Goal: Task Accomplishment & Management: Use online tool/utility

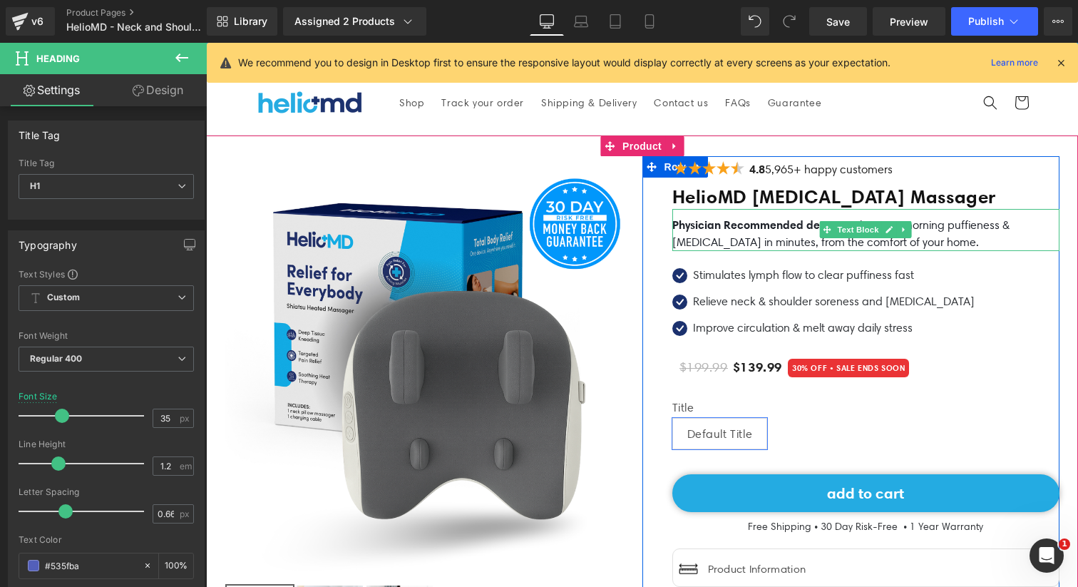
click at [771, 232] on p "Physician Recommended device to eliminate morning puffieness & neck pain in min…" at bounding box center [865, 233] width 387 height 35
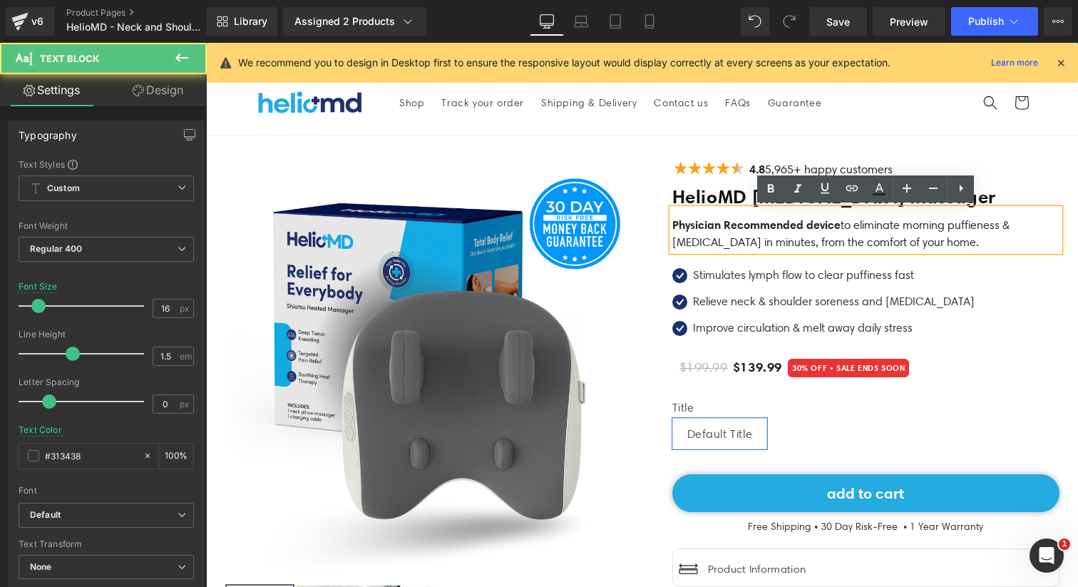
click at [917, 240] on p "Physician Recommended device to eliminate morning puffieness & neck pain in min…" at bounding box center [865, 233] width 387 height 35
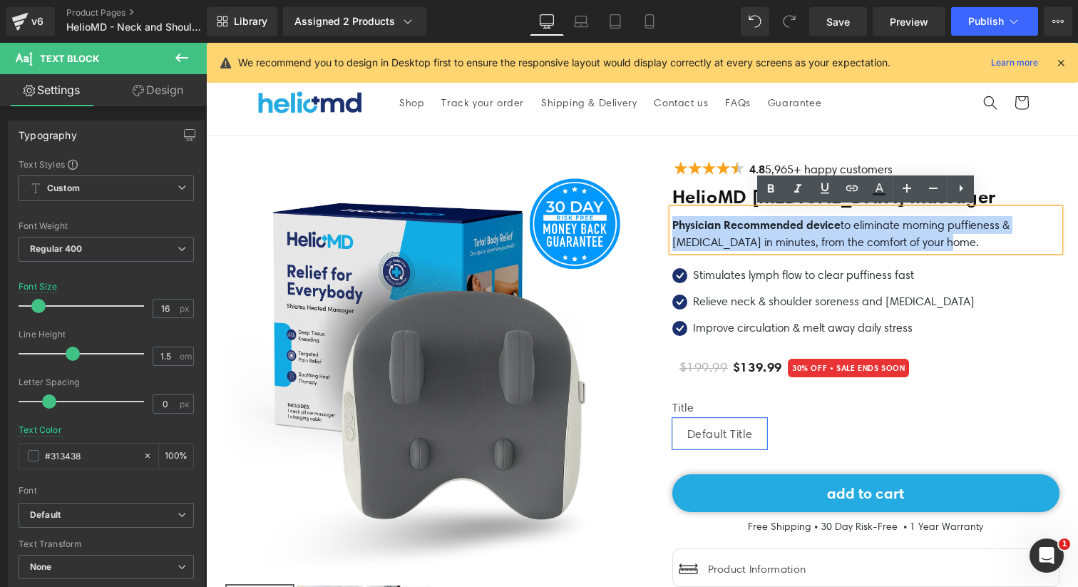
drag, startPoint x: 918, startPoint y: 240, endPoint x: 673, endPoint y: 223, distance: 245.8
click at [673, 223] on p "Physician Recommended device to eliminate morning puffieness & neck pain in min…" at bounding box center [865, 233] width 387 height 35
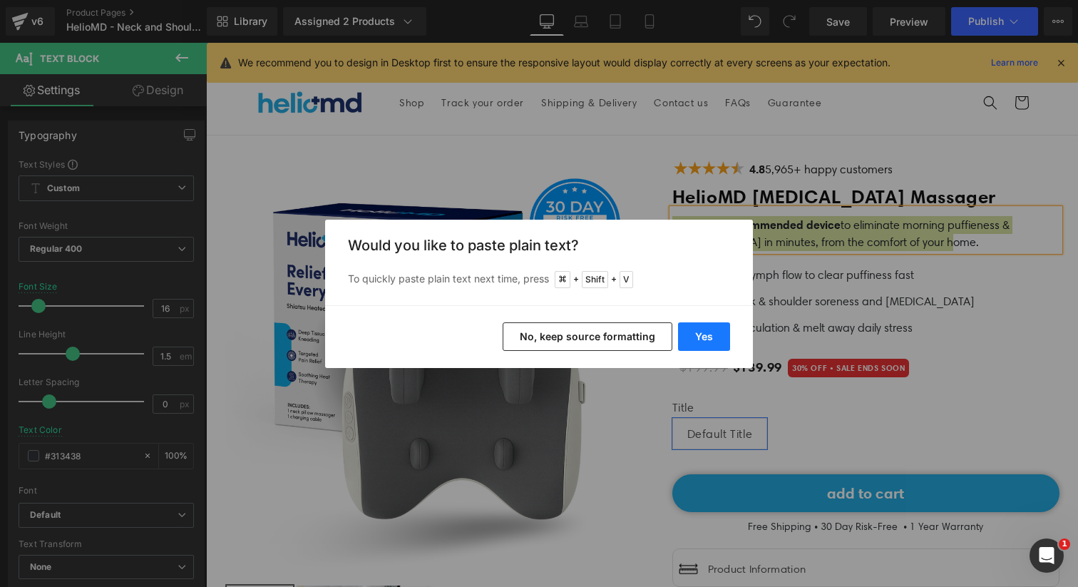
click at [705, 334] on button "Yes" at bounding box center [704, 336] width 52 height 29
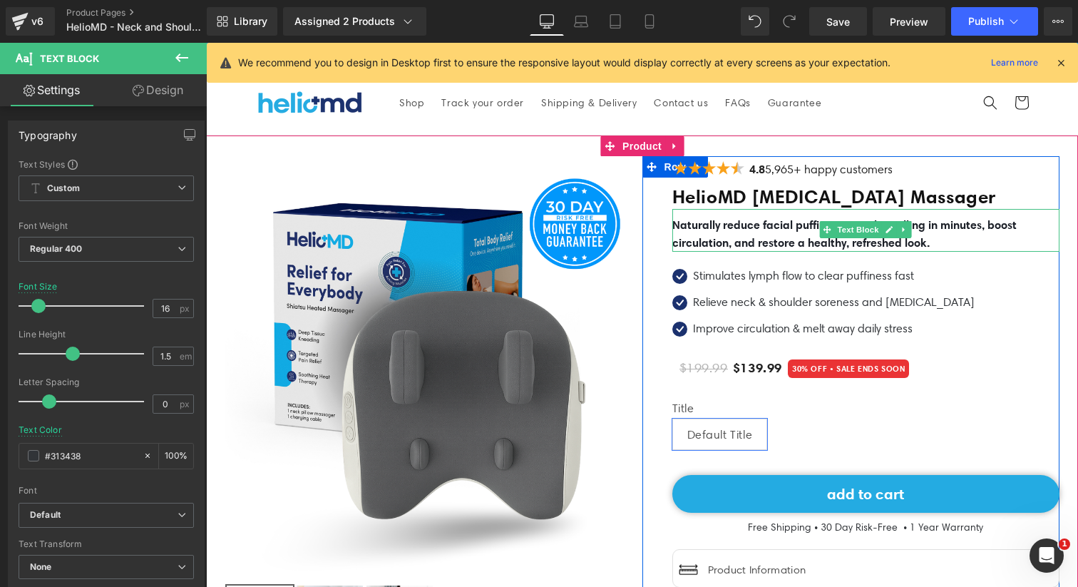
click at [844, 238] on b "Naturally reduce facial puffiness & neck swelling in minutes, boost circulation…" at bounding box center [844, 233] width 344 height 32
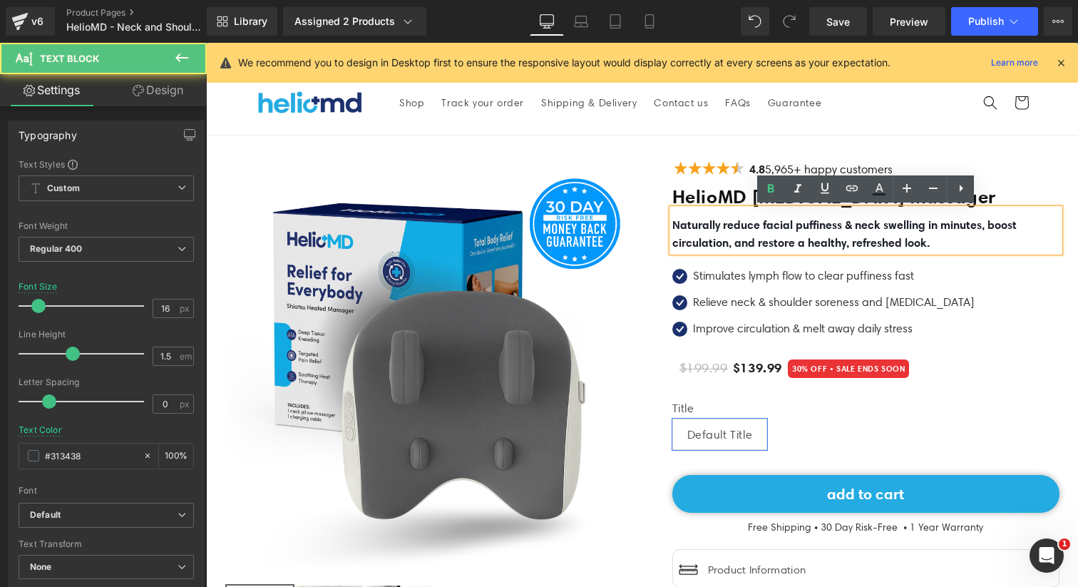
click at [943, 240] on p "Naturally reduce facial puffiness & neck swelling in minutes, boost circulation…" at bounding box center [865, 234] width 387 height 36
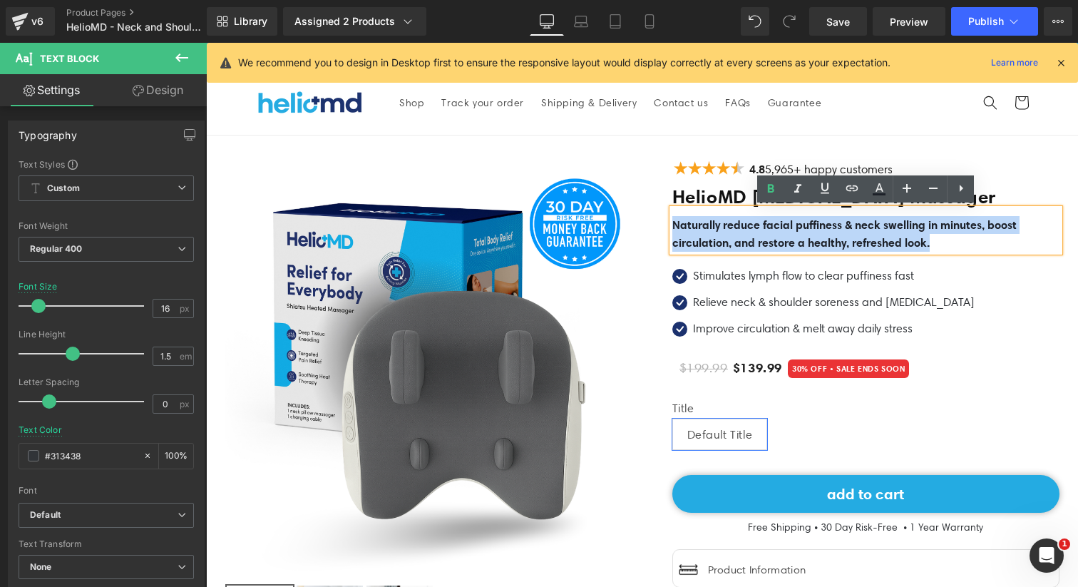
drag, startPoint x: 957, startPoint y: 243, endPoint x: 673, endPoint y: 225, distance: 284.9
click at [673, 225] on p "Naturally reduce facial puffiness & neck swelling in minutes, boost circulation…" at bounding box center [865, 234] width 387 height 36
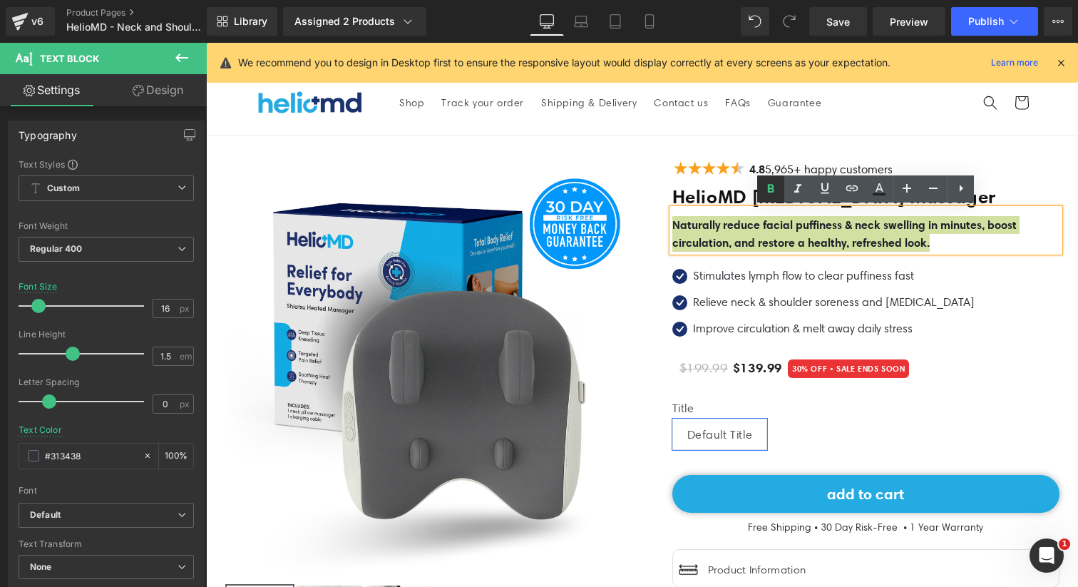
click at [765, 187] on icon at bounding box center [770, 188] width 17 height 17
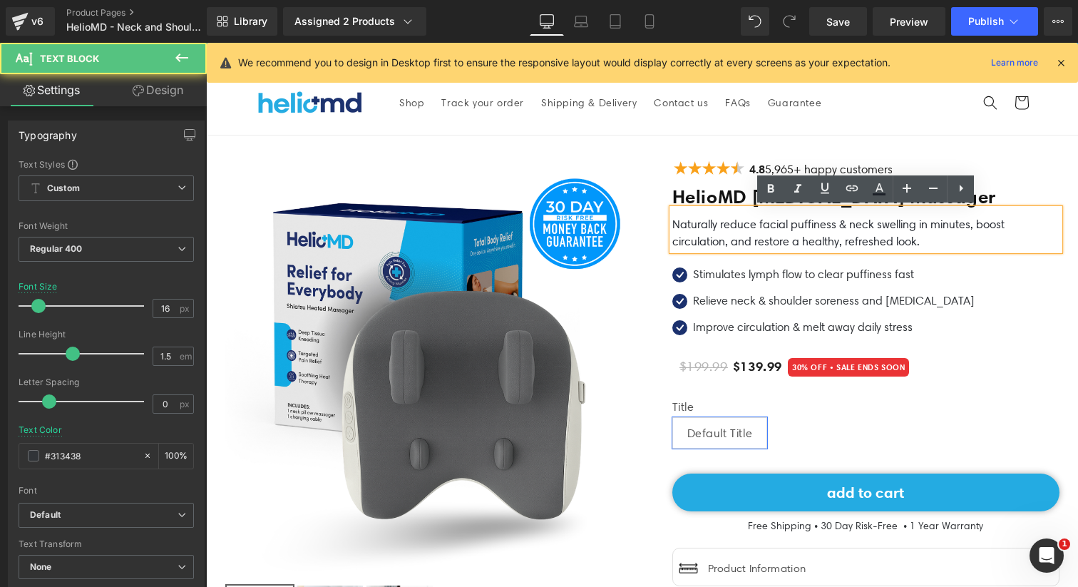
click at [773, 230] on p "Naturally reduce facial puffiness & neck swelling in minutes, boost circulation…" at bounding box center [865, 233] width 387 height 34
click at [766, 222] on font "Naturally reduce facial puffiness & neck swelling in minutes, boost circulation…" at bounding box center [838, 232] width 332 height 31
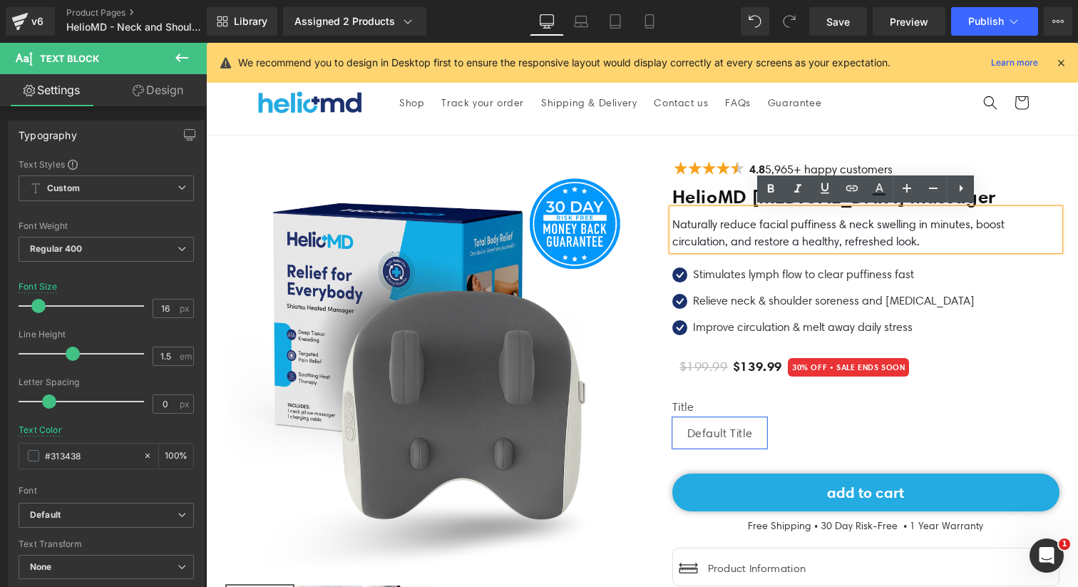
click at [938, 232] on p "Naturally reduce facial puffiness & neck swelling in minutes, boost circulation…" at bounding box center [865, 233] width 387 height 34
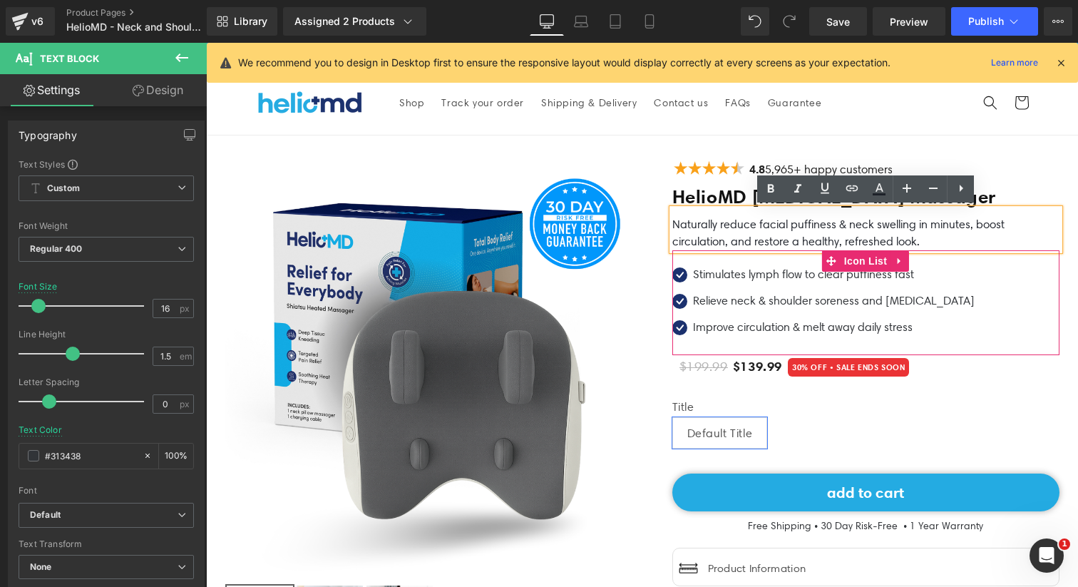
click at [977, 272] on div "Icon Stimulates lymph flow to clear puffiness fast Text Block Icon Relieve neck…" at bounding box center [865, 305] width 387 height 79
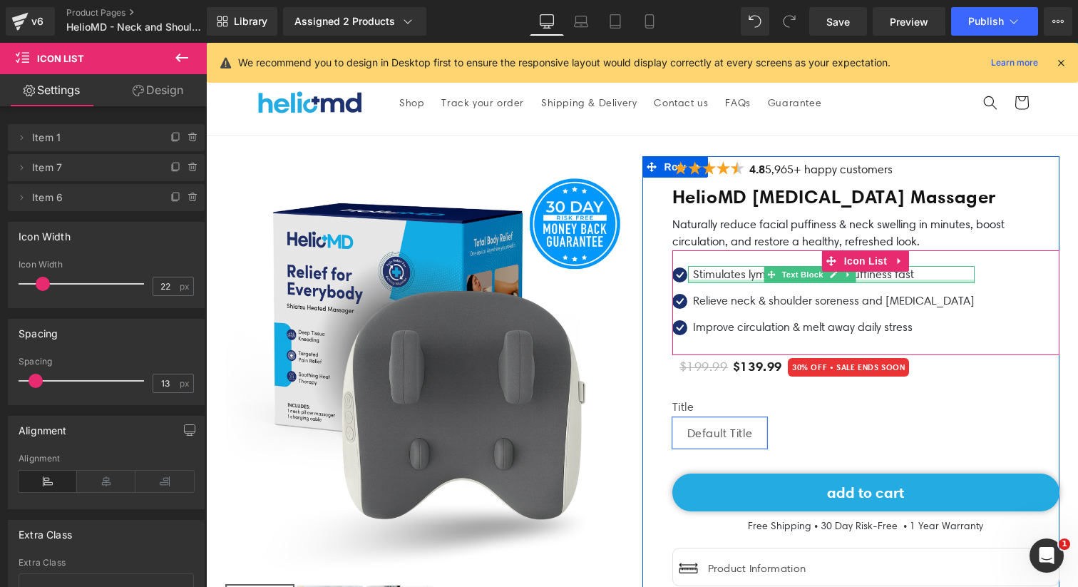
click at [720, 281] on div at bounding box center [831, 281] width 287 height 4
click at [720, 281] on p "Stimulates lymph flow to clear puffiness fast" at bounding box center [834, 274] width 282 height 17
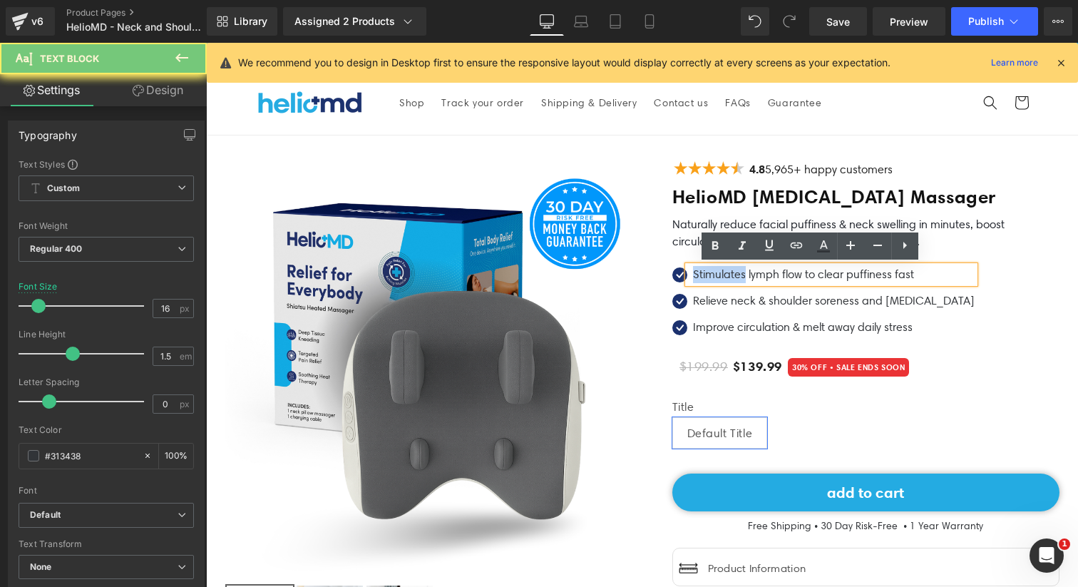
click at [723, 277] on p "Stimulates lymph flow to clear puffiness fast" at bounding box center [834, 274] width 282 height 17
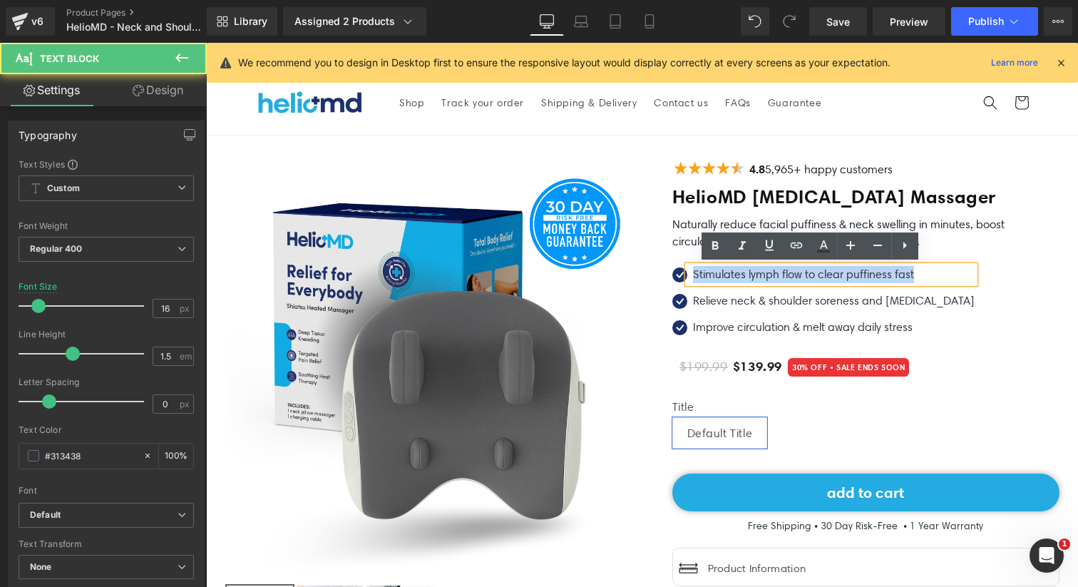
click at [723, 277] on p "Stimulates lymph flow to clear puffiness fast" at bounding box center [834, 274] width 282 height 17
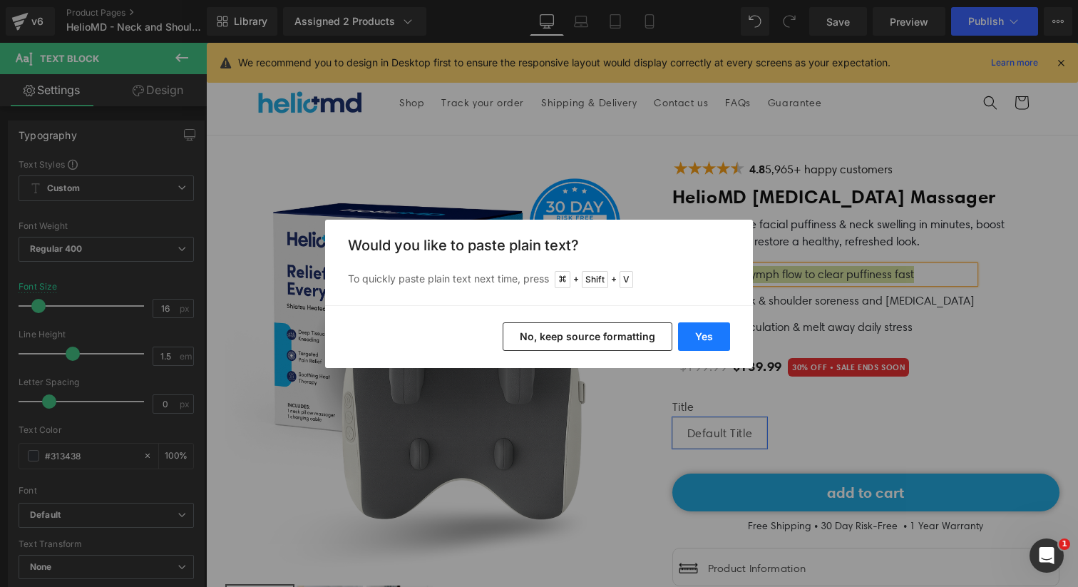
click at [697, 335] on button "Yes" at bounding box center [704, 336] width 52 height 29
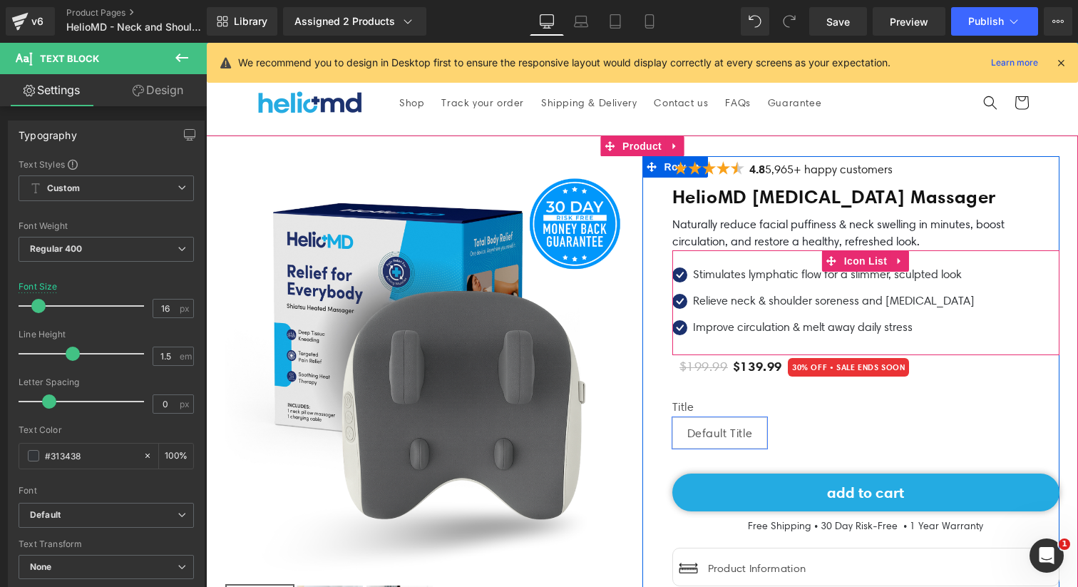
click at [724, 300] on p "Relieve neck & shoulder soreness and stiffness" at bounding box center [834, 300] width 282 height 17
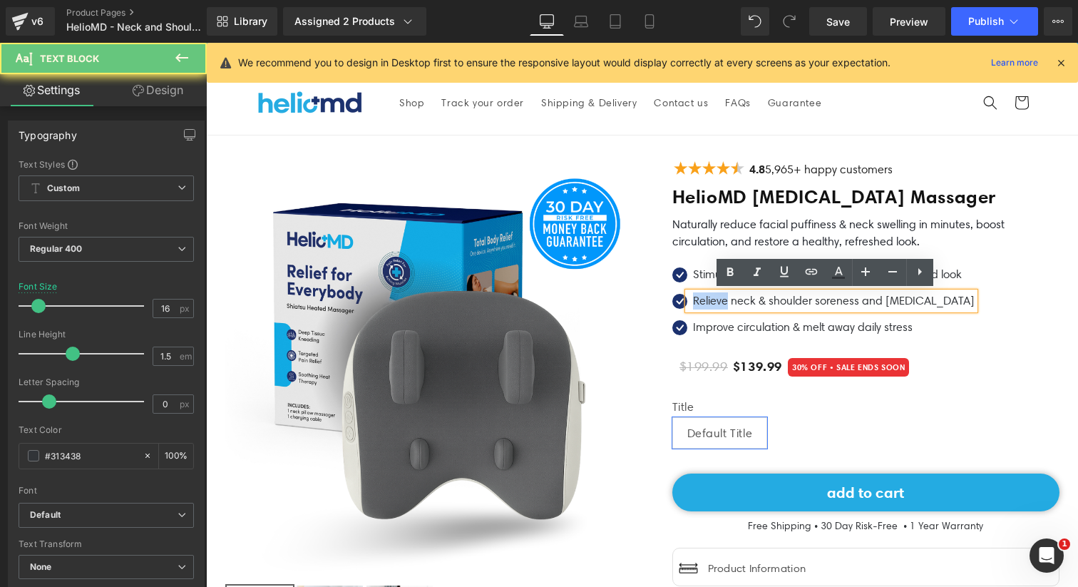
click at [724, 300] on p "Relieve neck & shoulder soreness and stiffness" at bounding box center [834, 300] width 282 height 17
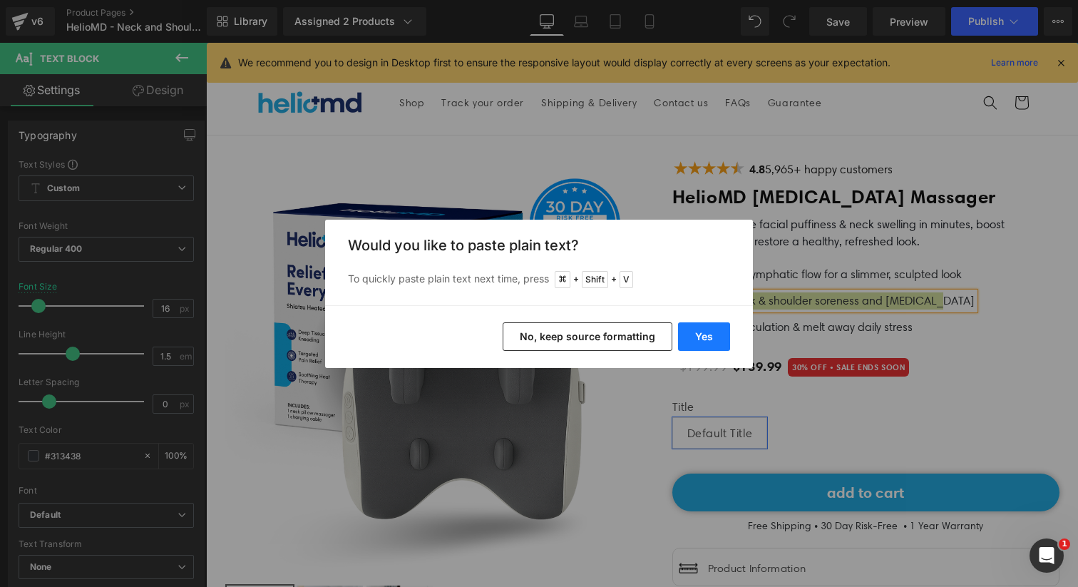
click at [701, 332] on button "Yes" at bounding box center [704, 336] width 52 height 29
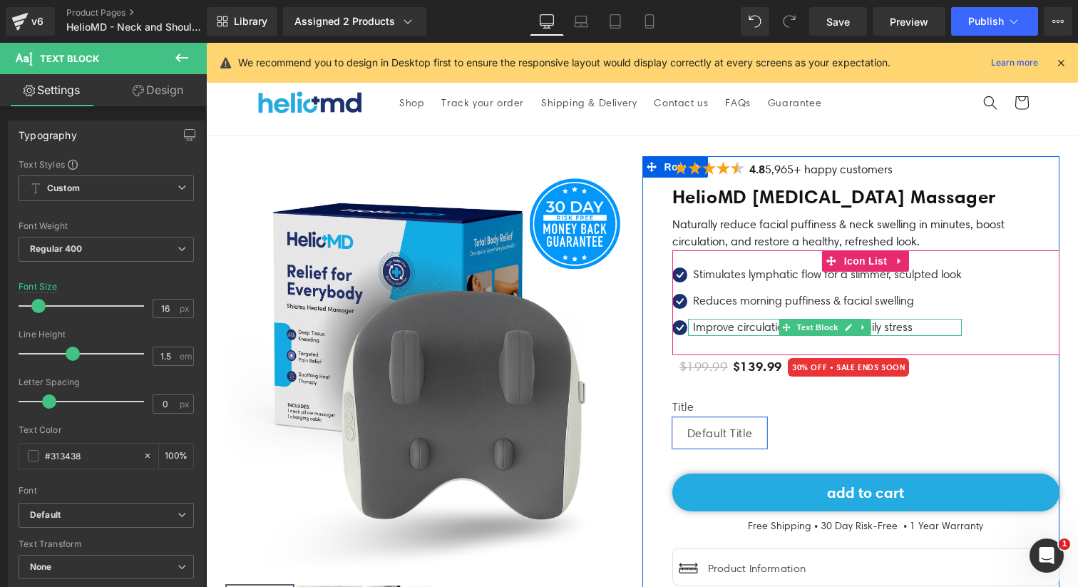
click at [735, 330] on p "Improve circulation & melt away daily stress" at bounding box center [827, 327] width 269 height 17
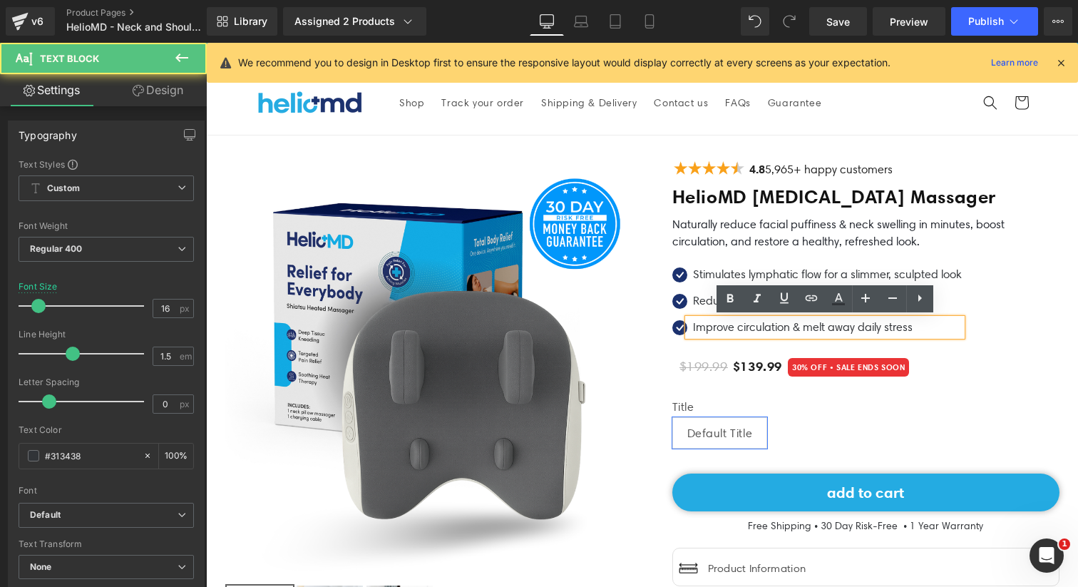
click at [734, 326] on p "Improve circulation & melt away daily stress" at bounding box center [827, 327] width 269 height 17
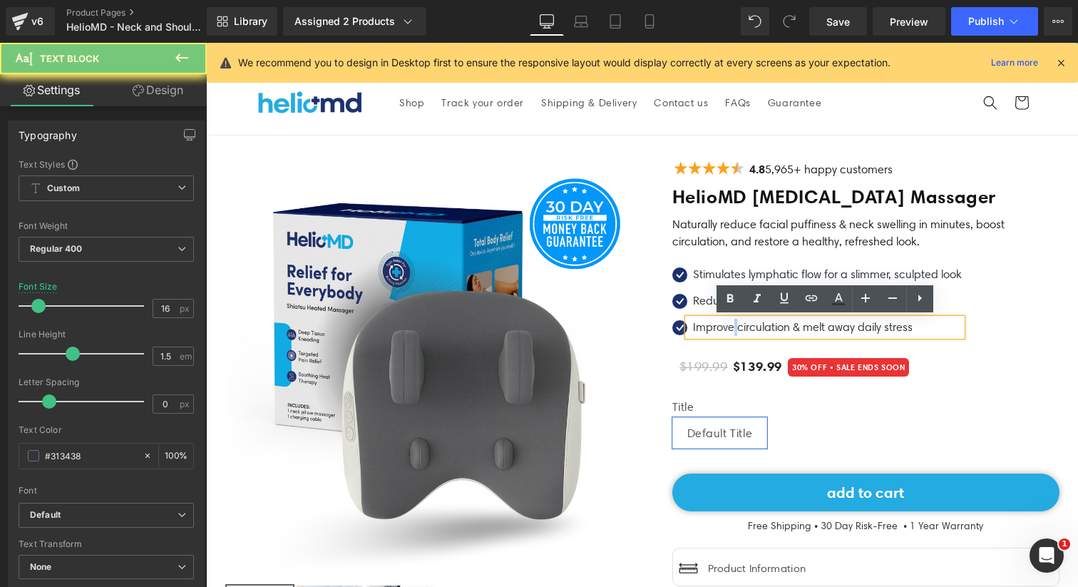
click at [734, 326] on p "Improve circulation & melt away daily stress" at bounding box center [827, 327] width 269 height 17
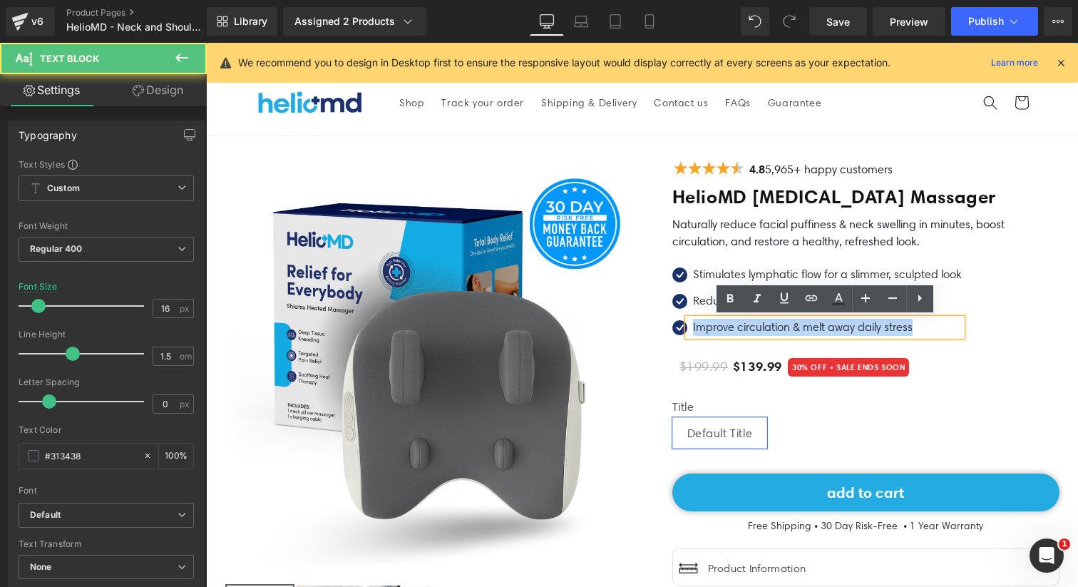
click at [734, 326] on p "Improve circulation & melt away daily stress" at bounding box center [827, 327] width 269 height 17
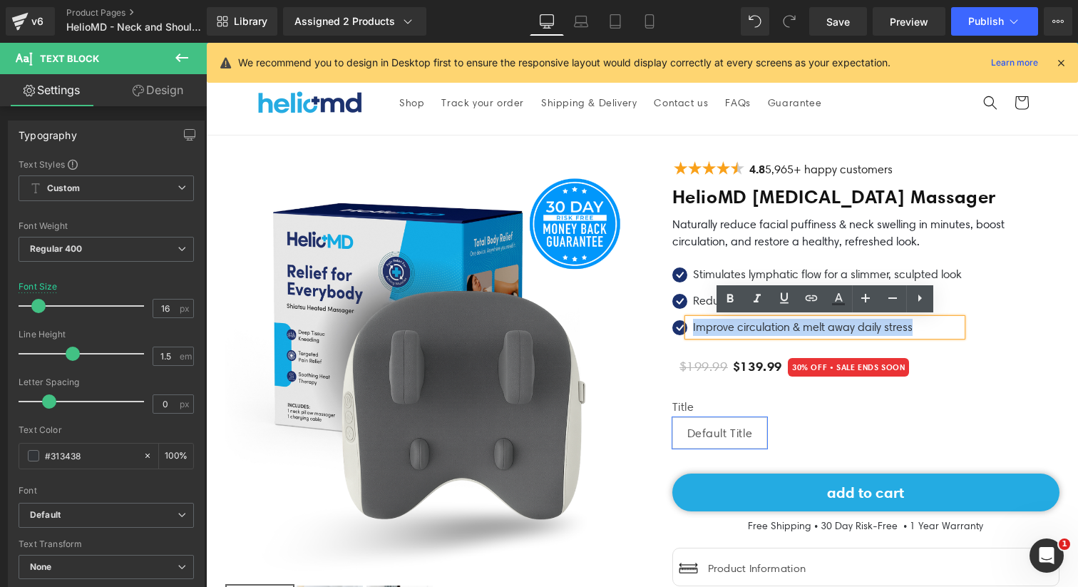
click at [777, 326] on p "Improve circulation & melt away daily stress" at bounding box center [827, 327] width 269 height 17
click at [785, 326] on p "Improve circulation & melt away daily stress" at bounding box center [827, 327] width 269 height 17
click at [688, 267] on div "Stimulates lymphatic flow for a slimmer, sculpted look Text Block" at bounding box center [825, 274] width 274 height 17
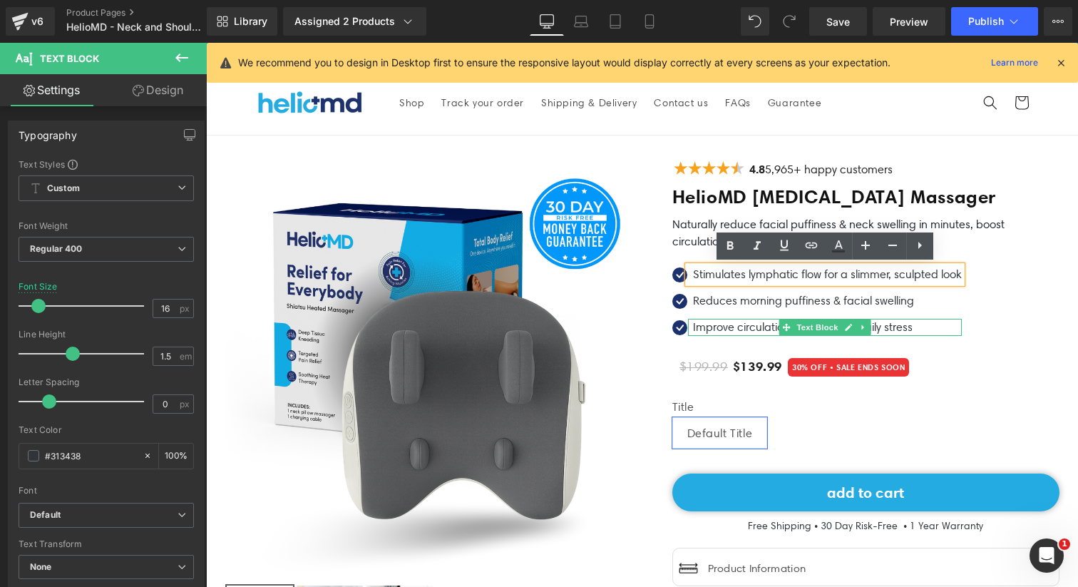
click at [753, 323] on p "Improve circulation & melt away daily stress" at bounding box center [827, 327] width 269 height 17
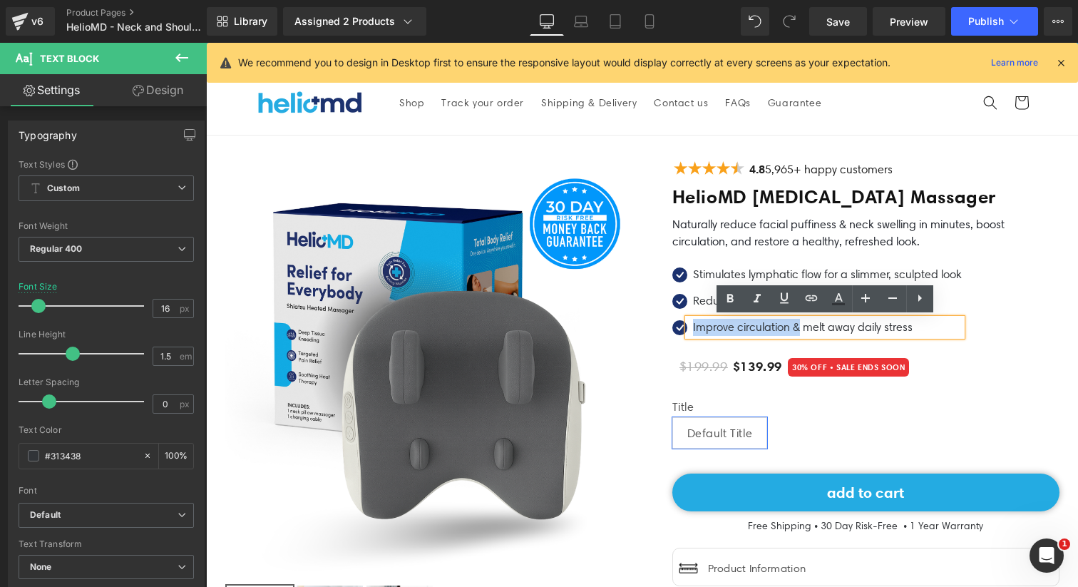
drag, startPoint x: 798, startPoint y: 326, endPoint x: 690, endPoint y: 321, distance: 107.8
click at [690, 321] on div "Improve circulation & melt away daily stress" at bounding box center [825, 327] width 274 height 17
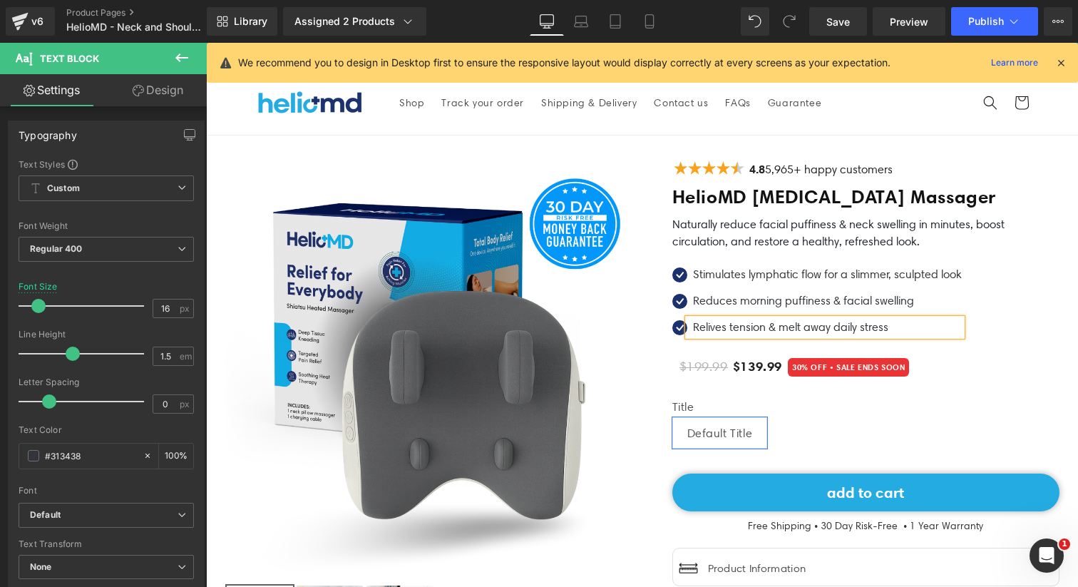
click at [804, 328] on p "Relives tension & melt away daily stress" at bounding box center [827, 327] width 269 height 17
click at [997, 294] on div "Icon Stimulates lymphatic flow for a slimmer, sculpted look Text Block Icon Red…" at bounding box center [865, 305] width 387 height 79
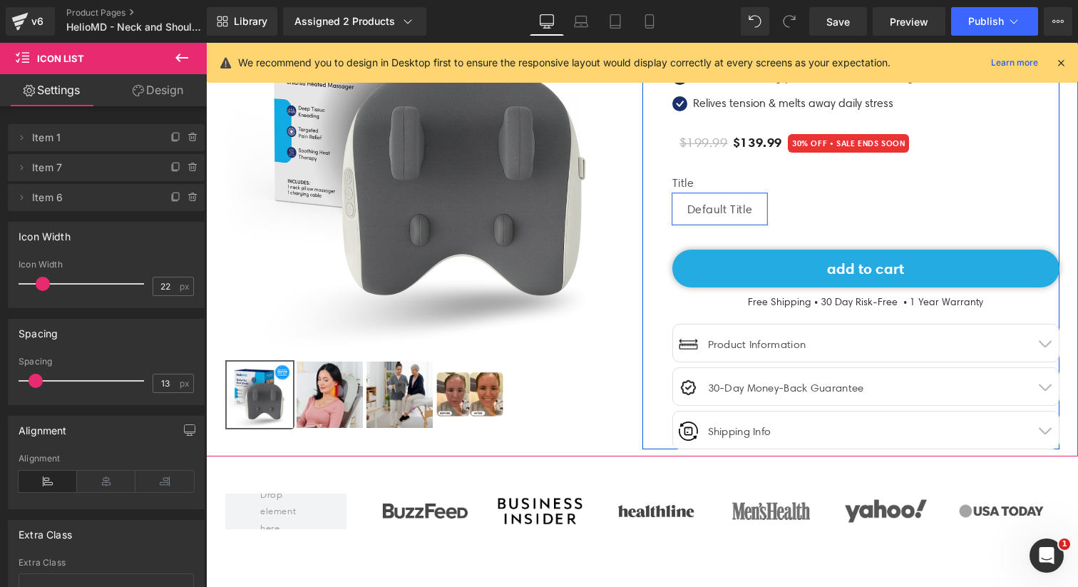
scroll to position [218, 0]
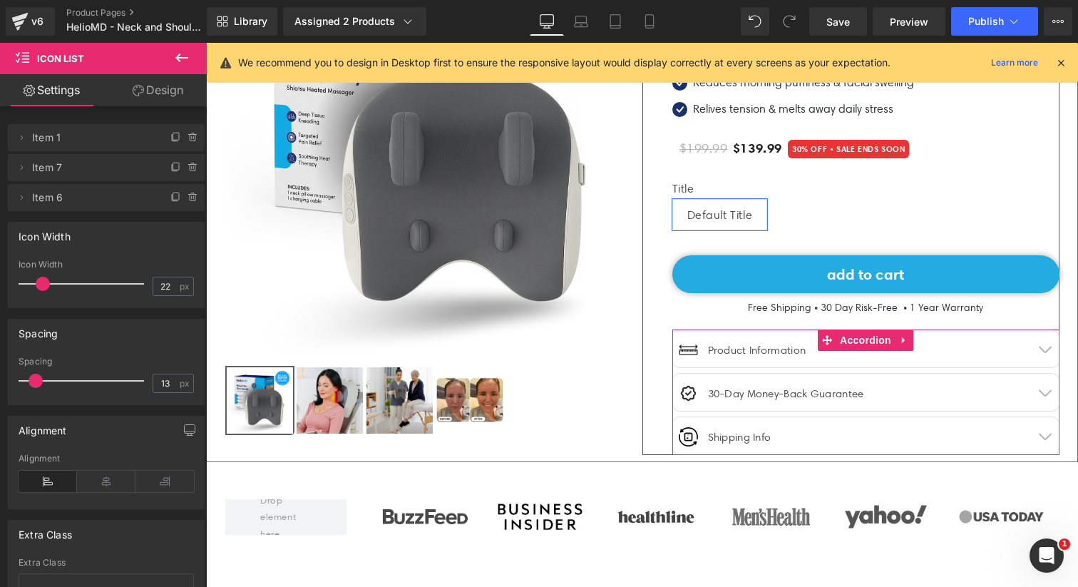
click at [1044, 346] on button "button" at bounding box center [1044, 348] width 29 height 37
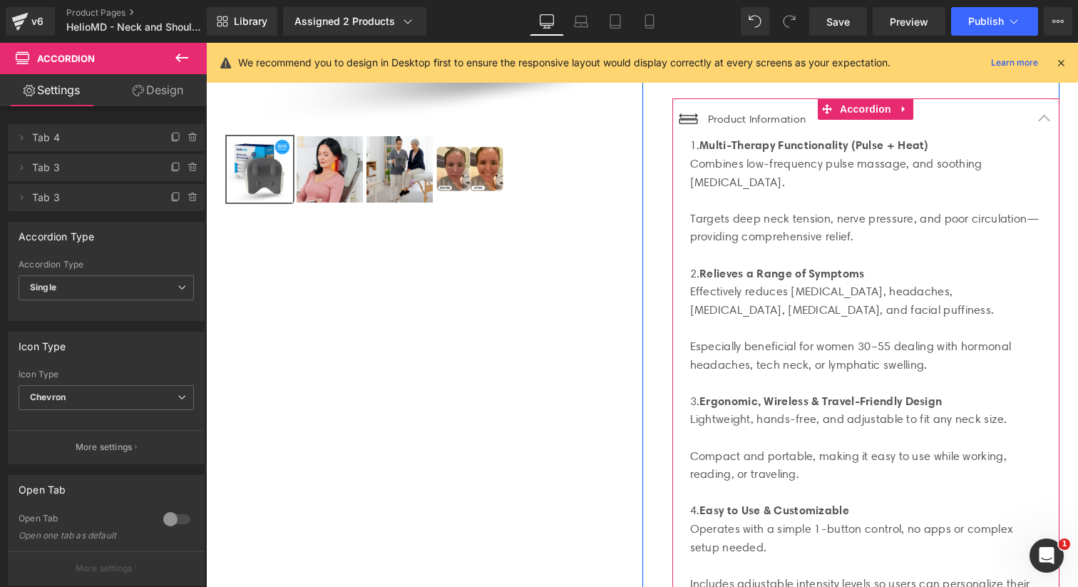
scroll to position [460, 0]
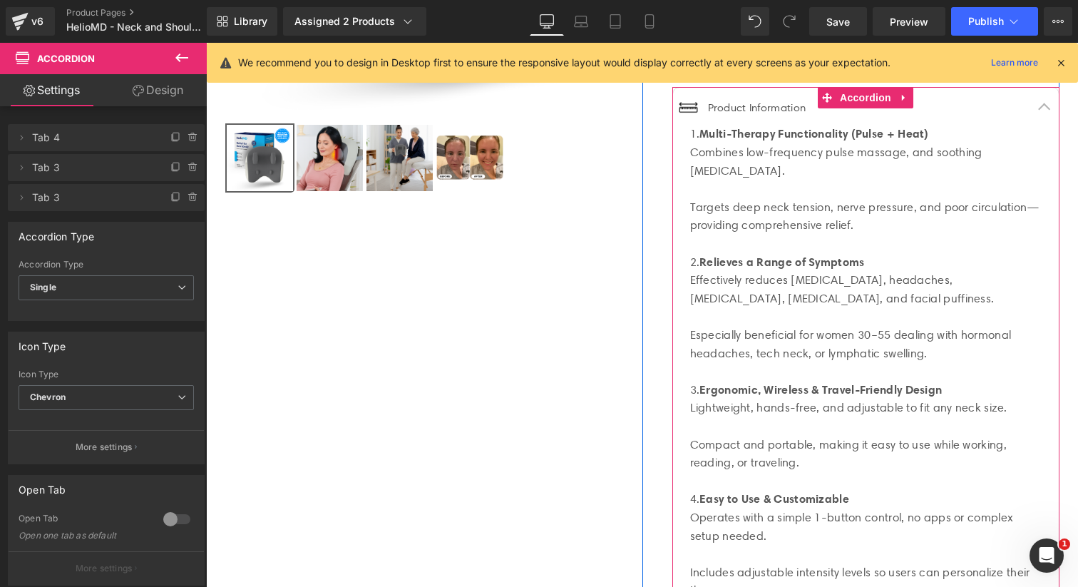
click at [902, 398] on div "Lightweight, hands-free, and adjustable to fit any neck size." at bounding box center [865, 407] width 351 height 19
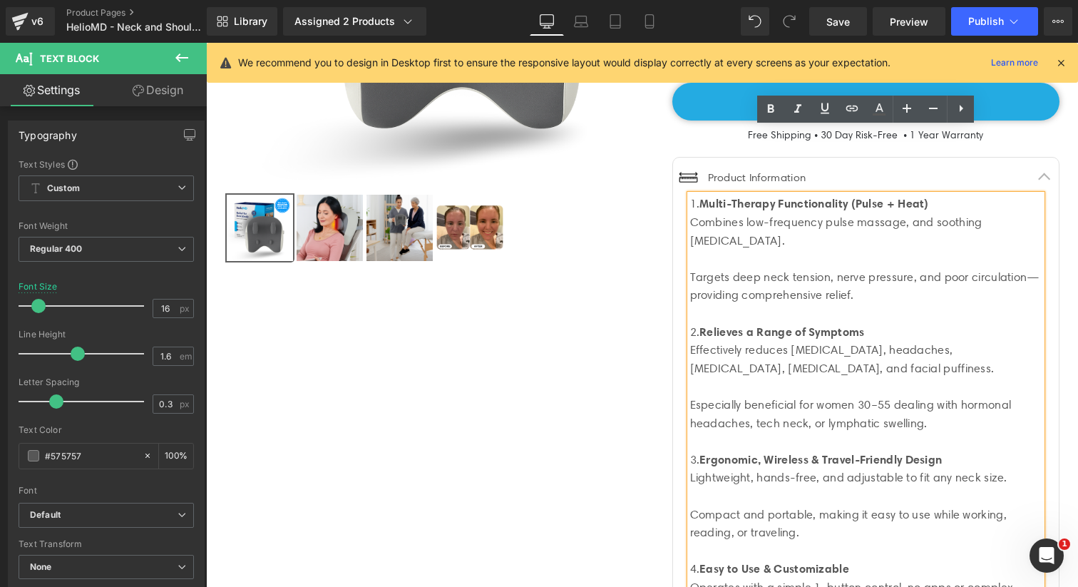
scroll to position [381, 0]
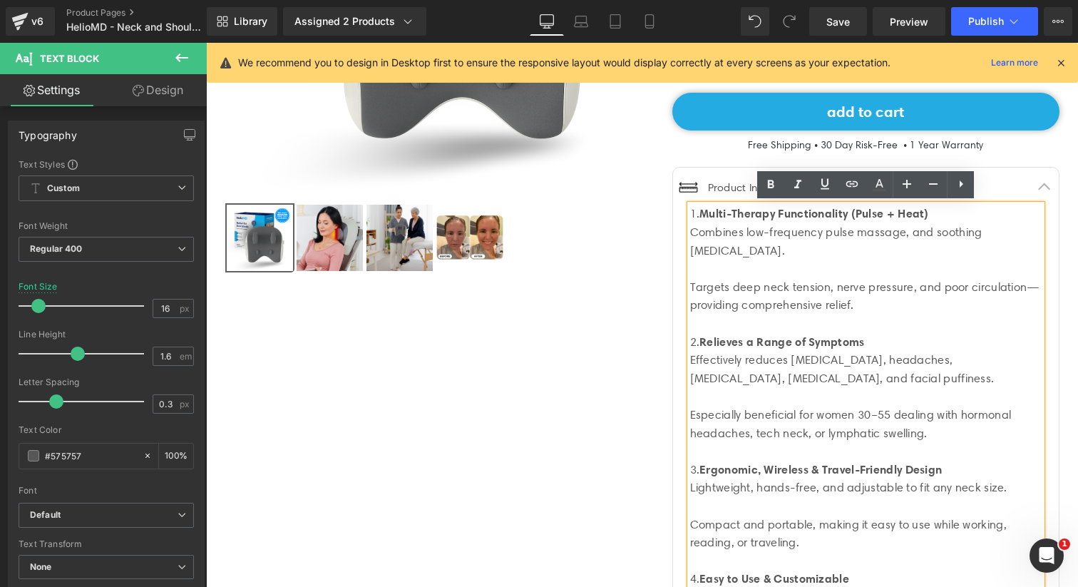
click at [1044, 190] on span "button" at bounding box center [1044, 190] width 0 height 0
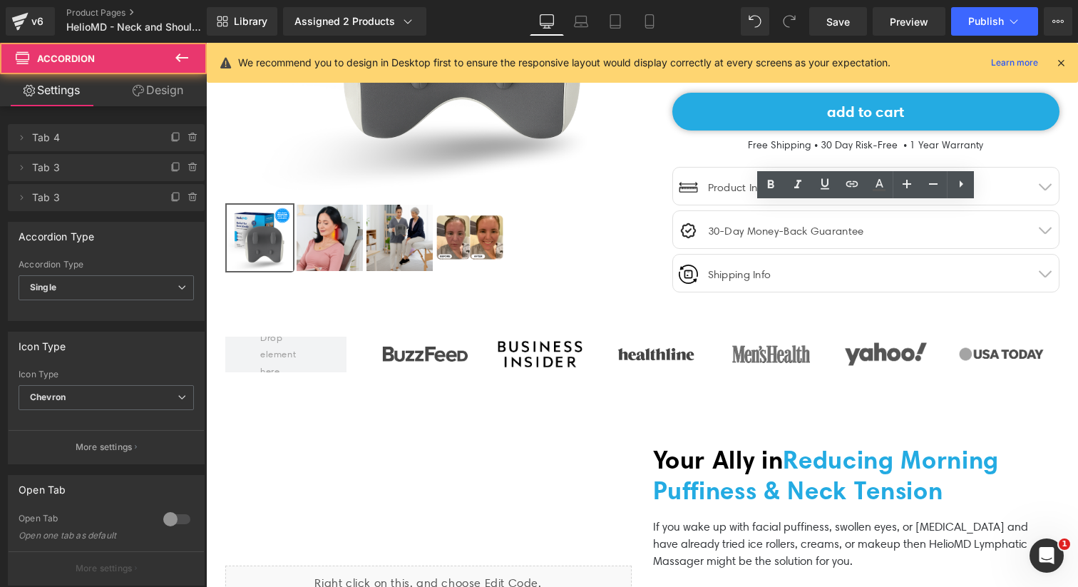
click at [1043, 233] on button "button" at bounding box center [1044, 229] width 29 height 37
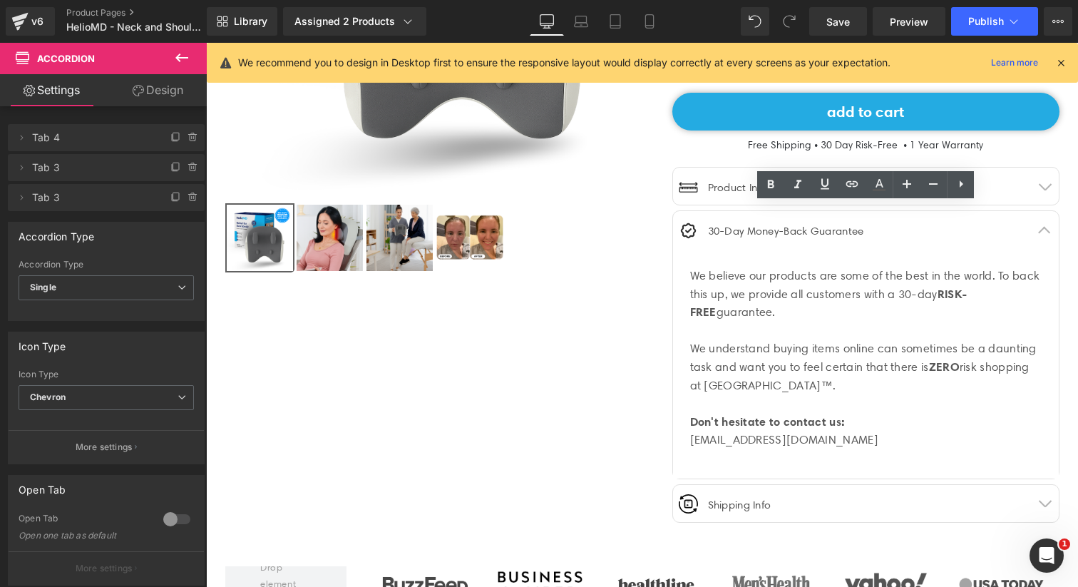
click at [1043, 232] on button "button" at bounding box center [1044, 229] width 29 height 37
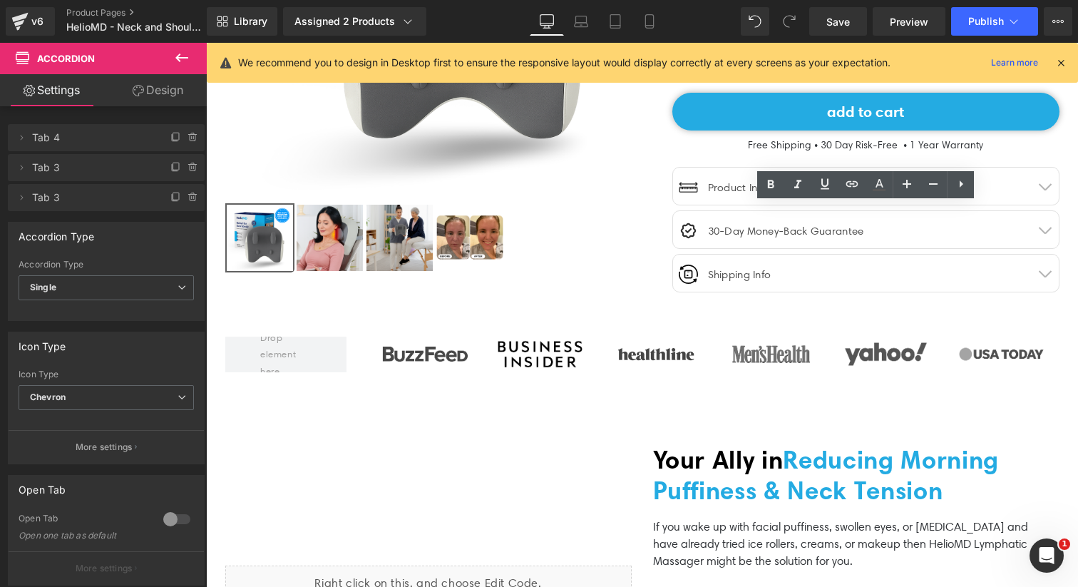
click at [1041, 274] on button "button" at bounding box center [1044, 272] width 29 height 37
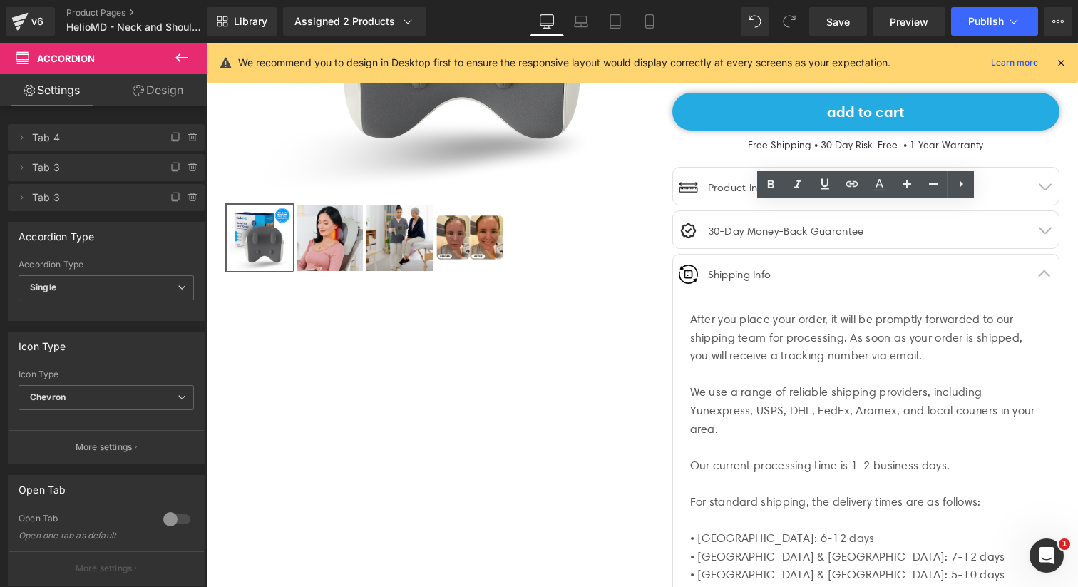
click at [1041, 274] on button "button" at bounding box center [1044, 272] width 29 height 37
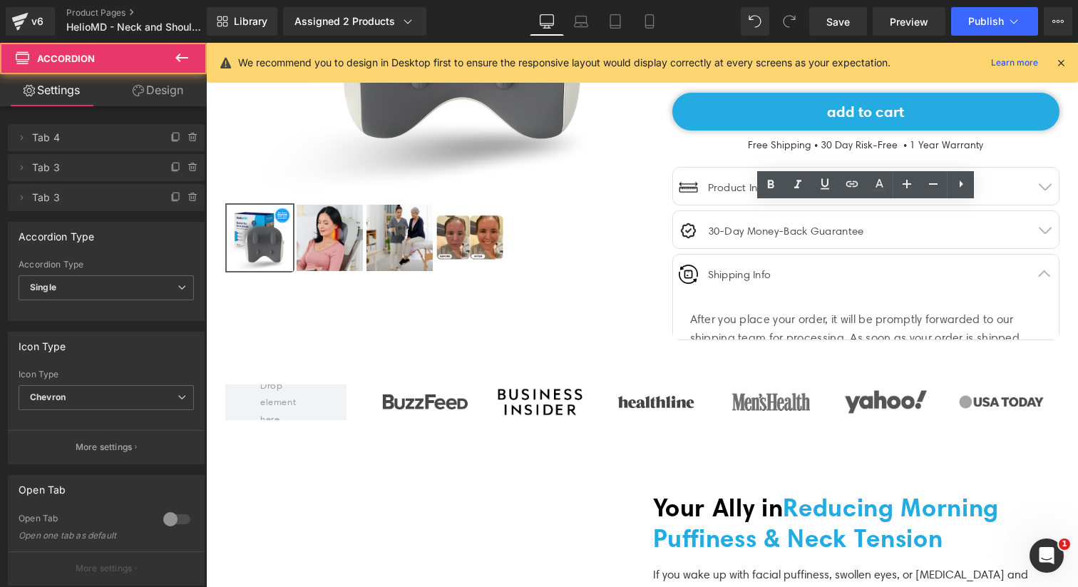
click at [1041, 274] on button "button" at bounding box center [1044, 272] width 29 height 37
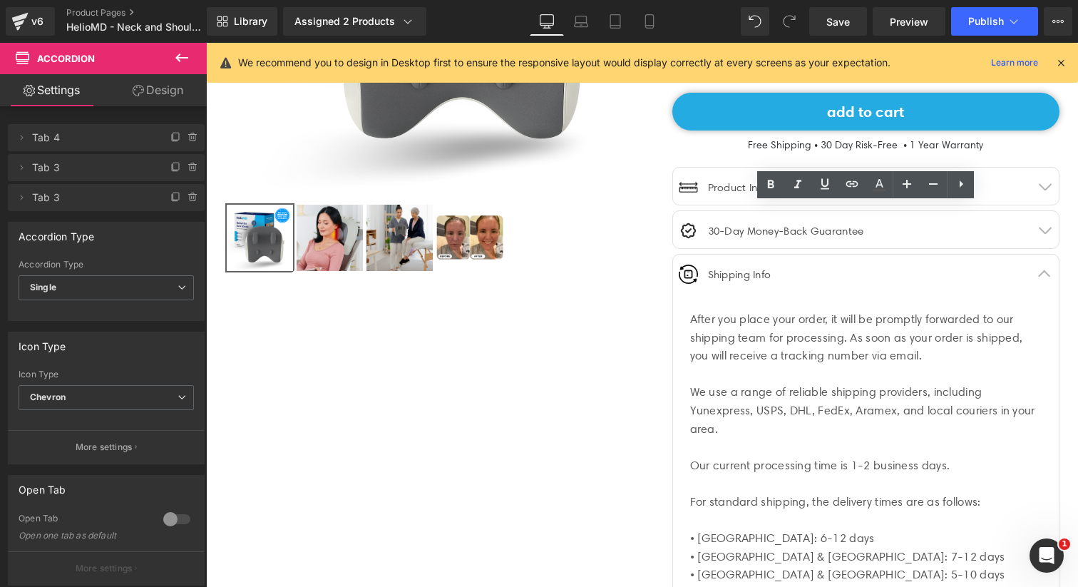
click at [1041, 275] on button "button" at bounding box center [1044, 272] width 29 height 37
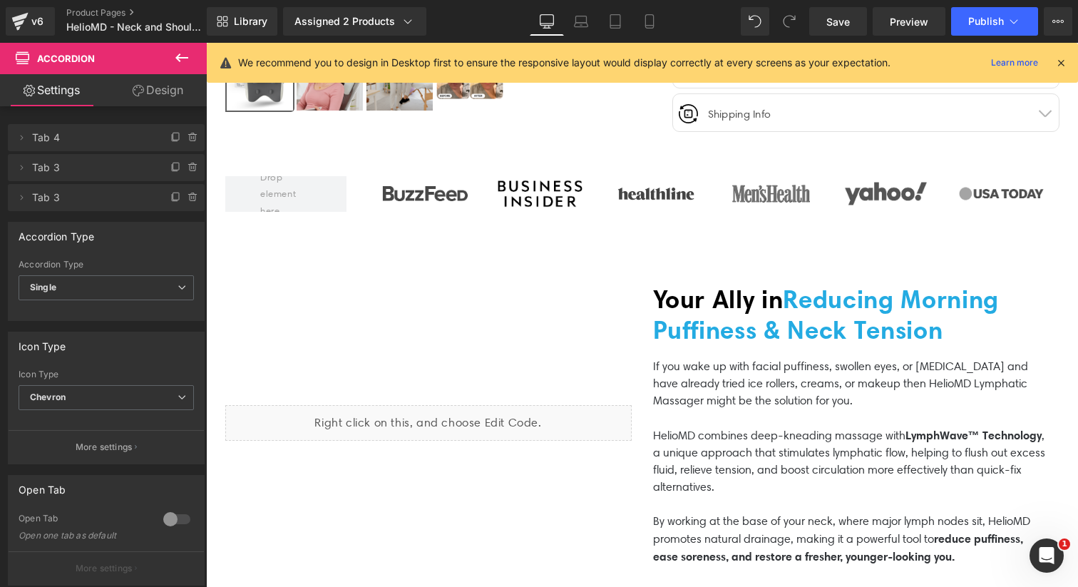
scroll to position [544, 0]
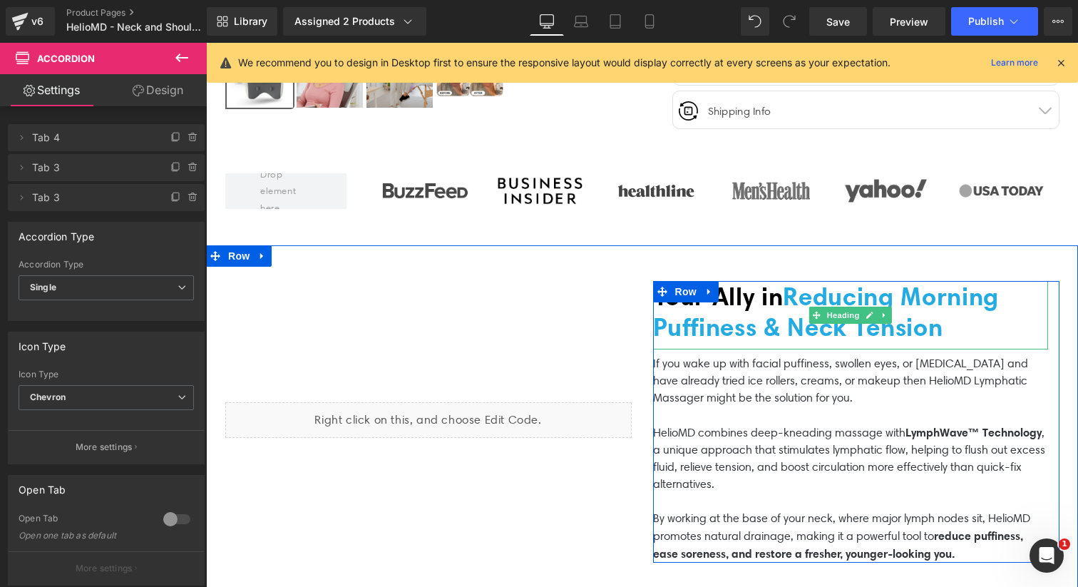
click at [699, 319] on span "Reducing Morning Puffiness & Neck Tension" at bounding box center [826, 311] width 346 height 61
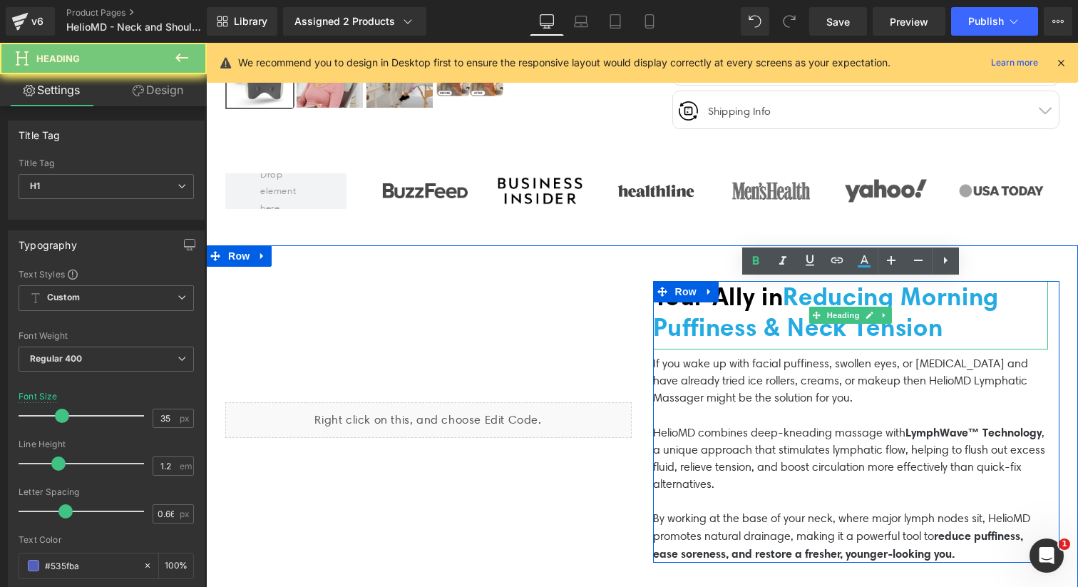
click at [699, 319] on span "Reducing Morning Puffiness & Neck Tension" at bounding box center [826, 311] width 346 height 61
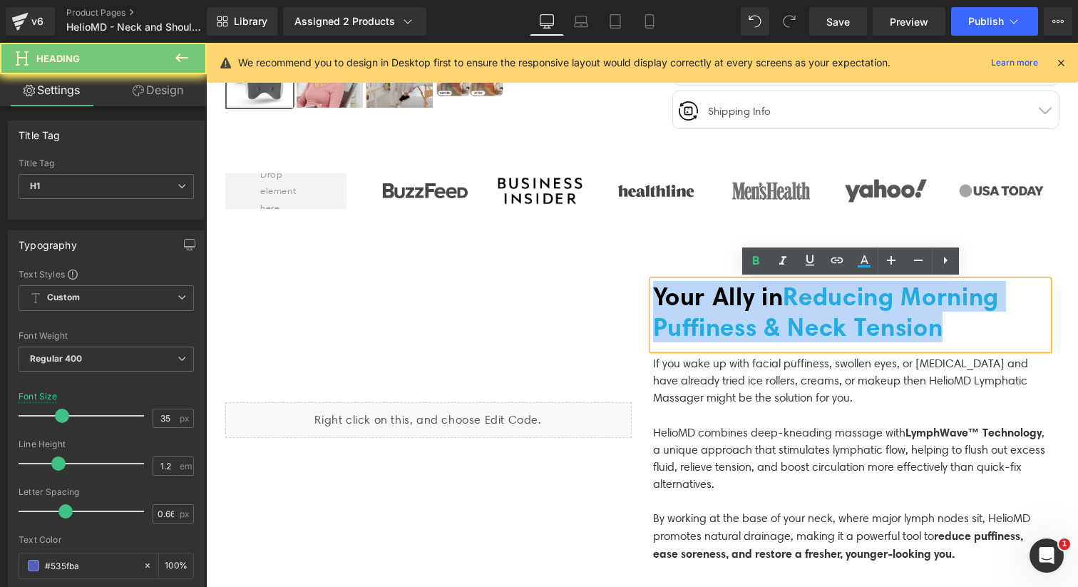
click at [699, 319] on span "Reducing Morning Puffiness & Neck Tension" at bounding box center [826, 311] width 346 height 61
paste div
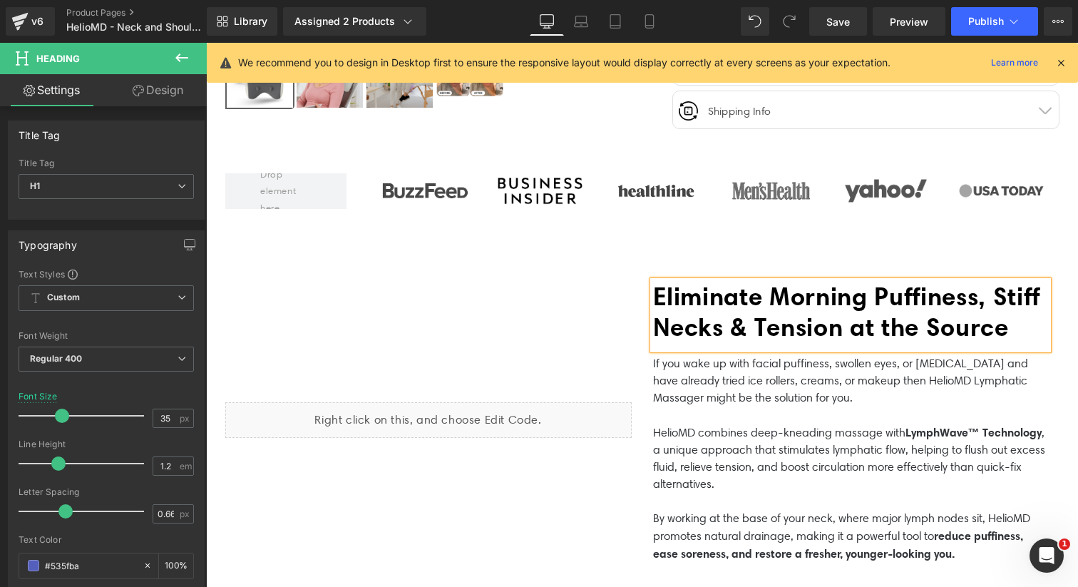
click at [879, 297] on b "Eliminate Morning Puffiness, Stiff Necks & Tension at the Source" at bounding box center [846, 311] width 387 height 61
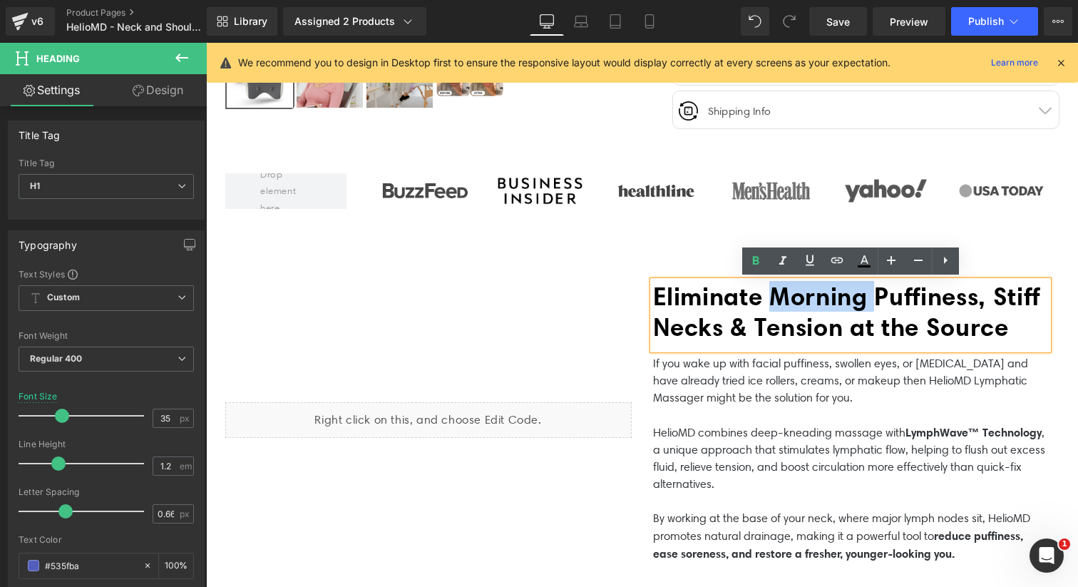
drag, startPoint x: 883, startPoint y: 296, endPoint x: 774, endPoint y: 304, distance: 109.3
click at [774, 304] on b "Eliminate Morning Puffiness, Stiff Necks & Tension at the Source" at bounding box center [846, 311] width 387 height 61
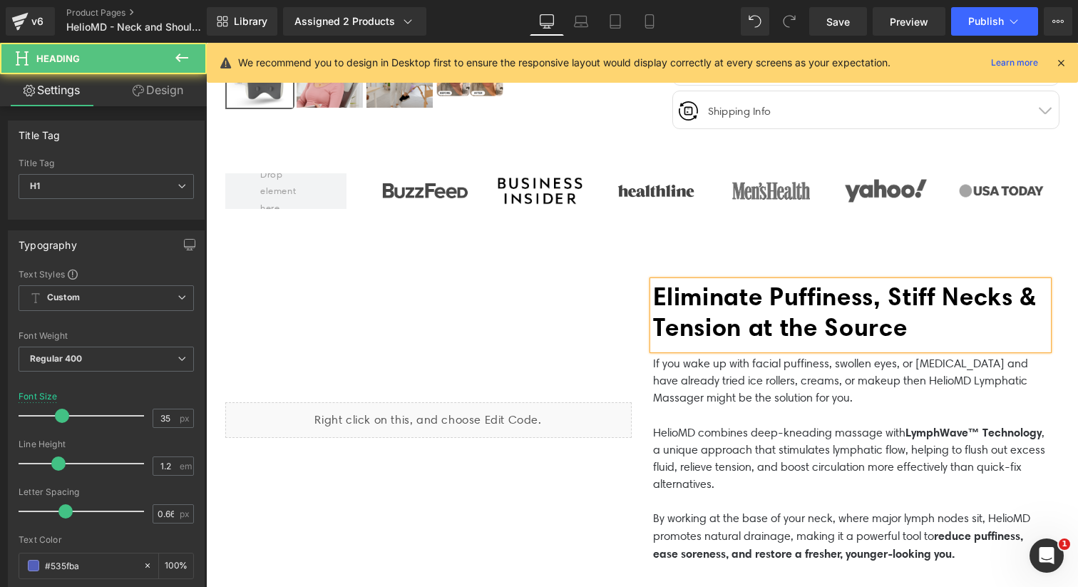
click at [914, 329] on b "Eliminate Puffiness, Stiff Necks & Tension at the Source" at bounding box center [844, 311] width 383 height 61
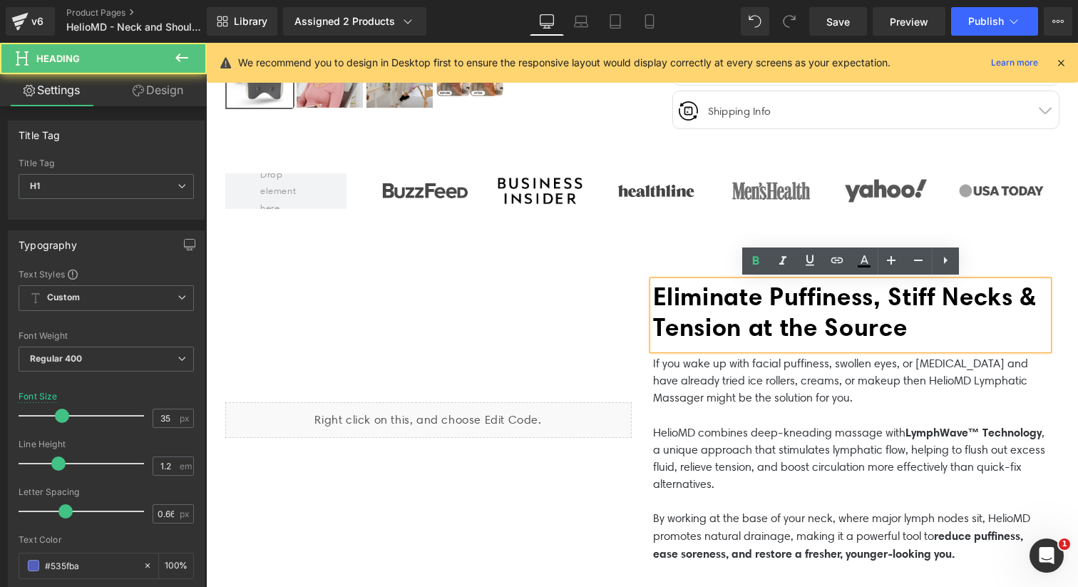
click at [956, 332] on h1 "Eliminate Puffiness, Stiff Necks & Tension at the Source" at bounding box center [850, 311] width 395 height 61
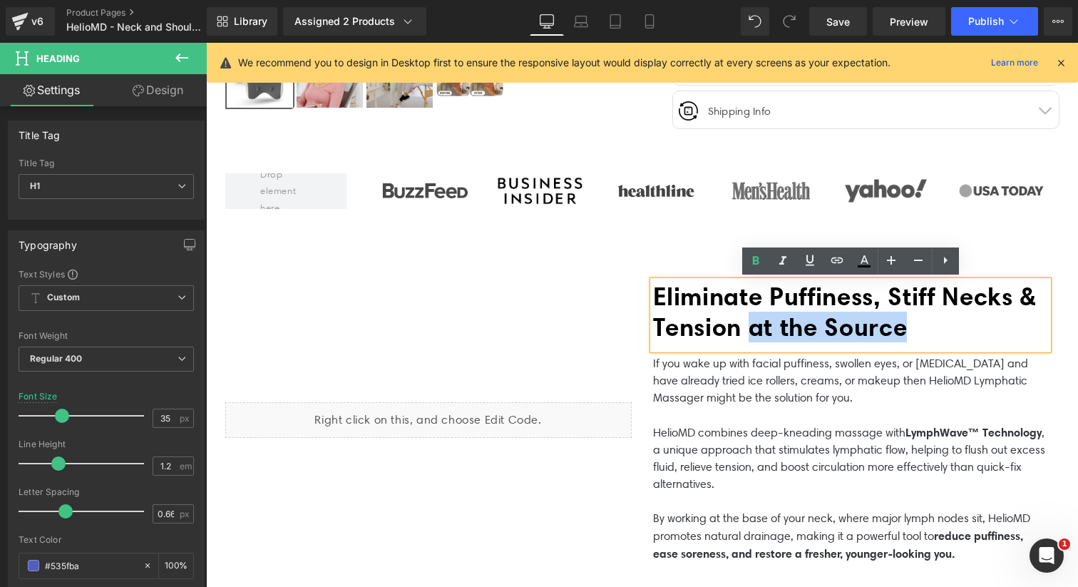
drag, startPoint x: 971, startPoint y: 333, endPoint x: 783, endPoint y: 329, distance: 187.5
click at [783, 329] on h1 "Eliminate Puffiness, Stiff Necks & Tension at the Source" at bounding box center [850, 311] width 395 height 61
click at [805, 264] on icon at bounding box center [809, 260] width 17 height 17
click at [861, 263] on icon at bounding box center [864, 259] width 8 height 9
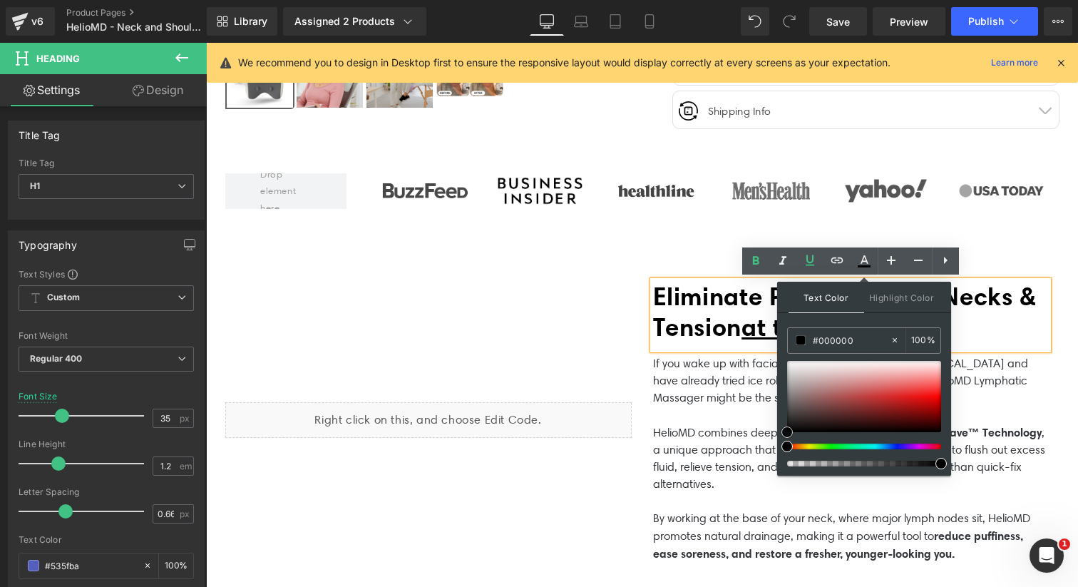
type input "#f71b1b"
click at [931, 393] on div at bounding box center [864, 396] width 154 height 71
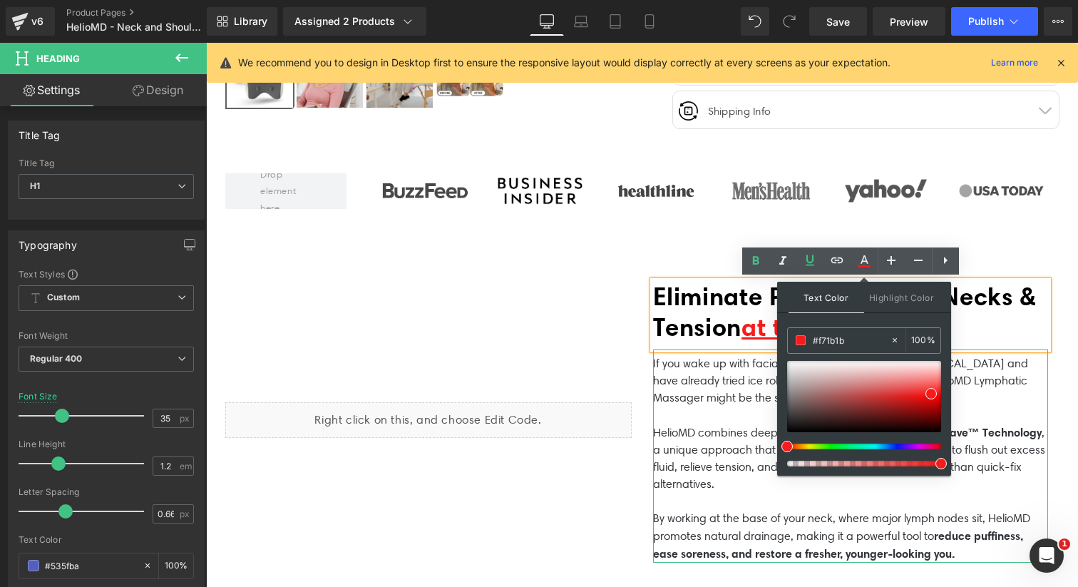
click at [982, 358] on p "If you wake up with facial puffiness, swollen eyes, or neck stiffness and have …" at bounding box center [850, 380] width 395 height 51
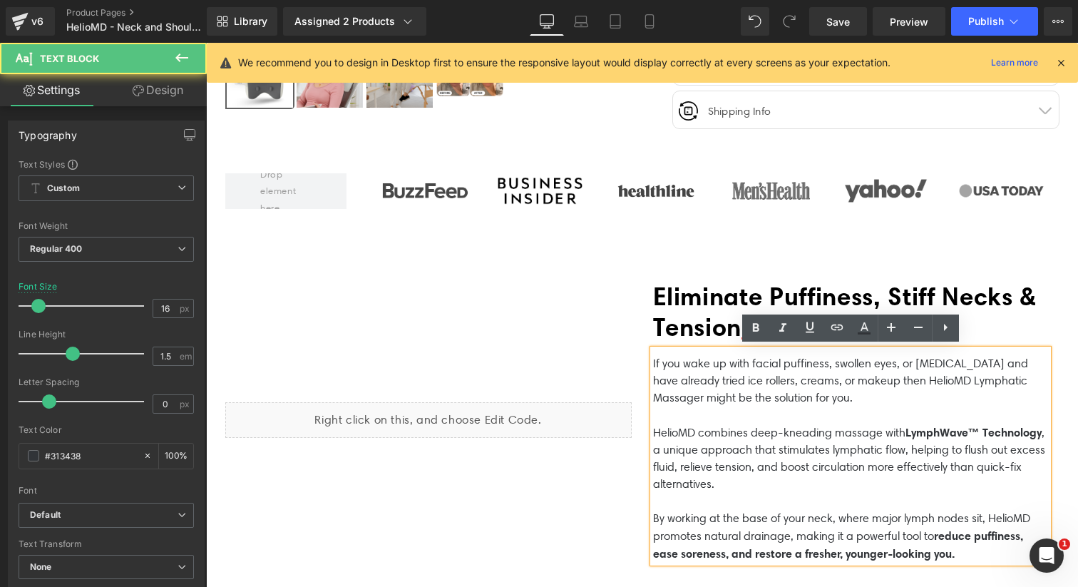
click at [989, 325] on h1 "Eliminate Puffiness, Stiff Necks & Tension at the Source" at bounding box center [850, 311] width 395 height 61
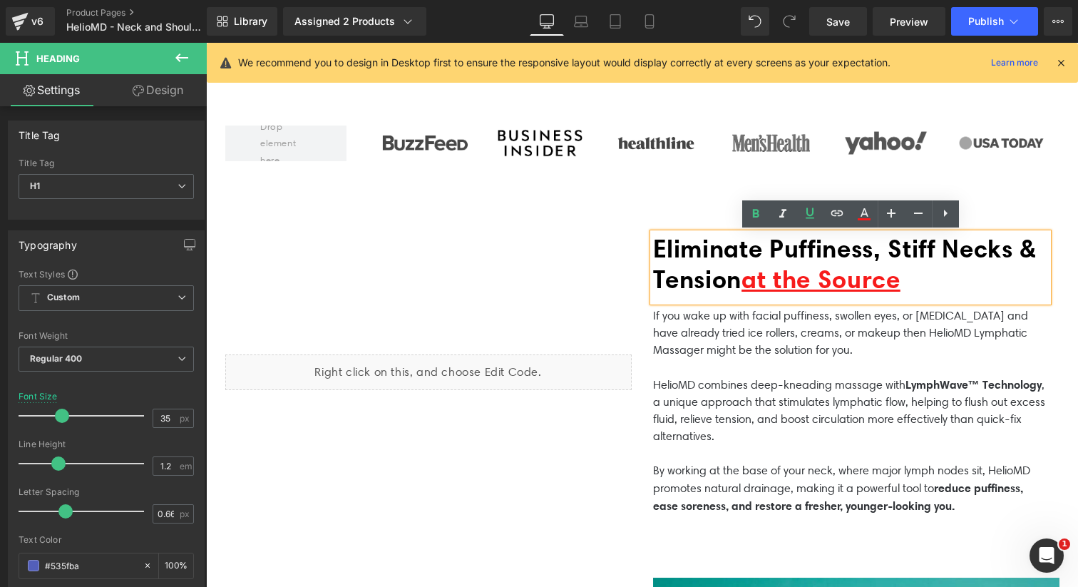
scroll to position [613, 0]
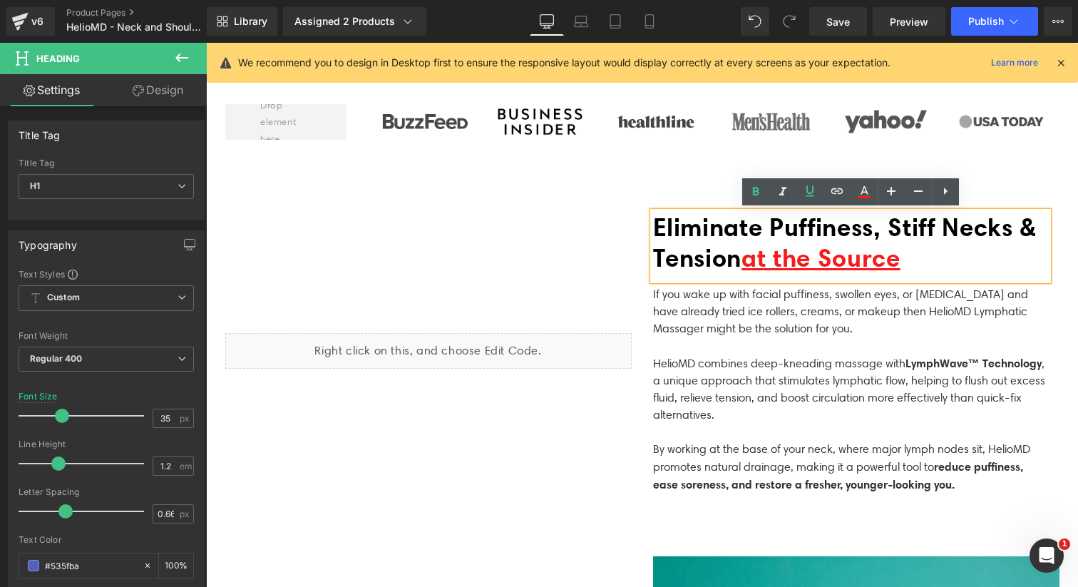
click at [731, 382] on p "HelioMD combines deep-kneading massage with LymphWave™ Technology , a unique ap…" at bounding box center [850, 388] width 395 height 69
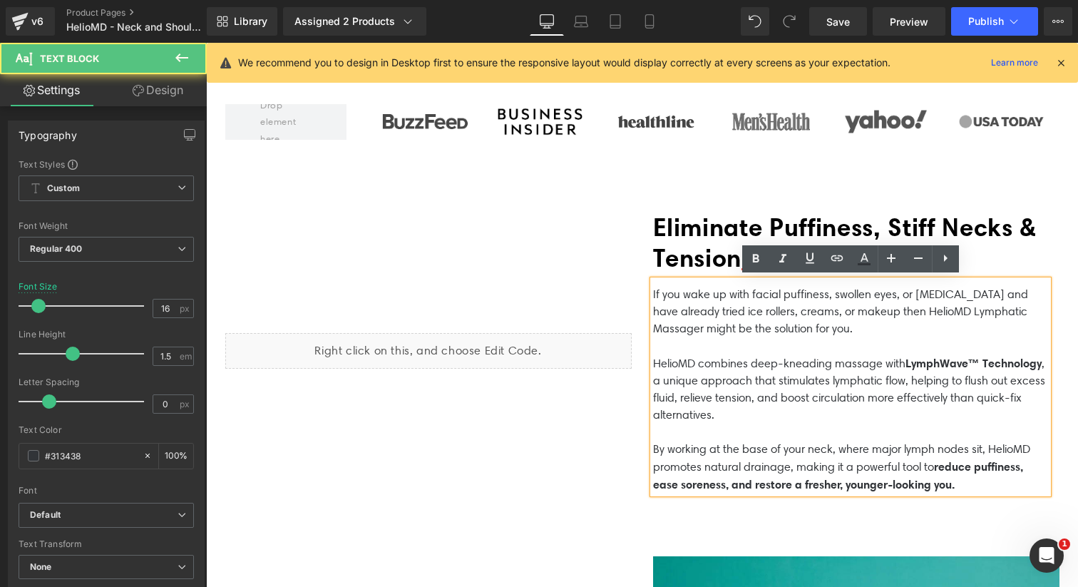
click at [967, 480] on strong "reduce puffiness, ease soreness, and restore a fresher, younger-looking you." at bounding box center [838, 475] width 370 height 32
click at [981, 481] on p "By working at the base of your neck, where major lymph nodes sit, HelioMD promo…" at bounding box center [850, 466] width 395 height 53
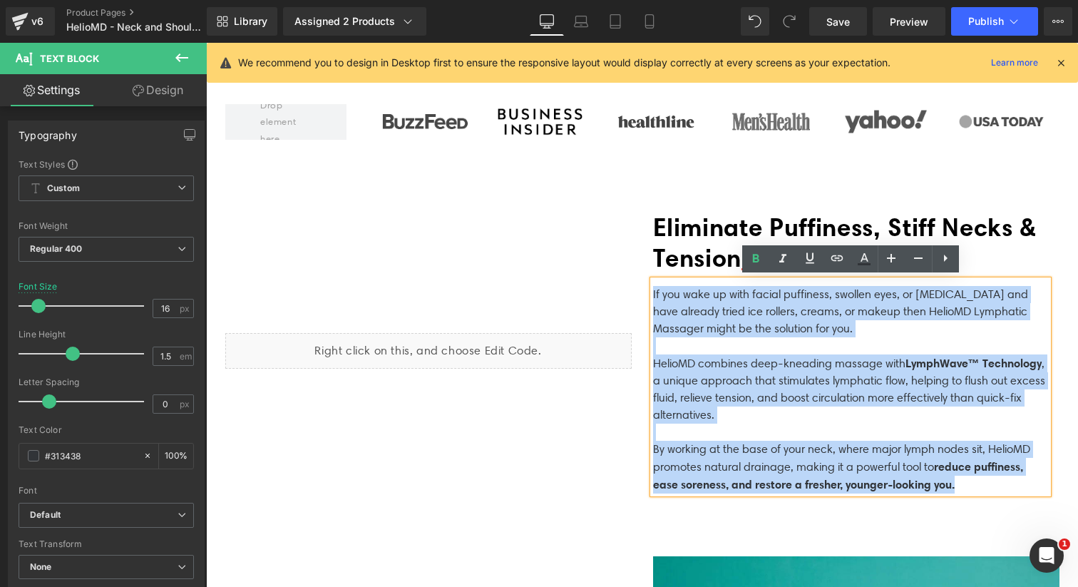
drag, startPoint x: 983, startPoint y: 481, endPoint x: 639, endPoint y: 270, distance: 403.1
click at [639, 270] on div "Liquid Eliminate Puffiness, Stiff Necks & Tension at the Source Heading If you …" at bounding box center [642, 352] width 855 height 353
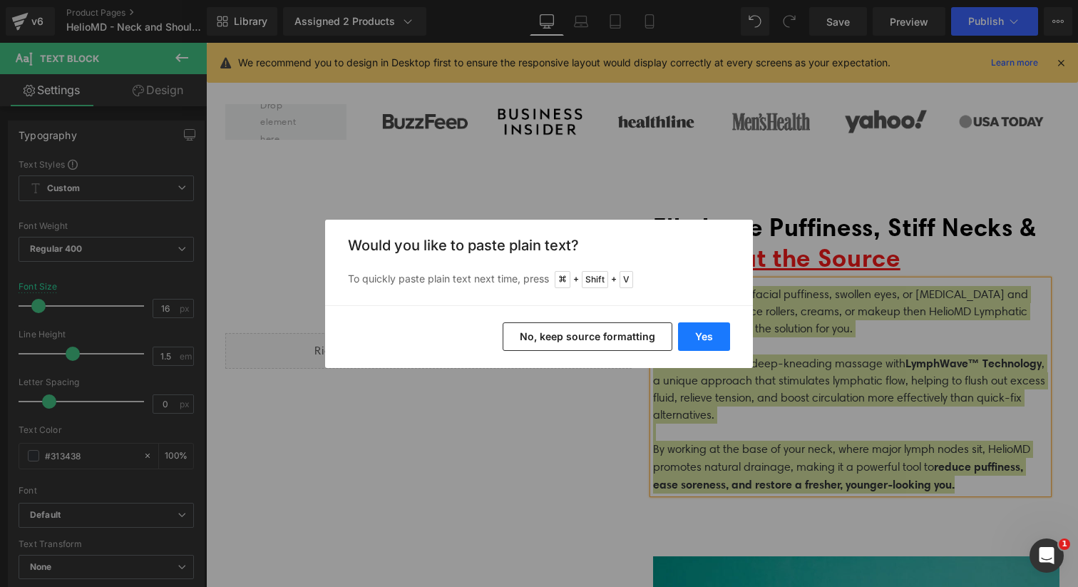
click at [698, 330] on button "Yes" at bounding box center [704, 336] width 52 height 29
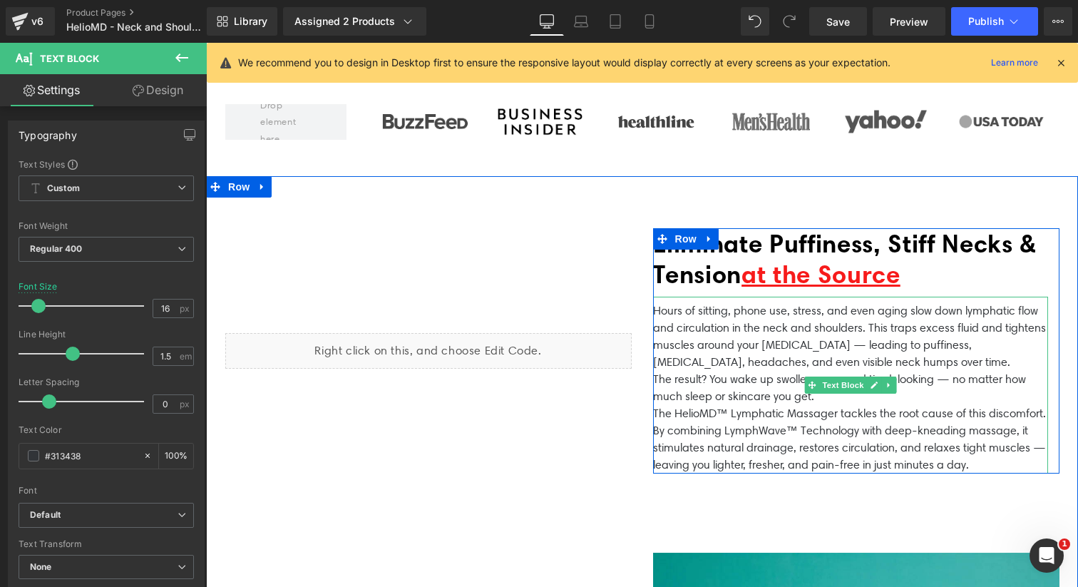
click at [919, 363] on p "Hours of sitting, phone use, stress, and even aging slow down lymphatic flow an…" at bounding box center [850, 336] width 395 height 68
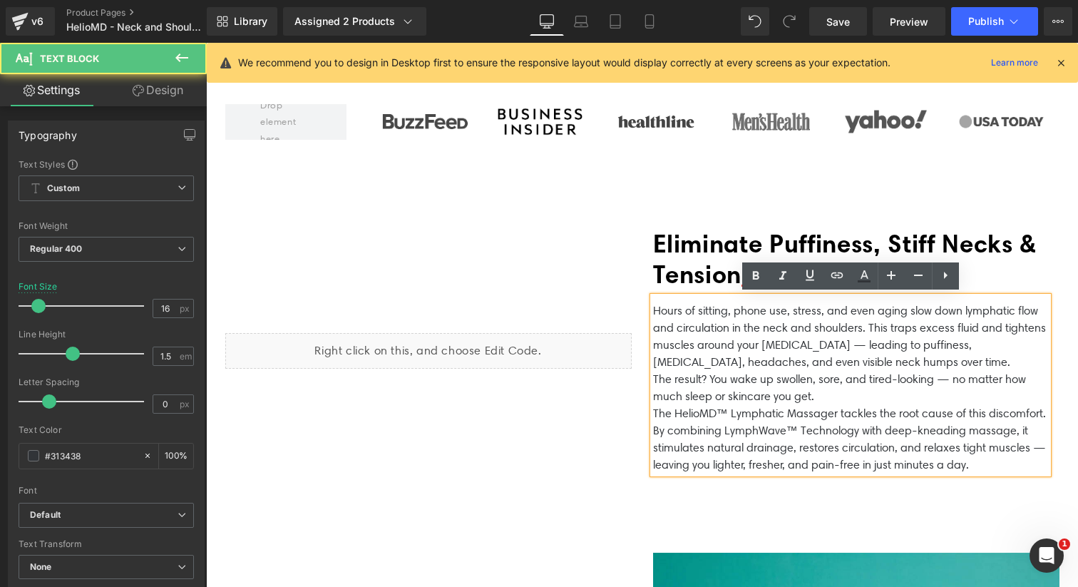
scroll to position [604, 0]
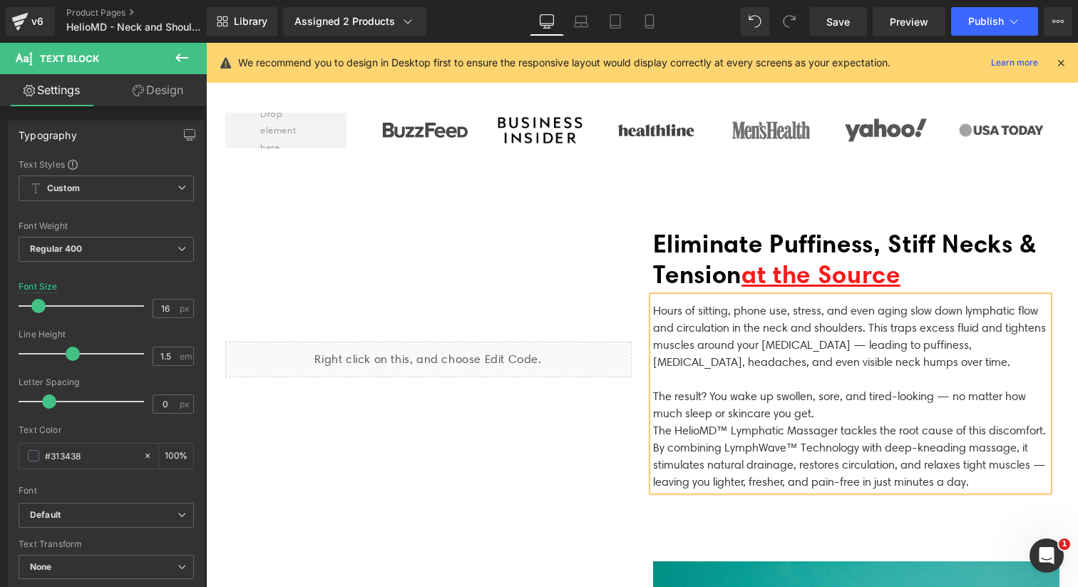
click at [826, 415] on p "The result? You wake up swollen, sore, and tired-looking — no matter how much s…" at bounding box center [850, 405] width 395 height 34
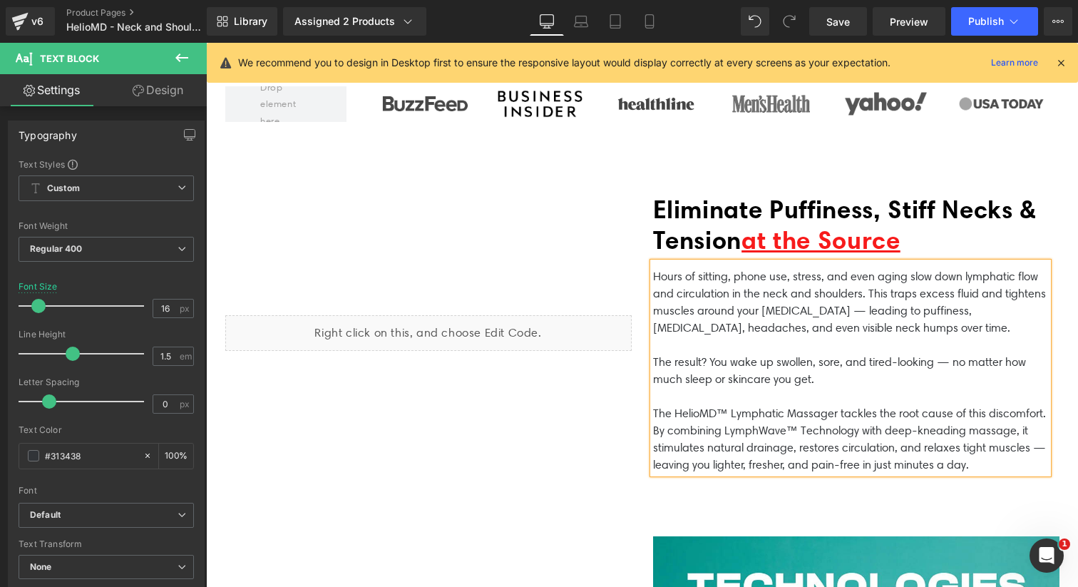
scroll to position [634, 0]
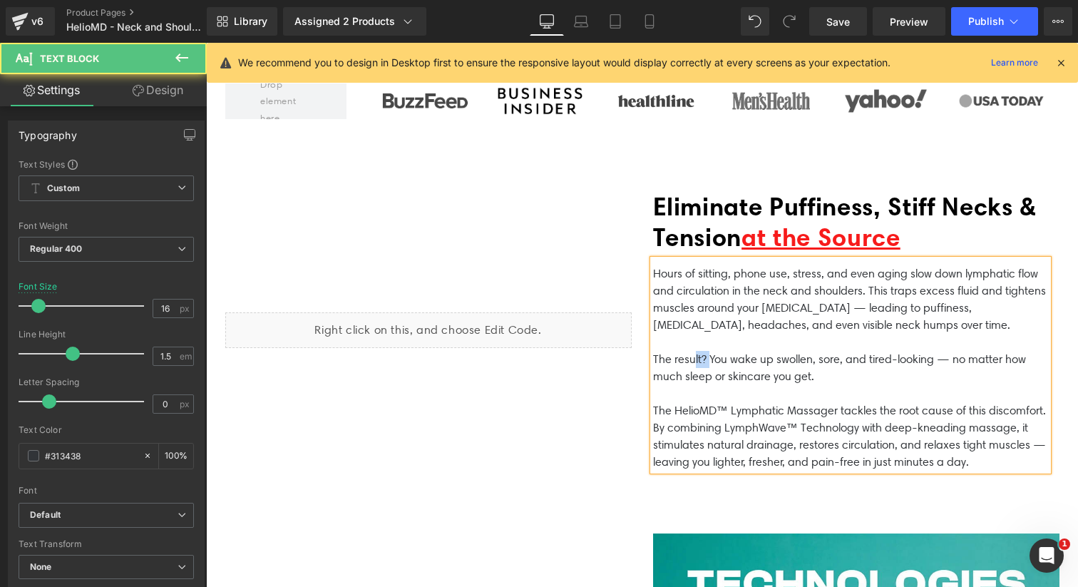
drag, startPoint x: 711, startPoint y: 356, endPoint x: 696, endPoint y: 356, distance: 15.7
click at [696, 356] on p "The result? You wake up swollen, sore, and tired-looking — no matter how much s…" at bounding box center [850, 368] width 395 height 34
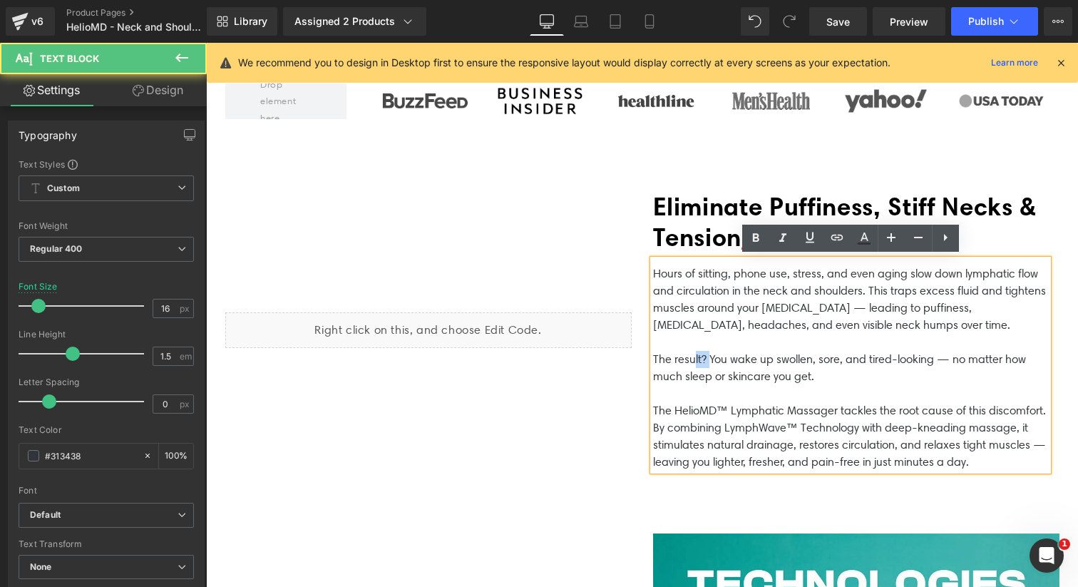
click at [696, 356] on p "The result? You wake up swollen, sore, and tired-looking — no matter how much s…" at bounding box center [850, 368] width 395 height 34
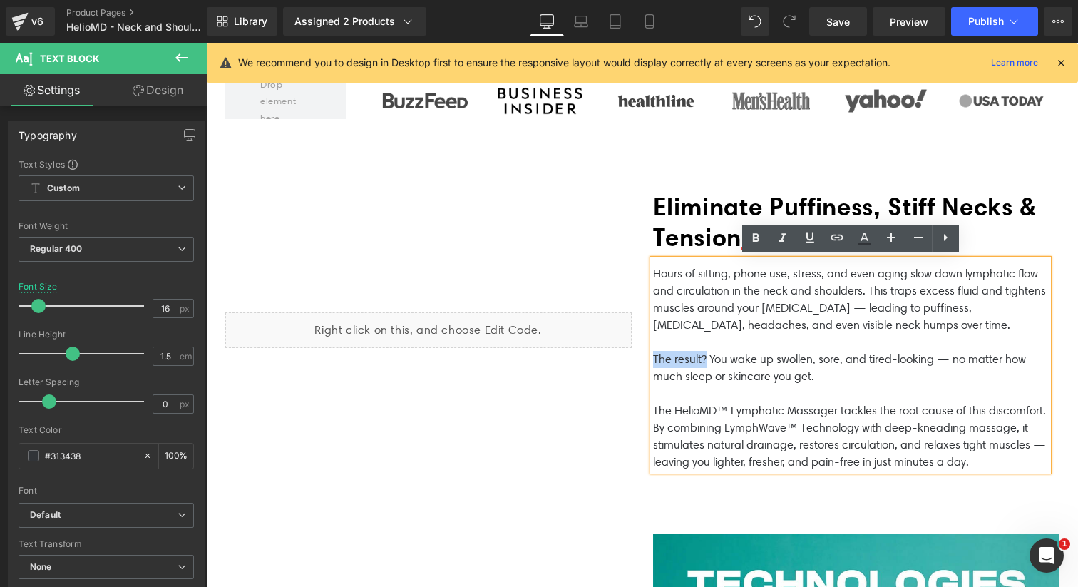
drag, startPoint x: 708, startPoint y: 356, endPoint x: 654, endPoint y: 356, distance: 54.2
click at [653, 355] on p "The result? You wake up swollen, sore, and tired-looking — no matter how much s…" at bounding box center [850, 368] width 395 height 34
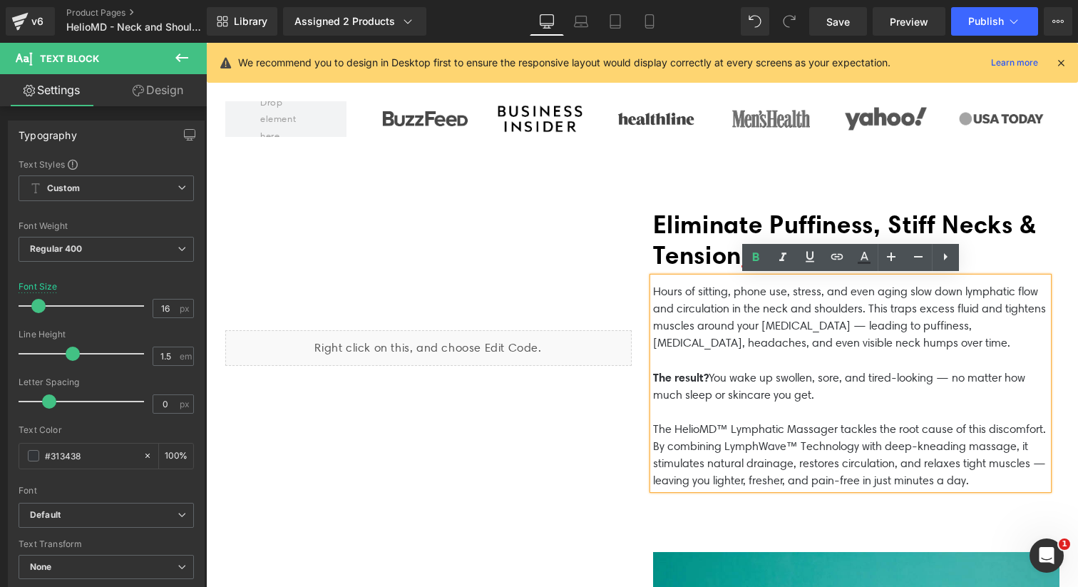
scroll to position [614, 0]
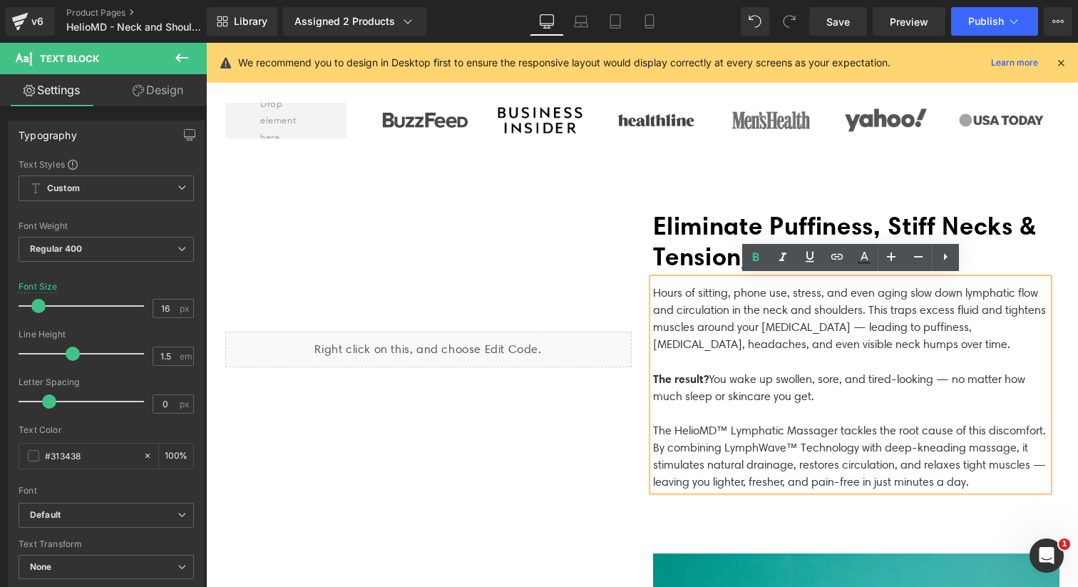
click at [867, 326] on p "Hours of sitting, phone use, stress, and even aging slow down lymphatic flow an…" at bounding box center [850, 318] width 395 height 68
click at [870, 326] on p "Hours of sitting, phone use, stress, and even aging slow down lymphatic flow an…" at bounding box center [850, 318] width 395 height 68
click at [869, 325] on p "Hours of sitting, phone use, stress, and even aging slow down lymphatic flow an…" at bounding box center [850, 318] width 395 height 68
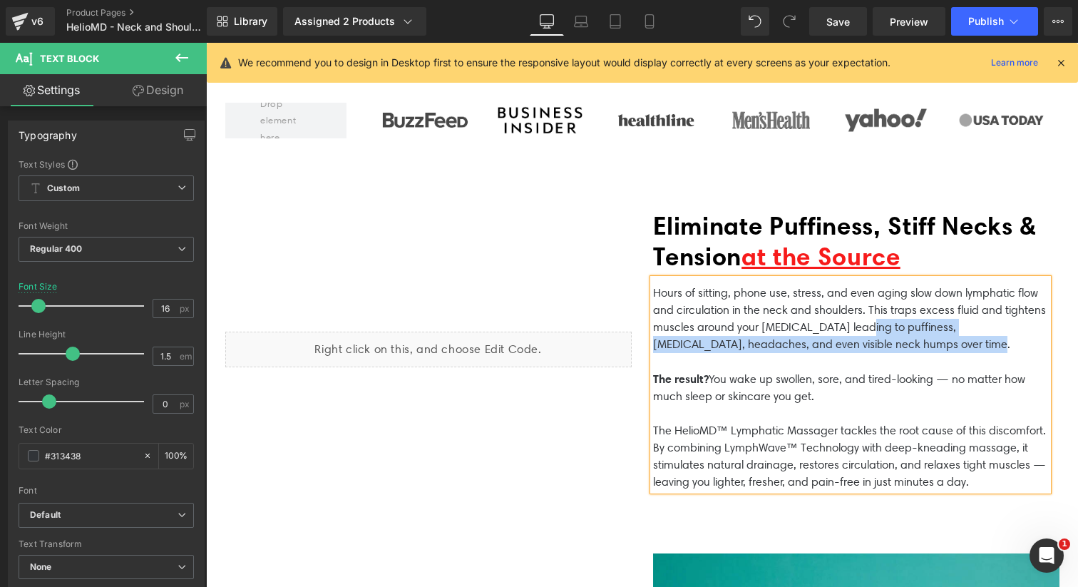
drag, startPoint x: 855, startPoint y: 326, endPoint x: 929, endPoint y: 339, distance: 75.3
click at [929, 339] on p "Hours of sitting, phone use, stress, and even aging slow down lymphatic flow an…" at bounding box center [850, 318] width 395 height 68
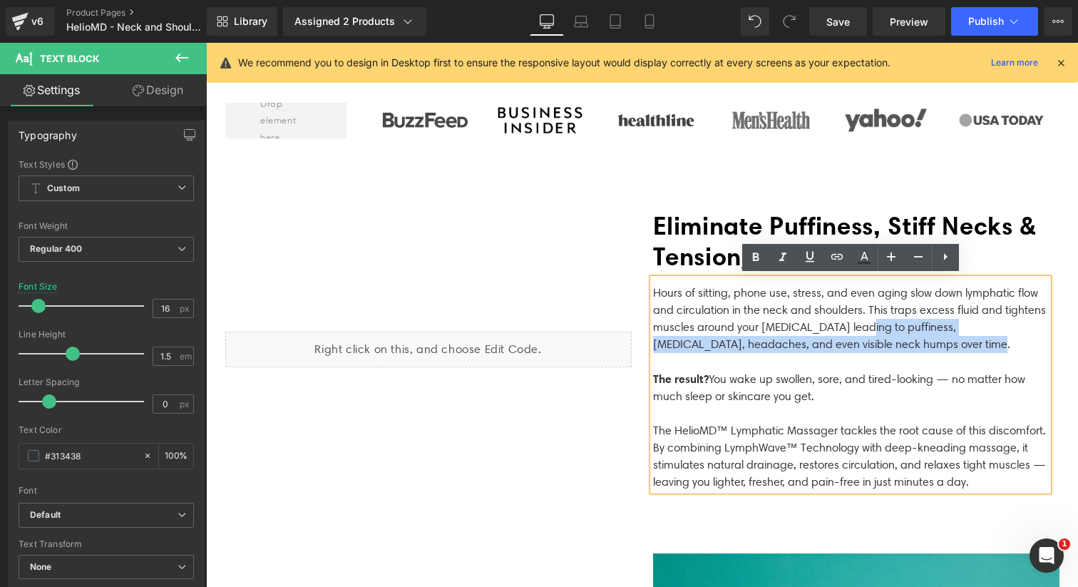
click at [929, 339] on p "Hours of sitting, phone use, stress, and even aging slow down lymphatic flow an…" at bounding box center [850, 318] width 395 height 68
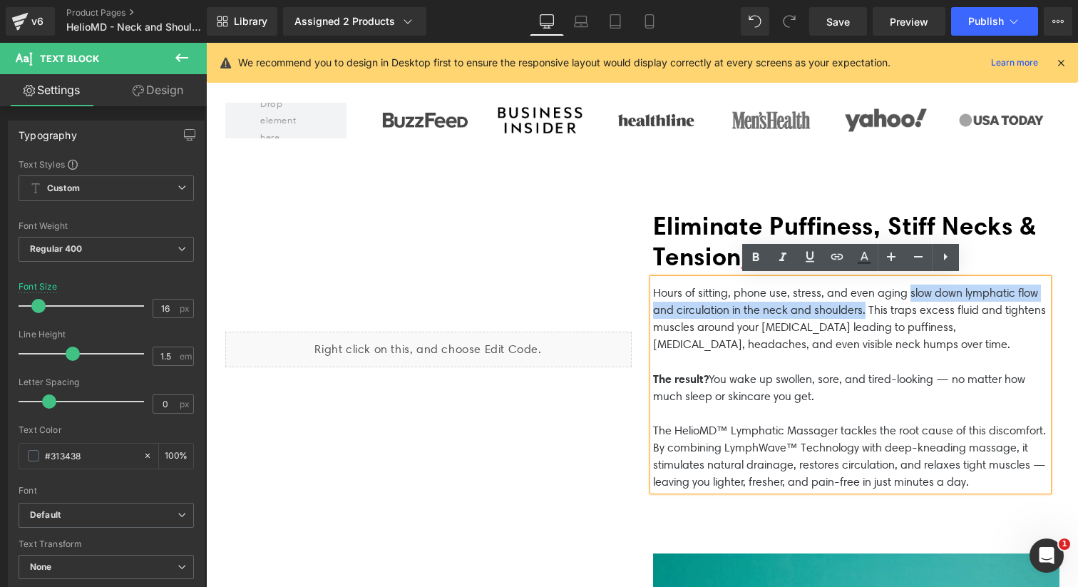
drag, startPoint x: 914, startPoint y: 290, endPoint x: 861, endPoint y: 314, distance: 58.0
click at [861, 314] on p "Hours of sitting, phone use, stress, and even aging slow down lymphatic flow an…" at bounding box center [850, 318] width 395 height 68
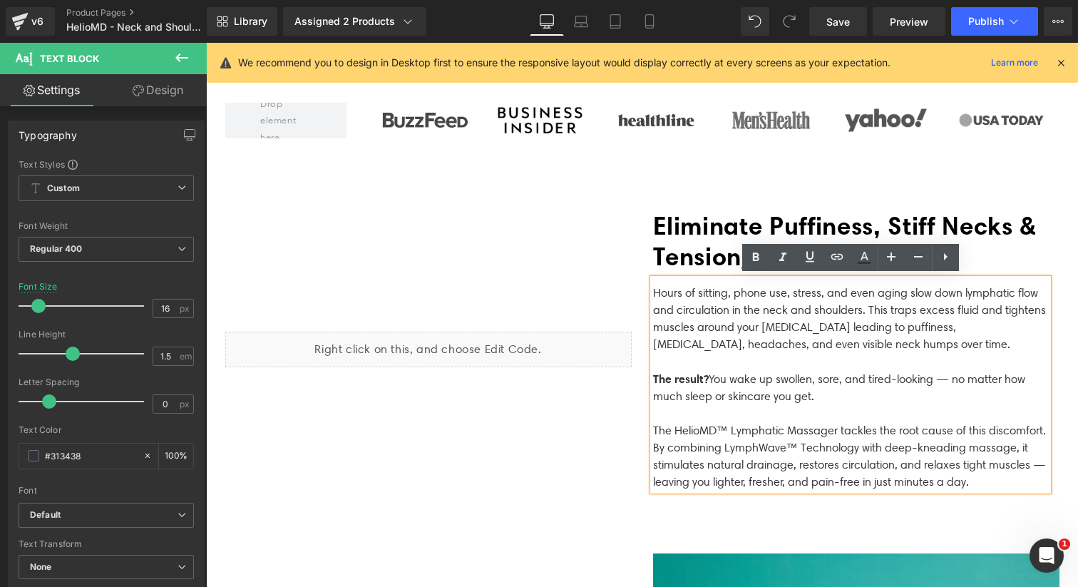
click at [842, 296] on p "Hours of sitting, phone use, stress, and even aging slow down lymphatic flow an…" at bounding box center [850, 318] width 395 height 68
click at [758, 309] on p "Hours of sitting, phone use, stress, and even aging slow down lymphatic flow an…" at bounding box center [850, 318] width 395 height 68
drag, startPoint x: 757, startPoint y: 307, endPoint x: 730, endPoint y: 307, distance: 27.1
click at [730, 307] on p "Hours of sitting, phone use, stress, and even aging slow down lymphatic flow an…" at bounding box center [850, 318] width 395 height 68
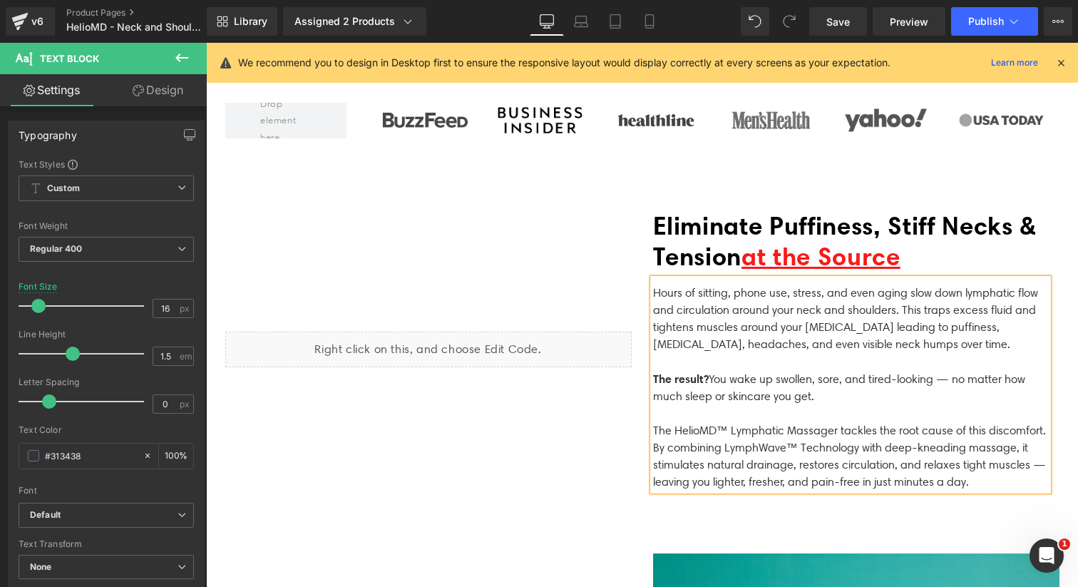
click at [653, 291] on div "Hours of sitting, phone use, stress, and even aging slow down lymphatic flow an…" at bounding box center [850, 385] width 395 height 212
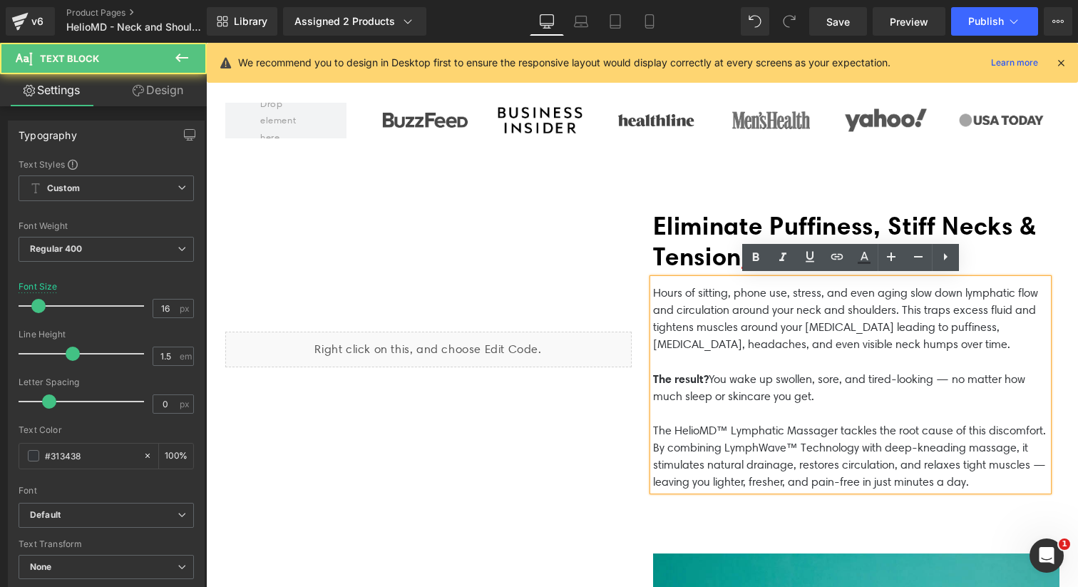
click at [654, 290] on p "Hours of sitting, phone use, stress, and even aging slow down lymphatic flow an…" at bounding box center [850, 318] width 395 height 68
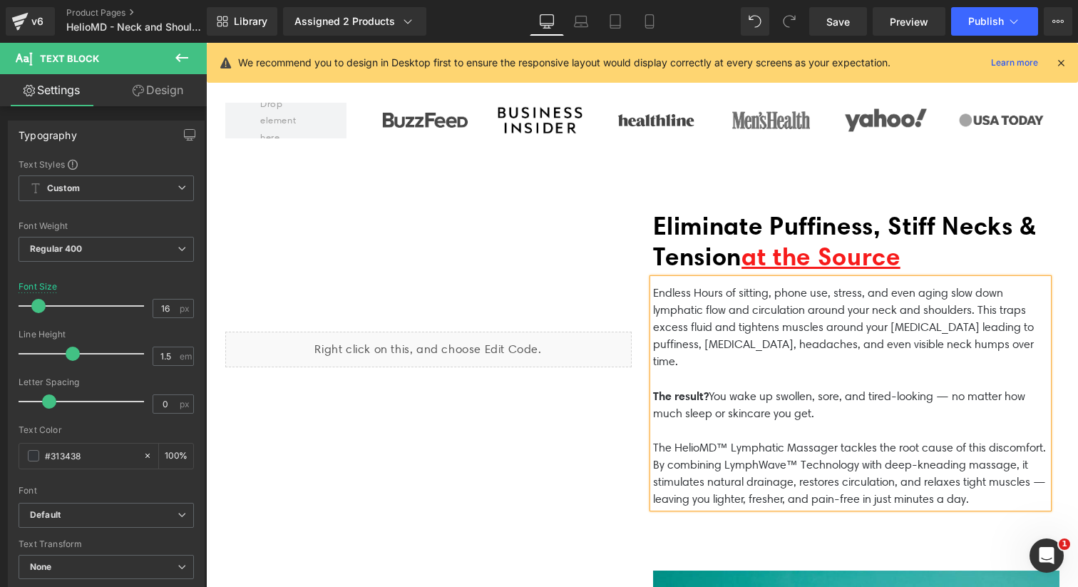
click at [703, 291] on p "Endless Hours of sitting, phone use, stress, and even aging slow down lymphatic…" at bounding box center [850, 327] width 395 height 86
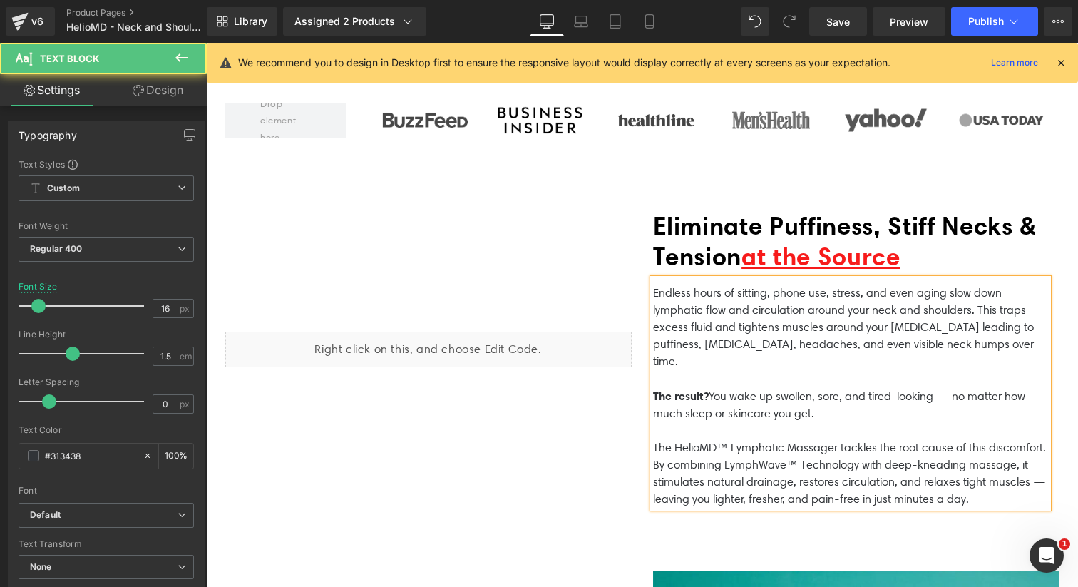
click at [1008, 291] on p "Endless hours of sitting, phone use, stress, and even aging slow down lymphatic…" at bounding box center [850, 327] width 395 height 86
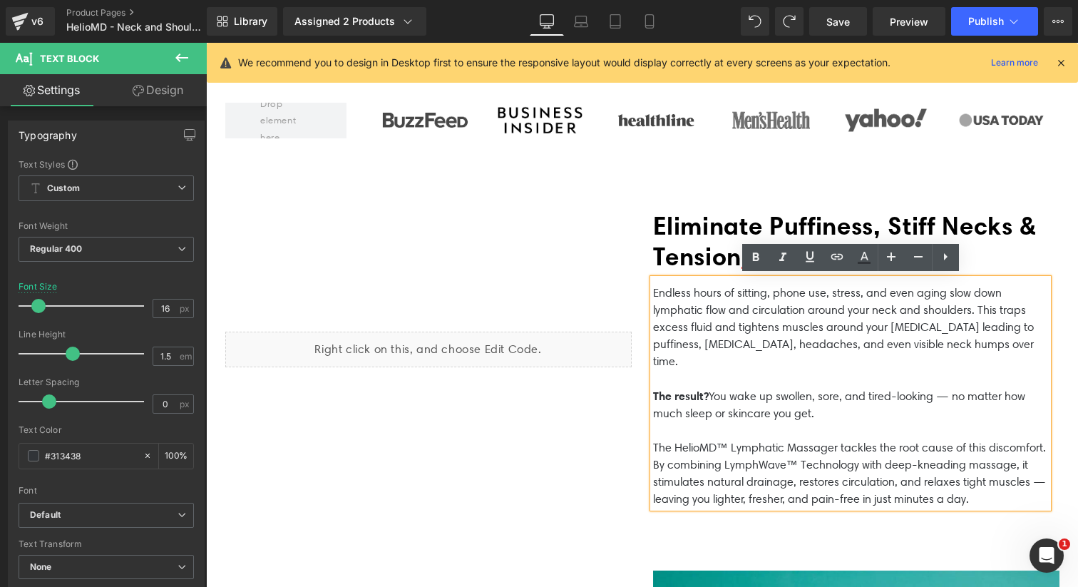
click at [1008, 291] on p "Endless hours of sitting, phone use, stress, and even aging slow down lymphatic…" at bounding box center [850, 327] width 395 height 86
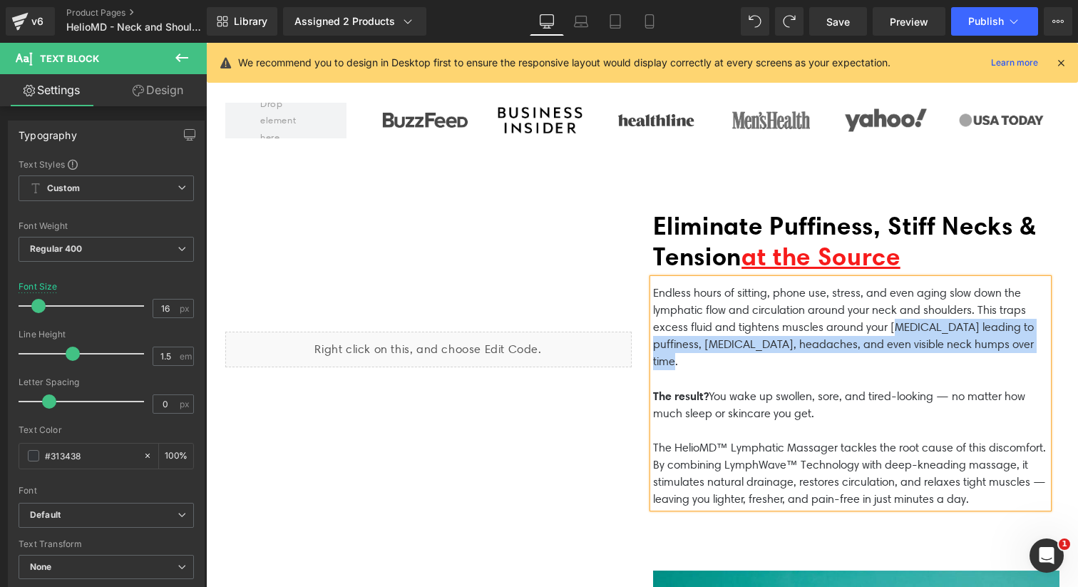
drag, startPoint x: 1014, startPoint y: 345, endPoint x: 894, endPoint y: 327, distance: 121.1
click at [894, 327] on p "Endless hours of sitting, phone use, stress, and even aging slow down the lymph…" at bounding box center [850, 327] width 395 height 86
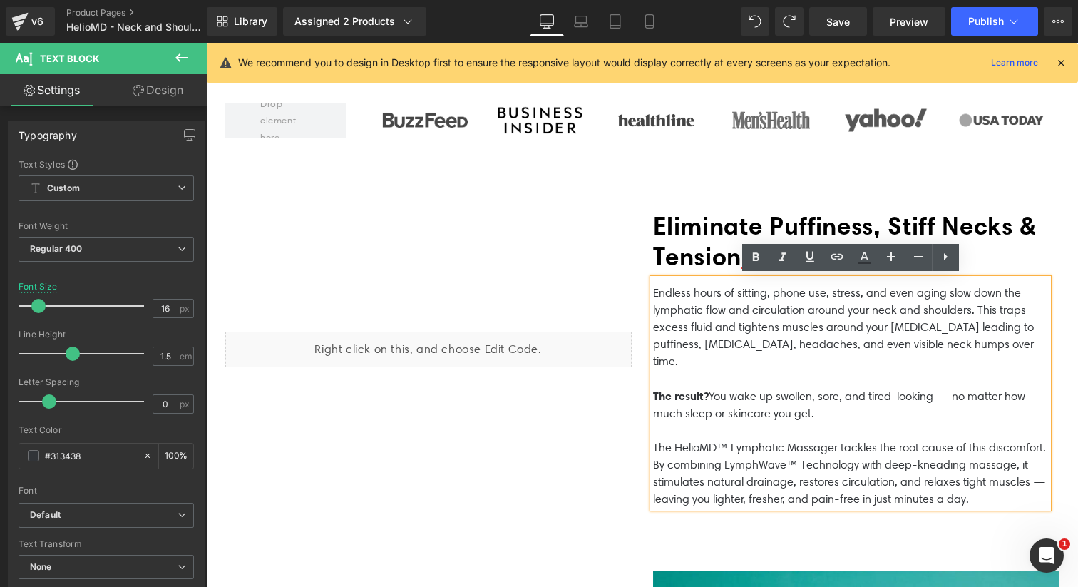
click at [971, 306] on p "Endless hours of sitting, phone use, stress, and even aging slow down the lymph…" at bounding box center [850, 327] width 395 height 86
drag, startPoint x: 973, startPoint y: 305, endPoint x: 952, endPoint y: 323, distance: 27.3
click at [951, 323] on p "Endless hours of sitting, phone use, stress, and even aging slow down the lymph…" at bounding box center [850, 327] width 395 height 86
click at [826, 309] on p "Endless hours of sitting, phone use, stress, and even aging slow down the lymph…" at bounding box center [850, 327] width 395 height 86
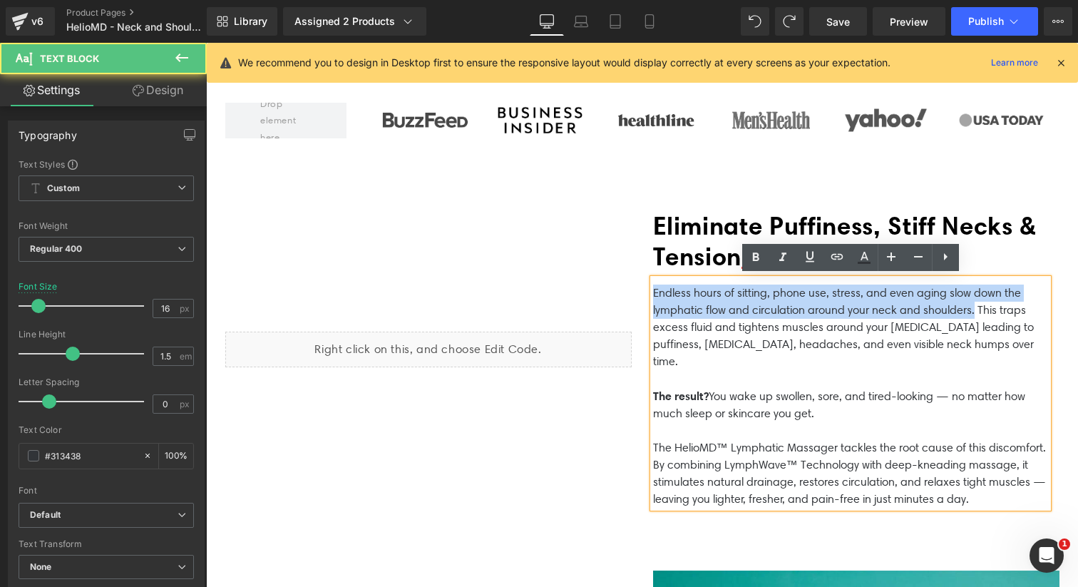
drag, startPoint x: 970, startPoint y: 309, endPoint x: 621, endPoint y: 283, distance: 349.5
click at [621, 283] on div "Liquid Eliminate Puffiness, Stiff Necks & Tension at the Source Heading Endless…" at bounding box center [642, 359] width 855 height 368
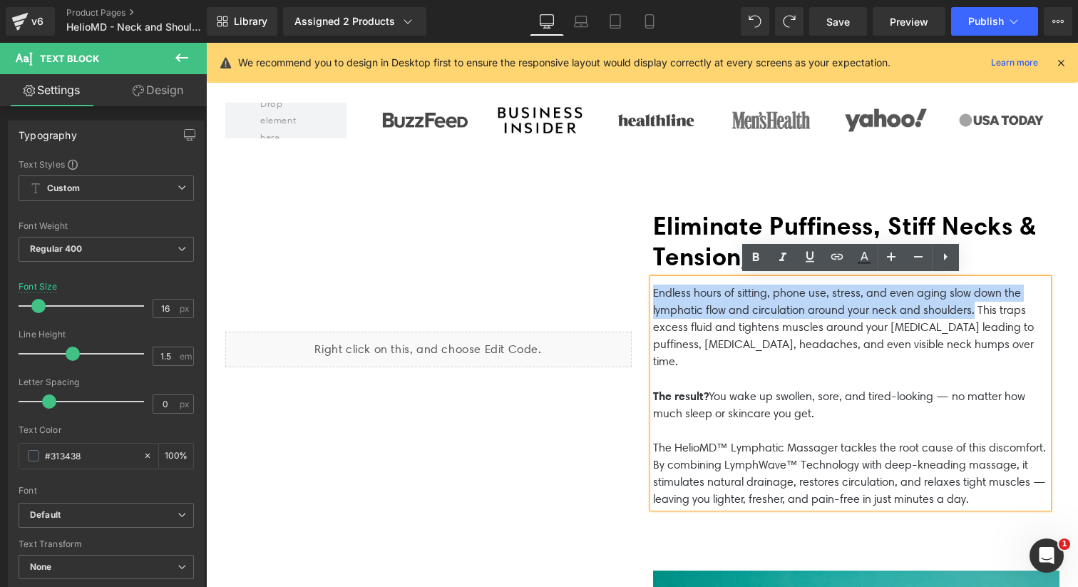
copy p "Endless hours of sitting, phone use, stress, and even aging slow down the lymph…"
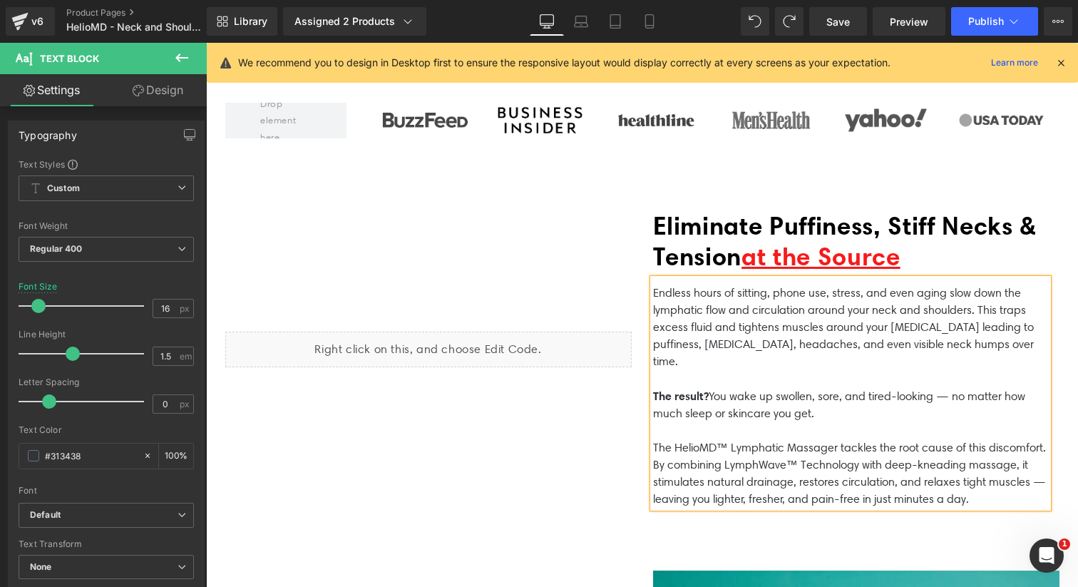
click at [852, 310] on p "Endless hours of sitting, phone use, stress, and even aging slow down the lymph…" at bounding box center [850, 327] width 395 height 86
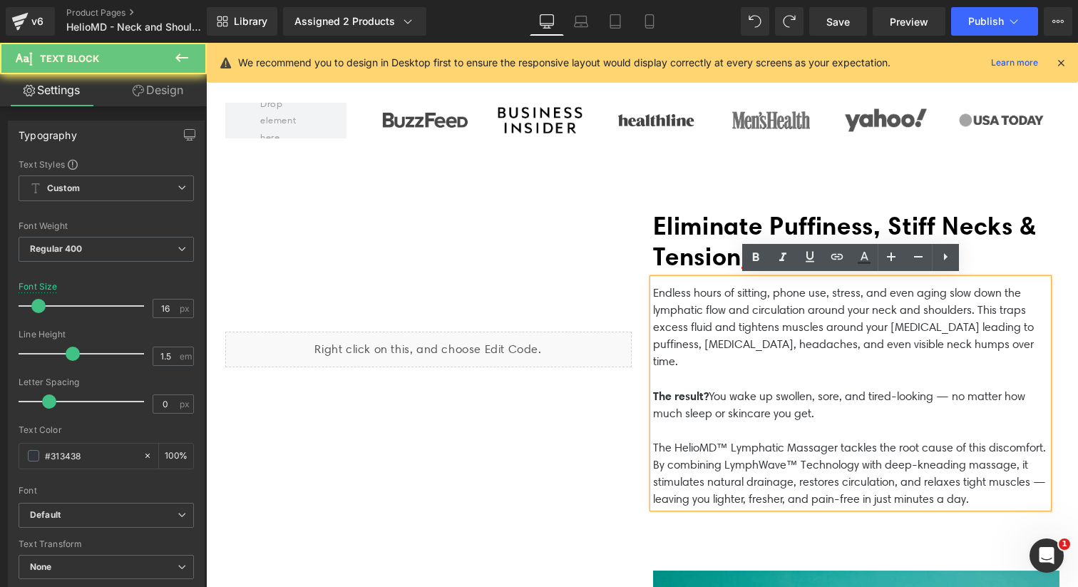
click at [970, 310] on p "Endless hours of sitting, phone use, stress, and even aging slow down the lymph…" at bounding box center [850, 327] width 395 height 86
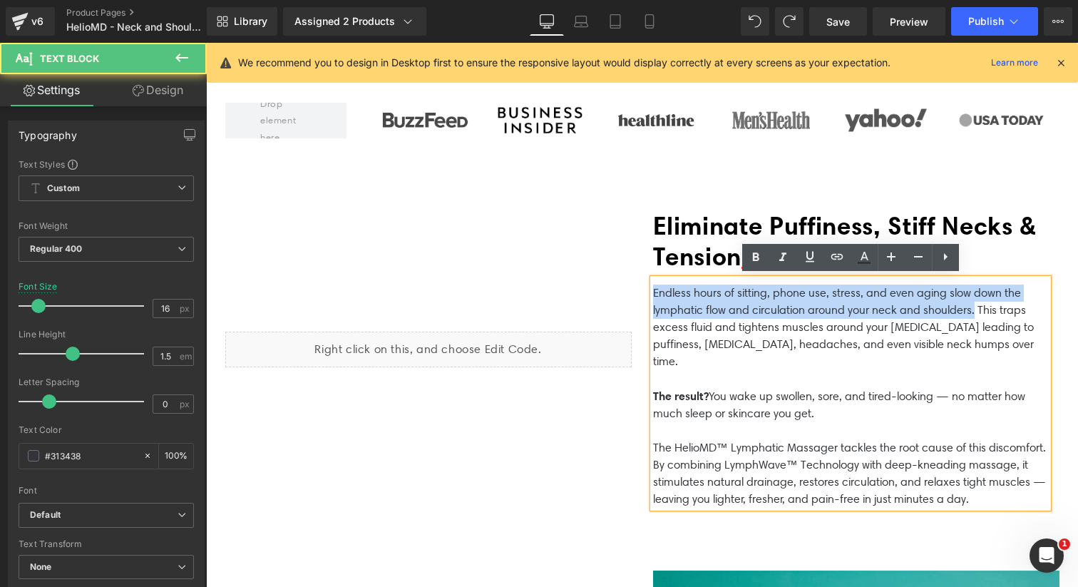
drag, startPoint x: 969, startPoint y: 311, endPoint x: 639, endPoint y: 292, distance: 329.8
click at [639, 292] on div "Liquid Eliminate Puffiness, Stiff Necks & Tension at the Source Heading Endless…" at bounding box center [642, 359] width 855 height 368
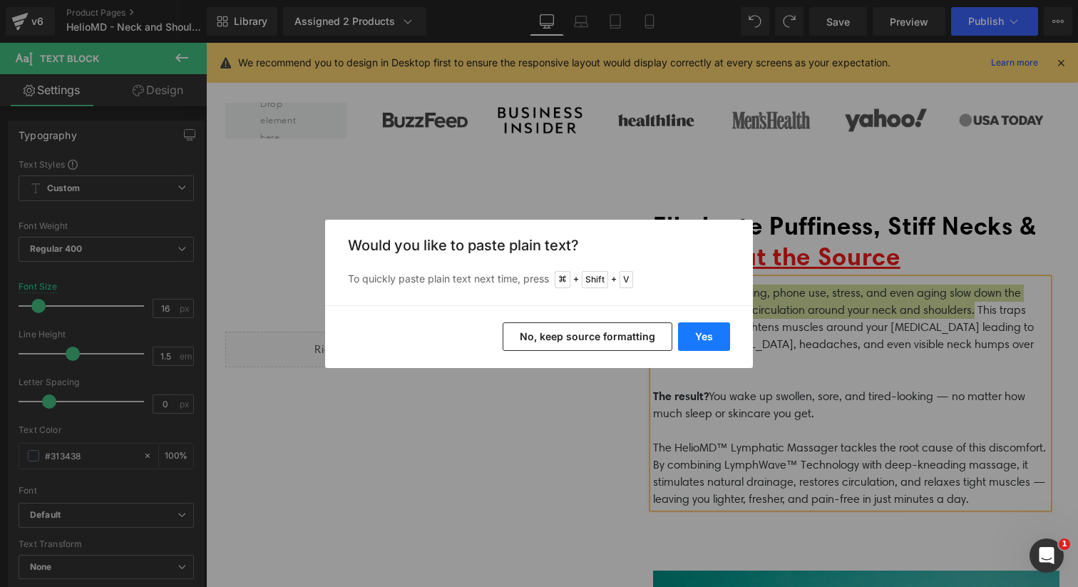
click at [713, 329] on button "Yes" at bounding box center [704, 336] width 52 height 29
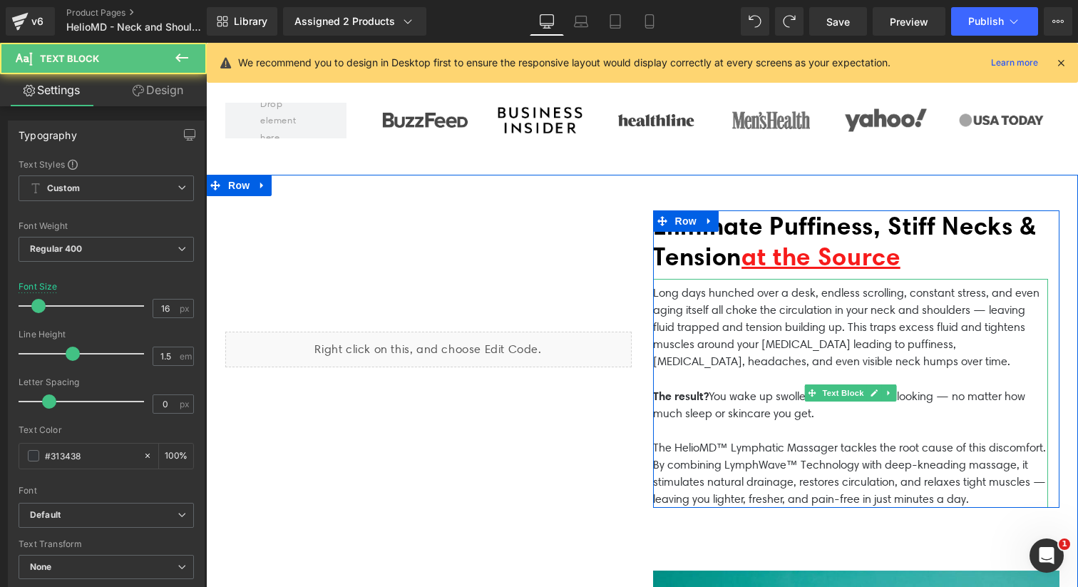
click at [983, 311] on p "Long days hunched over a desk, endless scrolling, constant stress, and even agi…" at bounding box center [850, 327] width 395 height 86
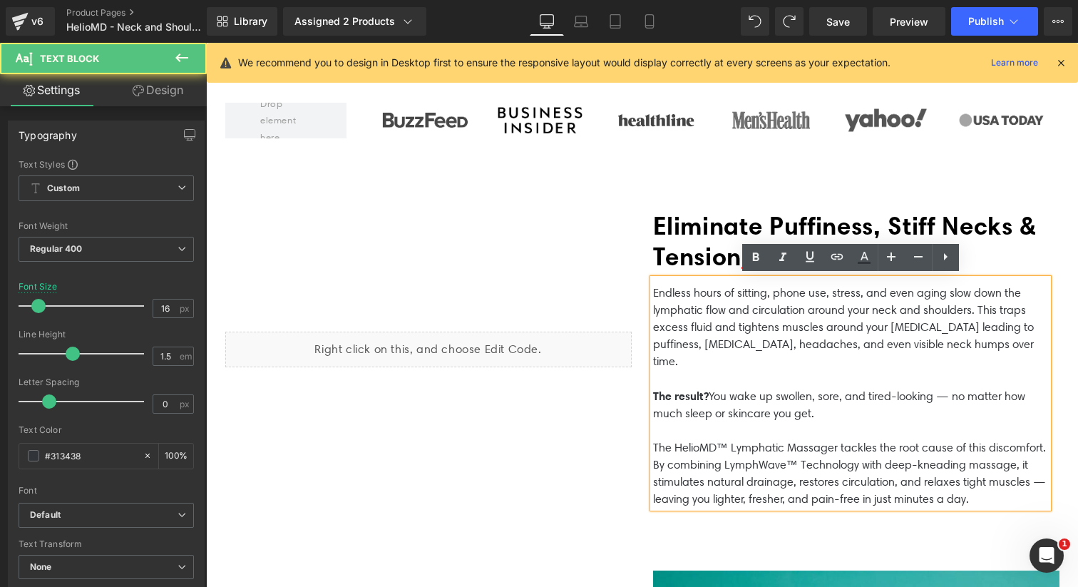
click at [909, 330] on p "Endless hours of sitting, phone use, stress, and even aging slow down the lymph…" at bounding box center [850, 327] width 395 height 86
click at [1010, 339] on p "Endless hours of sitting, phone use, stress, and even aging slow down the lymph…" at bounding box center [850, 327] width 395 height 86
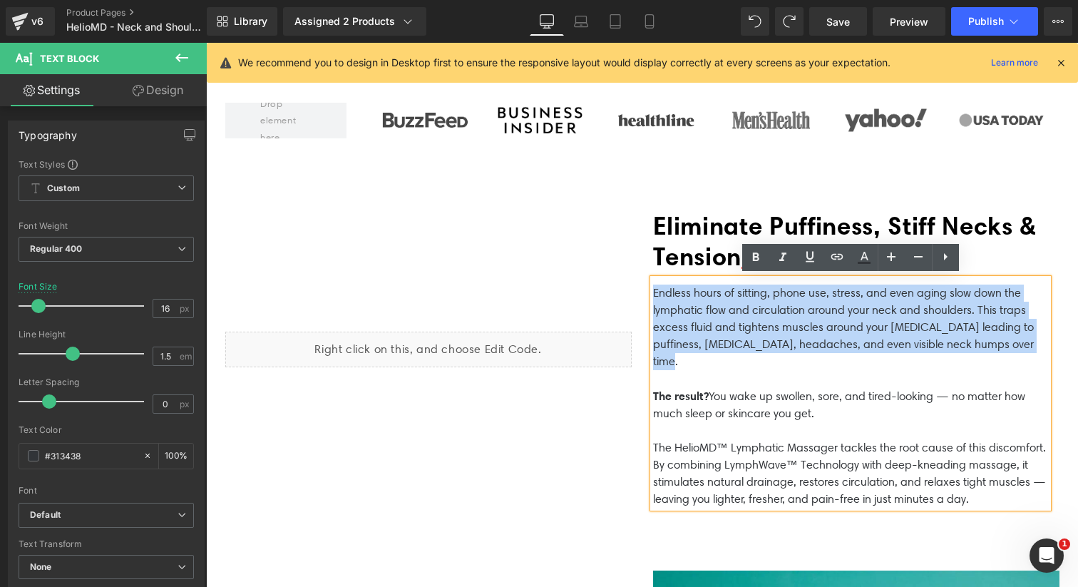
drag, startPoint x: 1019, startPoint y: 344, endPoint x: 626, endPoint y: 284, distance: 397.2
click at [626, 284] on div "Liquid Eliminate Puffiness, Stiff Necks & Tension at the Source Heading Endless…" at bounding box center [642, 359] width 855 height 368
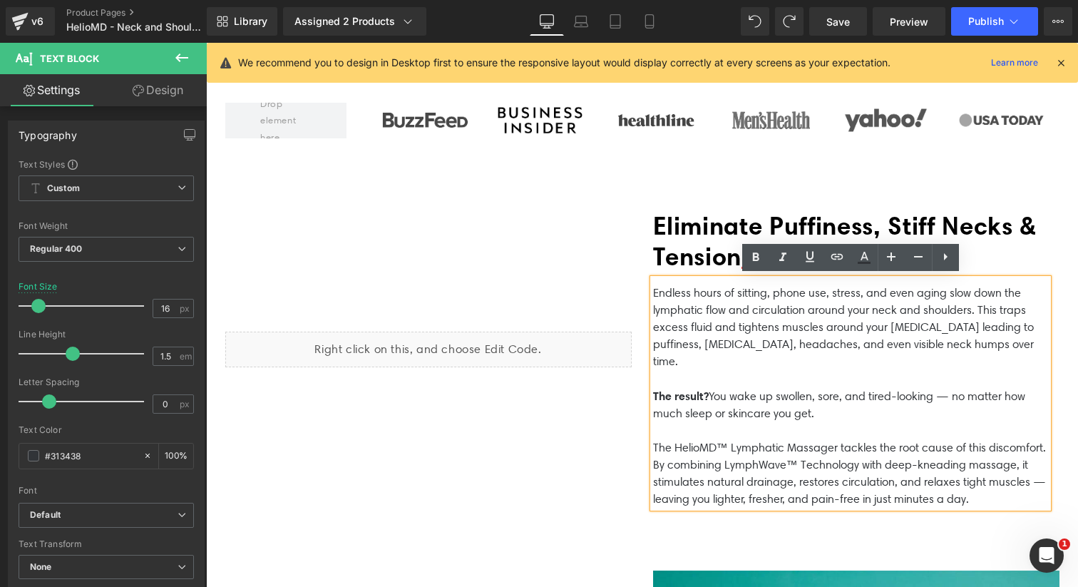
click at [886, 463] on p "The HelioMD™ Lymphatic Massager tackles the root cause of this discomfort. By c…" at bounding box center [850, 473] width 395 height 68
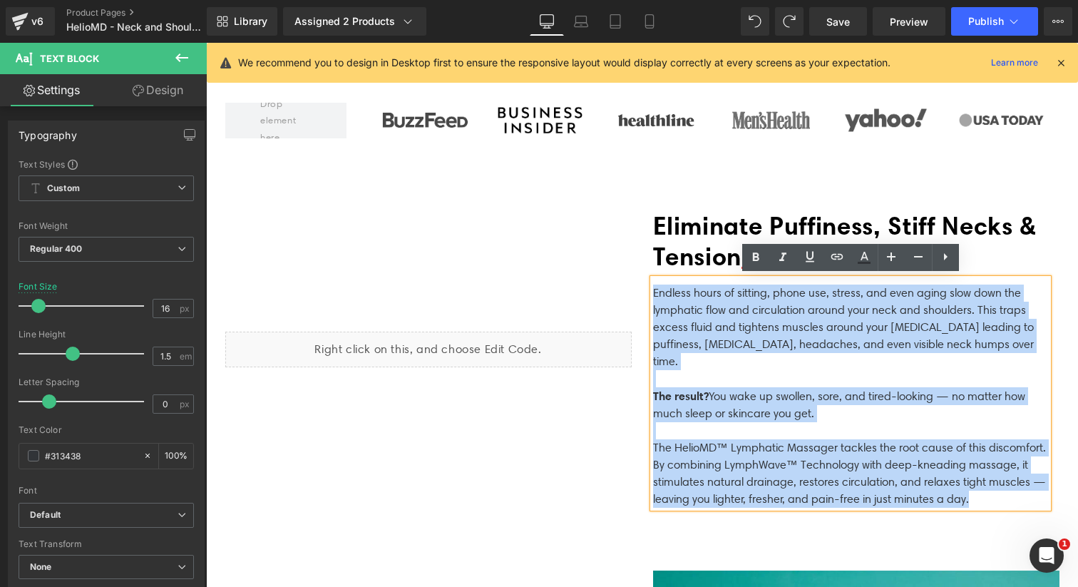
drag, startPoint x: 991, startPoint y: 480, endPoint x: 607, endPoint y: 294, distance: 426.8
click at [607, 294] on div "Liquid Eliminate Puffiness, Stiff Necks & Tension at the Source Heading Endless…" at bounding box center [642, 359] width 855 height 368
copy div "Endless hours of sitting, phone use, stress, and even aging slow down the lymph…"
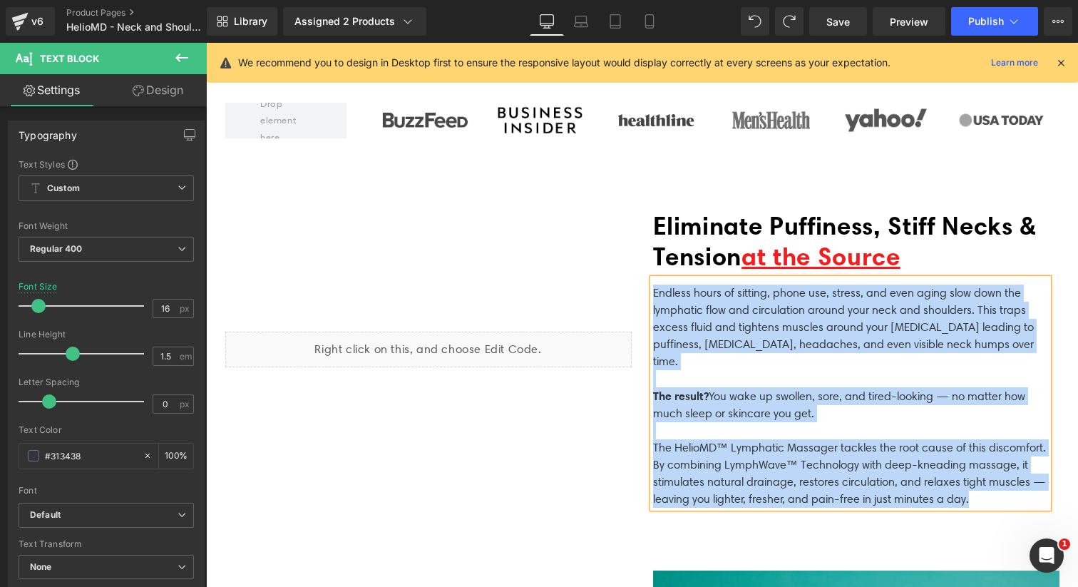
click at [760, 387] on p "The result? You wake up swollen, sore, and tired-looking — no matter how much s…" at bounding box center [850, 404] width 395 height 35
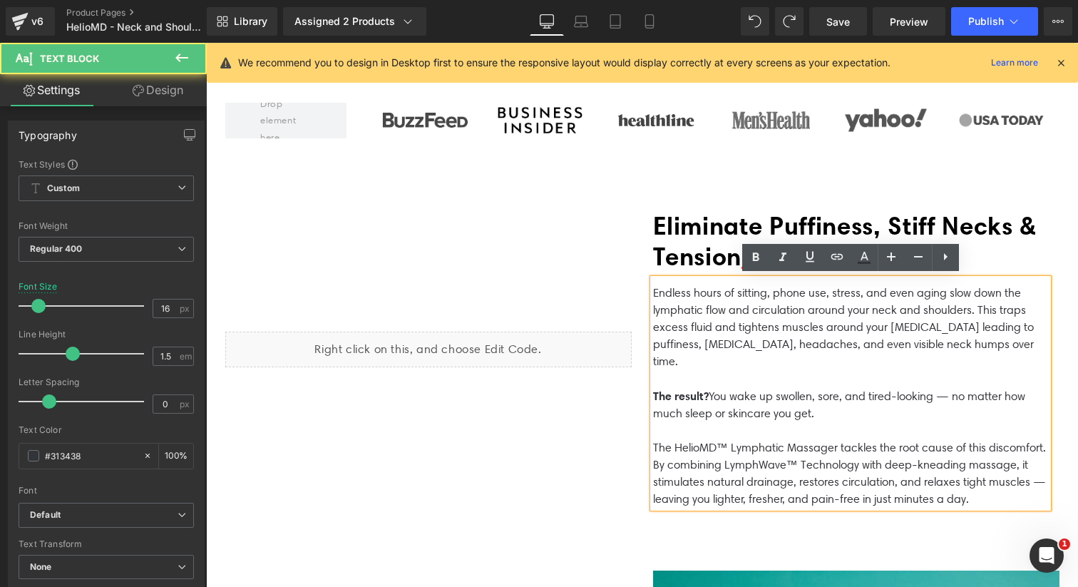
click at [962, 478] on p "The HelioMD™ Lymphatic Massager tackles the root cause of this discomfort. By c…" at bounding box center [850, 473] width 395 height 68
click at [981, 478] on p "The HelioMD™ Lymphatic Massager tackles the root cause of this discomfort. By c…" at bounding box center [850, 473] width 395 height 68
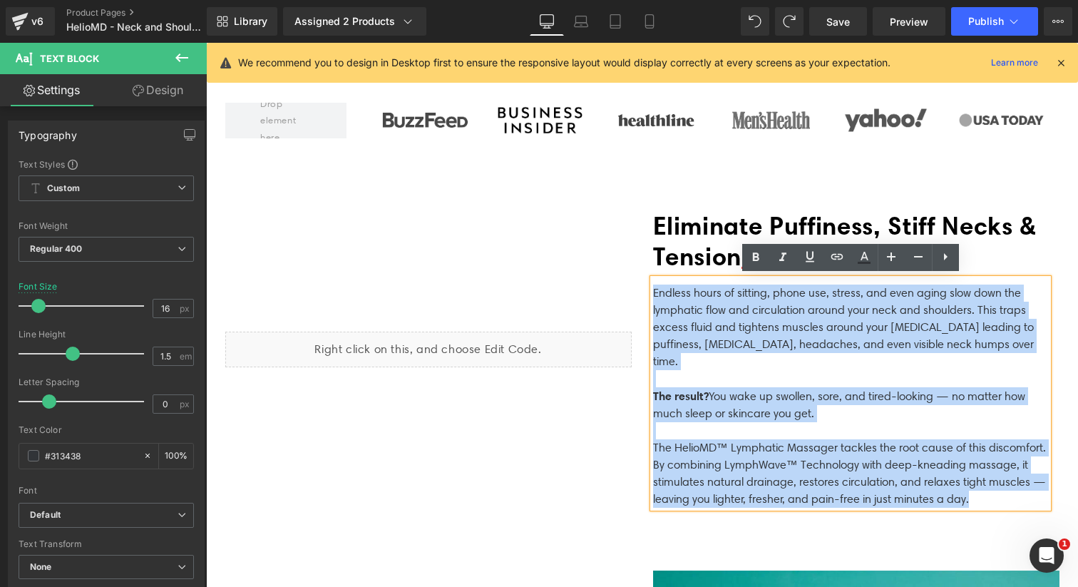
drag, startPoint x: 991, startPoint y: 479, endPoint x: 629, endPoint y: 277, distance: 414.4
click at [629, 277] on div "Liquid Eliminate Puffiness, Stiff Necks & Tension at the Source Heading Endless…" at bounding box center [642, 359] width 855 height 368
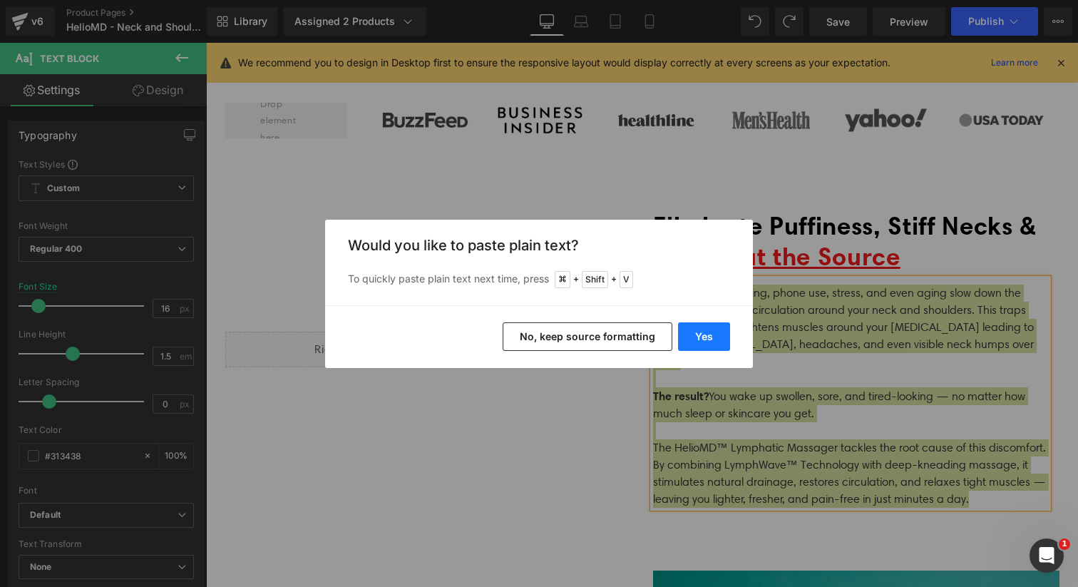
click at [705, 337] on button "Yes" at bounding box center [704, 336] width 52 height 29
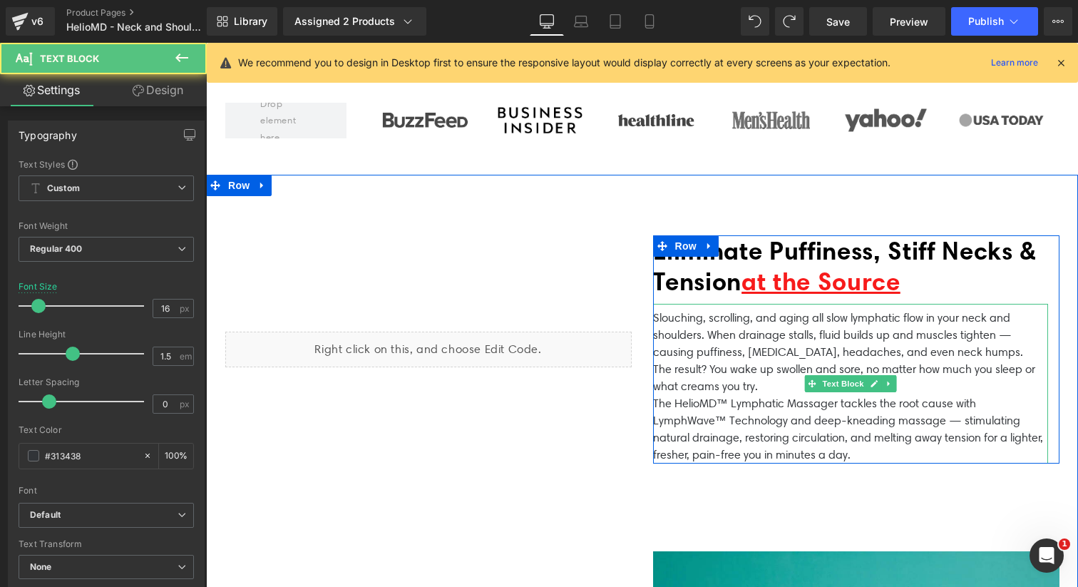
click at [978, 351] on p "Slouching, scrolling, and aging all slow lymphatic flow in your neck and should…" at bounding box center [850, 334] width 395 height 51
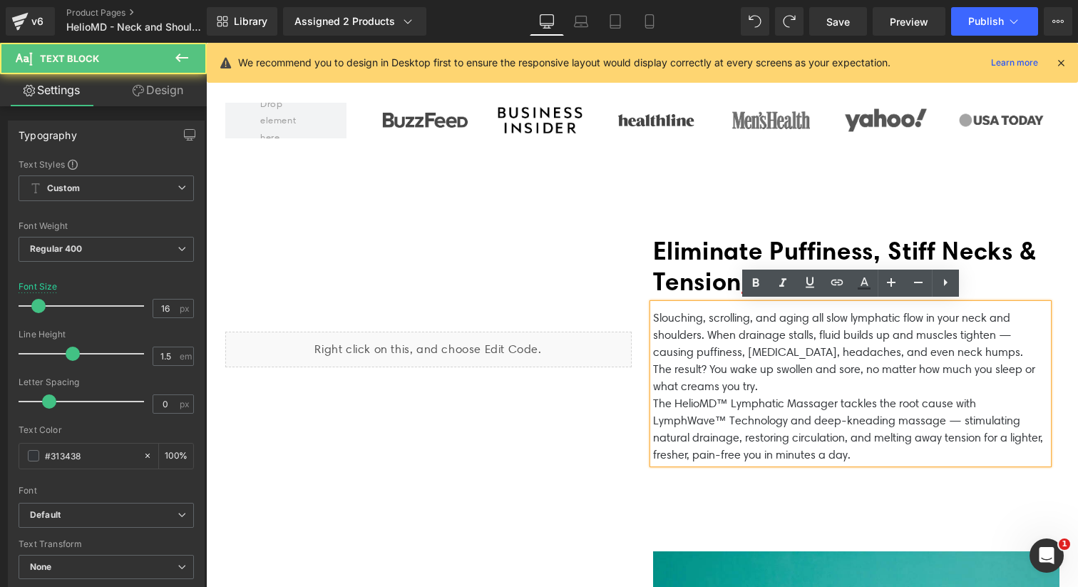
scroll to position [606, 0]
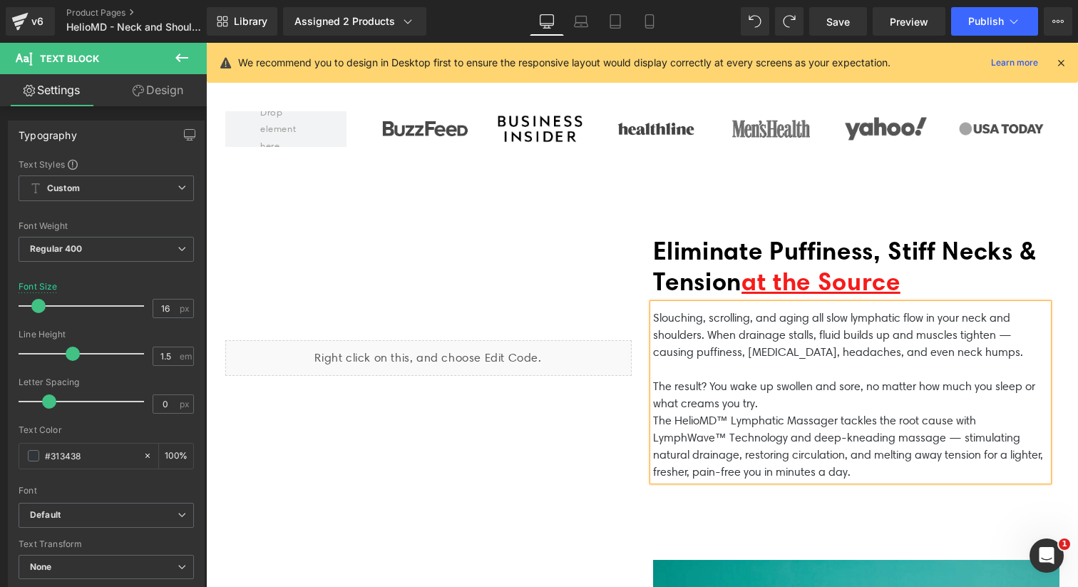
click at [766, 403] on p "The result? You wake up swollen and sore, no matter how much you sleep or what …" at bounding box center [850, 395] width 395 height 34
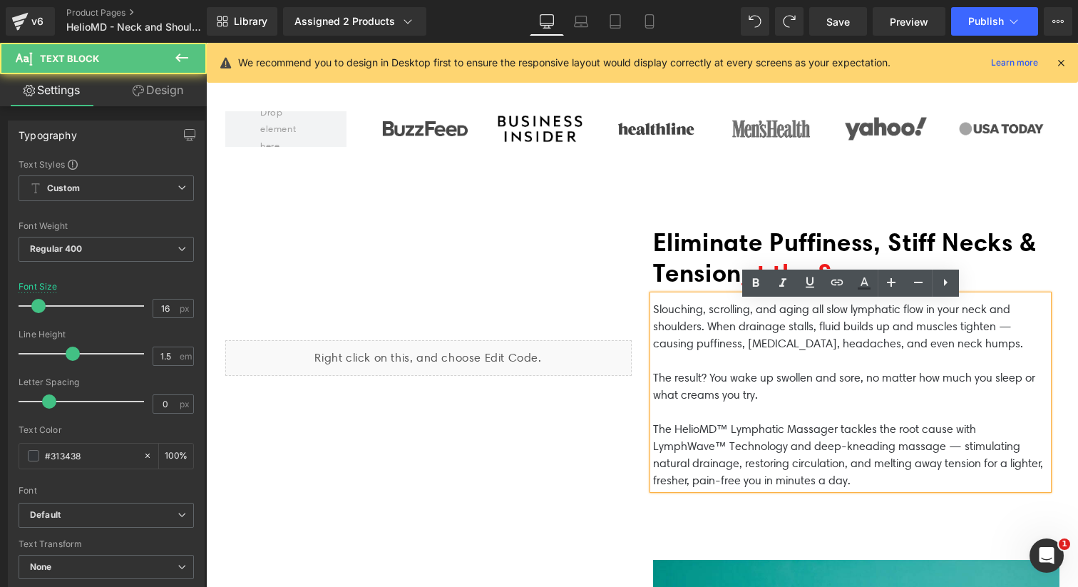
scroll to position [597, 0]
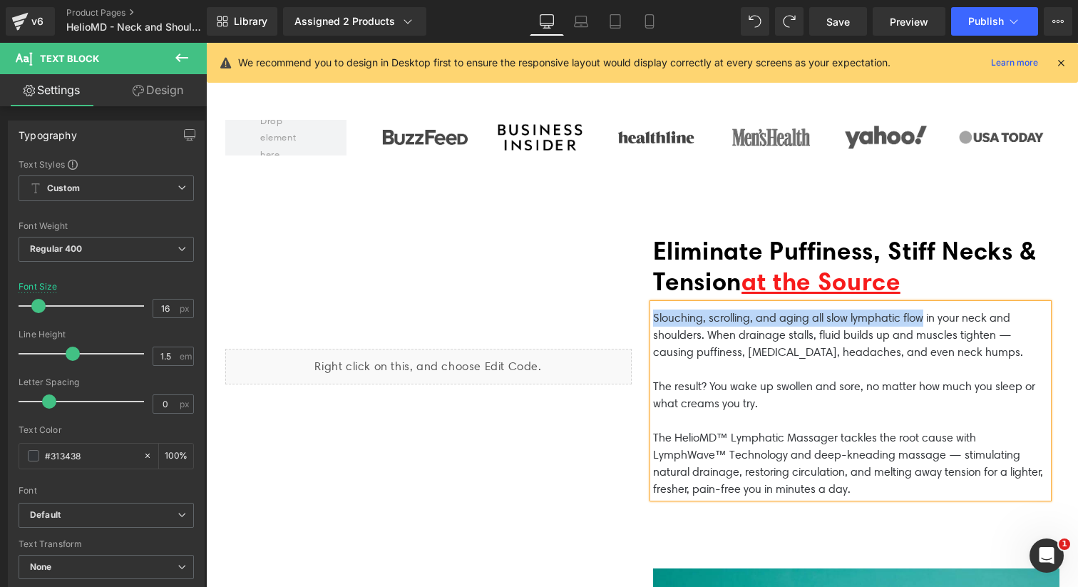
drag, startPoint x: 921, startPoint y: 316, endPoint x: 646, endPoint y: 312, distance: 274.4
click at [646, 312] on div "Eliminate Puffiness, Stiff Necks & Tension at the Source Heading Slouching, scr…" at bounding box center [856, 366] width 428 height 278
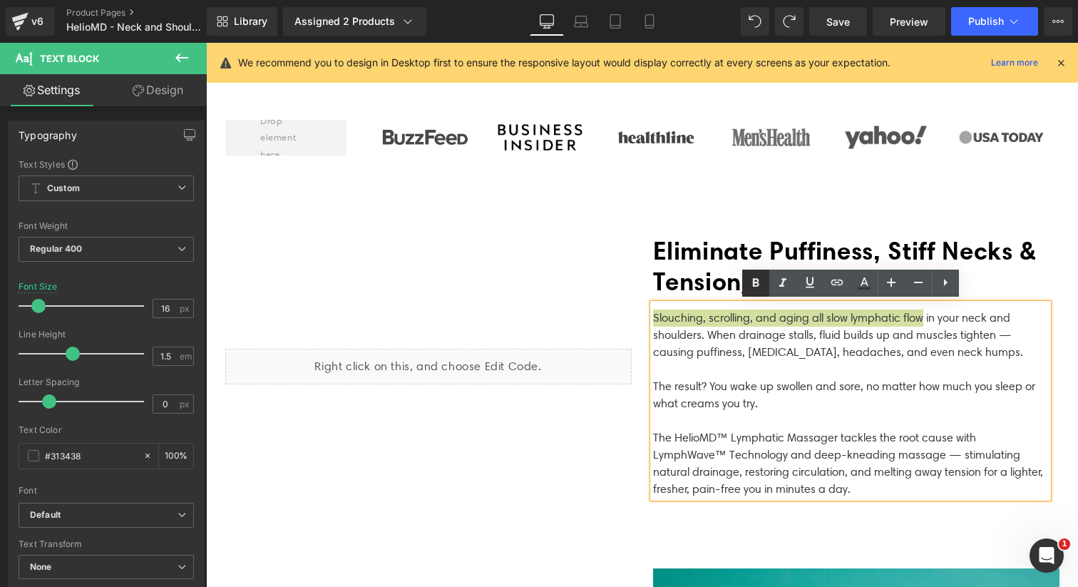
click at [752, 282] on icon at bounding box center [755, 282] width 6 height 9
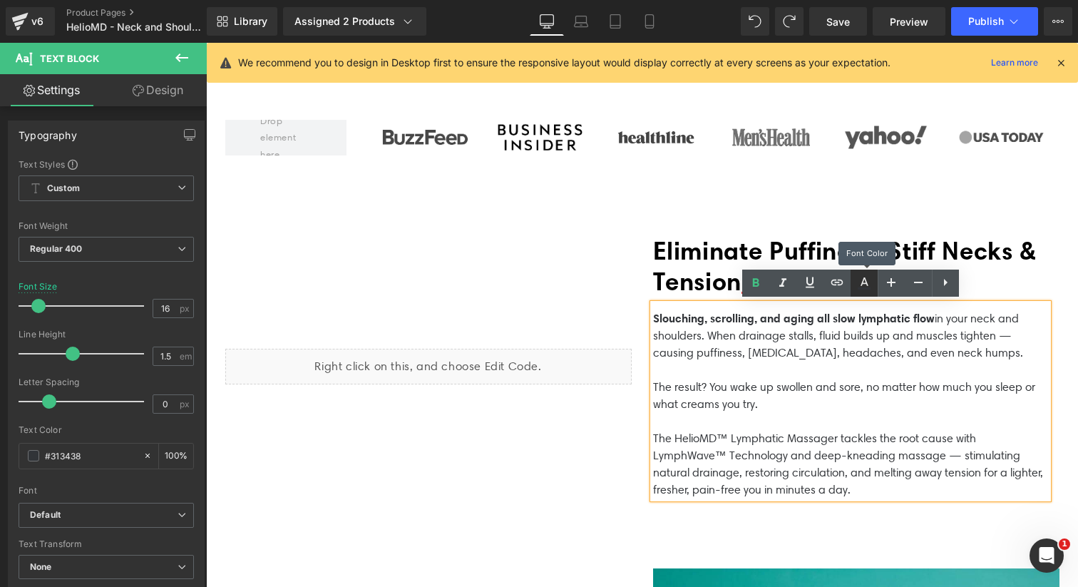
click at [862, 287] on icon at bounding box center [863, 288] width 13 height 2
type input "#313438"
type input "100"
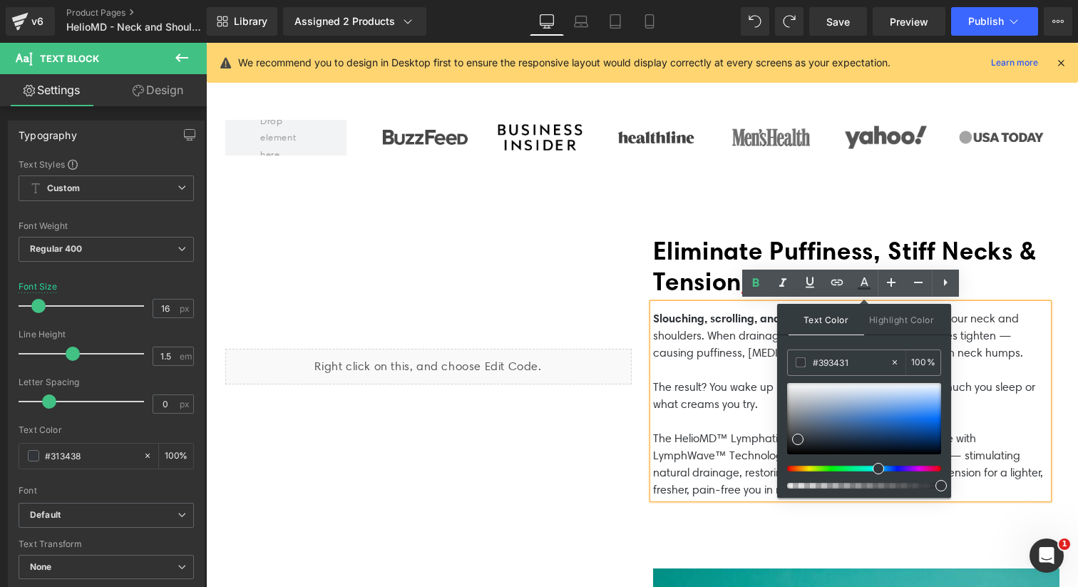
click at [790, 468] on div at bounding box center [858, 468] width 154 height 6
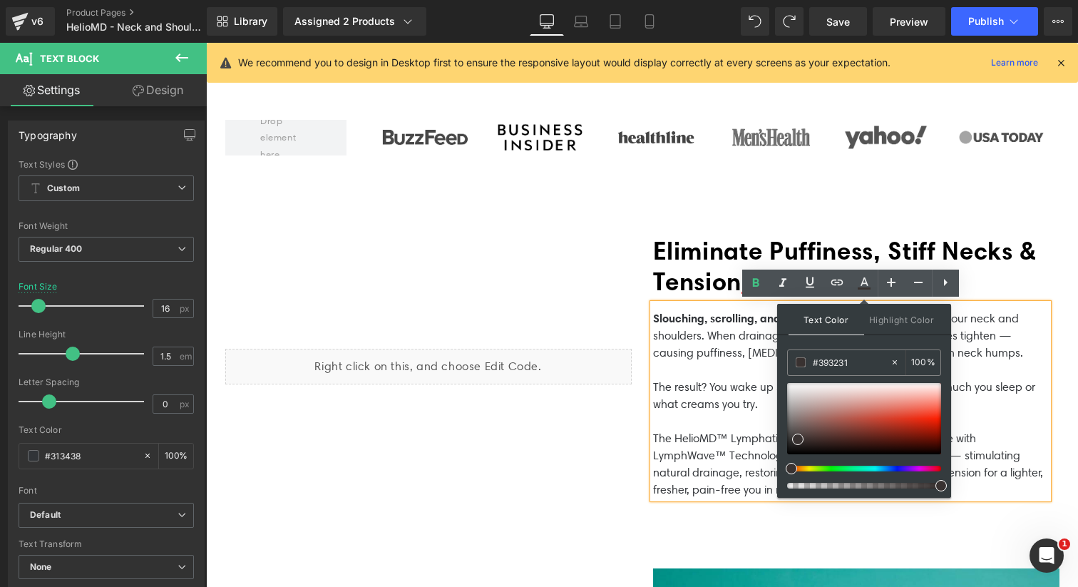
drag, startPoint x: 790, startPoint y: 468, endPoint x: 780, endPoint y: 468, distance: 10.0
click at [780, 468] on div "Text Color Highlight Color rgba(57, 50, 49, 1) #393231 100 % transparent transp…" at bounding box center [864, 401] width 174 height 194
drag, startPoint x: 927, startPoint y: 424, endPoint x: 935, endPoint y: 415, distance: 12.6
click at [935, 415] on div at bounding box center [864, 418] width 154 height 71
drag, startPoint x: 935, startPoint y: 415, endPoint x: 945, endPoint y: 422, distance: 12.3
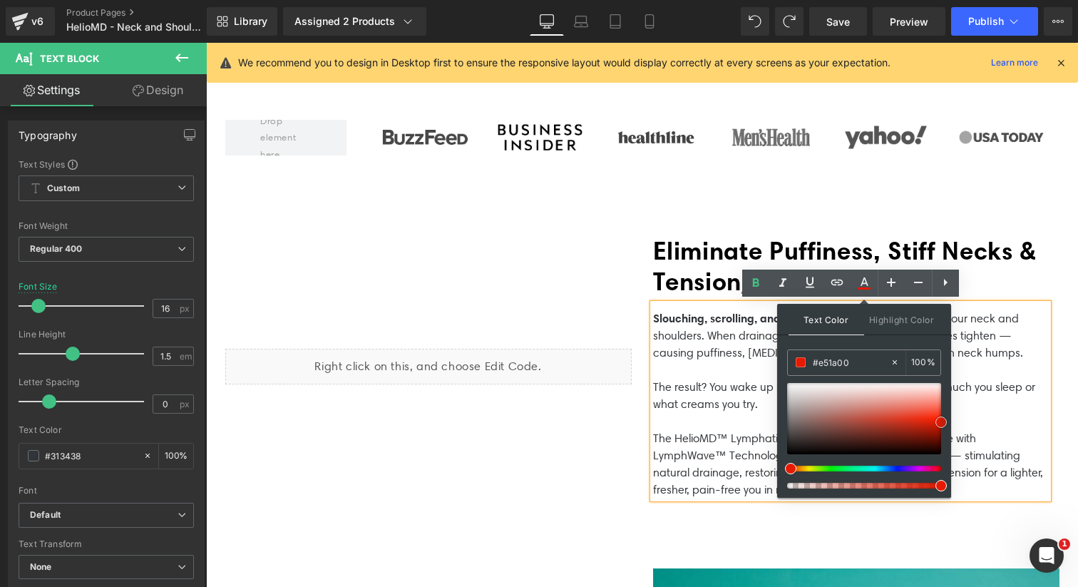
click at [945, 422] on span at bounding box center [940, 421] width 11 height 11
click at [855, 360] on input "#e51a00" at bounding box center [850, 362] width 77 height 16
click at [790, 345] on div "Text Color Highlight Color rgba(229, 26, 0, 1) #e51a00 100 % transparent transp…" at bounding box center [864, 401] width 174 height 194
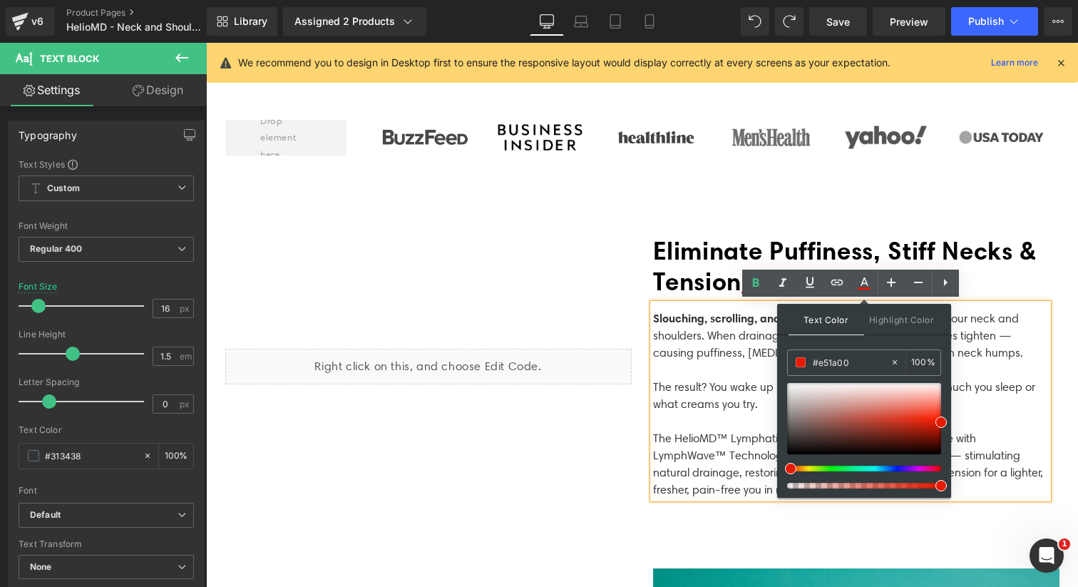
click at [737, 352] on p "Slouching, scrolling, and aging all slow lymphatic flow in your neck and should…" at bounding box center [850, 343] width 395 height 69
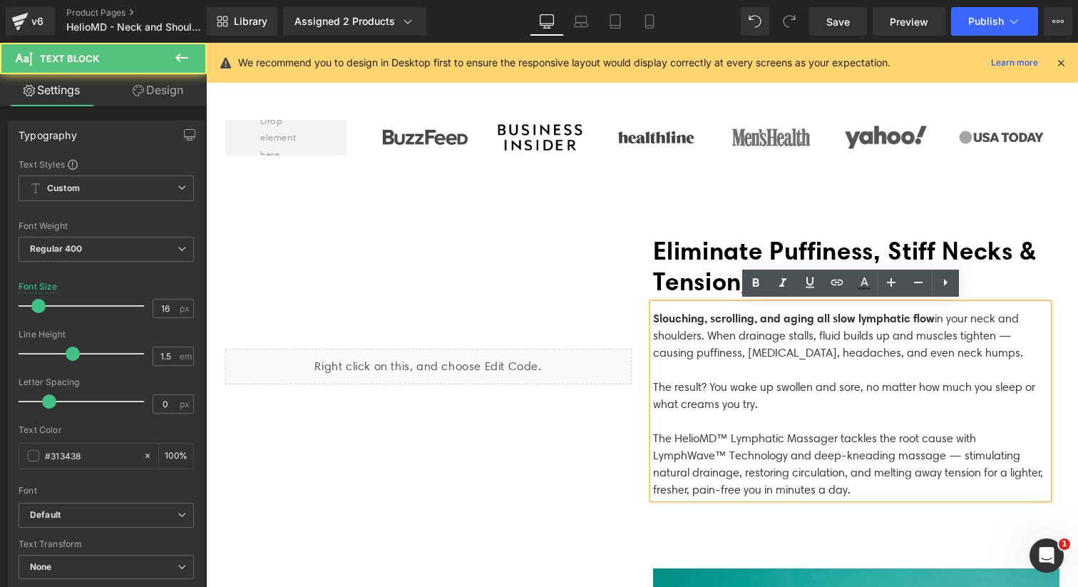
click at [761, 318] on span "Slouching, scrolling, and aging all slow lymphatic flow" at bounding box center [794, 318] width 282 height 14
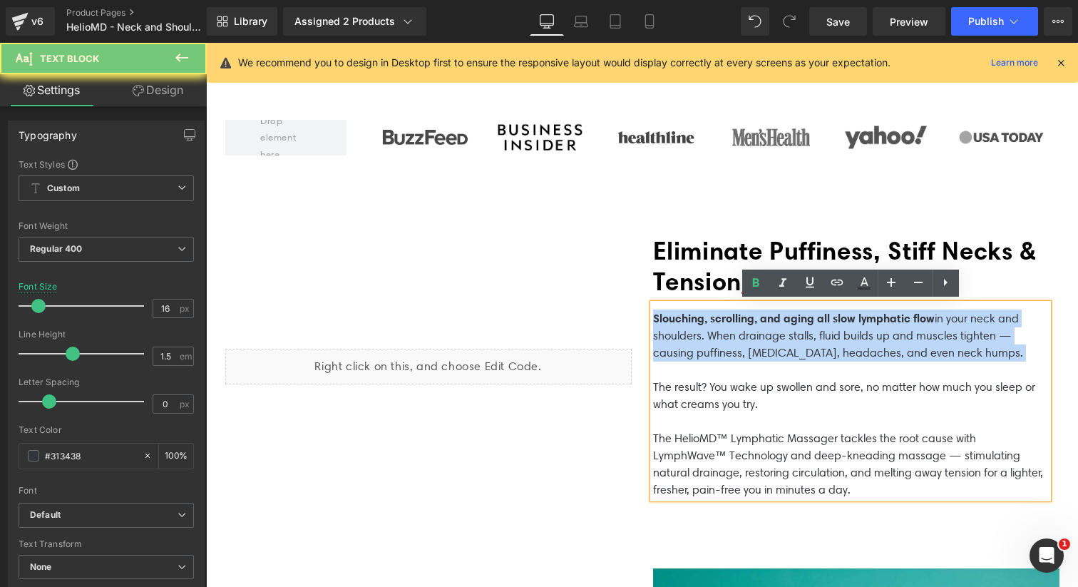
click at [761, 318] on span "Slouching, scrolling, and aging all slow lymphatic flow" at bounding box center [794, 318] width 282 height 14
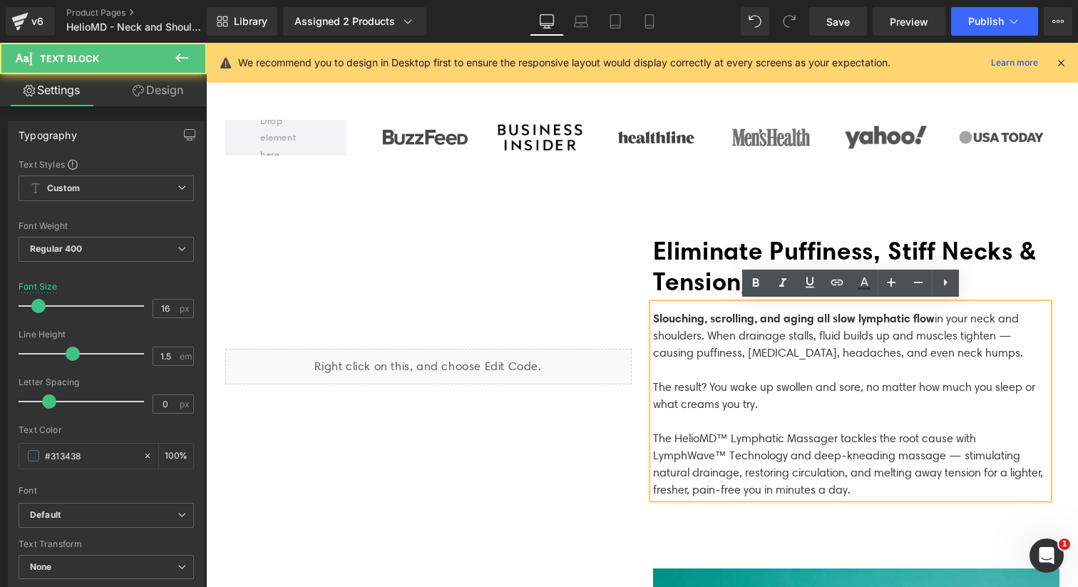
click at [812, 319] on span "Slouching, scrolling, and aging all slow lymphatic flow" at bounding box center [794, 318] width 282 height 14
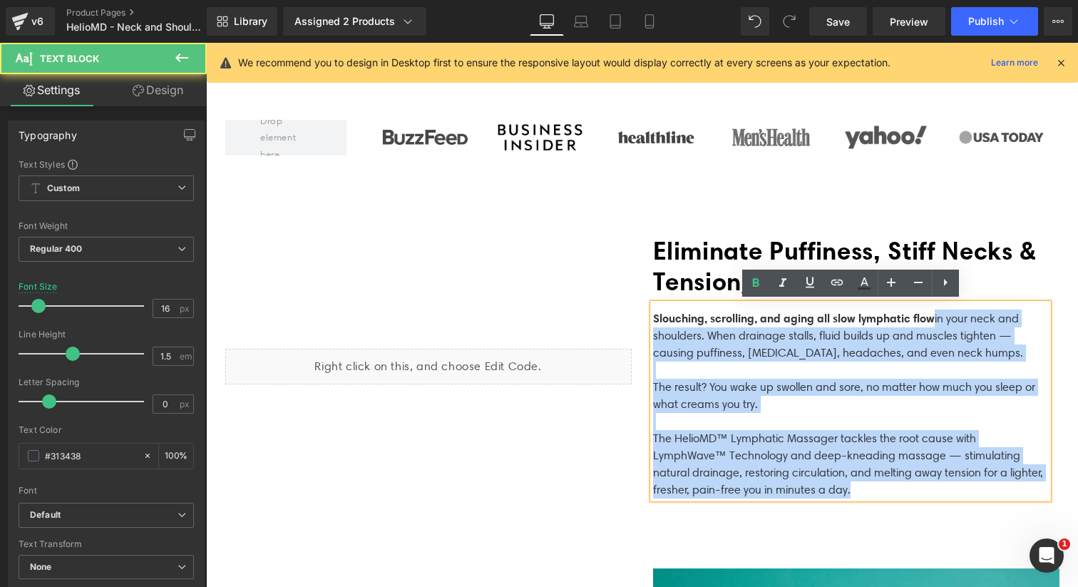
drag, startPoint x: 947, startPoint y: 314, endPoint x: 652, endPoint y: 316, distance: 295.1
click at [653, 316] on span "Slouching, scrolling, and aging all slow lymphatic flow" at bounding box center [794, 318] width 282 height 14
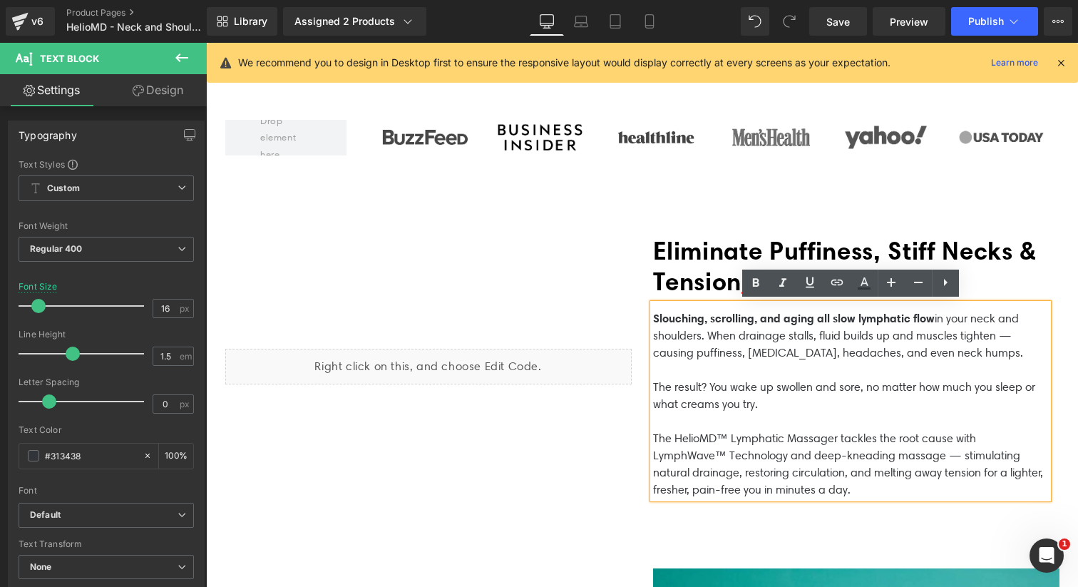
click at [701, 325] on p "Slouching, scrolling, and aging all slow lymphatic flow in your neck and should…" at bounding box center [850, 343] width 395 height 69
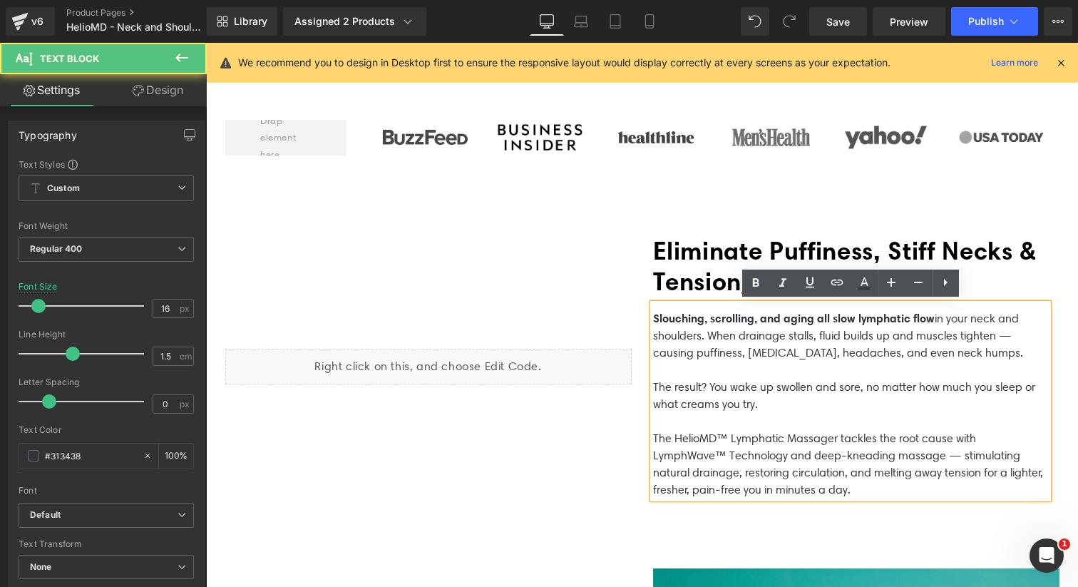
click at [948, 316] on p "Slouching, scrolling, and aging all slow lymphatic flow in your neck and should…" at bounding box center [850, 343] width 395 height 69
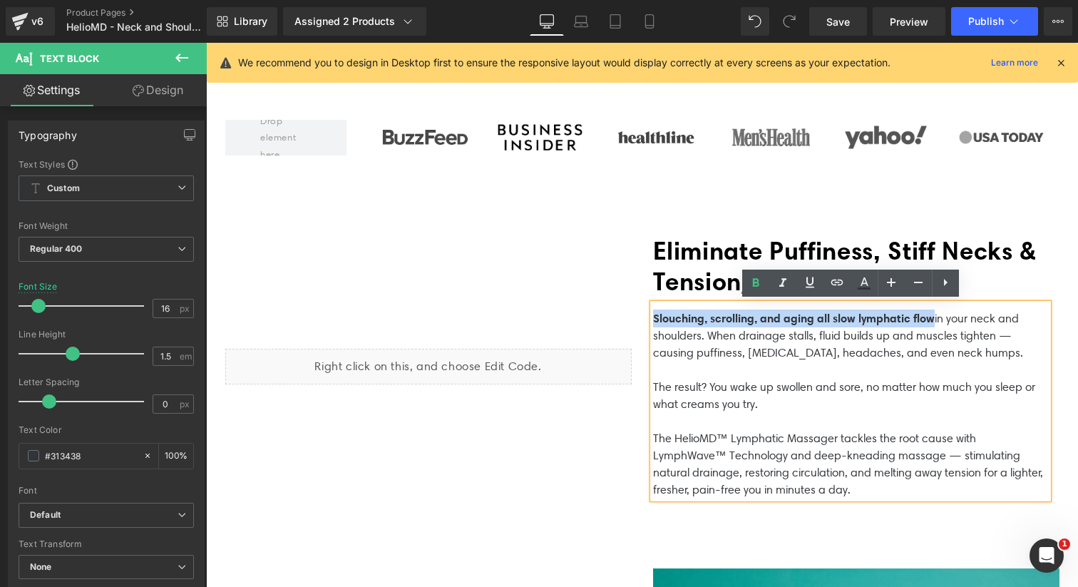
drag, startPoint x: 949, startPoint y: 316, endPoint x: 653, endPoint y: 315, distance: 295.8
click at [653, 315] on p "Slouching, scrolling, and aging all slow lymphatic flow in your neck and should…" at bounding box center [850, 343] width 395 height 69
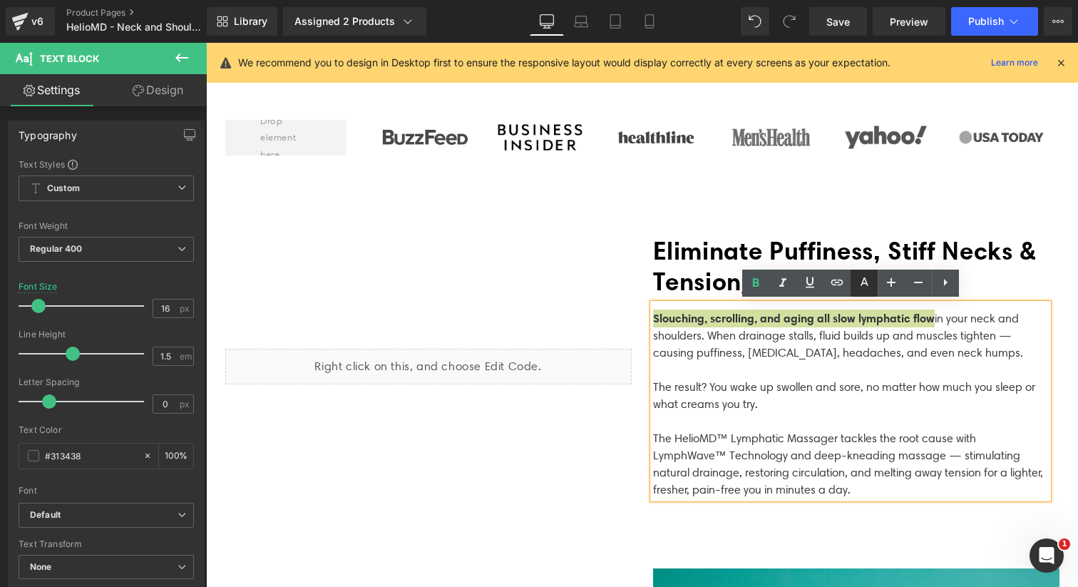
click at [860, 288] on icon at bounding box center [863, 288] width 13 height 2
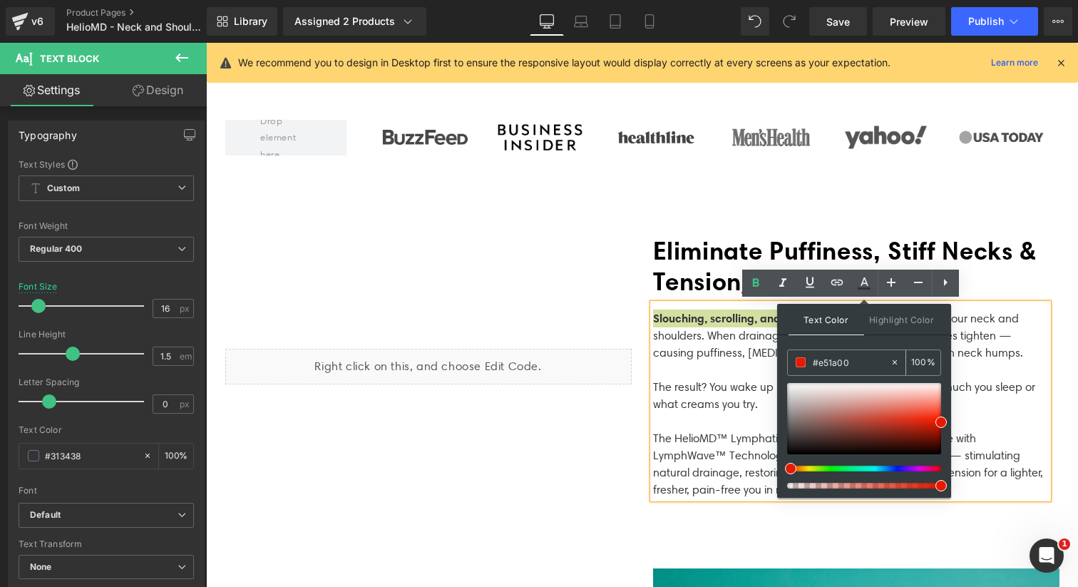
click at [855, 363] on input "#e51a00" at bounding box center [850, 362] width 77 height 16
type input "#"
type input "0"
paste input "#e51a00"
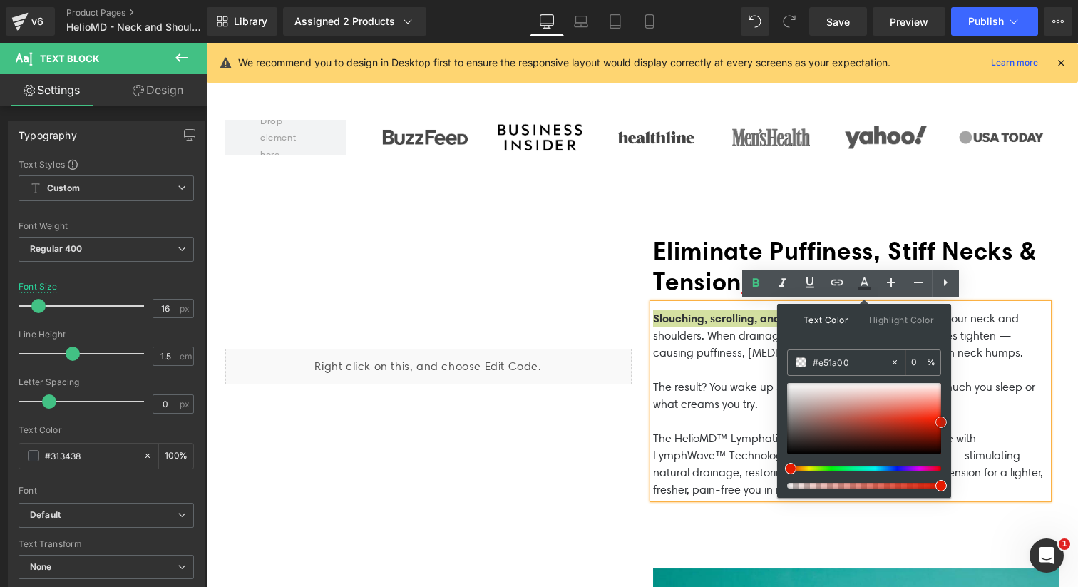
click at [941, 419] on span at bounding box center [940, 421] width 11 height 11
type input "#262121"
type input "100"
click at [797, 444] on div at bounding box center [864, 418] width 154 height 71
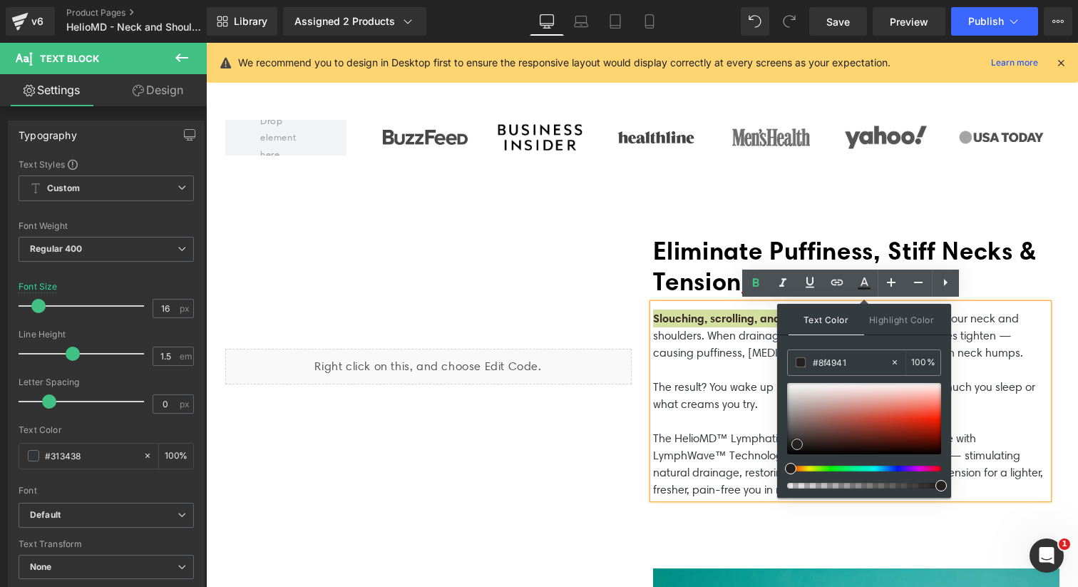
drag, startPoint x: 812, startPoint y: 440, endPoint x: 842, endPoint y: 425, distance: 33.5
click at [842, 425] on div at bounding box center [864, 418] width 154 height 71
type input "#a05c54"
click at [834, 420] on div at bounding box center [864, 418] width 154 height 71
click at [834, 420] on span at bounding box center [833, 419] width 11 height 11
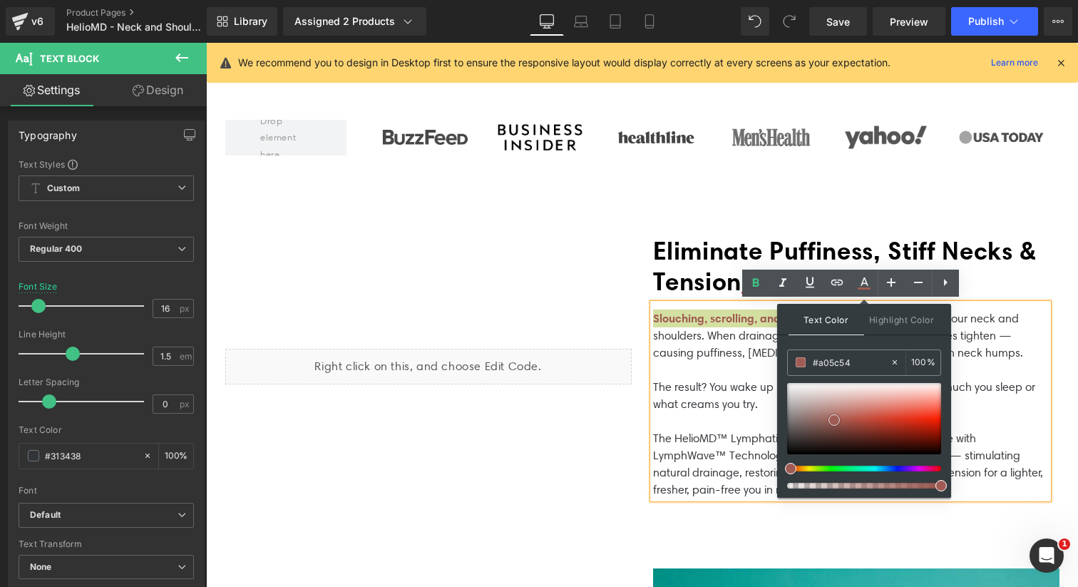
click at [834, 420] on span at bounding box center [833, 419] width 11 height 11
click at [897, 317] on span "Highlight Color" at bounding box center [902, 319] width 76 height 31
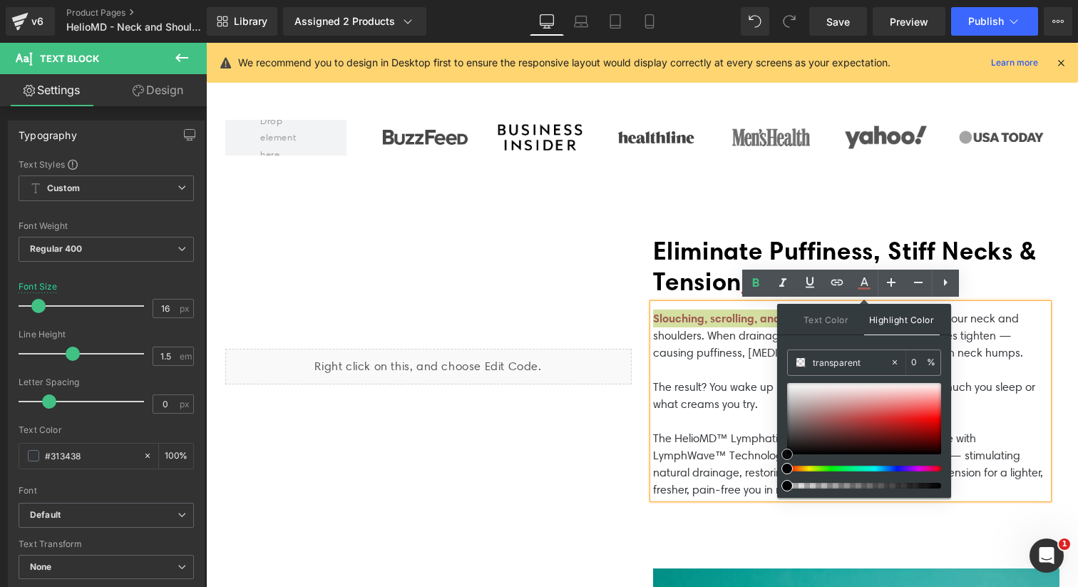
type input "#856060"
type input "100"
click at [810, 423] on div at bounding box center [864, 418] width 154 height 71
click at [848, 412] on div at bounding box center [864, 418] width 154 height 71
click at [825, 324] on span "Text Color" at bounding box center [826, 319] width 76 height 31
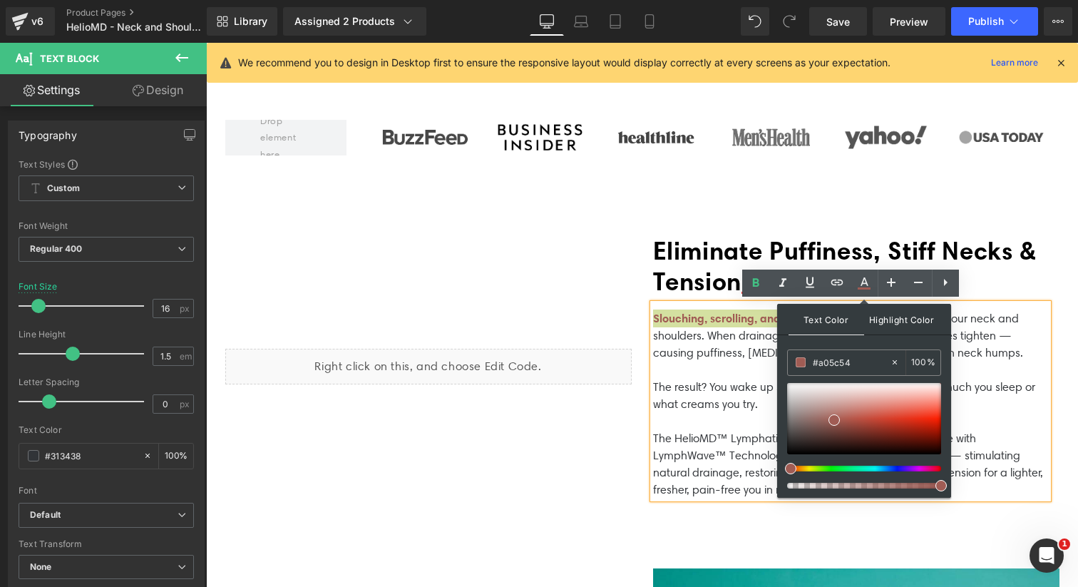
click at [898, 313] on span "Highlight Color" at bounding box center [902, 319] width 76 height 31
click at [894, 359] on icon at bounding box center [894, 362] width 10 height 10
type input "none"
type input "0"
click at [842, 322] on span "Text Color" at bounding box center [826, 319] width 76 height 31
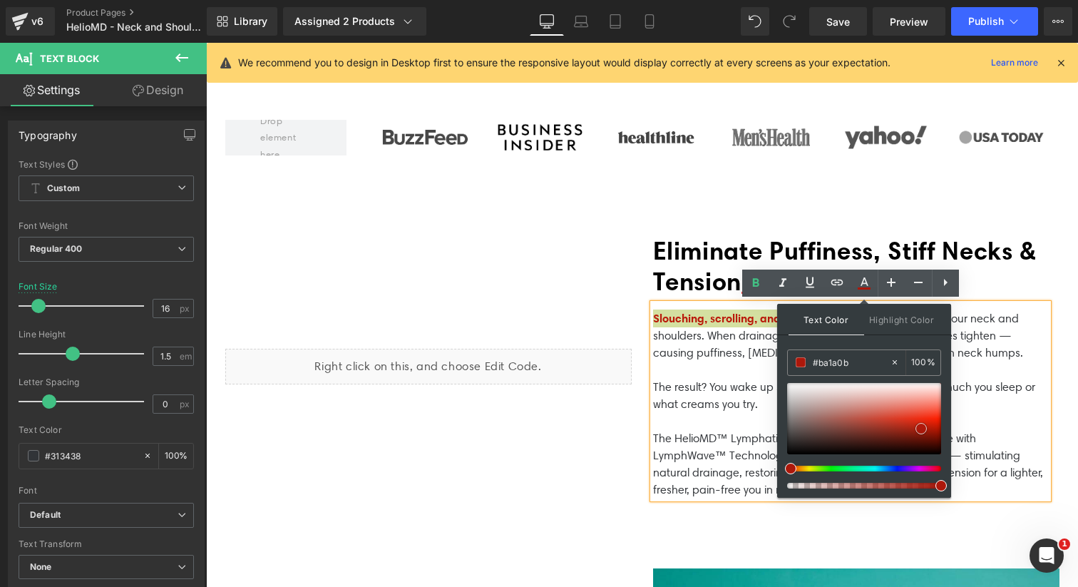
drag, startPoint x: 865, startPoint y: 430, endPoint x: 921, endPoint y: 426, distance: 55.7
click at [921, 426] on div at bounding box center [864, 418] width 154 height 71
type input "#b20e00"
drag, startPoint x: 921, startPoint y: 426, endPoint x: 942, endPoint y: 429, distance: 21.6
click at [942, 429] on span at bounding box center [940, 428] width 11 height 11
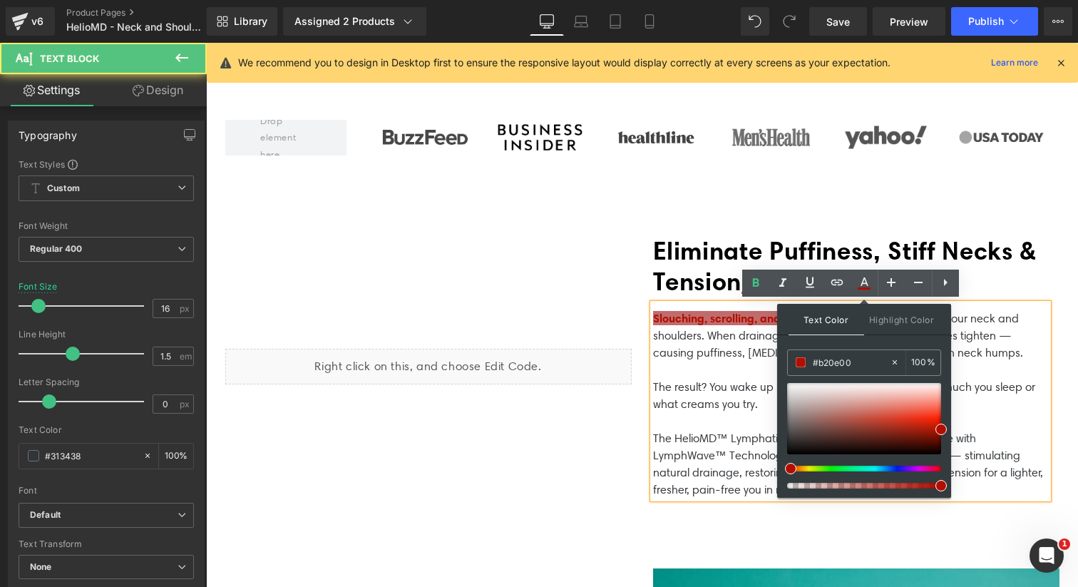
click at [709, 372] on p "Slouching, scrolling, and aging all slow lymphatic flow in your neck and should…" at bounding box center [850, 343] width 395 height 69
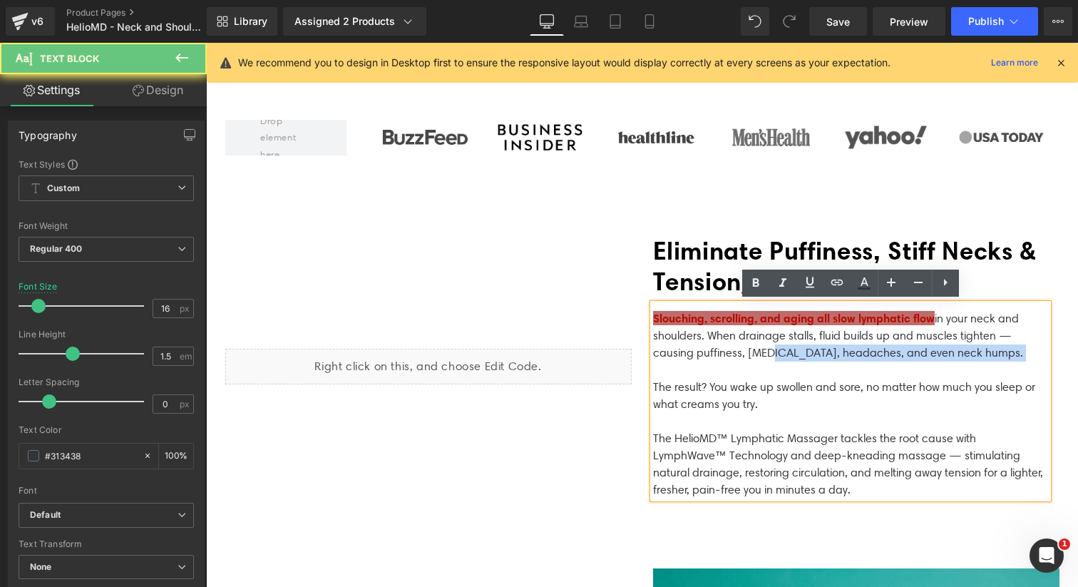
click at [758, 358] on p "Slouching, scrolling, and aging all slow lymphatic flow in your neck and should…" at bounding box center [850, 343] width 395 height 69
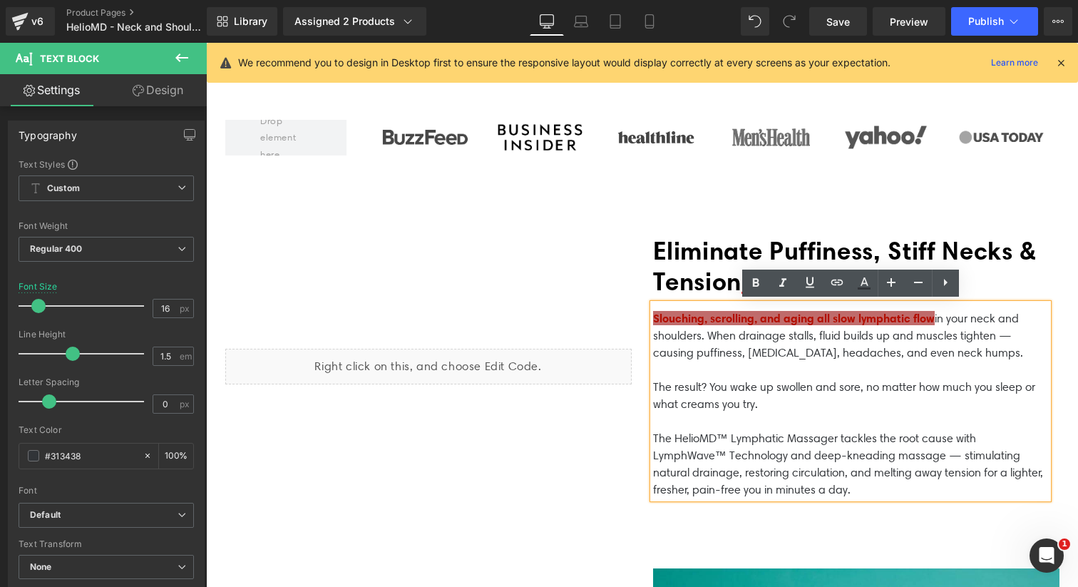
click at [826, 316] on span "Slouching, scrolling, and aging all slow lymphatic flow" at bounding box center [794, 318] width 282 height 14
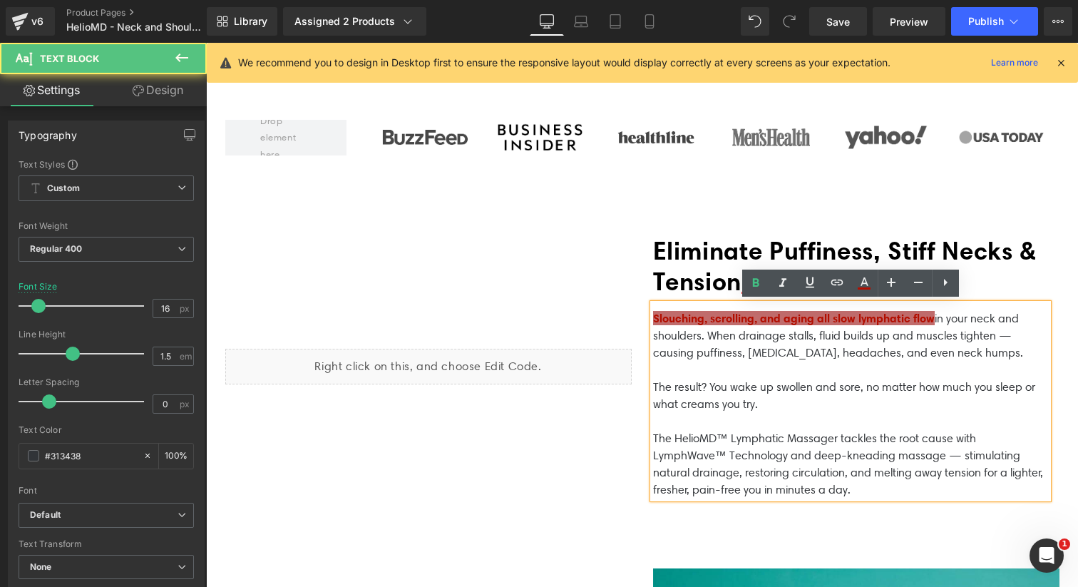
click at [934, 321] on span "Slouching, scrolling, and aging all slow lymphatic flow" at bounding box center [794, 318] width 282 height 14
click at [951, 319] on p "Slouching, scrolling, and aging all slow lymphatic flow in your neck and should…" at bounding box center [850, 343] width 395 height 69
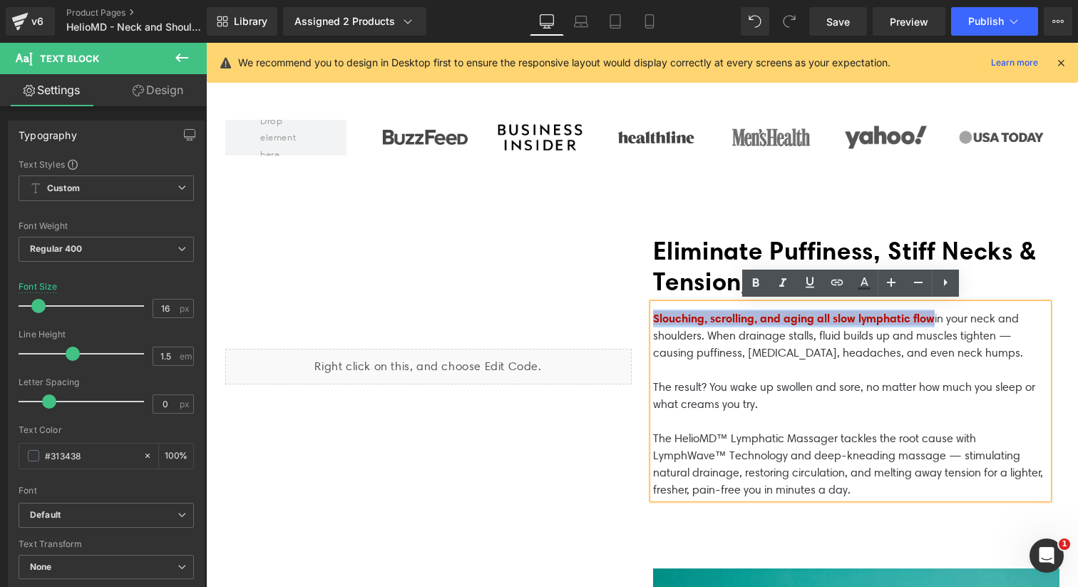
drag, startPoint x: 947, startPoint y: 316, endPoint x: 652, endPoint y: 310, distance: 295.1
click at [653, 311] on span "Slouching, scrolling, and aging all slow lymphatic flow" at bounding box center [794, 318] width 282 height 14
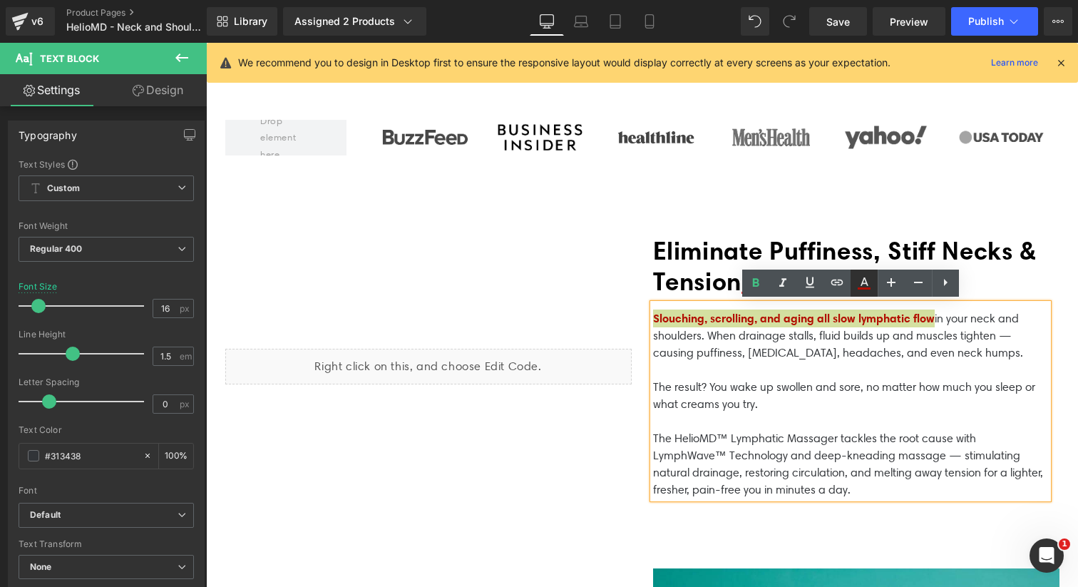
click at [862, 287] on icon at bounding box center [863, 282] width 17 height 17
type input "100"
type input "#c06c6c"
type input "100"
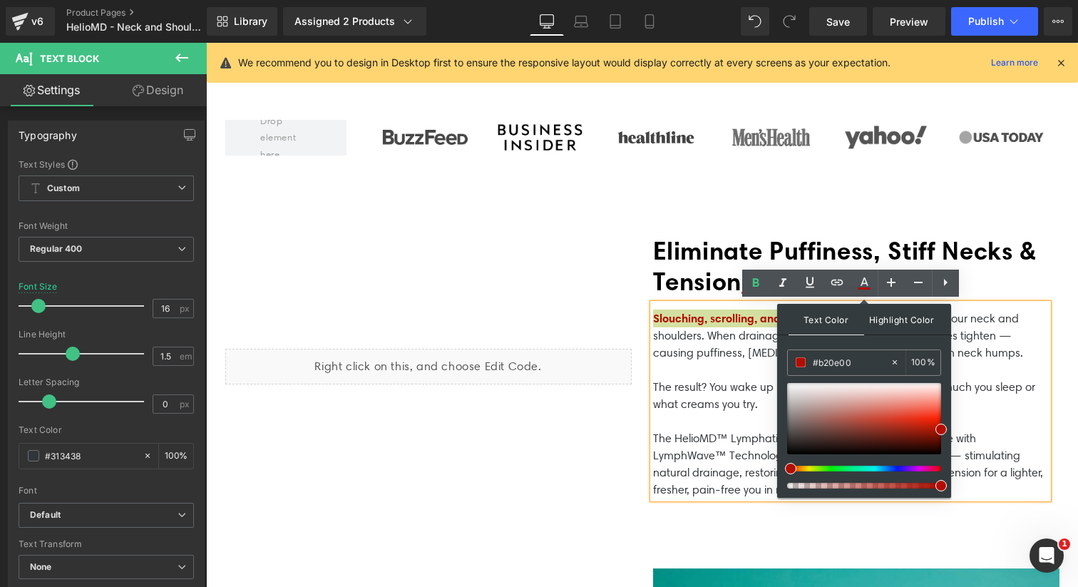
click at [918, 332] on span "Highlight Color" at bounding box center [902, 319] width 76 height 31
click at [892, 365] on icon at bounding box center [894, 362] width 10 height 10
type input "none"
type input "0"
click at [869, 363] on input "none" at bounding box center [850, 362] width 77 height 16
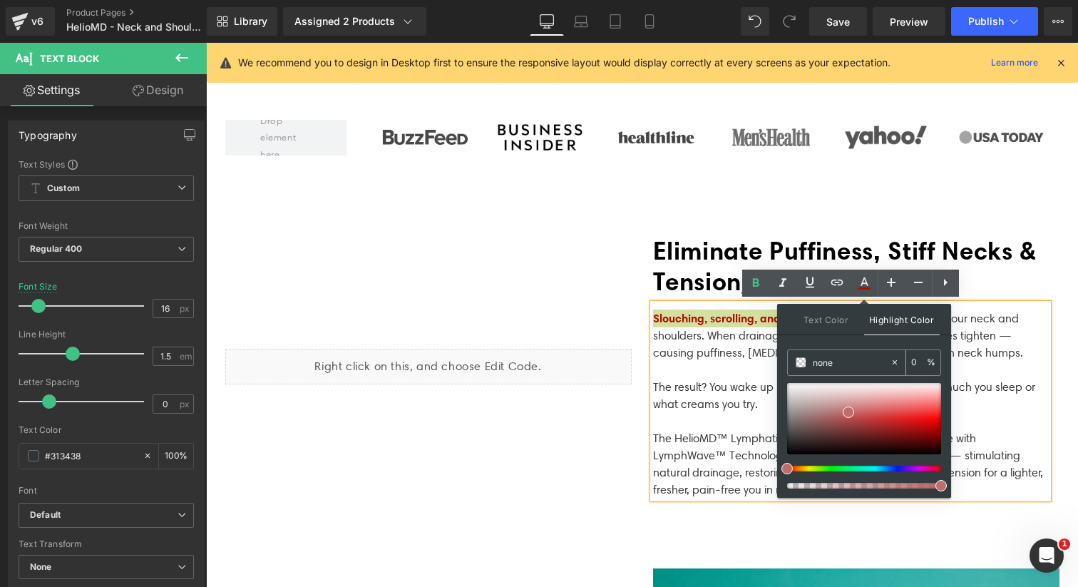
click at [869, 363] on input "none" at bounding box center [850, 362] width 77 height 16
click at [921, 360] on input "0" at bounding box center [919, 362] width 16 height 16
click at [772, 349] on p "Slouching, scrolling, and aging all slow lymphatic flow in your neck and should…" at bounding box center [850, 343] width 395 height 69
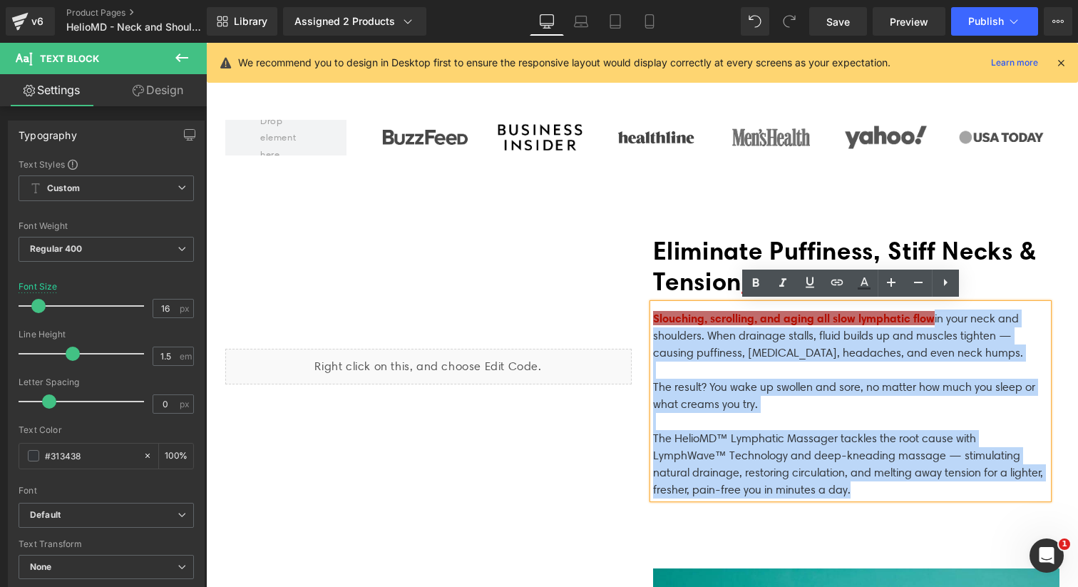
drag, startPoint x: 949, startPoint y: 319, endPoint x: 649, endPoint y: 315, distance: 300.1
click at [653, 315] on div "Slouching, scrolling, and aging all slow lymphatic flow in your neck and should…" at bounding box center [850, 401] width 395 height 195
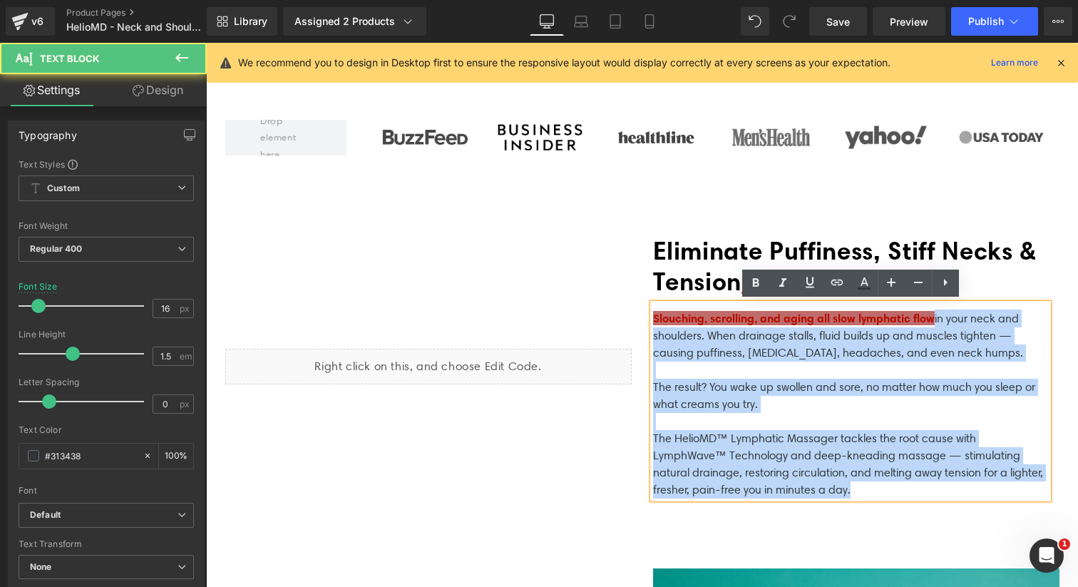
click at [653, 315] on div "Slouching, scrolling, and aging all slow lymphatic flow in your neck and should…" at bounding box center [850, 401] width 395 height 195
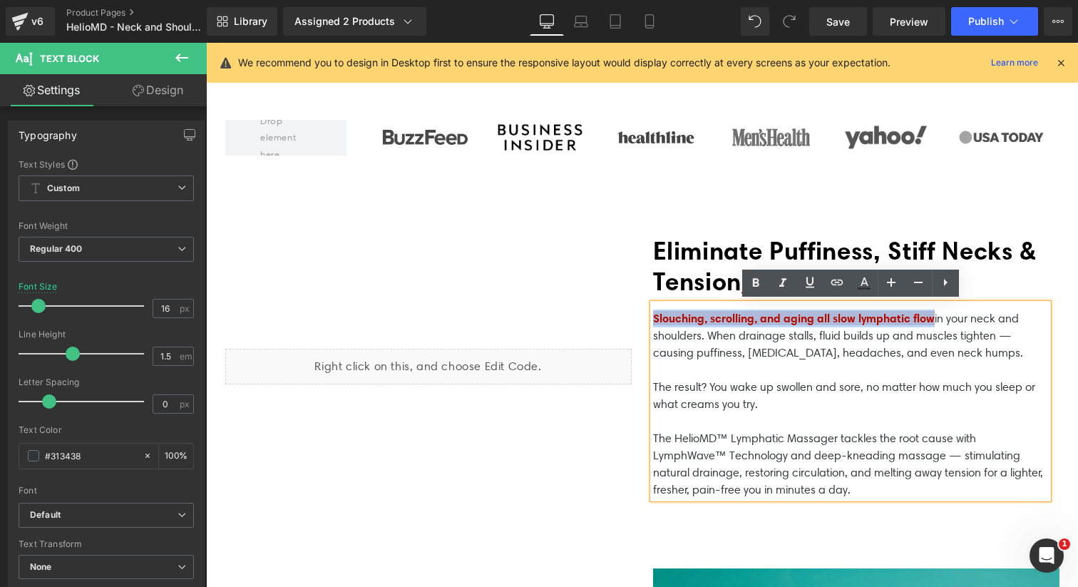
drag, startPoint x: 947, startPoint y: 316, endPoint x: 652, endPoint y: 312, distance: 295.1
click at [653, 312] on span "Slouching, scrolling, and aging all slow lymphatic flow" at bounding box center [794, 318] width 282 height 14
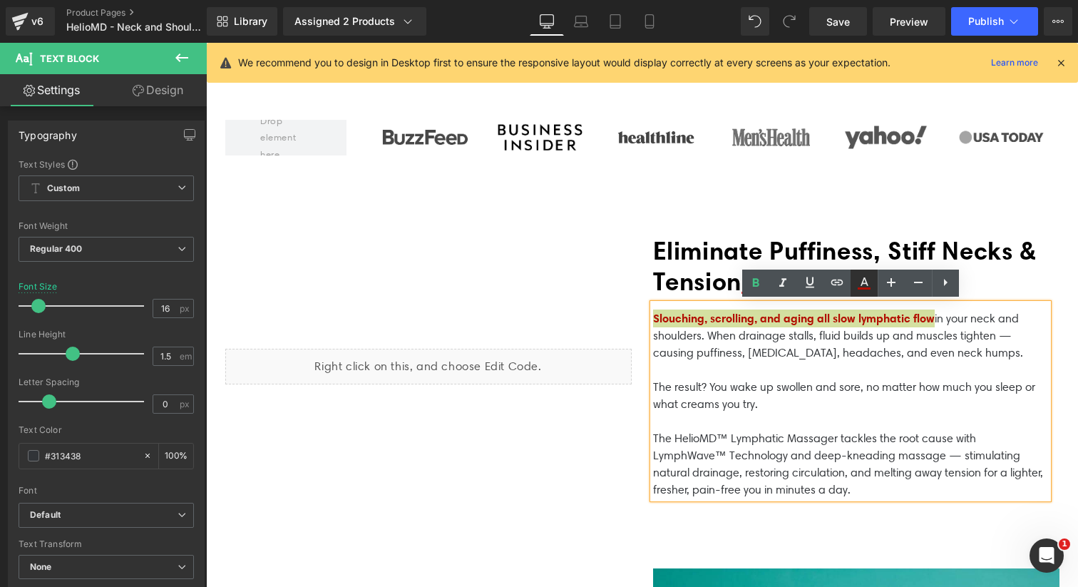
click at [871, 284] on icon at bounding box center [863, 282] width 17 height 17
type input "100"
type input "#c06c6c"
type input "100"
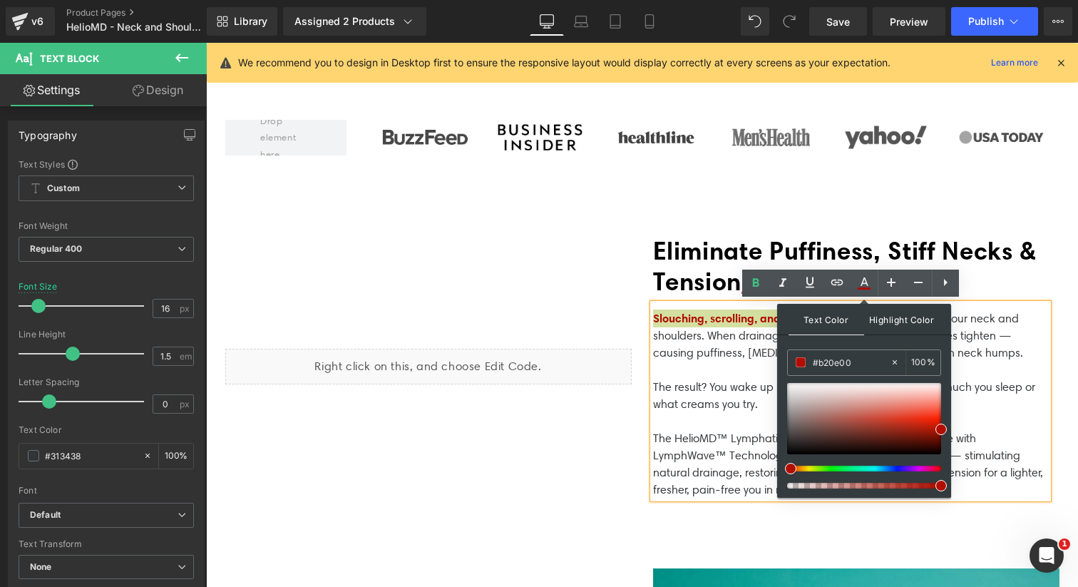
click at [911, 326] on span "Highlight Color" at bounding box center [902, 319] width 76 height 31
click at [882, 366] on input "#c06c6c" at bounding box center [850, 362] width 77 height 16
type input "#c06c6"
type input "0"
type input "#c06c"
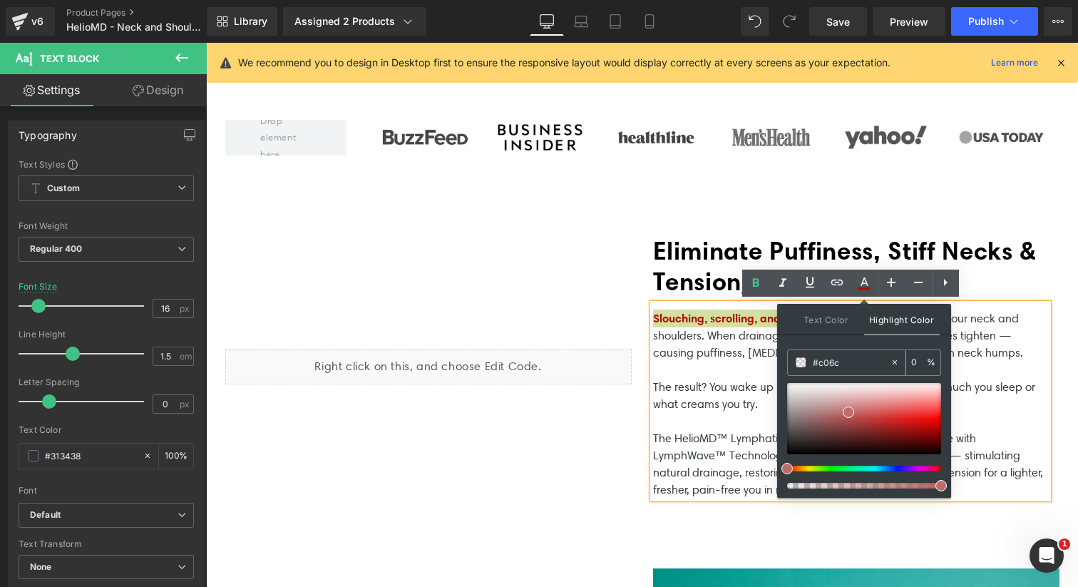
type input "80"
type input "#c06"
type input "100"
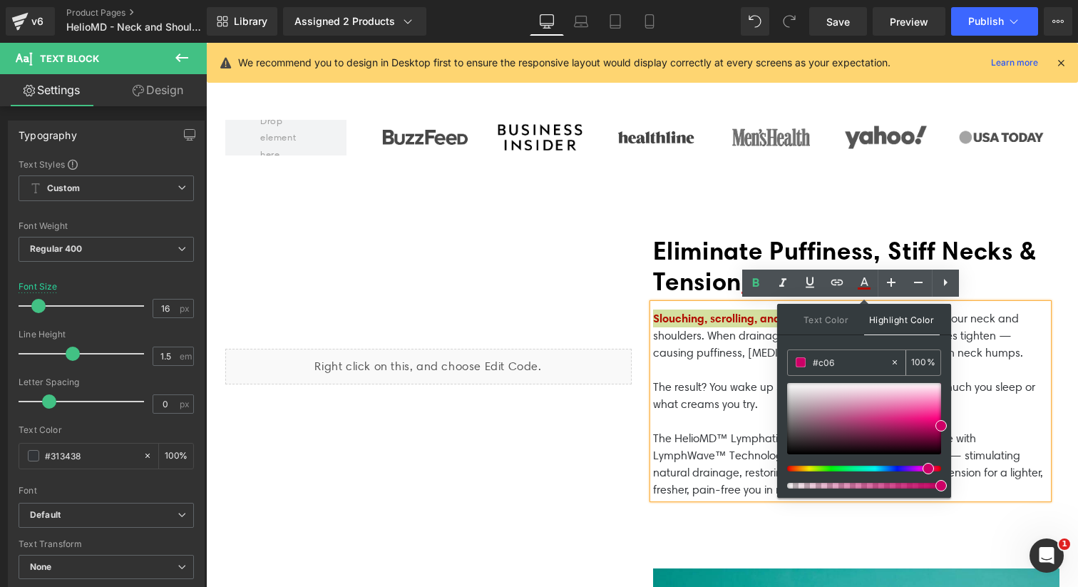
type input "#c0"
type input "0"
type input "#"
type input "000"
type input "100"
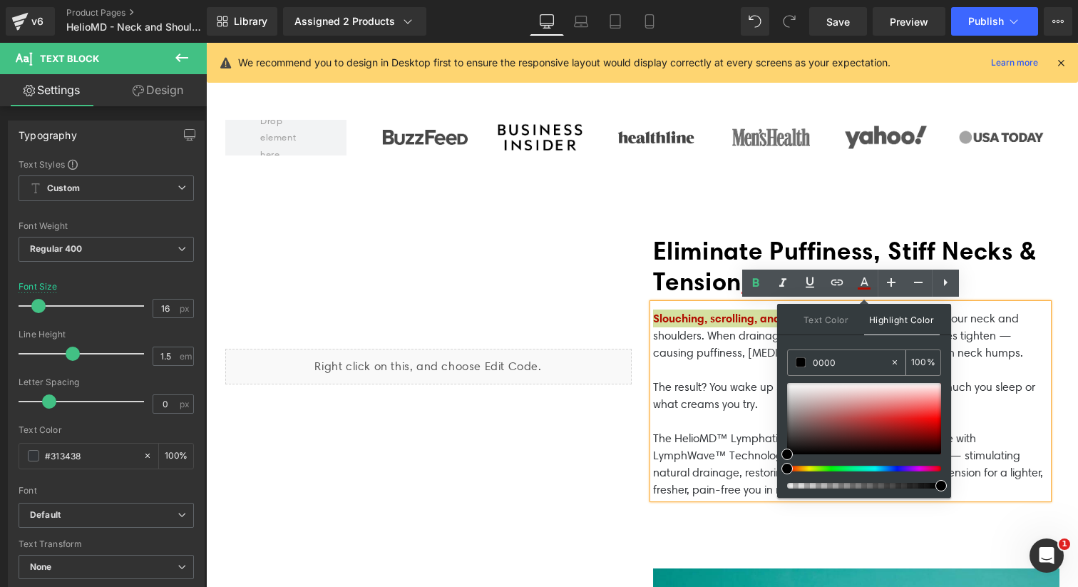
type input "00000"
type input "0"
type input "000000"
type input "100"
type input "0000000"
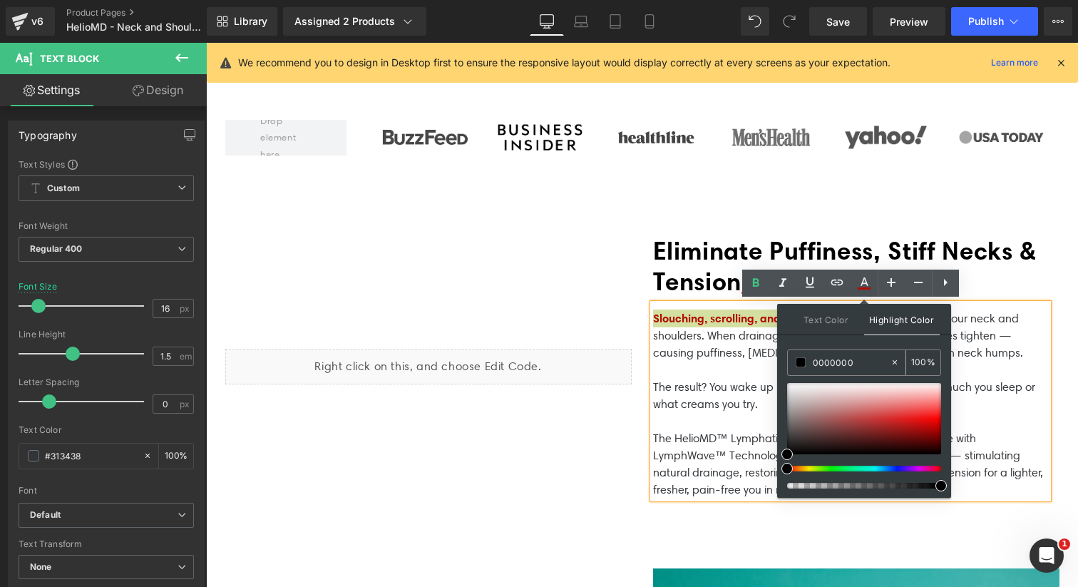
type input "0"
type input "#000000"
click at [781, 430] on div "Text Color Highlight Color #b20e00 #b20e00 100 % rgba(0, 0, 0, 0) #000000 0 %" at bounding box center [864, 401] width 174 height 194
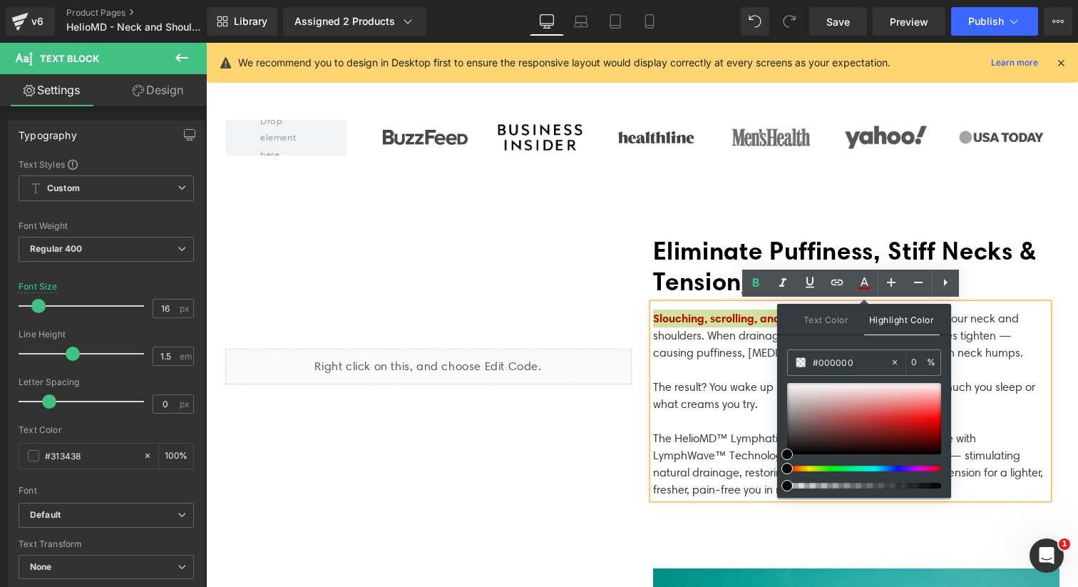
click at [781, 430] on div "Text Color Highlight Color #b20e00 #b20e00 100 % rgba(0, 0, 0, 0) #000000 0 %" at bounding box center [864, 401] width 174 height 194
click at [924, 361] on input "0" at bounding box center [919, 362] width 16 height 16
type input "0"
click at [881, 351] on div "#000000" at bounding box center [839, 362] width 102 height 25
click at [879, 342] on div "Text Color Highlight Color #b20e00 #b20e00 100 % rgba(0, 0, 0, 0) #000000 0 %" at bounding box center [864, 401] width 174 height 194
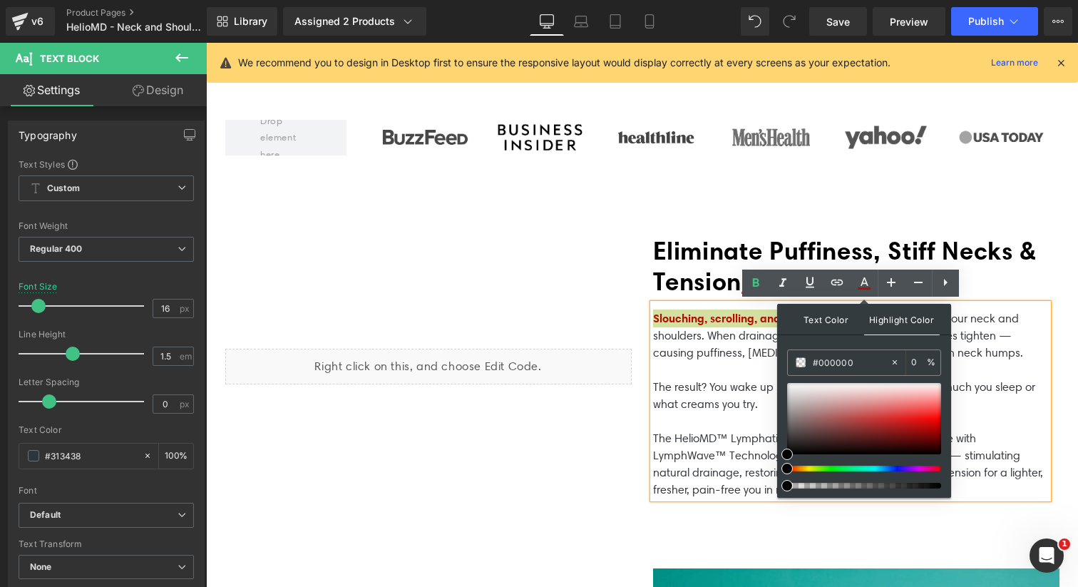
click at [826, 320] on span "Text Color" at bounding box center [826, 319] width 76 height 31
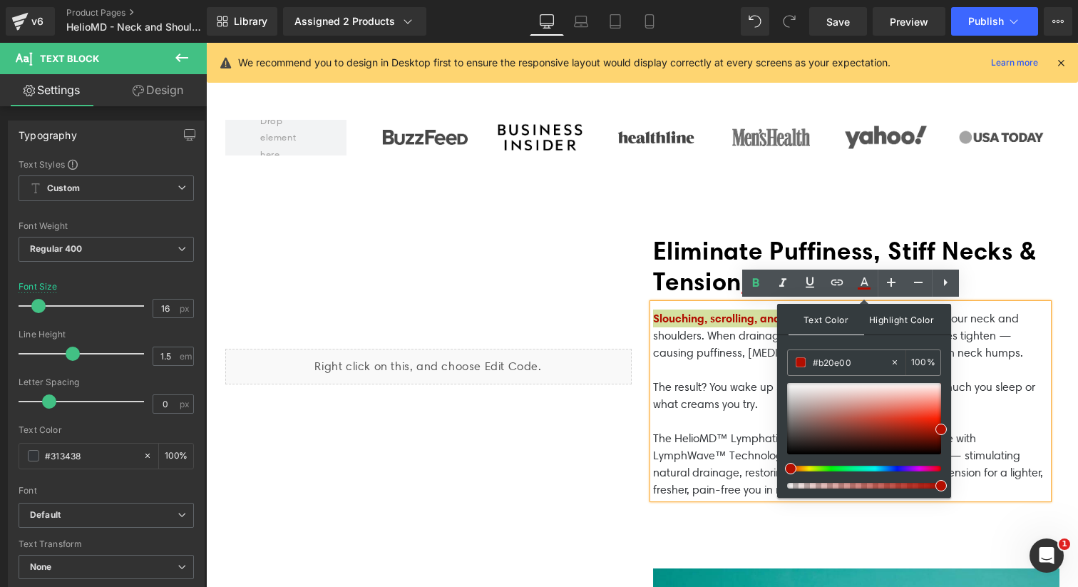
click at [880, 319] on span "Highlight Color" at bounding box center [902, 319] width 76 height 31
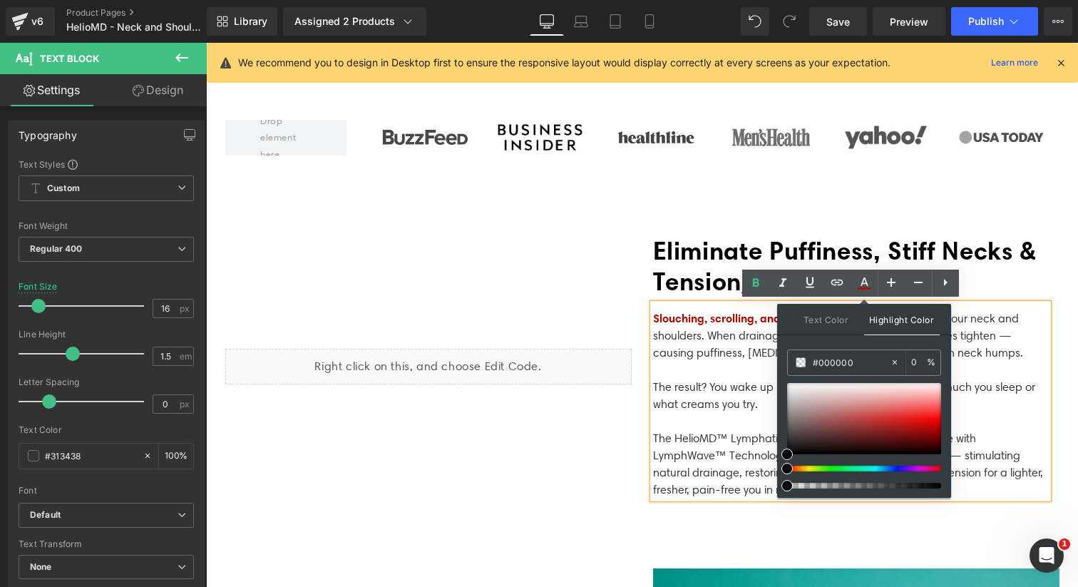
click at [749, 360] on p "Slouching, scrolling, and aging all slow lymphatic flow in your neck and should…" at bounding box center [850, 343] width 395 height 69
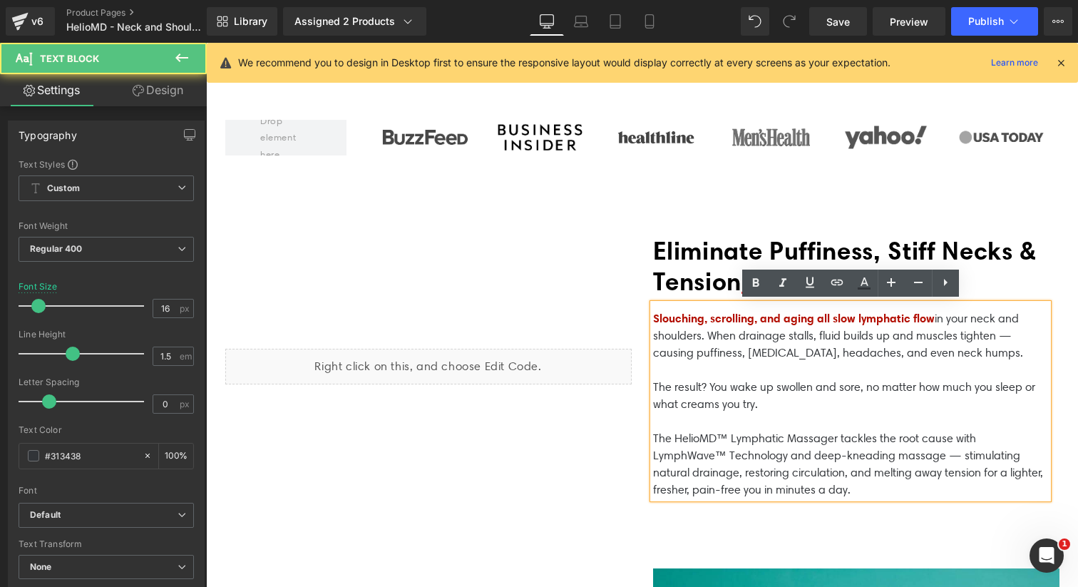
click at [770, 348] on p "Slouching, scrolling, and aging all slow lymphatic flow in your neck and should…" at bounding box center [850, 343] width 395 height 69
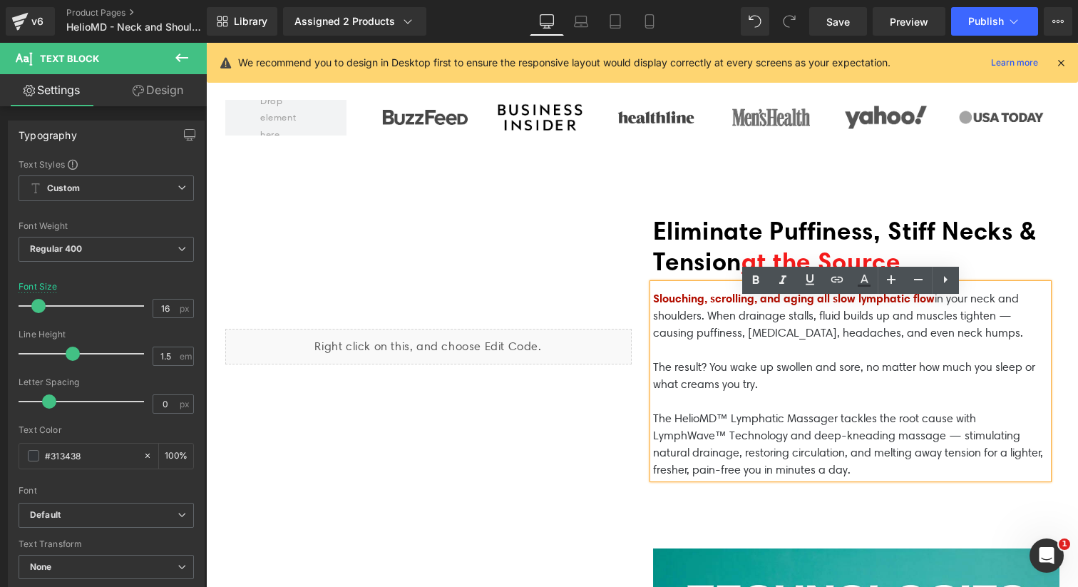
scroll to position [620, 0]
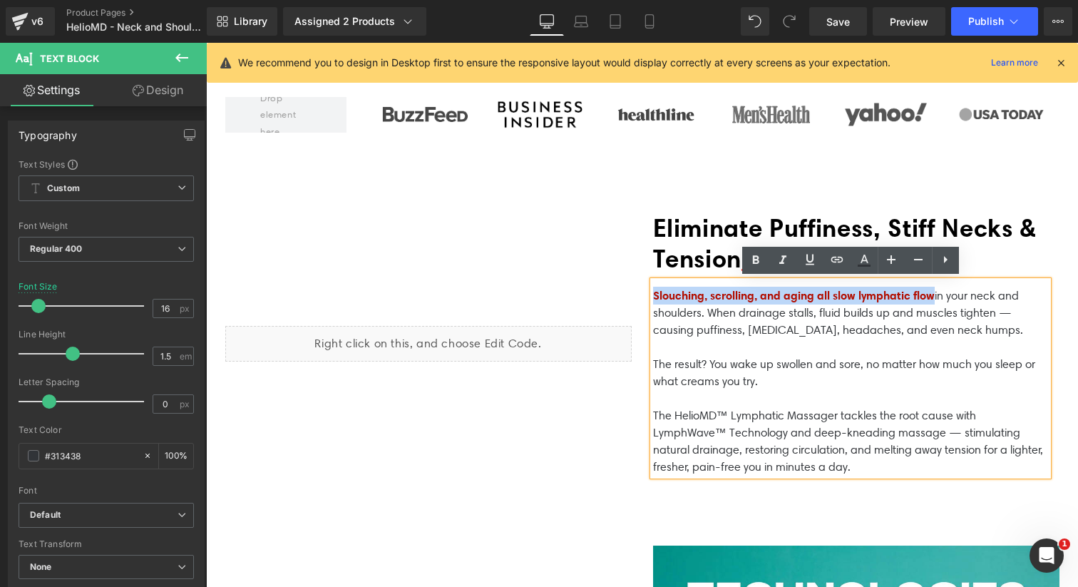
drag, startPoint x: 946, startPoint y: 294, endPoint x: 654, endPoint y: 291, distance: 292.9
click at [654, 291] on span "Slouching, scrolling, and aging all slow lymphatic flow" at bounding box center [794, 295] width 282 height 14
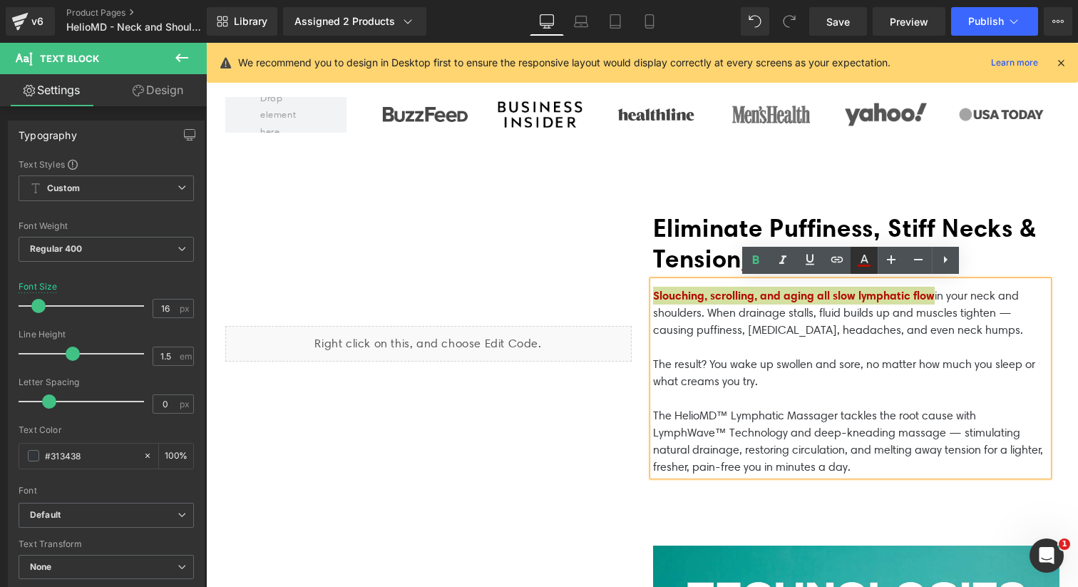
click at [867, 264] on icon at bounding box center [863, 260] width 17 height 17
type input "100"
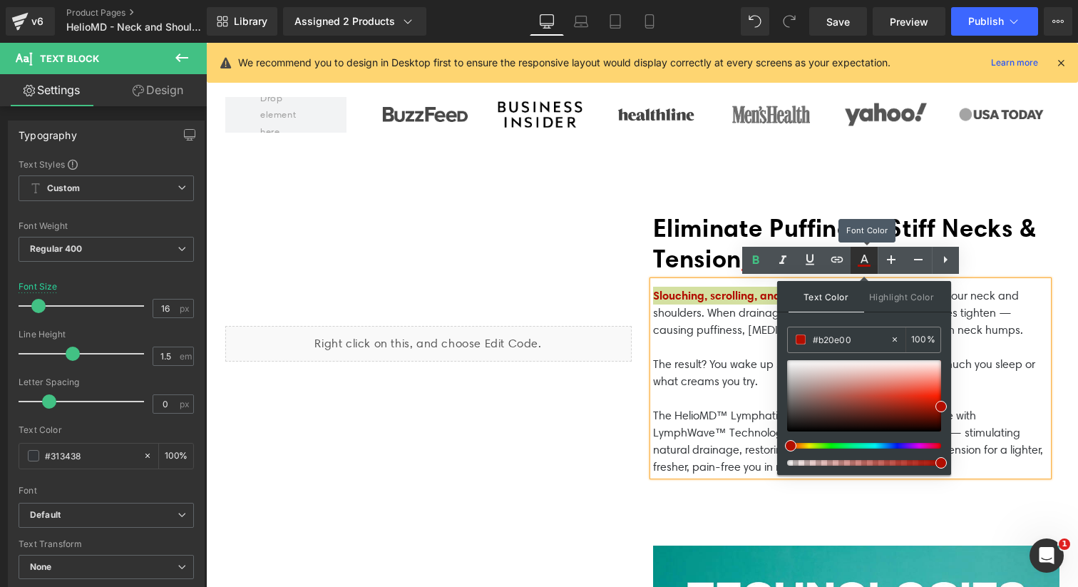
click at [865, 264] on icon at bounding box center [863, 260] width 17 height 17
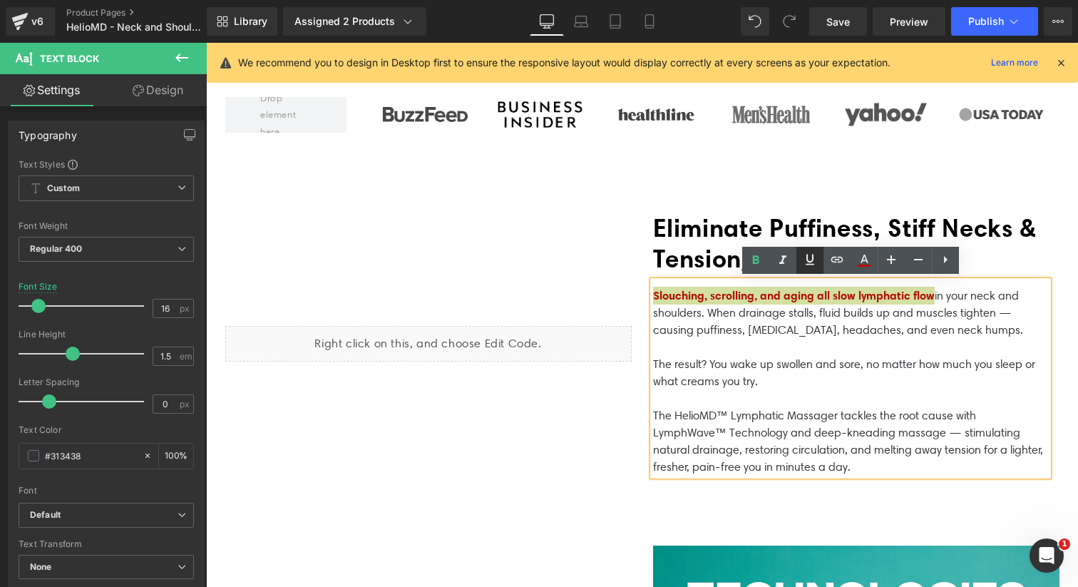
click at [813, 262] on icon at bounding box center [809, 259] width 17 height 17
click at [800, 306] on p "Slouching, scrolling, and aging all slow lymphatic flow in your neck and should…" at bounding box center [850, 321] width 395 height 69
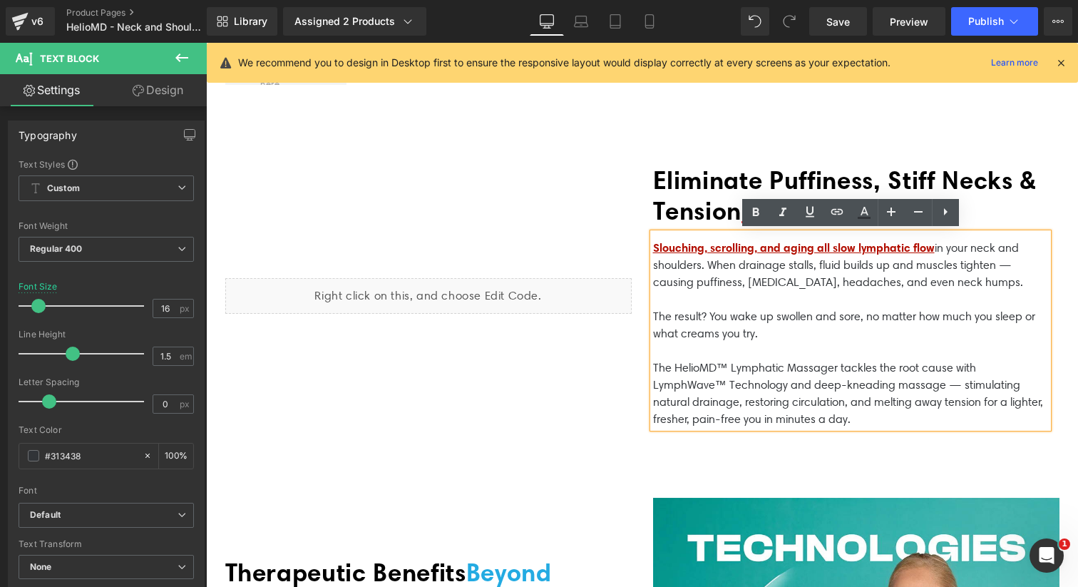
scroll to position [669, 0]
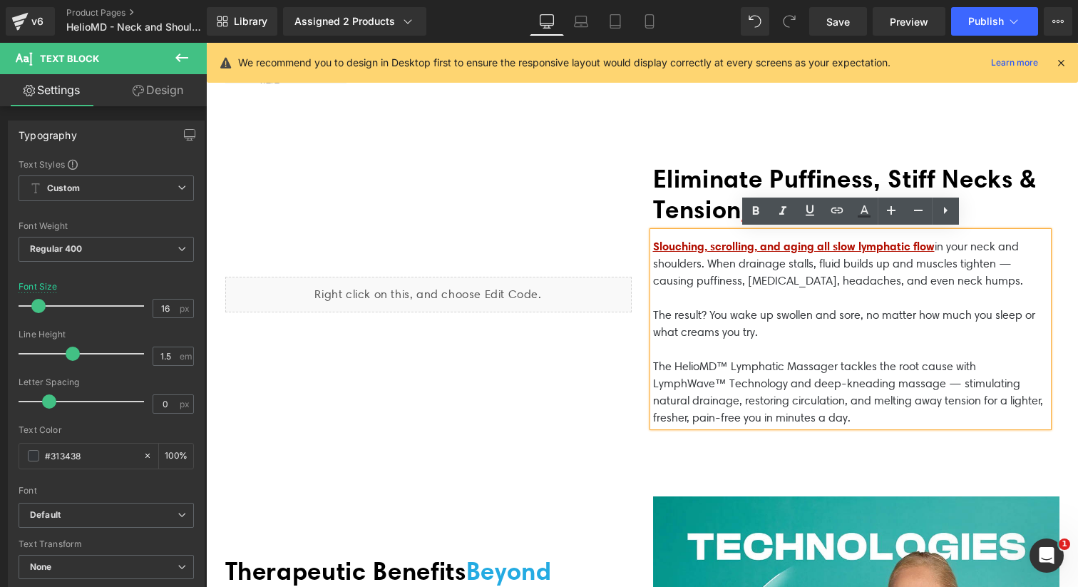
click at [1008, 263] on p "Slouching, scrolling, and aging all slow lymphatic flow in your neck and should…" at bounding box center [850, 271] width 395 height 69
click at [1002, 262] on p "Slouching, scrolling, and aging all slow lymphatic flow in your neck and should…" at bounding box center [850, 271] width 395 height 69
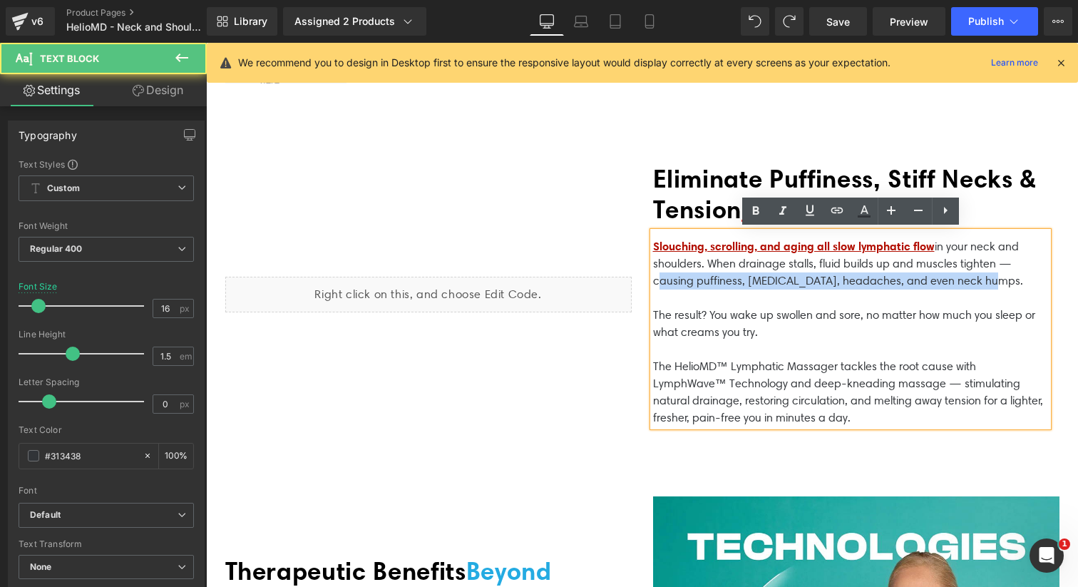
drag, startPoint x: 974, startPoint y: 279, endPoint x: 653, endPoint y: 277, distance: 320.7
click at [653, 277] on p "Slouching, scrolling, and aging all slow lymphatic flow in your neck and should…" at bounding box center [850, 271] width 395 height 69
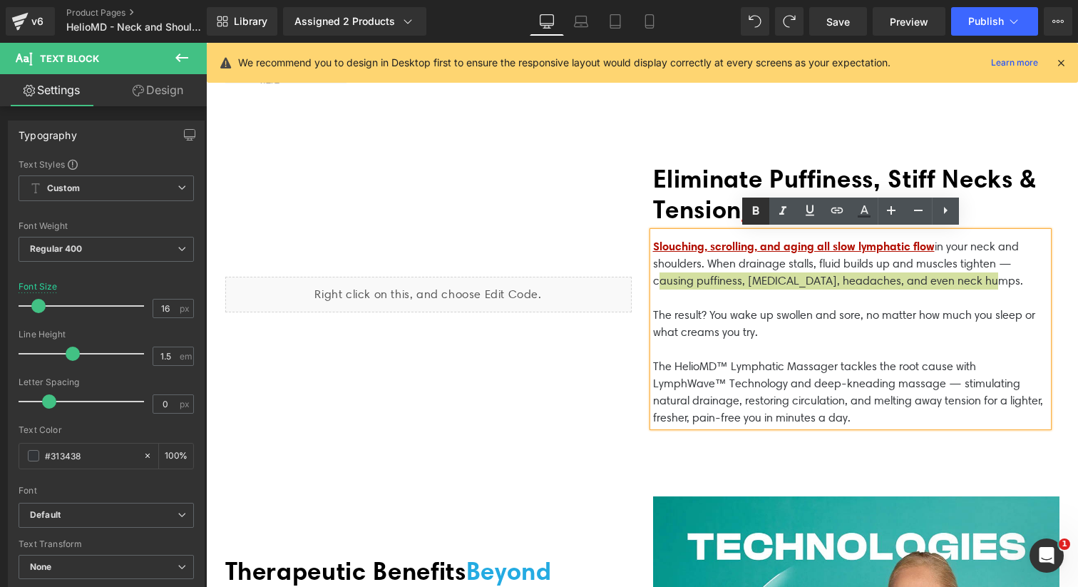
click at [753, 211] on icon at bounding box center [755, 210] width 6 height 9
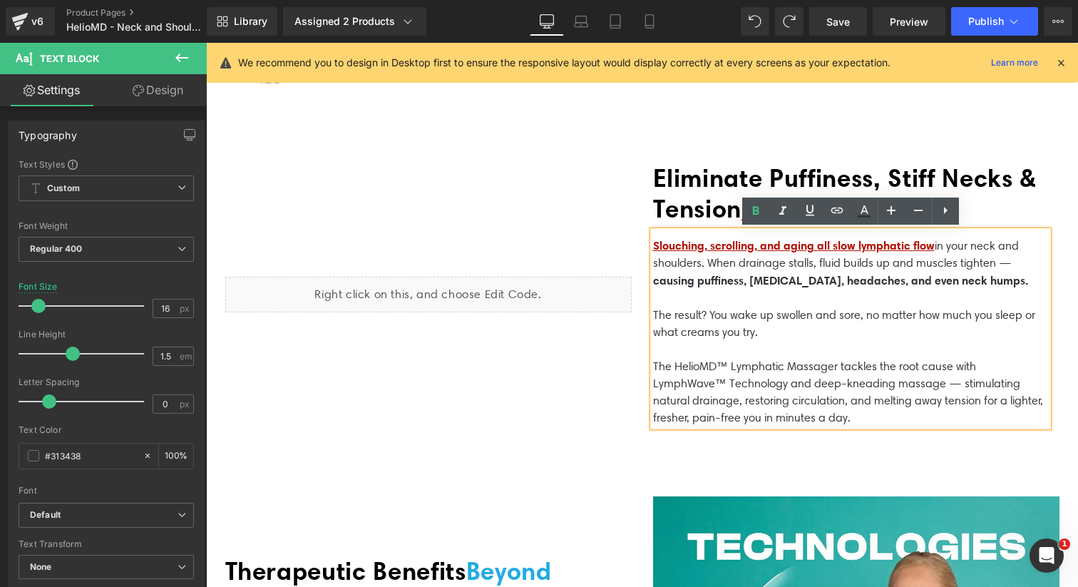
click at [728, 300] on p "Slouching, scrolling, and aging all slow lymphatic flow in your neck and should…" at bounding box center [850, 272] width 395 height 70
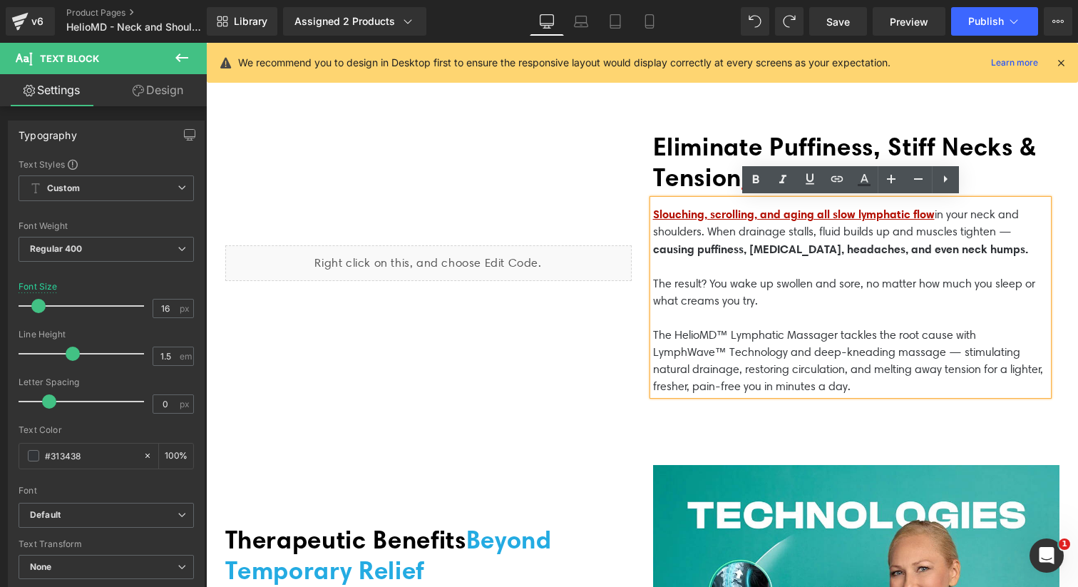
scroll to position [702, 0]
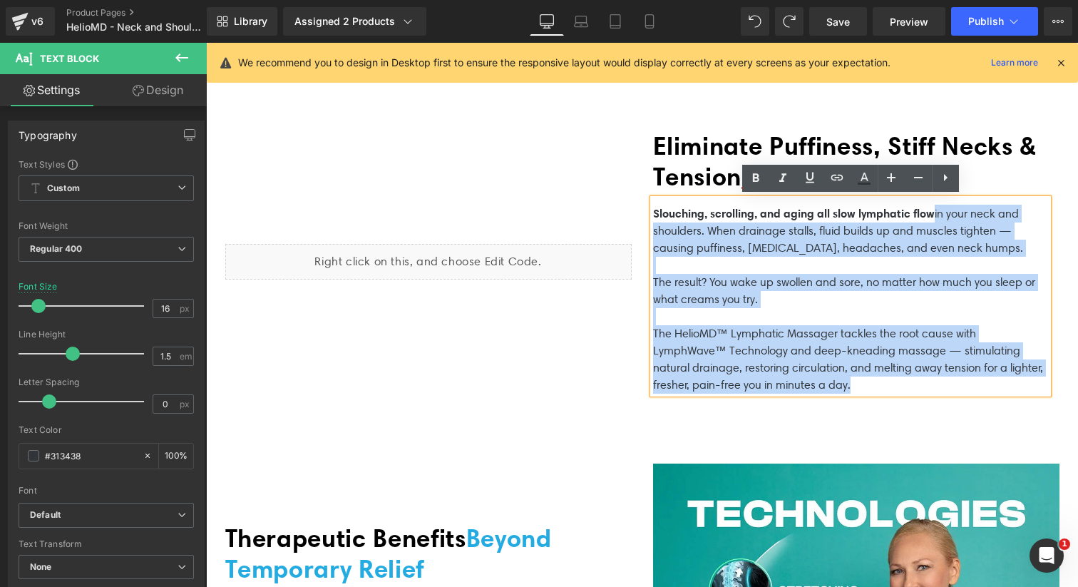
drag, startPoint x: 974, startPoint y: 248, endPoint x: 650, endPoint y: 244, distance: 323.6
click at [653, 244] on div "Slouching, scrolling, and aging all slow lymphatic flow in your neck and should…" at bounding box center [850, 296] width 395 height 195
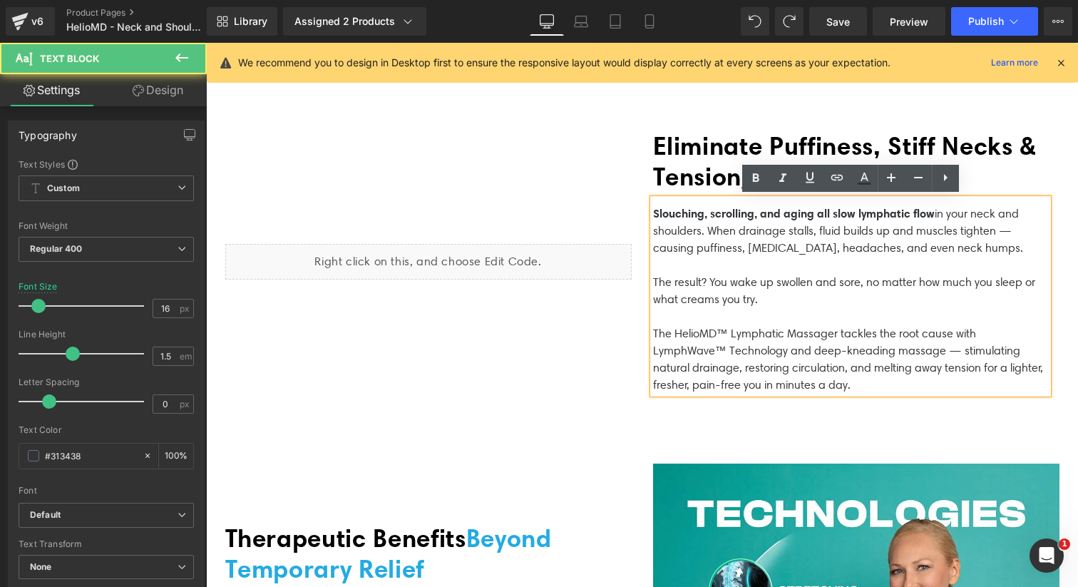
click at [669, 243] on p "Slouching, scrolling, and aging all slow lymphatic flow in your neck and should…" at bounding box center [850, 239] width 395 height 69
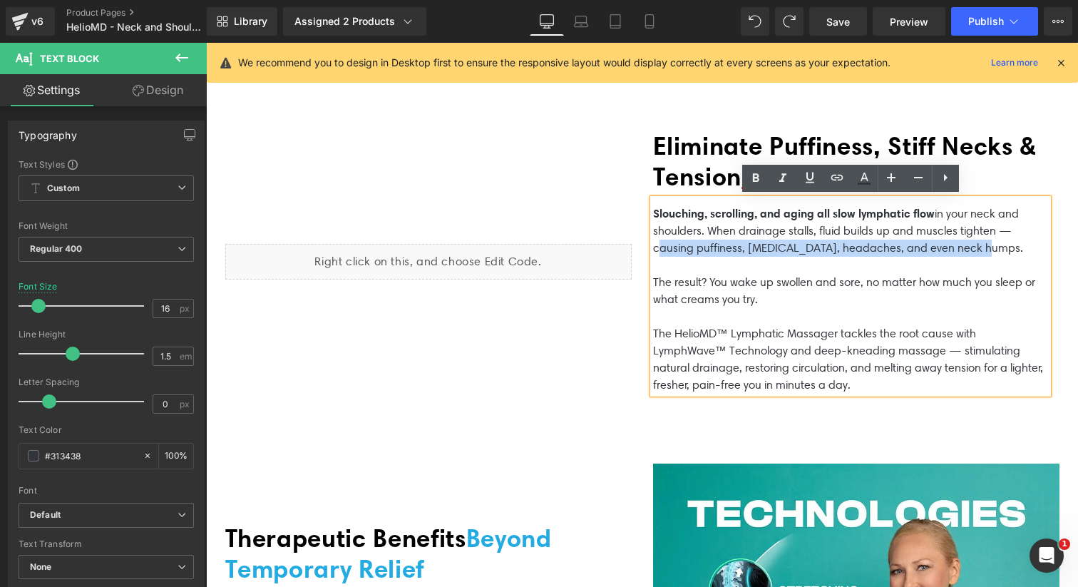
drag, startPoint x: 968, startPoint y: 252, endPoint x: 645, endPoint y: 244, distance: 322.9
click at [645, 244] on div "Eliminate Puffiness, Stiff Necks & Tension at the Source Heading Slouching, scr…" at bounding box center [856, 262] width 428 height 278
click at [867, 184] on icon at bounding box center [863, 183] width 13 height 2
type input "#313438"
type input "100"
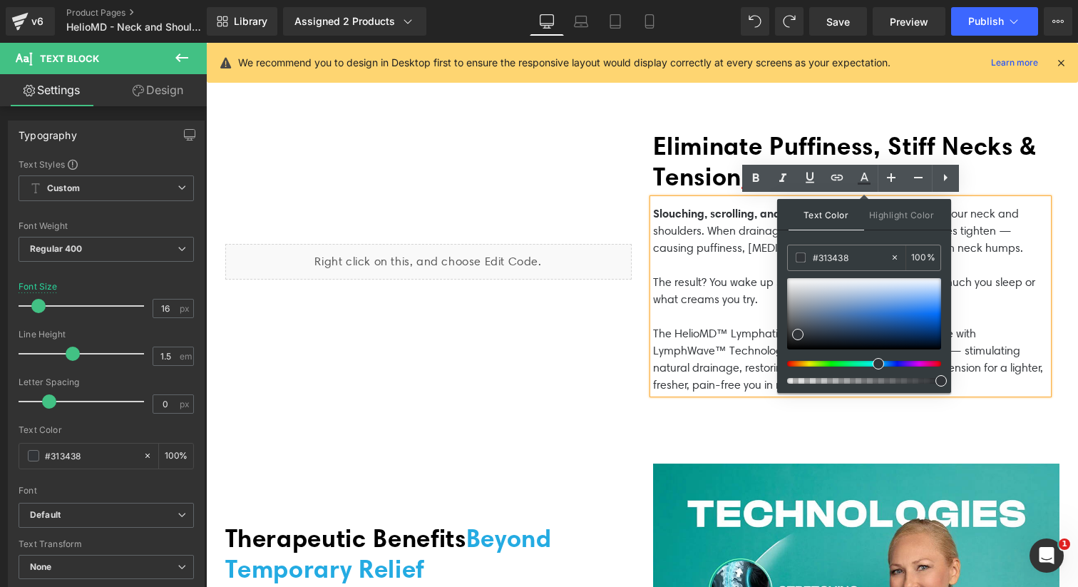
click at [725, 257] on p "Slouching, scrolling, and aging all slow lymphatic flow in your neck and should…" at bounding box center [850, 239] width 395 height 69
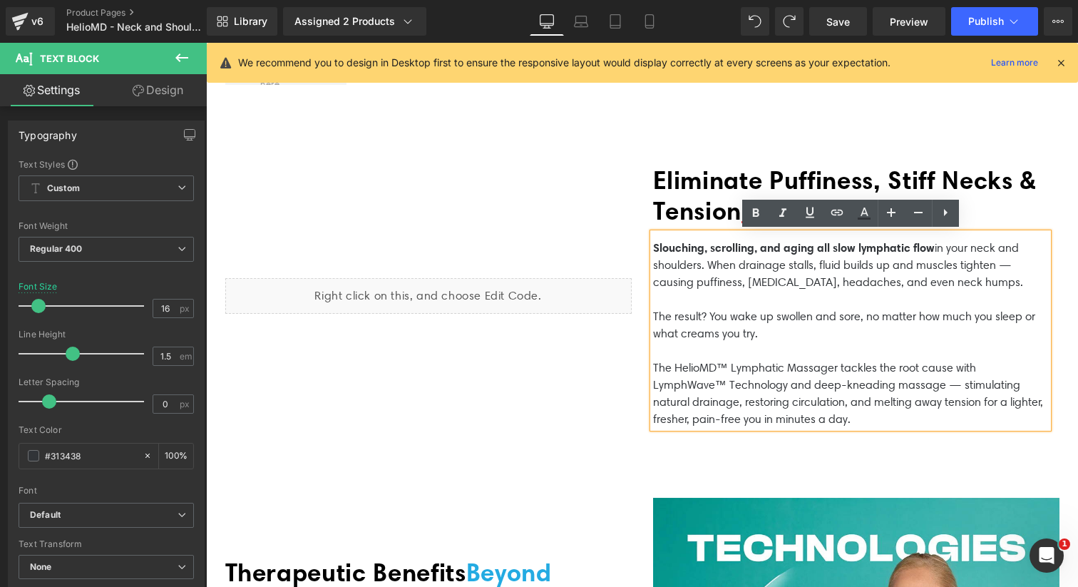
scroll to position [667, 0]
click at [770, 283] on p "Slouching, scrolling, and aging all slow lymphatic flow in your neck and should…" at bounding box center [850, 273] width 395 height 69
click at [710, 313] on p "The result? You wake up swollen and sore, no matter how much you sleep or what …" at bounding box center [850, 334] width 395 height 51
drag, startPoint x: 709, startPoint y: 313, endPoint x: 656, endPoint y: 313, distance: 53.5
click at [655, 313] on p "The result? You wake up swollen and sore, no matter how much you sleep or what …" at bounding box center [850, 334] width 395 height 51
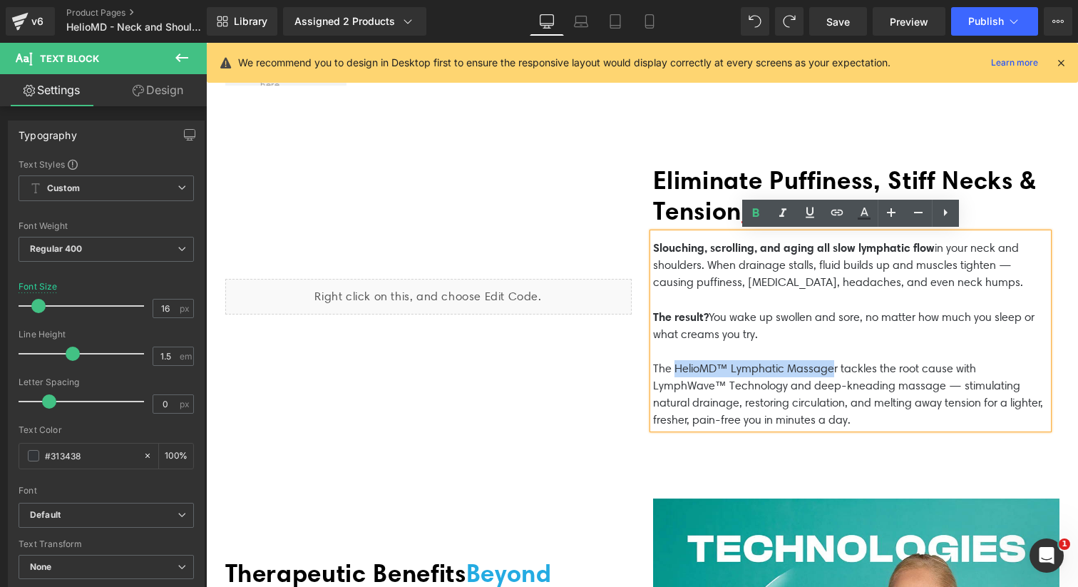
drag, startPoint x: 837, startPoint y: 366, endPoint x: 675, endPoint y: 366, distance: 161.8
click at [675, 366] on p "The HelioMD™ Lymphatic Massager tackles the root cause with LymphWave™ Technolo…" at bounding box center [850, 394] width 395 height 68
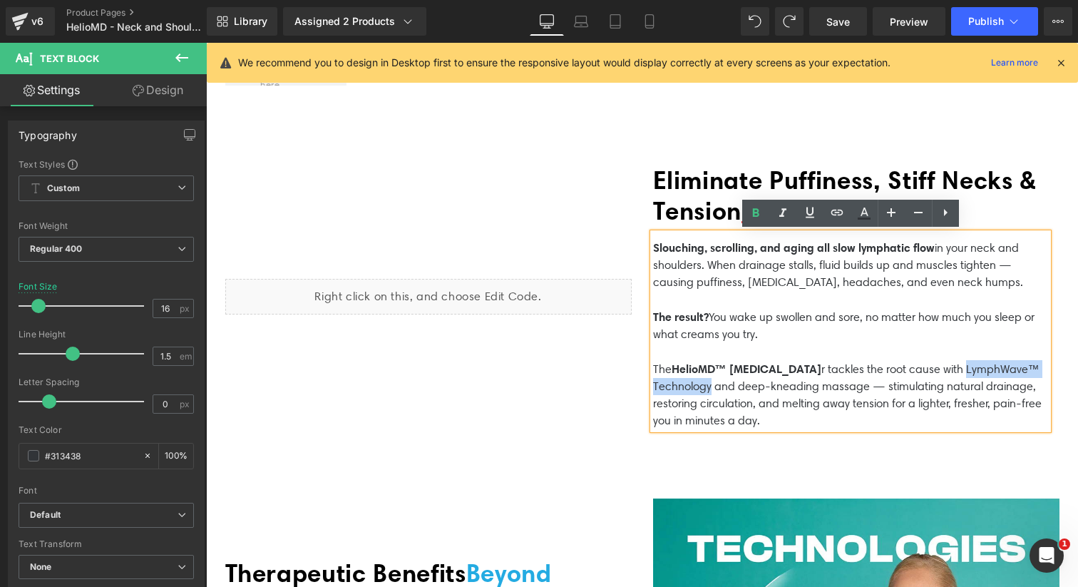
drag, startPoint x: 654, startPoint y: 383, endPoint x: 788, endPoint y: 386, distance: 134.0
click at [788, 386] on p "The HelioMD™ Lymphatic Massage r tackles the root cause with LymphWave™ Technol…" at bounding box center [850, 394] width 395 height 69
click at [961, 387] on p "The HelioMD™ Lymphatic Massage r tackles the root cause with LymphWave™ Technol…" at bounding box center [850, 394] width 395 height 70
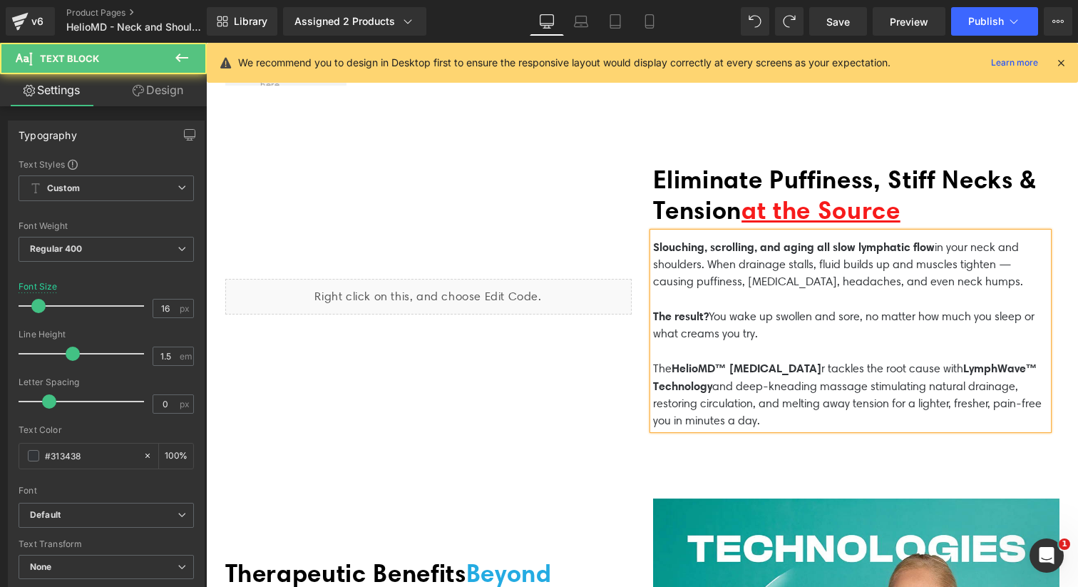
click at [889, 416] on p "The HelioMD™ Lymphatic Massage r tackles the root cause with LymphWave™ Technol…" at bounding box center [850, 394] width 395 height 70
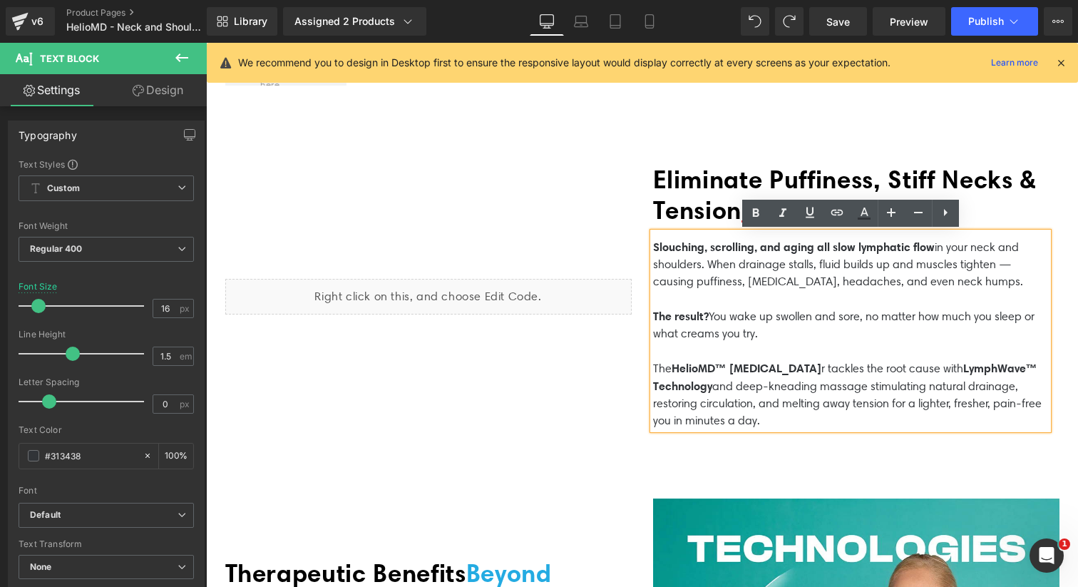
click at [893, 414] on p "The HelioMD™ Lymphatic Massage r tackles the root cause with LymphWave™ Technol…" at bounding box center [850, 394] width 395 height 70
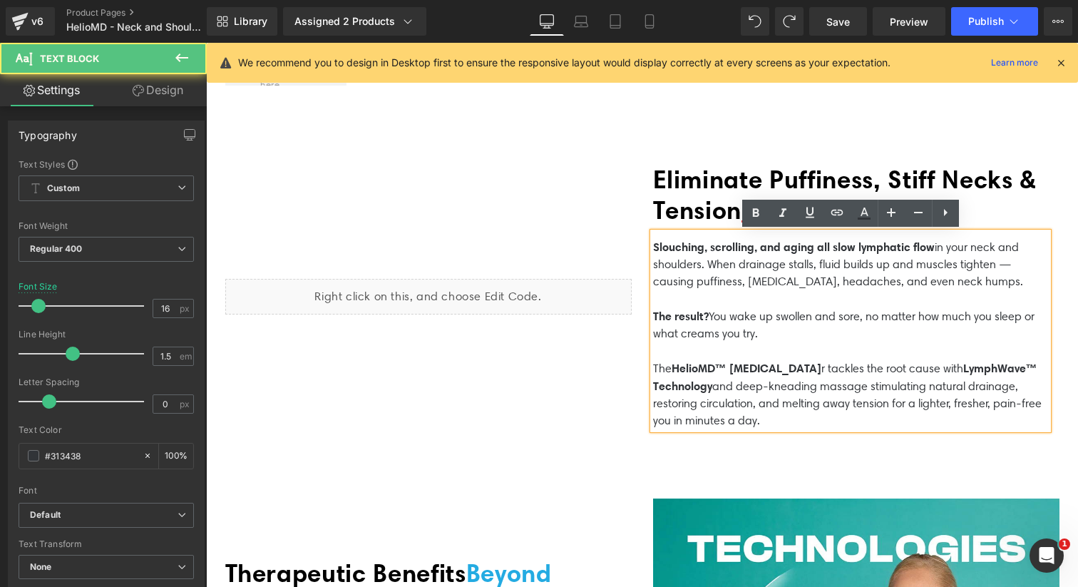
drag, startPoint x: 819, startPoint y: 418, endPoint x: 652, endPoint y: 240, distance: 244.0
click at [653, 239] on div "Slouching, scrolling, and aging all slow lymphatic flow in your neck and should…" at bounding box center [850, 330] width 395 height 197
drag, startPoint x: 822, startPoint y: 417, endPoint x: 641, endPoint y: 245, distance: 249.0
click at [642, 245] on div "Eliminate Puffiness, Stiff Necks & Tension at the Source Heading Slouching, scr…" at bounding box center [856, 297] width 428 height 278
copy div "Slouching, scrolling, and aging all slow lymphatic flow in your neck and should…"
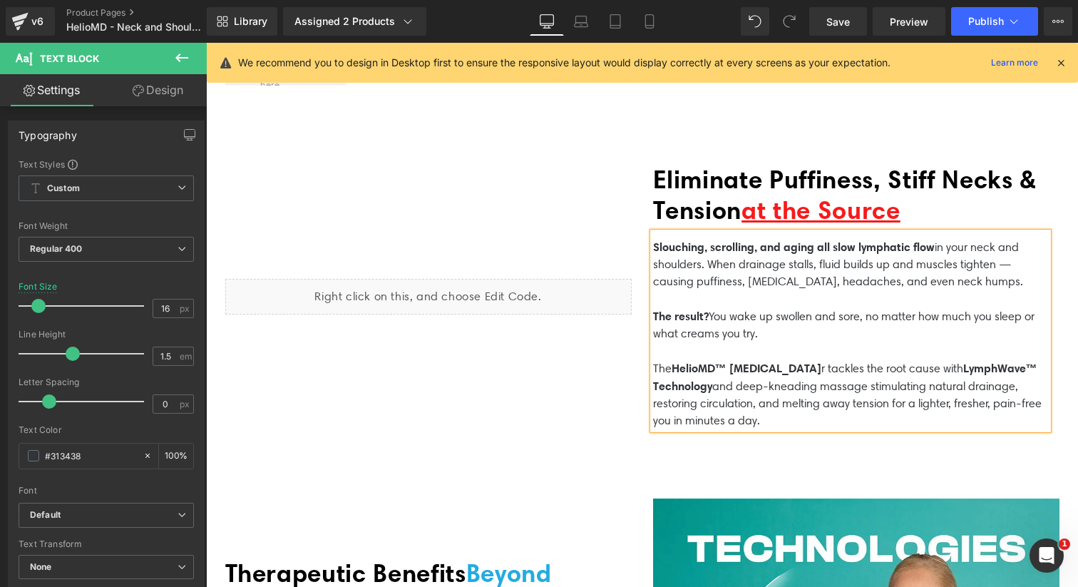
click at [780, 377] on span "LymphWave™ Technology" at bounding box center [845, 377] width 384 height 32
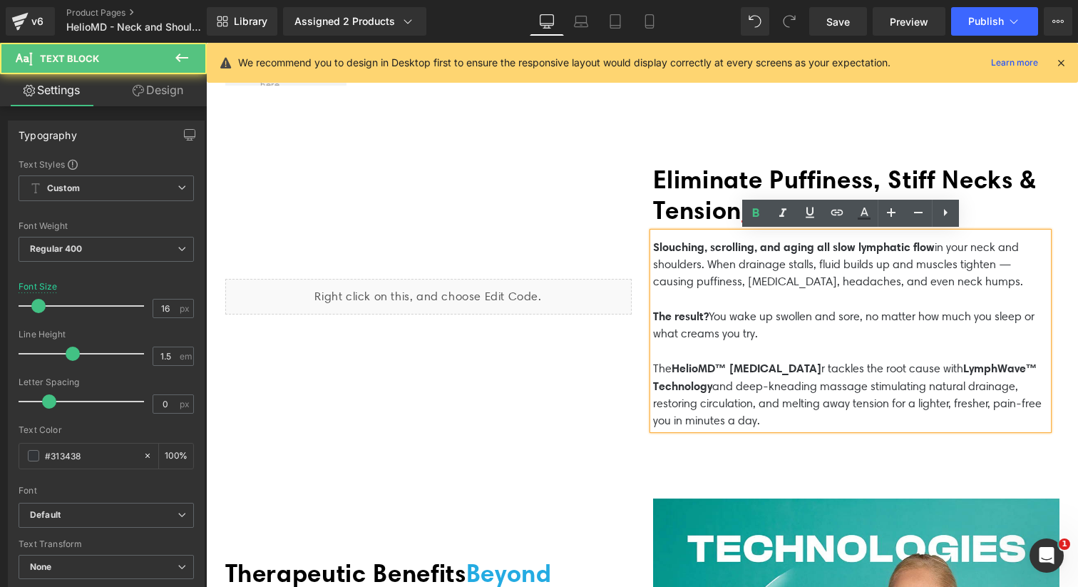
click at [795, 403] on p "The HelioMD™ Lymphatic Massage r tackles the root cause with LymphWave™ Technol…" at bounding box center [850, 394] width 395 height 70
click at [810, 416] on p "The HelioMD™ Lymphatic Massage r tackles the root cause with LymphWave™ Technol…" at bounding box center [850, 394] width 395 height 70
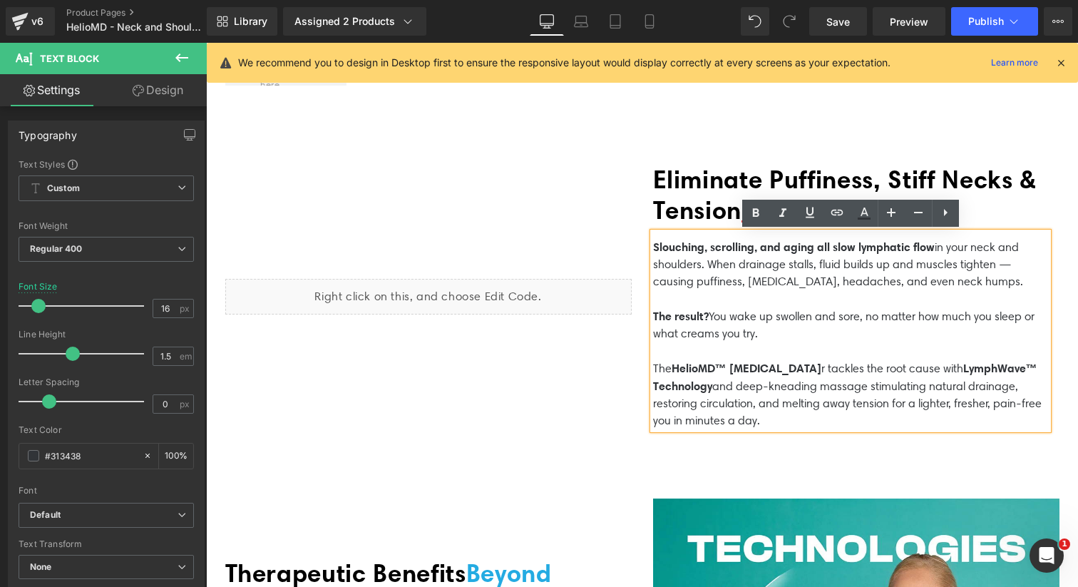
drag, startPoint x: 818, startPoint y: 416, endPoint x: 646, endPoint y: 243, distance: 244.4
click at [646, 243] on div "Eliminate Puffiness, Stiff Necks & Tension at the Source Heading Slouching, scr…" at bounding box center [856, 297] width 428 height 278
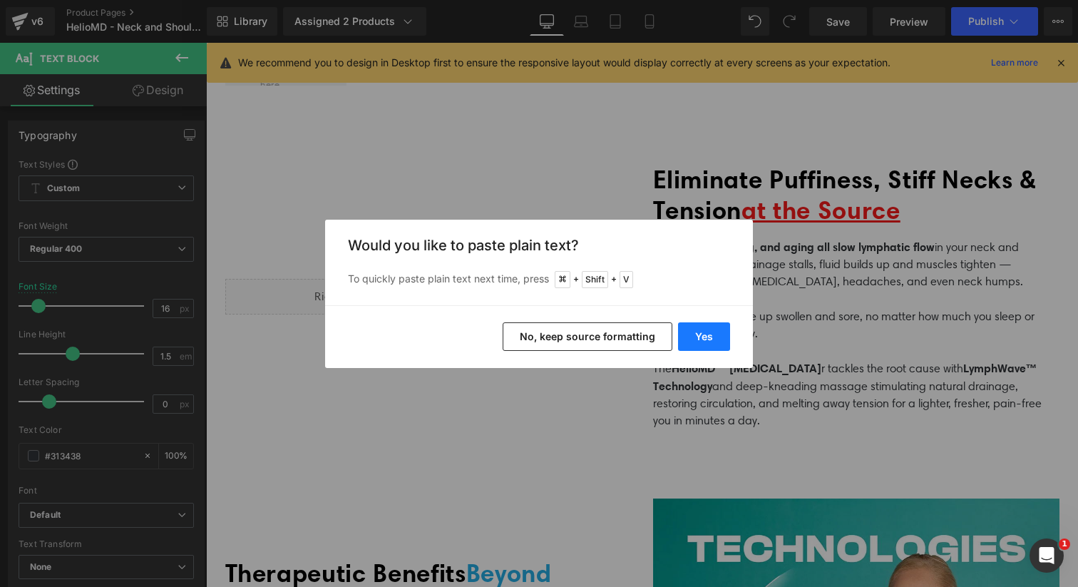
click at [700, 331] on button "Yes" at bounding box center [704, 336] width 52 height 29
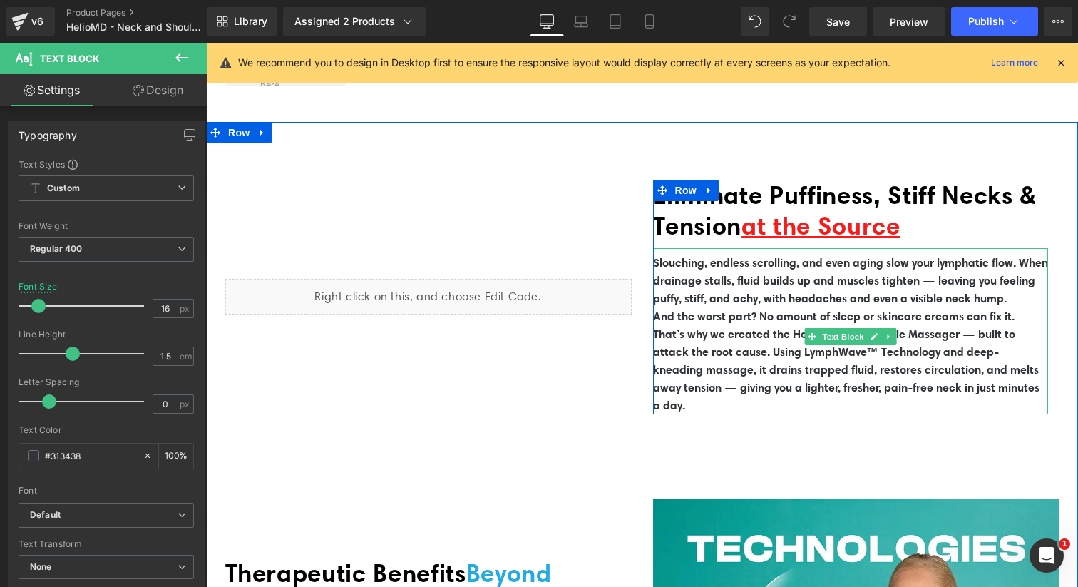
click at [703, 307] on p "Slouching, endless scrolling, and even aging slow your lymphatic flow. When dra…" at bounding box center [850, 280] width 395 height 53
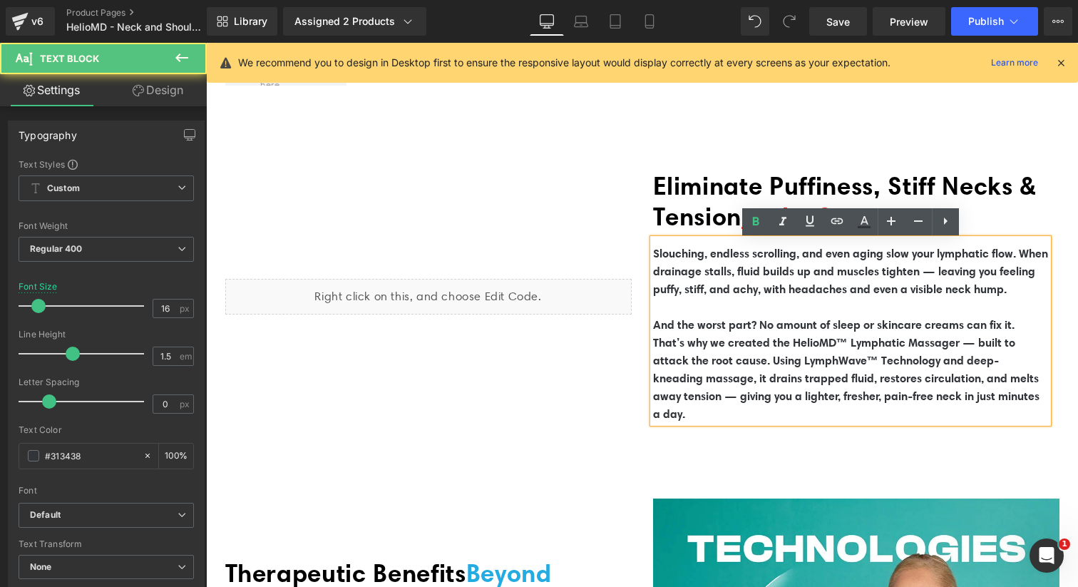
scroll to position [659, 0]
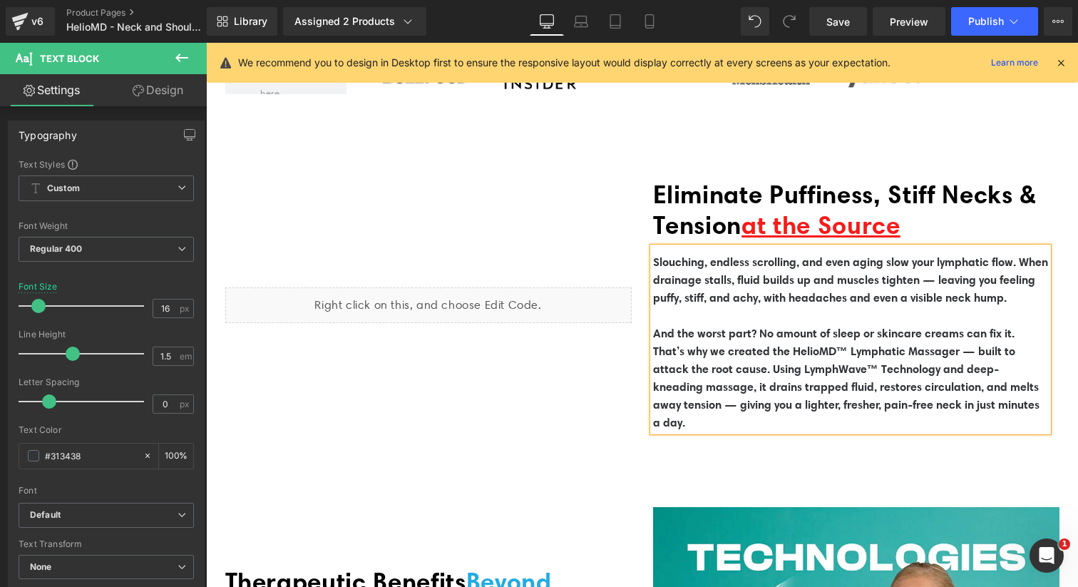
click at [1030, 341] on p "And the worst part? No amount of sleep or skincare creams can fix it." at bounding box center [850, 333] width 395 height 18
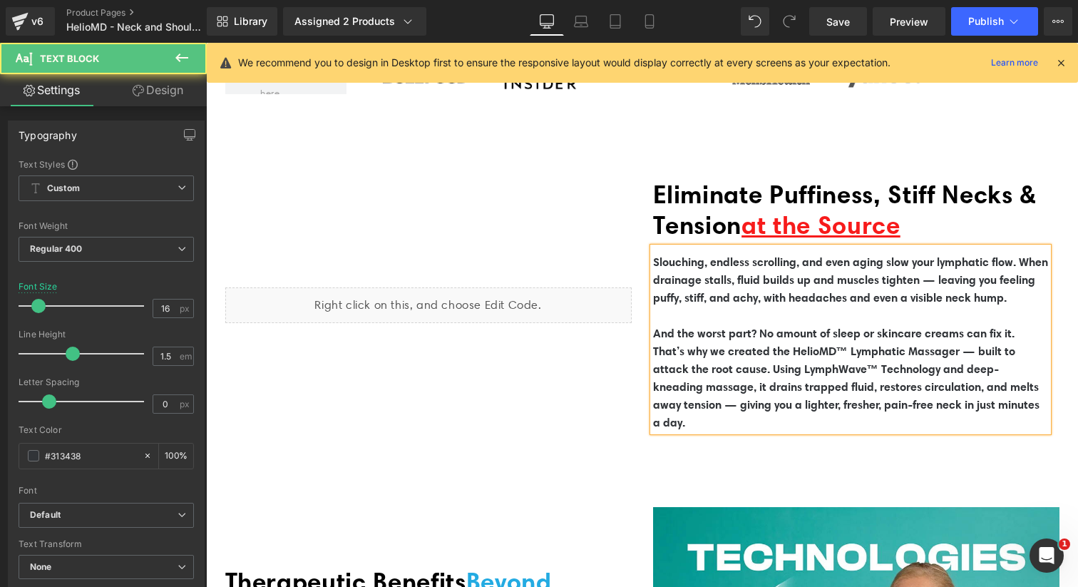
scroll to position [650, 0]
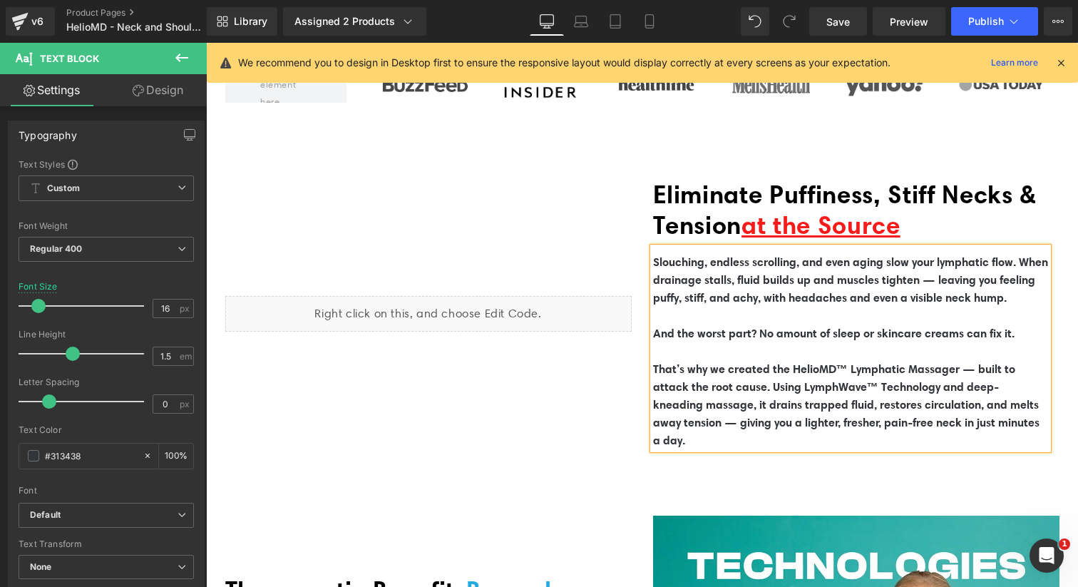
click at [760, 339] on span "And the worst part? No amount of sleep or skincare creams can fix it." at bounding box center [833, 333] width 361 height 14
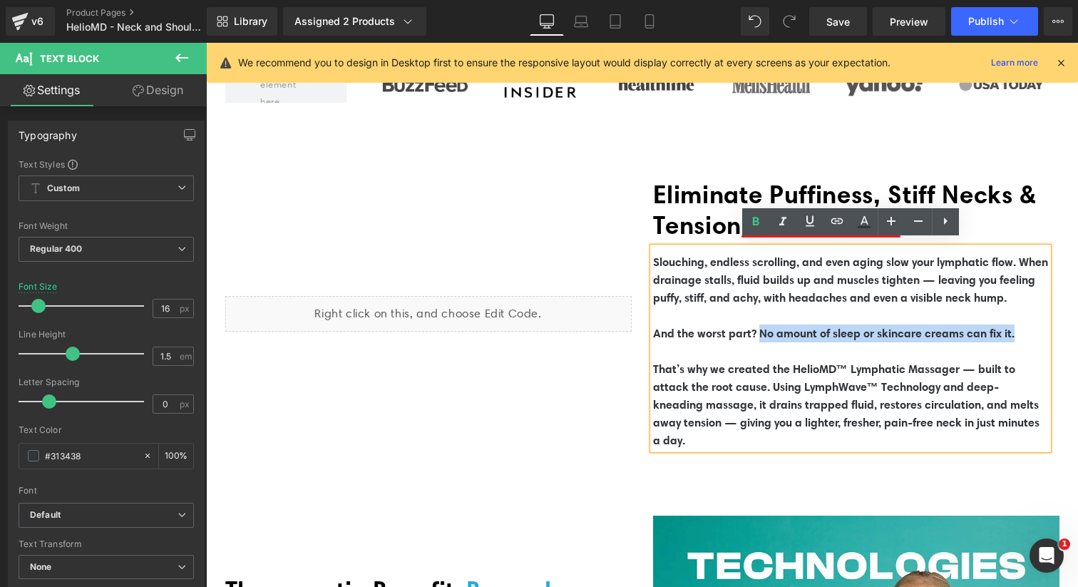
drag, startPoint x: 763, startPoint y: 339, endPoint x: 1029, endPoint y: 343, distance: 265.9
click at [1029, 343] on p "And the worst part? No amount of sleep or skincare creams can fix it." at bounding box center [850, 342] width 395 height 36
click at [663, 370] on span "That’s why we created the HelioMD™ Lymphatic Massager — built to attack the roo…" at bounding box center [846, 404] width 386 height 86
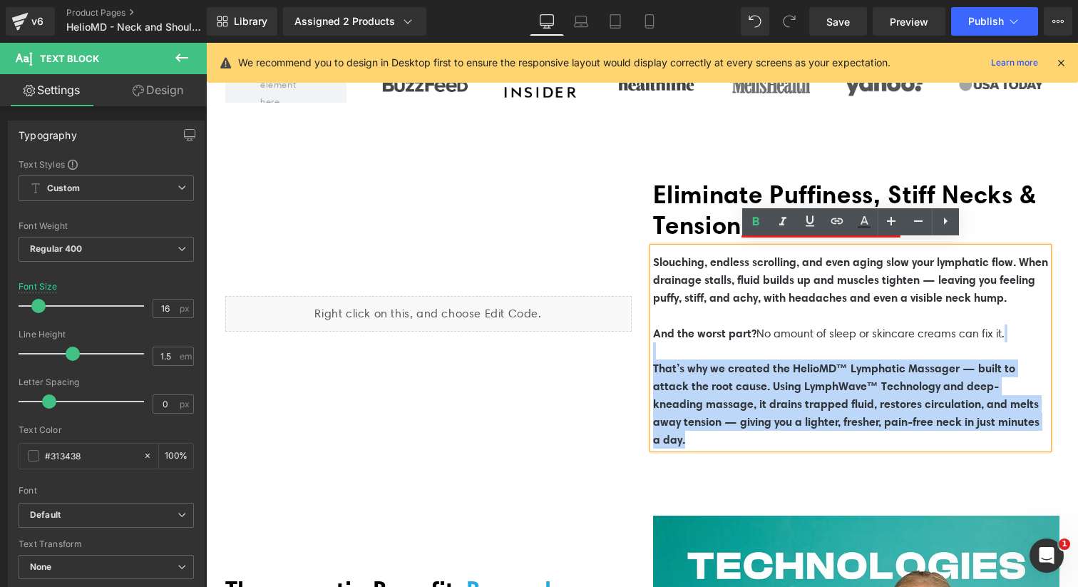
drag, startPoint x: 651, startPoint y: 371, endPoint x: 634, endPoint y: 361, distance: 20.2
click at [634, 361] on div "Liquid Eliminate Puffiness, Stiff Necks & Tension at the Source Heading Slouchi…" at bounding box center [642, 313] width 855 height 349
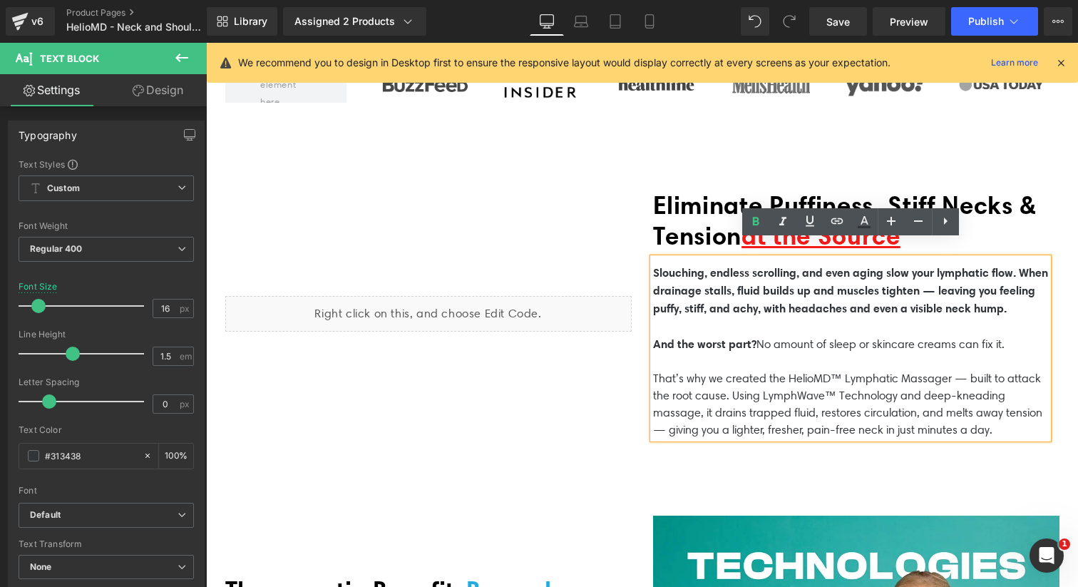
click at [738, 319] on p "Slouching, endless scrolling, and even aging slow your lymphatic flow. When dra…" at bounding box center [850, 299] width 395 height 71
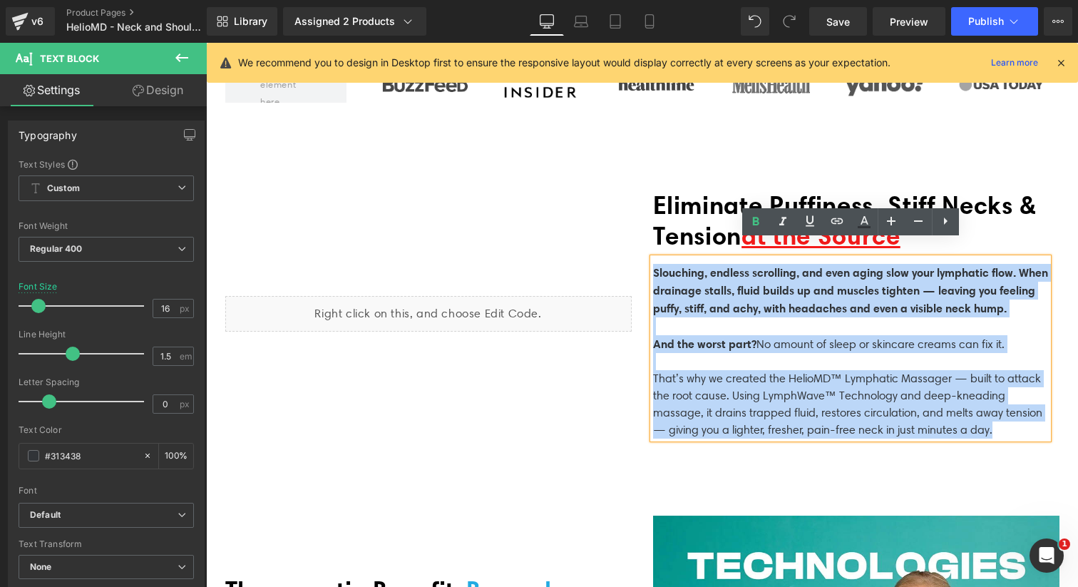
drag, startPoint x: 713, startPoint y: 311, endPoint x: 652, endPoint y: 277, distance: 69.6
click at [653, 277] on p "Slouching, endless scrolling, and even aging slow your lymphatic flow. When dra…" at bounding box center [850, 299] width 395 height 71
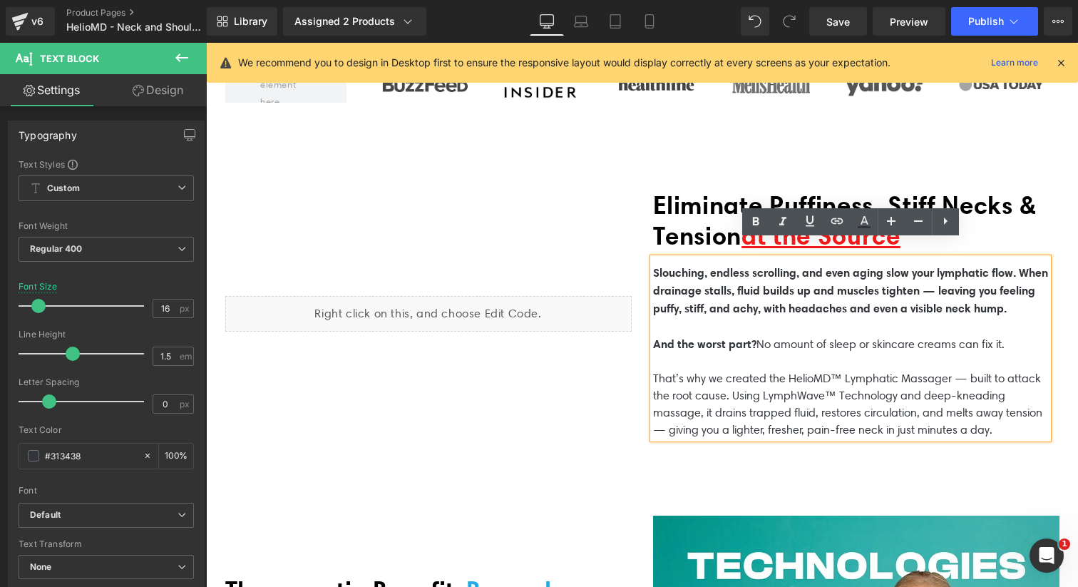
click at [677, 292] on span "Slouching, endless scrolling, and even aging slow your lymphatic flow. When dra…" at bounding box center [850, 290] width 395 height 50
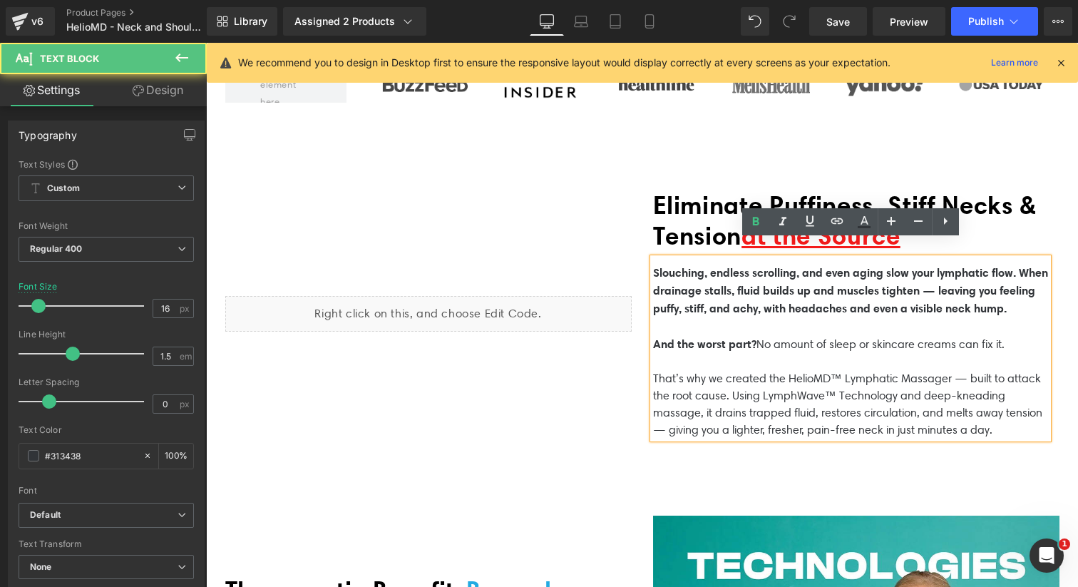
click at [694, 316] on p "Slouching, endless scrolling, and even aging slow your lymphatic flow. When dra…" at bounding box center [850, 299] width 395 height 71
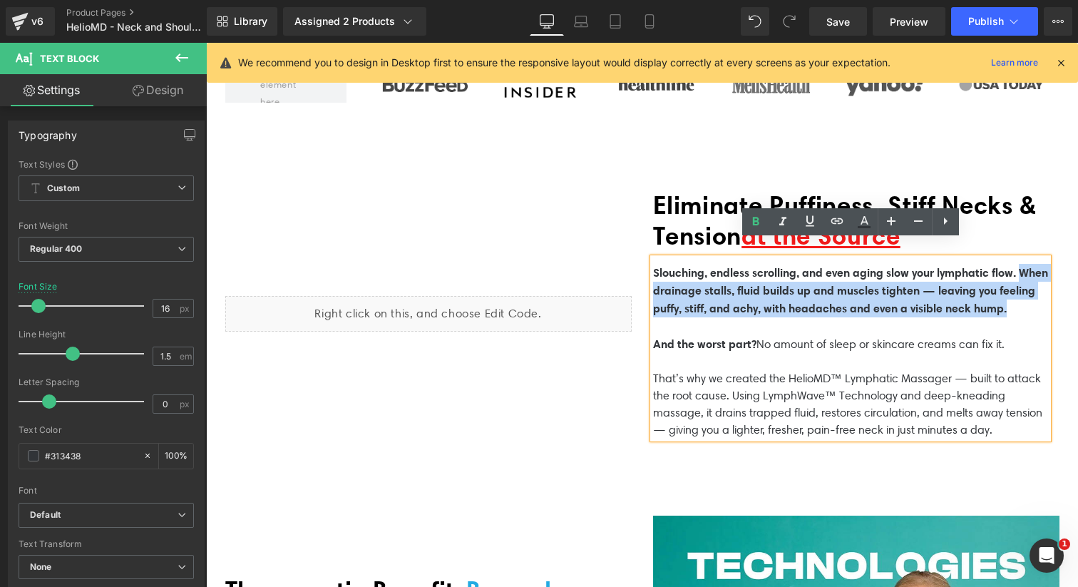
drag, startPoint x: 699, startPoint y: 318, endPoint x: 653, endPoint y: 284, distance: 57.6
click at [653, 284] on p "Slouching, endless scrolling, and even aging slow your lymphatic flow. When dra…" at bounding box center [850, 299] width 395 height 71
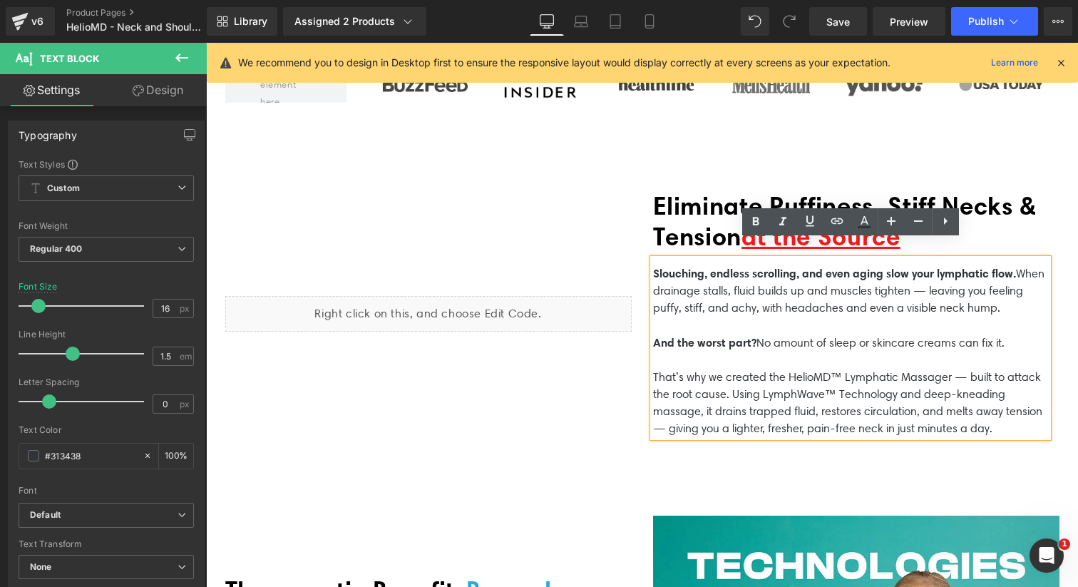
click at [1038, 274] on p "Slouching, endless scrolling, and even aging slow your lymphatic flow. When dra…" at bounding box center [850, 298] width 395 height 69
click at [899, 273] on span "Slouching, endless scrolling, and even aging slow your lymphatic flow." at bounding box center [834, 273] width 363 height 14
drag, startPoint x: 902, startPoint y: 272, endPoint x: 627, endPoint y: 272, distance: 274.4
click at [627, 272] on div "Liquid Eliminate Puffiness, Stiff Necks & Tension at the Source Heading Slouchi…" at bounding box center [642, 313] width 855 height 349
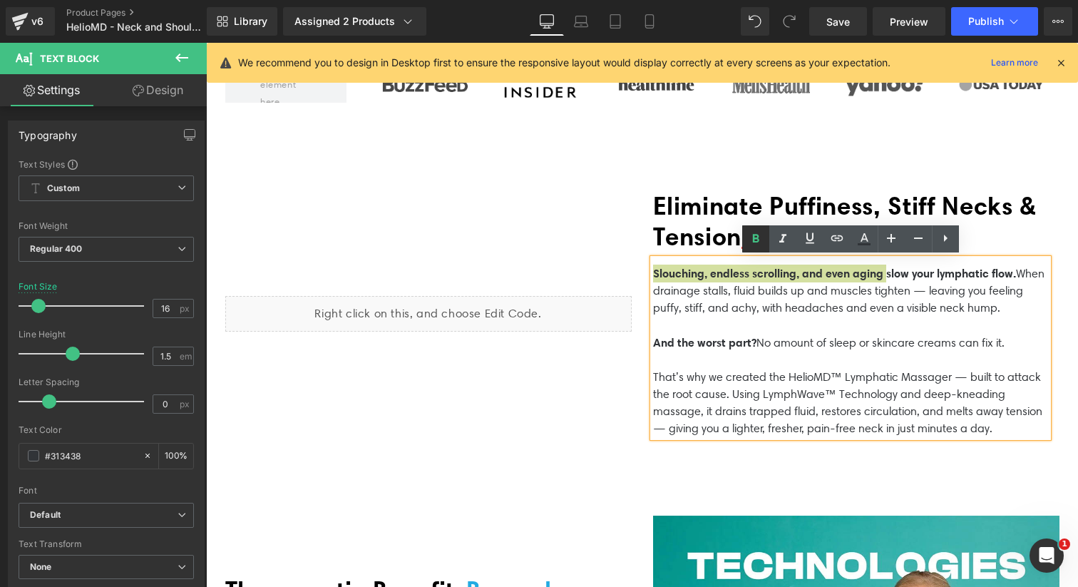
click at [759, 238] on icon at bounding box center [755, 238] width 17 height 17
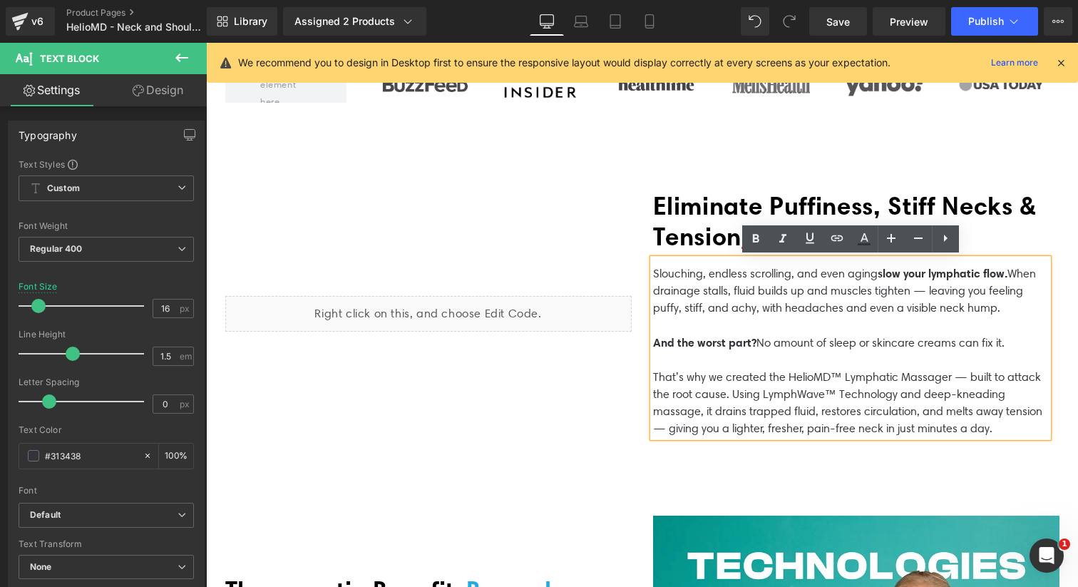
click at [747, 309] on p "Slouching, endless scrolling, and even aging slow your lymphatic flow. When dra…" at bounding box center [850, 298] width 395 height 69
drag, startPoint x: 656, startPoint y: 271, endPoint x: 877, endPoint y: 272, distance: 221.7
click at [877, 272] on p "Slouching, endless scrolling, and even aging slow your lymphatic flow. When dra…" at bounding box center [850, 298] width 395 height 69
click at [812, 239] on icon at bounding box center [809, 237] width 9 height 11
click at [750, 324] on p "Slouching, endless scrolling, and even aging slow your lymphatic flow. When dra…" at bounding box center [850, 298] width 395 height 69
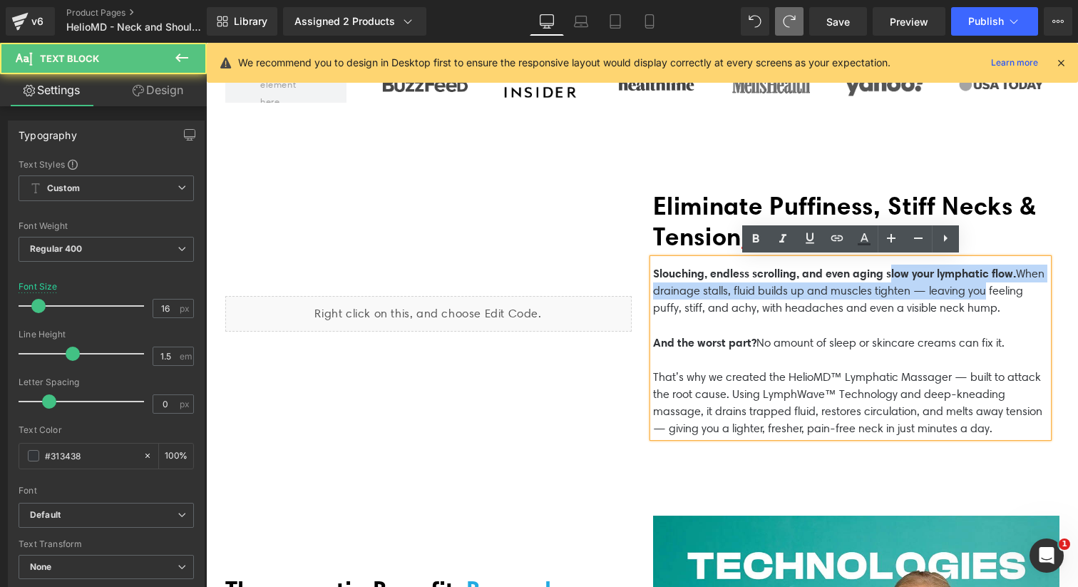
drag, startPoint x: 904, startPoint y: 272, endPoint x: 1026, endPoint y: 283, distance: 122.3
click at [1027, 283] on p "Slouching, endless scrolling, and even aging slow your lymphatic flow. When dra…" at bounding box center [850, 298] width 395 height 69
click at [1026, 283] on p "Slouching, endless scrolling, and even aging slow your lymphatic flow. When dra…" at bounding box center [850, 298] width 395 height 69
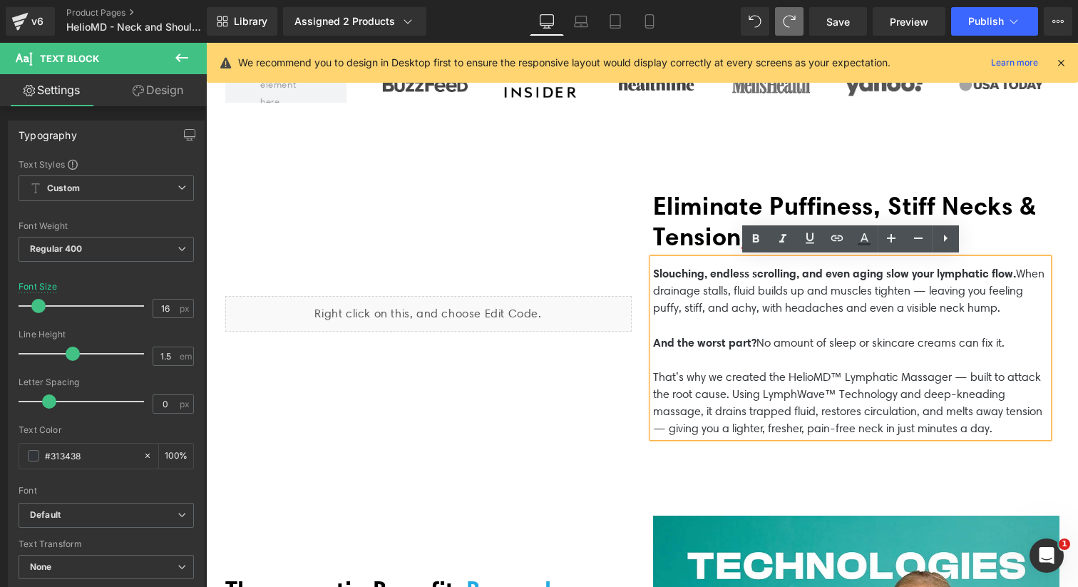
click at [904, 270] on span "Slouching, endless scrolling, and even aging slow your lymphatic flow." at bounding box center [834, 273] width 363 height 14
drag, startPoint x: 901, startPoint y: 272, endPoint x: 1041, endPoint y: 273, distance: 140.4
click at [1041, 273] on p "Slouching, endless scrolling, and even aging slow your lymphatic flow. When dra…" at bounding box center [850, 298] width 395 height 69
click at [860, 237] on icon at bounding box center [863, 238] width 17 height 17
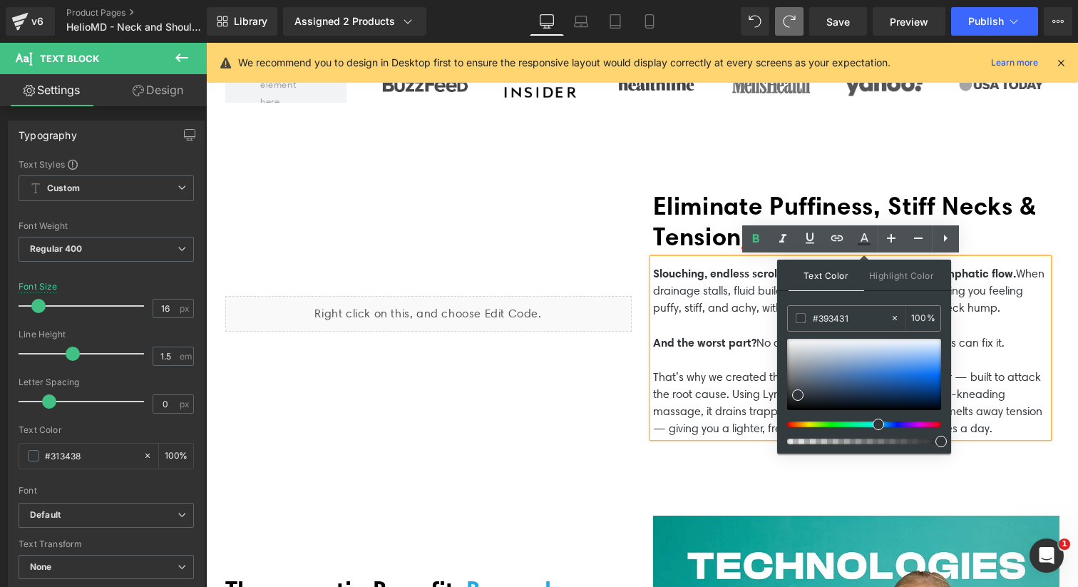
click at [791, 425] on div at bounding box center [858, 424] width 154 height 6
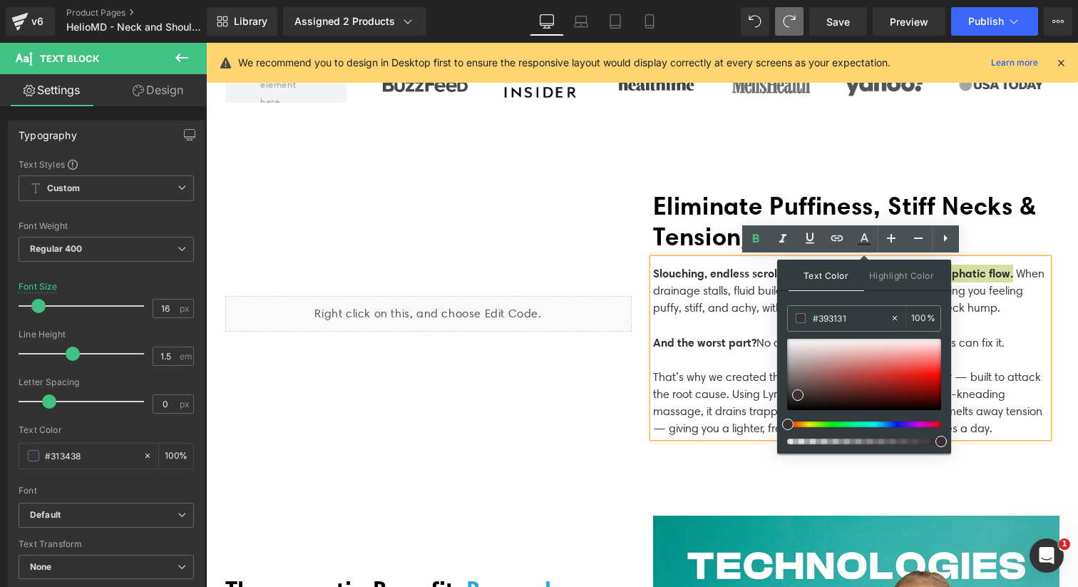
drag, startPoint x: 791, startPoint y: 424, endPoint x: 777, endPoint y: 424, distance: 14.3
click at [777, 424] on div "Text Color Highlight Color rgba(57, 49, 49, 1) #393131 100 % transparent transp…" at bounding box center [864, 356] width 174 height 194
type input "#e50300"
drag, startPoint x: 795, startPoint y: 395, endPoint x: 939, endPoint y: 378, distance: 144.3
click at [939, 378] on span at bounding box center [940, 377] width 11 height 11
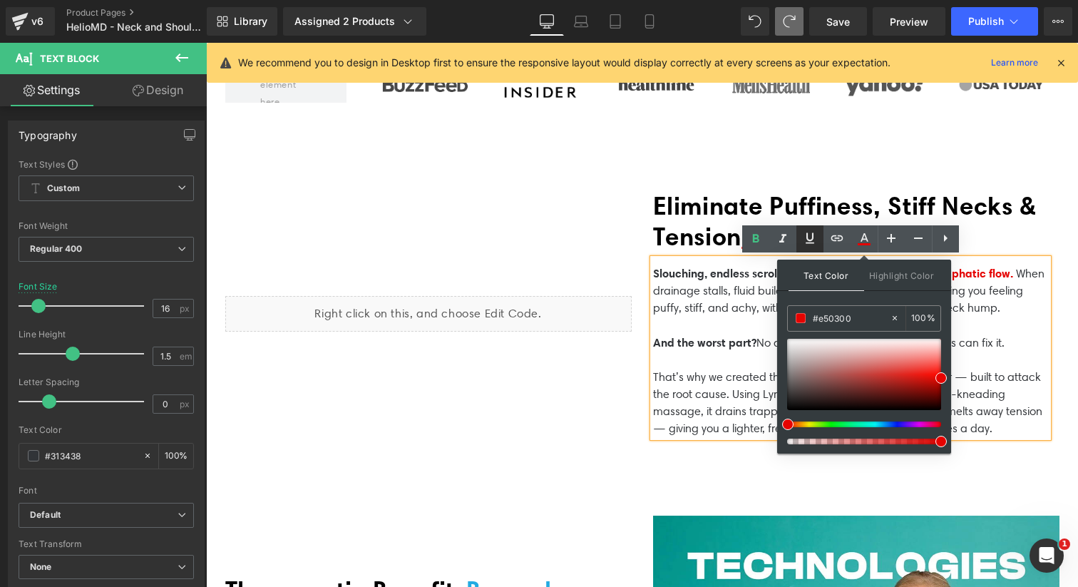
click at [806, 241] on icon at bounding box center [809, 237] width 17 height 17
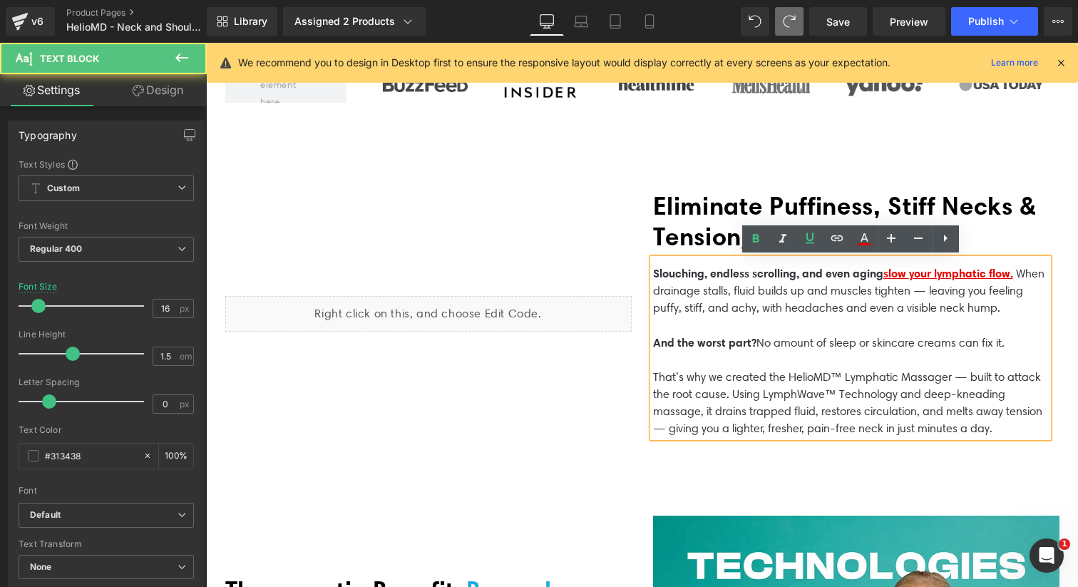
click at [954, 299] on p "Slouching, endless scrolling, and even aging slow your lymphatic flow. When dra…" at bounding box center [850, 298] width 395 height 69
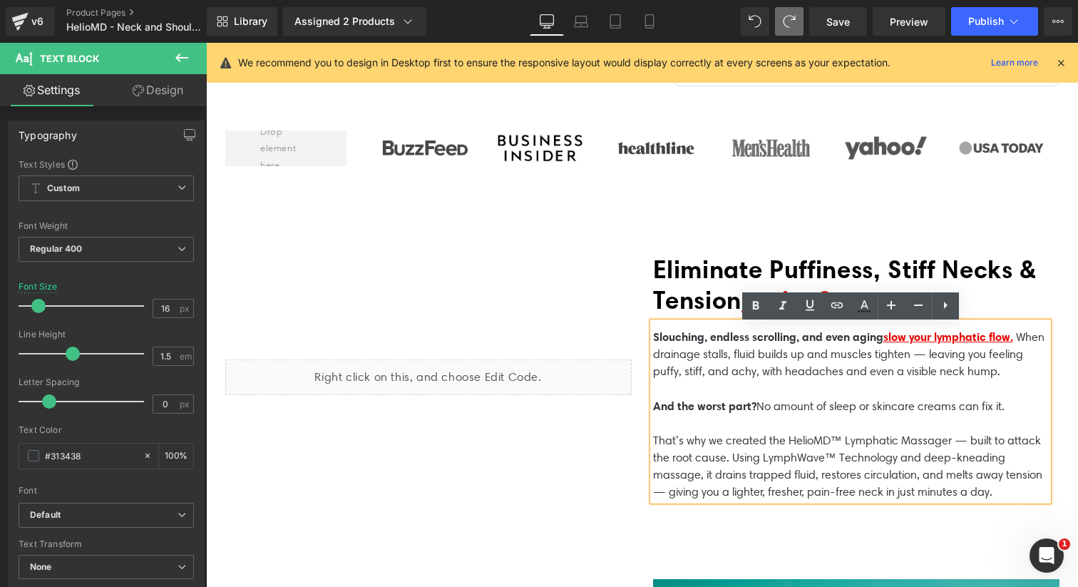
scroll to position [583, 0]
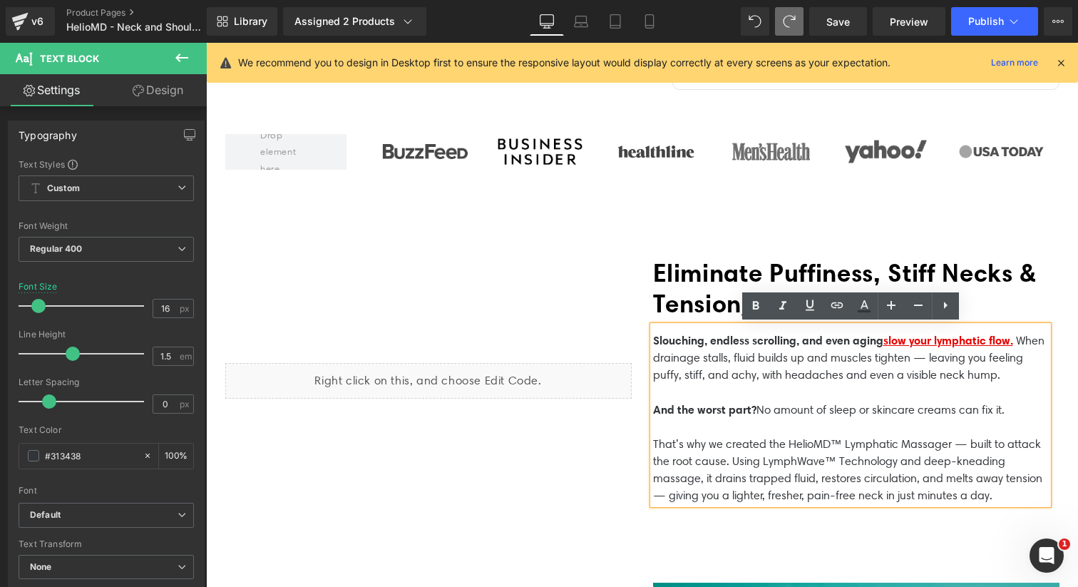
click at [703, 336] on span "Slouching, endless scrolling, and even aging slow your lymphatic flow." at bounding box center [834, 340] width 363 height 14
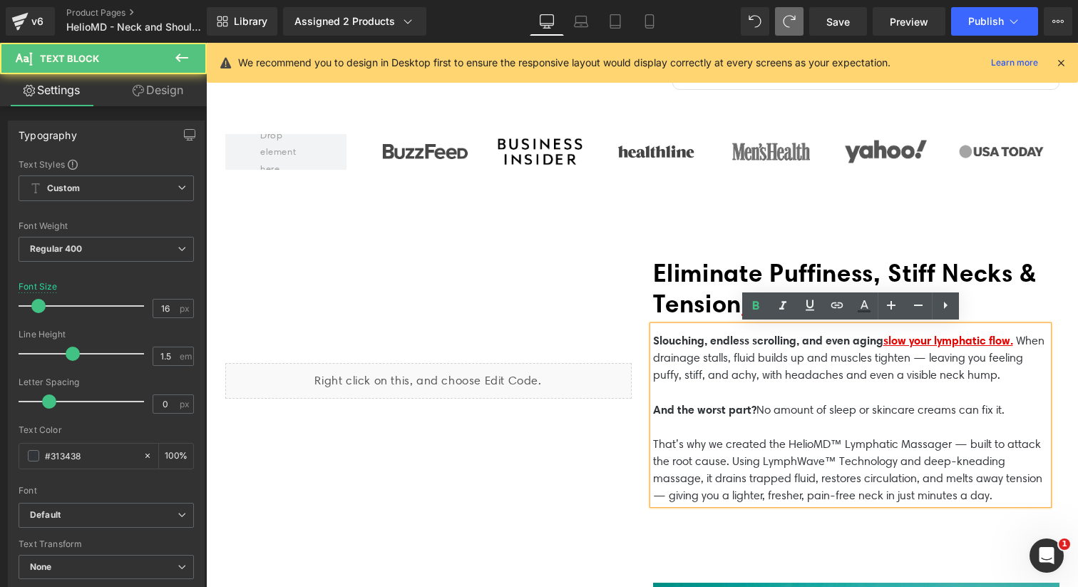
click at [669, 244] on div "Eliminate Puffiness, Stiff Necks & Tension at the Source Heading Slouching, end…" at bounding box center [856, 381] width 428 height 278
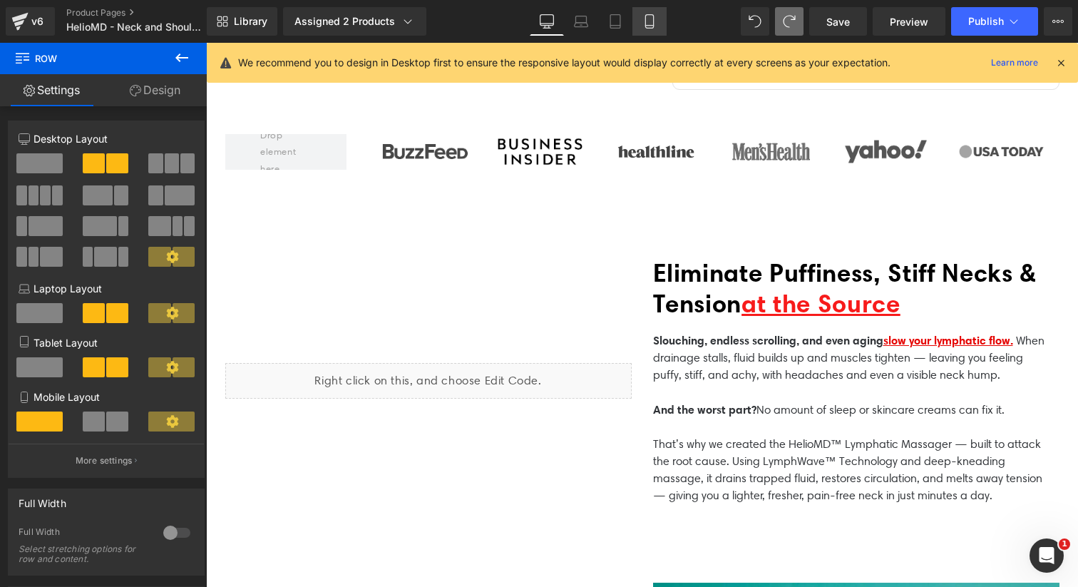
click at [651, 26] on icon at bounding box center [649, 21] width 14 height 14
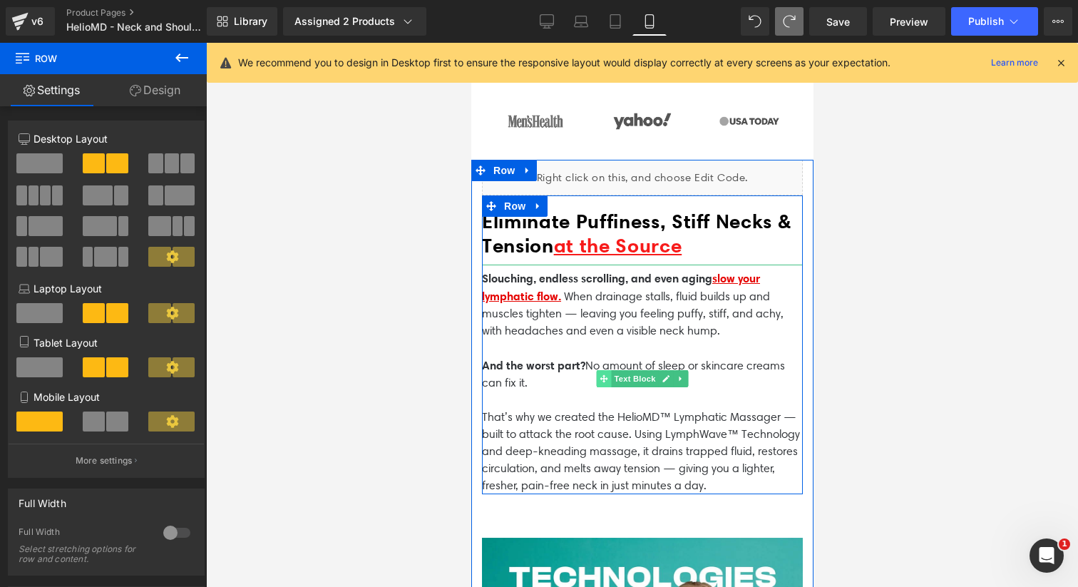
scroll to position [1172, 0]
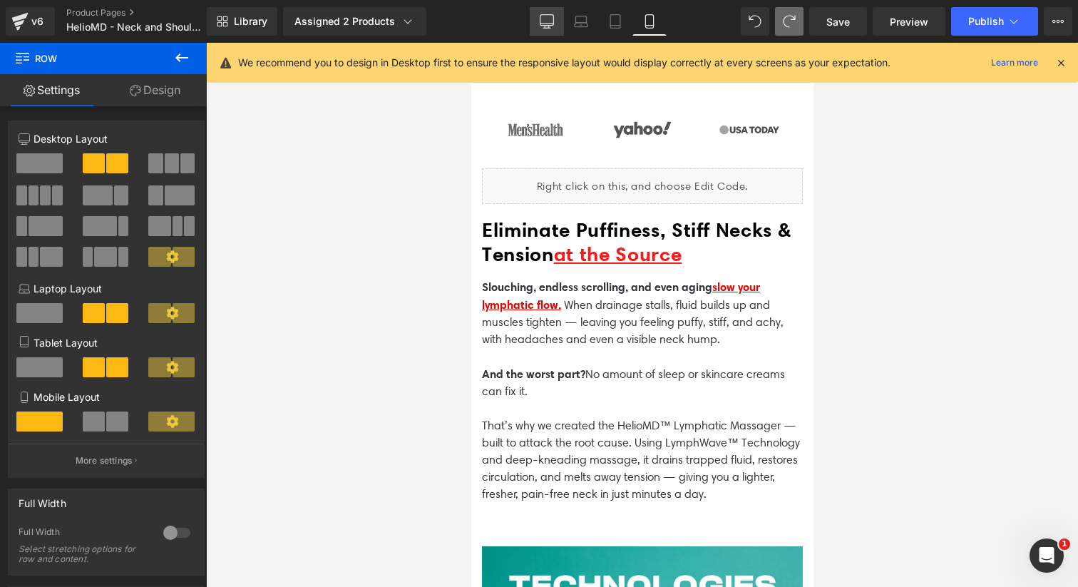
click at [549, 29] on link "Desktop" at bounding box center [547, 21] width 34 height 29
type input "1200"
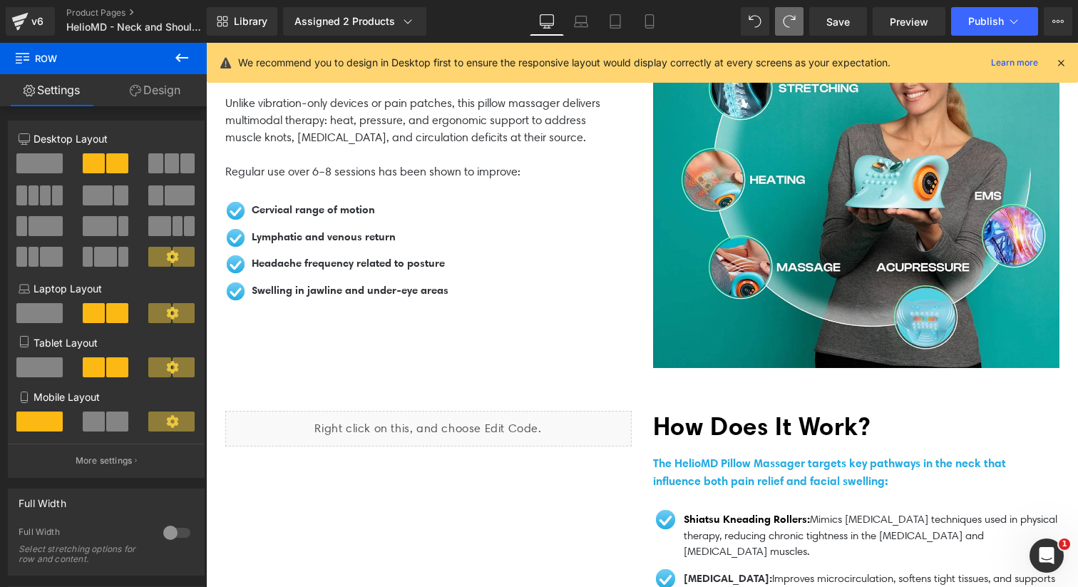
scroll to position [588, 0]
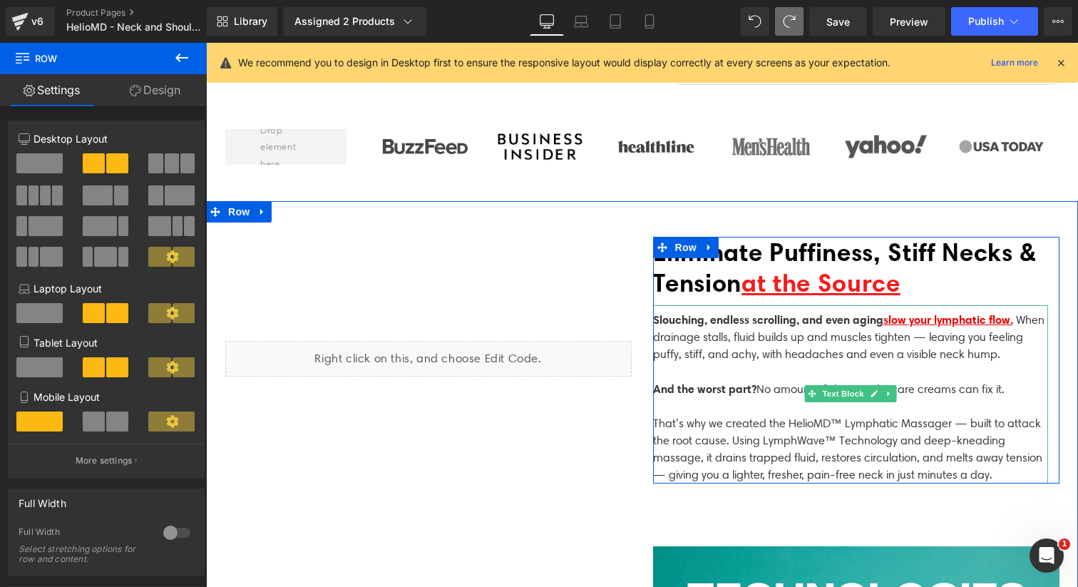
click at [1013, 319] on span "slow your lymphatic flow." at bounding box center [948, 319] width 130 height 14
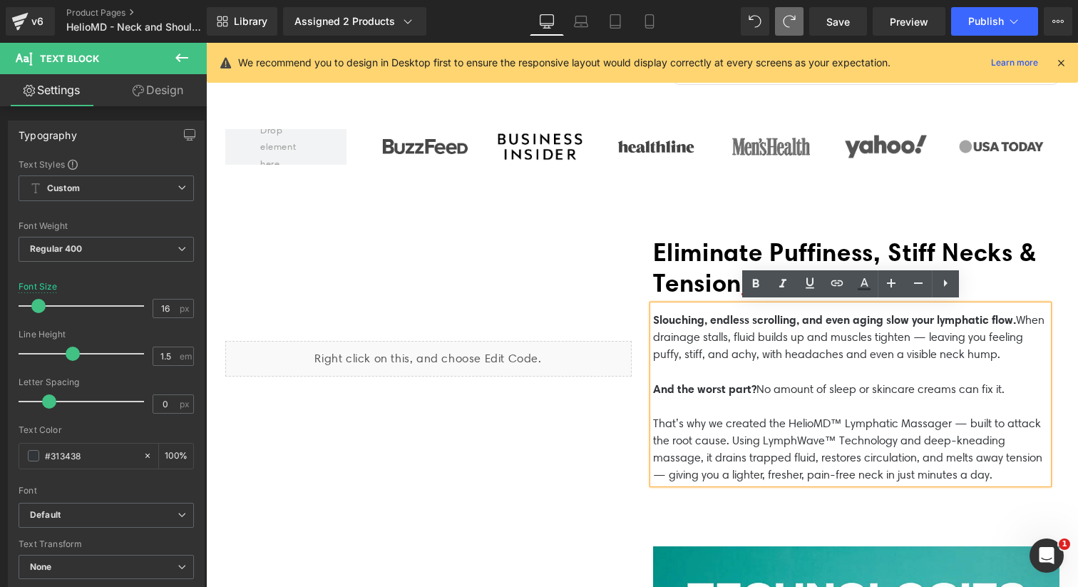
click at [1016, 316] on span "Slouching, endless scrolling, and even aging slow your lymphatic flow." at bounding box center [834, 319] width 363 height 14
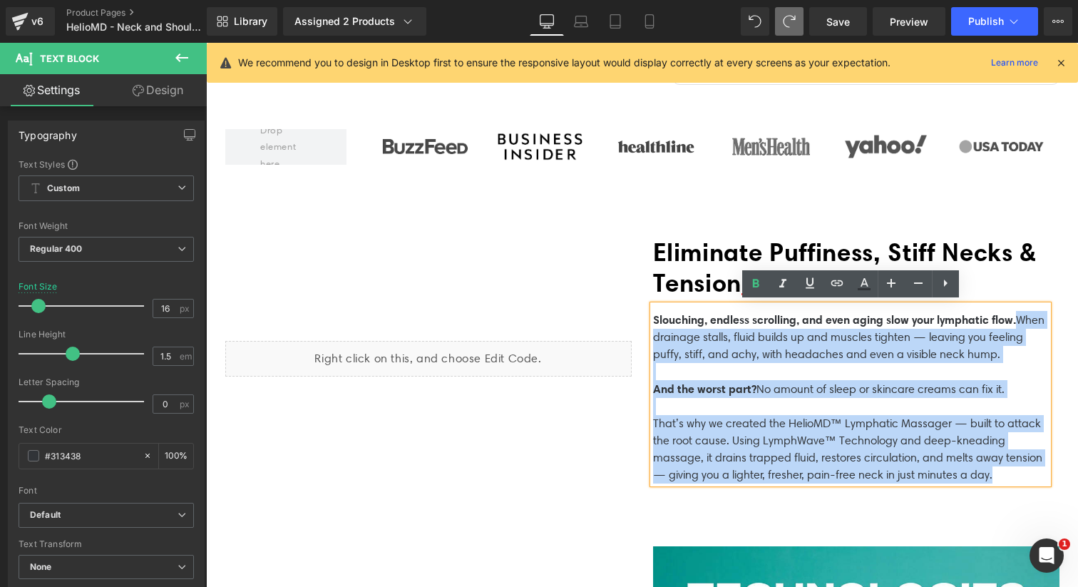
drag, startPoint x: 1038, startPoint y: 319, endPoint x: 652, endPoint y: 317, distance: 386.3
click at [653, 316] on p "Slouching, endless scrolling, and even aging slow your lymphatic flow. When dra…" at bounding box center [850, 345] width 395 height 69
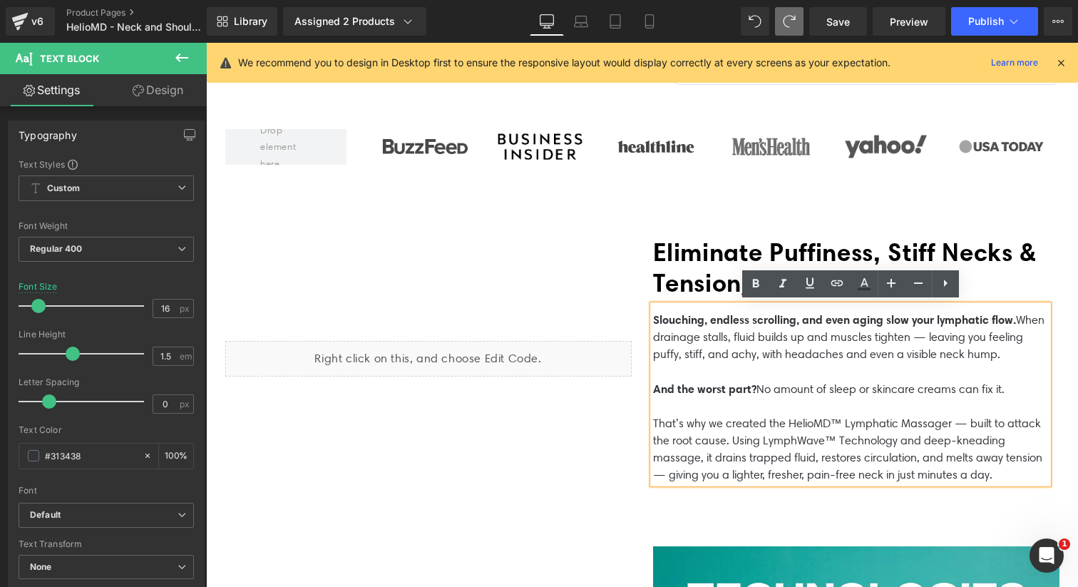
click at [656, 317] on span "Slouching, endless scrolling, and even aging slow your lymphatic flow." at bounding box center [834, 319] width 363 height 14
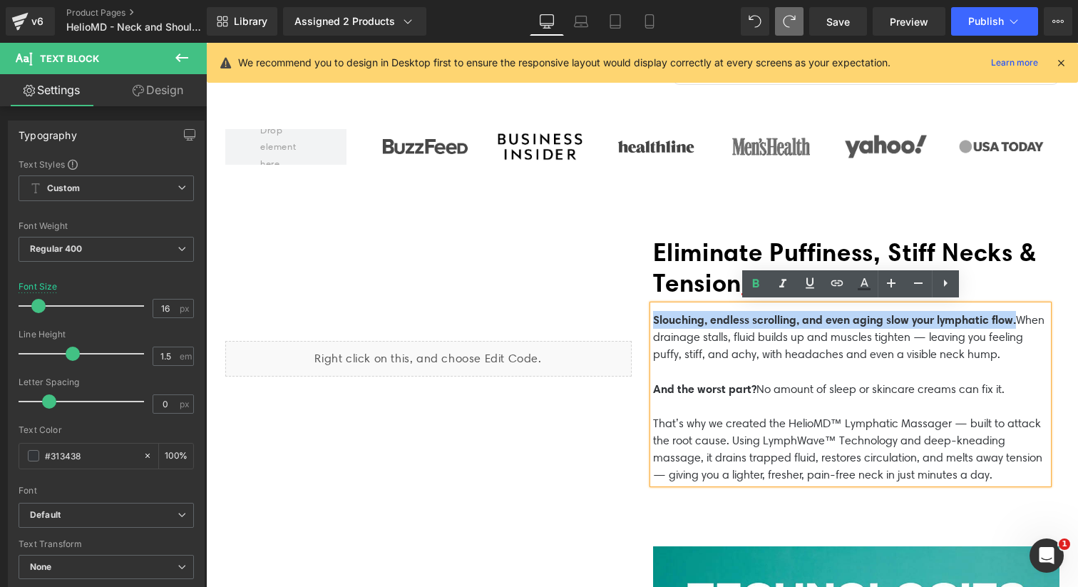
drag, startPoint x: 654, startPoint y: 315, endPoint x: 1039, endPoint y: 311, distance: 384.9
click at [1039, 311] on p "Slouching, endless scrolling, and even aging slow your lymphatic flow. When dra…" at bounding box center [850, 345] width 395 height 69
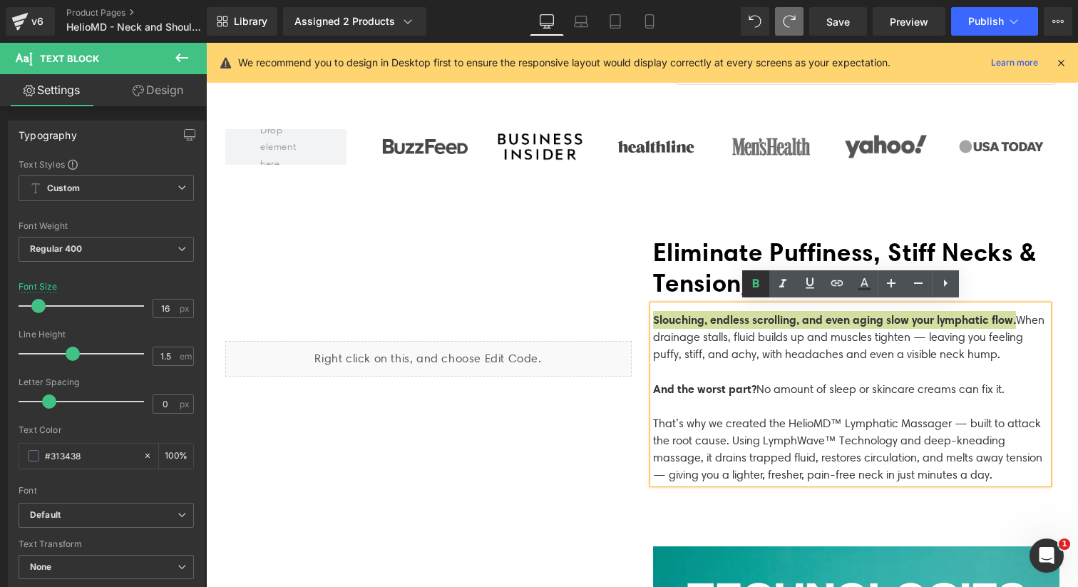
click at [756, 281] on icon at bounding box center [755, 283] width 6 height 9
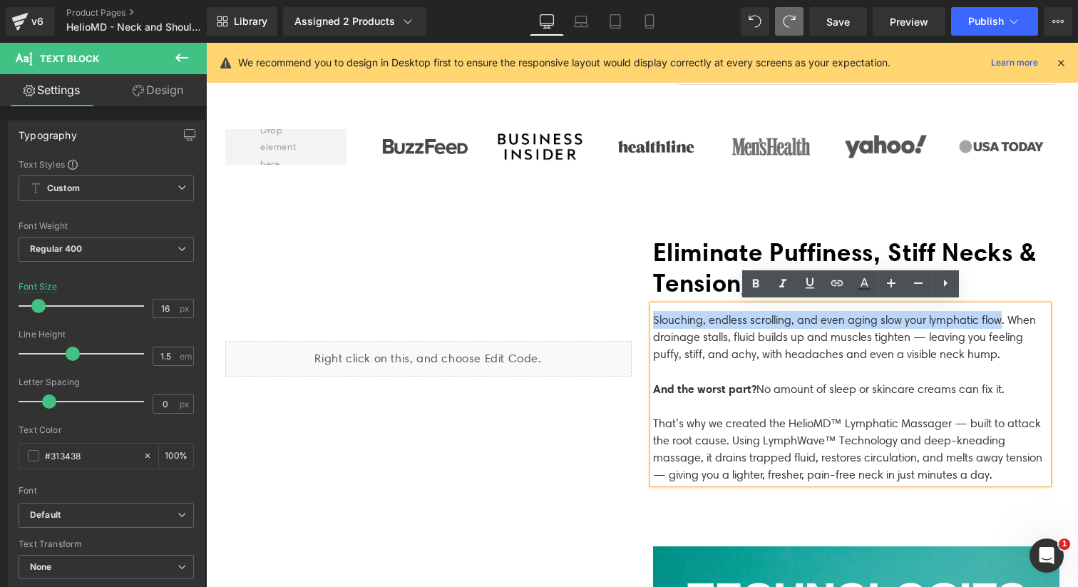
drag, startPoint x: 654, startPoint y: 318, endPoint x: 1000, endPoint y: 309, distance: 345.8
click at [1000, 311] on p "Slouching, endless scrolling, and even aging slow your lymphatic flow. When dra…" at bounding box center [850, 345] width 395 height 69
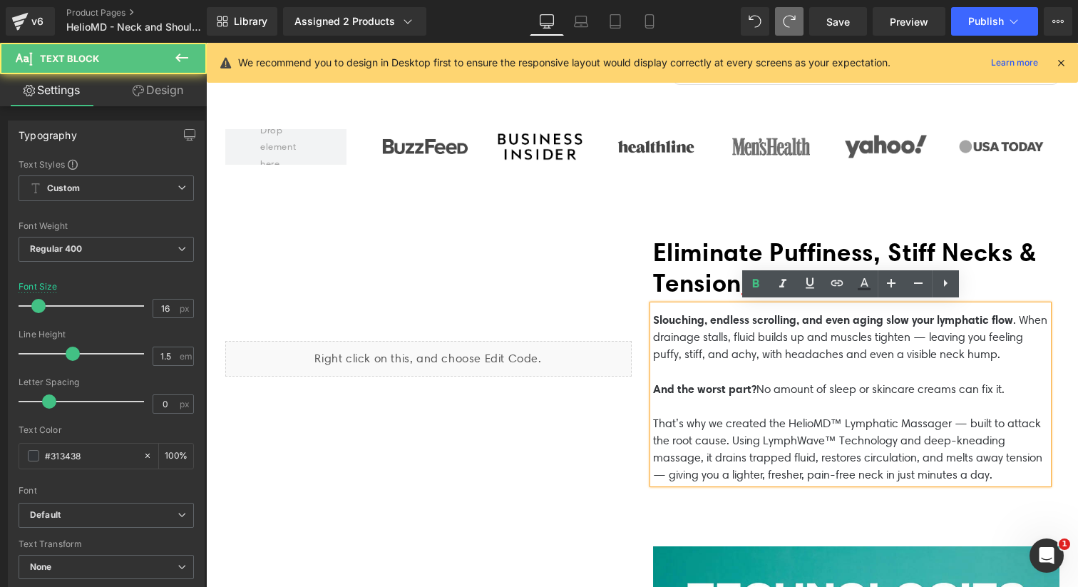
click at [914, 349] on p "Slouching, endless scrolling, and even aging slow your lymphatic flow . When dr…" at bounding box center [850, 345] width 395 height 69
click at [955, 335] on p "Slouching, endless scrolling, and even aging slow your lymphatic flow . When dr…" at bounding box center [850, 345] width 395 height 69
click at [944, 334] on p "Slouching, endless scrolling, and even aging slow your lymphatic flow . When dr…" at bounding box center [850, 345] width 395 height 69
click at [942, 334] on p "Slouching, endless scrolling, and even aging slow your lymphatic flow . When dr…" at bounding box center [850, 345] width 395 height 69
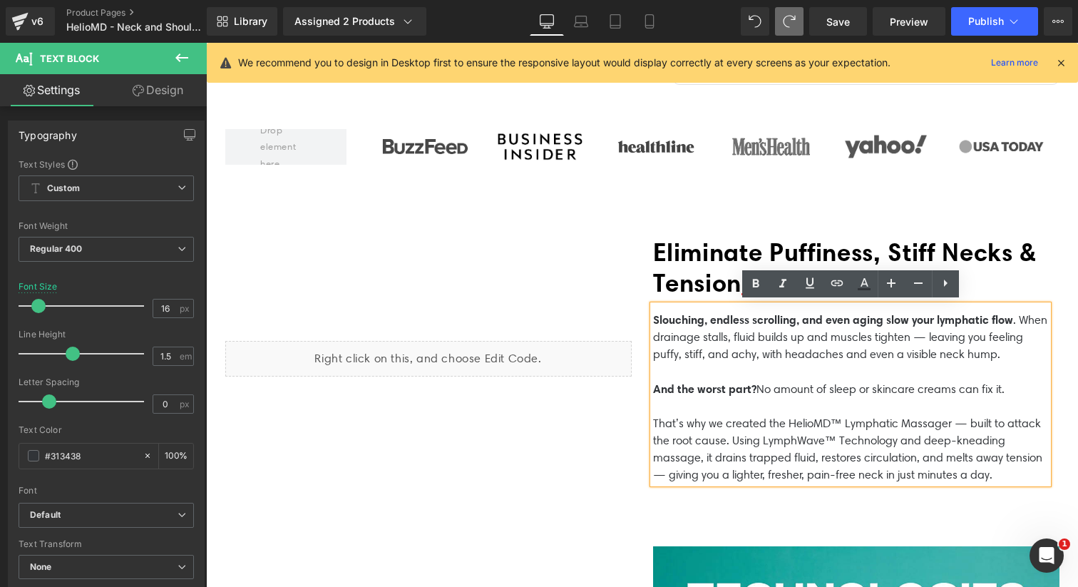
click at [698, 407] on p "And the worst part? No amount of sleep or skincare creams can fix it." at bounding box center [850, 397] width 395 height 35
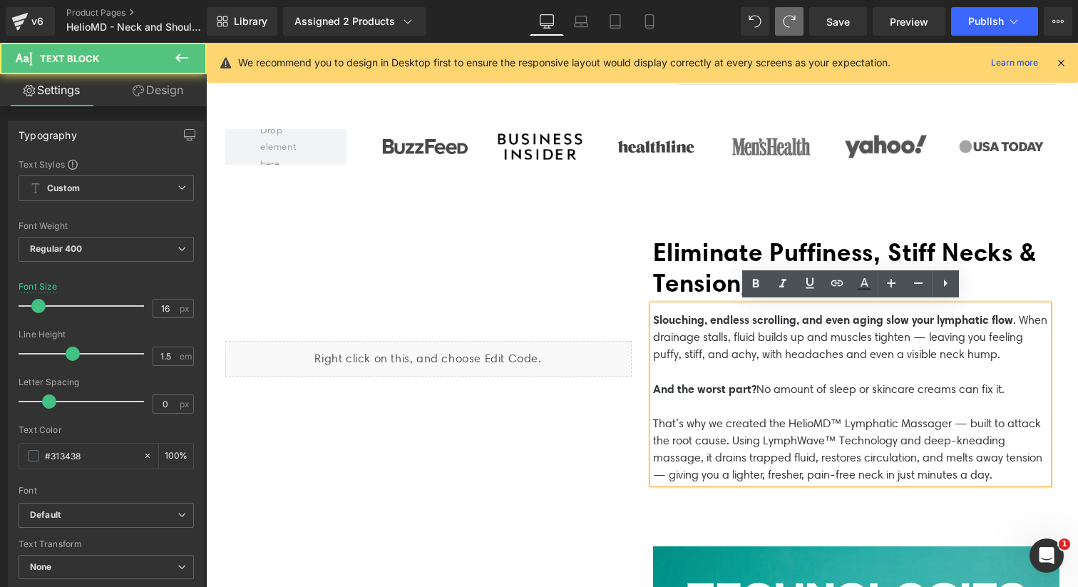
click at [666, 474] on p "That’s why we created the HelioMD™ Lymphatic Massager — built to attack the roo…" at bounding box center [850, 449] width 395 height 68
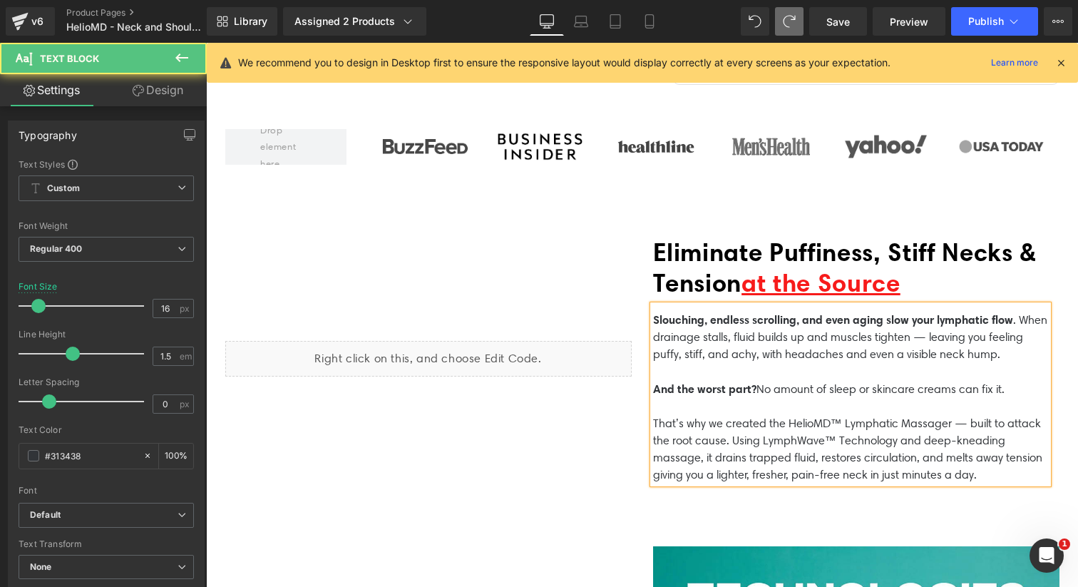
click at [990, 470] on p "That’s why we created the HelioMD™ Lymphatic Massager — built to attack the roo…" at bounding box center [850, 449] width 395 height 68
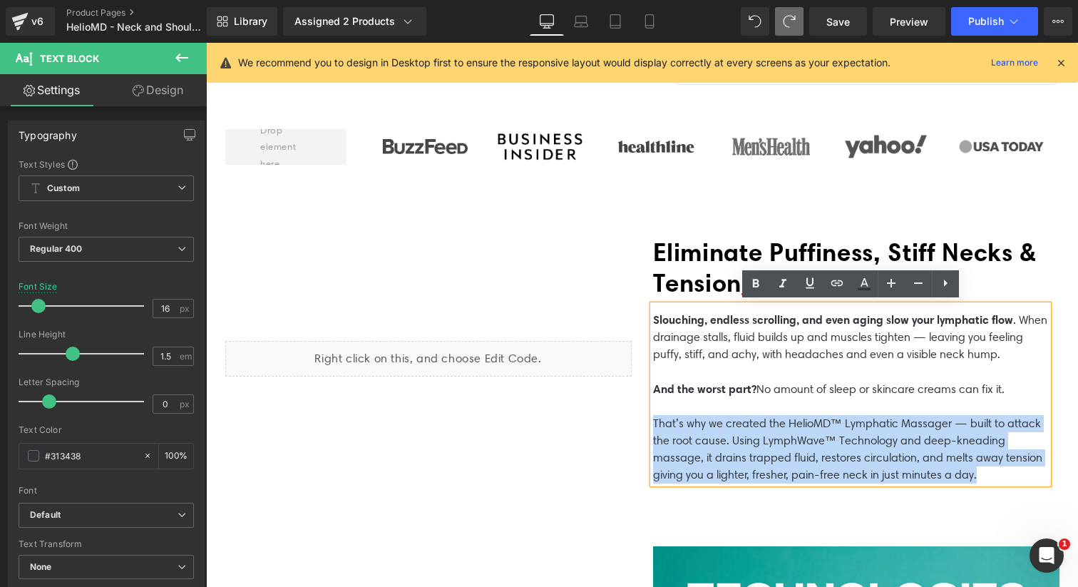
drag, startPoint x: 1006, startPoint y: 470, endPoint x: 641, endPoint y: 416, distance: 368.9
click at [641, 416] on div "Liquid Eliminate Puffiness, Stiff Necks & Tension at the Source Heading Slouchi…" at bounding box center [642, 360] width 855 height 318
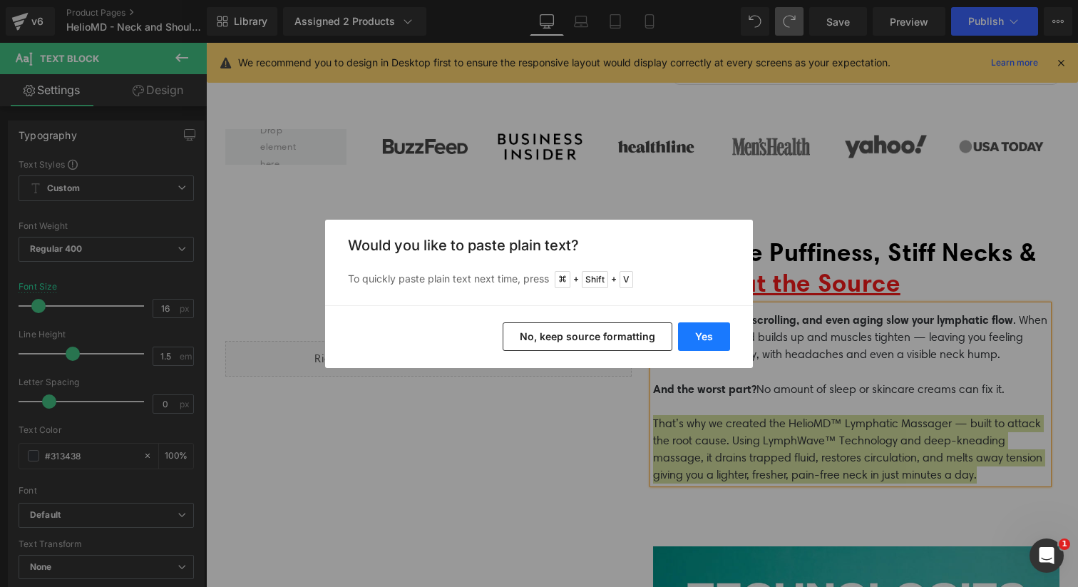
click at [706, 345] on button "Yes" at bounding box center [704, 336] width 52 height 29
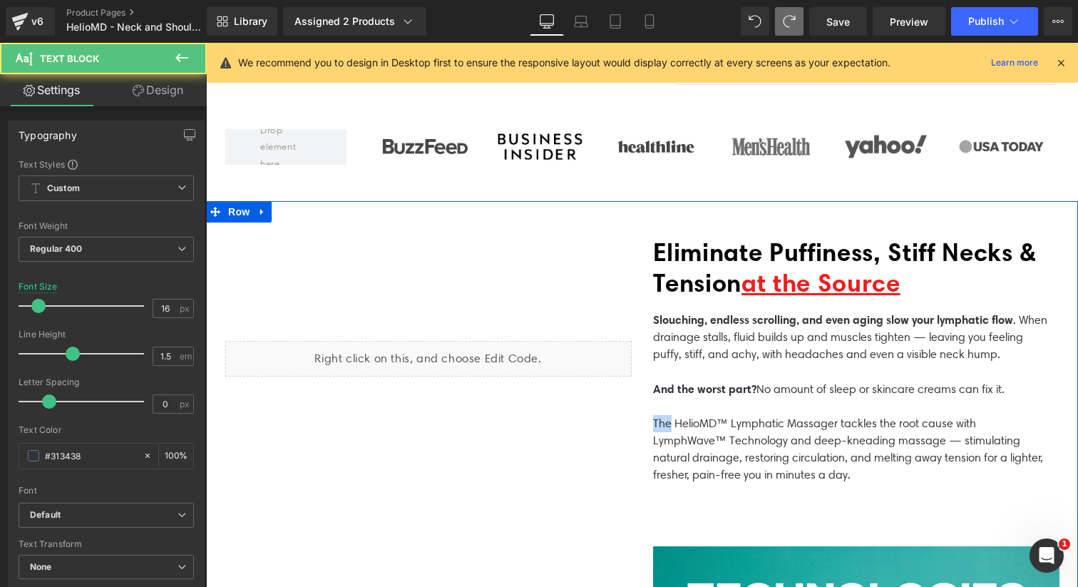
drag, startPoint x: 672, startPoint y: 421, endPoint x: 626, endPoint y: 420, distance: 45.6
click at [626, 420] on div "Liquid Eliminate Puffiness, Stiff Necks & Tension at the Source Heading Slouchi…" at bounding box center [642, 360] width 855 height 318
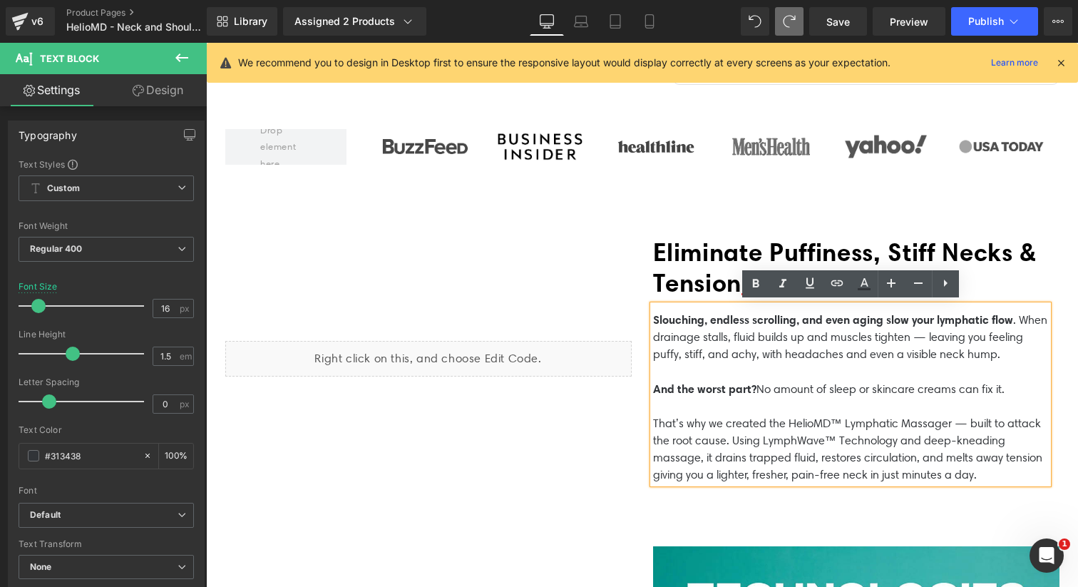
click at [567, 482] on div "Liquid Eliminate Puffiness, Stiff Necks & Tension at the Source Heading Slouchi…" at bounding box center [642, 360] width 855 height 318
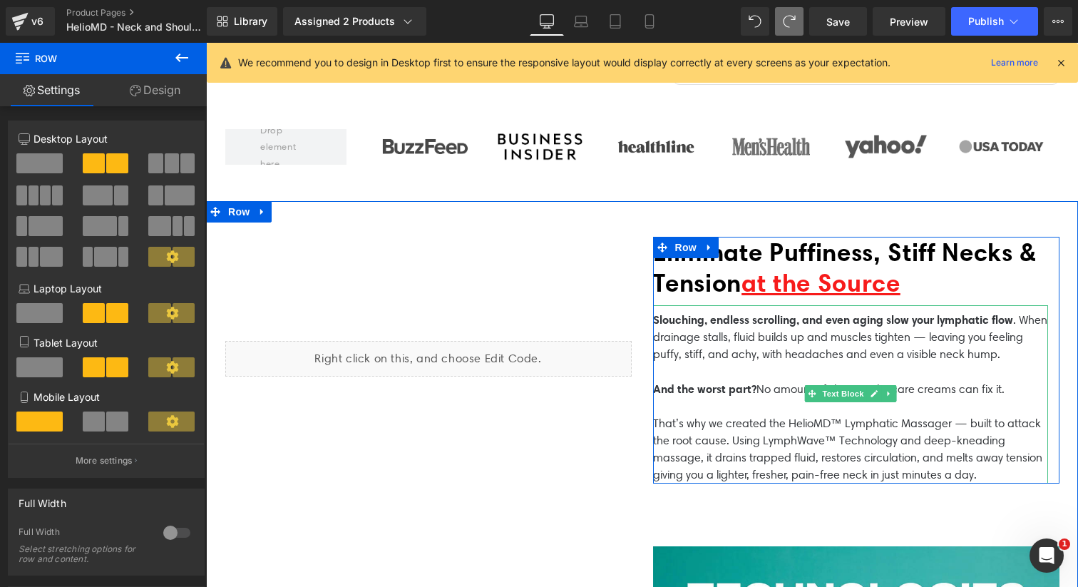
click at [984, 474] on p "That’s why we created the HelioMD™ Lymphatic Massager — built to attack the roo…" at bounding box center [850, 449] width 395 height 68
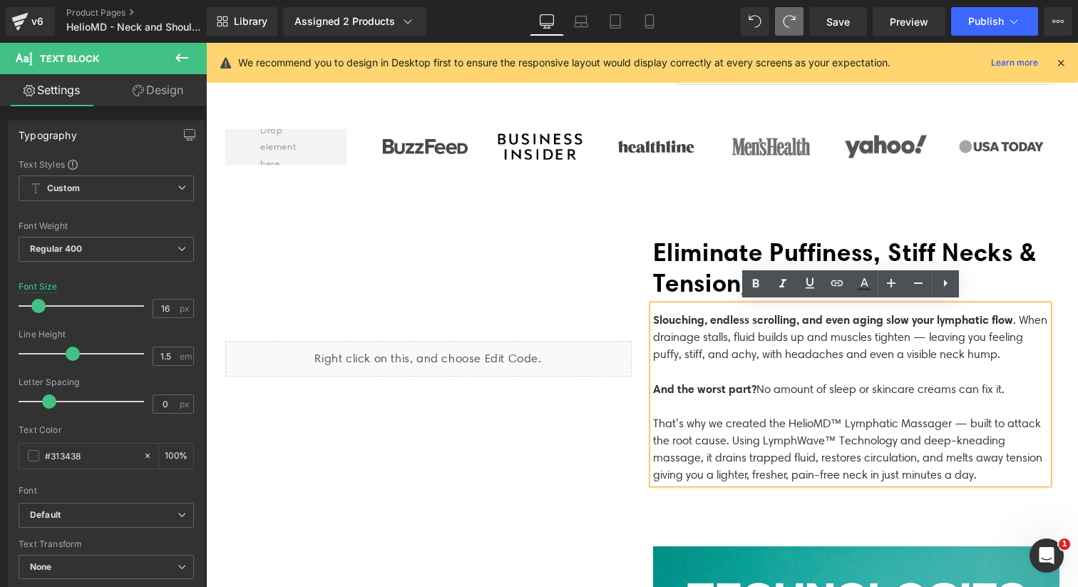
click at [837, 437] on p "That’s why we created the HelioMD™ Lymphatic Massager — built to attack the roo…" at bounding box center [850, 449] width 395 height 68
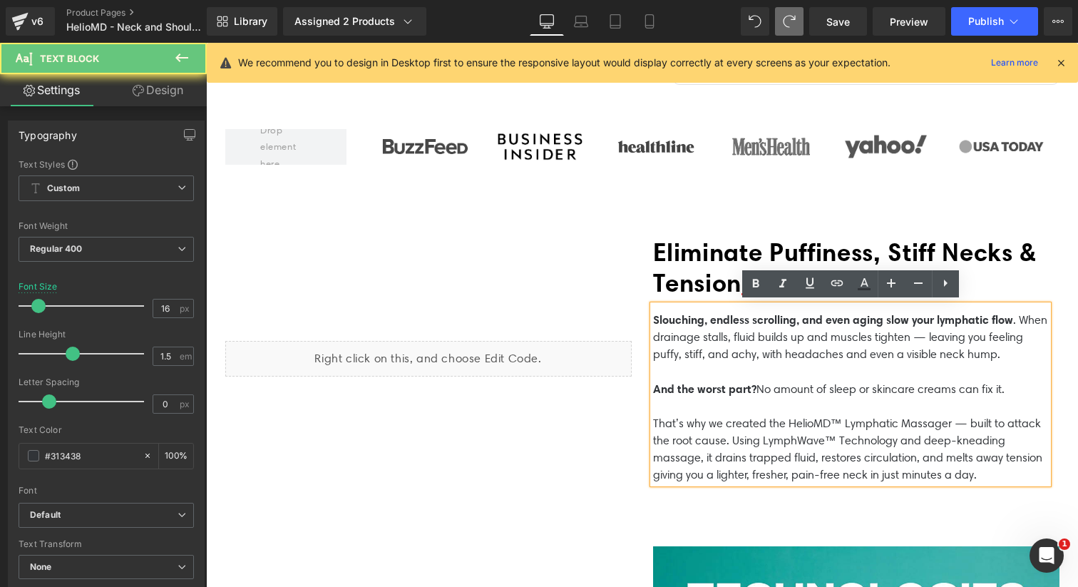
click at [839, 436] on p "That’s why we created the HelioMD™ Lymphatic Massager — built to attack the roo…" at bounding box center [850, 449] width 395 height 68
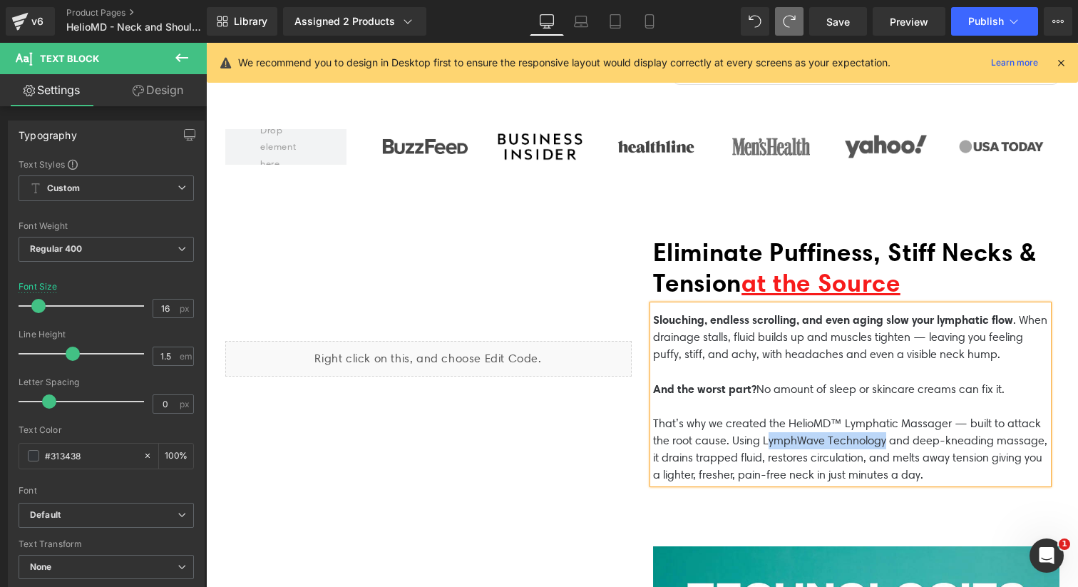
drag, startPoint x: 768, startPoint y: 437, endPoint x: 884, endPoint y: 435, distance: 116.2
click at [884, 435] on p "That’s why we created the HelioMD™ Lymphatic Massager — built to attack the roo…" at bounding box center [850, 449] width 395 height 68
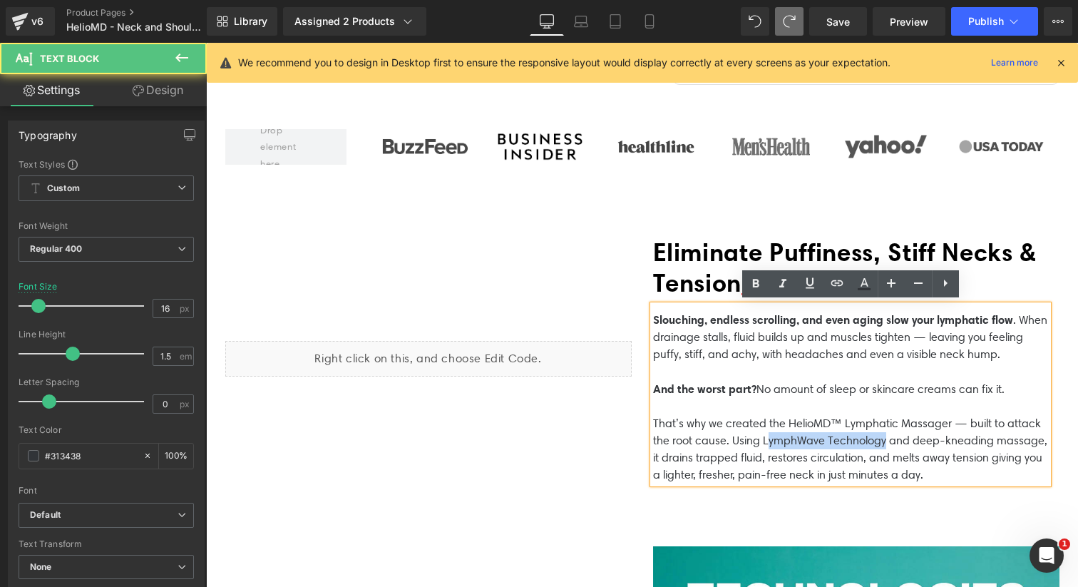
click at [884, 435] on p "That’s why we created the HelioMD™ Lymphatic Massager — built to attack the roo…" at bounding box center [850, 449] width 395 height 68
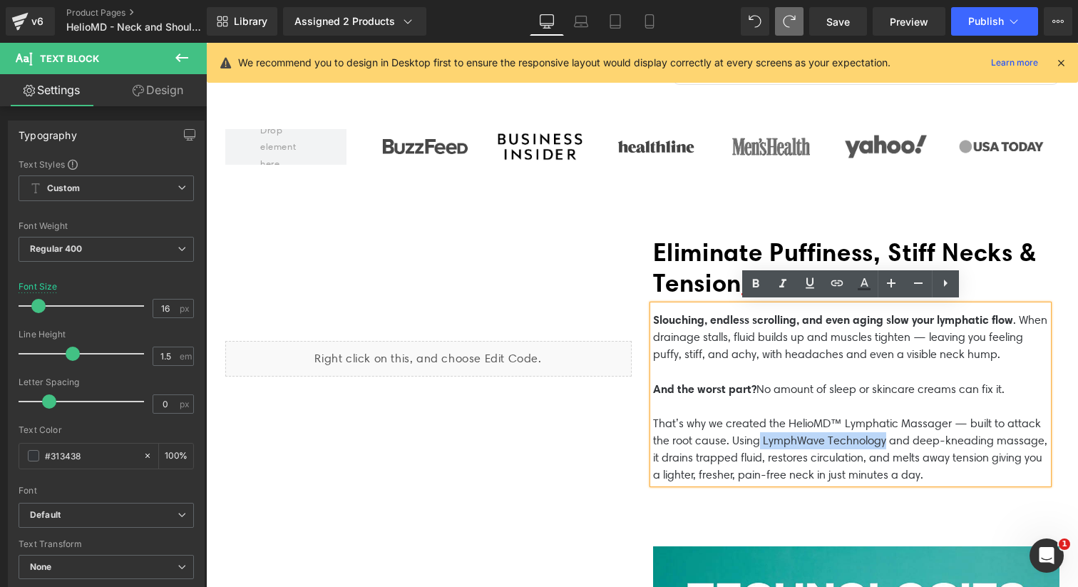
drag, startPoint x: 760, startPoint y: 435, endPoint x: 884, endPoint y: 437, distance: 124.0
click at [884, 437] on p "That’s why we created the HelioMD™ Lymphatic Massager — built to attack the roo…" at bounding box center [850, 449] width 395 height 68
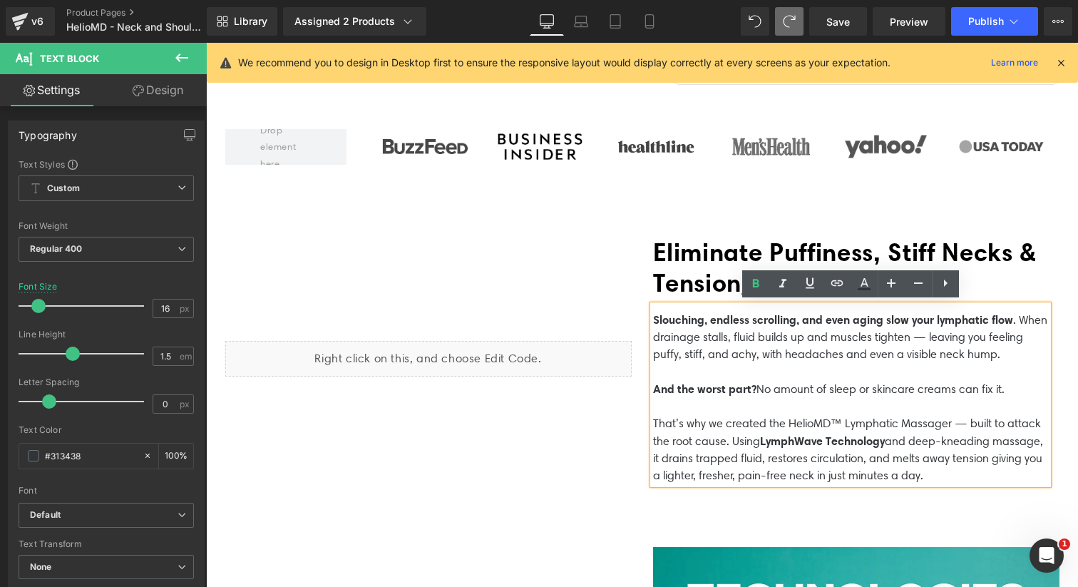
click at [800, 428] on p "That’s why we created the HelioMD™ Lymphatic Massager — built to attack the roo…" at bounding box center [850, 449] width 395 height 69
drag, startPoint x: 788, startPoint y: 418, endPoint x: 949, endPoint y: 423, distance: 161.9
click at [949, 423] on p "That’s why we created the HelioMD™ Lymphatic Massager — built to attack the roo…" at bounding box center [850, 449] width 395 height 69
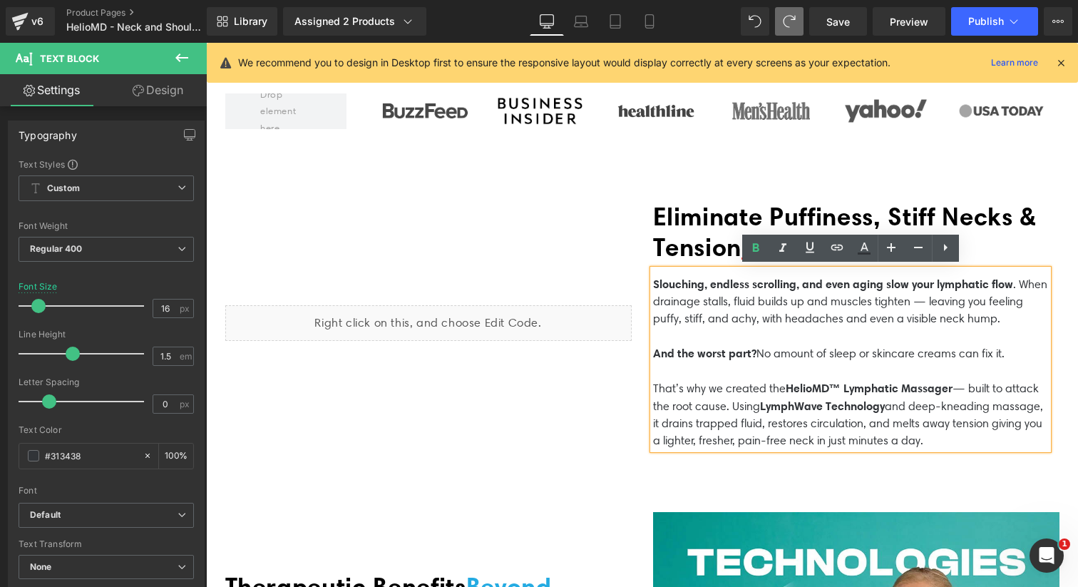
scroll to position [639, 0]
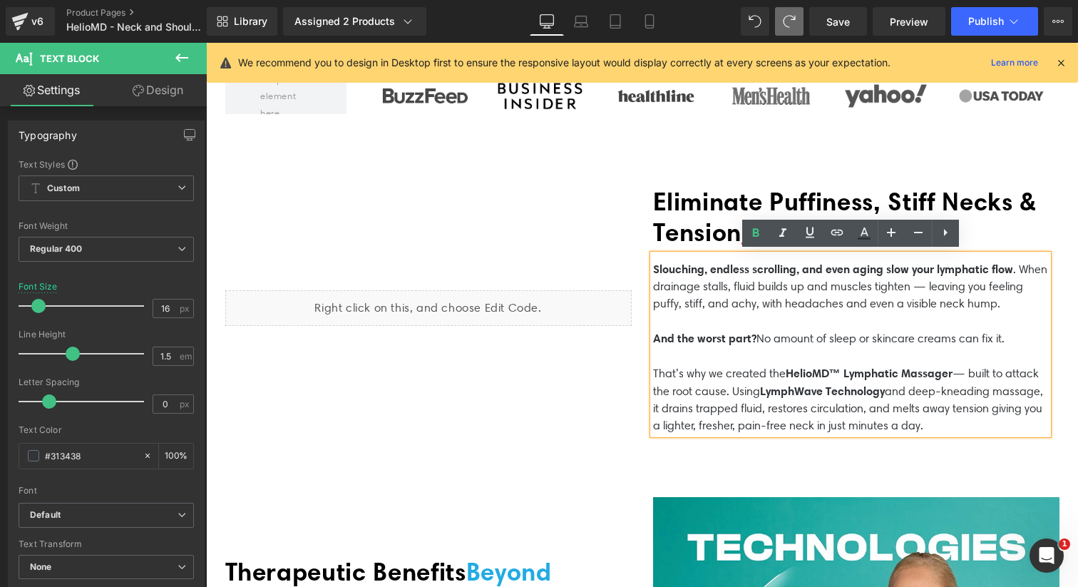
click at [624, 430] on div "Liquid Eliminate Puffiness, Stiff Necks & Tension at the Source Heading Slouchi…" at bounding box center [642, 309] width 855 height 319
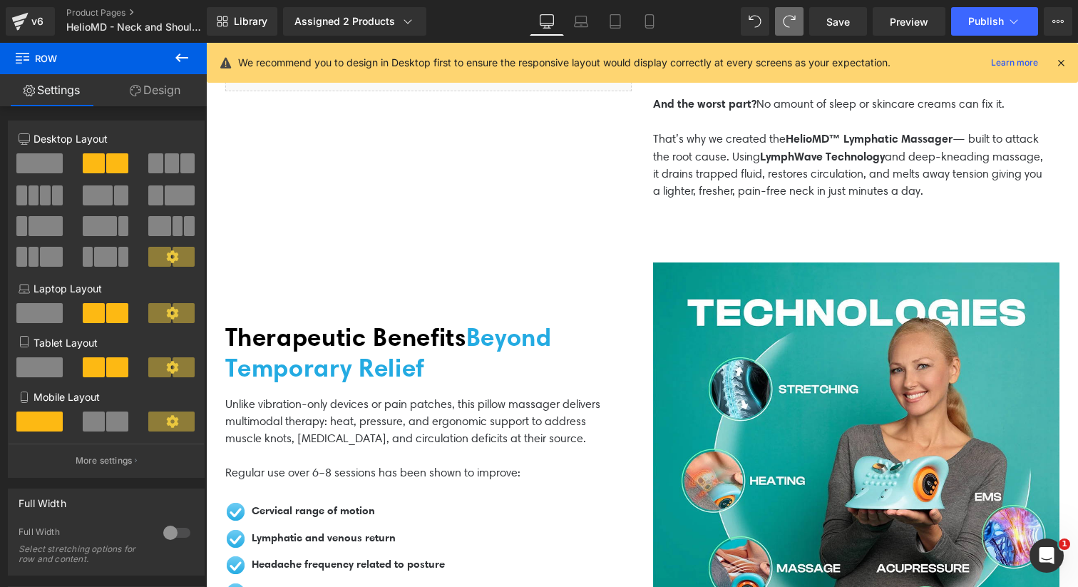
scroll to position [879, 0]
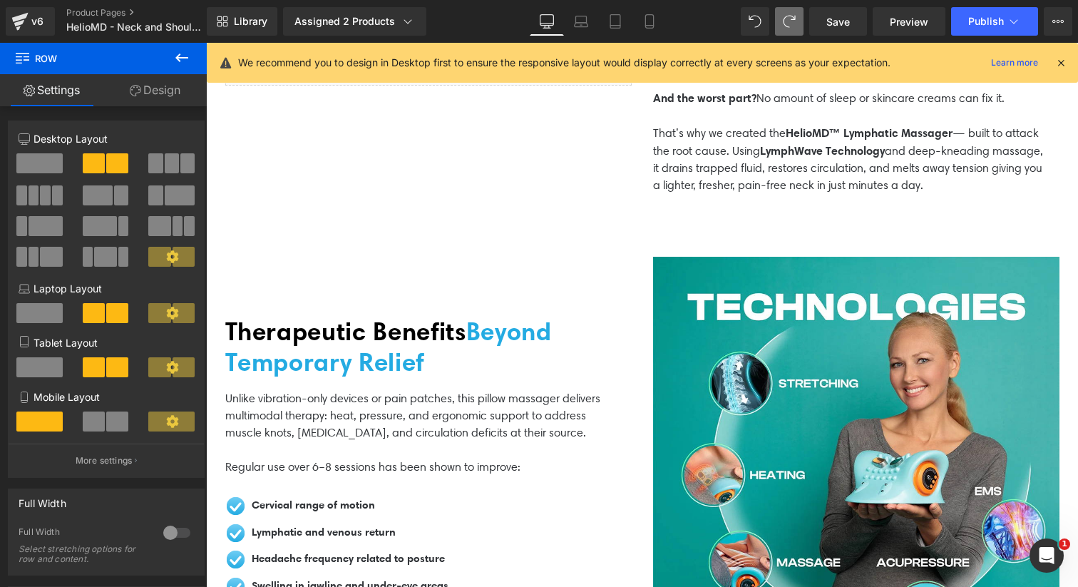
click at [321, 341] on span "Beyond Temporary Relief" at bounding box center [388, 346] width 326 height 61
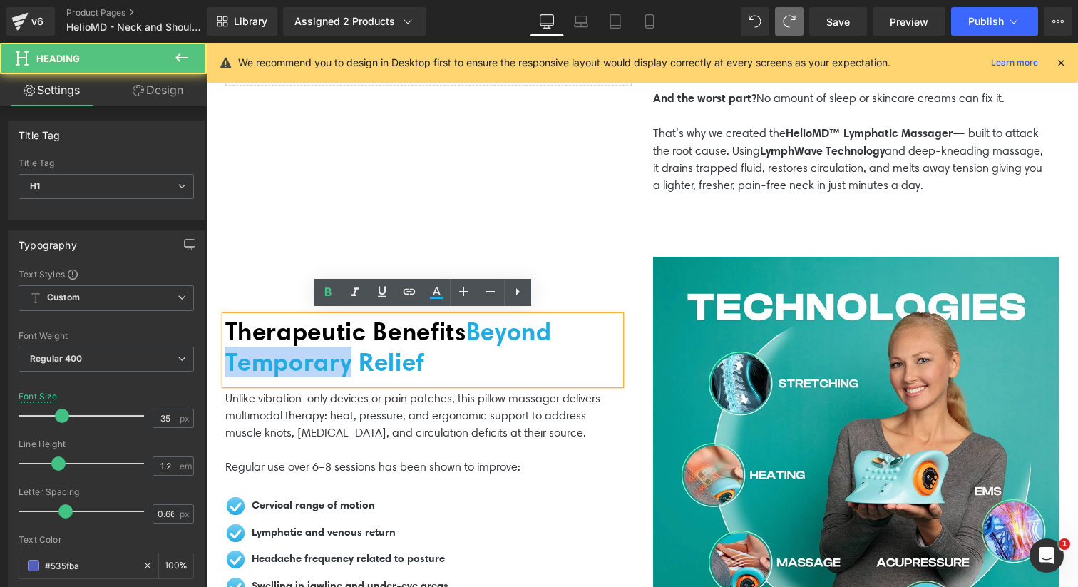
click at [321, 341] on span "Beyond Temporary Relief" at bounding box center [388, 346] width 326 height 61
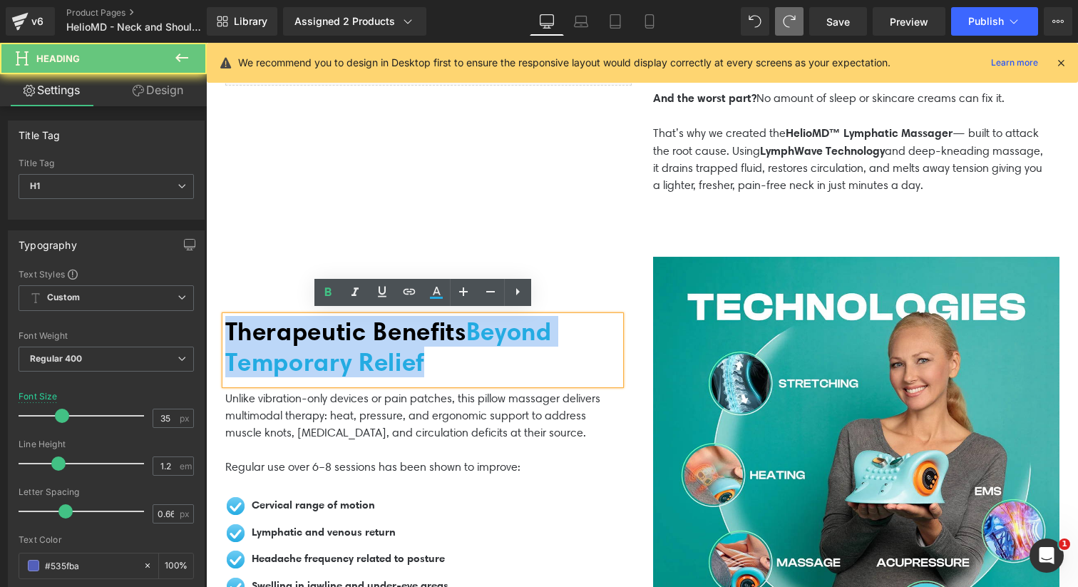
click at [321, 341] on span "Beyond Temporary Relief" at bounding box center [388, 346] width 326 height 61
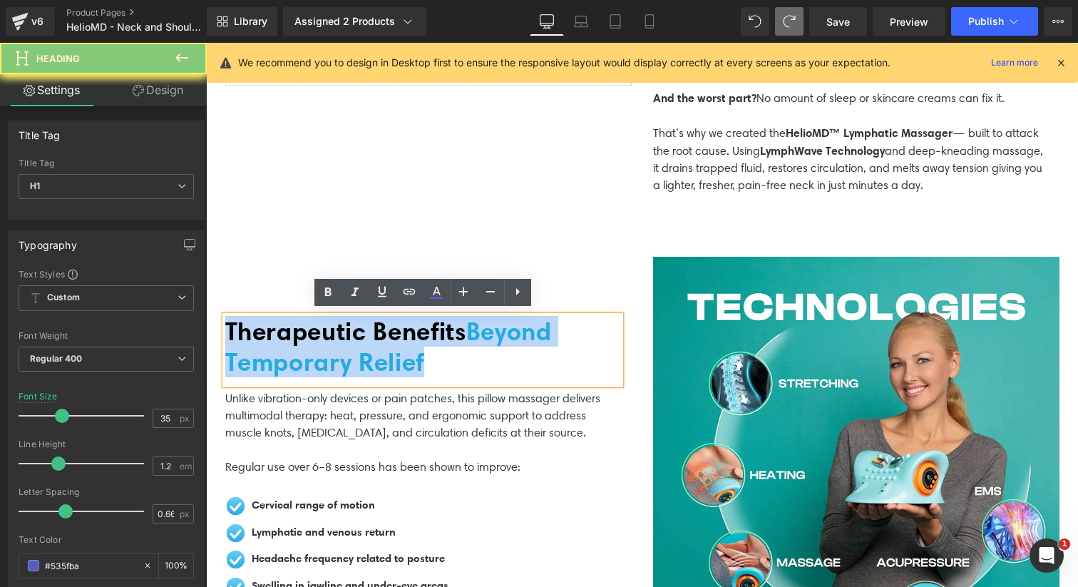
click at [321, 341] on span "Beyond Temporary Relief" at bounding box center [388, 346] width 326 height 61
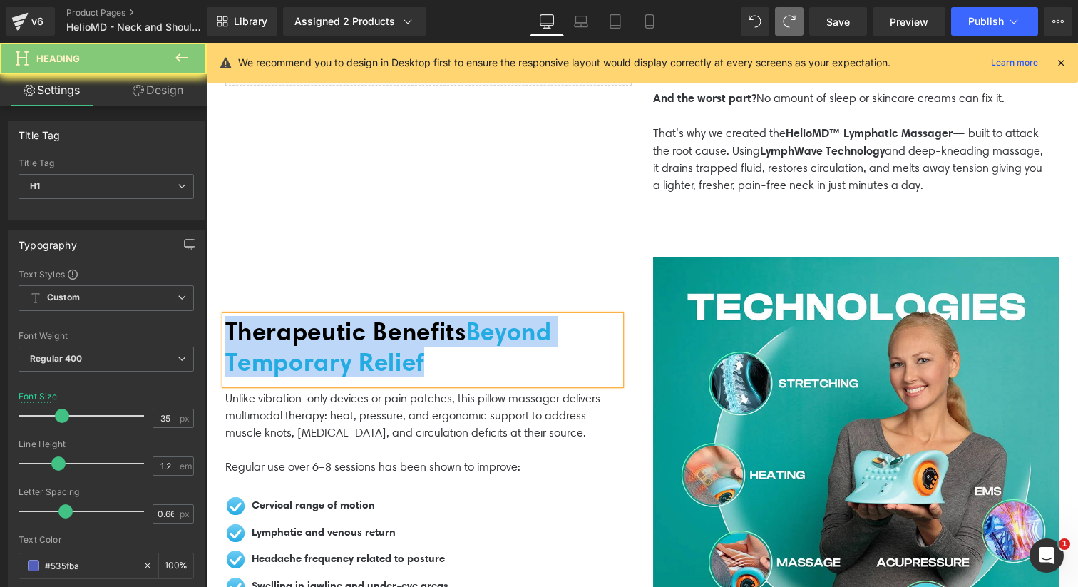
paste div
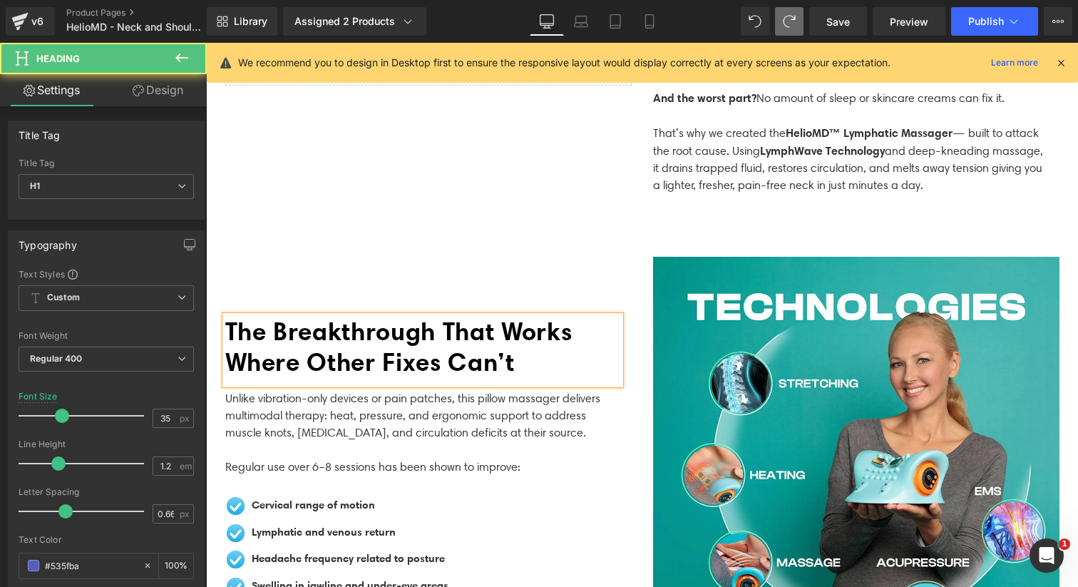
click at [463, 356] on span "The Breakthrough That Works Where Other Fixes Can’t" at bounding box center [398, 346] width 347 height 61
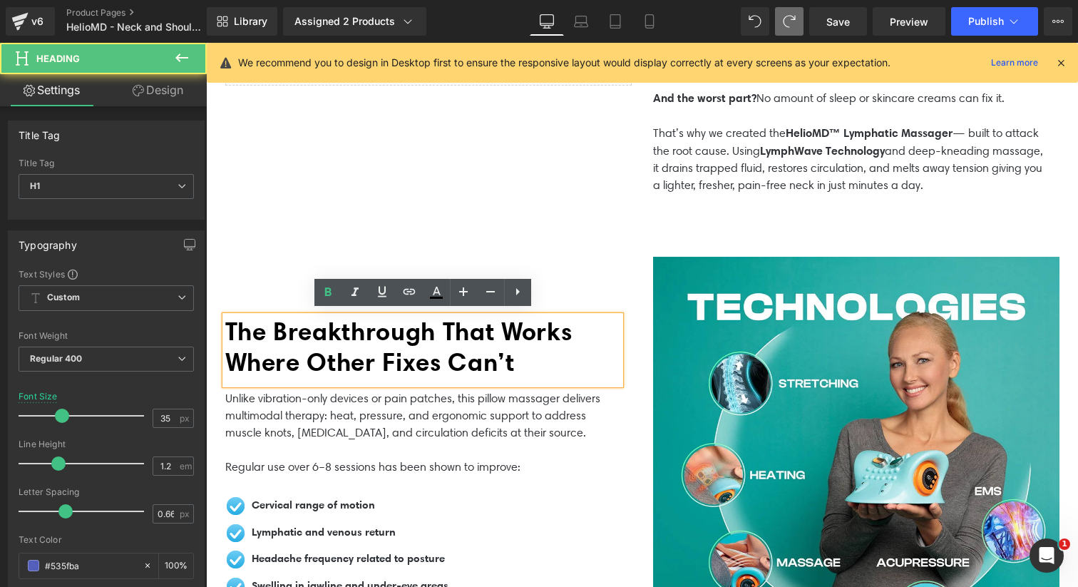
click at [527, 361] on h1 "The Breakthrough That Works Where Other Fixes Can’t" at bounding box center [422, 346] width 395 height 61
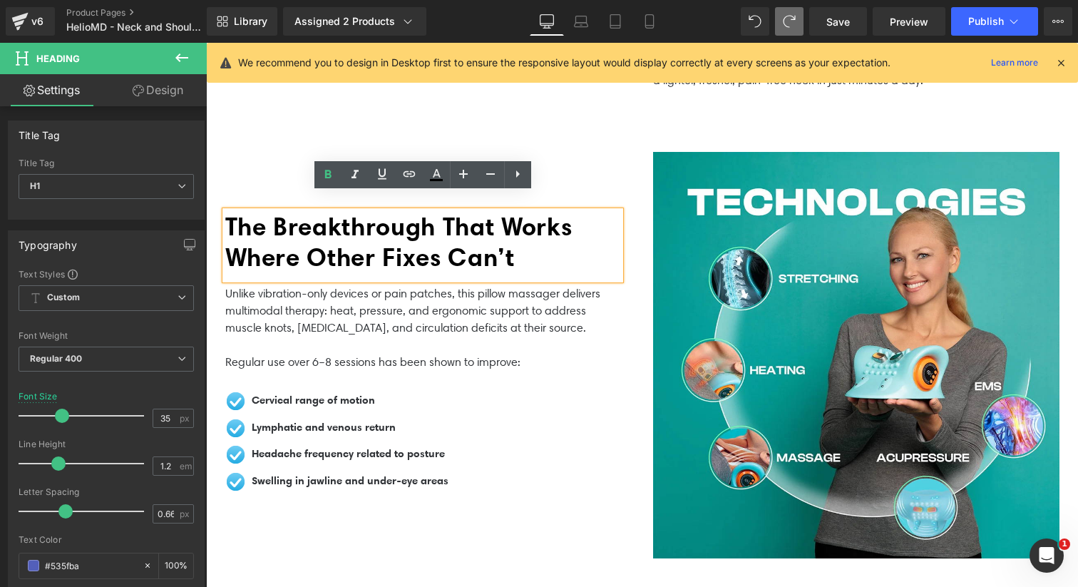
scroll to position [1051, 0]
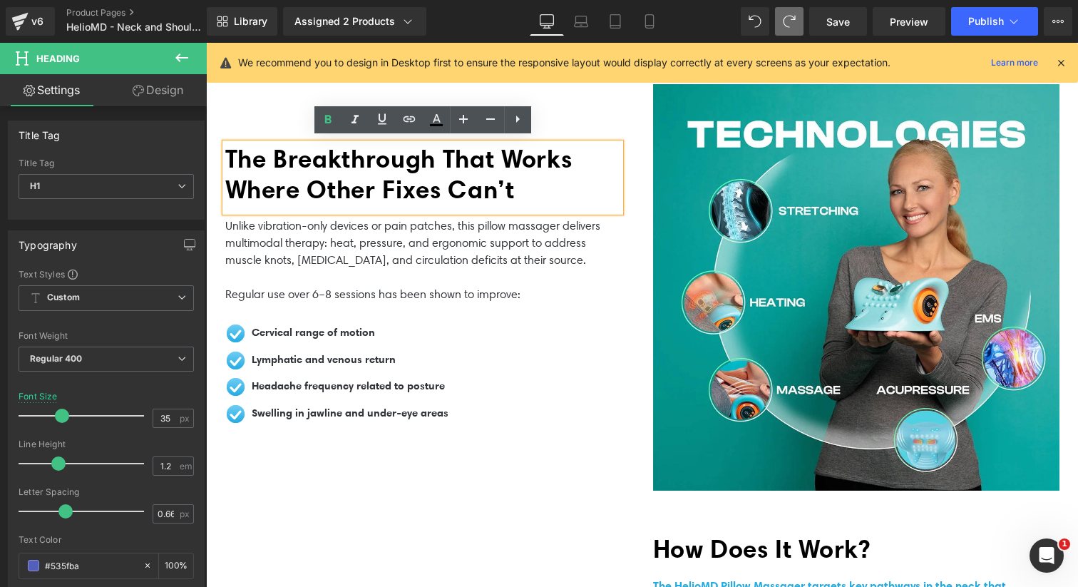
click at [458, 269] on p at bounding box center [422, 277] width 395 height 17
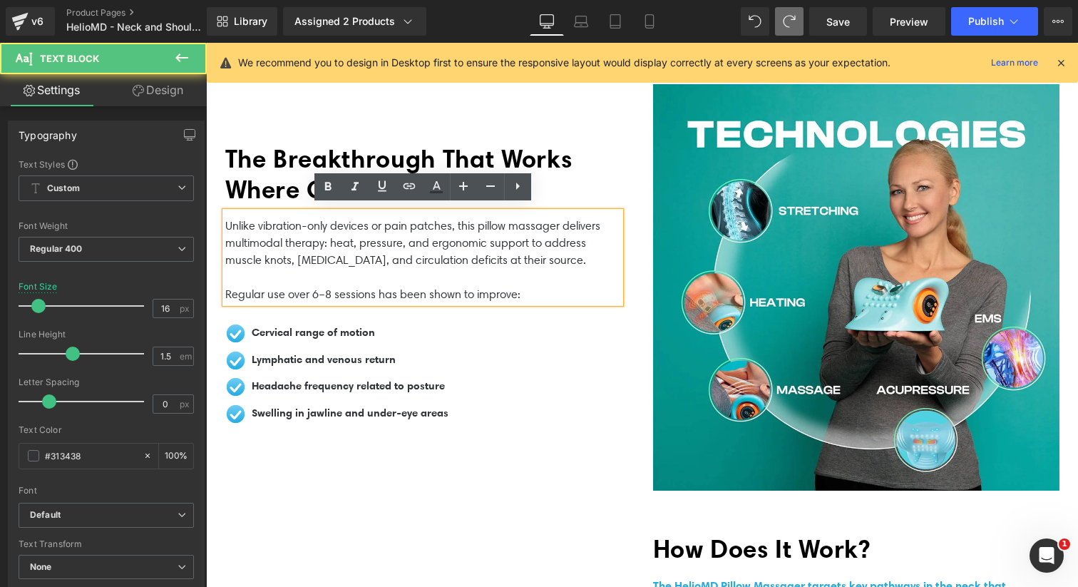
click at [392, 286] on p "Regular use over 6–8 sessions has been shown to improve:" at bounding box center [422, 294] width 395 height 17
click at [492, 294] on p "Regular use over 6–8 sessions has been shown to improve:" at bounding box center [422, 294] width 395 height 17
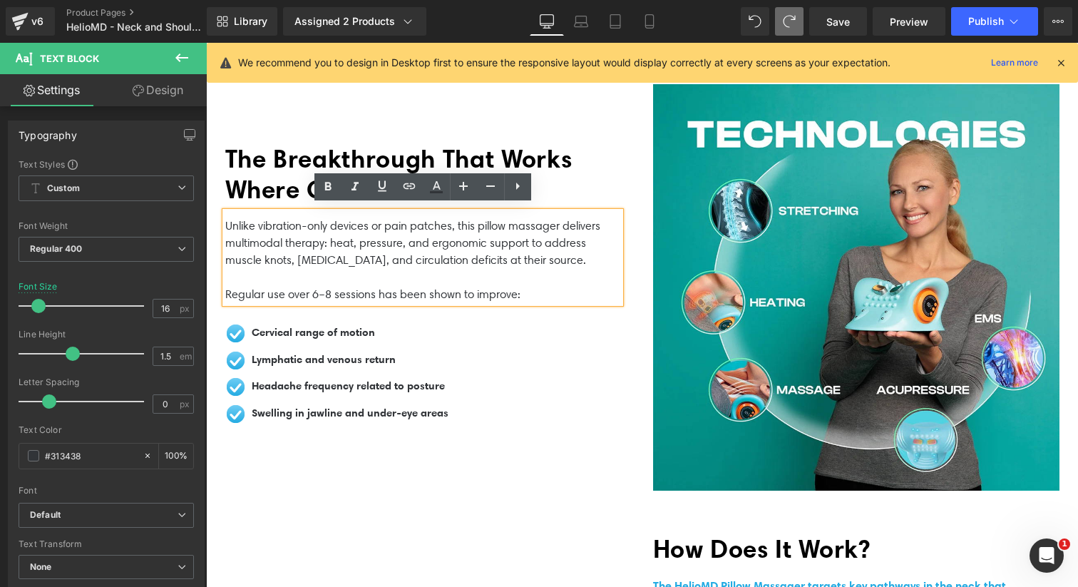
click at [537, 290] on p "Regular use over 6–8 sessions has been shown to improve:" at bounding box center [422, 294] width 395 height 17
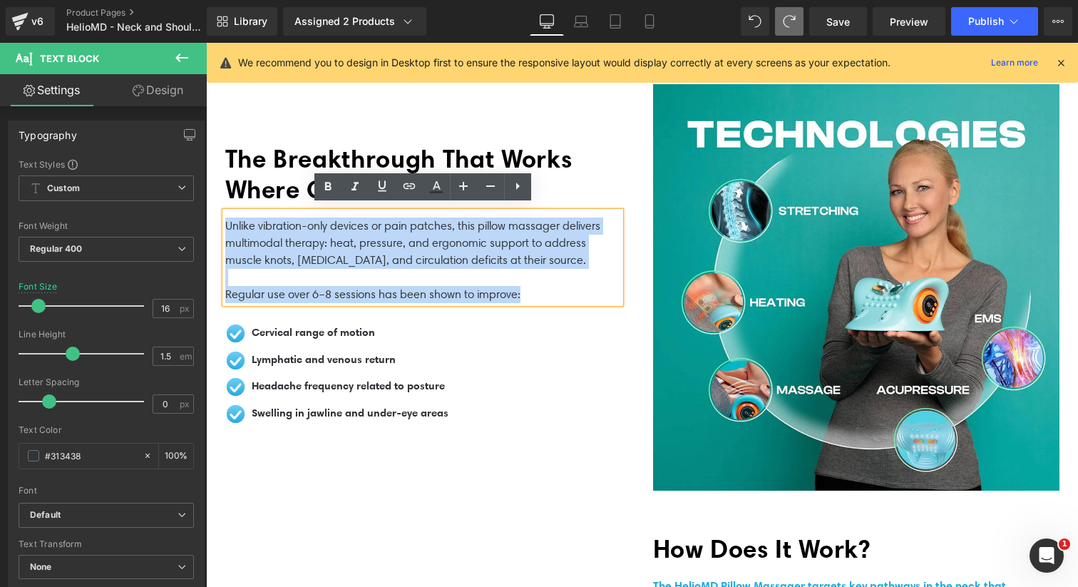
drag, startPoint x: 559, startPoint y: 289, endPoint x: 221, endPoint y: 210, distance: 347.7
click at [225, 212] on div "Unlike vibration-only devices or pain patches, this pillow massager delivers mu…" at bounding box center [422, 257] width 395 height 91
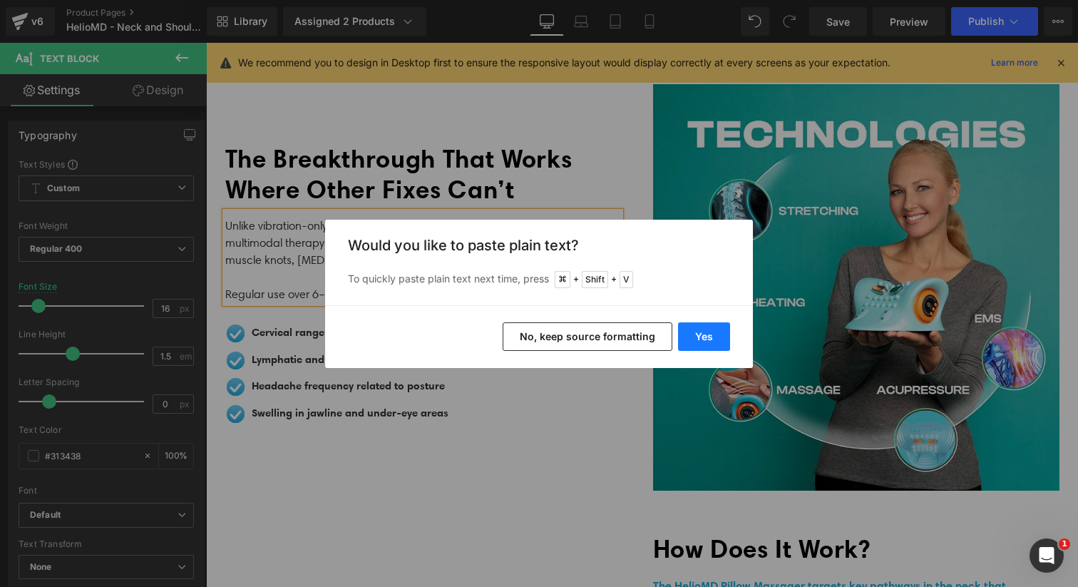
click at [708, 343] on button "Yes" at bounding box center [704, 336] width 52 height 29
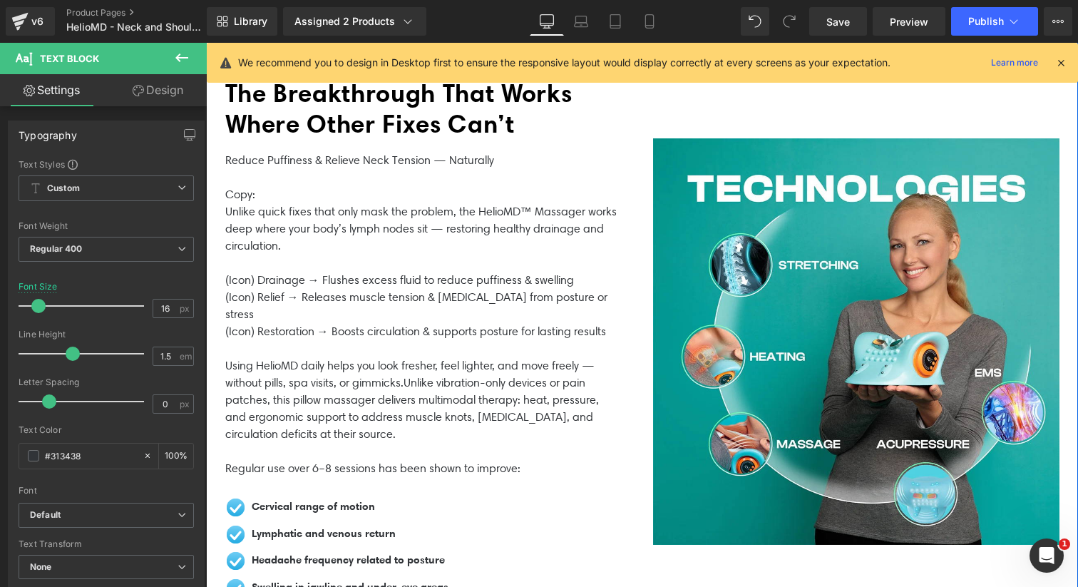
scroll to position [1046, 0]
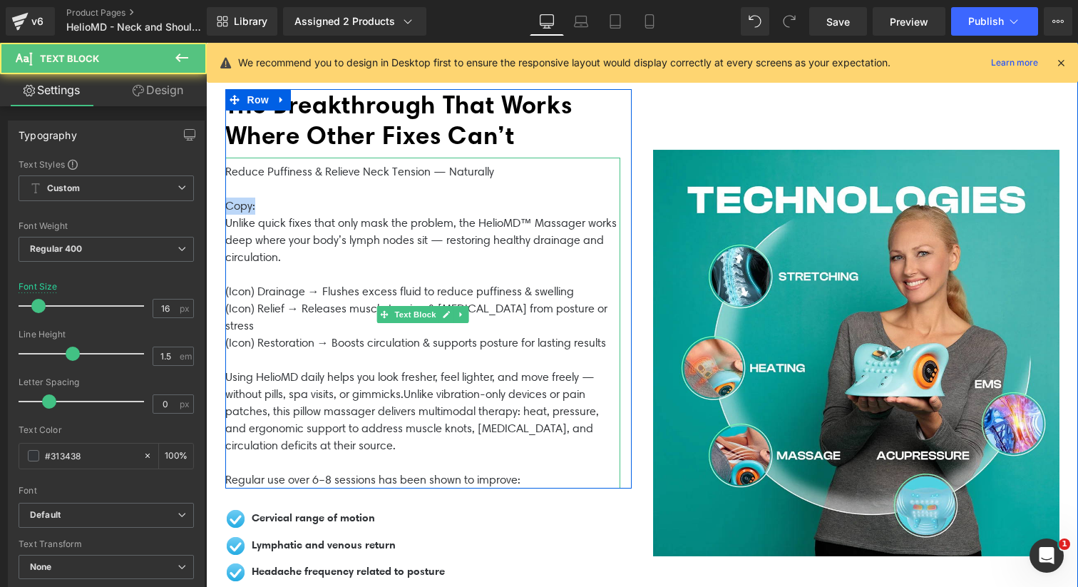
drag, startPoint x: 272, startPoint y: 201, endPoint x: 214, endPoint y: 200, distance: 57.7
click at [215, 200] on div "The Breakthrough That Works Where Other Fixes Can’t Heading Reduce Puffiness & …" at bounding box center [429, 352] width 428 height 527
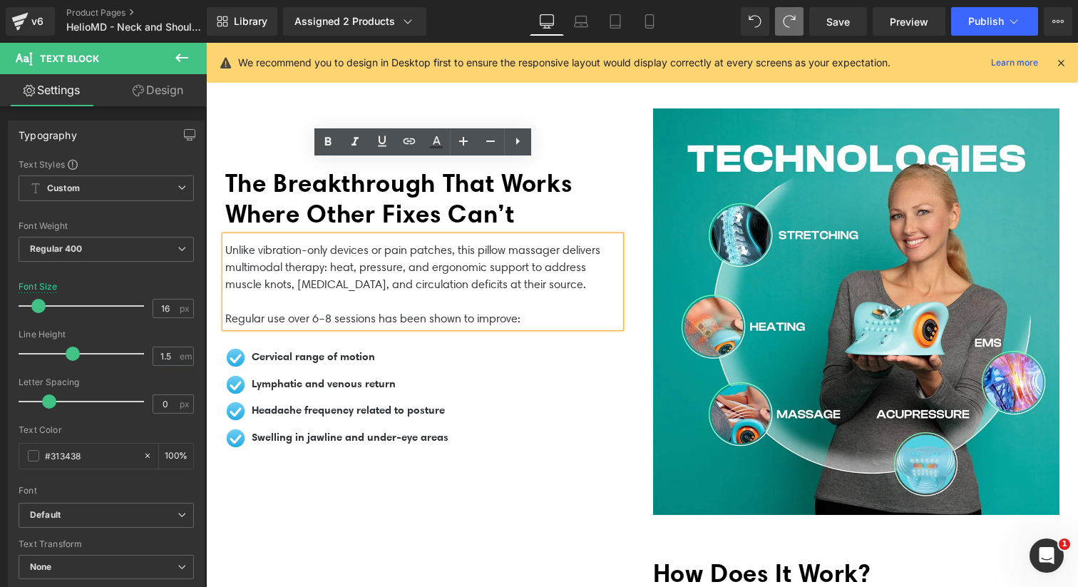
scroll to position [1001, 0]
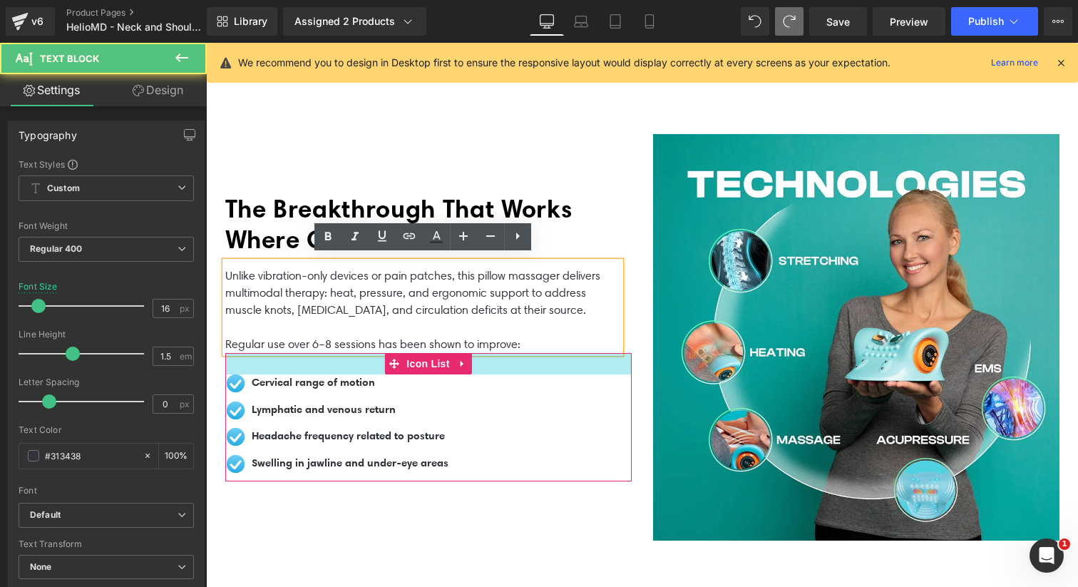
click at [502, 321] on p at bounding box center [422, 327] width 395 height 17
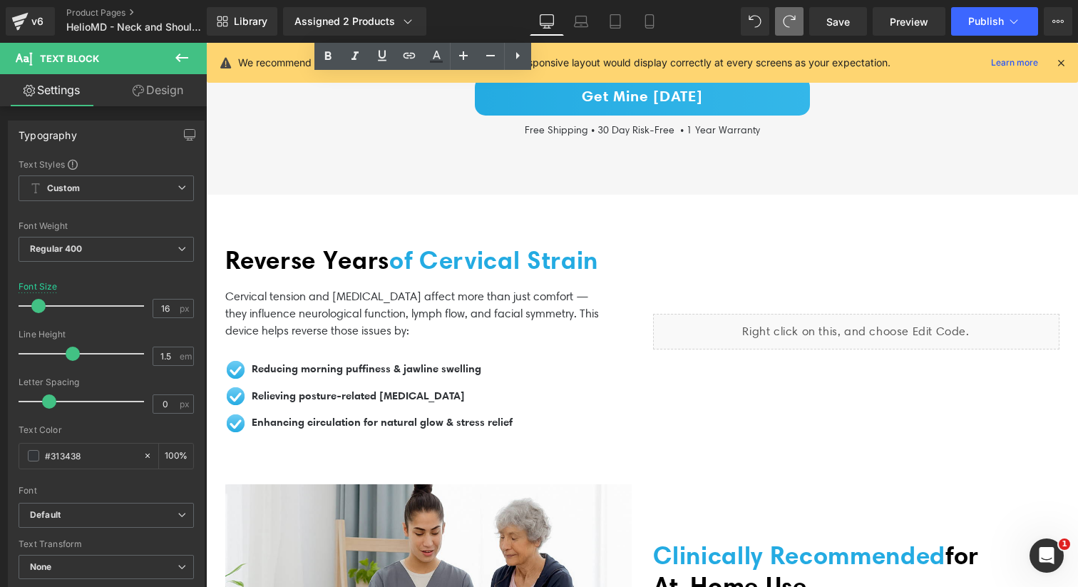
scroll to position [2581, 0]
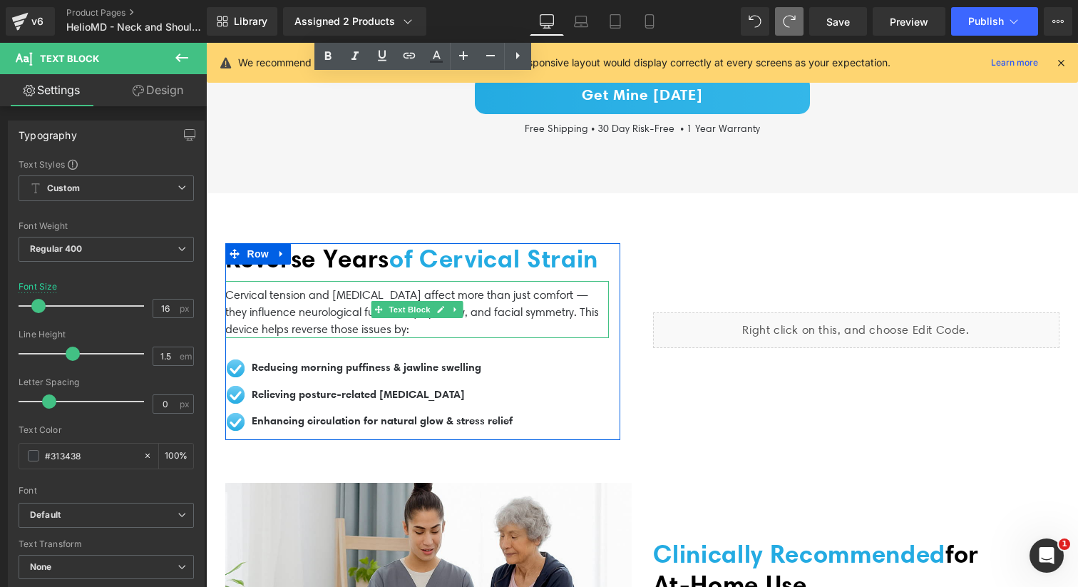
click at [365, 338] on p "Cervical tension and poor posture affect more than just comfort — they influenc…" at bounding box center [416, 312] width 383 height 51
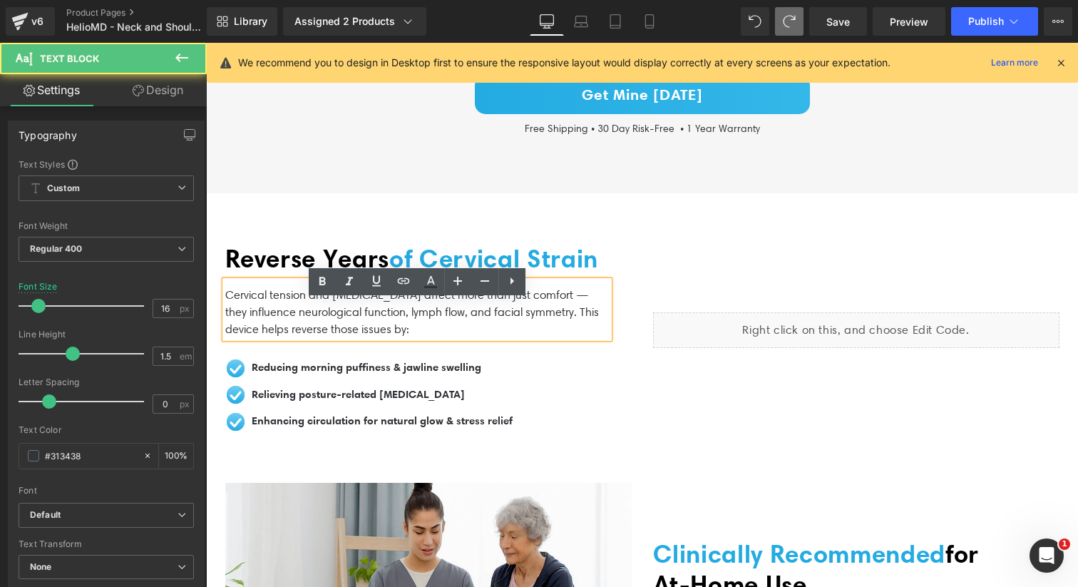
click at [348, 333] on p "Cervical tension and poor posture affect more than just comfort — they influenc…" at bounding box center [416, 312] width 383 height 51
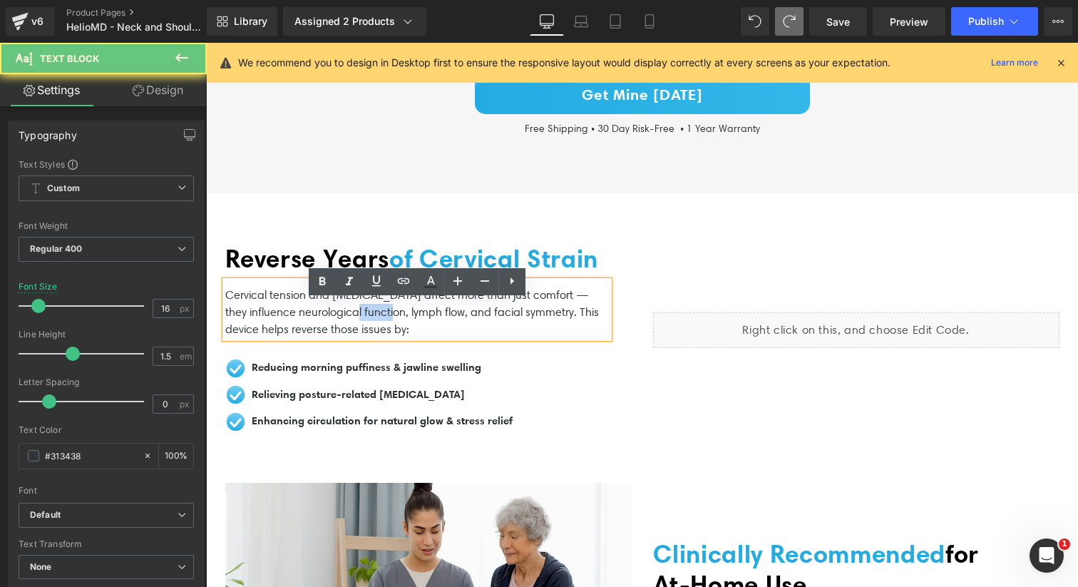
click at [348, 333] on p "Cervical tension and poor posture affect more than just comfort — they influenc…" at bounding box center [416, 312] width 383 height 51
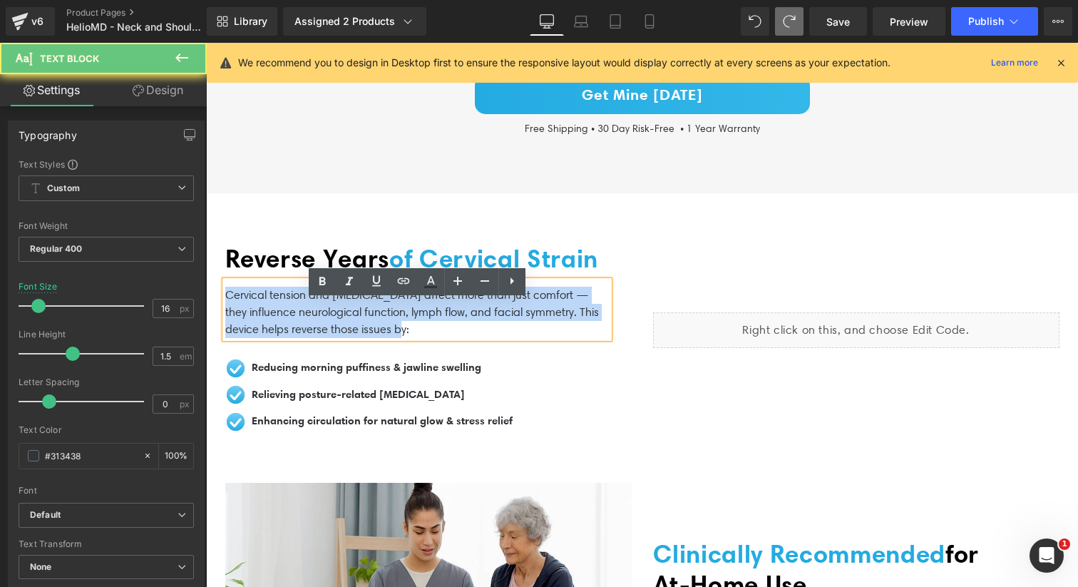
click at [348, 333] on p "Cervical tension and poor posture affect more than just comfort — they influenc…" at bounding box center [416, 312] width 383 height 51
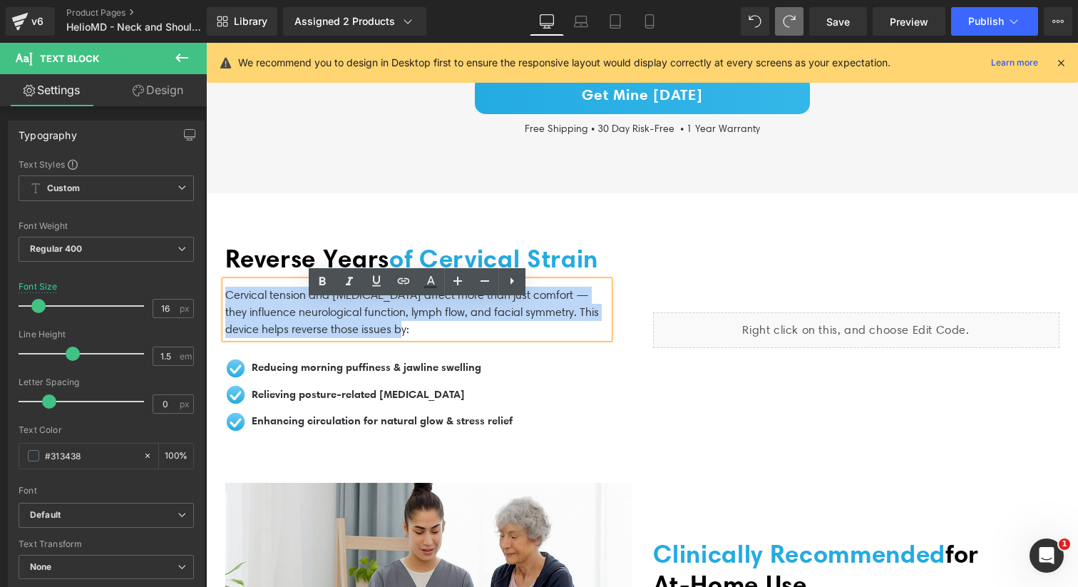
click at [348, 333] on p "Cervical tension and poor posture affect more than just comfort — they influenc…" at bounding box center [416, 312] width 383 height 51
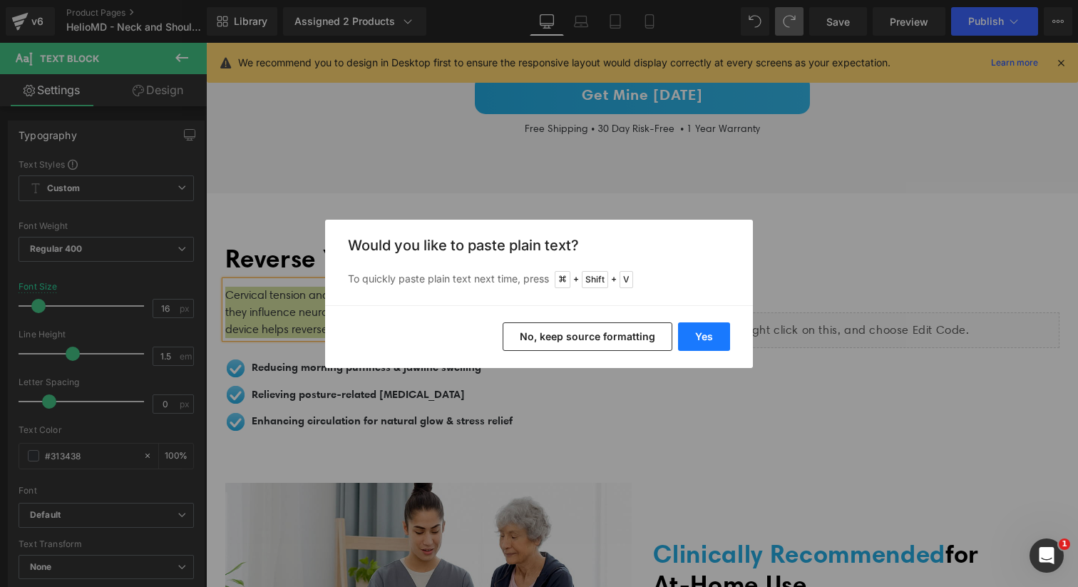
click at [707, 336] on button "Yes" at bounding box center [704, 336] width 52 height 29
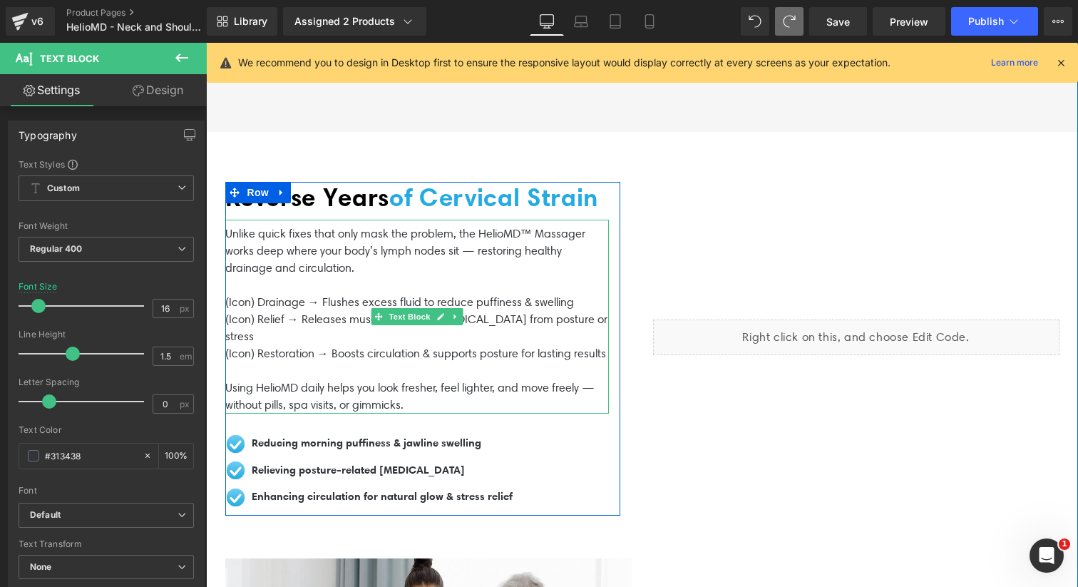
scroll to position [2656, 0]
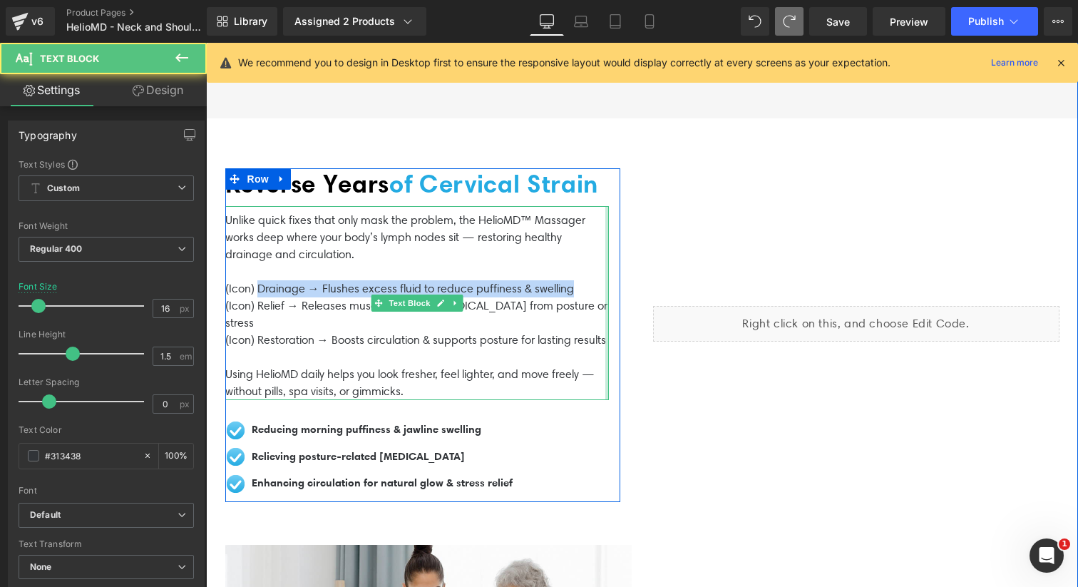
drag, startPoint x: 259, startPoint y: 309, endPoint x: 605, endPoint y: 314, distance: 346.4
click at [605, 314] on div "Unlike quick fixes that only mask the problem, the HelioMD™ Massager works deep…" at bounding box center [416, 303] width 383 height 194
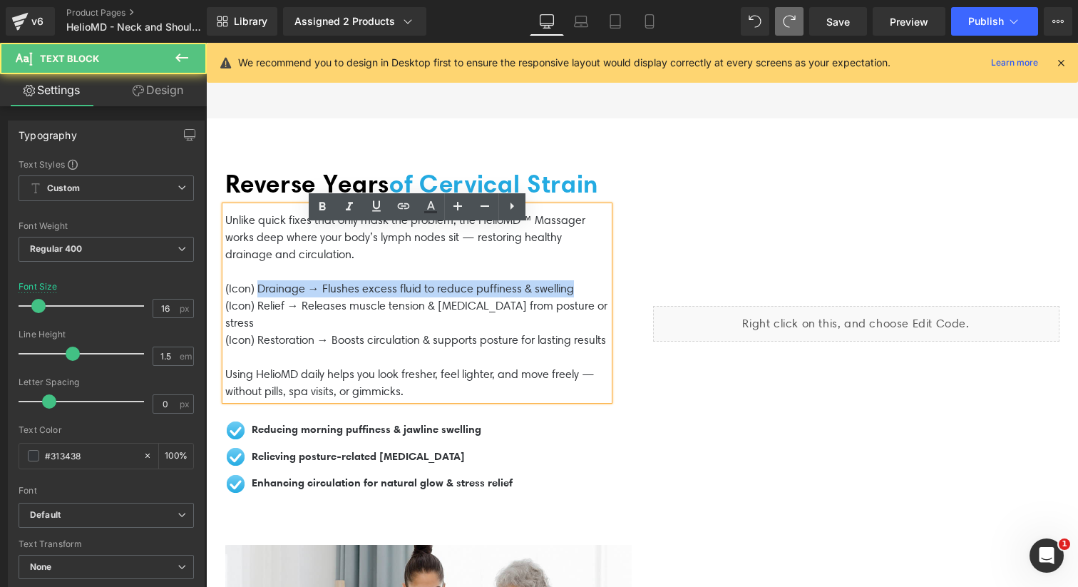
copy p "Drainage → Flushes excess fluid to reduce puffiness & swelling"
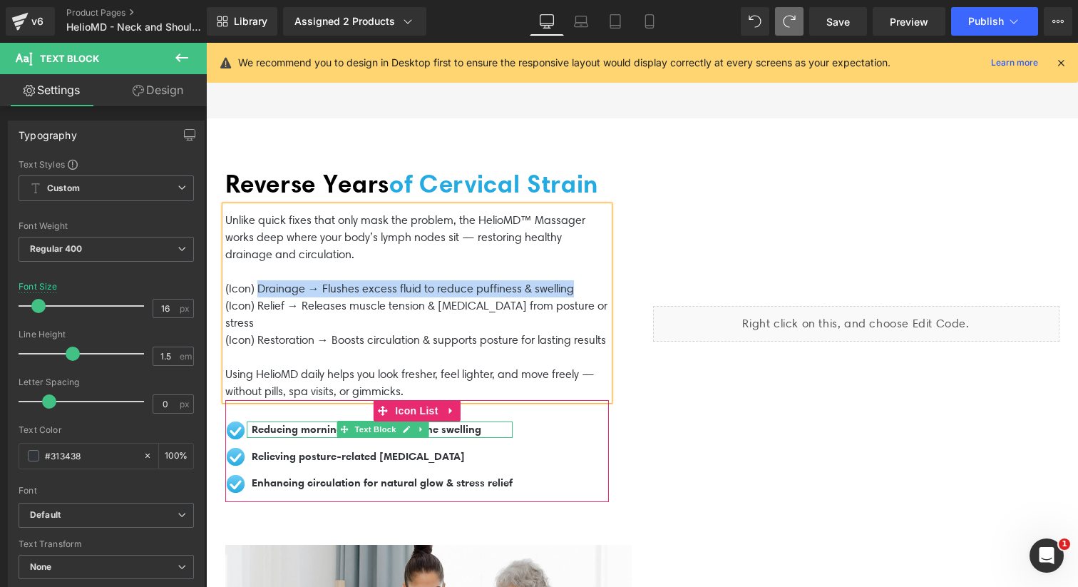
click at [311, 435] on span "Reducing morning puffiness & jawline swelling" at bounding box center [366, 429] width 229 height 14
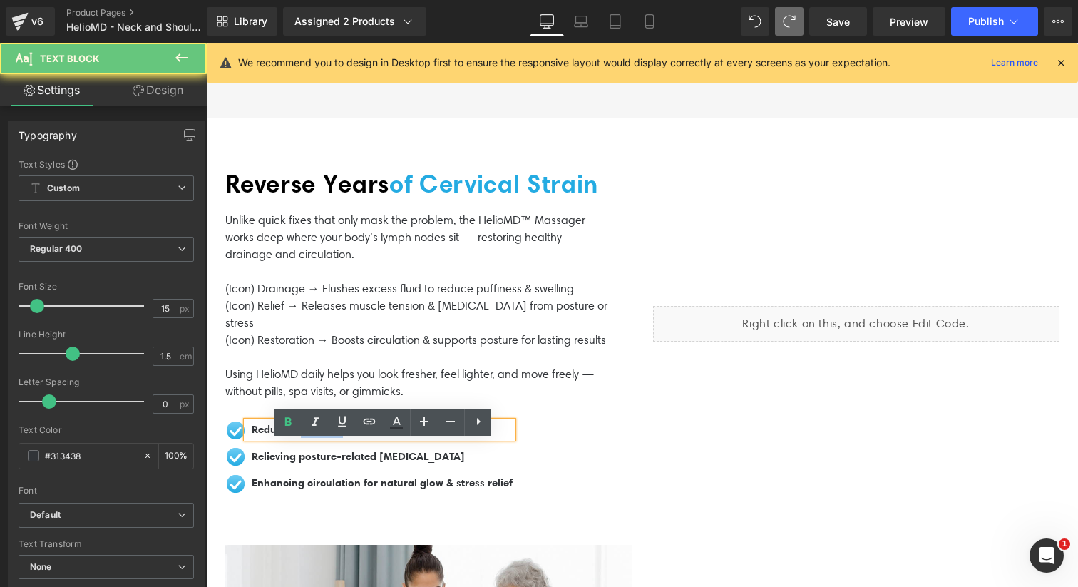
click at [311, 435] on span "Reducing morning puffiness & jawline swelling" at bounding box center [366, 429] width 229 height 14
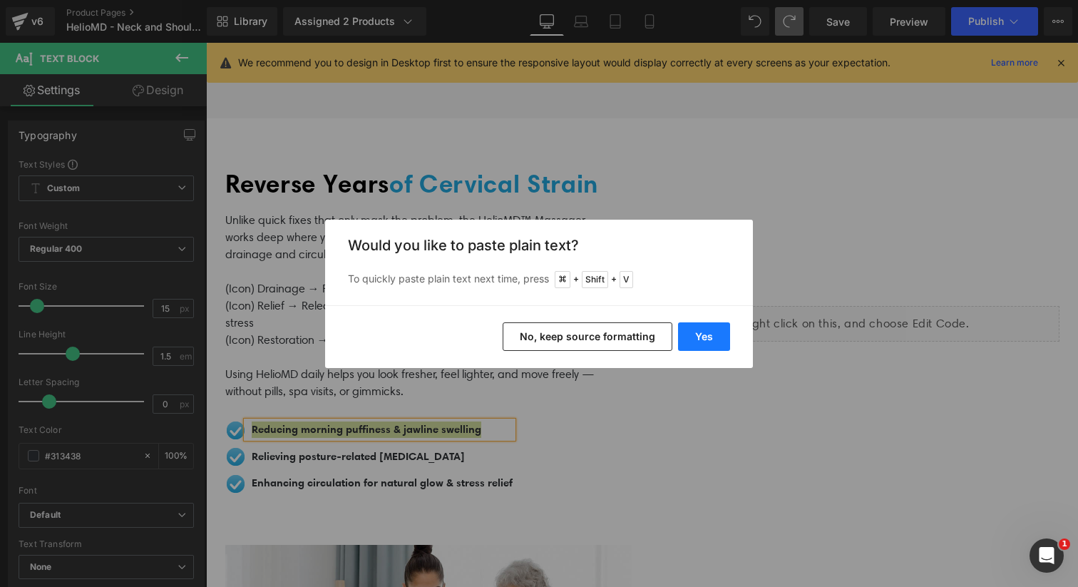
click at [691, 331] on button "Yes" at bounding box center [704, 336] width 52 height 29
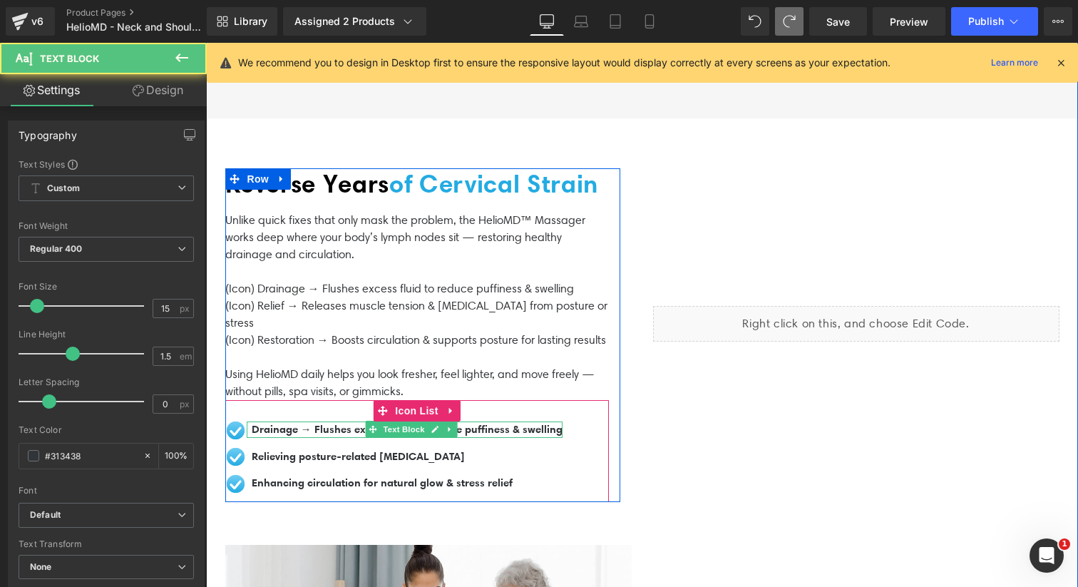
click at [315, 435] on span "Drainage → Flushes excess fluid to reduce puffiness & swelling" at bounding box center [407, 429] width 311 height 14
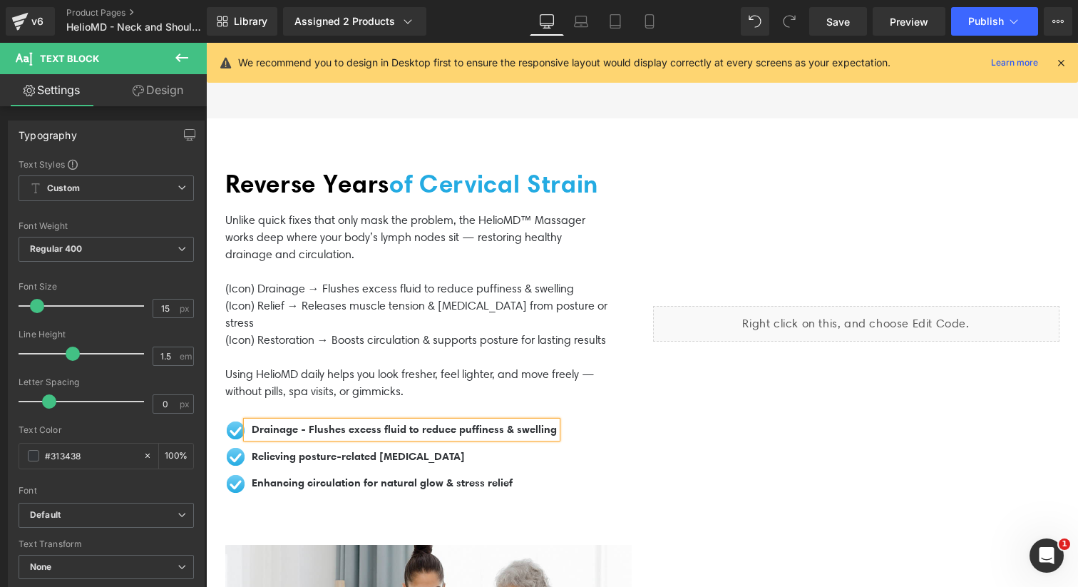
click at [306, 435] on span "Drainage - Flushes excess fluid to reduce puffiness & swelling" at bounding box center [404, 429] width 305 height 14
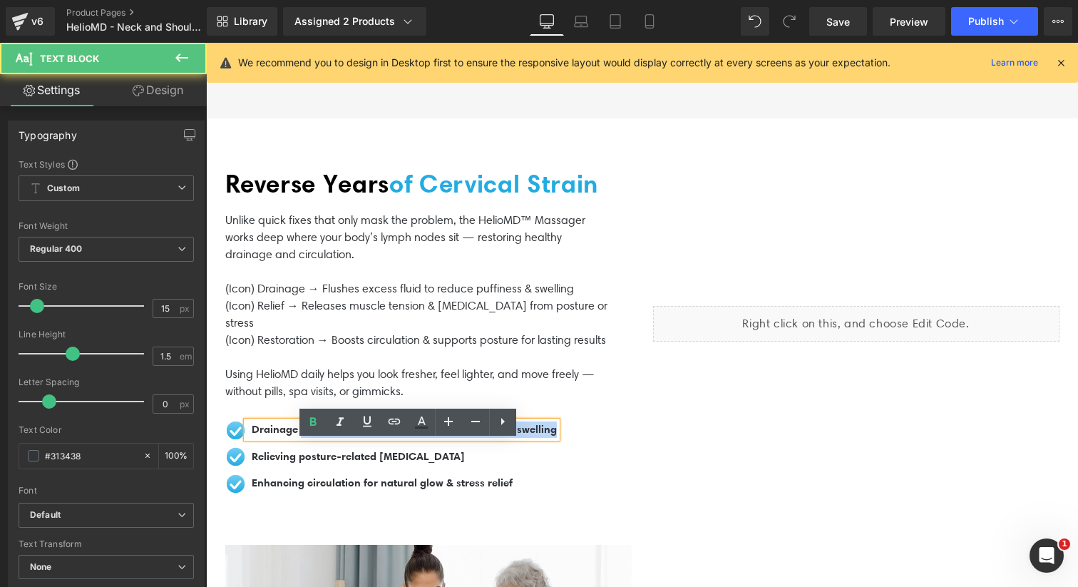
drag, startPoint x: 300, startPoint y: 449, endPoint x: 569, endPoint y: 452, distance: 268.7
click at [557, 438] on div "Drainage - Flushes excess fluid to reduce puffiness & swelling" at bounding box center [402, 429] width 310 height 16
click at [306, 435] on span "Drainage - Flushes excess fluid to reduce puffiness & swelling" at bounding box center [404, 429] width 305 height 14
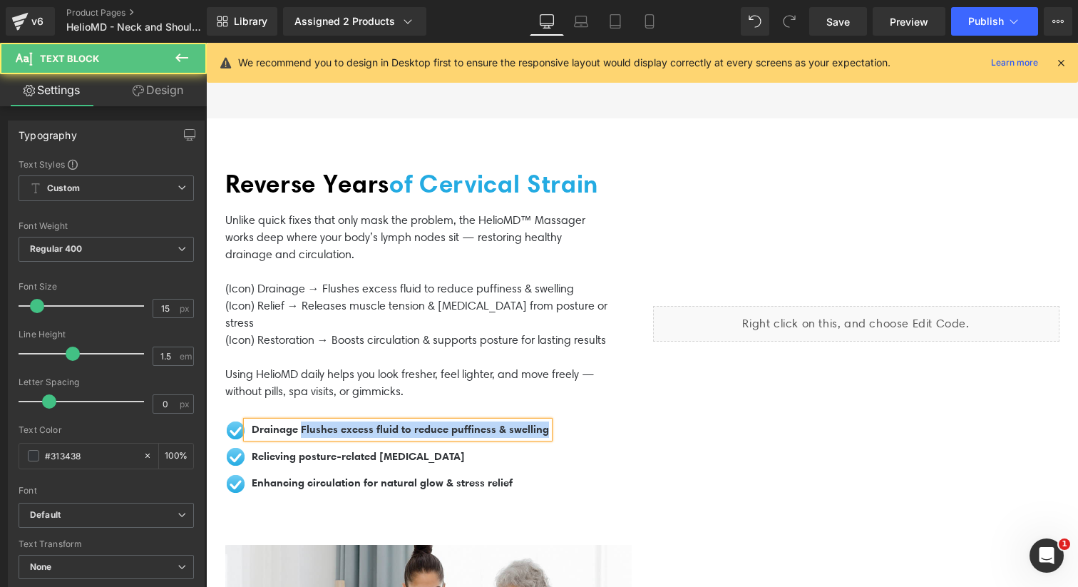
drag, startPoint x: 300, startPoint y: 447, endPoint x: 571, endPoint y: 450, distance: 270.8
click at [571, 450] on div "Image Drainage Flushes excess fluid to reduce puffiness & swelling Text Block I…" at bounding box center [416, 461] width 383 height 81
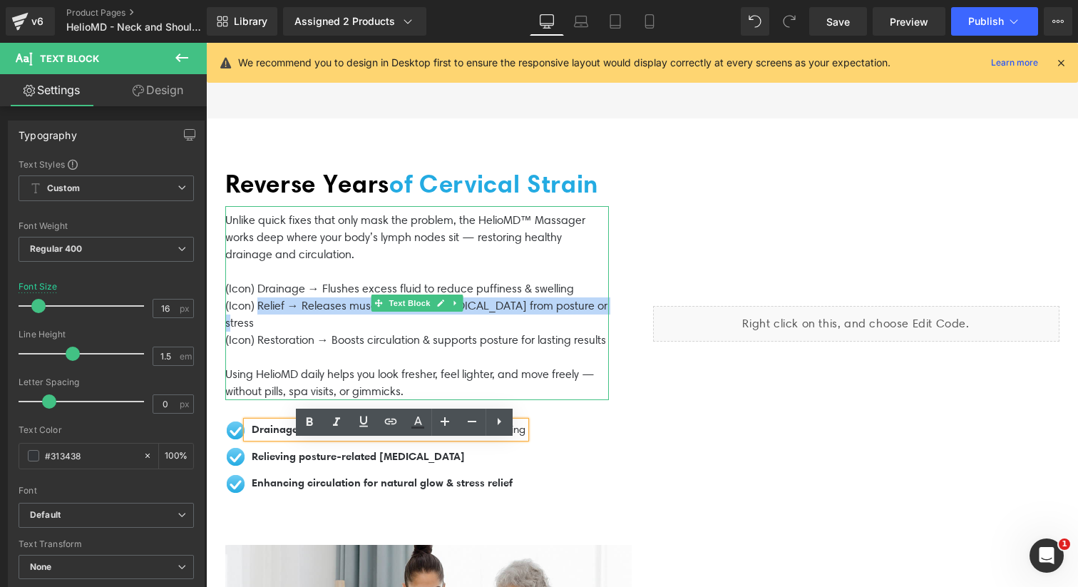
drag, startPoint x: 265, startPoint y: 325, endPoint x: 600, endPoint y: 331, distance: 335.0
click at [600, 331] on p "(Icon) Relief → Releases muscle tension & stiffness from posture or stress" at bounding box center [416, 314] width 383 height 34
copy p "Relief → Releases muscle tension & stiffness from posture or stress"
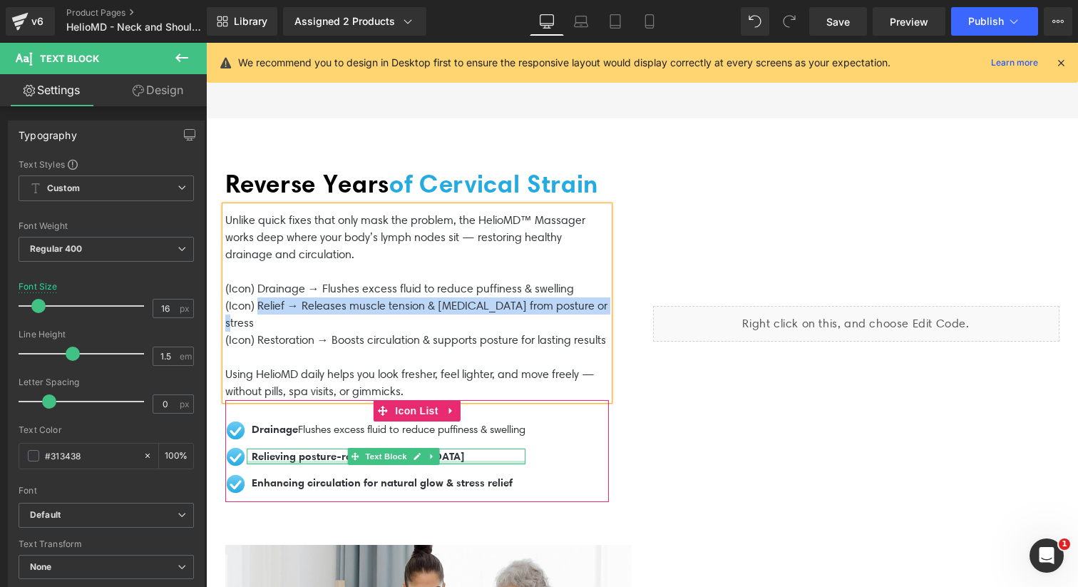
click at [309, 463] on span "Relieving posture-related tension headaches" at bounding box center [358, 456] width 213 height 14
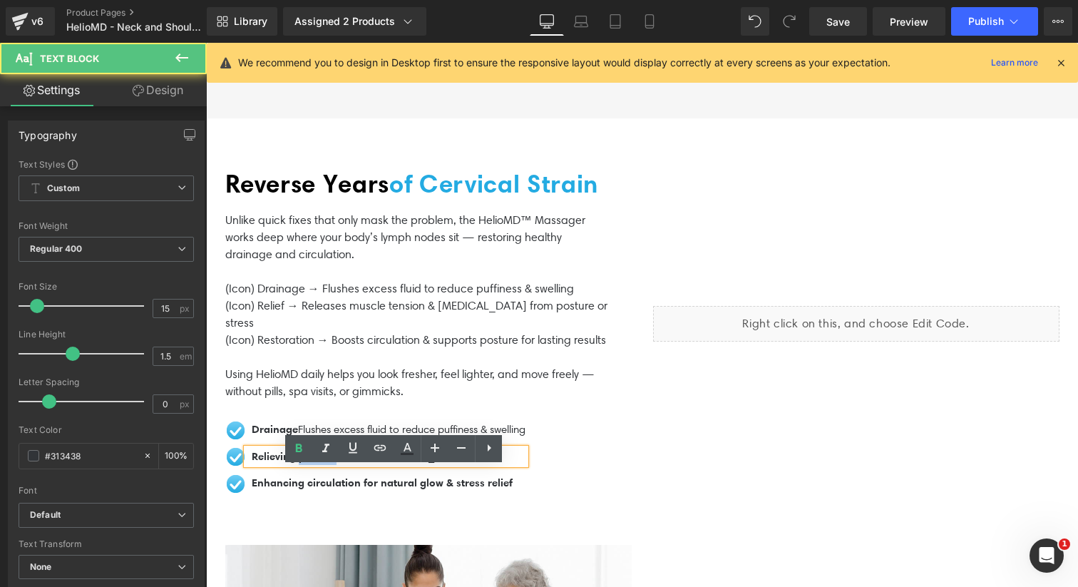
click at [309, 463] on span "Relieving posture-related tension headaches" at bounding box center [358, 456] width 213 height 14
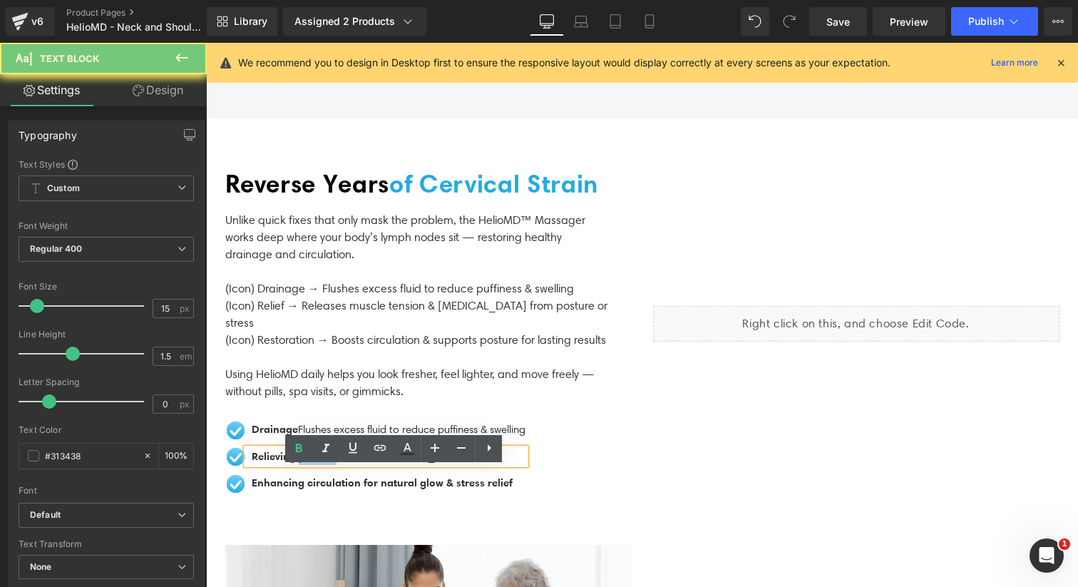
click at [309, 463] on span "Relieving posture-related tension headaches" at bounding box center [358, 456] width 213 height 14
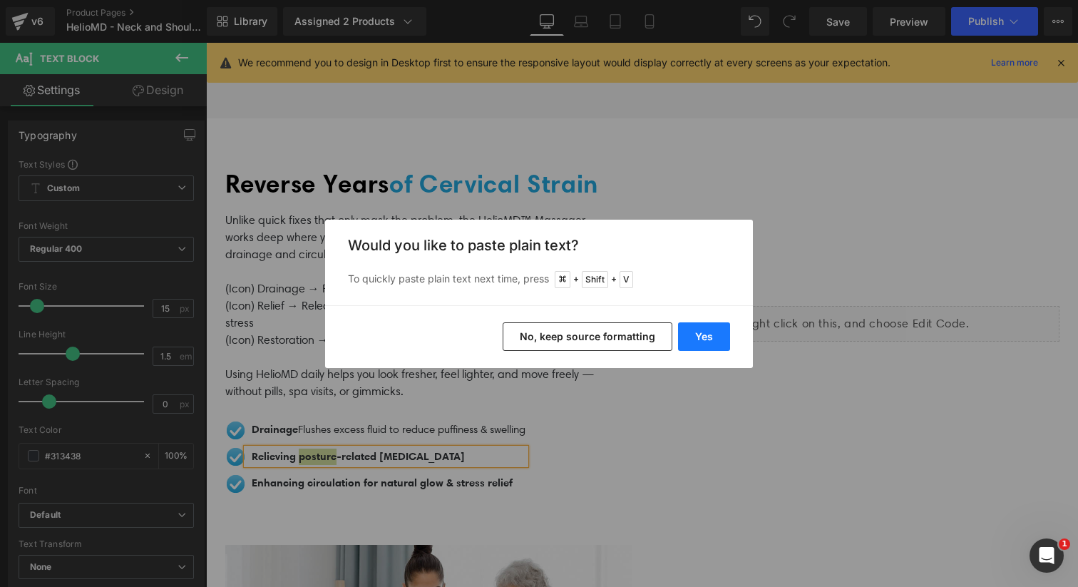
click at [700, 336] on button "Yes" at bounding box center [704, 336] width 52 height 29
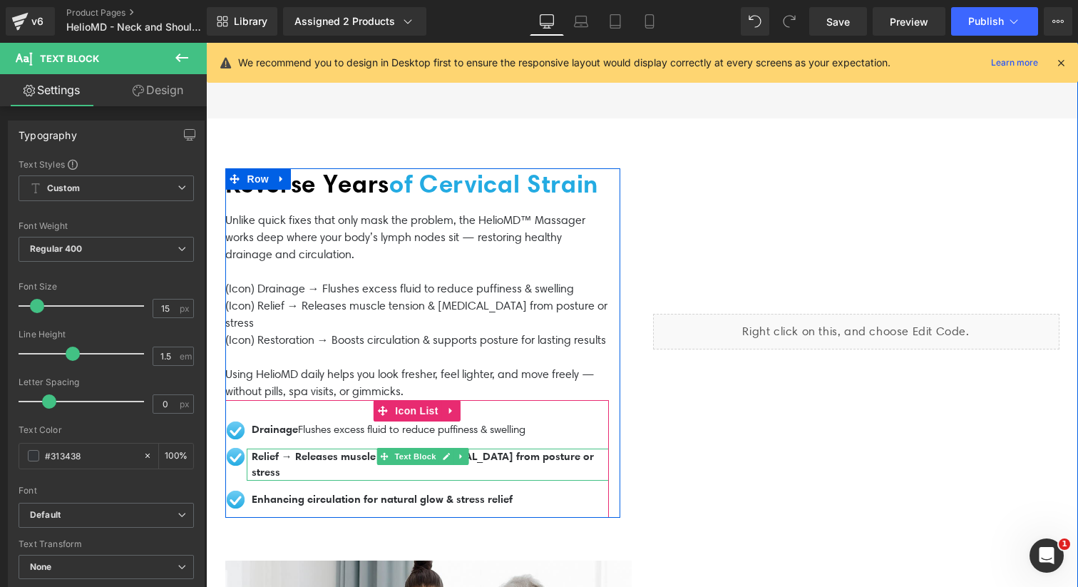
click at [296, 477] on span "Relief → Releases muscle tension & stiffness from posture or stress" at bounding box center [423, 464] width 342 height 30
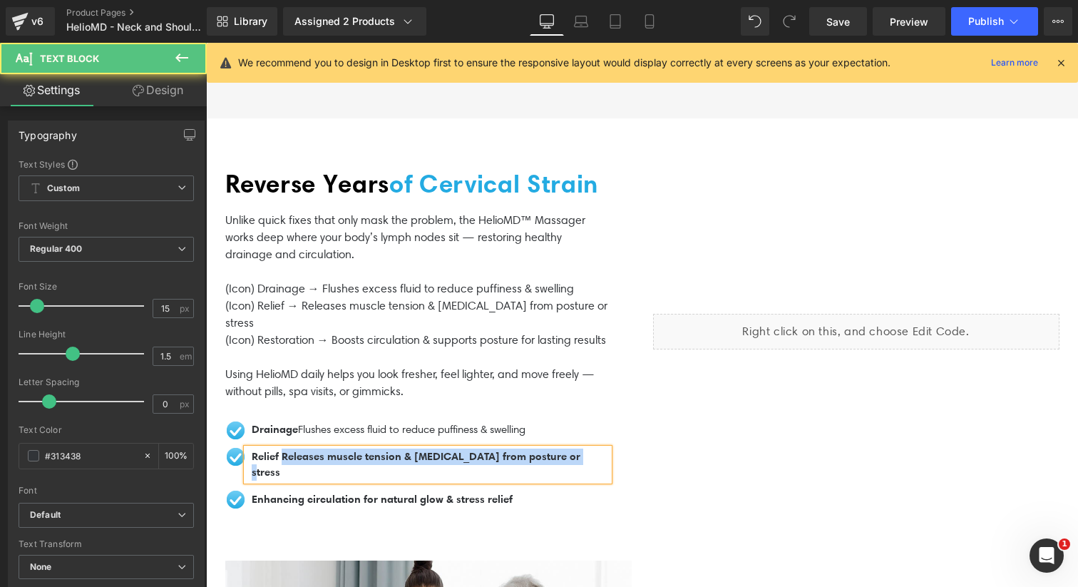
drag, startPoint x: 286, startPoint y: 474, endPoint x: 599, endPoint y: 489, distance: 313.2
click at [599, 489] on div "Image Drainage Flushes excess fluid to reduce puffiness & swelling Text Block I…" at bounding box center [416, 469] width 383 height 96
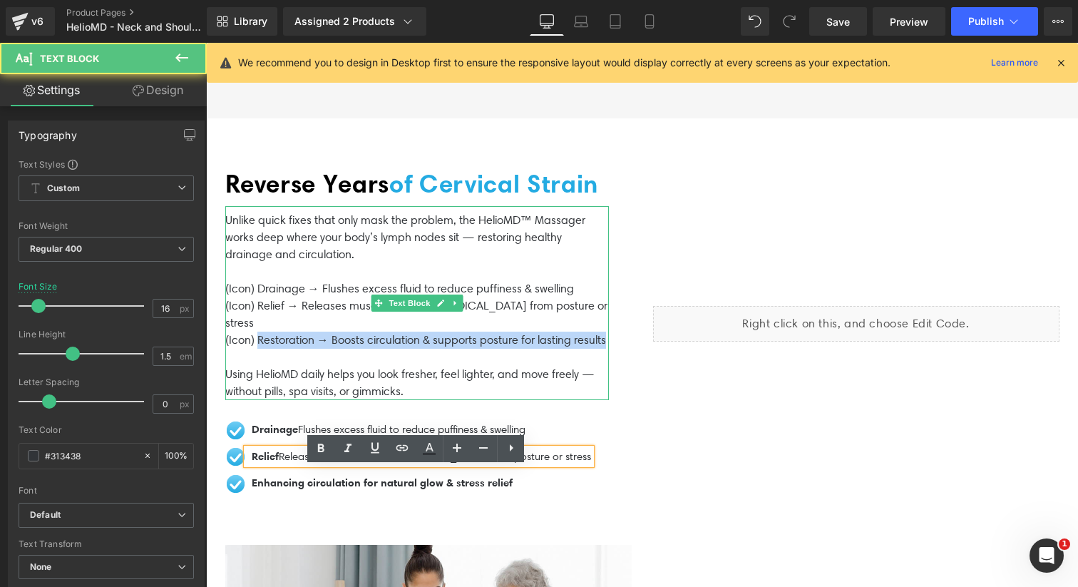
drag, startPoint x: 282, startPoint y: 344, endPoint x: 288, endPoint y: 357, distance: 14.3
click at [288, 349] on p "(Icon) Restoration → Boosts circulation & supports posture for lasting results" at bounding box center [416, 339] width 383 height 17
copy p "Restoration → Boosts circulation & supports posture for lasting results"
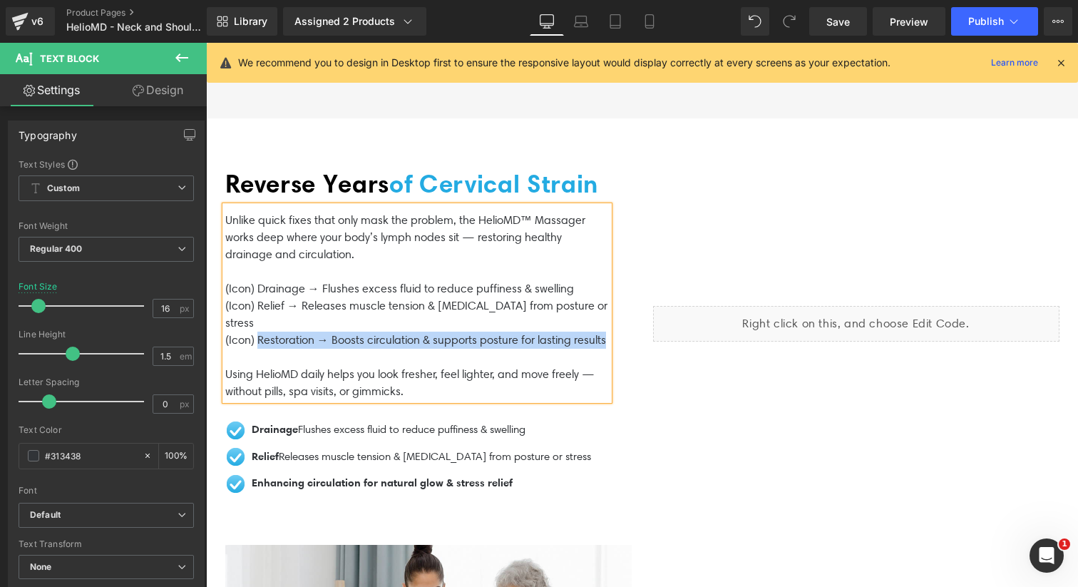
click at [284, 502] on ul "Image Drainage Flushes excess fluid to reduce puffiness & swelling Text Block I…" at bounding box center [408, 461] width 366 height 81
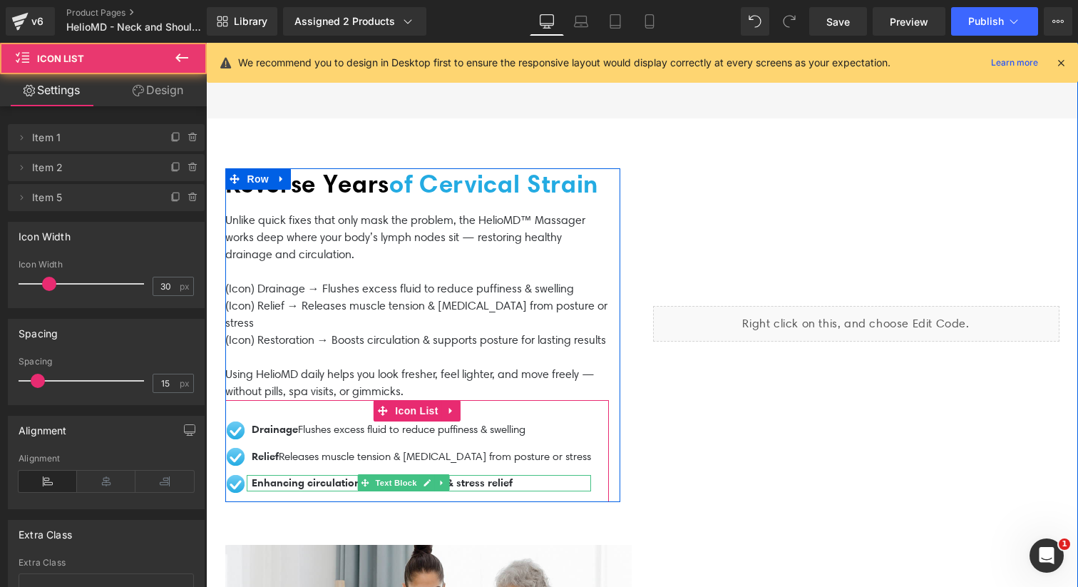
click at [284, 489] on span "Enhancing circulation for natural glow & stress relief" at bounding box center [382, 482] width 261 height 14
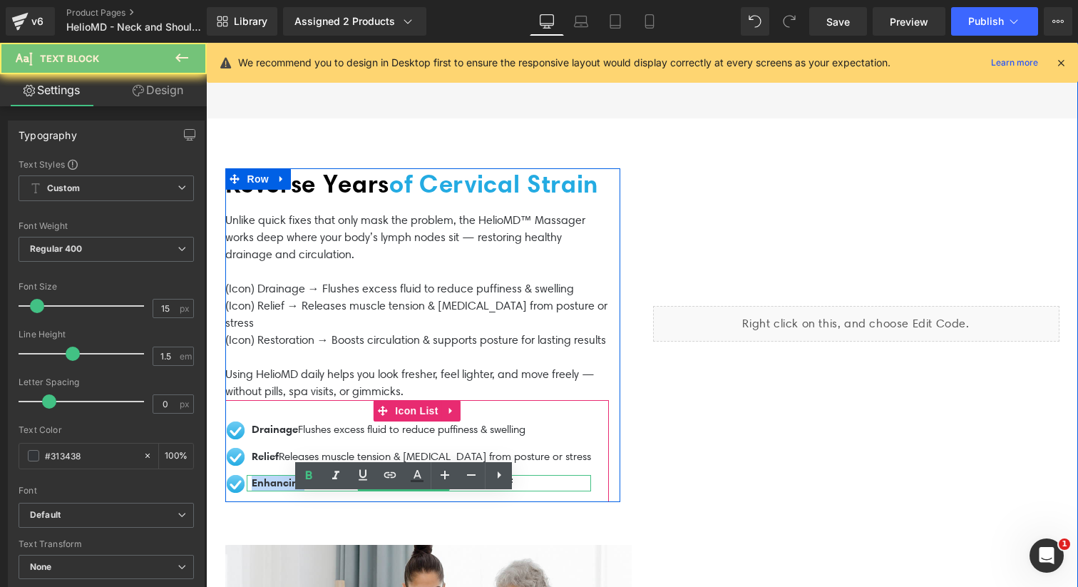
click at [284, 489] on span "Enhancing circulation for natural glow & stress relief" at bounding box center [382, 482] width 261 height 14
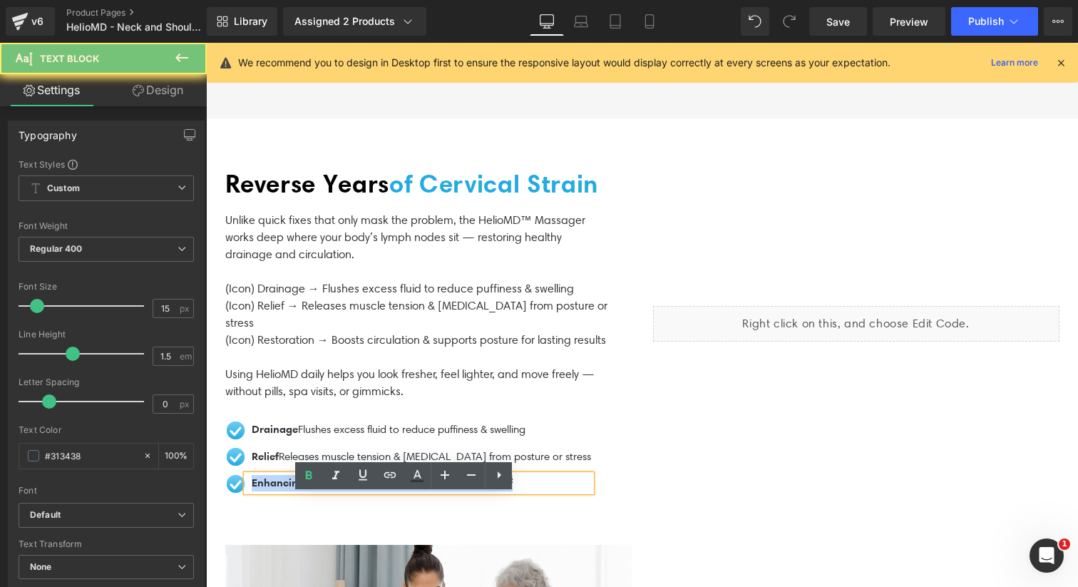
click at [284, 489] on span "Enhancing circulation for natural glow & stress relief" at bounding box center [382, 482] width 261 height 14
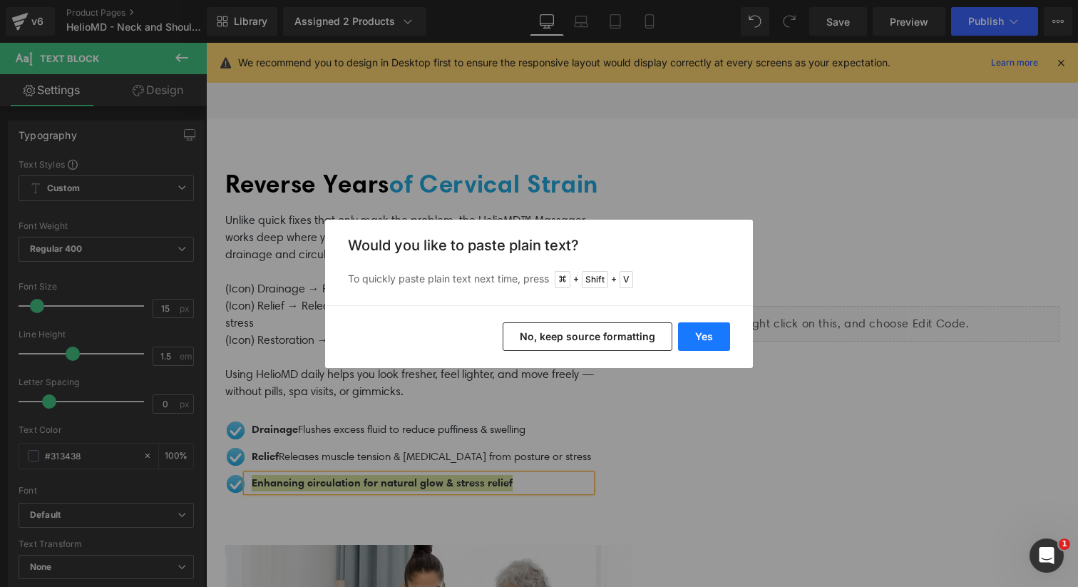
click at [693, 331] on button "Yes" at bounding box center [704, 336] width 52 height 29
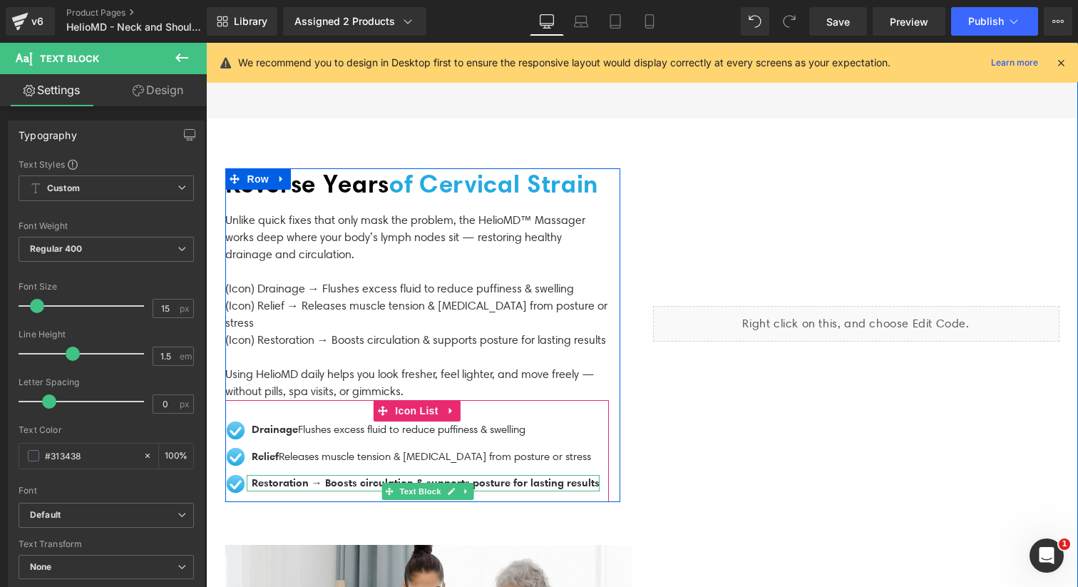
click at [329, 489] on span "Restoration → Boosts circulation & supports posture for lasting results" at bounding box center [426, 482] width 348 height 14
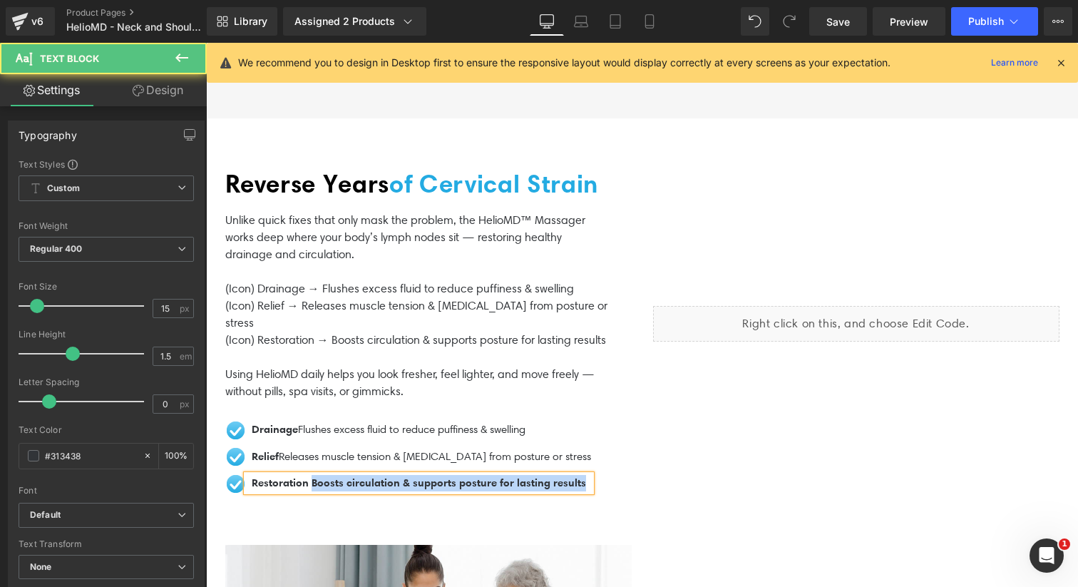
drag, startPoint x: 316, startPoint y: 501, endPoint x: 621, endPoint y: 506, distance: 304.4
click at [621, 502] on div "Reverse Years of Cervical Strain Heading Unlike quick fixes that only mask the …" at bounding box center [428, 335] width 406 height 334
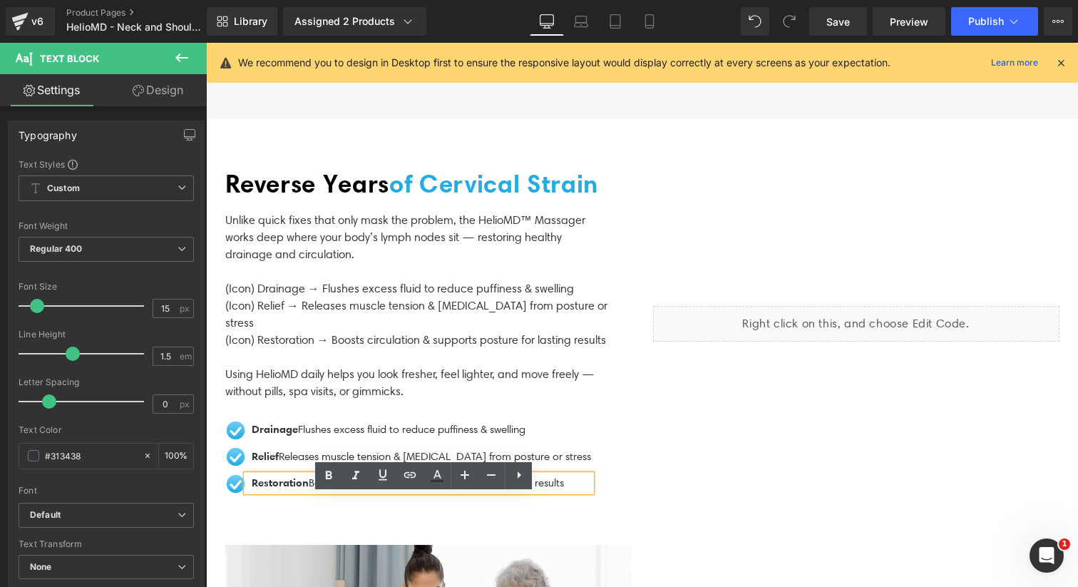
click at [474, 366] on p at bounding box center [416, 357] width 383 height 17
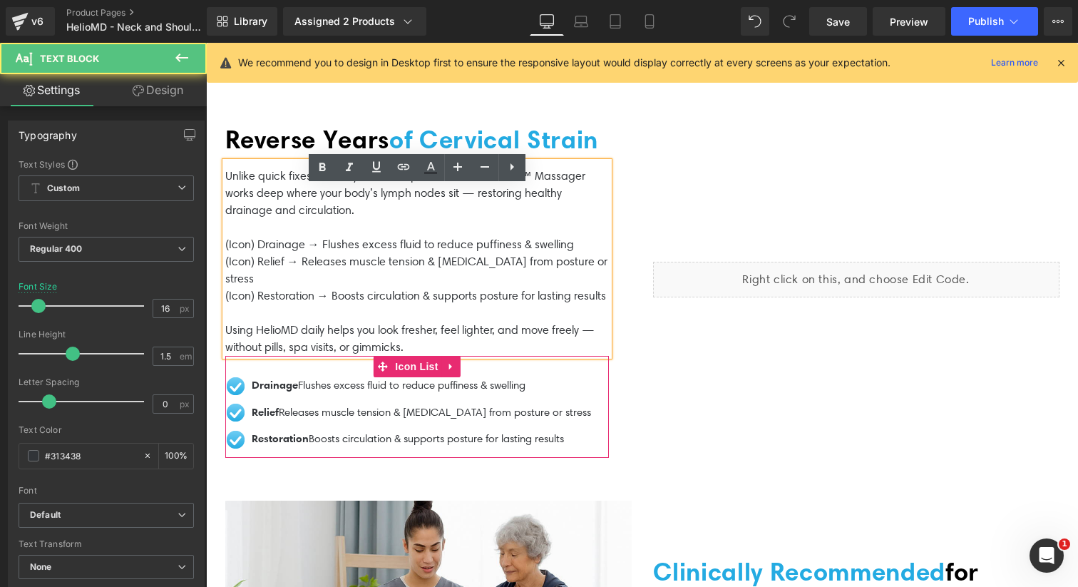
scroll to position [2701, 0]
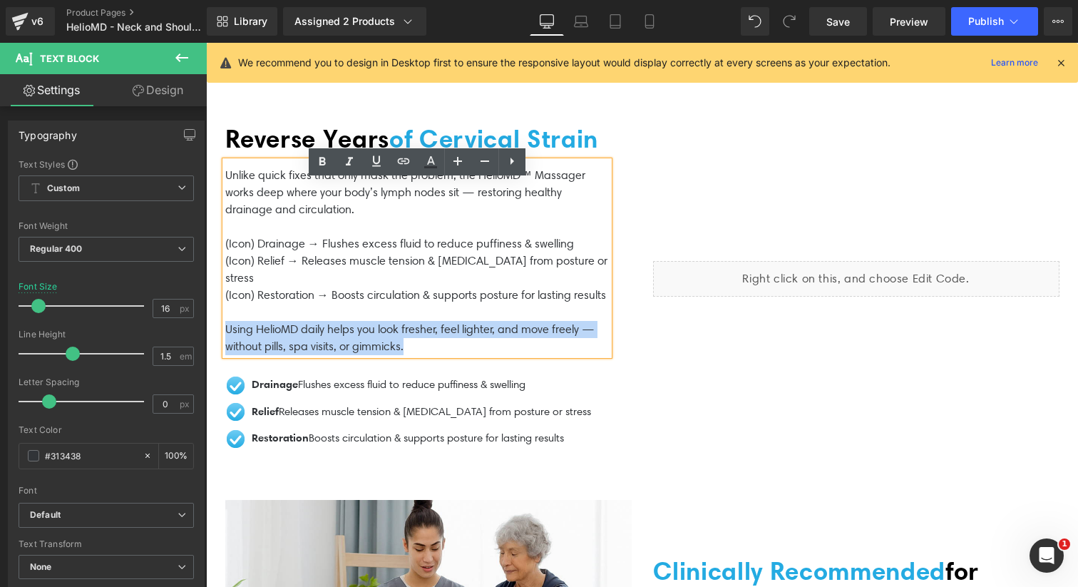
drag, startPoint x: 427, startPoint y: 368, endPoint x: 225, endPoint y: 349, distance: 202.5
click at [225, 349] on p "Using HelioMD daily helps you look fresher, feel lighter, and move freely — wit…" at bounding box center [416, 338] width 383 height 34
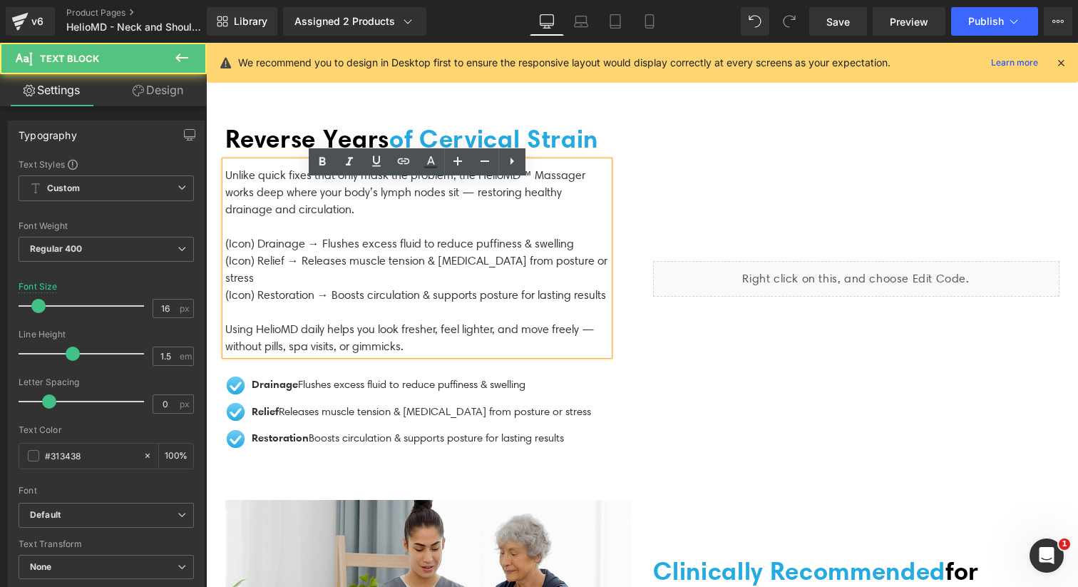
click at [338, 352] on p "Using HelioMD daily helps you look fresher, feel lighter, and move freely — wit…" at bounding box center [416, 338] width 383 height 34
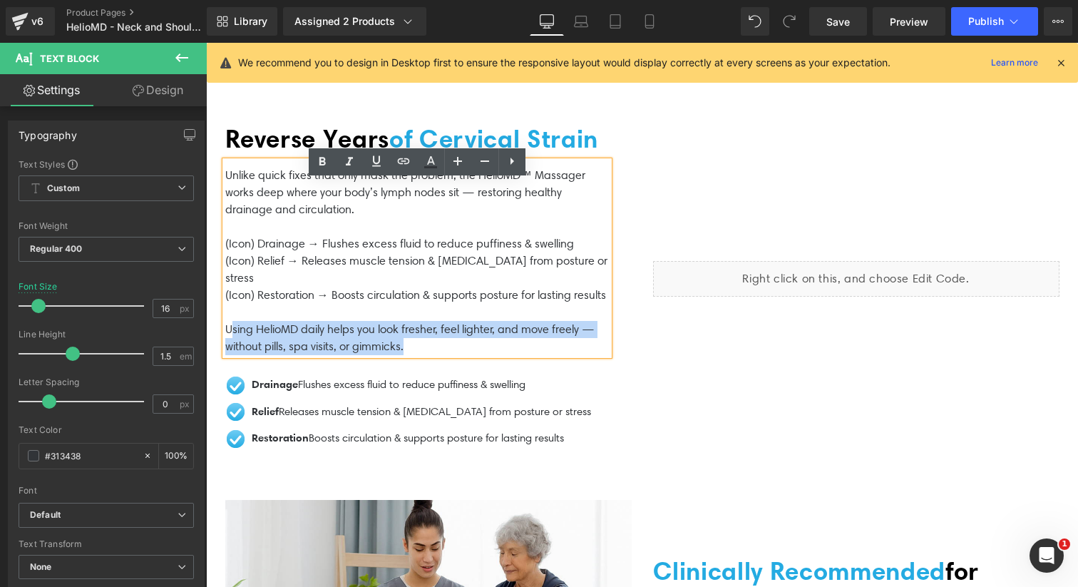
drag, startPoint x: 428, startPoint y: 370, endPoint x: 229, endPoint y: 345, distance: 200.4
click at [229, 345] on p "Using HelioMD daily helps you look fresher, feel lighter, and move freely — wit…" at bounding box center [416, 338] width 383 height 34
copy p "sing HelioMD daily helps you look fresher, feel lighter, and move freely — with…"
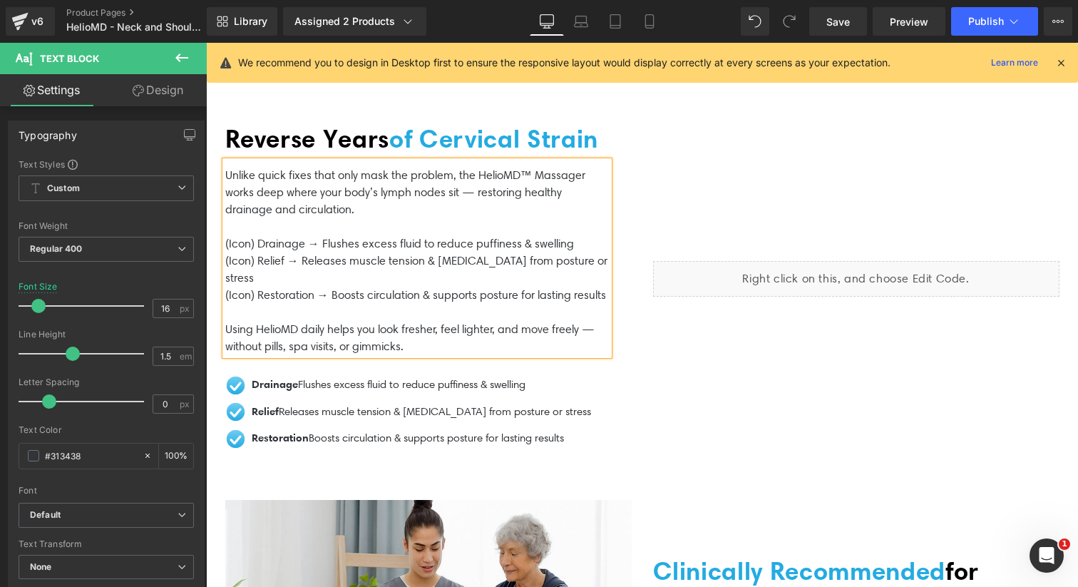
click at [416, 352] on p "Using HelioMD daily helps you look fresher, feel lighter, and move freely — wit…" at bounding box center [416, 338] width 383 height 34
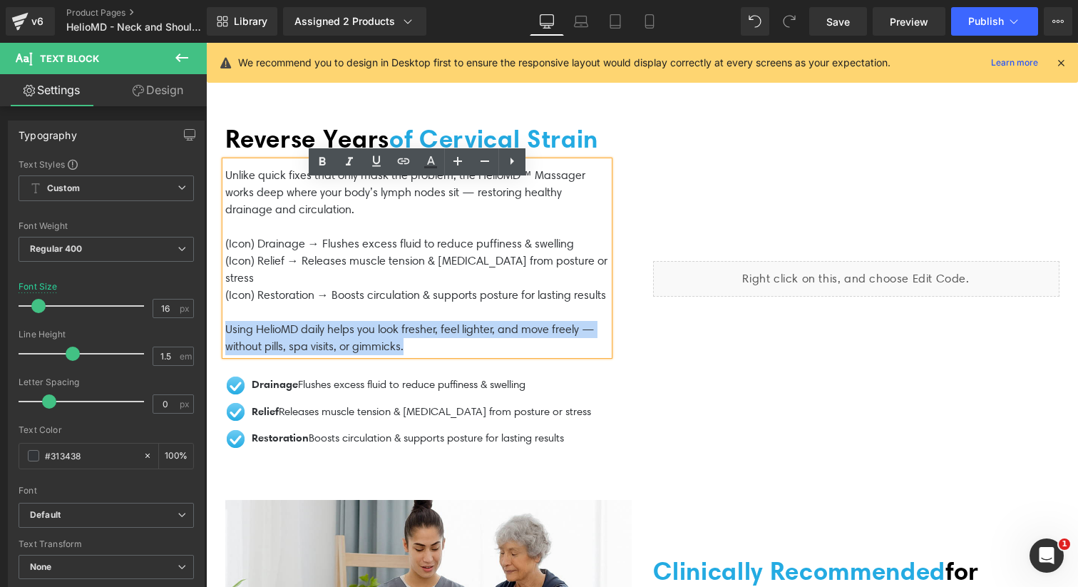
drag, startPoint x: 418, startPoint y: 364, endPoint x: 227, endPoint y: 350, distance: 191.5
click at [227, 350] on p "Using HelioMD daily helps you look fresher, feel lighter, and move freely — wit…" at bounding box center [416, 338] width 383 height 34
copy p "Using HelioMD daily helps you look fresher, feel lighter, and move freely — wit…"
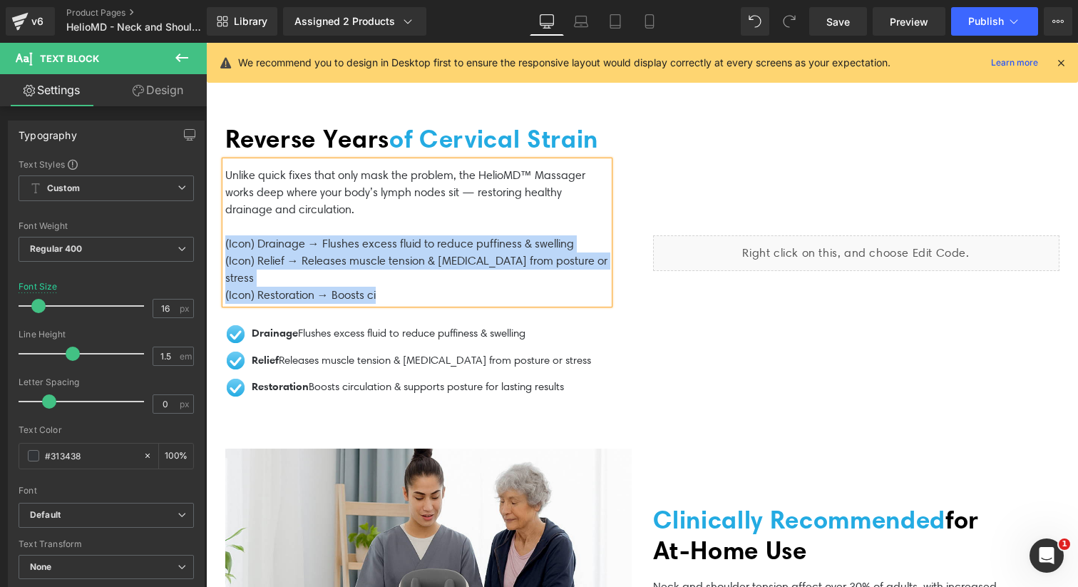
drag, startPoint x: 398, startPoint y: 297, endPoint x: 219, endPoint y: 258, distance: 183.8
click at [218, 257] on div "Reverse Years of Cervical Strain Heading Unlike quick fixes that only mask the …" at bounding box center [429, 252] width 428 height 305
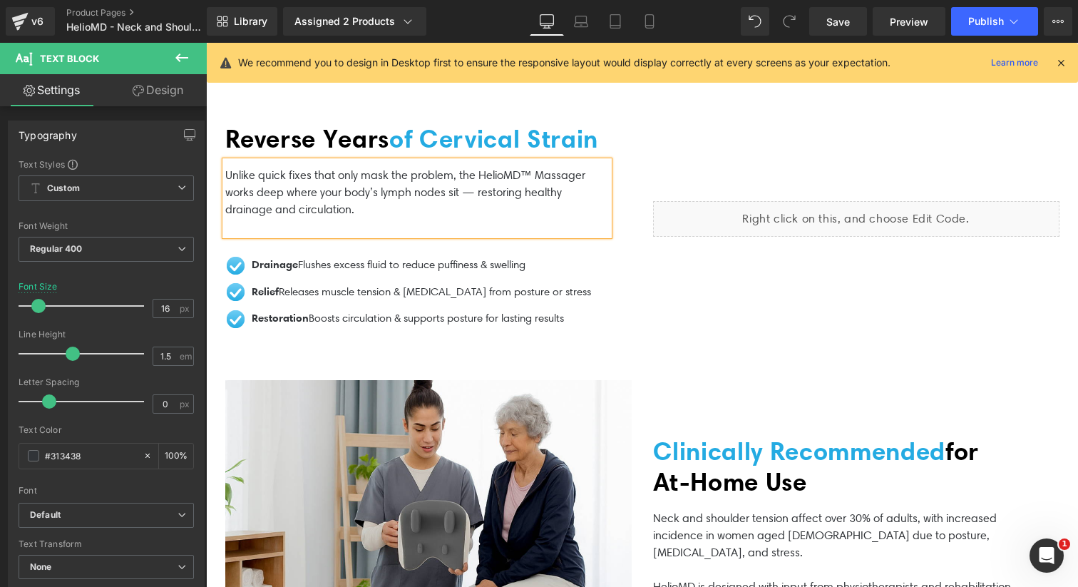
click at [476, 213] on p "Unlike quick fixes that only mask the problem, the HelioMD™ Massager works deep…" at bounding box center [416, 192] width 383 height 51
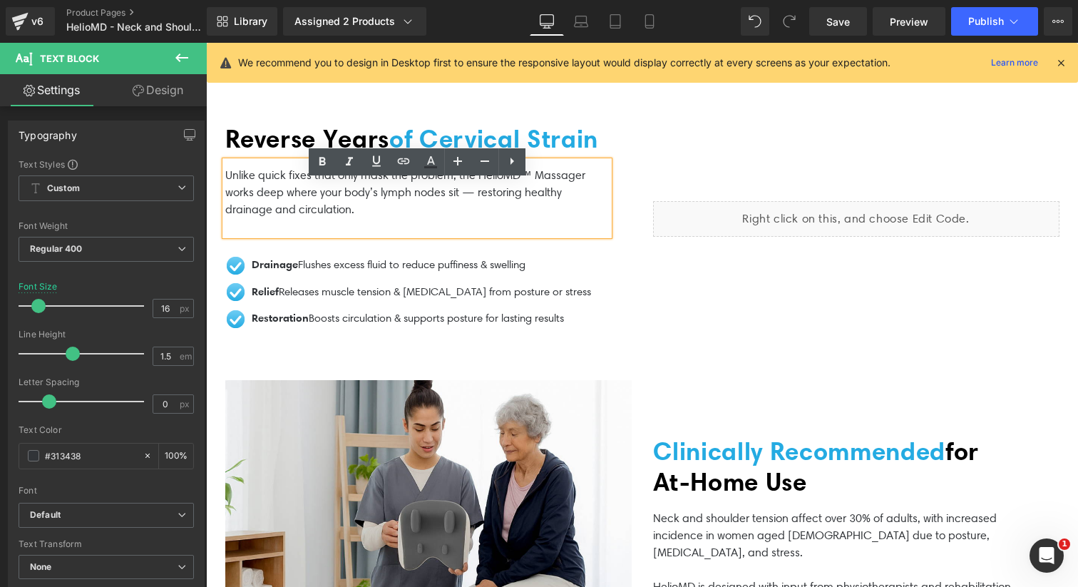
click at [403, 218] on p "Unlike quick fixes that only mask the problem, the HelioMD™ Massager works deep…" at bounding box center [416, 192] width 383 height 51
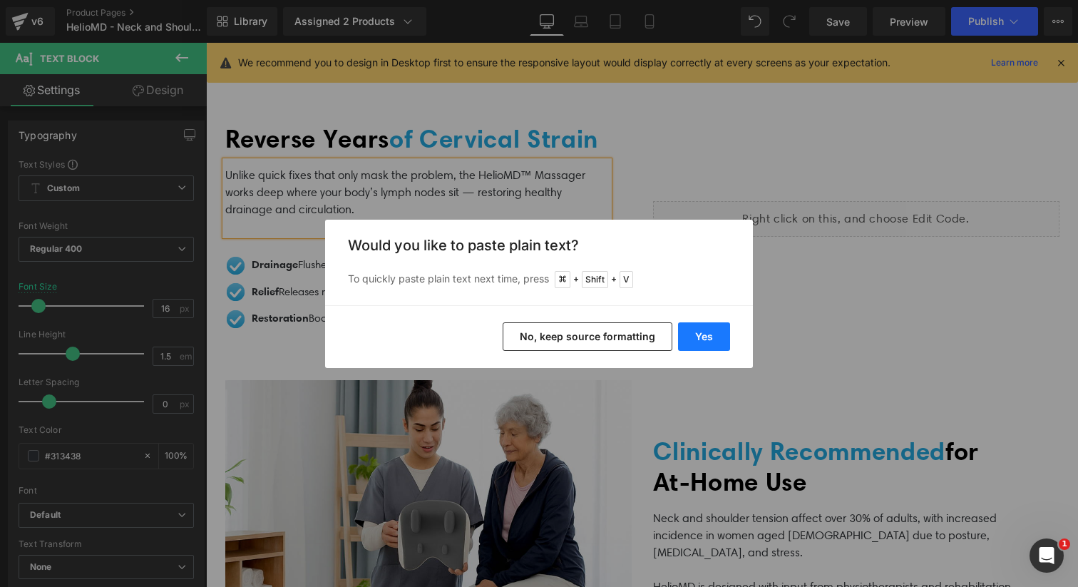
click at [696, 341] on button "Yes" at bounding box center [704, 336] width 52 height 29
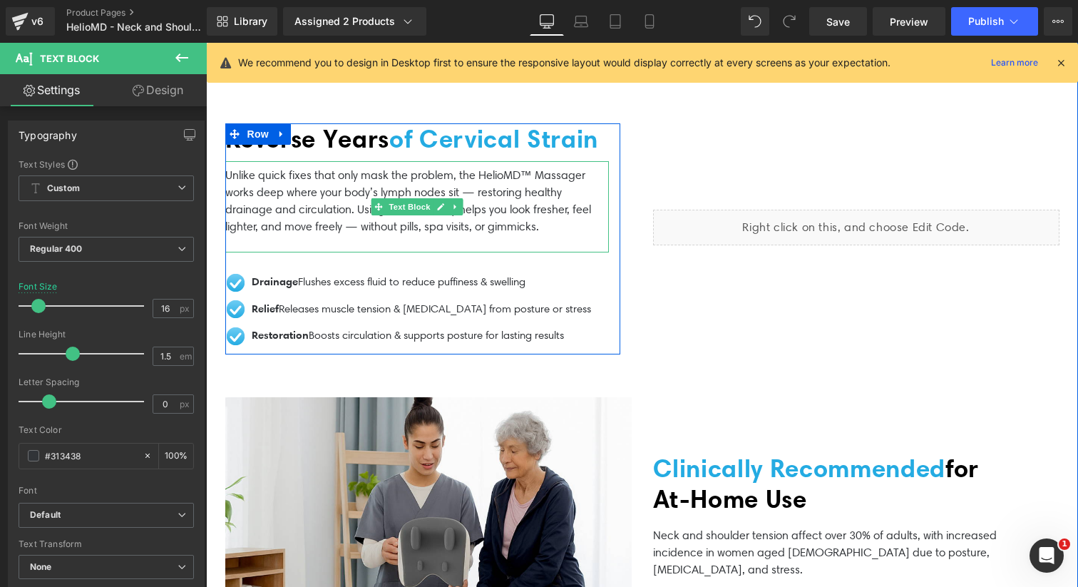
click at [543, 235] on p "Unlike quick fixes that only mask the problem, the HelioMD™ Massager works deep…" at bounding box center [416, 201] width 383 height 68
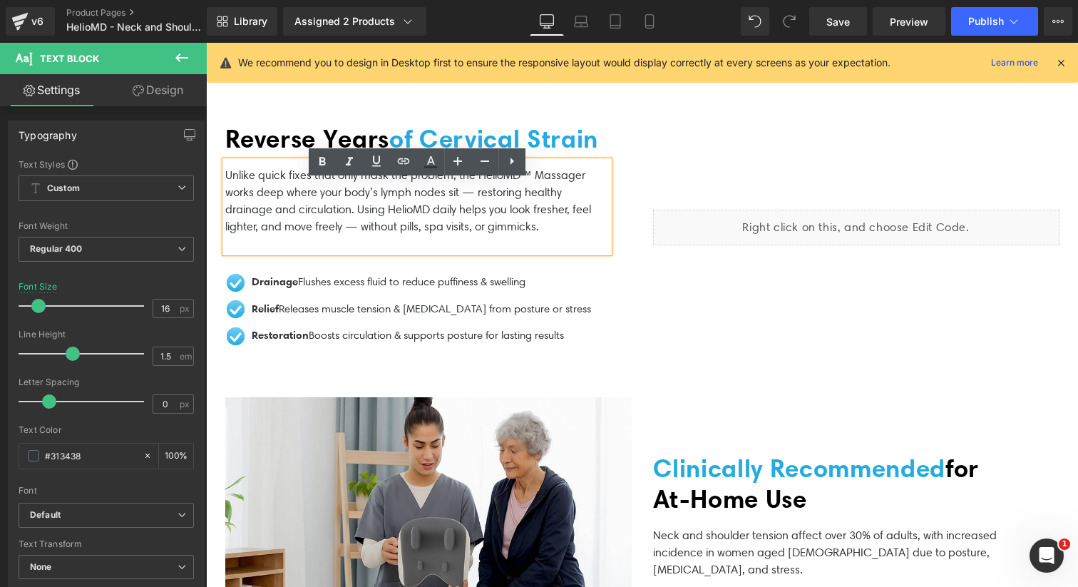
click at [432, 232] on p "Unlike quick fixes that only mask the problem, the HelioMD™ Massager works deep…" at bounding box center [416, 201] width 383 height 68
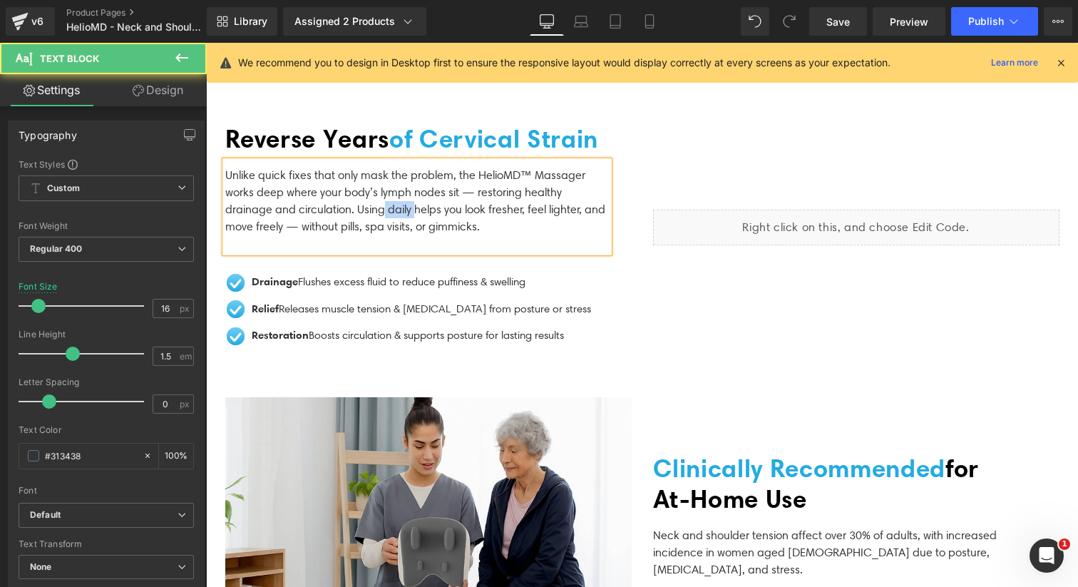
drag, startPoint x: 411, startPoint y: 230, endPoint x: 382, endPoint y: 230, distance: 29.2
click at [382, 230] on p "Unlike quick fixes that only mask the problem, the HelioMD™ Massager works deep…" at bounding box center [416, 201] width 383 height 68
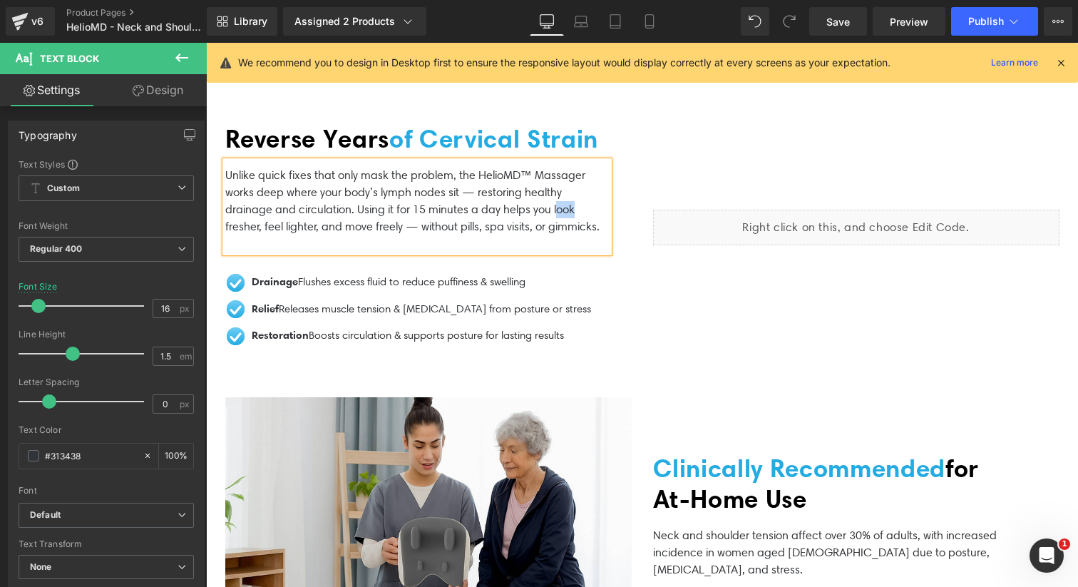
drag, startPoint x: 575, startPoint y: 232, endPoint x: 553, endPoint y: 232, distance: 22.1
click at [553, 232] on p "Unlike quick fixes that only mask the problem, the HelioMD™ Massager works deep…" at bounding box center [416, 201] width 383 height 68
drag, startPoint x: 229, startPoint y: 250, endPoint x: 535, endPoint y: 233, distance: 306.2
click at [535, 233] on p "Unlike quick fixes that only mask the problem, the HelioMD™ Massager works deep…" at bounding box center [416, 201] width 383 height 68
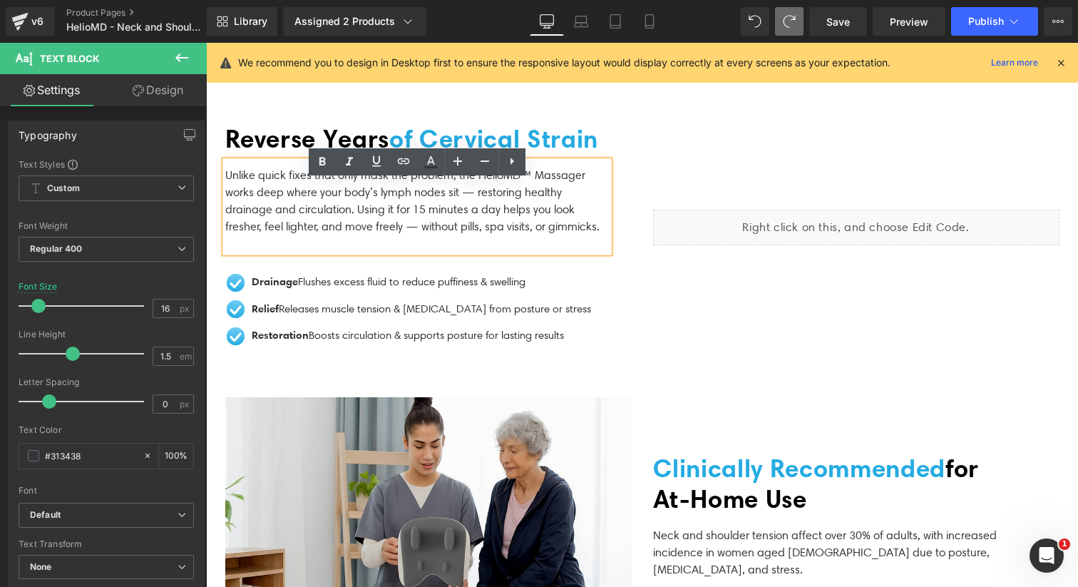
click at [354, 232] on p "Unlike quick fixes that only mask the problem, the HelioMD™ Massager works deep…" at bounding box center [416, 201] width 383 height 68
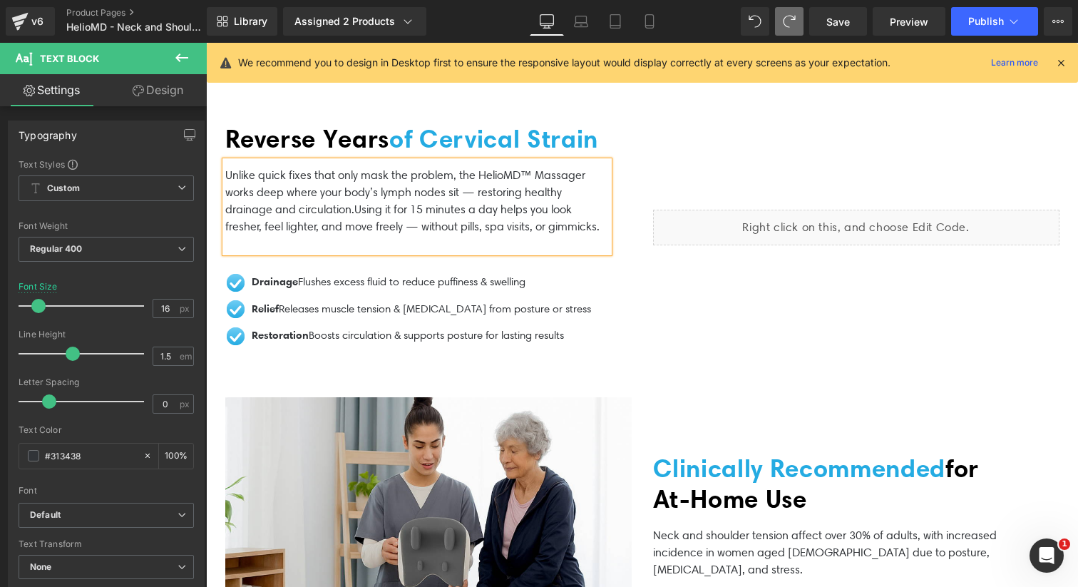
click at [423, 235] on p "Unlike quick fixes that only mask the problem, the HelioMD™ Massager works deep…" at bounding box center [416, 201] width 383 height 68
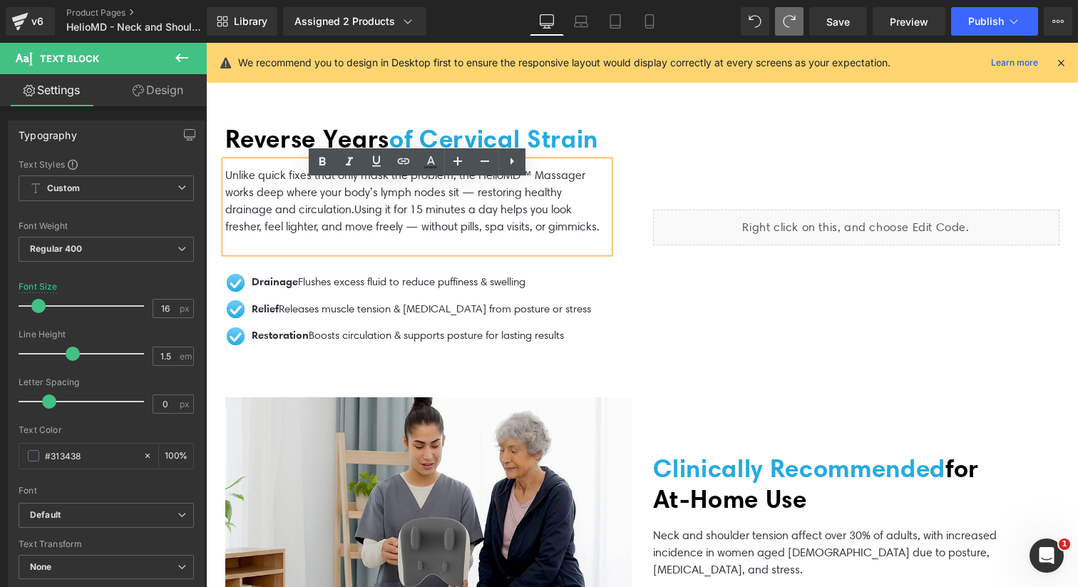
click at [411, 235] on p "Unlike quick fixes that only mask the problem, the HelioMD™ Massager works deep…" at bounding box center [416, 201] width 383 height 68
drag, startPoint x: 410, startPoint y: 246, endPoint x: 602, endPoint y: 251, distance: 191.8
click at [602, 235] on p "Unlike quick fixes that only mask the problem, the HelioMD™ Massager works deep…" at bounding box center [416, 201] width 383 height 68
click at [425, 235] on p "Unlike quick fixes that only mask the problem, the HelioMD™ Massager works deep…" at bounding box center [416, 201] width 383 height 68
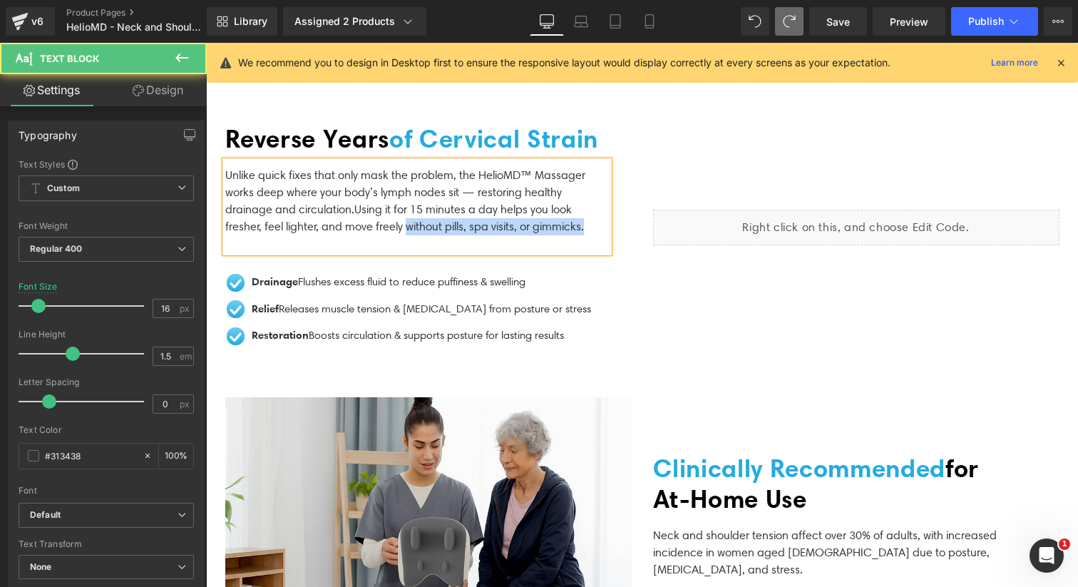
drag, startPoint x: 604, startPoint y: 251, endPoint x: 410, endPoint y: 248, distance: 193.9
click at [410, 235] on p "Unlike quick fixes that only mask the problem, the HelioMD™ Massager works deep…" at bounding box center [416, 201] width 383 height 68
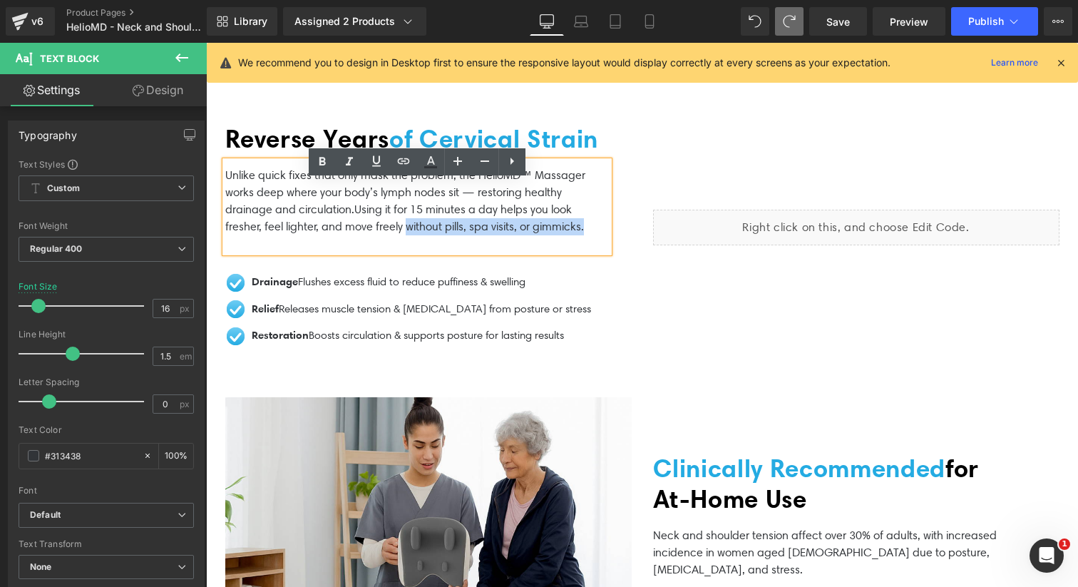
click at [410, 235] on p "Unlike quick fixes that only mask the problem, the HelioMD™ Massager works deep…" at bounding box center [416, 201] width 383 height 68
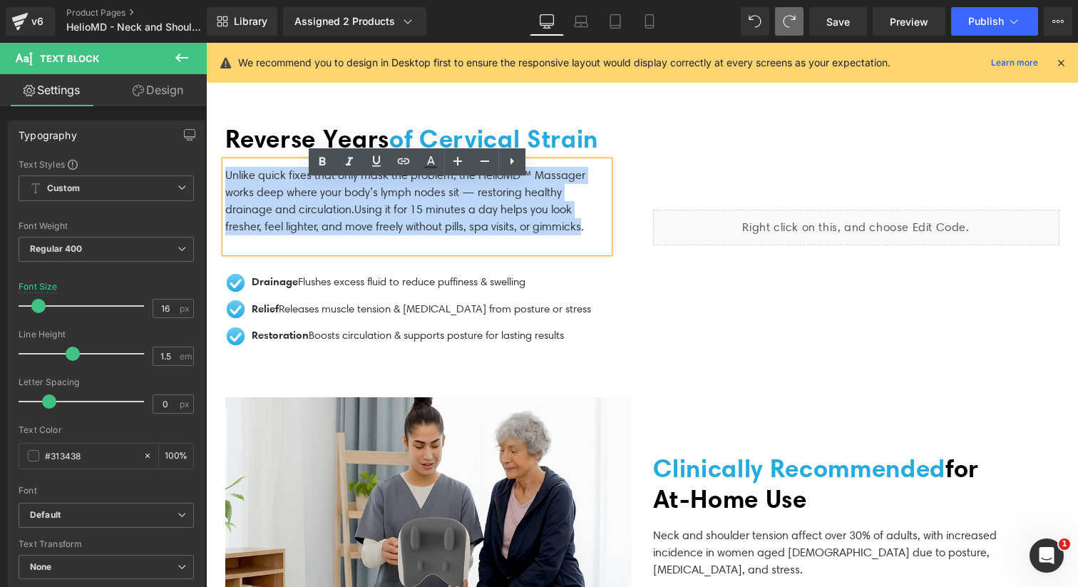
drag, startPoint x: 588, startPoint y: 253, endPoint x: 193, endPoint y: 143, distance: 410.0
copy p "Unlike quick fixes that only mask the problem, the HelioMD™ Massager works deep…"
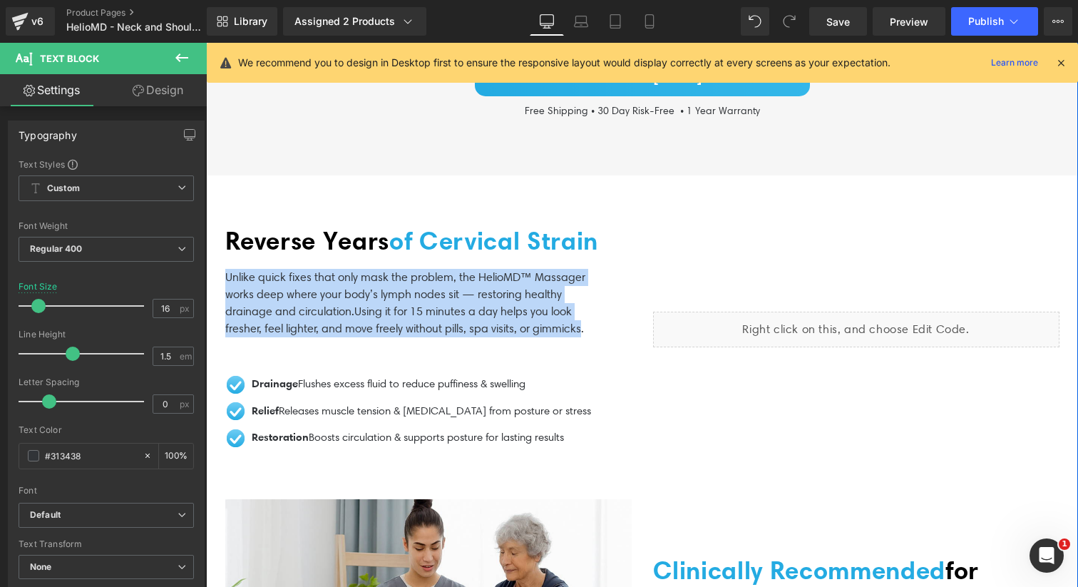
scroll to position [2601, 0]
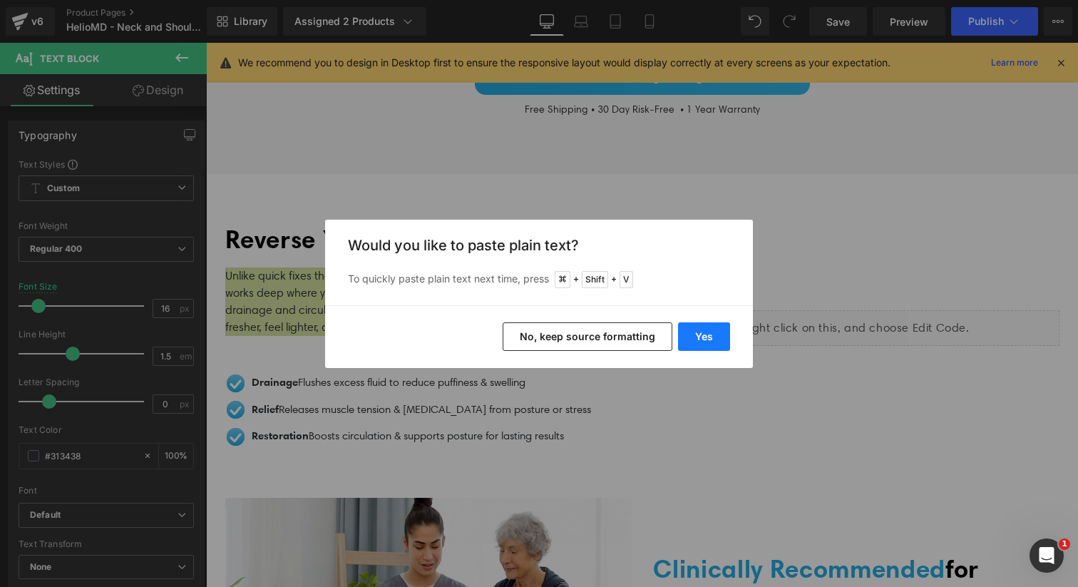
click at [701, 341] on button "Yes" at bounding box center [704, 336] width 52 height 29
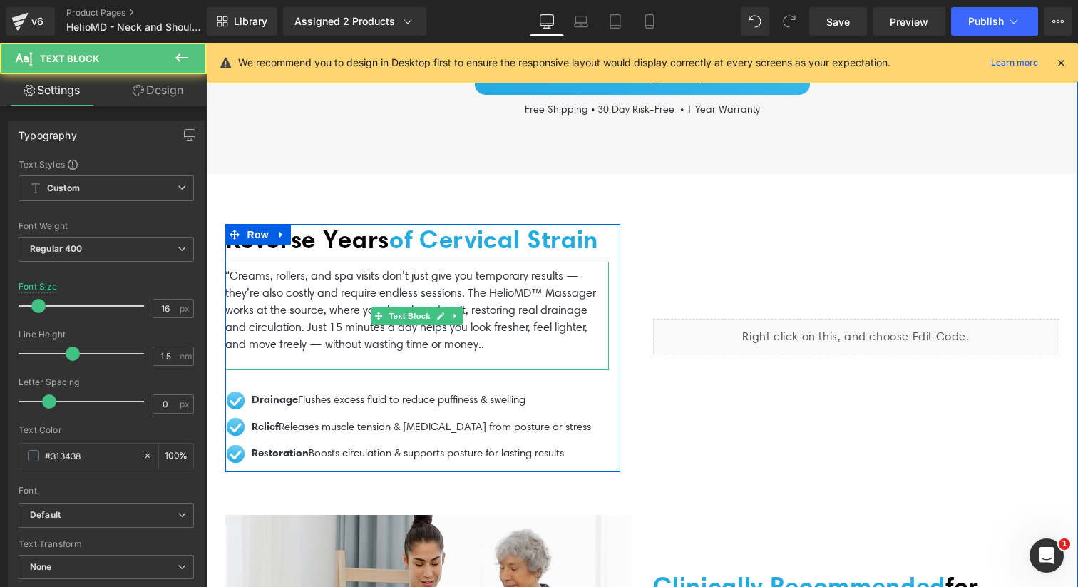
click at [232, 296] on p "“Creams, rollers, and spa visits don’t just give you temporary results — they’r…" at bounding box center [416, 310] width 383 height 86
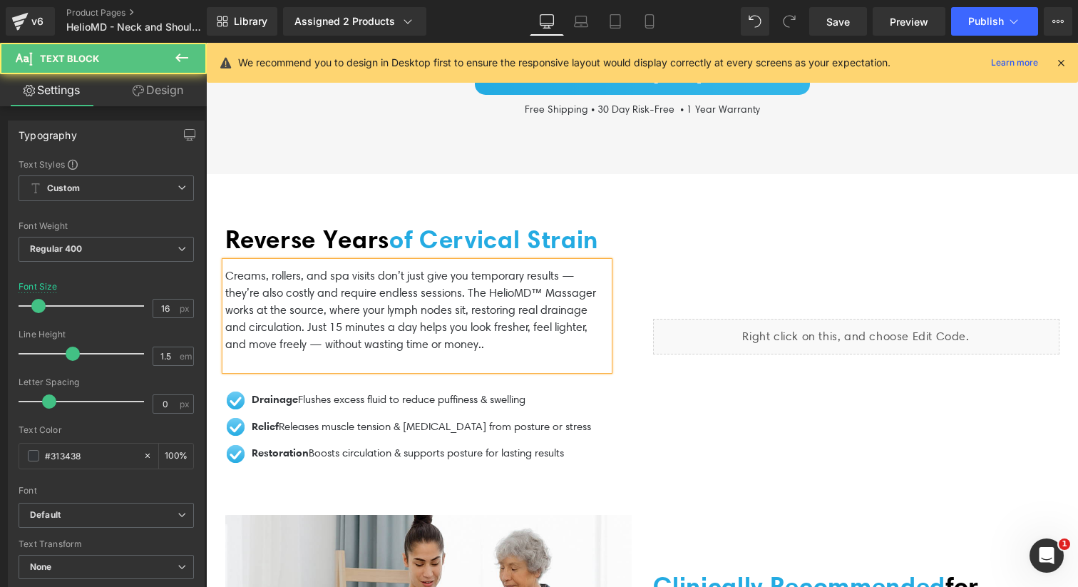
click at [470, 316] on p "Creams, rollers, and spa visits don’t just give you temporary results — they’re…" at bounding box center [416, 310] width 383 height 86
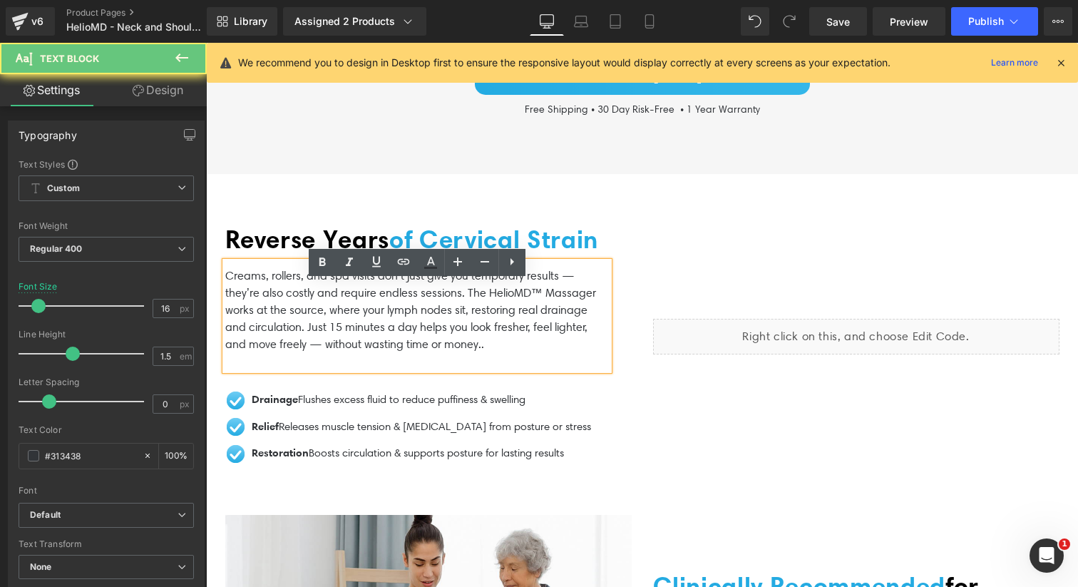
click at [473, 309] on p "Creams, rollers, and spa visits don’t just give you temporary results — they’re…" at bounding box center [416, 310] width 383 height 86
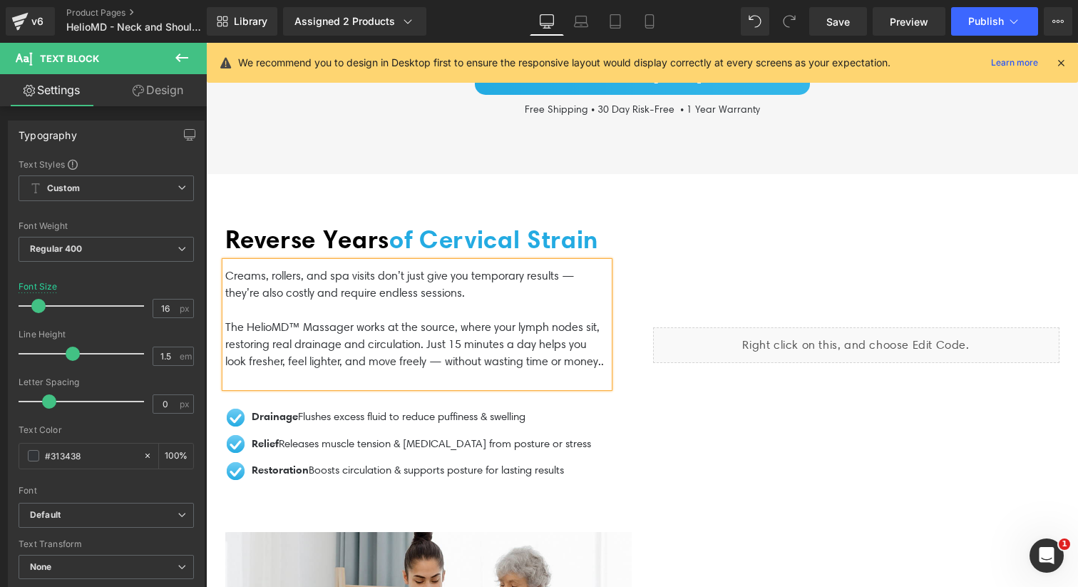
click at [450, 370] on p "Creams, rollers, and spa visits don’t just give you temporary results — they’re…" at bounding box center [416, 318] width 383 height 103
drag, startPoint x: 592, startPoint y: 384, endPoint x: 437, endPoint y: 385, distance: 154.7
click at [437, 370] on p "Creams, rollers, and spa visits don’t just give you temporary results — they’re…" at bounding box center [416, 318] width 383 height 103
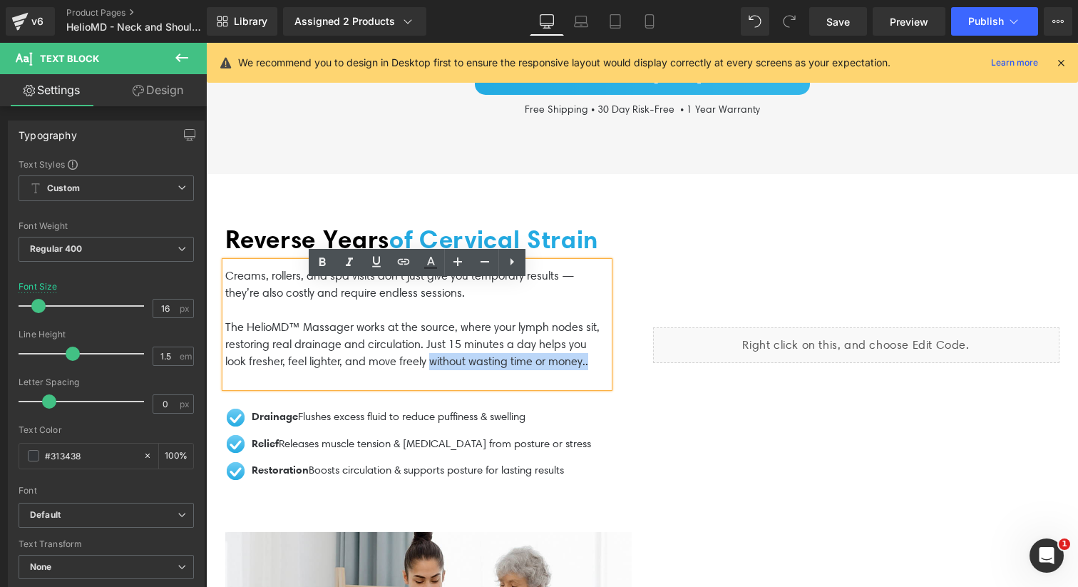
scroll to position [2563, 0]
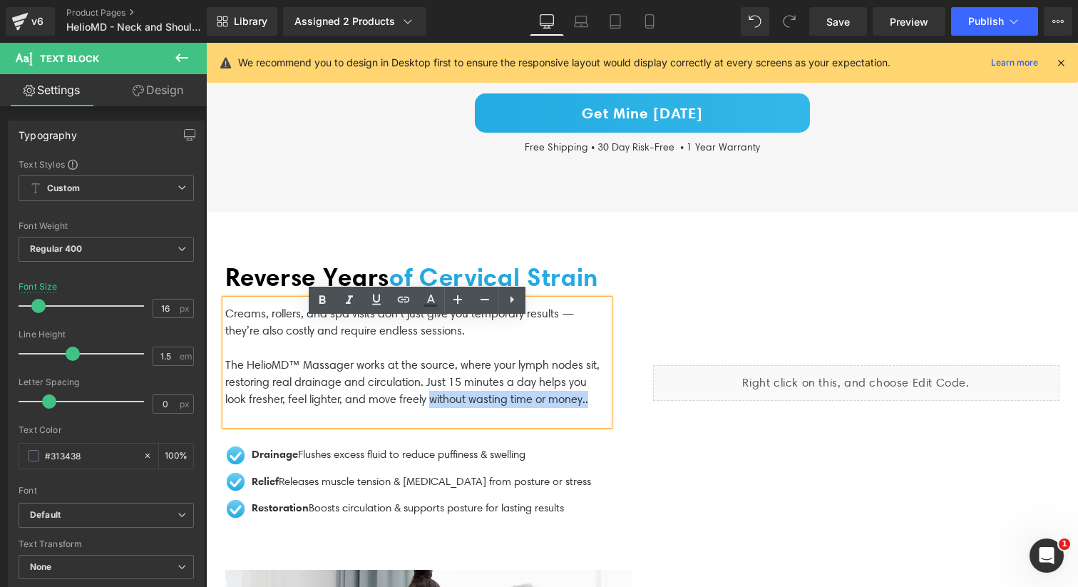
click at [389, 292] on span "of Cervical Strain" at bounding box center [493, 277] width 209 height 31
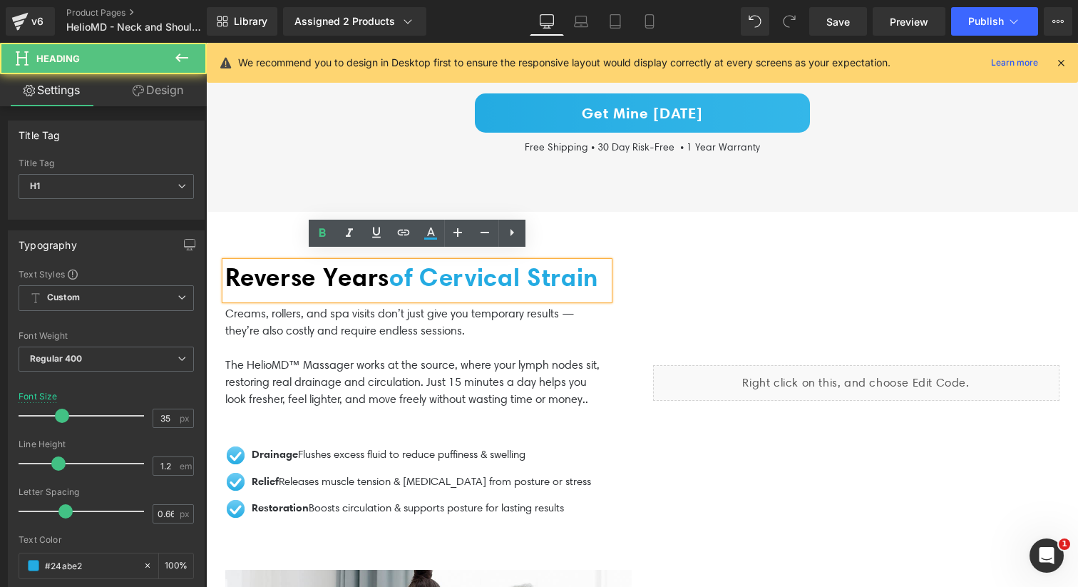
drag, startPoint x: 334, startPoint y: 302, endPoint x: 232, endPoint y: 261, distance: 110.6
click at [232, 262] on h1 "Reverse Years of Cervical Strain" at bounding box center [416, 277] width 383 height 31
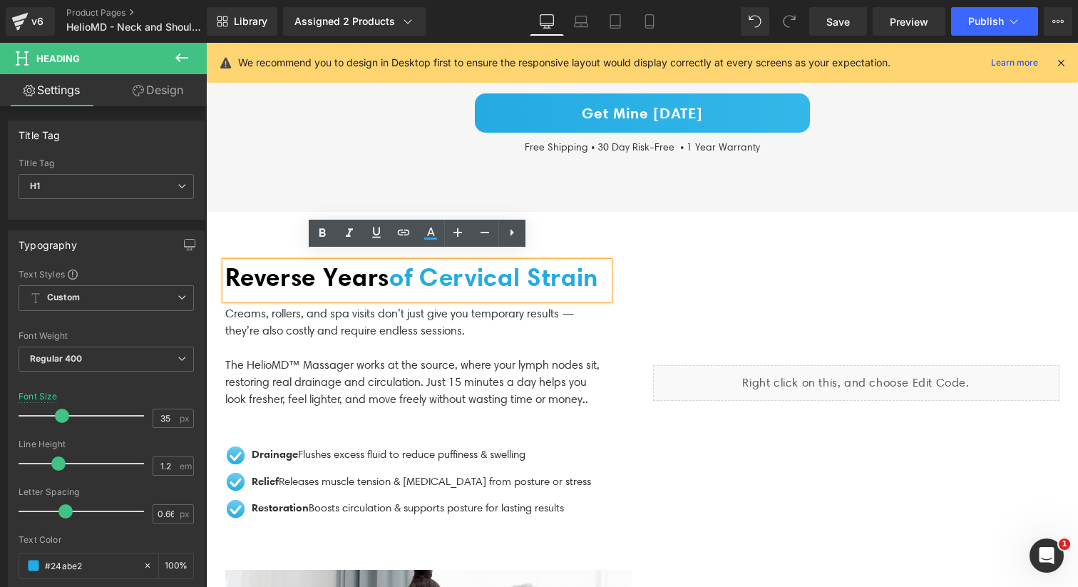
paste div
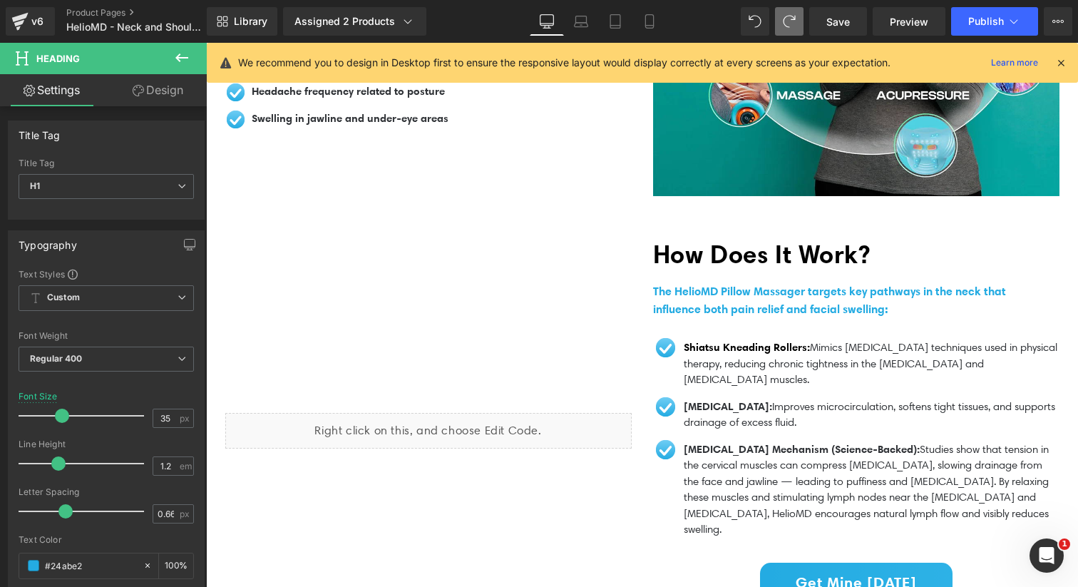
scroll to position [1334, 0]
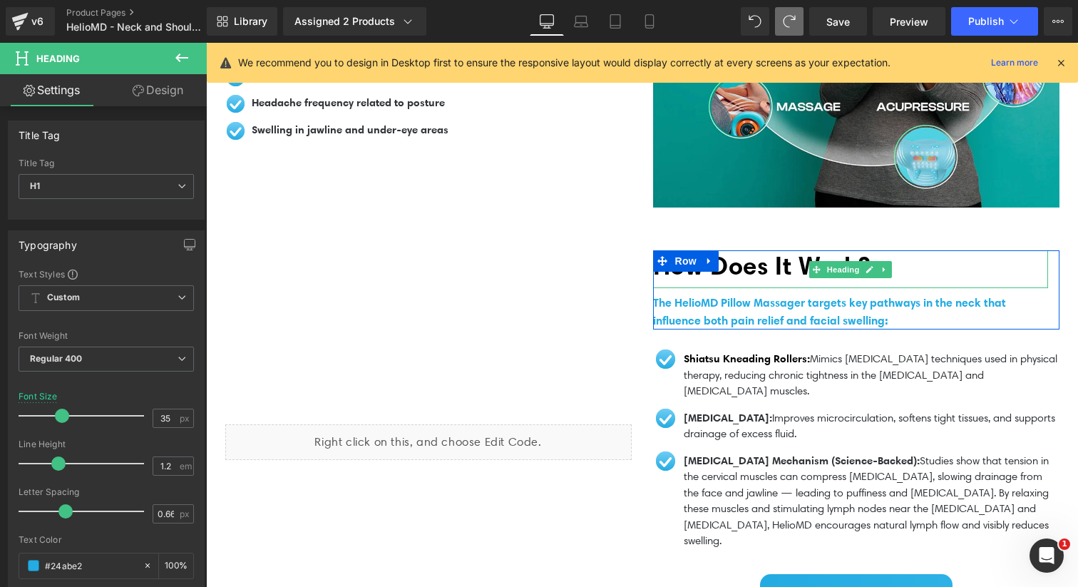
click at [768, 264] on span "How Does It Work?" at bounding box center [761, 265] width 217 height 31
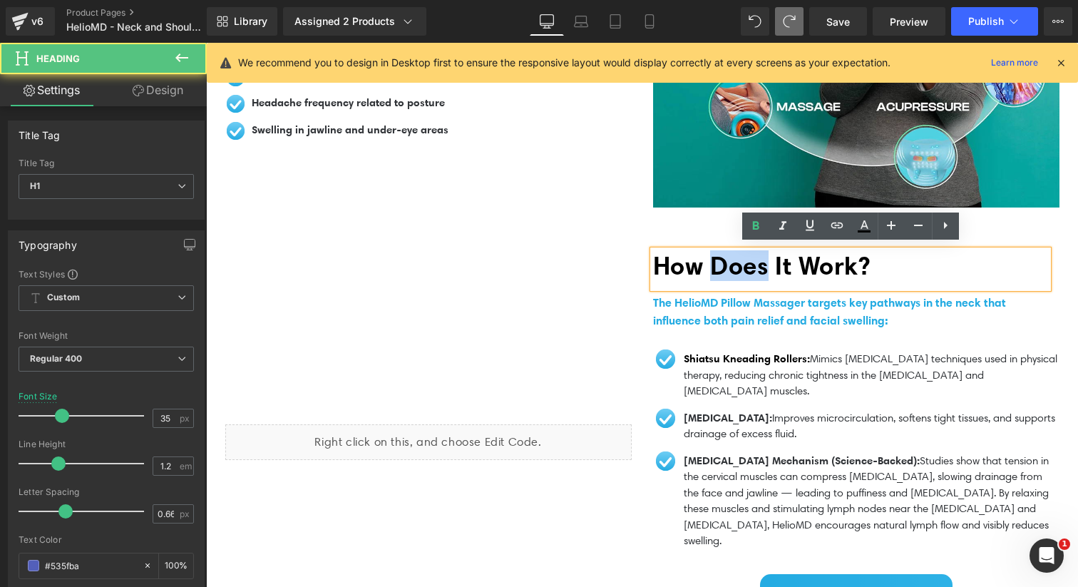
click at [768, 264] on span "How Does It Work?" at bounding box center [761, 265] width 217 height 31
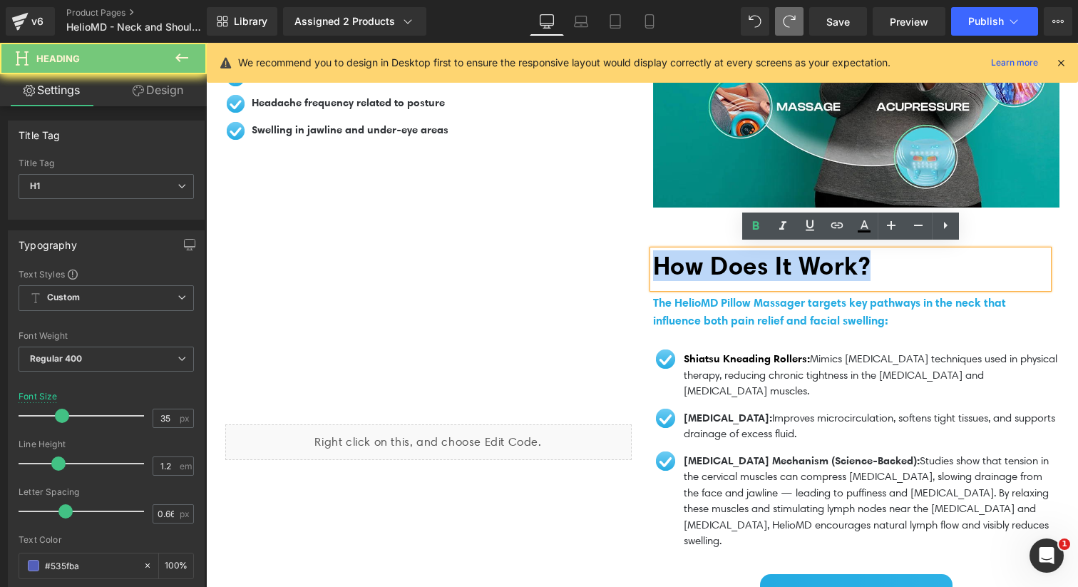
click at [768, 264] on span "How Does It Work?" at bounding box center [761, 265] width 217 height 31
paste div
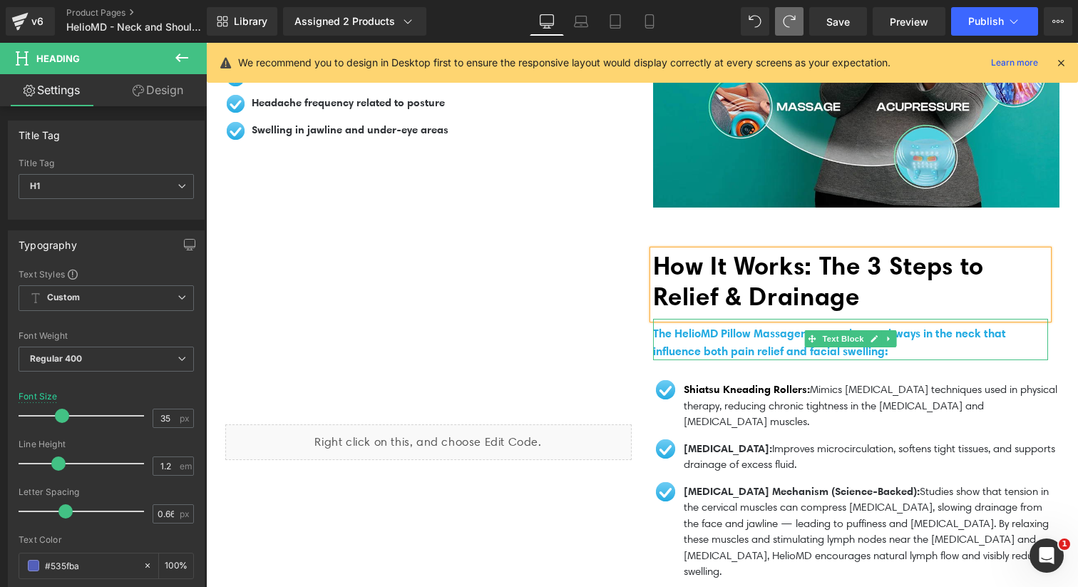
click at [867, 334] on link at bounding box center [873, 338] width 15 height 17
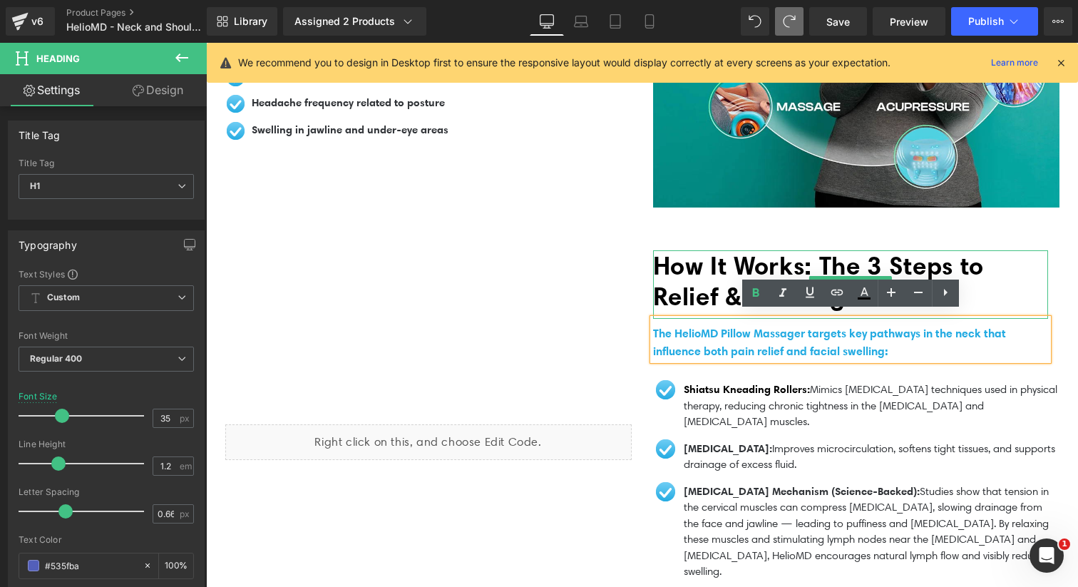
click at [664, 291] on span "How It Works: The 3 Steps to Relief & Drainage" at bounding box center [818, 280] width 331 height 61
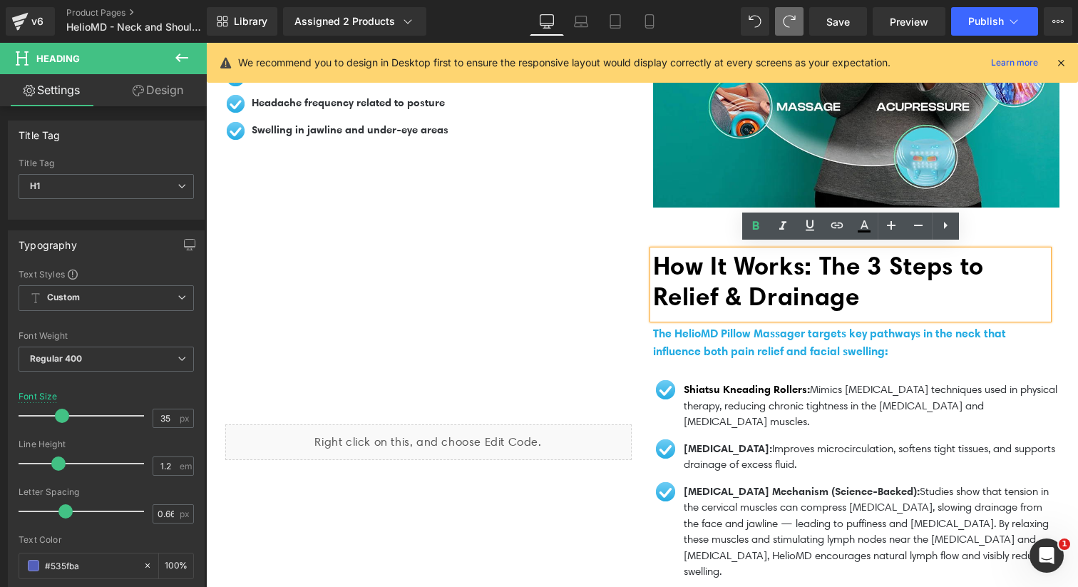
click at [1056, 261] on div "How It Works: The 3 Steps to Relief & Drainage Heading The HelioMD Pillow Massa…" at bounding box center [856, 305] width 406 height 110
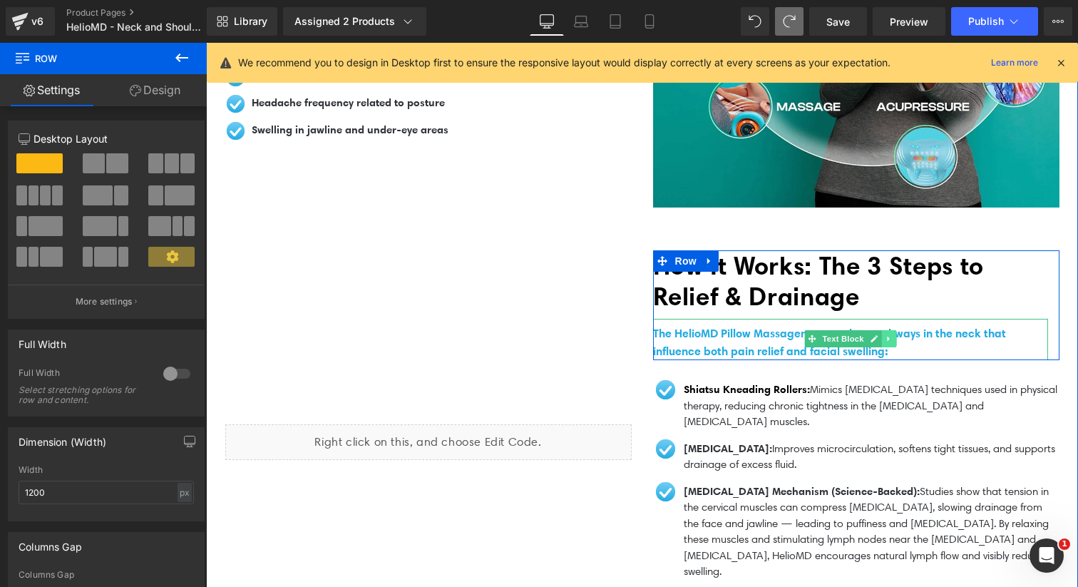
click at [886, 335] on icon at bounding box center [888, 338] width 8 height 9
click at [897, 335] on icon at bounding box center [896, 339] width 8 height 8
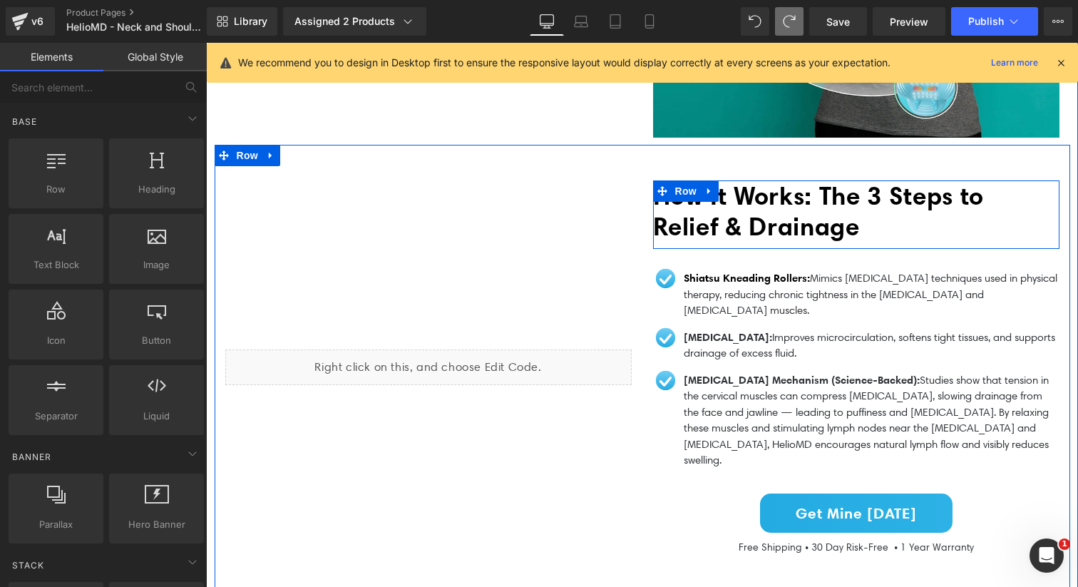
scroll to position [1407, 0]
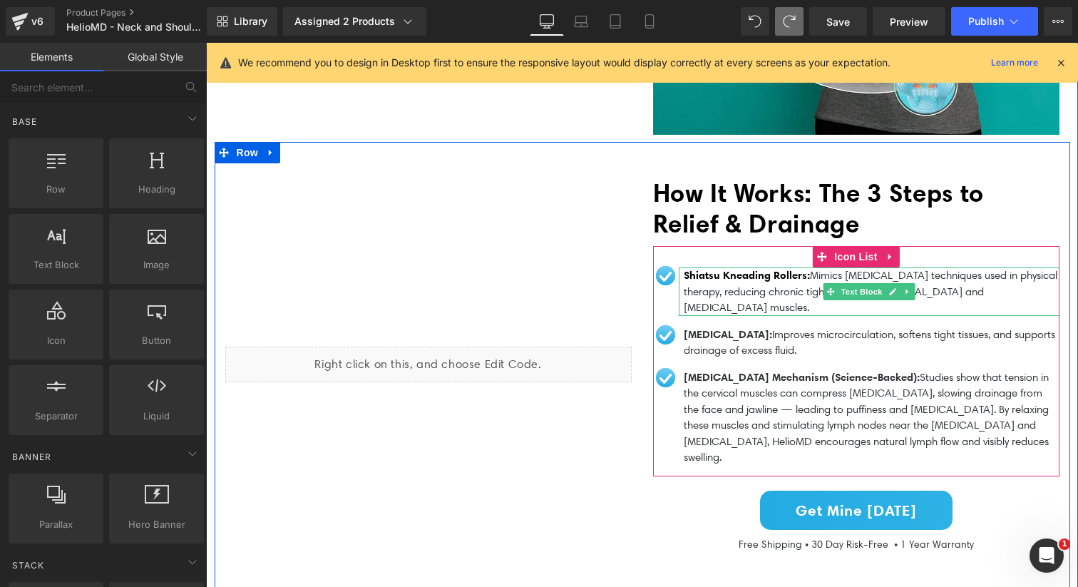
click at [778, 278] on p "Shiatsu Kneading Rollers: Mimics myofascial release techniques used in physical…" at bounding box center [871, 291] width 376 height 48
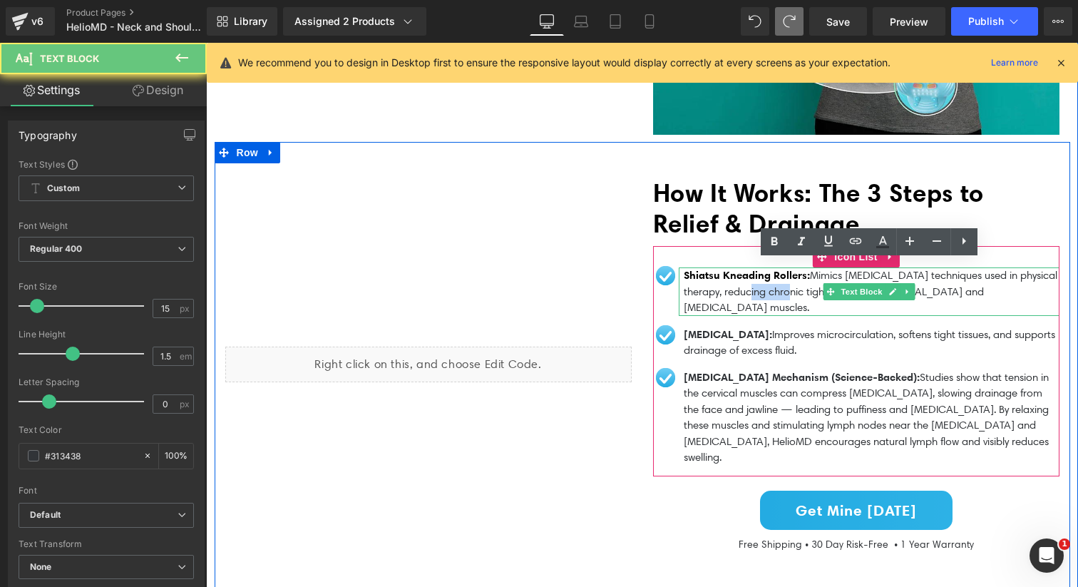
click at [778, 278] on p "Shiatsu Kneading Rollers: Mimics myofascial release techniques used in physical…" at bounding box center [871, 291] width 376 height 48
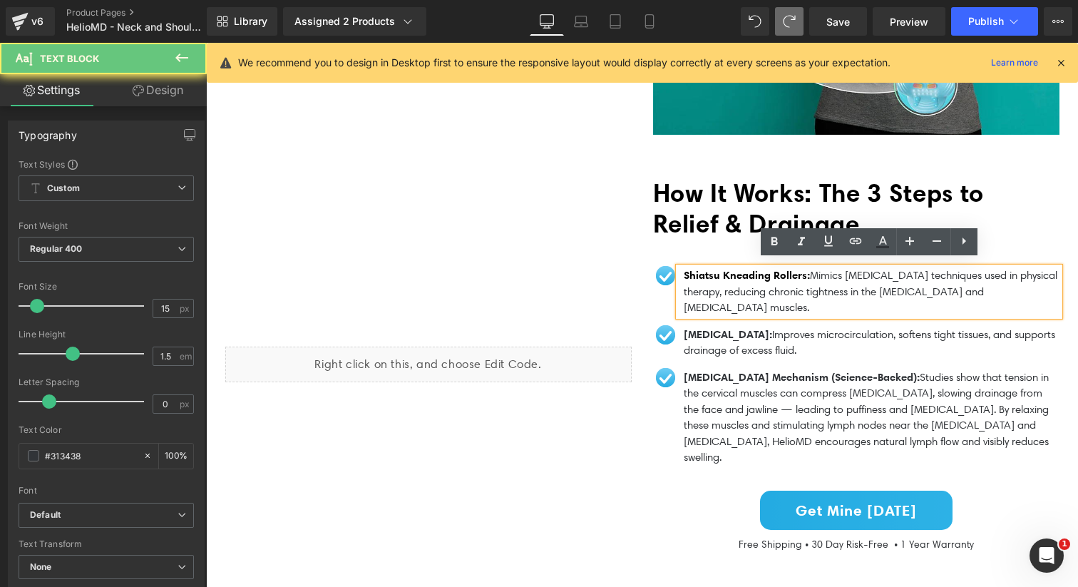
click at [813, 293] on p "Shiatsu Kneading Rollers: Mimics myofascial release techniques used in physical…" at bounding box center [871, 291] width 376 height 48
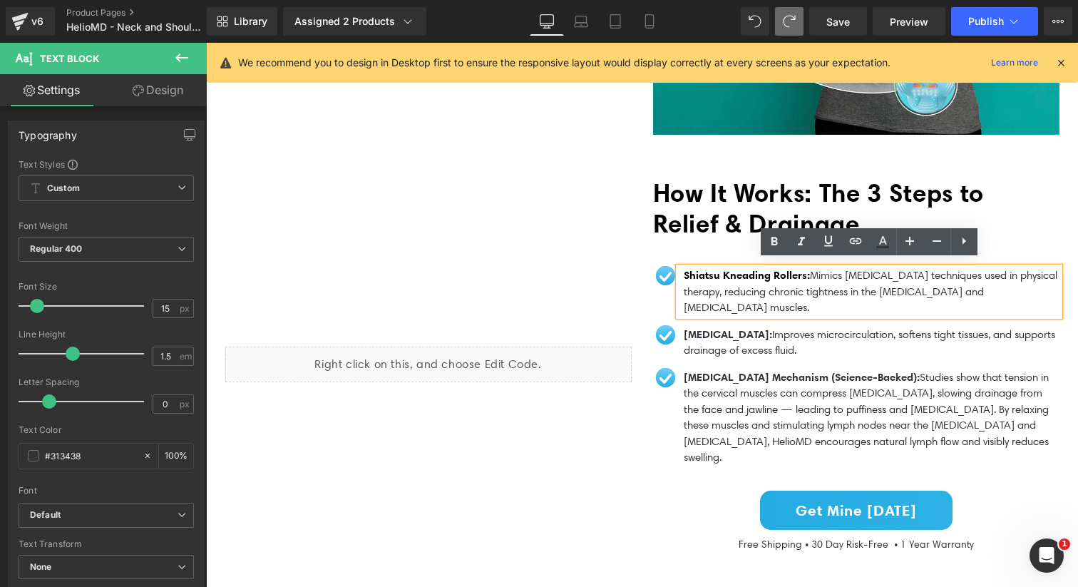
drag, startPoint x: 829, startPoint y: 298, endPoint x: 685, endPoint y: 263, distance: 148.1
click at [685, 267] on p "Shiatsu Kneading Rollers: Mimics myofascial release techniques used in physical…" at bounding box center [871, 291] width 376 height 48
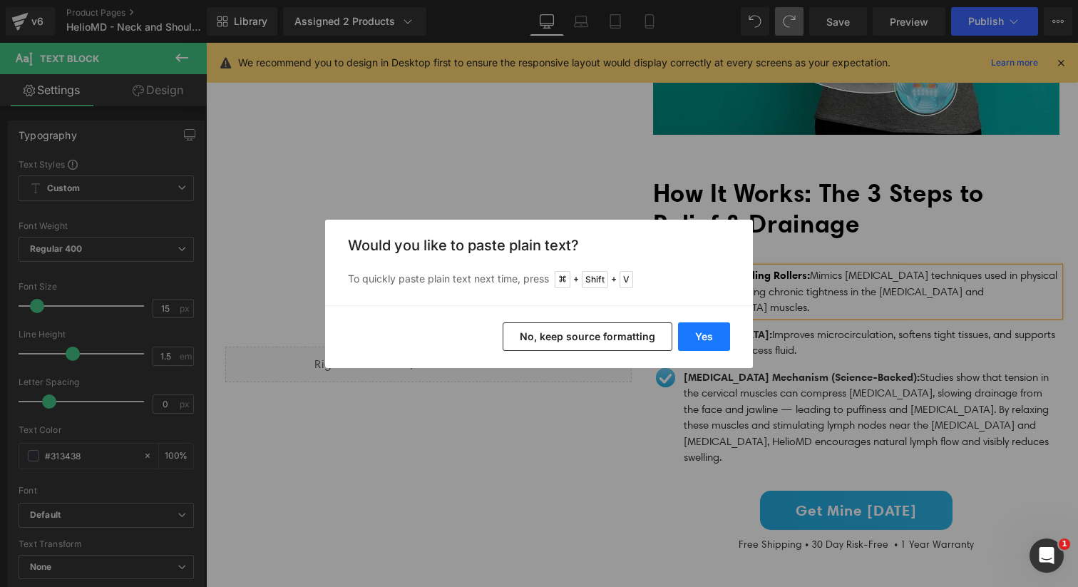
click at [710, 326] on button "Yes" at bounding box center [704, 336] width 52 height 29
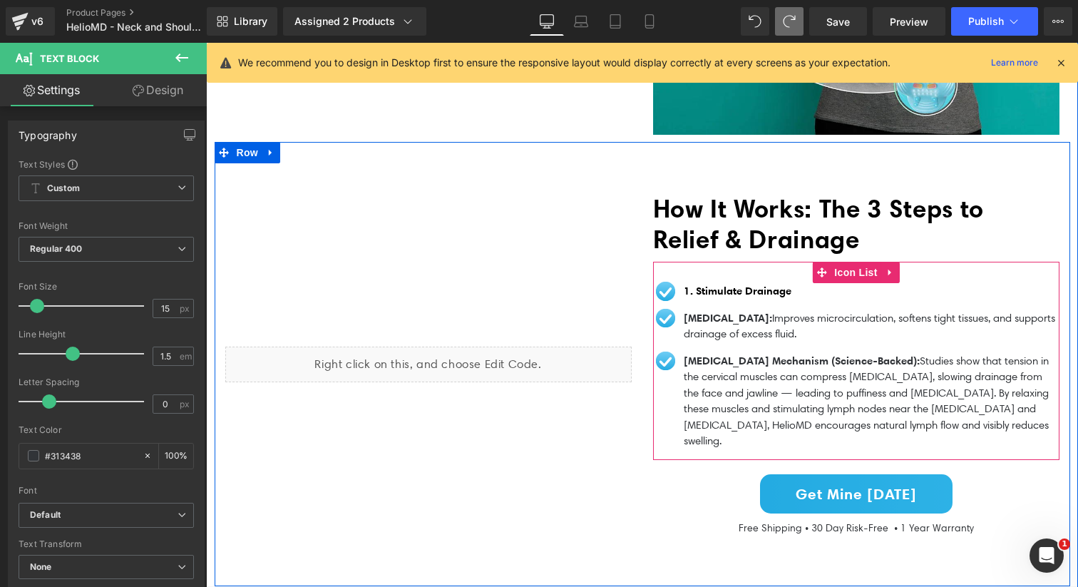
click at [795, 291] on div "1. Stimulate Drainage Text Block" at bounding box center [868, 291] width 381 height 16
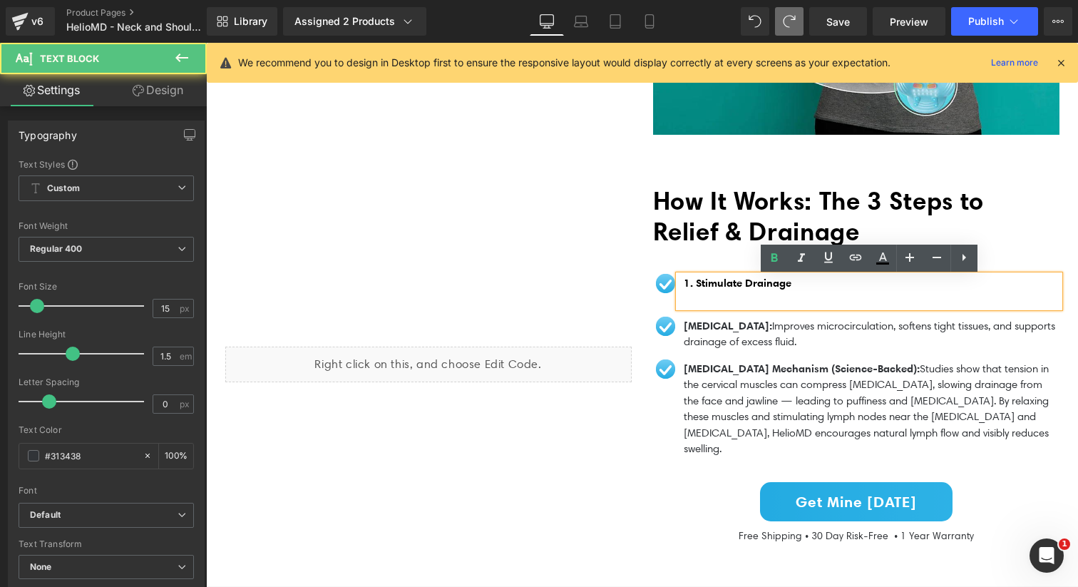
scroll to position [1399, 0]
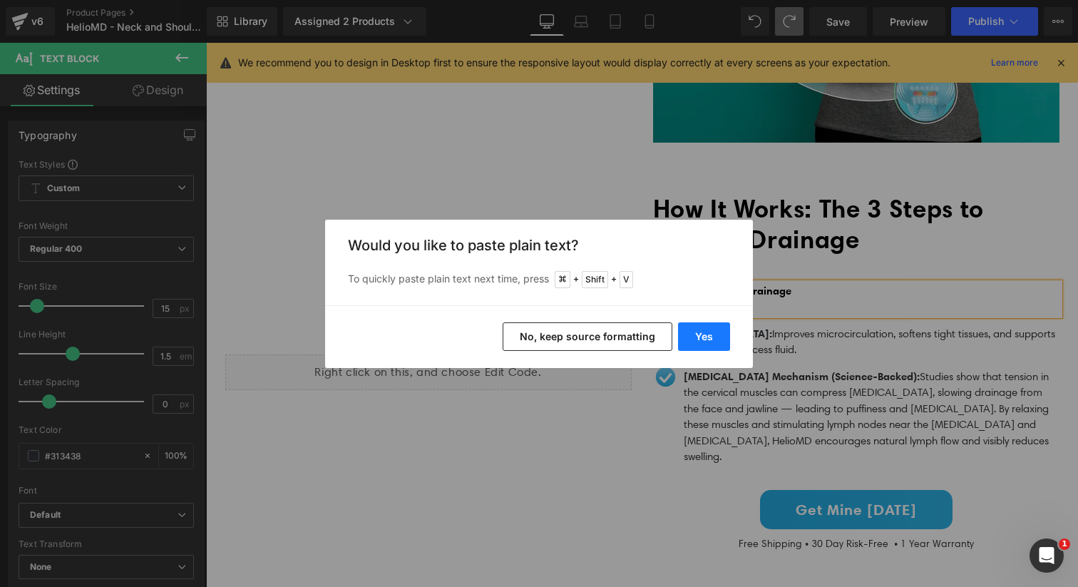
click at [718, 331] on button "Yes" at bounding box center [704, 336] width 52 height 29
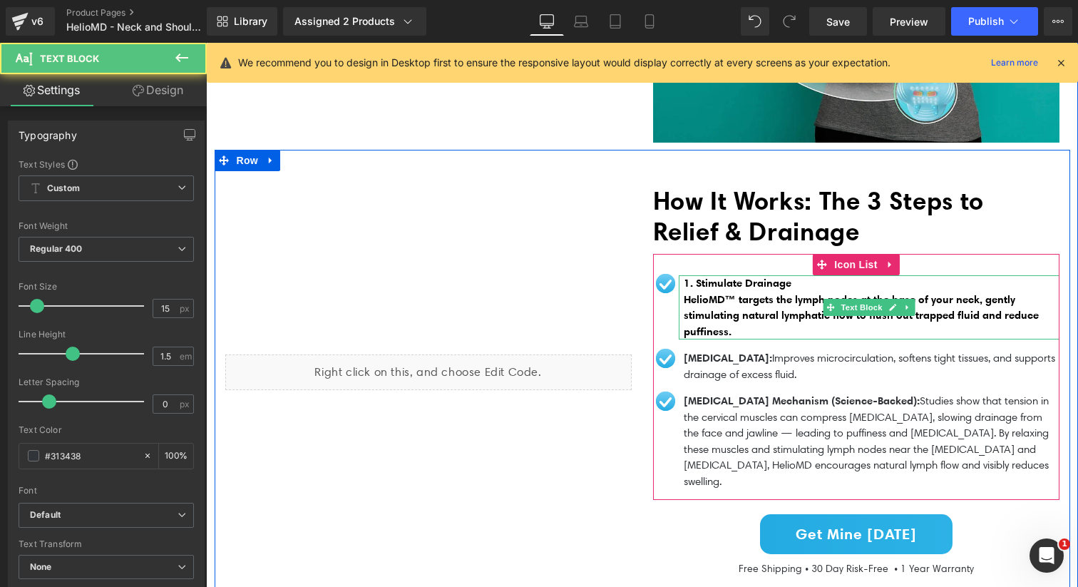
click at [750, 317] on p "1. Stimulate Drainage HelioMD™ targets the lymph nodes at the base of your neck…" at bounding box center [871, 307] width 376 height 64
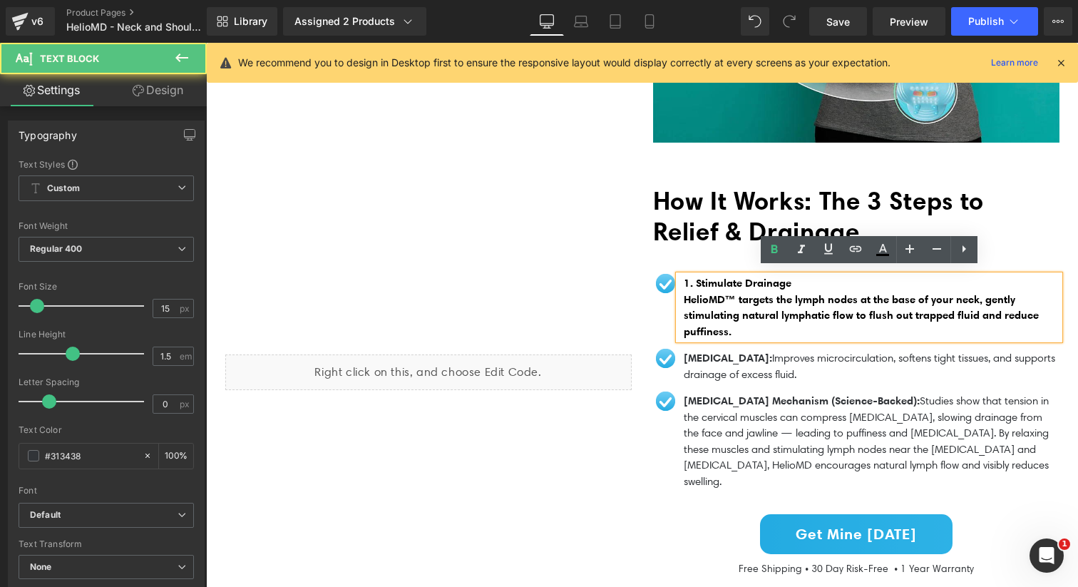
click at [740, 295] on span "1. Stimulate Drainage HelioMD™ targets the lymph nodes at the base of your neck…" at bounding box center [860, 307] width 355 height 62
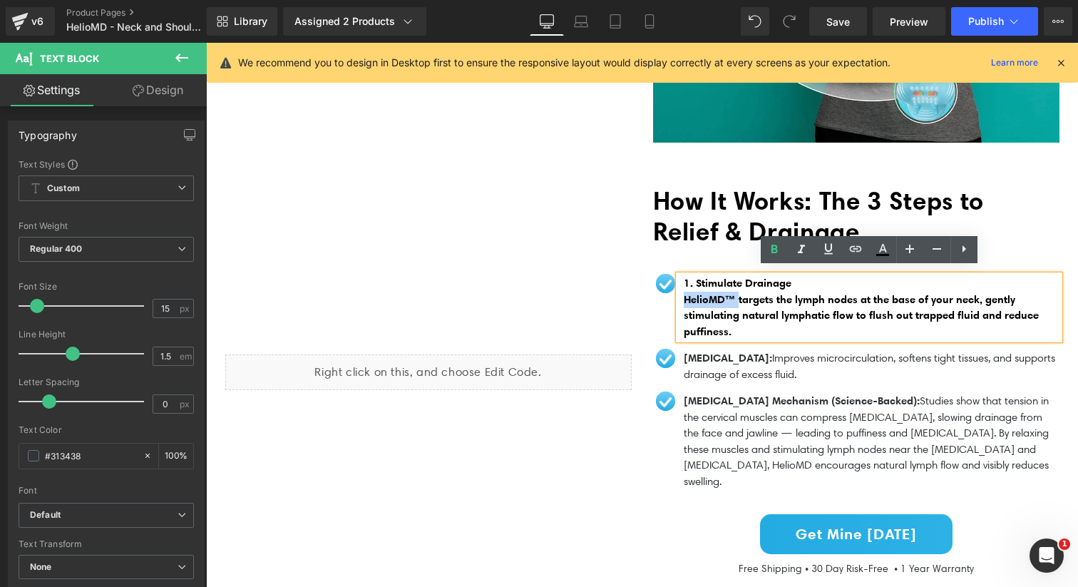
drag, startPoint x: 740, startPoint y: 294, endPoint x: 669, endPoint y: 294, distance: 71.3
click at [669, 294] on div "1. Stimulate Drainage HelioMD™ targets the lymph nodes at the base of your neck…" at bounding box center [856, 307] width 406 height 64
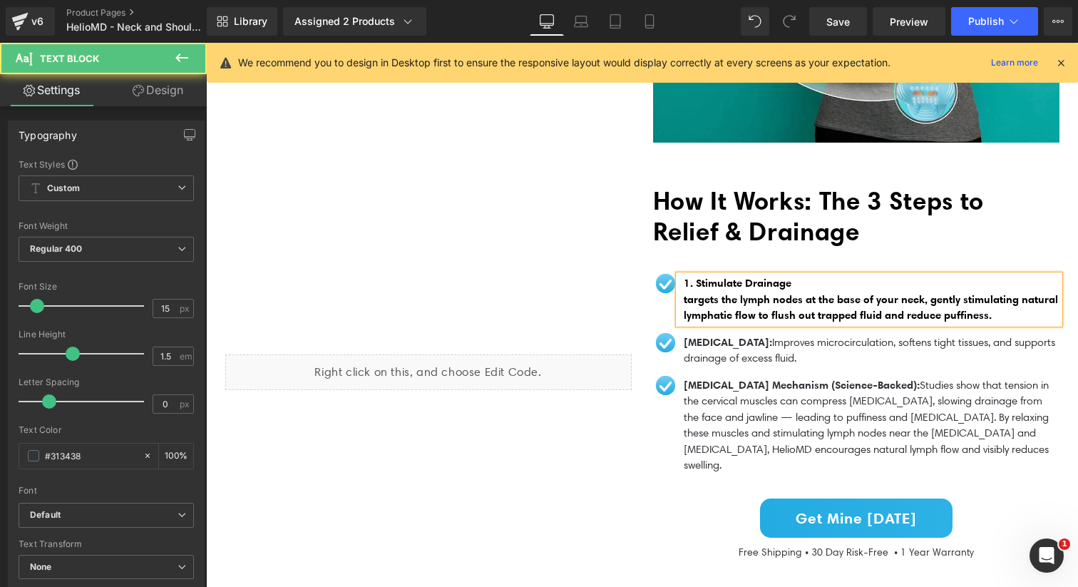
click at [683, 306] on span "1. Stimulate Drainage targets the lymph nodes at the base of your neck, gently …" at bounding box center [870, 299] width 374 height 46
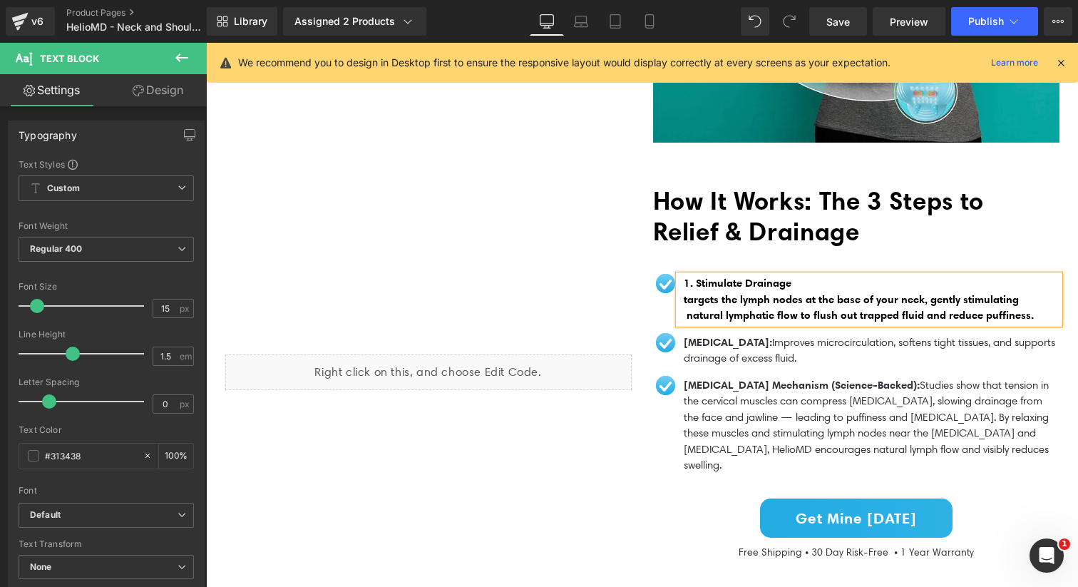
click at [689, 291] on span "1. Stimulate Drainage targets the lymph nodes at the base of your neck, gently …" at bounding box center [860, 299] width 355 height 46
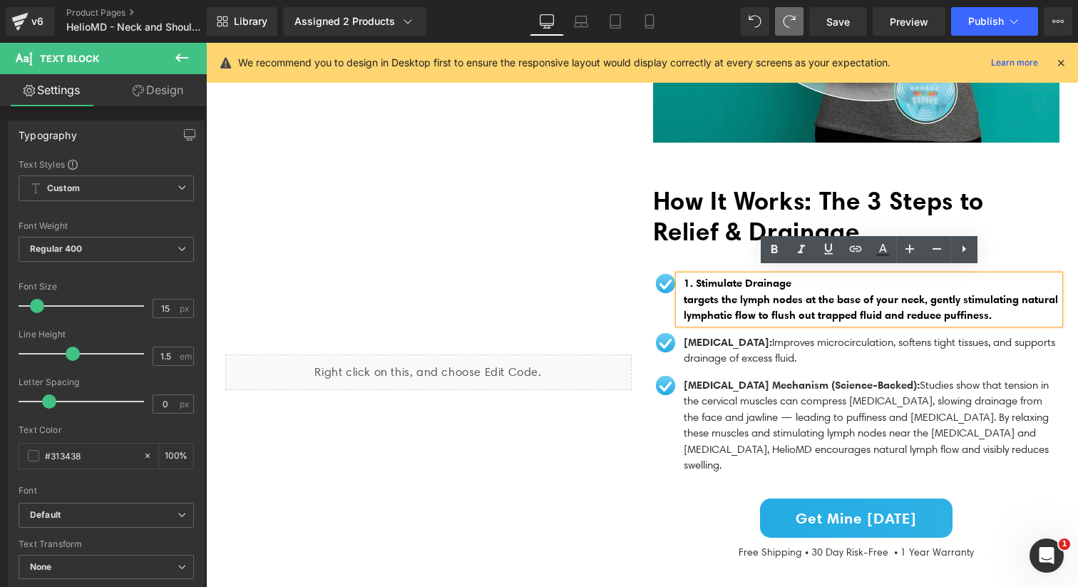
click at [804, 281] on p "1. Stimulate Drainage targets the lymph nodes at the base of your neck, gently …" at bounding box center [871, 299] width 376 height 48
drag, startPoint x: 822, startPoint y: 280, endPoint x: 679, endPoint y: 277, distance: 142.6
click at [679, 277] on div "1. Stimulate Drainage targets the lymph nodes at the base of your neck, gently …" at bounding box center [868, 299] width 381 height 48
click at [830, 249] on icon at bounding box center [828, 249] width 9 height 11
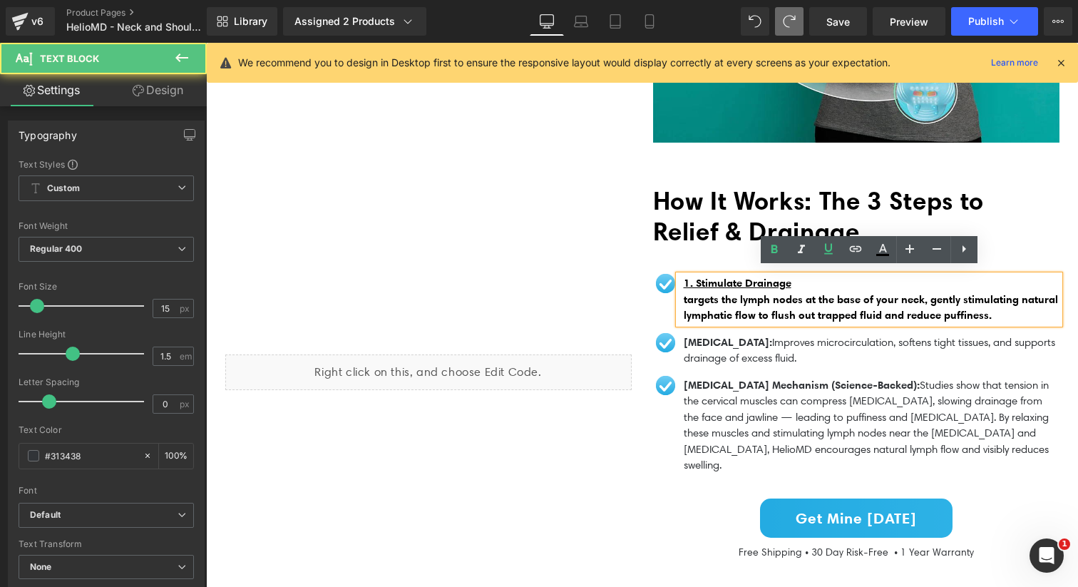
click at [803, 294] on span "1. Stimulate Drainage targets the lymph nodes at the base of your neck, gently …" at bounding box center [870, 299] width 374 height 46
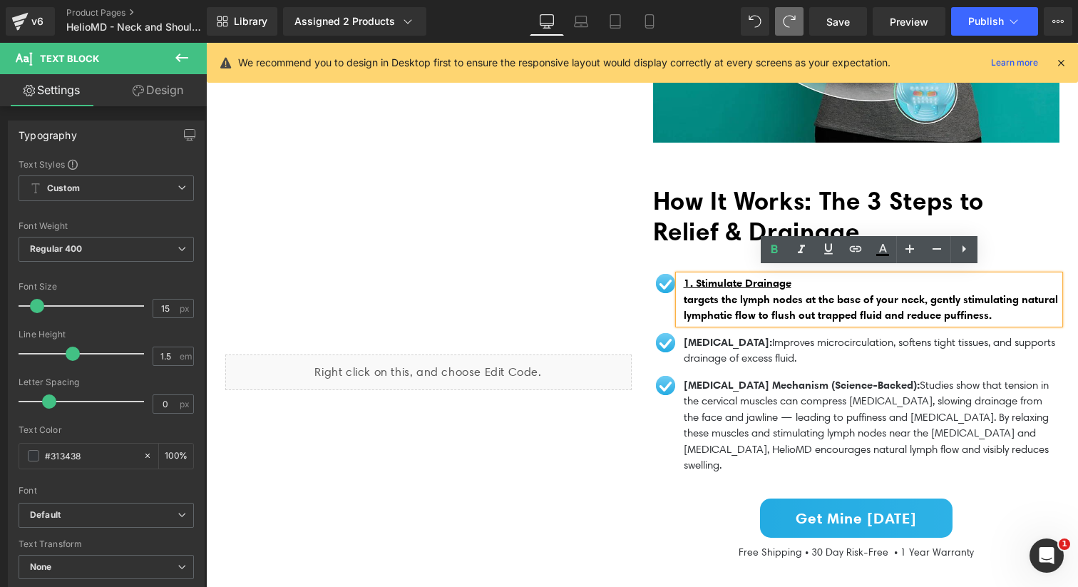
click at [656, 203] on span "How It Works: The 3 Steps to Relief & Drainage" at bounding box center [818, 215] width 331 height 61
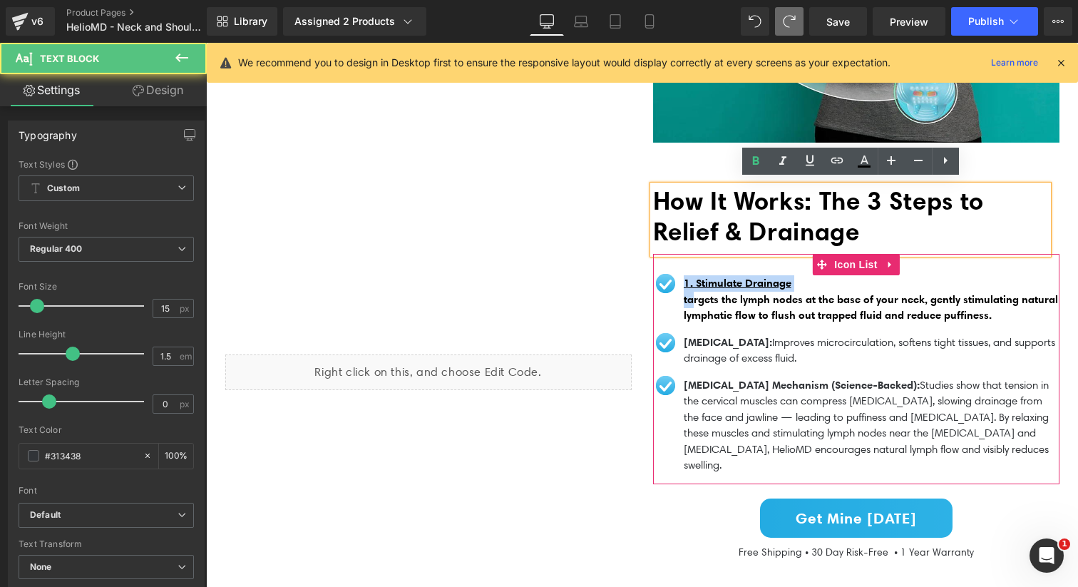
drag, startPoint x: 809, startPoint y: 279, endPoint x: 656, endPoint y: 276, distance: 152.5
click at [656, 276] on li "Image 1. Stimulate Drainage targets the lymph nodes at the base of your neck, g…" at bounding box center [856, 299] width 406 height 48
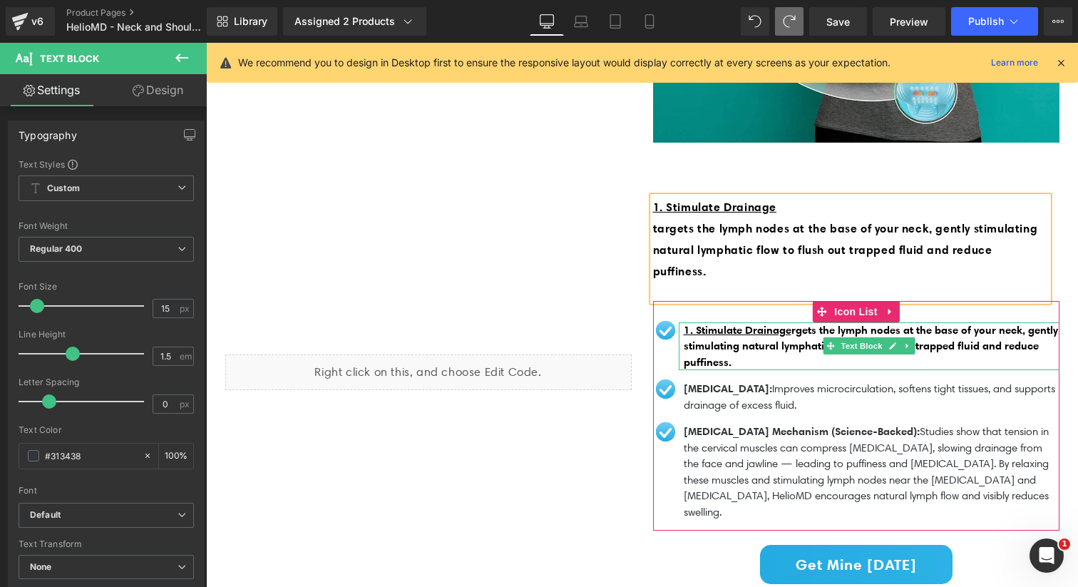
scroll to position [1444, 0]
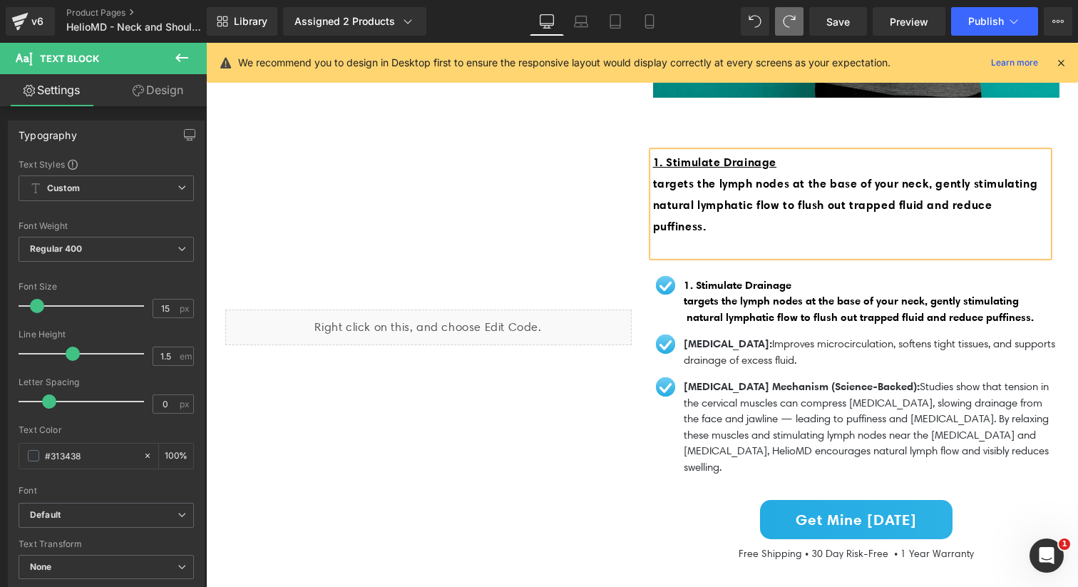
click at [608, 189] on div "Liquid" at bounding box center [429, 326] width 428 height 373
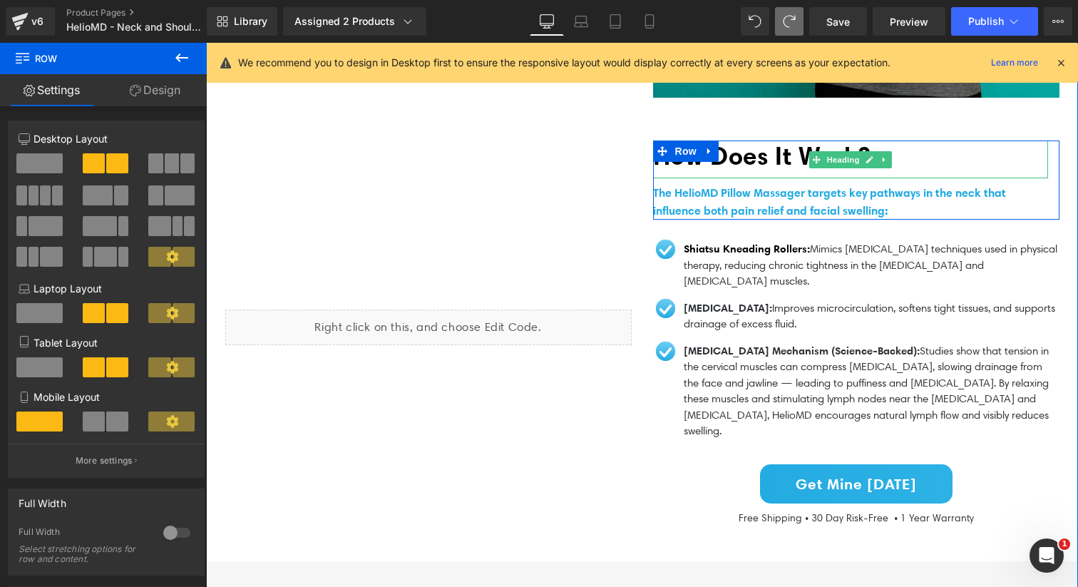
click at [731, 152] on span "How Does It Work?" at bounding box center [761, 155] width 217 height 31
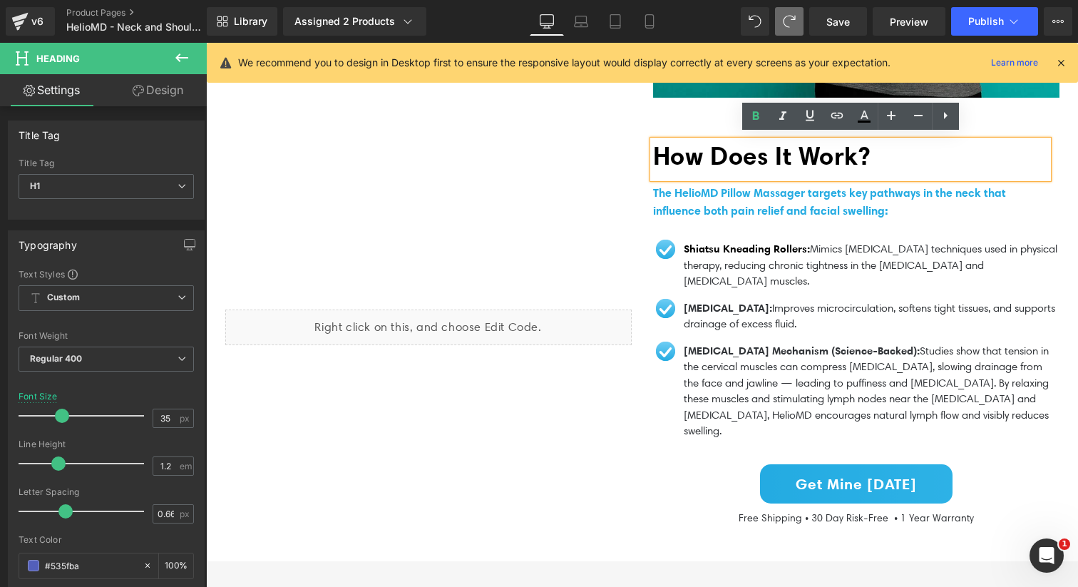
click at [770, 165] on div "How Does It Work?" at bounding box center [850, 159] width 395 height 38
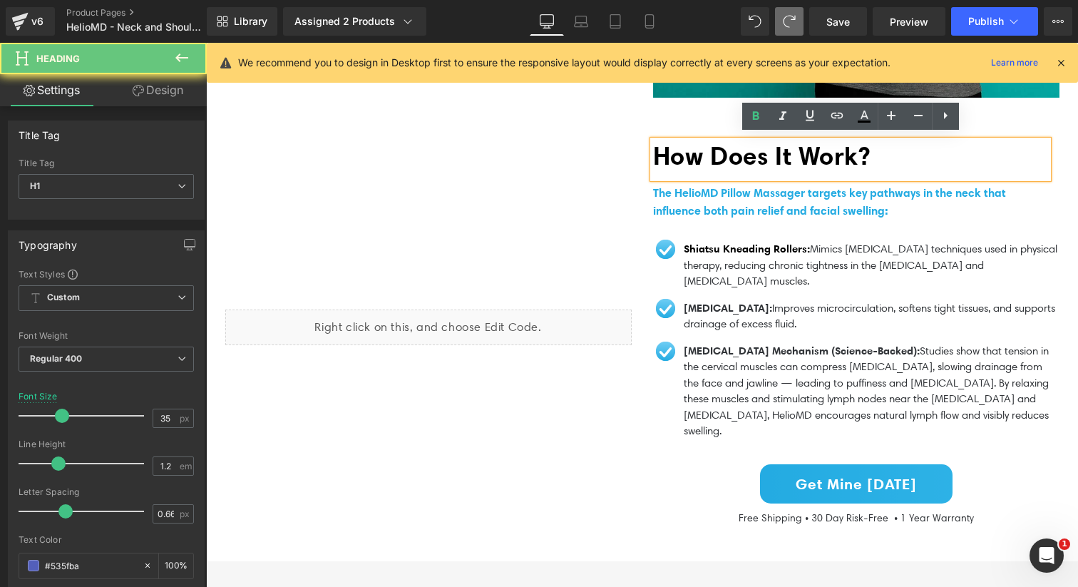
click at [770, 165] on div "How Does It Work?" at bounding box center [850, 159] width 395 height 38
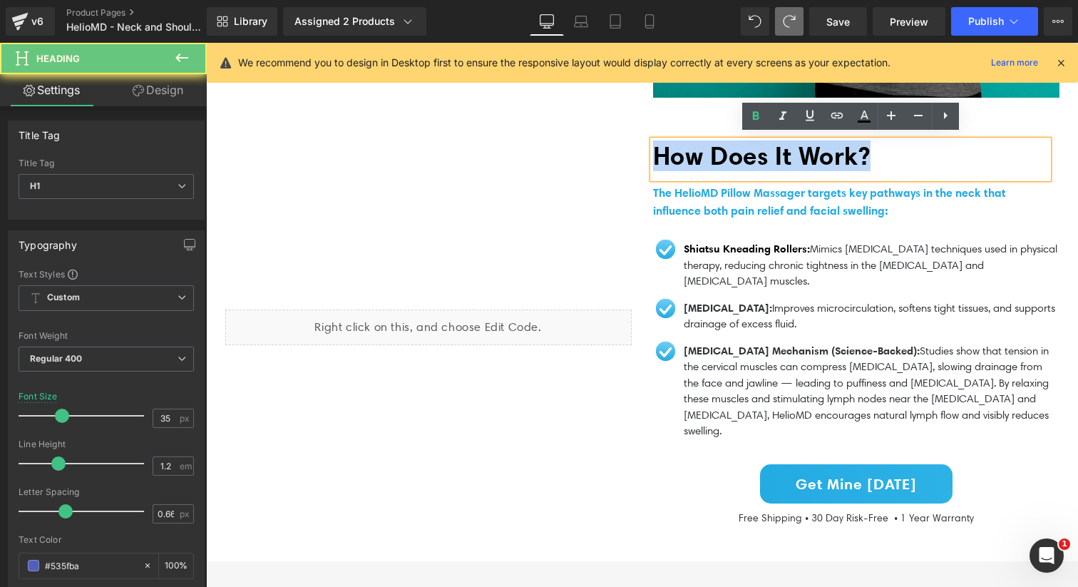
click at [770, 165] on div "How Does It Work?" at bounding box center [850, 159] width 395 height 38
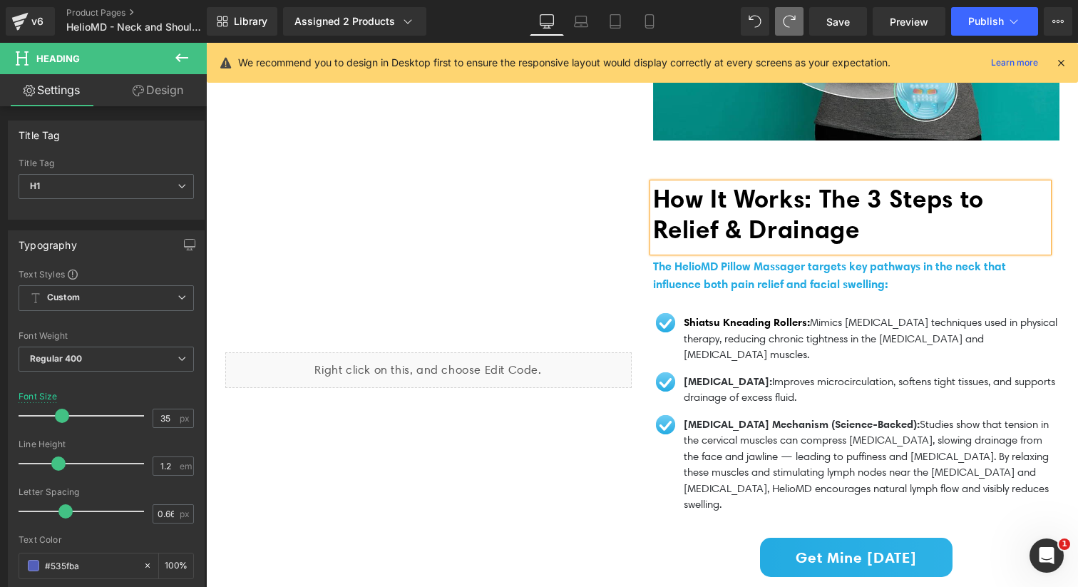
scroll to position [1400, 0]
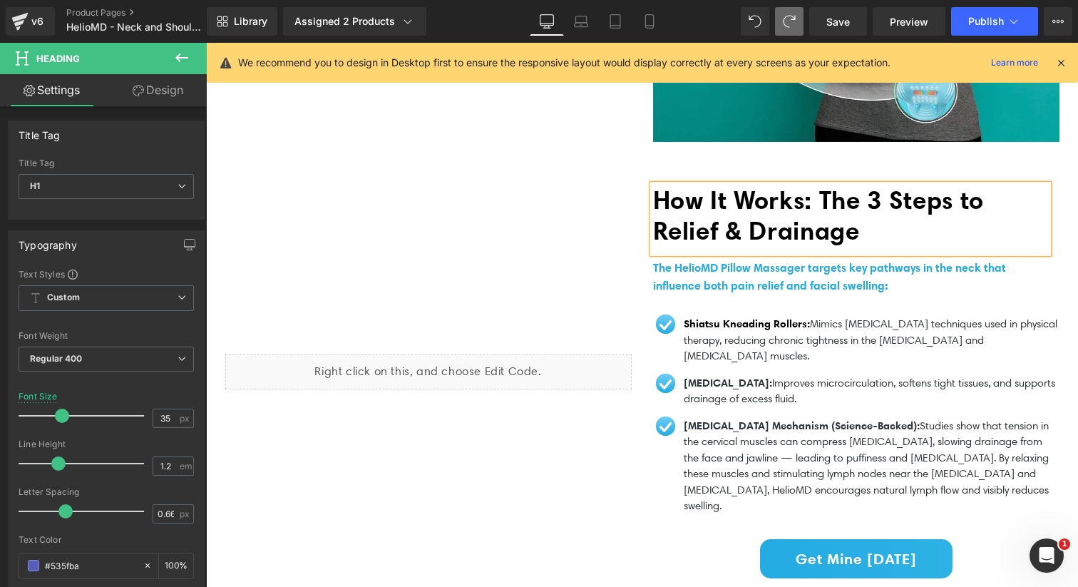
click at [758, 274] on span "The HelioMD Pillow Massager targets key pathways in the neck that influence bot…" at bounding box center [829, 276] width 353 height 32
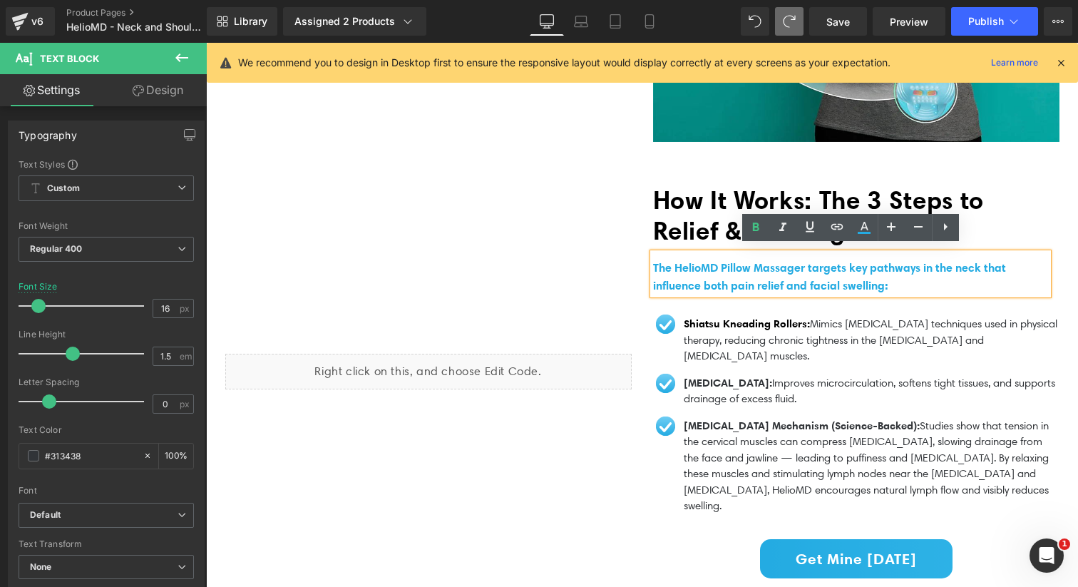
click at [604, 269] on div "Liquid" at bounding box center [429, 371] width 428 height 373
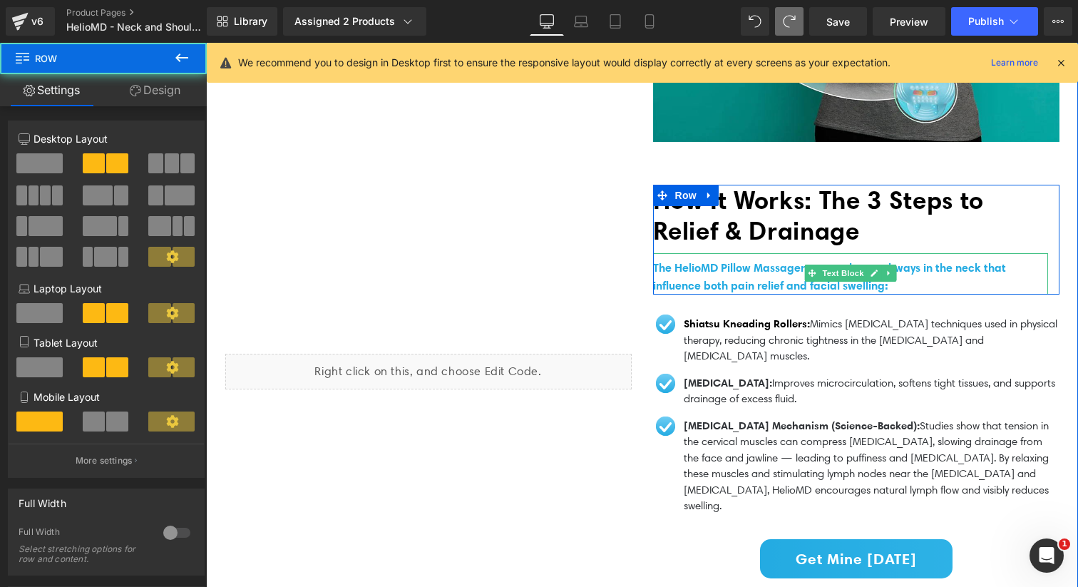
click at [752, 270] on p "The HelioMD Pillow Massager targets key pathways in the neck that influence bot…" at bounding box center [850, 277] width 395 height 36
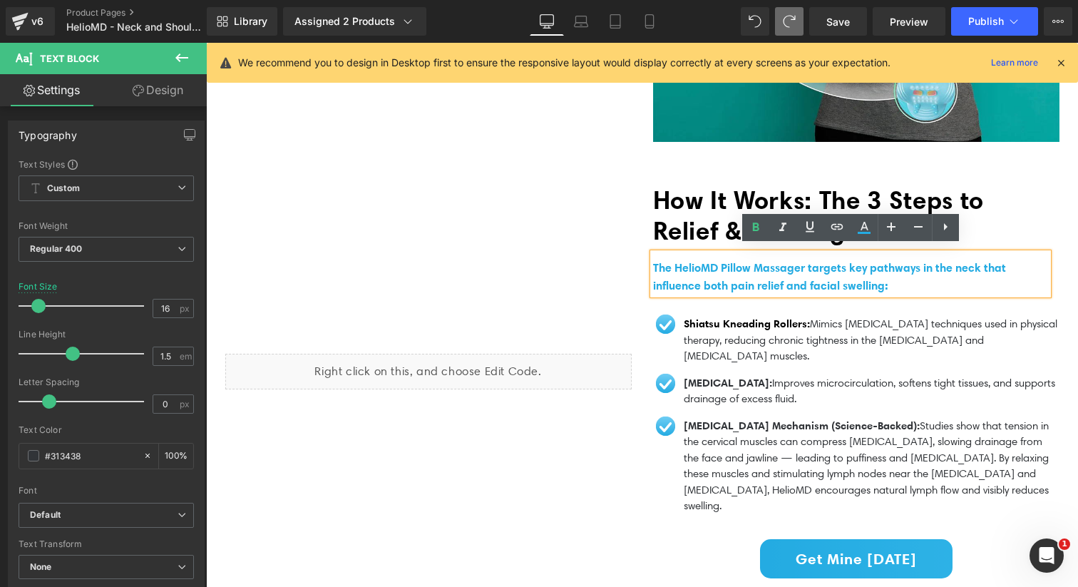
click at [574, 229] on div "Liquid" at bounding box center [429, 371] width 428 height 373
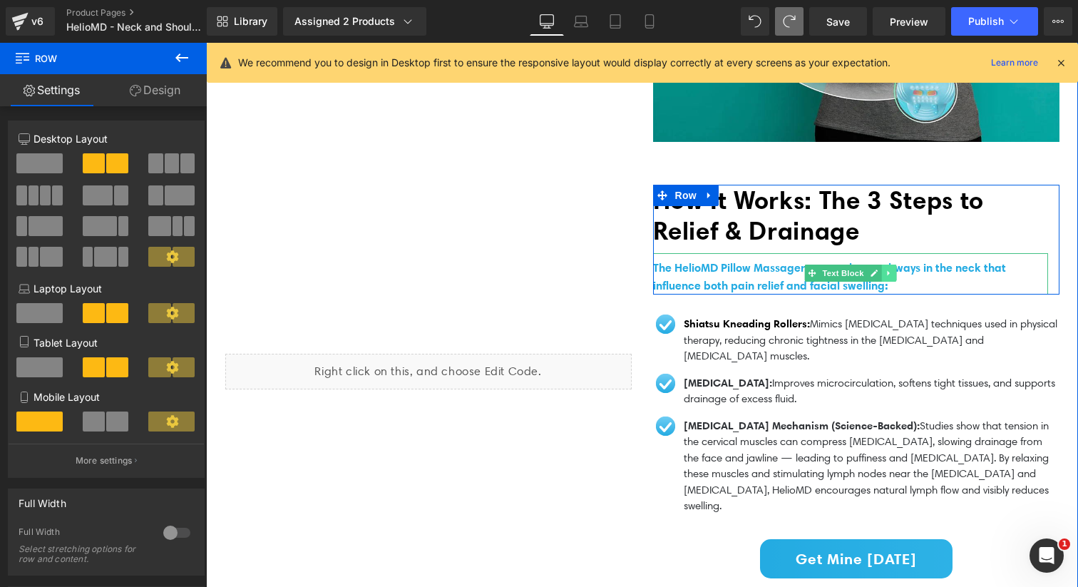
click at [885, 269] on icon at bounding box center [888, 273] width 8 height 9
click at [897, 269] on icon at bounding box center [896, 273] width 8 height 8
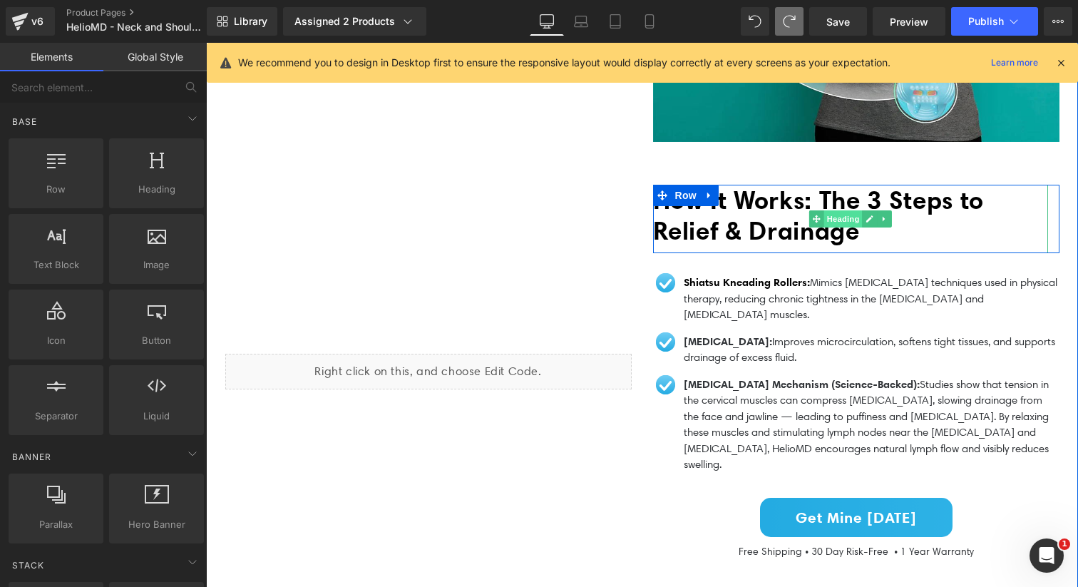
click at [841, 214] on span "Heading" at bounding box center [842, 218] width 38 height 17
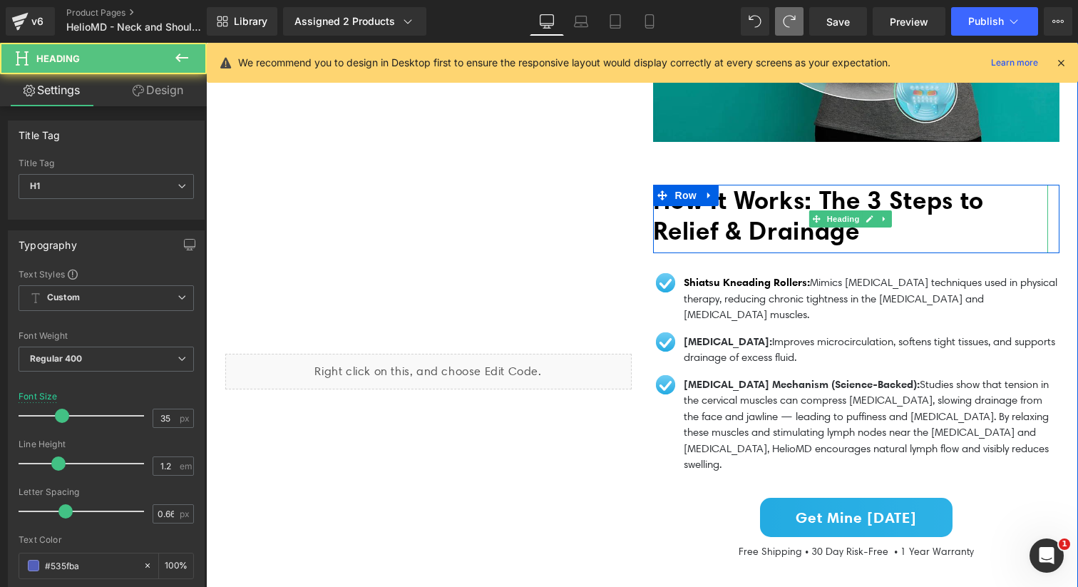
click at [749, 212] on span "How It Works: The 3 Steps to Relief & Drainage" at bounding box center [818, 215] width 331 height 61
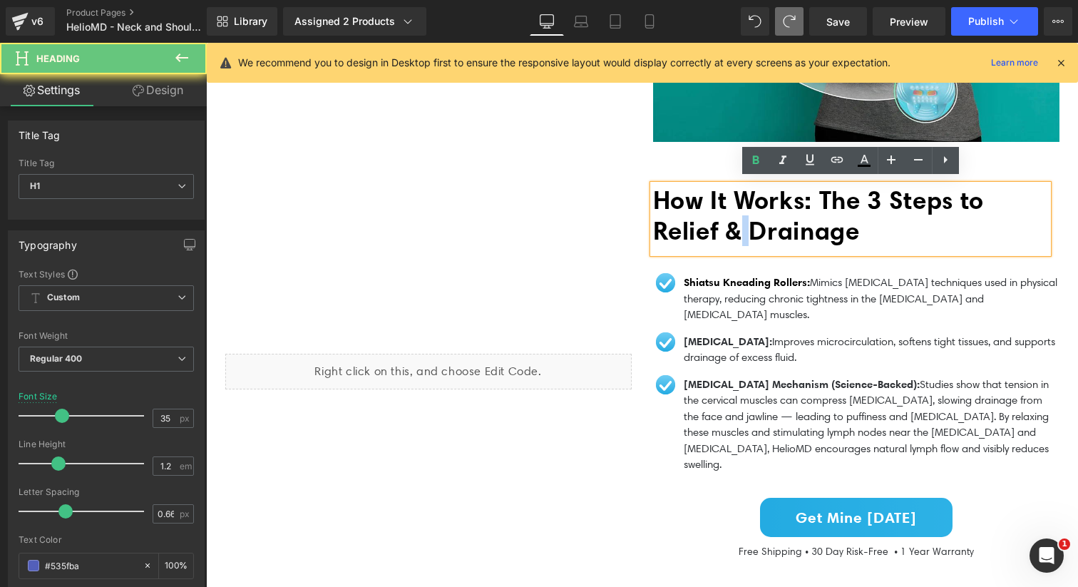
click at [749, 212] on span "How It Works: The 3 Steps to Relief & Drainage" at bounding box center [818, 215] width 331 height 61
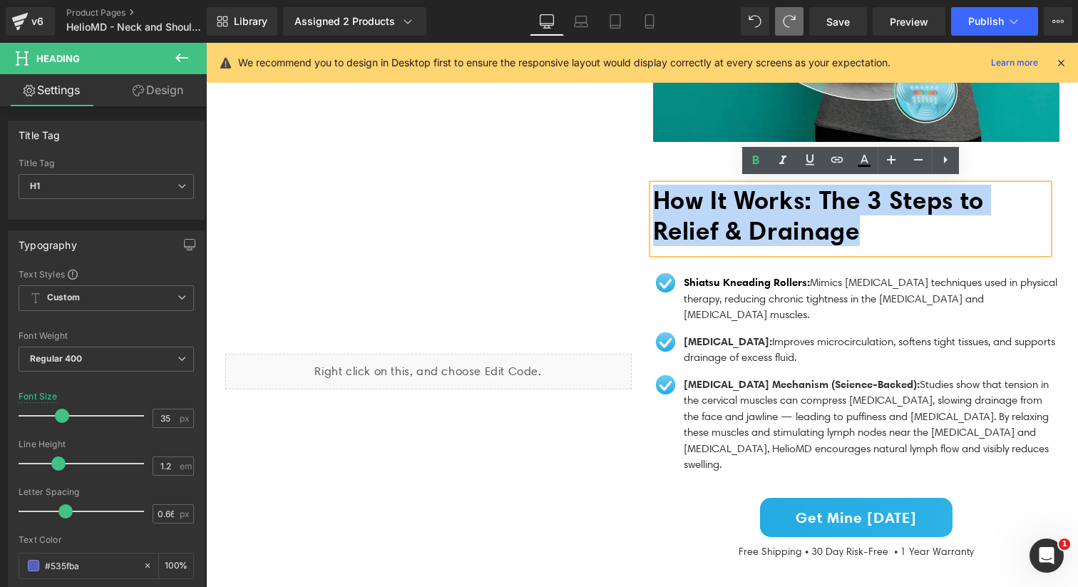
click at [749, 212] on span "How It Works: The 3 Steps to Relief & Drainage" at bounding box center [818, 215] width 331 height 61
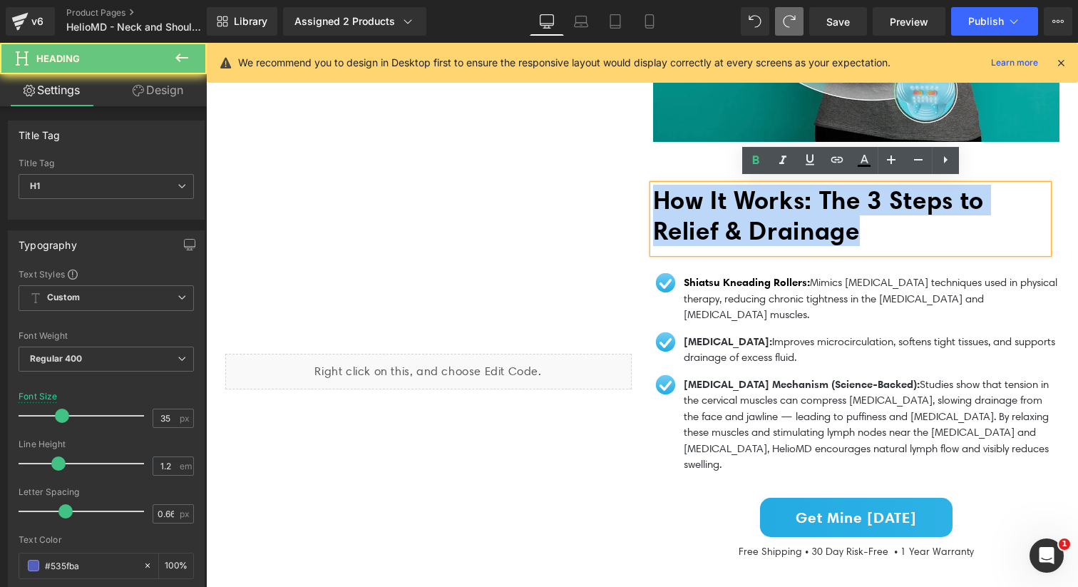
click at [749, 212] on span "How It Works: The 3 Steps to Relief & Drainage" at bounding box center [818, 215] width 331 height 61
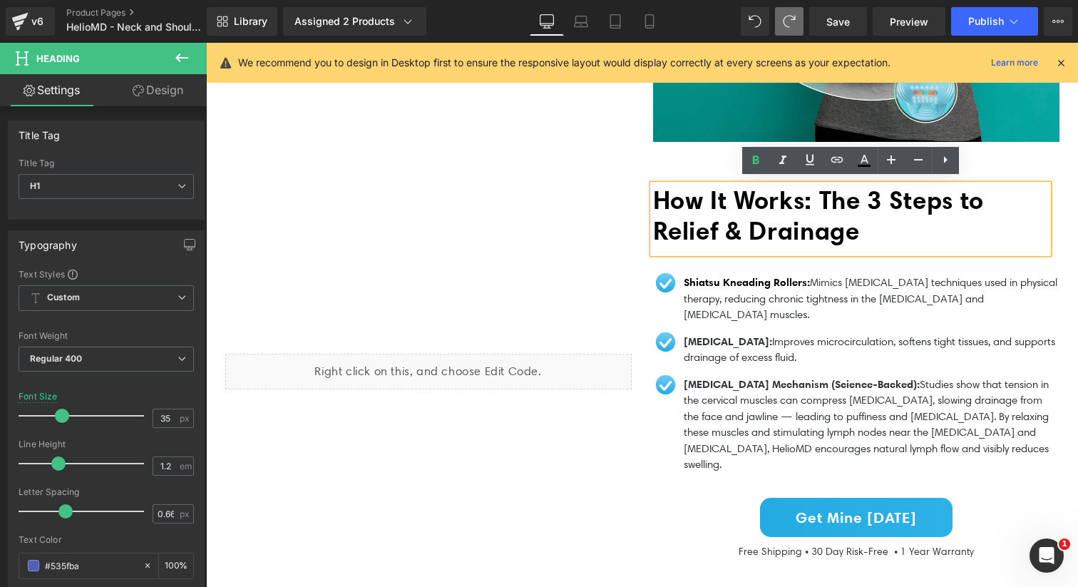
click at [705, 210] on span "How It Works: The 3 Steps to Relief & Drainage" at bounding box center [818, 215] width 331 height 61
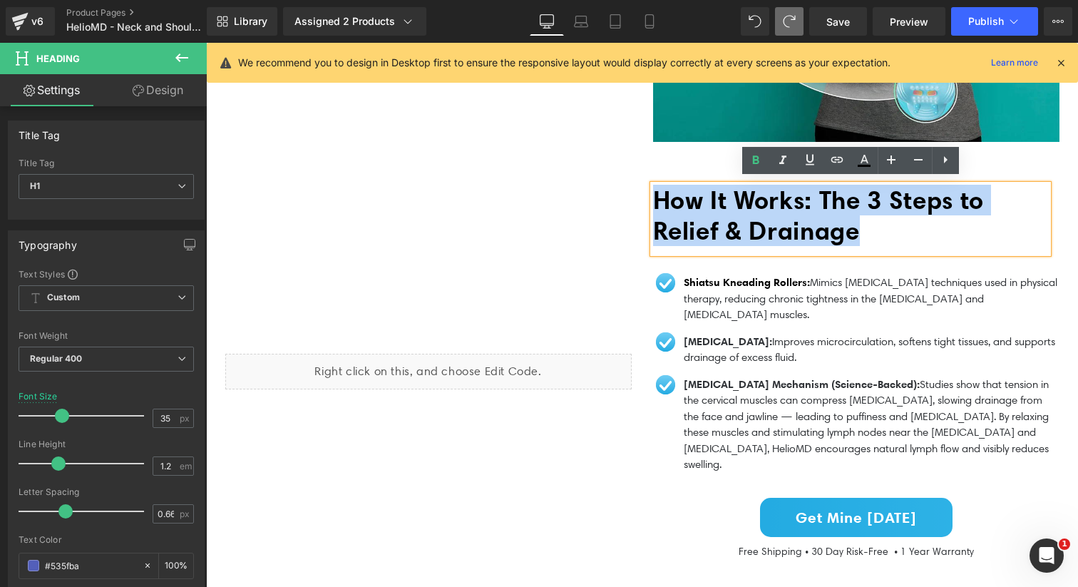
click at [705, 210] on span "How It Works: The 3 Steps to Relief & Drainage" at bounding box center [818, 215] width 331 height 61
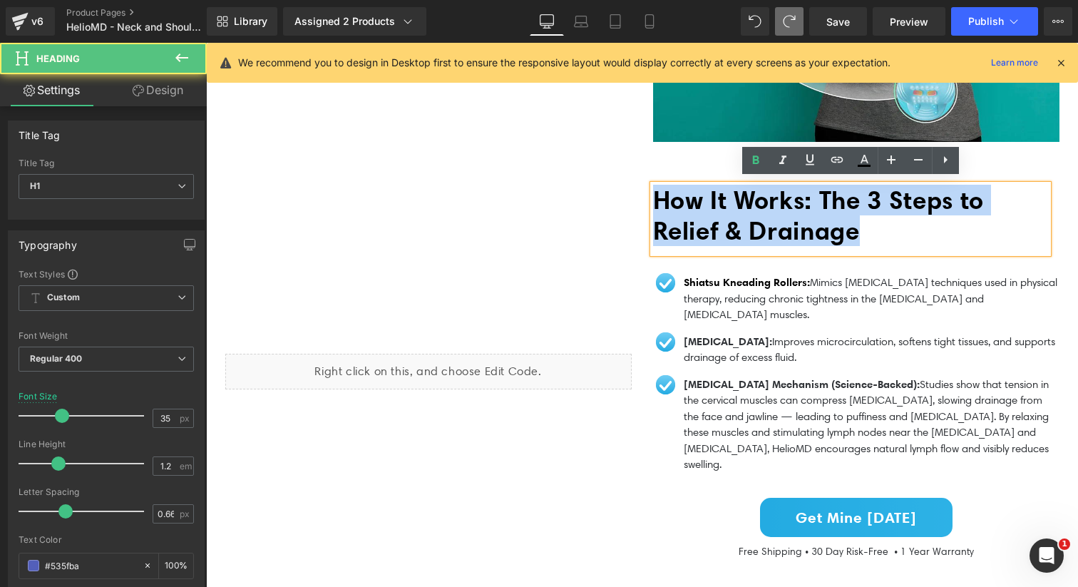
click at [705, 210] on span "How It Works: The 3 Steps to Relief & Drainage" at bounding box center [818, 215] width 331 height 61
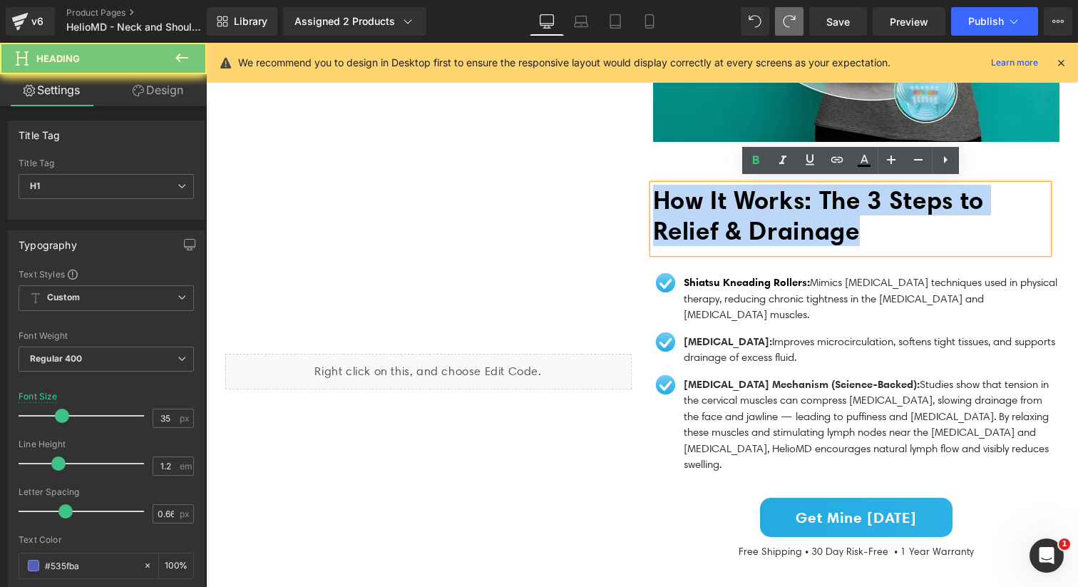
click at [705, 210] on span "How It Works: The 3 Steps to Relief & Drainage" at bounding box center [818, 215] width 331 height 61
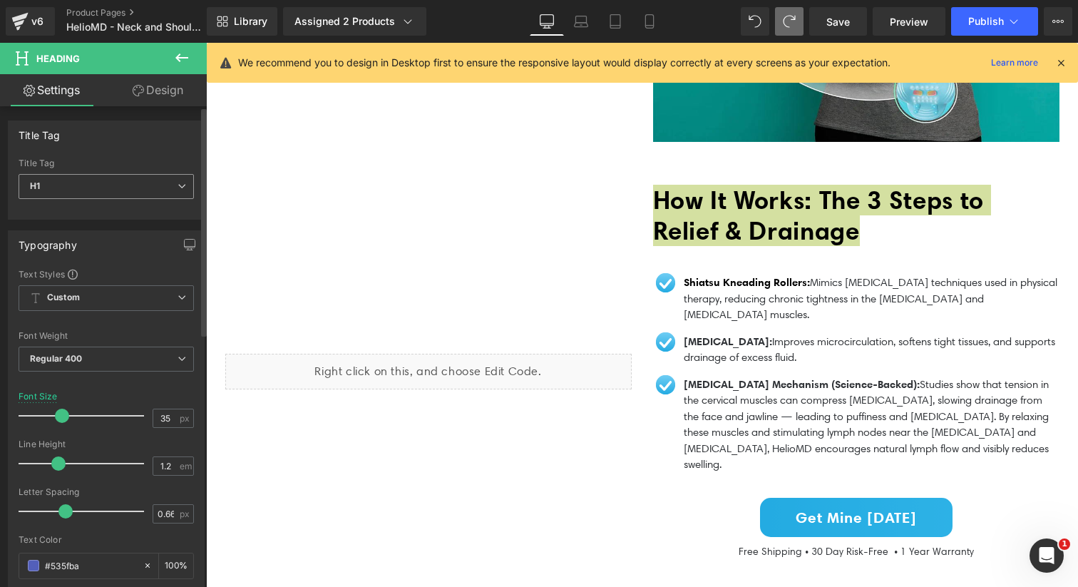
click at [177, 185] on icon at bounding box center [181, 186] width 9 height 9
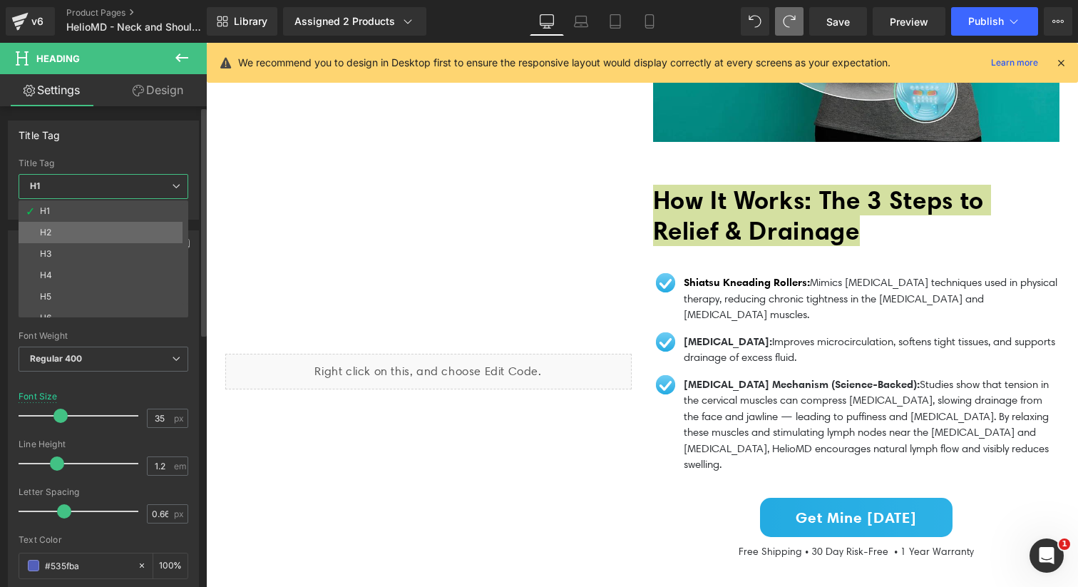
click at [155, 227] on li "H2" at bounding box center [107, 232] width 176 height 21
type input "26.4"
type input "1.29"
type input "#0e1b4d"
type input "100"
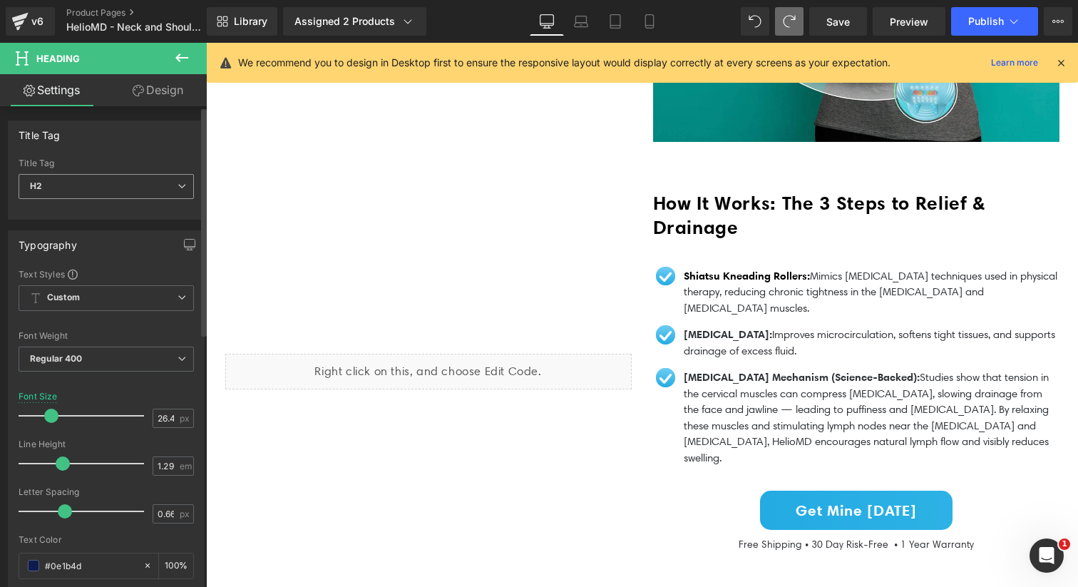
click at [150, 187] on span "H2" at bounding box center [106, 186] width 175 height 25
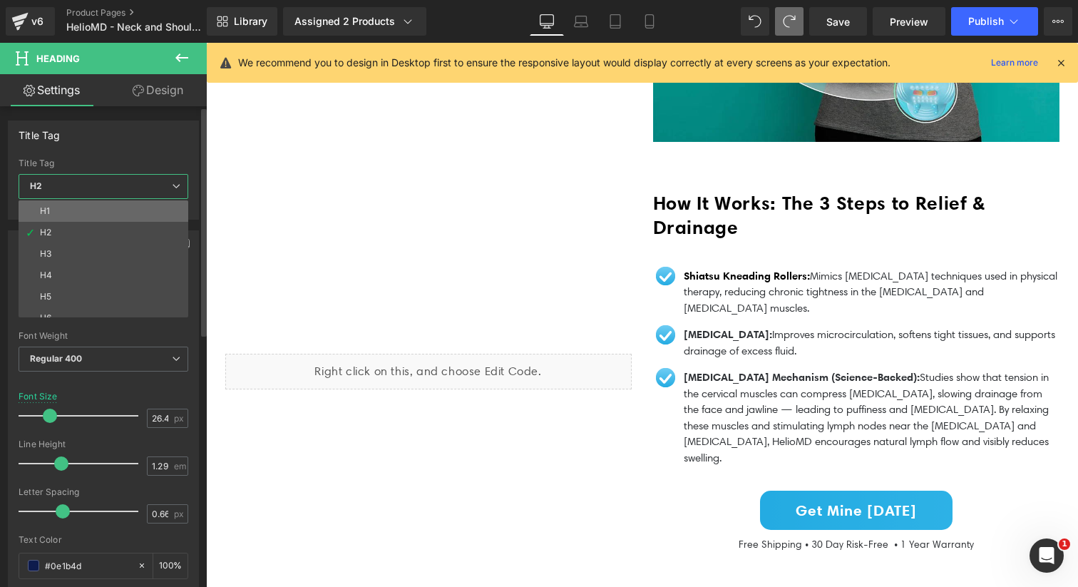
click at [139, 209] on li "H1" at bounding box center [107, 210] width 176 height 21
type input "35"
type input "1.2"
type input "#535fba"
type input "100"
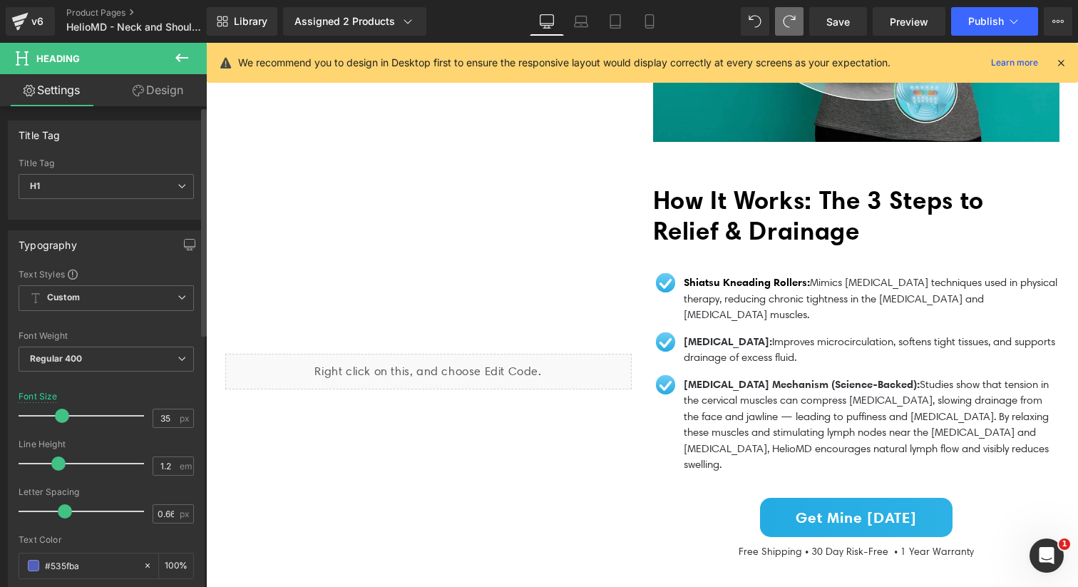
type input "34"
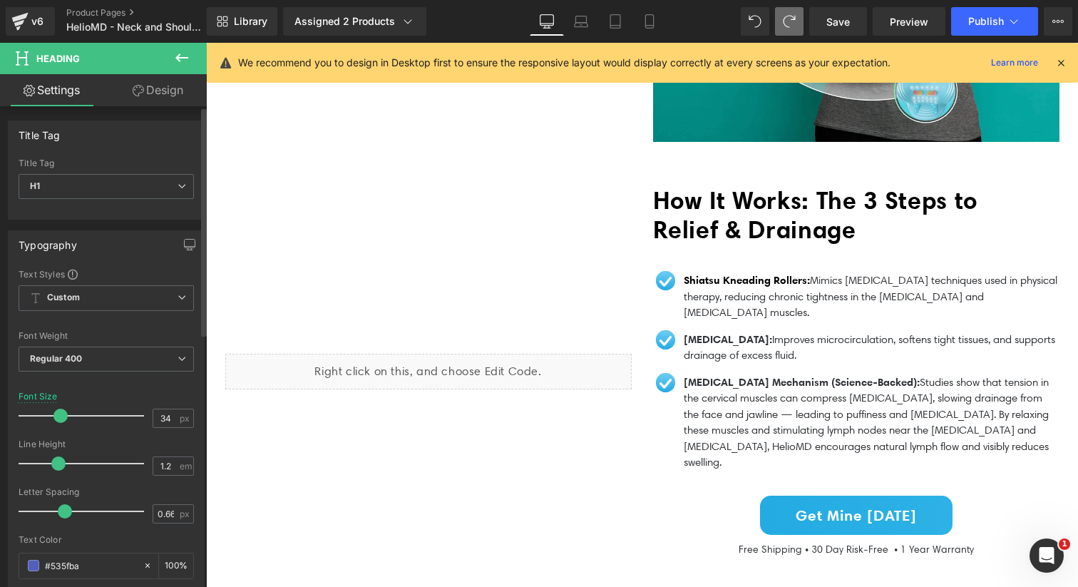
click at [53, 417] on span at bounding box center [60, 415] width 14 height 14
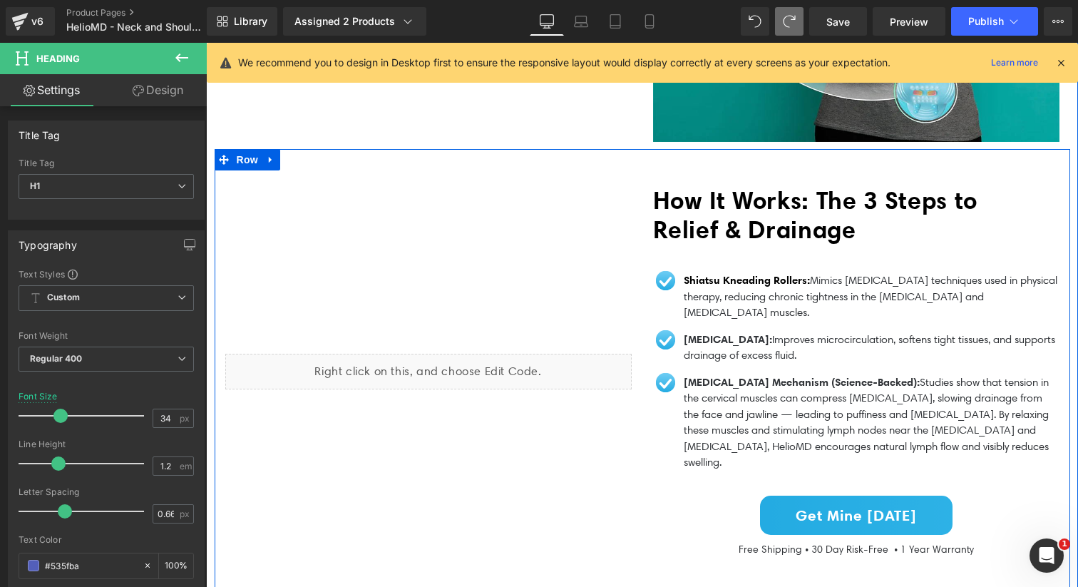
click at [437, 276] on div "Liquid" at bounding box center [429, 371] width 428 height 373
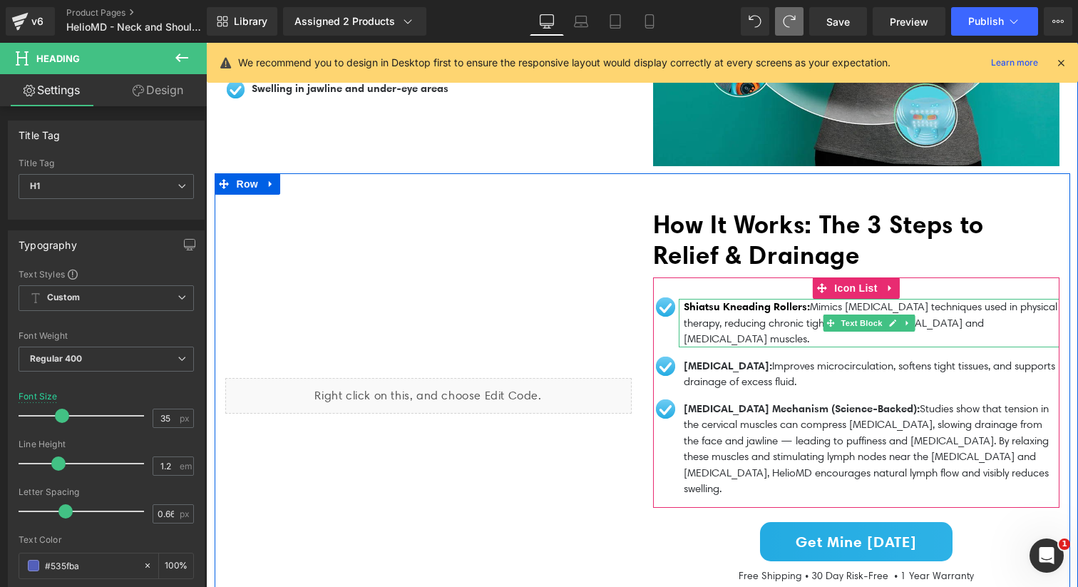
scroll to position [1374, 0]
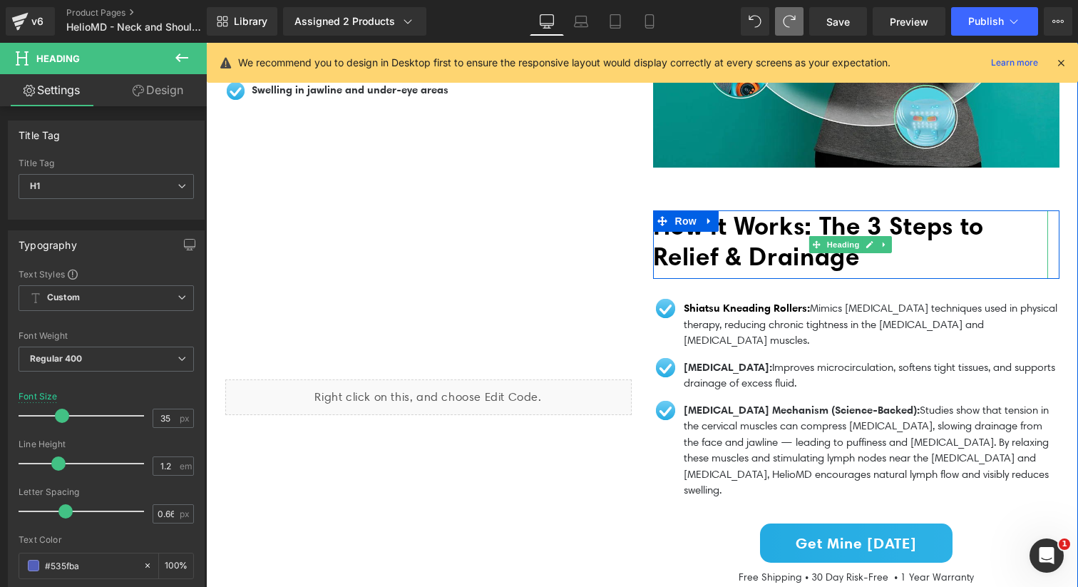
click at [776, 240] on span "How It Works: The 3 Steps to Relief & Drainage" at bounding box center [818, 240] width 331 height 61
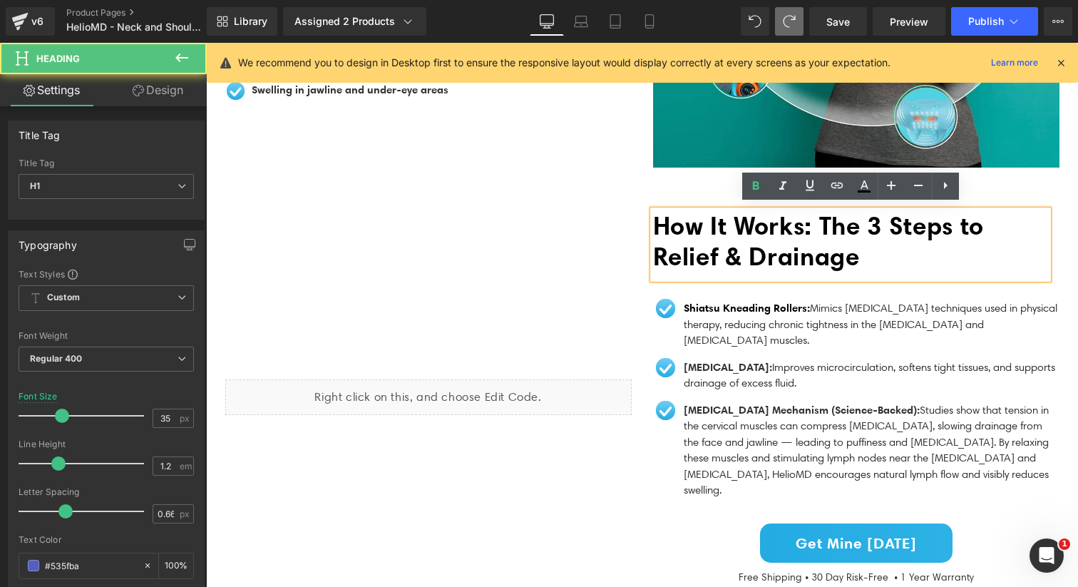
click at [731, 253] on span "How It Works: The 3 Steps to Relief & Drainage" at bounding box center [818, 240] width 331 height 61
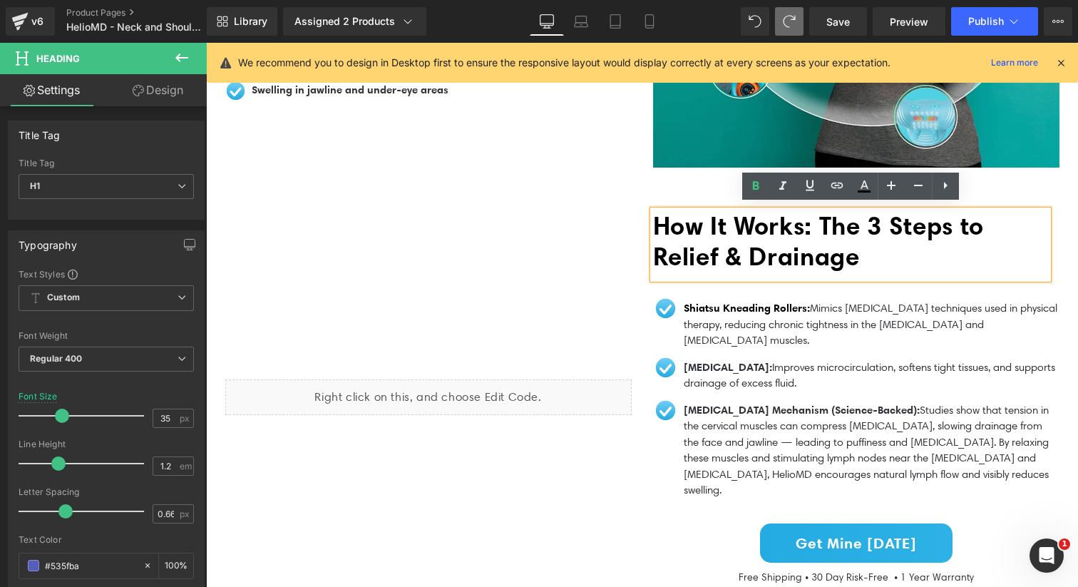
drag, startPoint x: 872, startPoint y: 250, endPoint x: 648, endPoint y: 219, distance: 226.0
click at [648, 219] on div "How It Works: The 3 Steps to Relief & Drainage Heading Row Image Shiatsu Kneadi…" at bounding box center [856, 397] width 428 height 374
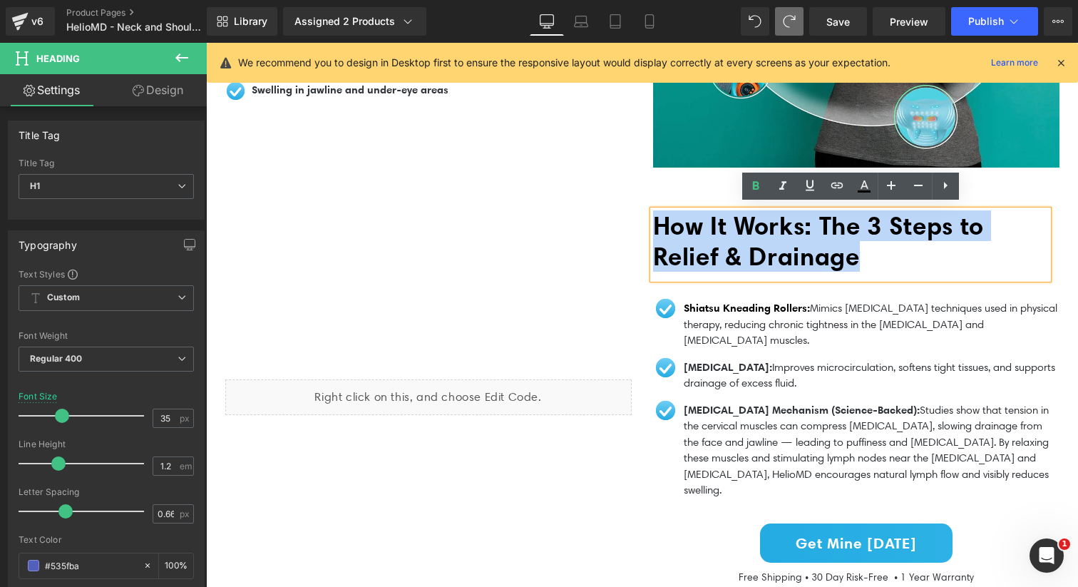
drag, startPoint x: 881, startPoint y: 257, endPoint x: 659, endPoint y: 220, distance: 224.7
click at [659, 220] on h1 "How It Works: The 3 Steps to Relief & Drainage" at bounding box center [850, 240] width 395 height 61
copy span "How It Works: The 3 Steps to Relief & Drainage"
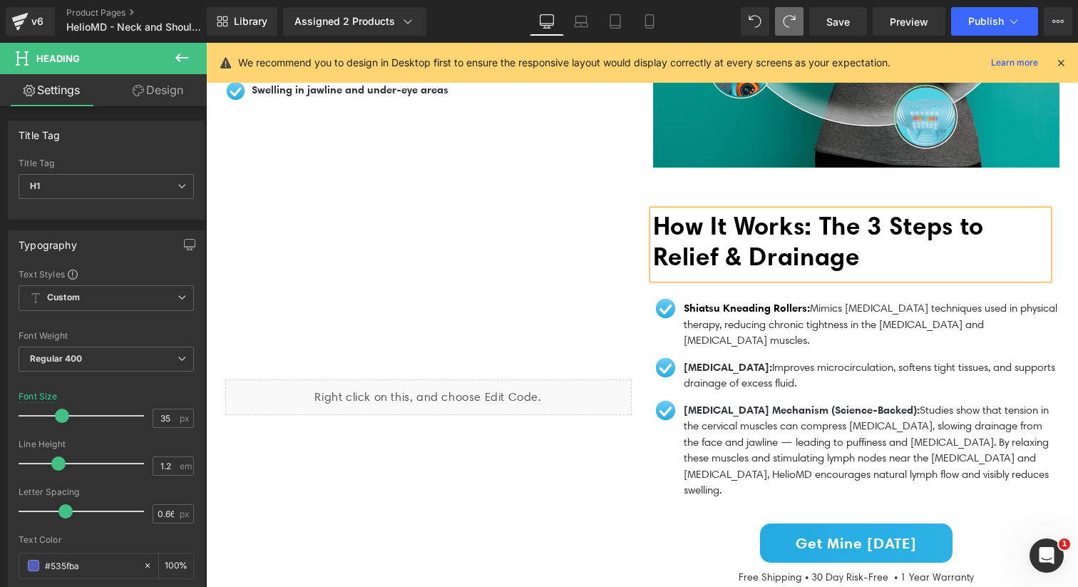
click at [824, 249] on span "How It Works: The 3 Steps to Relief & Drainage" at bounding box center [818, 240] width 331 height 61
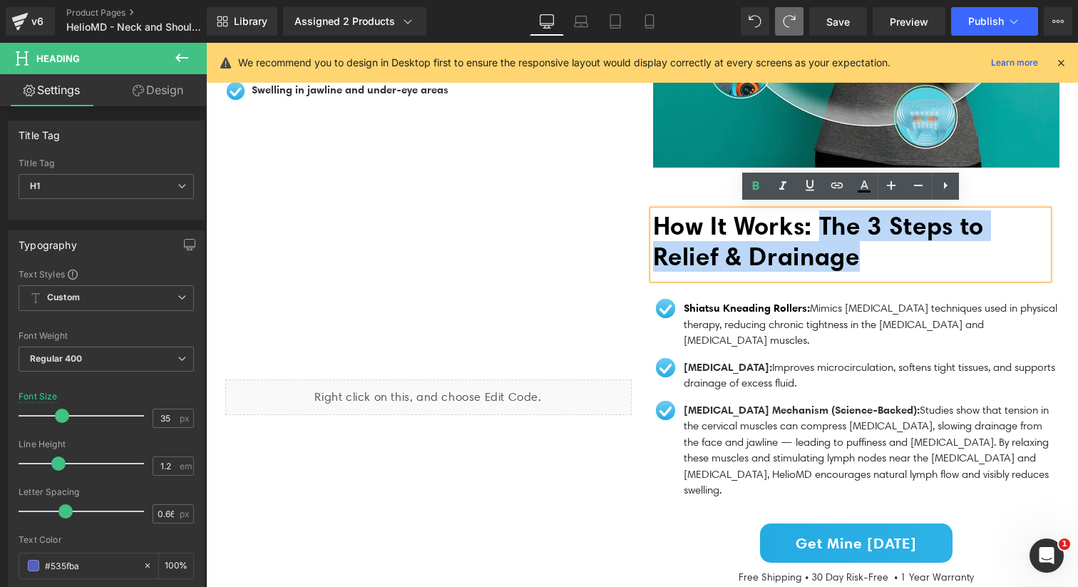
drag, startPoint x: 899, startPoint y: 246, endPoint x: 835, endPoint y: 216, distance: 70.8
click at [835, 216] on h1 "How It Works: The 3 Steps to Relief & Drainage" at bounding box center [850, 240] width 395 height 61
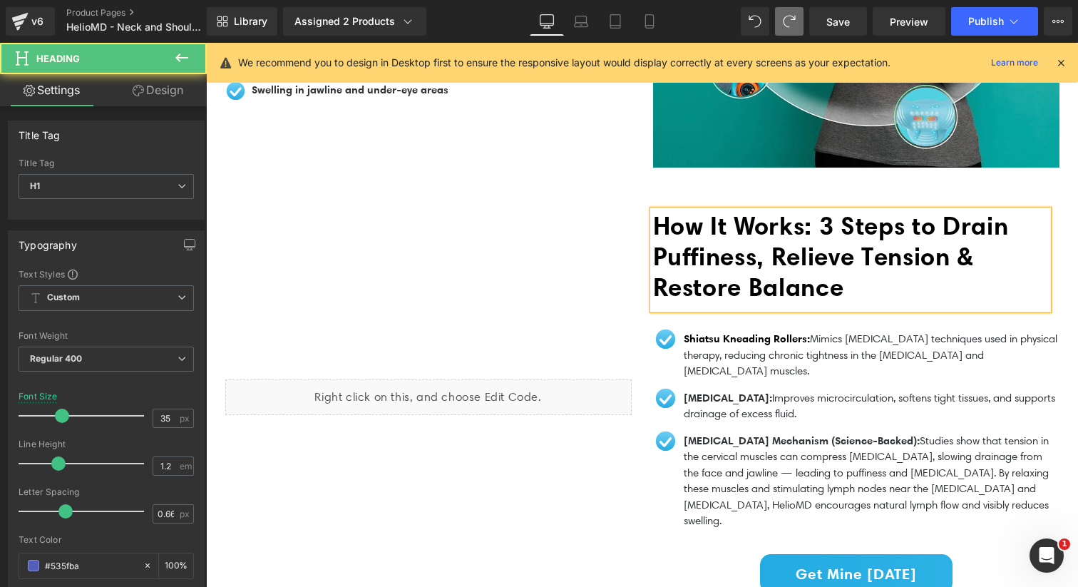
click at [882, 279] on h1 "How It Works: 3 Steps to Drain Puffiness, Relieve Tension & Restore Balance" at bounding box center [850, 256] width 395 height 92
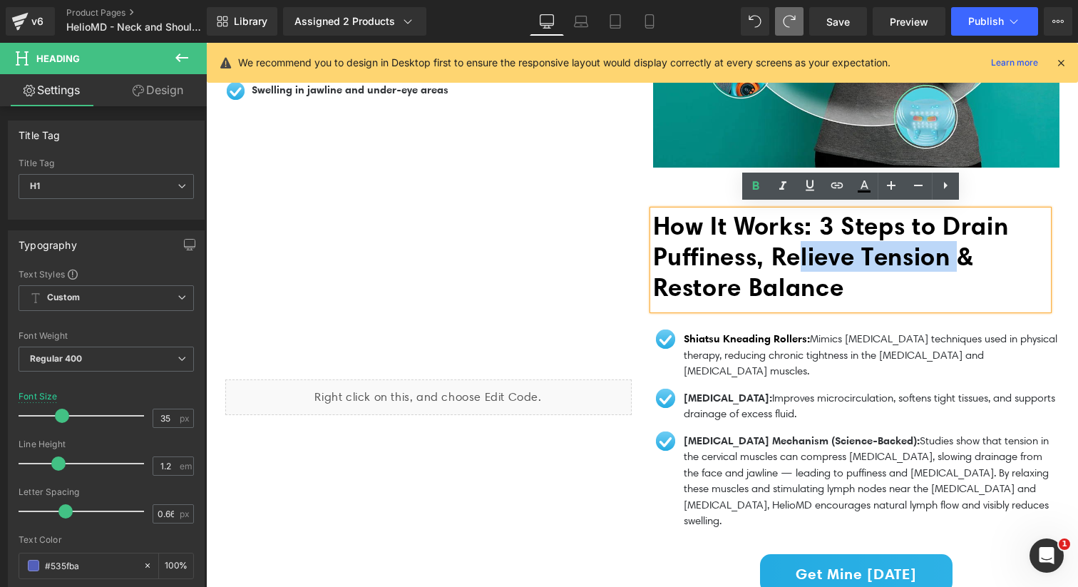
drag, startPoint x: 984, startPoint y: 252, endPoint x: 821, endPoint y: 267, distance: 163.1
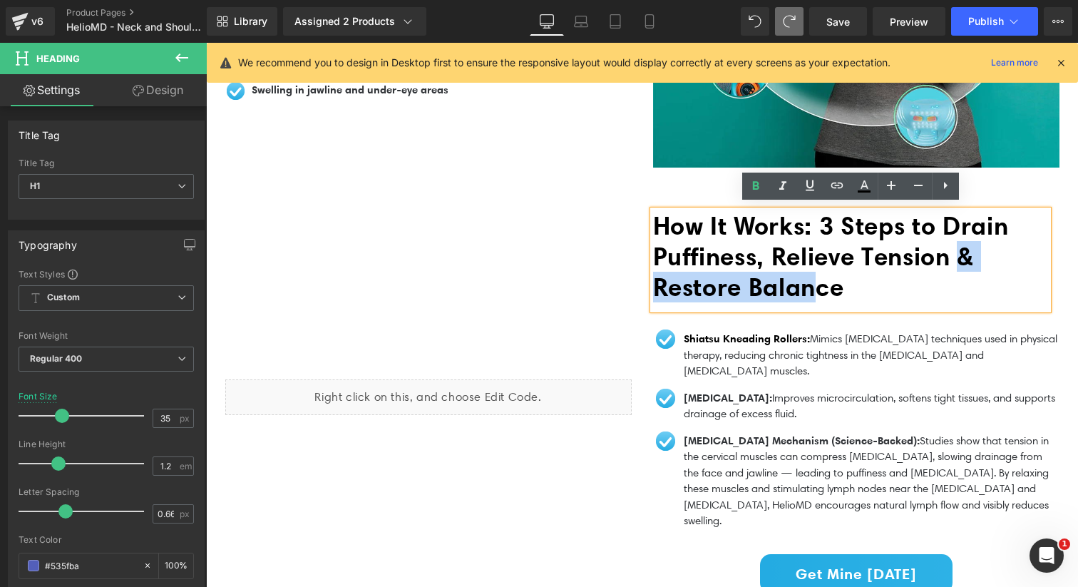
click at [819, 266] on span "How It Works: 3 Steps to Drain Puffiness, Relieve Tension & Restore Balance" at bounding box center [831, 256] width 356 height 92
click at [865, 273] on h1 "How It Works: 3 Steps to Drain Puffiness, Relieve Tension & Restore Balance" at bounding box center [850, 256] width 395 height 92
drag, startPoint x: 889, startPoint y: 281, endPoint x: 991, endPoint y: 250, distance: 107.1
click at [991, 250] on h1 "How It Works: 3 Steps to Drain Puffiness, Relieve Tension & Restore Balance" at bounding box center [850, 256] width 395 height 92
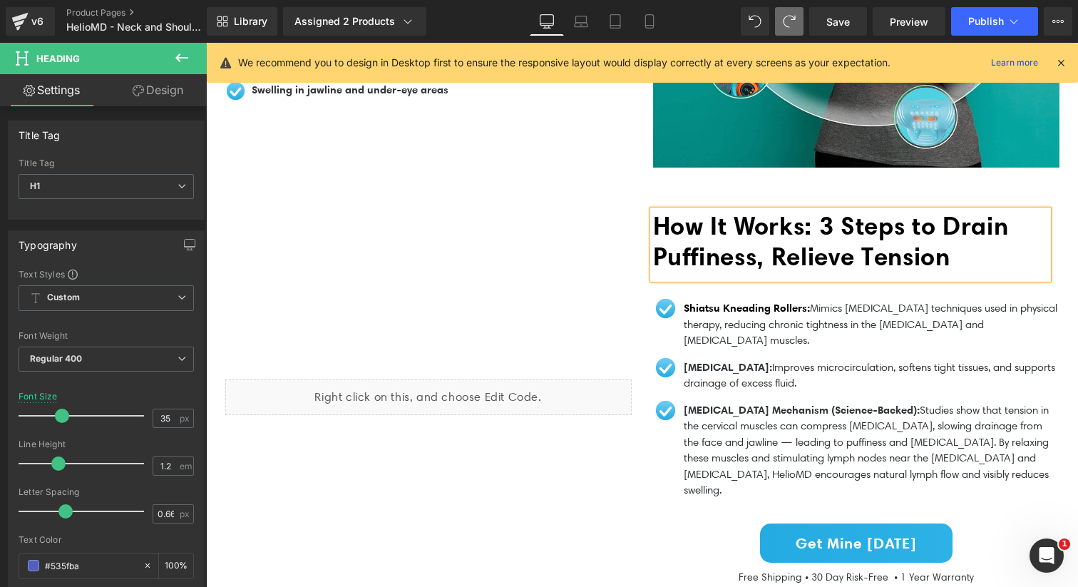
click at [783, 251] on span "How It Works: 3 Steps to Drain Puffiness, Relieve Tension" at bounding box center [831, 240] width 356 height 61
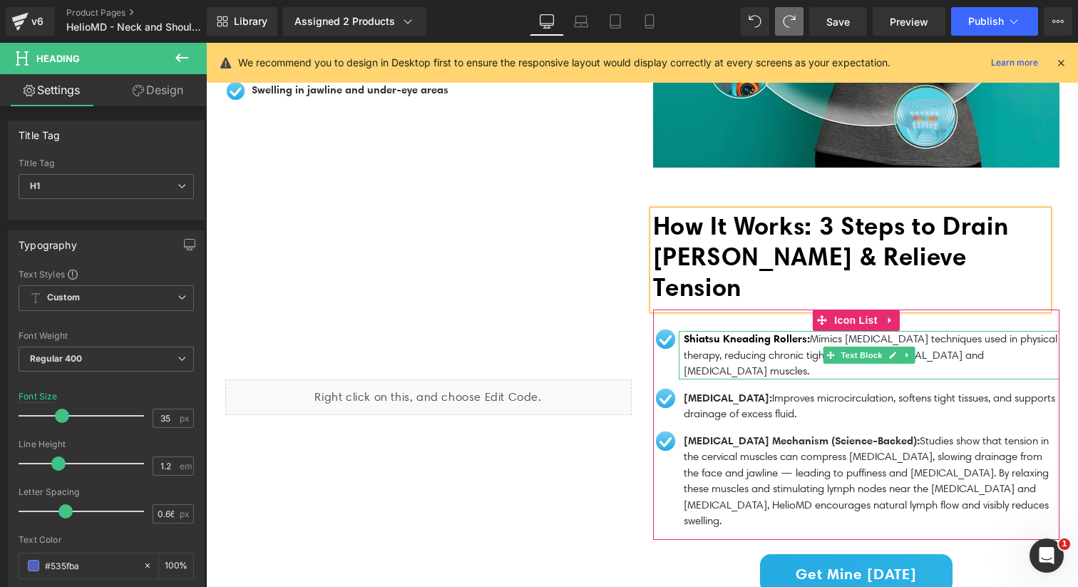
click at [760, 333] on p "Shiatsu Kneading Rollers: Mimics myofascial release techniques used in physical…" at bounding box center [871, 355] width 376 height 48
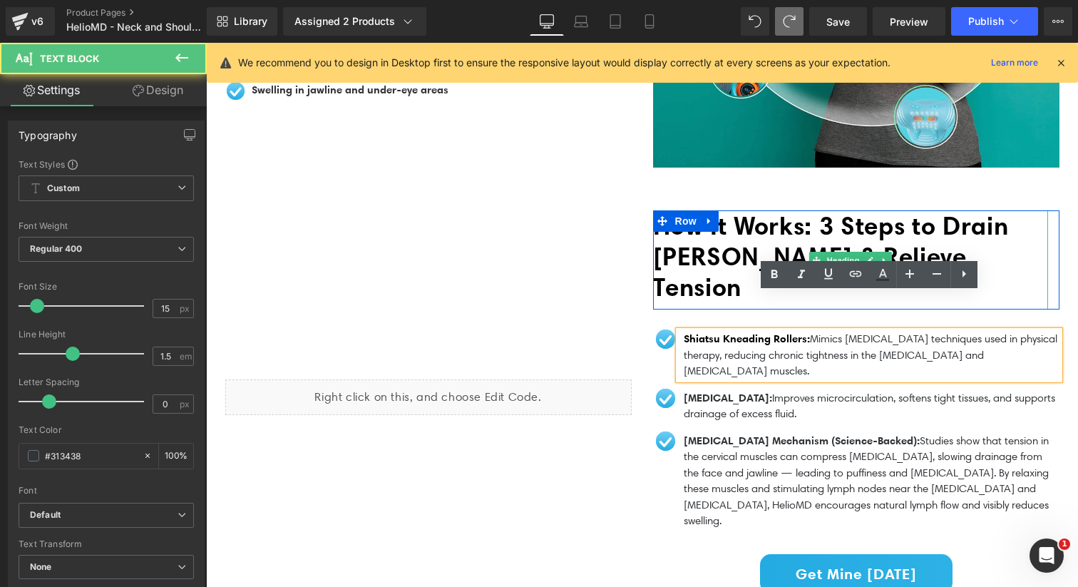
click at [899, 248] on span "How It Works: 3 Steps to Drain Puffiness & Relieve Tension" at bounding box center [831, 256] width 356 height 92
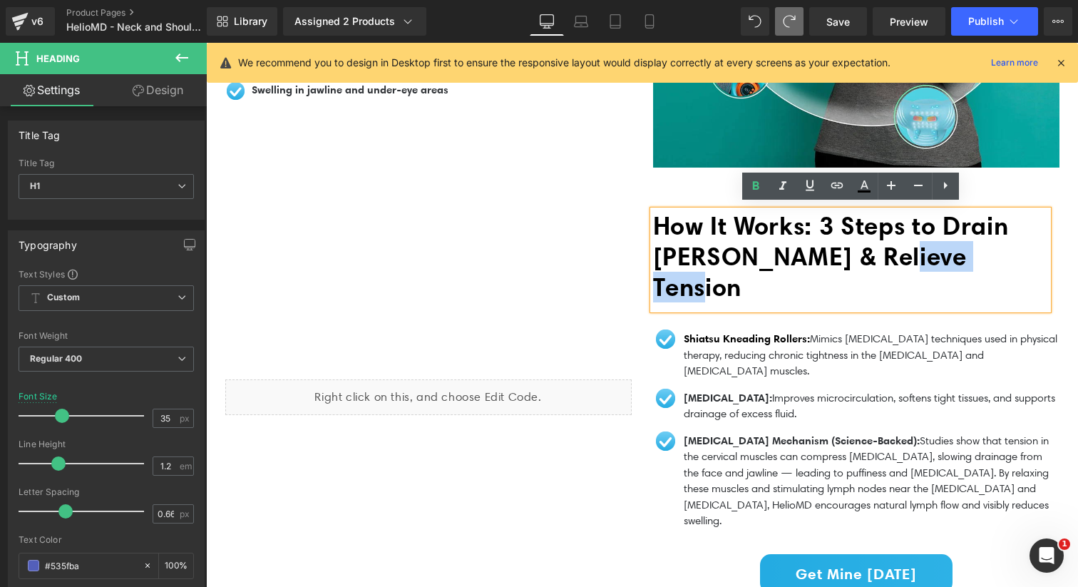
drag, startPoint x: 1001, startPoint y: 257, endPoint x: 891, endPoint y: 257, distance: 110.5
click at [891, 257] on span "How It Works: 3 Steps to Drain Puffiness & Relieve Tension" at bounding box center [831, 256] width 356 height 92
click at [822, 262] on span "How It Works: 3 Steps to Drain Puffiness & Relieve Tension" at bounding box center [831, 256] width 356 height 92
click at [1011, 253] on h1 "How It Works: 3 Steps to Drain Puffiness & Relieve Tension" at bounding box center [850, 256] width 395 height 92
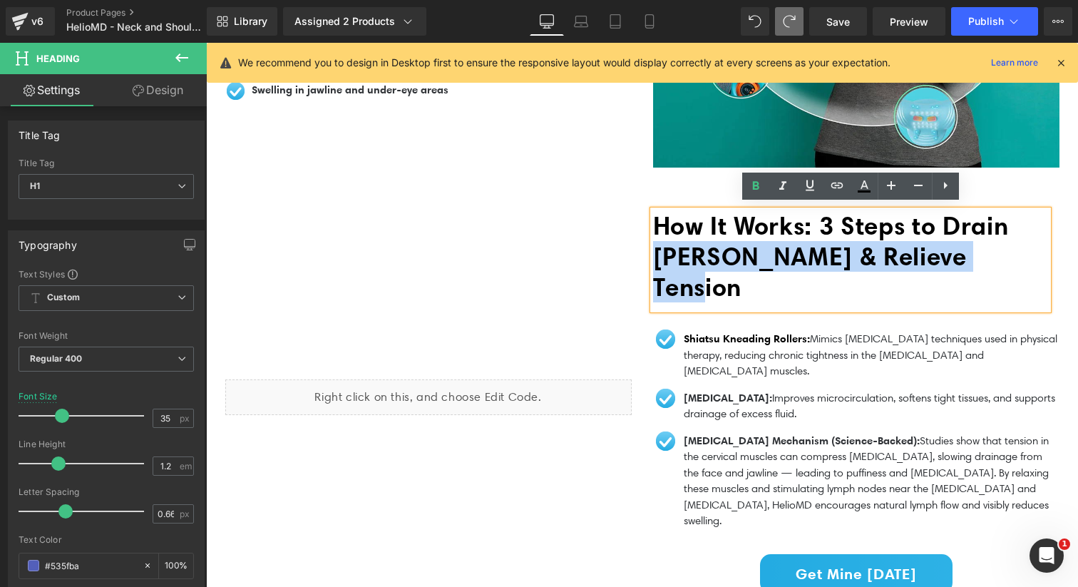
drag, startPoint x: 1012, startPoint y: 257, endPoint x: 644, endPoint y: 242, distance: 368.1
click at [644, 242] on div "How It Works: 3 Steps to Drain Puffiness & Relieve Tension Heading Row Image Sh…" at bounding box center [856, 412] width 428 height 405
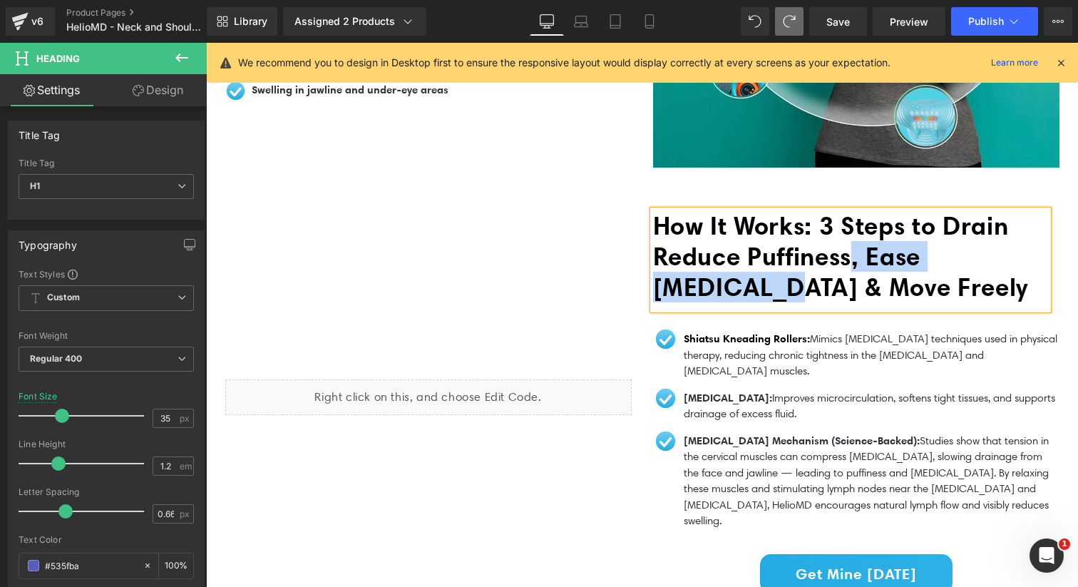
drag, startPoint x: 770, startPoint y: 284, endPoint x: 869, endPoint y: 252, distance: 104.1
click at [869, 252] on span "How It Works: 3 Steps to Drain Reduce Puffiness, Ease Stiffness & Move Freely" at bounding box center [840, 256] width 375 height 92
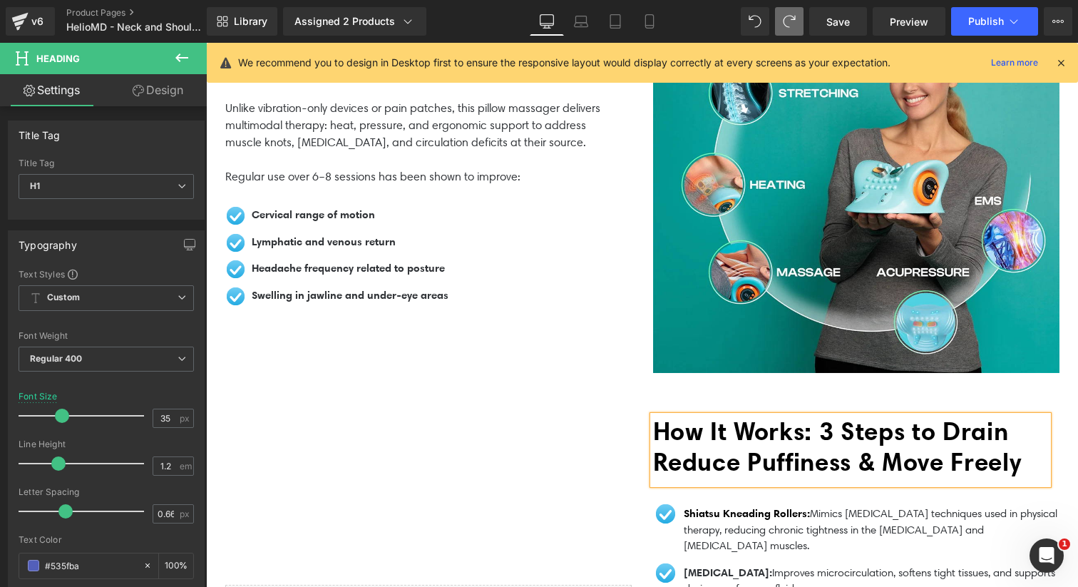
scroll to position [1279, 0]
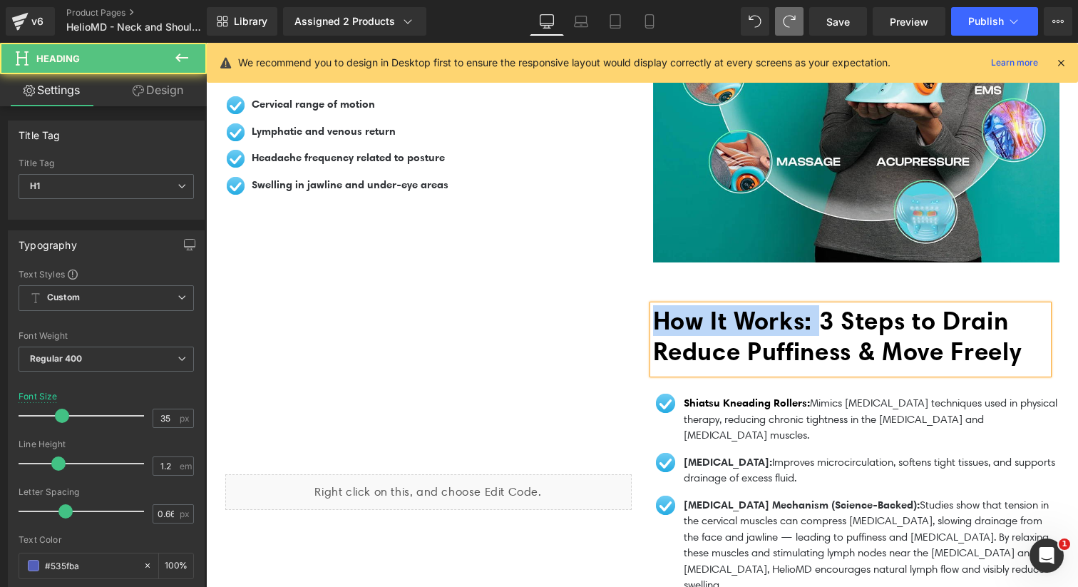
drag, startPoint x: 832, startPoint y: 313, endPoint x: 630, endPoint y: 312, distance: 201.7
click at [630, 312] on div "Liquid How It Works: 3 Steps to Drain Reduce Puffiness & Move Freely Heading Ro…" at bounding box center [642, 491] width 855 height 445
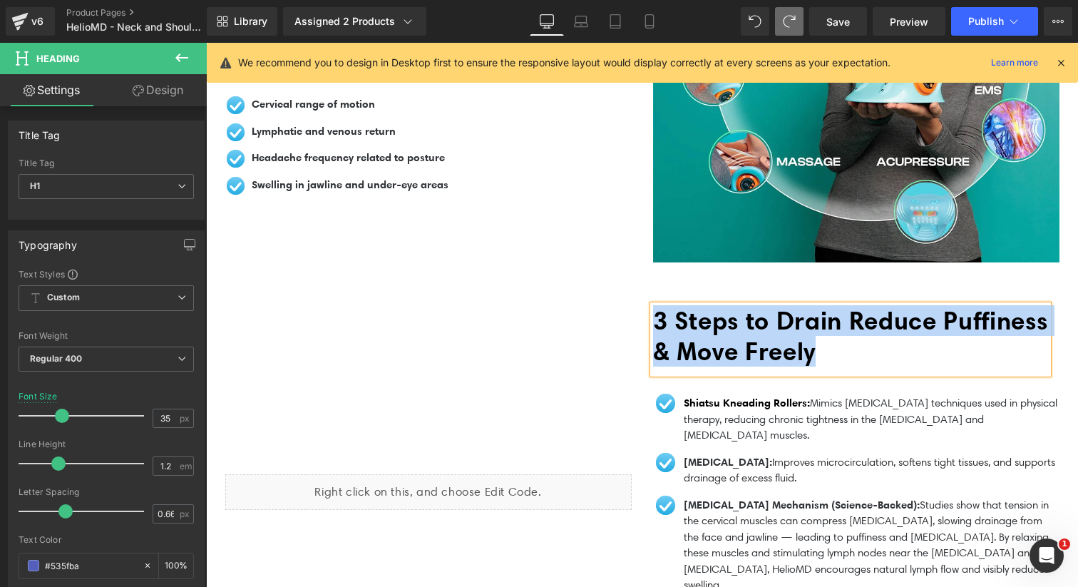
drag, startPoint x: 992, startPoint y: 349, endPoint x: 658, endPoint y: 324, distance: 335.2
click at [658, 324] on h1 "3 Steps to Drain Reduce Puffiness & Move Freely" at bounding box center [850, 335] width 395 height 61
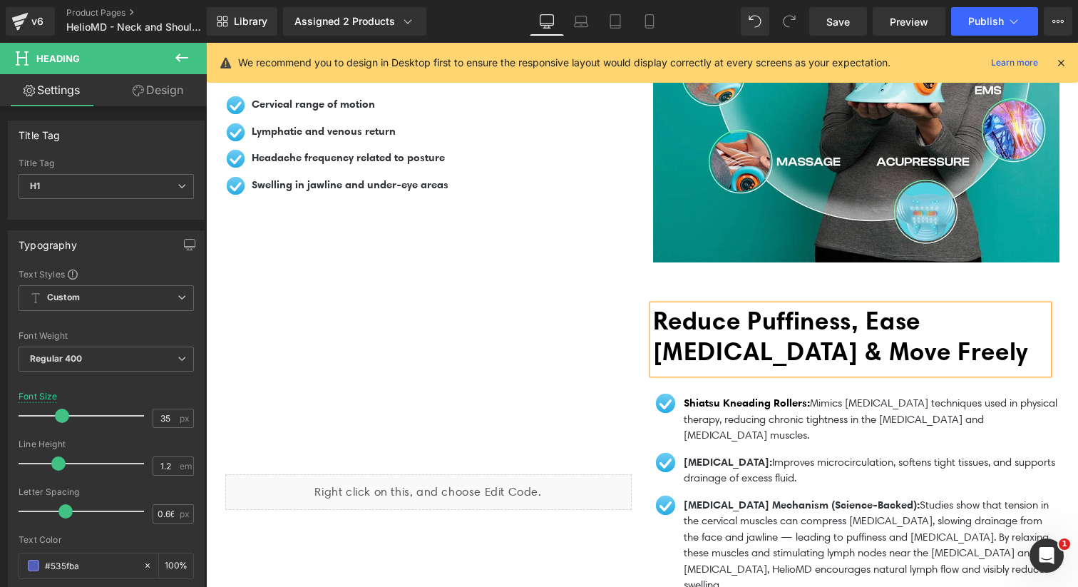
click at [654, 311] on span "Reduce Puffiness, Ease Stiffness & Move Freely" at bounding box center [840, 335] width 375 height 61
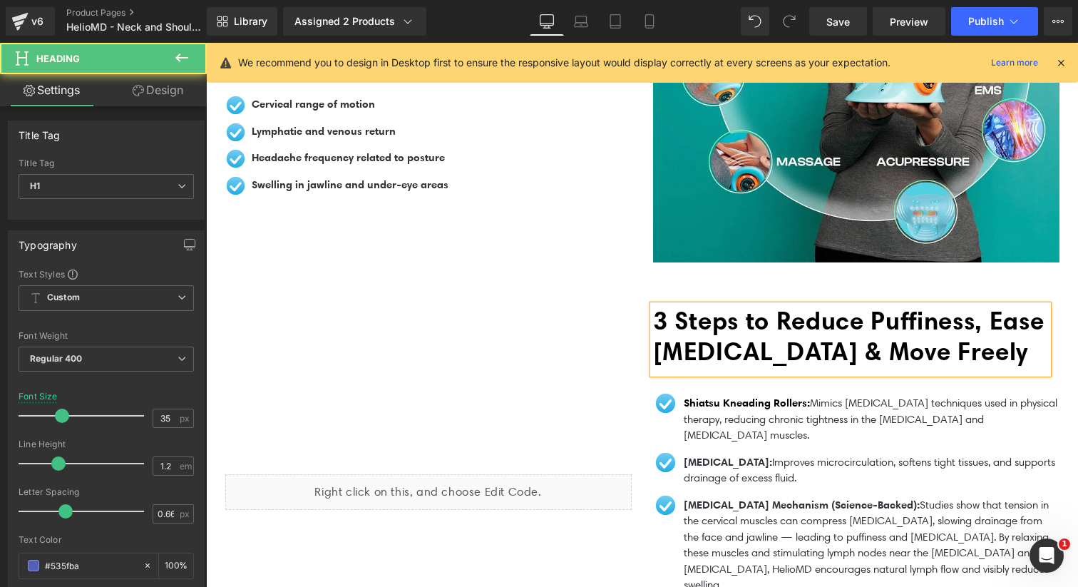
click at [837, 335] on span "3 Steps to Reduce Puffiness, Ease Stiffness & Move Freely" at bounding box center [848, 335] width 391 height 61
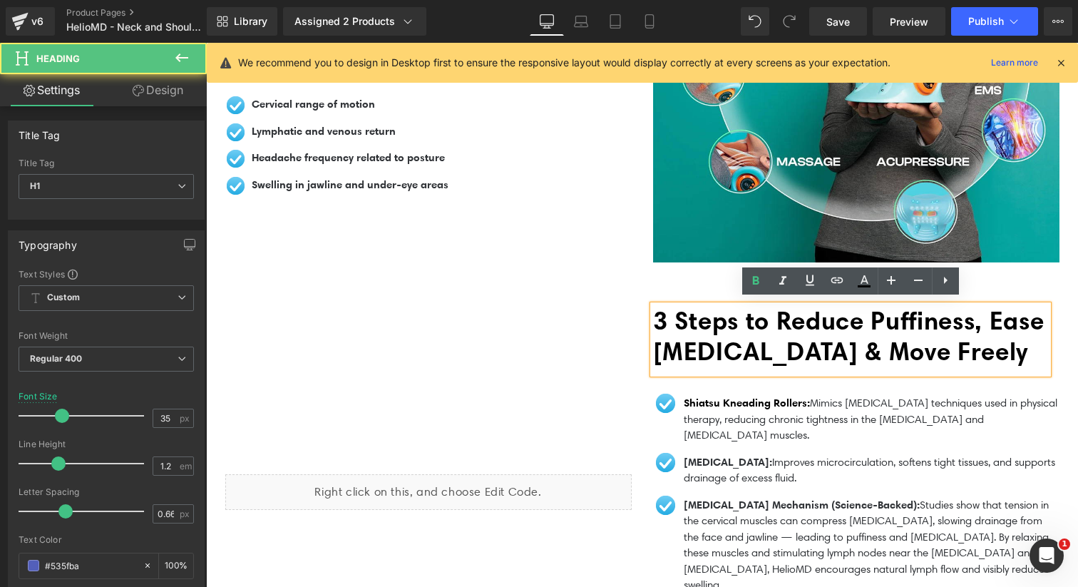
click at [609, 272] on div "Liquid 3 Steps to Reduce Puffiness, Ease Stiffness & Move Freely Heading Row Im…" at bounding box center [642, 491] width 855 height 445
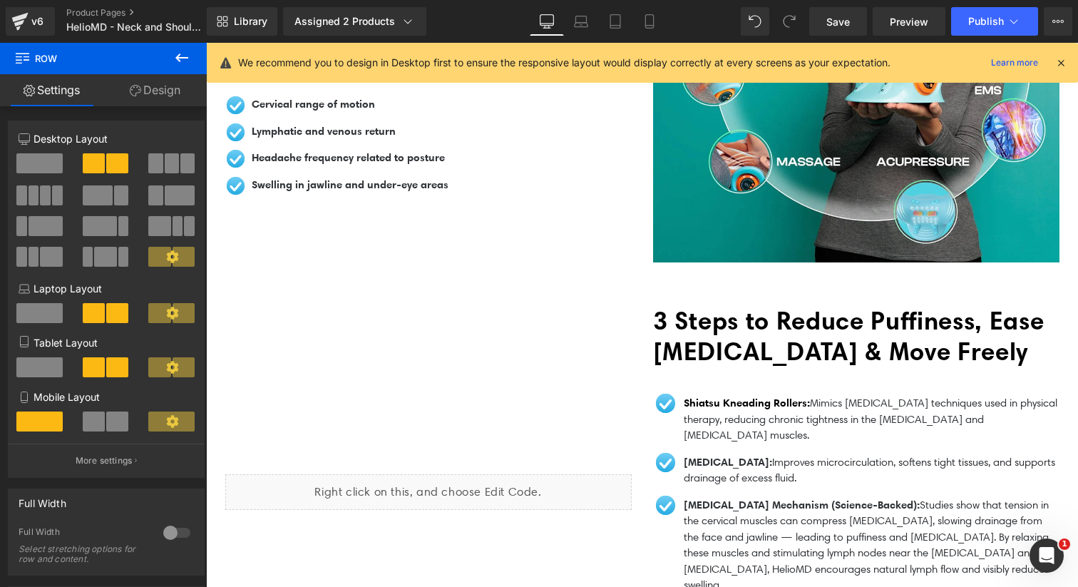
scroll to position [1420, 0]
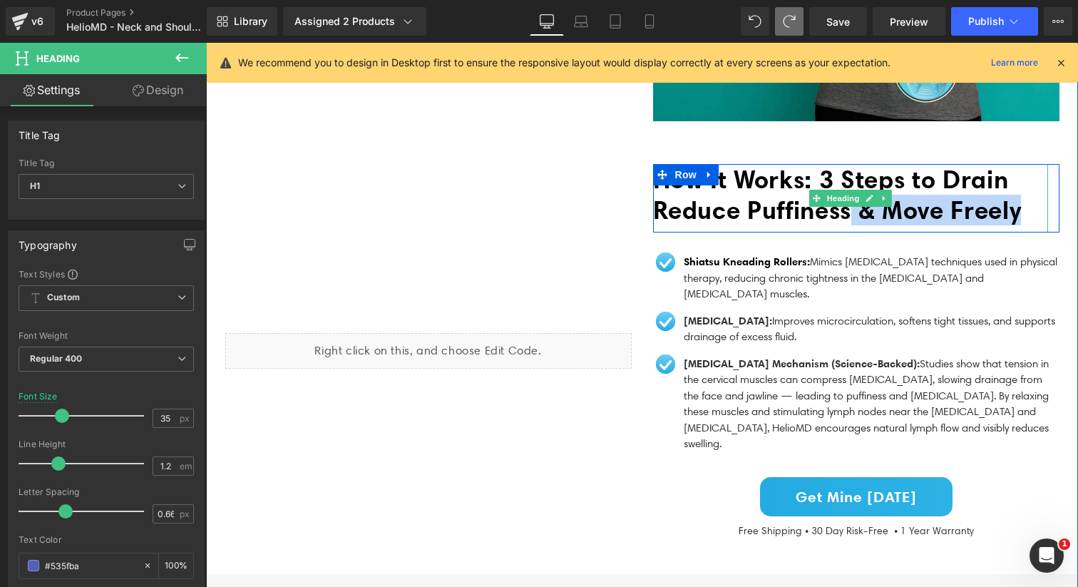
drag, startPoint x: 704, startPoint y: 242, endPoint x: 872, endPoint y: 195, distance: 174.0
click at [872, 195] on h1 "How It Works: 3 Steps to Drain Reduce Puffiness & Move Freely" at bounding box center [850, 194] width 395 height 61
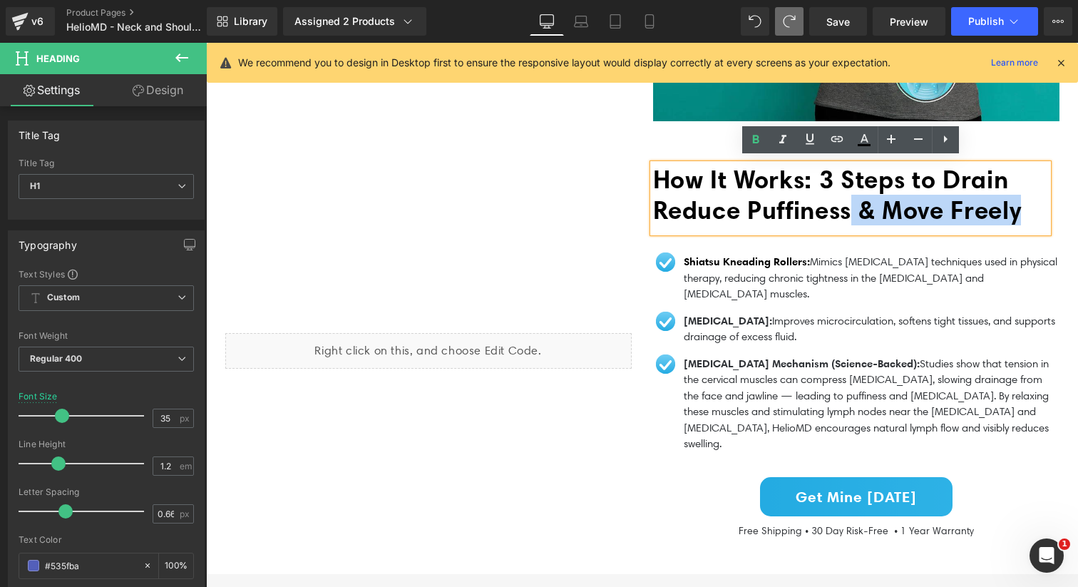
click at [903, 210] on span "How It Works: 3 Steps to Drain Reduce Puffiness & Move Freely" at bounding box center [837, 194] width 368 height 61
drag, startPoint x: 787, startPoint y: 237, endPoint x: 903, endPoint y: 206, distance: 120.1
click at [903, 206] on h1 "How It Works: 3 Steps to Drain Reduce Puffiness & Move Freely" at bounding box center [850, 194] width 395 height 61
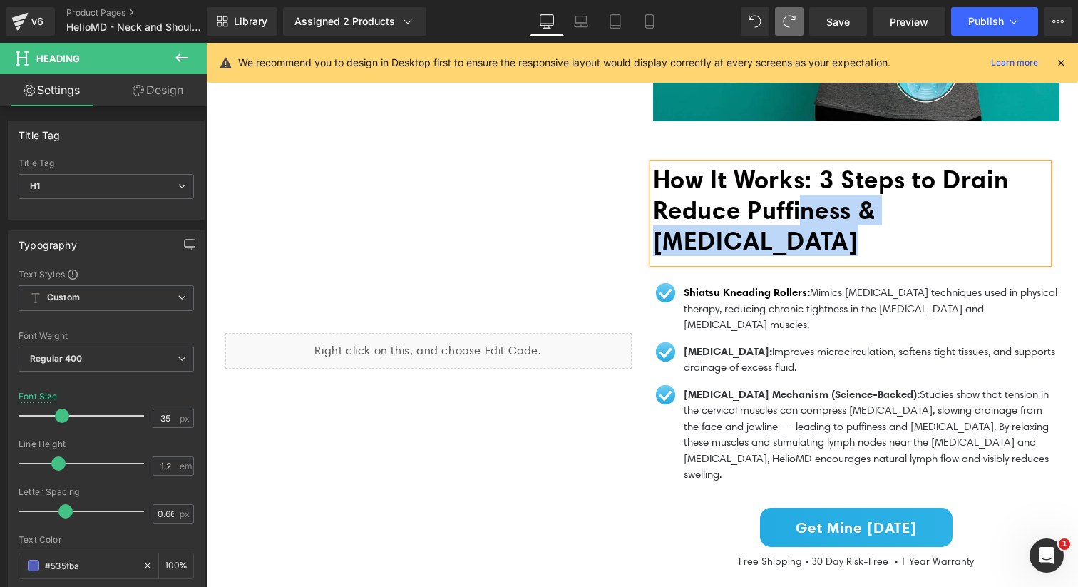
drag, startPoint x: 895, startPoint y: 227, endPoint x: 807, endPoint y: 217, distance: 89.0
click at [807, 216] on h1 "How It Works: 3 Steps to Drain Reduce Puffiness & Neck Stiffness" at bounding box center [850, 210] width 395 height 92
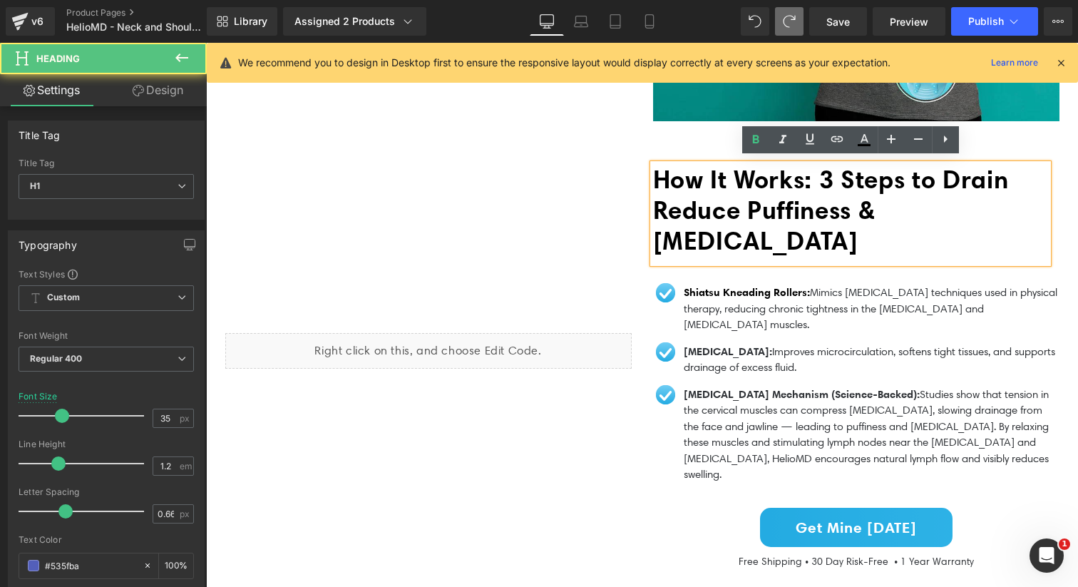
click at [773, 232] on h1 "How It Works: 3 Steps to Drain Reduce Puffiness & Neck Stiffness" at bounding box center [850, 210] width 395 height 92
click at [614, 267] on div "Liquid" at bounding box center [429, 350] width 428 height 373
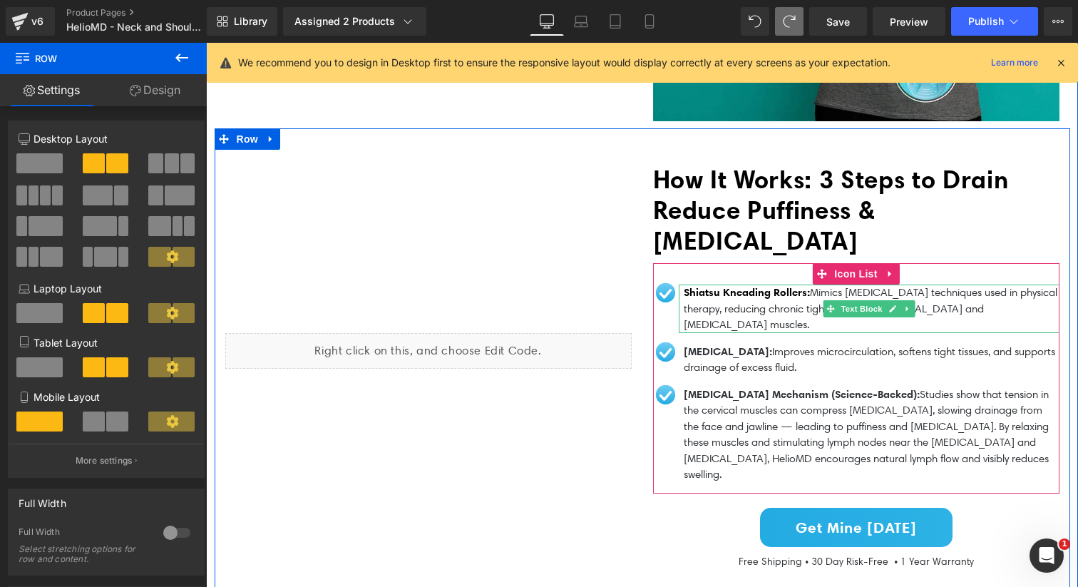
click at [788, 311] on p "Shiatsu Kneading Rollers: Mimics myofascial release techniques used in physical…" at bounding box center [871, 308] width 376 height 48
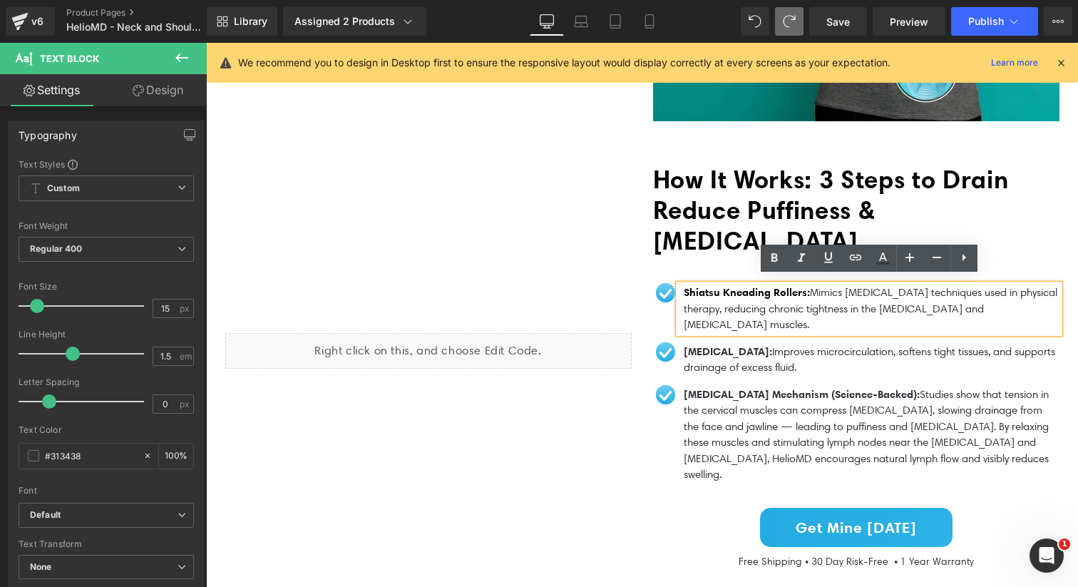
drag, startPoint x: 832, startPoint y: 314, endPoint x: 685, endPoint y: 287, distance: 149.4
click at [685, 287] on p "Shiatsu Kneading Rollers: Mimics myofascial release techniques used in physical…" at bounding box center [871, 308] width 376 height 48
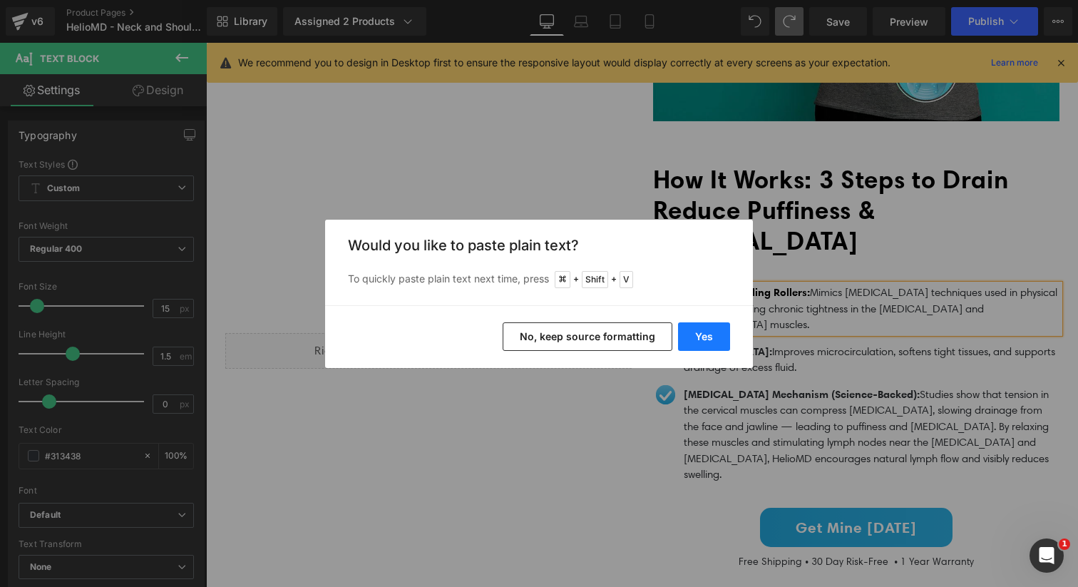
click at [713, 334] on button "Yes" at bounding box center [704, 336] width 52 height 29
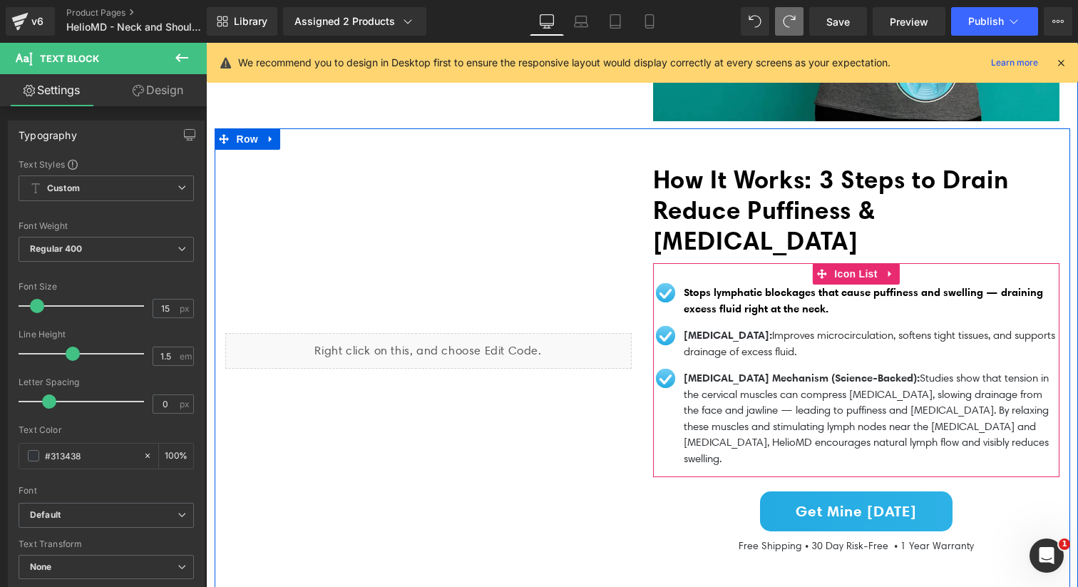
click at [840, 300] on span "Text Block" at bounding box center [860, 308] width 47 height 17
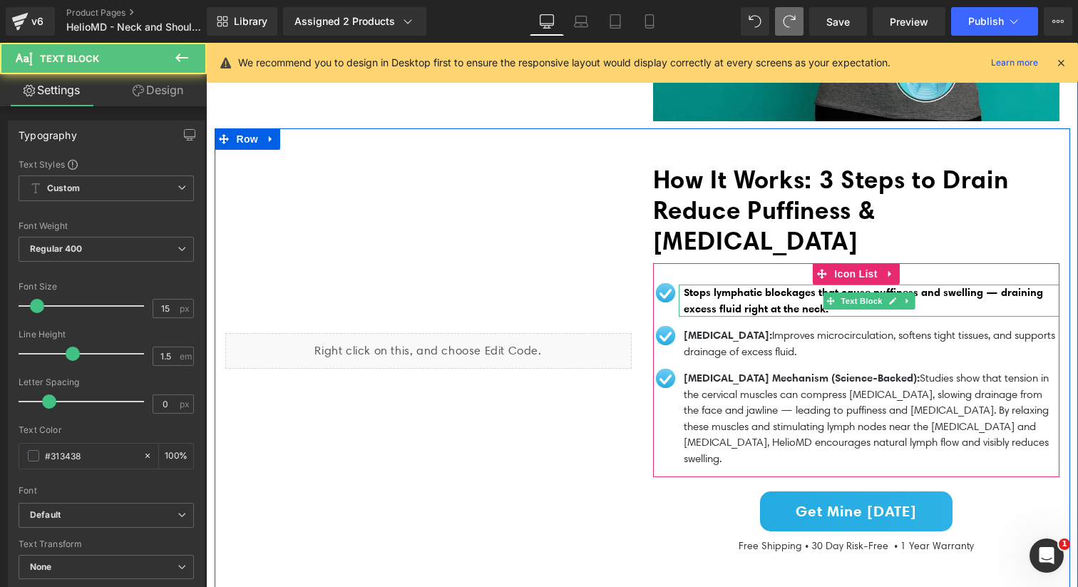
click at [959, 304] on p "Stops lymphatic blockages that cause puffiness and swelling — draining excess f…" at bounding box center [871, 300] width 376 height 32
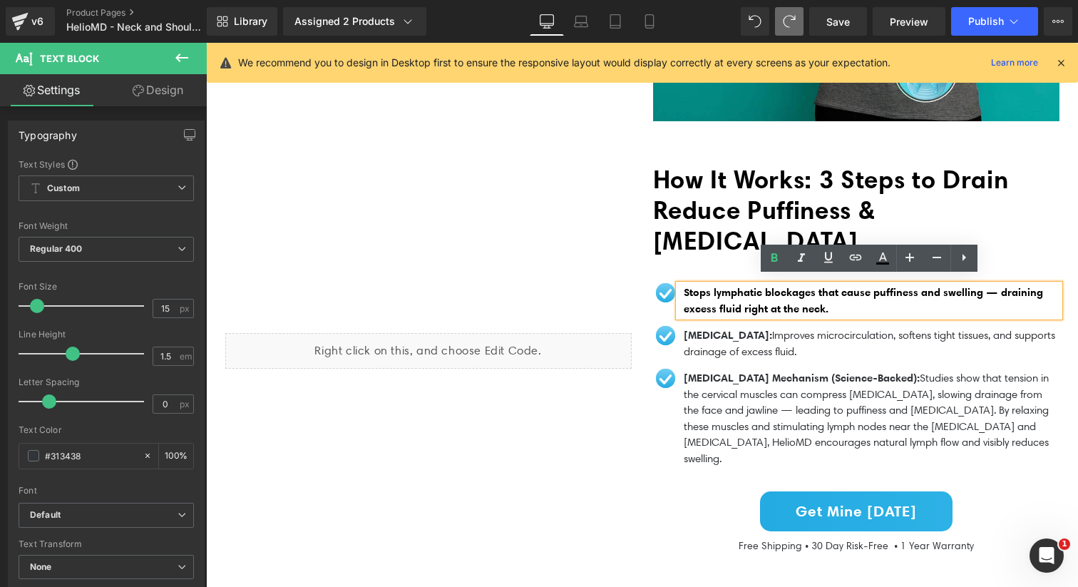
click at [1014, 287] on span "Stops lymphatic blockages that cause puffiness and swelling — draining excess f…" at bounding box center [862, 300] width 359 height 30
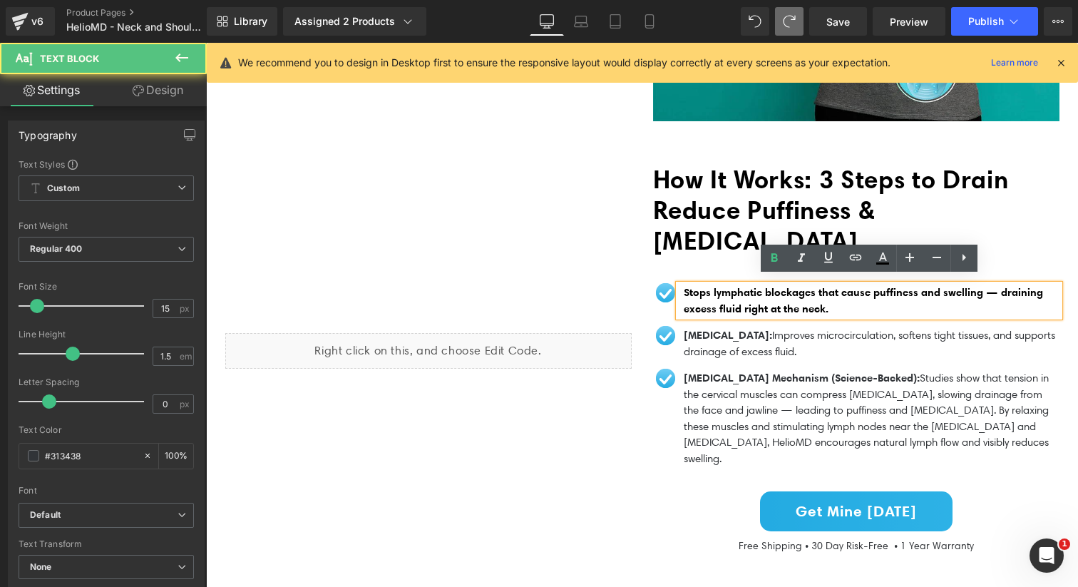
click at [1011, 286] on span "Stops lymphatic blockages that cause puffiness and swelling — draining excess f…" at bounding box center [862, 300] width 359 height 30
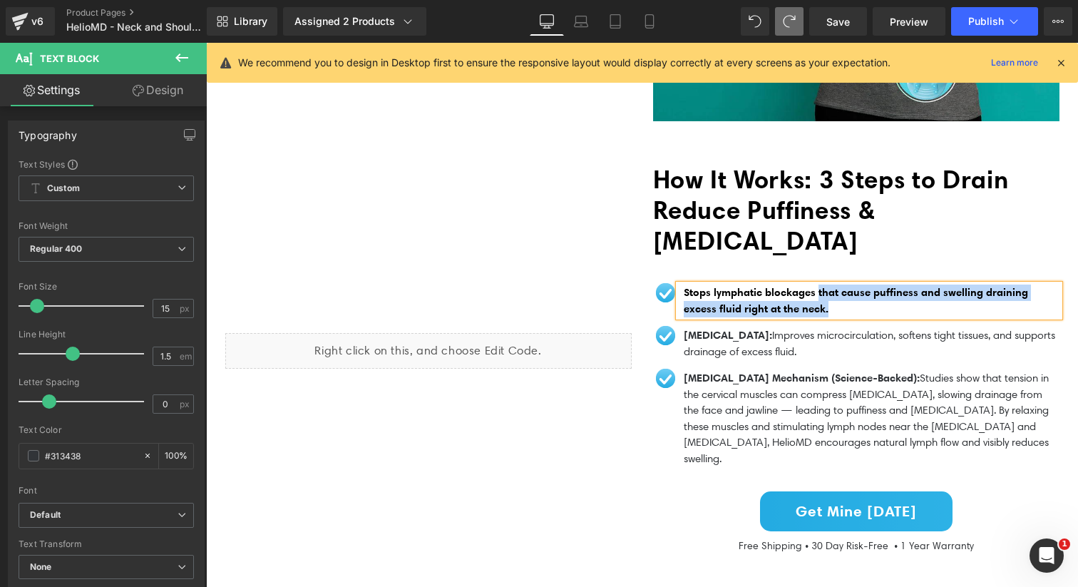
drag, startPoint x: 875, startPoint y: 307, endPoint x: 822, endPoint y: 286, distance: 56.9
click at [822, 286] on p "Stops lymphatic blockages that cause puffiness and swelling draining excess flu…" at bounding box center [871, 300] width 376 height 32
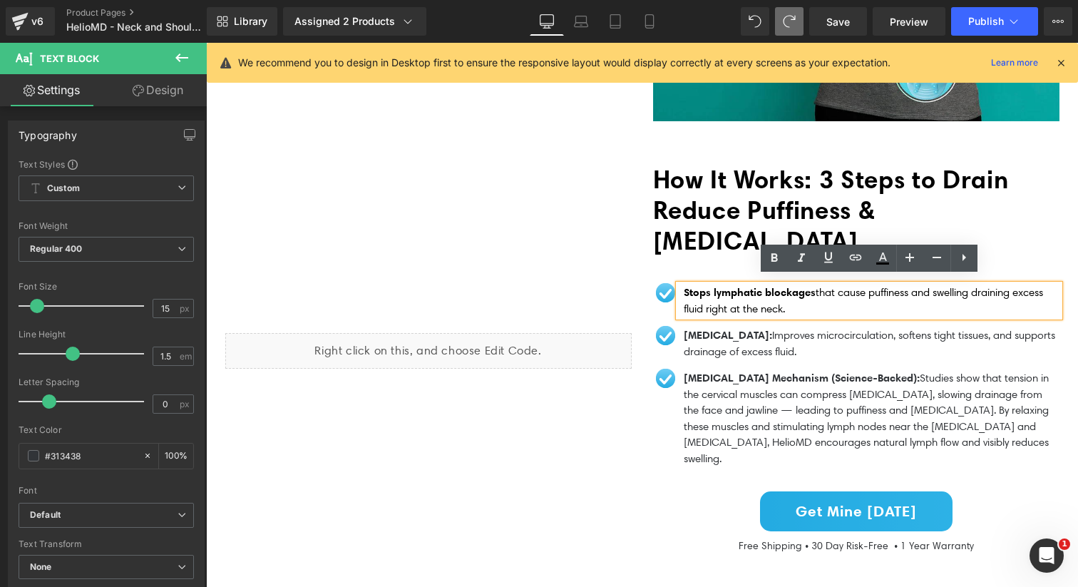
click at [826, 301] on p "Stops lymphatic blockages that cause puffiness and swelling draining excess flu…" at bounding box center [871, 300] width 376 height 32
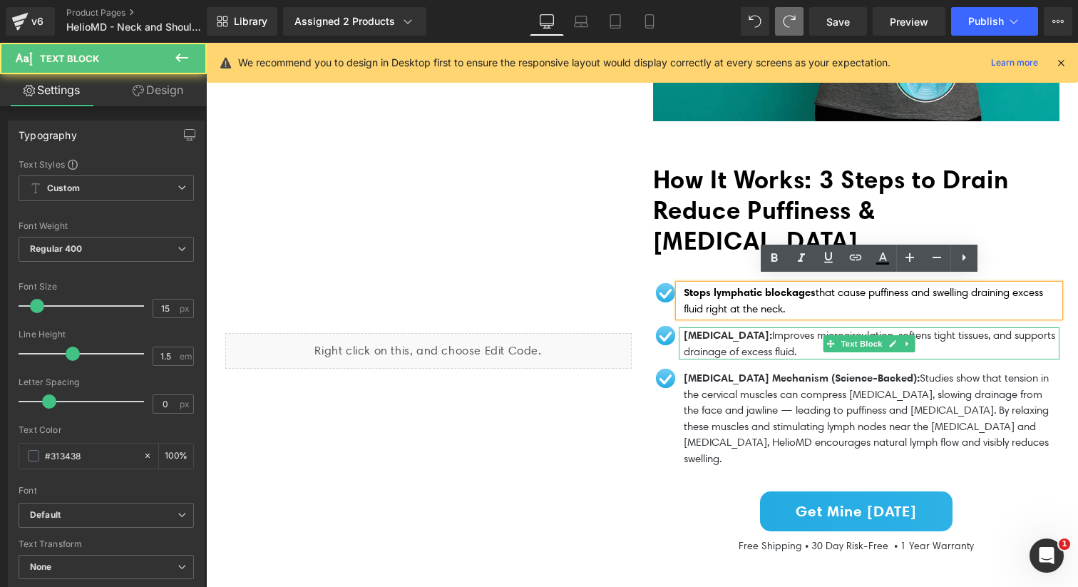
click at [730, 341] on p "Heat Therapy: Improves microcirculation, softens tight tissues, and supports dr…" at bounding box center [871, 343] width 376 height 32
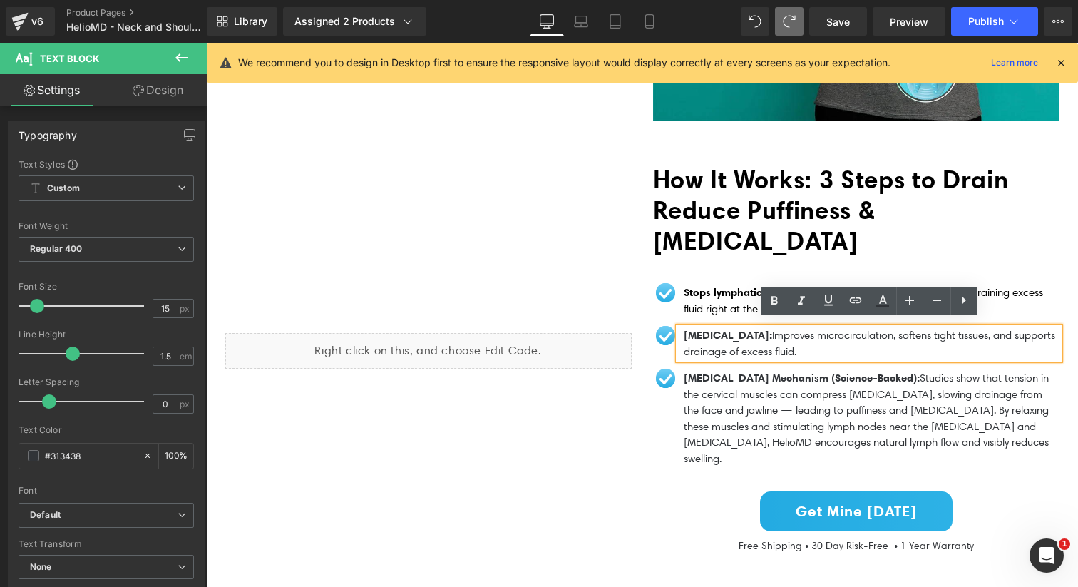
click at [750, 341] on p "Heat Therapy: Improves microcirculation, softens tight tissues, and supports dr…" at bounding box center [871, 343] width 376 height 32
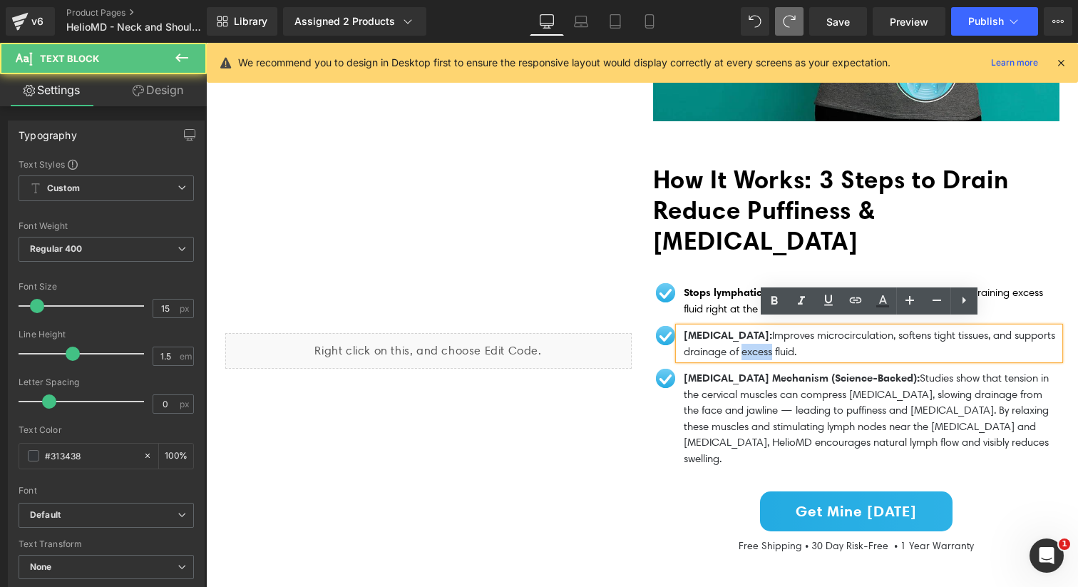
click at [750, 341] on p "Heat Therapy: Improves microcirculation, softens tight tissues, and supports dr…" at bounding box center [871, 343] width 376 height 32
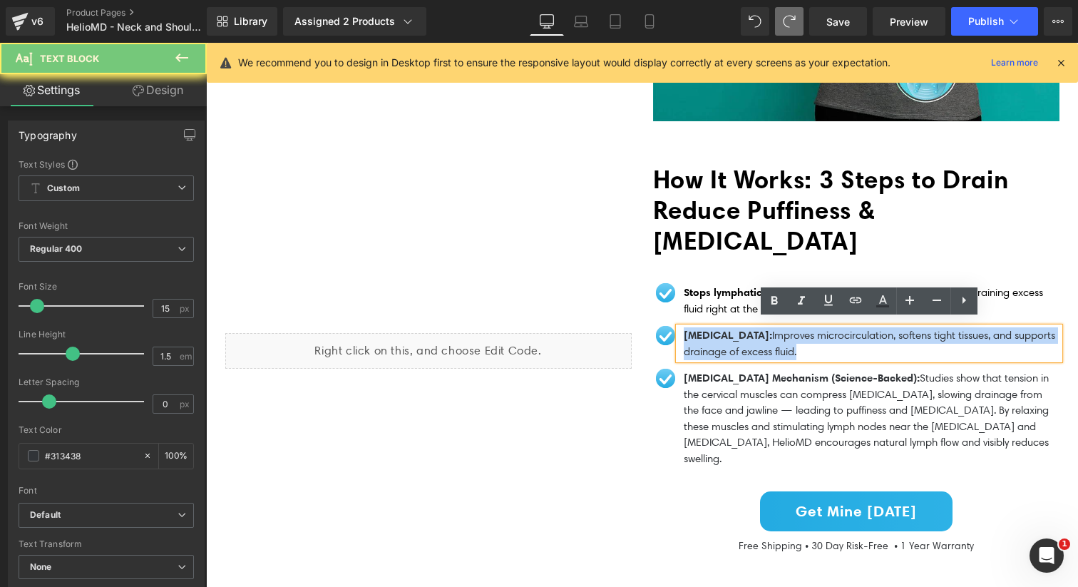
click at [750, 341] on p "Heat Therapy: Improves microcirculation, softens tight tissues, and supports dr…" at bounding box center [871, 343] width 376 height 32
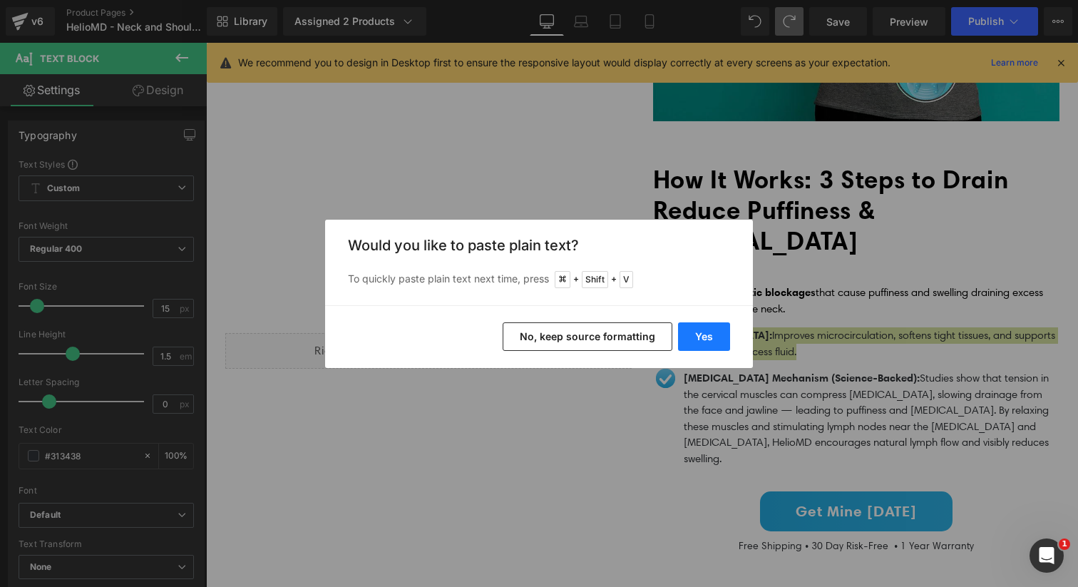
click at [719, 339] on button "Yes" at bounding box center [704, 336] width 52 height 29
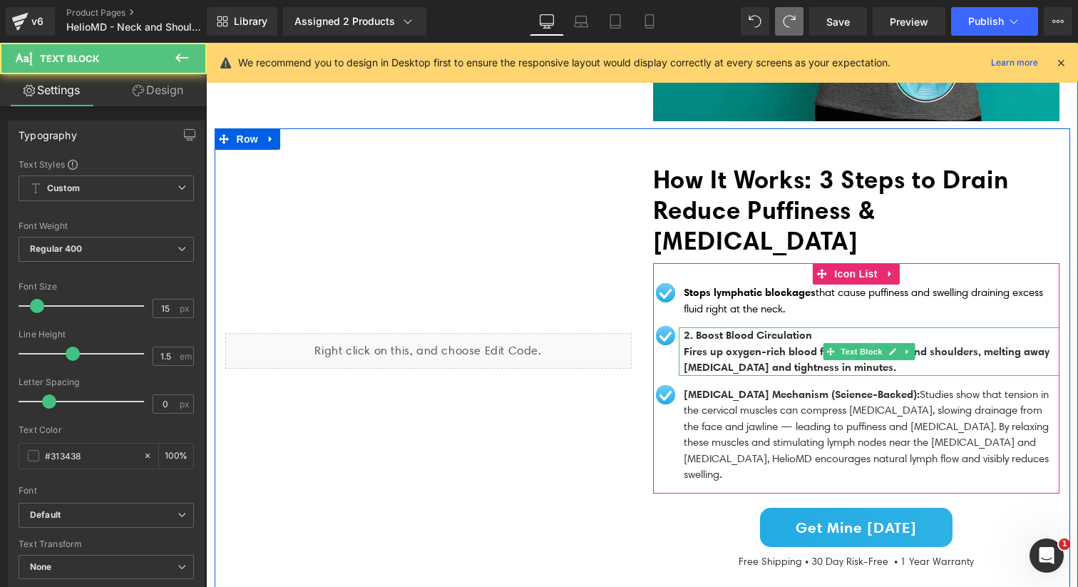
click at [698, 331] on span "2. Boost Blood Circulation" at bounding box center [747, 335] width 128 height 14
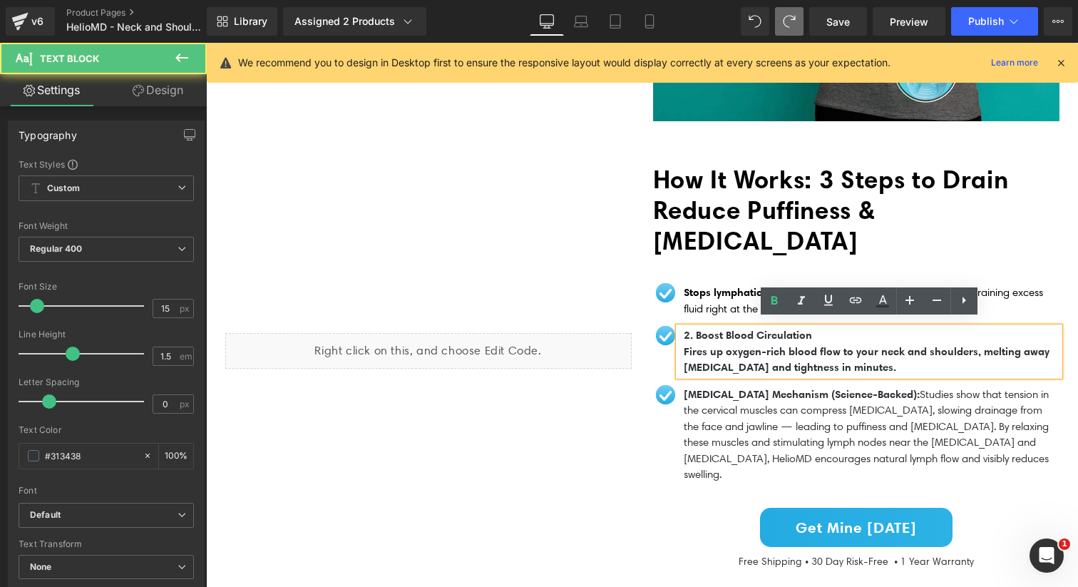
click at [697, 329] on span "2. Boost Blood Circulation" at bounding box center [747, 335] width 128 height 14
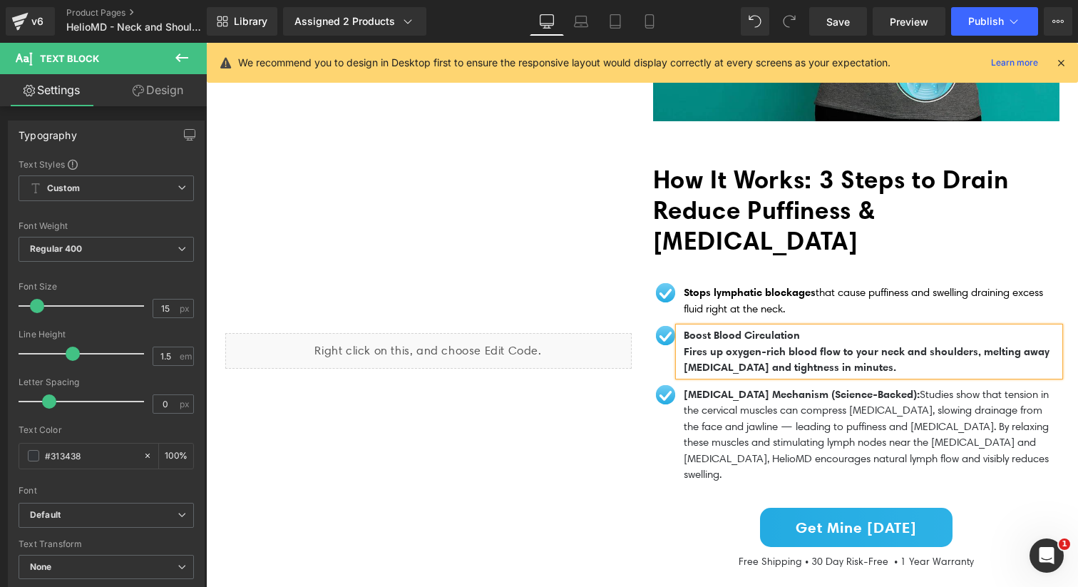
click at [685, 347] on span "Fires up oxygen-rich blood flow to your neck and shoulders, melting away stiffn…" at bounding box center [866, 359] width 366 height 30
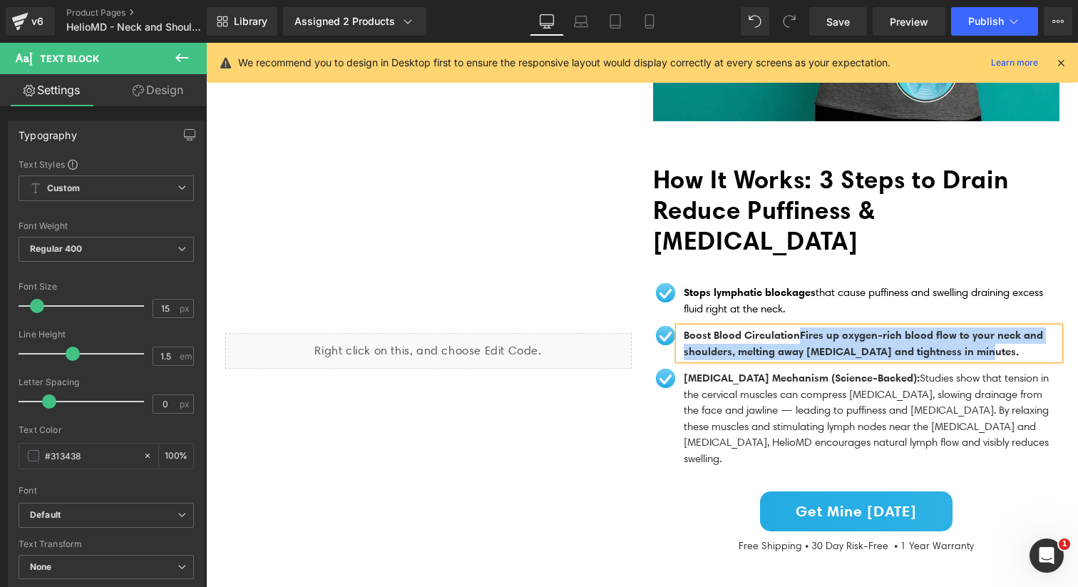
drag, startPoint x: 809, startPoint y: 325, endPoint x: 1001, endPoint y: 341, distance: 193.1
click at [1001, 341] on p "Boost Blood Circulation Fires up oxygen-rich blood flow to your neck and should…" at bounding box center [871, 343] width 376 height 32
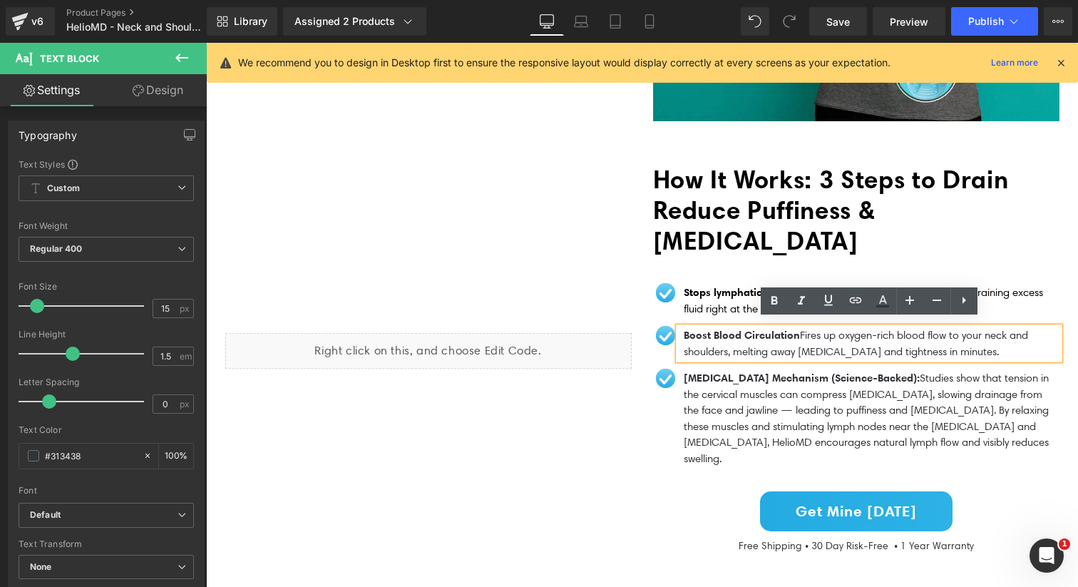
click at [813, 329] on span "Fires up oxygen-rich blood flow to your neck and shoulders, melting away stiffn…" at bounding box center [855, 343] width 344 height 29
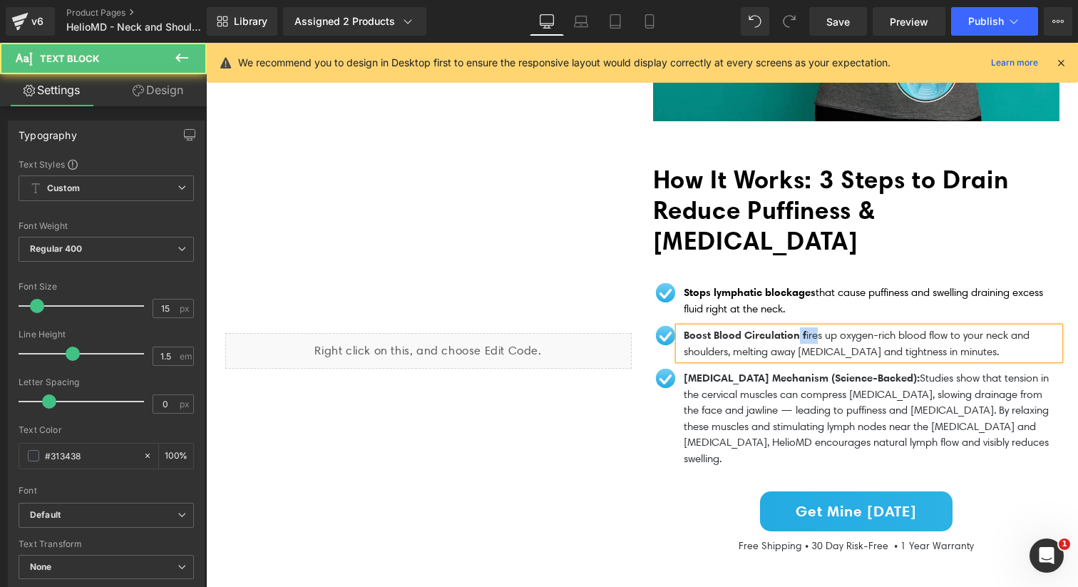
drag, startPoint x: 805, startPoint y: 327, endPoint x: 822, endPoint y: 327, distance: 17.1
click at [822, 327] on p "Boost Blood Circulation f ires up oxygen-rich blood flow to your neck and shoul…" at bounding box center [871, 343] width 376 height 32
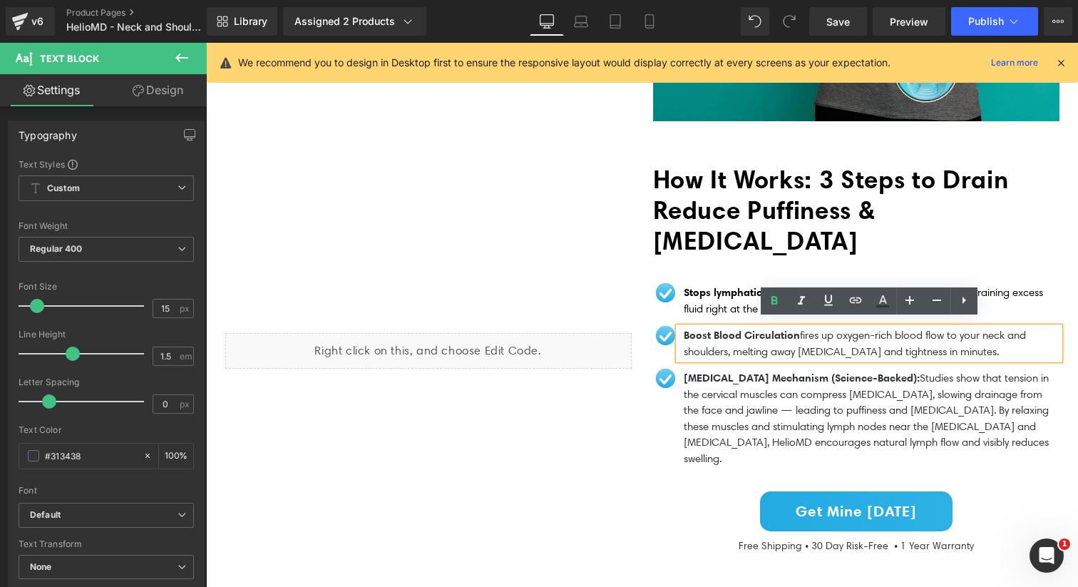
click at [718, 339] on span "ires up oxygen-rich blood flow to your neck and shoulders, melting away stiffne…" at bounding box center [854, 343] width 342 height 29
click at [698, 229] on span "How It Works: 3 Steps to Drain Reduce Puffiness & Neck Stiffness" at bounding box center [831, 210] width 356 height 92
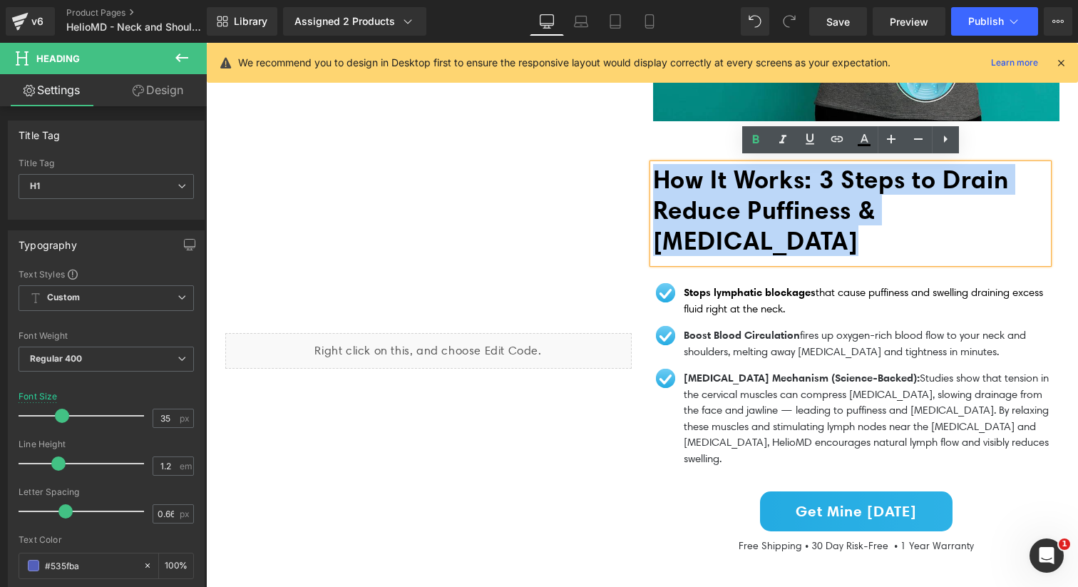
drag, startPoint x: 777, startPoint y: 238, endPoint x: 641, endPoint y: 170, distance: 151.7
click at [642, 170] on div "How It Works: 3 Steps to Drain Reduce Puffiness & Neck Stiffness Heading Row Im…" at bounding box center [856, 358] width 428 height 388
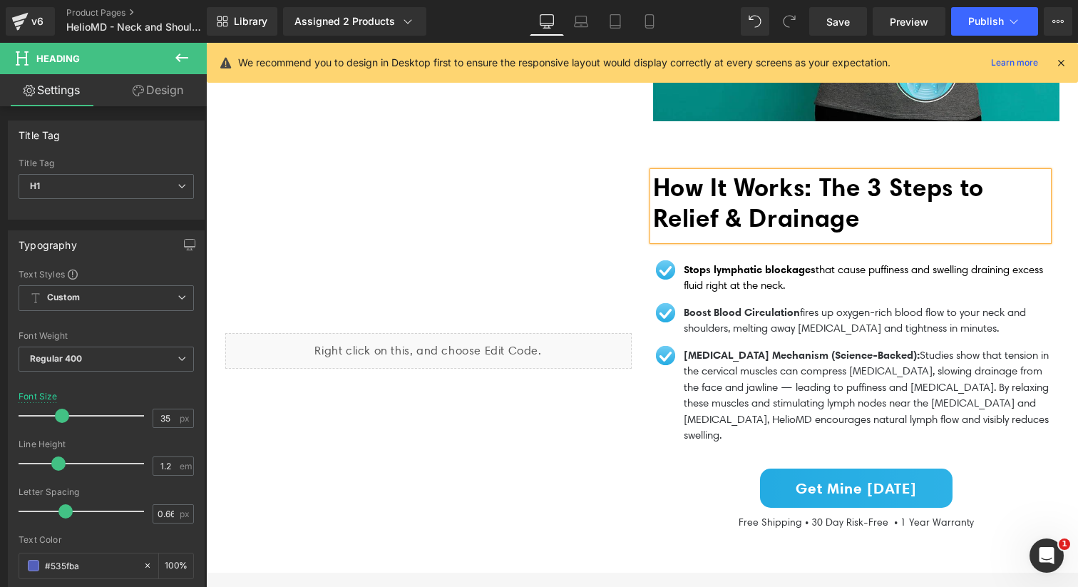
scroll to position [1428, 0]
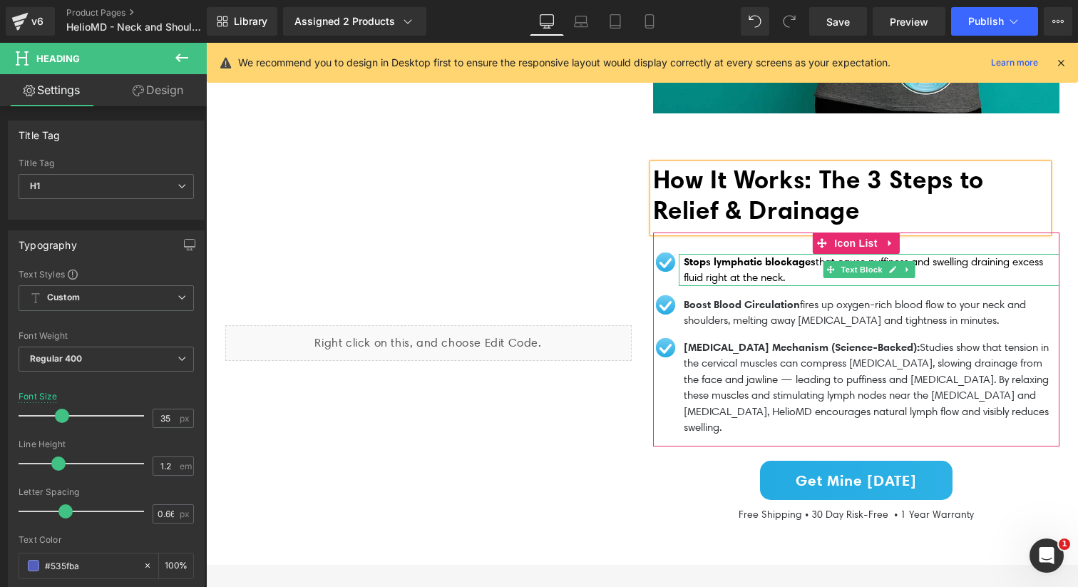
click at [775, 274] on span "that cause puffiness and swelling draining excess fluid right at the neck." at bounding box center [862, 269] width 359 height 29
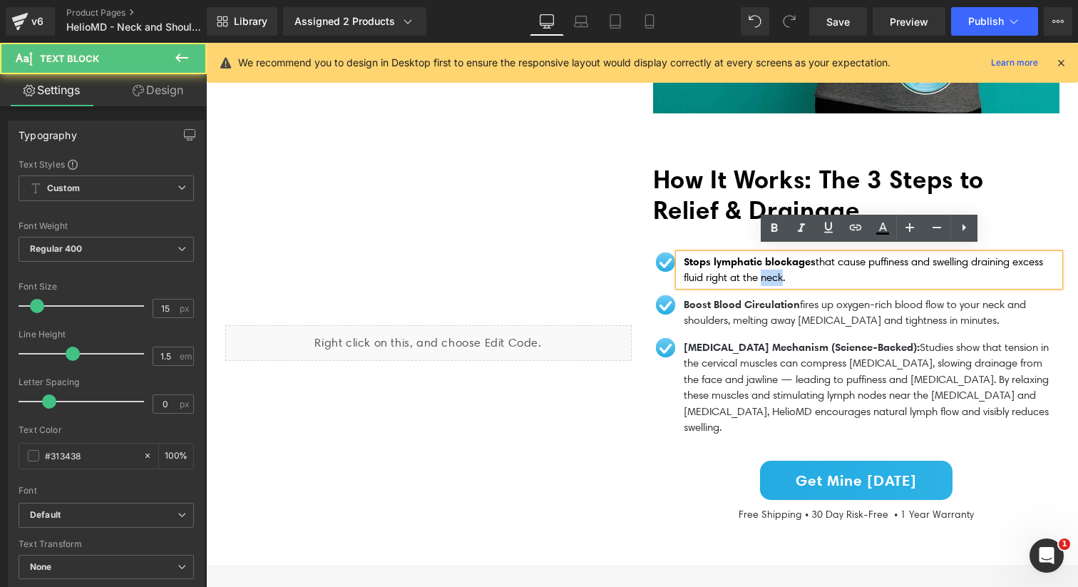
click at [775, 274] on span "that cause puffiness and swelling draining excess fluid right at the neck." at bounding box center [862, 269] width 359 height 29
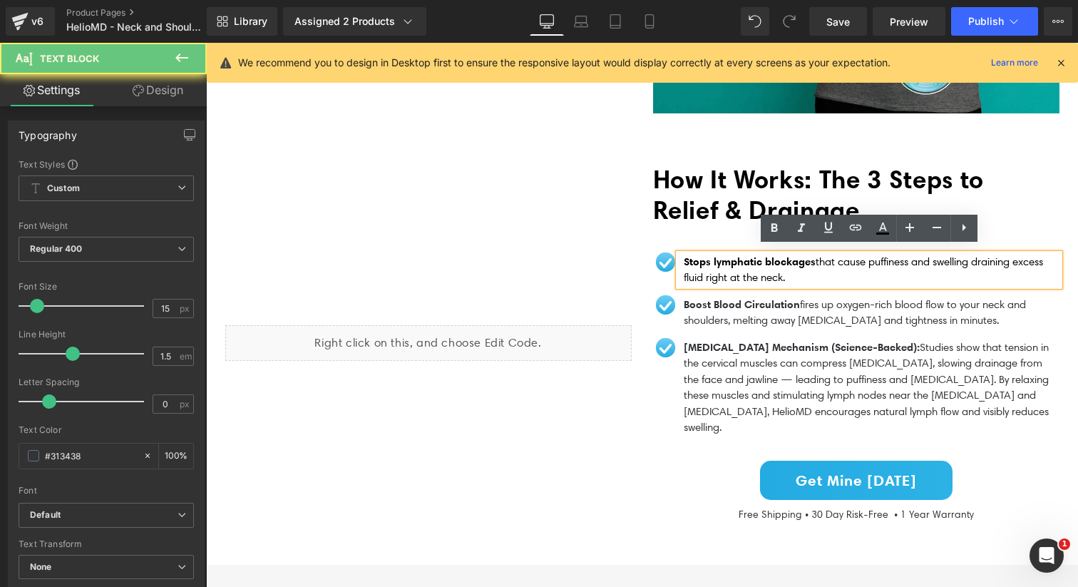
click at [790, 274] on p "Stops lymphatic blockages that cause puffiness and swelling draining excess flu…" at bounding box center [871, 270] width 376 height 32
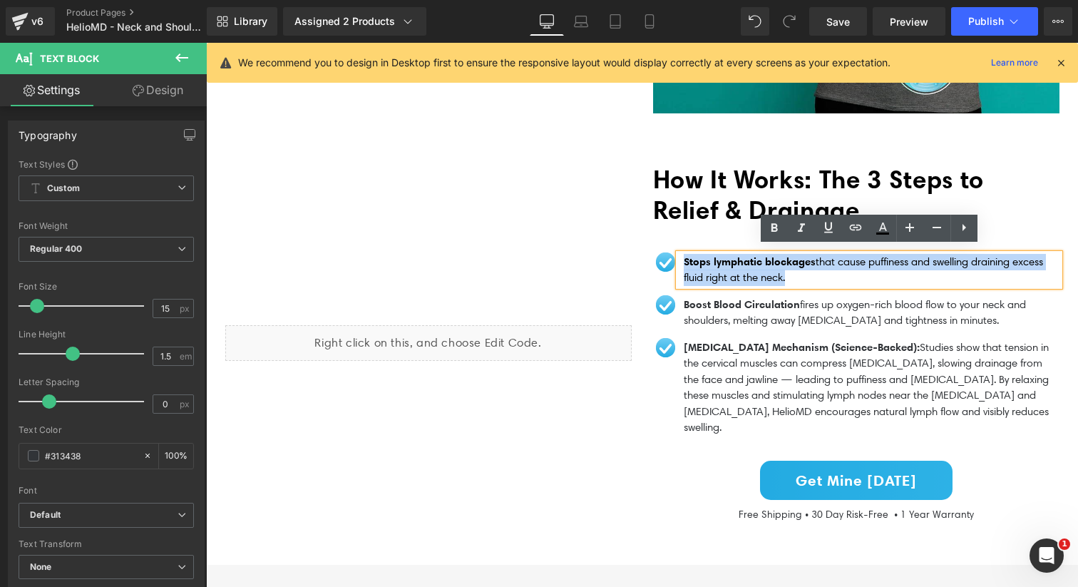
drag, startPoint x: 803, startPoint y: 274, endPoint x: 682, endPoint y: 256, distance: 122.6
click at [682, 256] on div "Stops lymphatic blockages that cause puffiness and swelling draining excess flu…" at bounding box center [868, 270] width 381 height 32
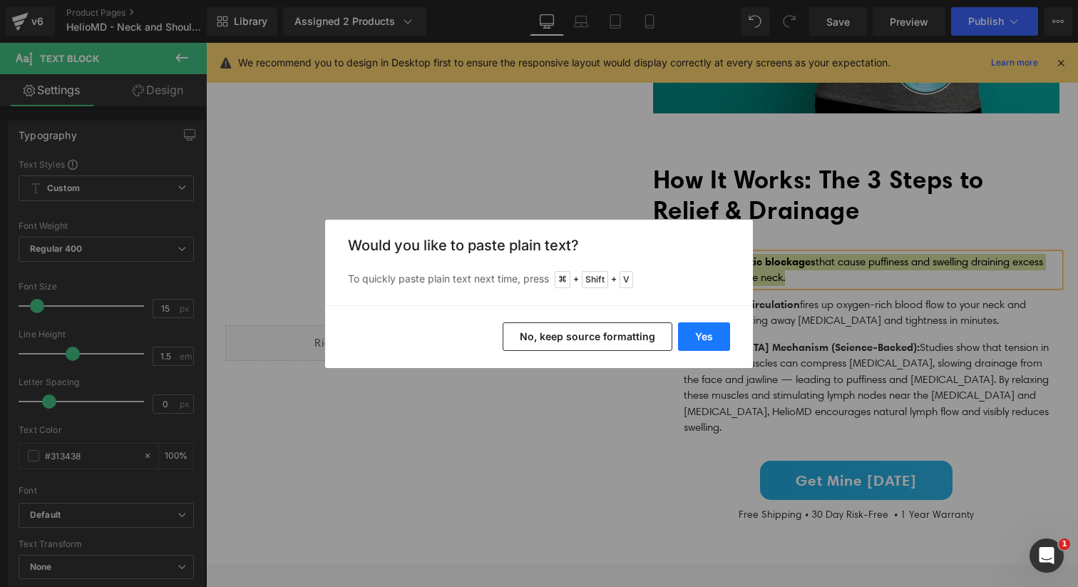
click at [703, 322] on button "Yes" at bounding box center [704, 336] width 52 height 29
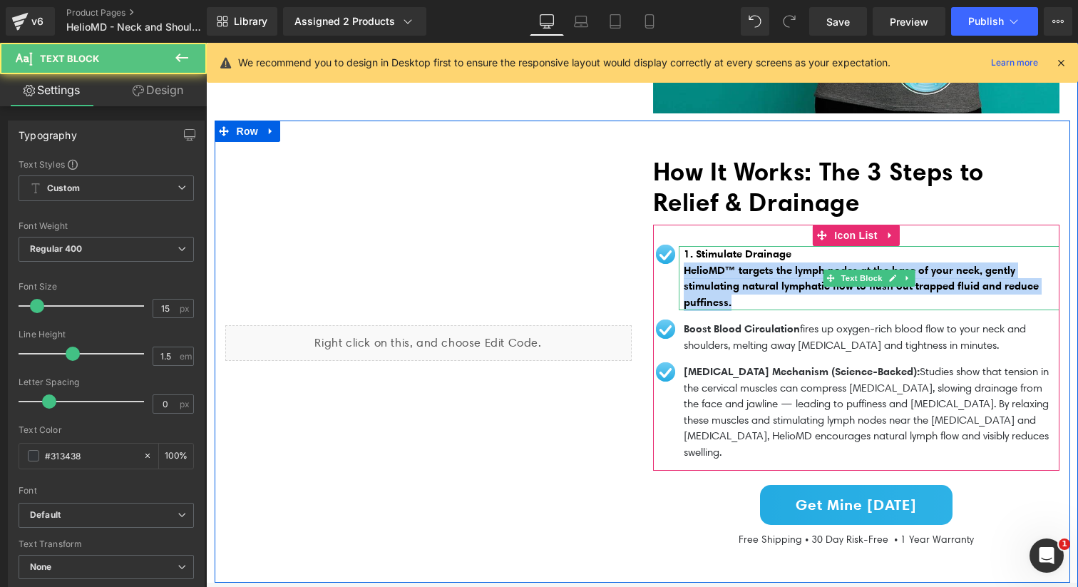
drag, startPoint x: 764, startPoint y: 292, endPoint x: 684, endPoint y: 264, distance: 84.5
click at [684, 264] on p "HelioMD™ targets the lymph nodes at the base of your neck, gently stimulating n…" at bounding box center [871, 286] width 376 height 48
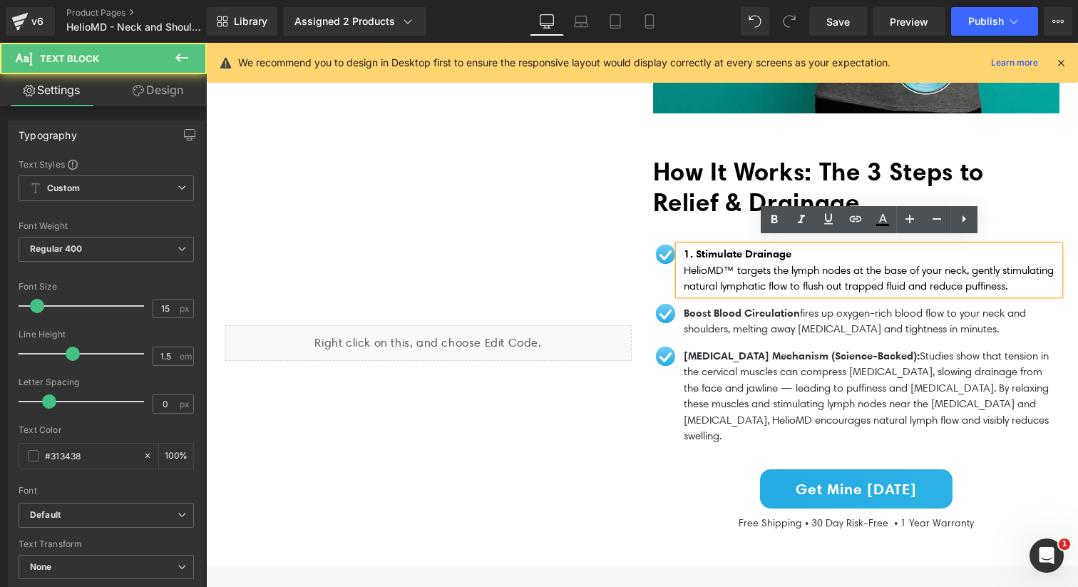
click at [684, 264] on span "HelioMD™ targets the lymph nodes at the base of your neck, gently stimulating n…" at bounding box center [868, 278] width 370 height 29
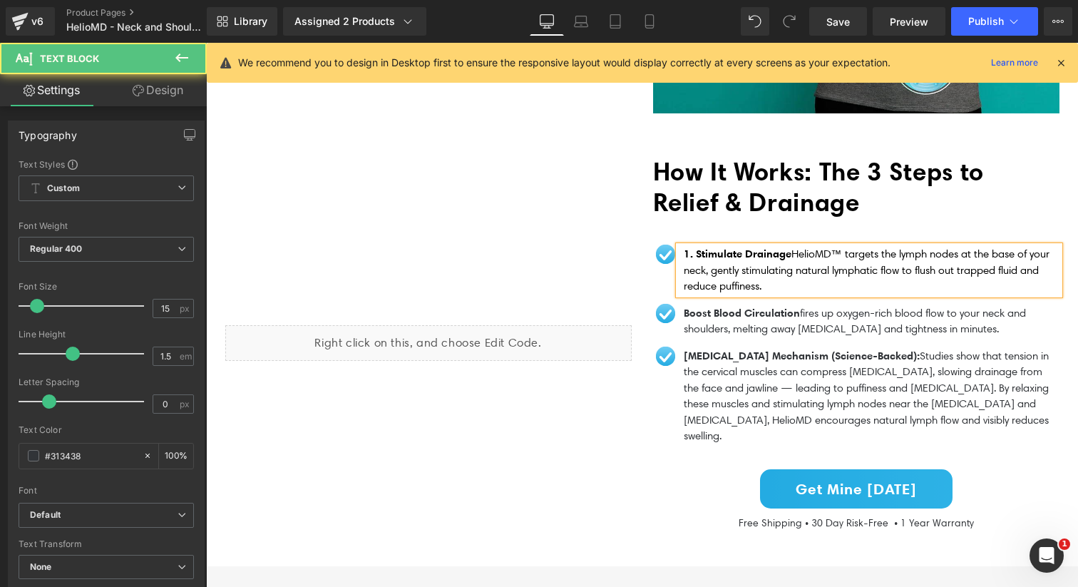
click at [783, 287] on div "1. Stimulate Drainage HelioMD™ targets the lymph nodes at the base of your neck…" at bounding box center [868, 270] width 381 height 48
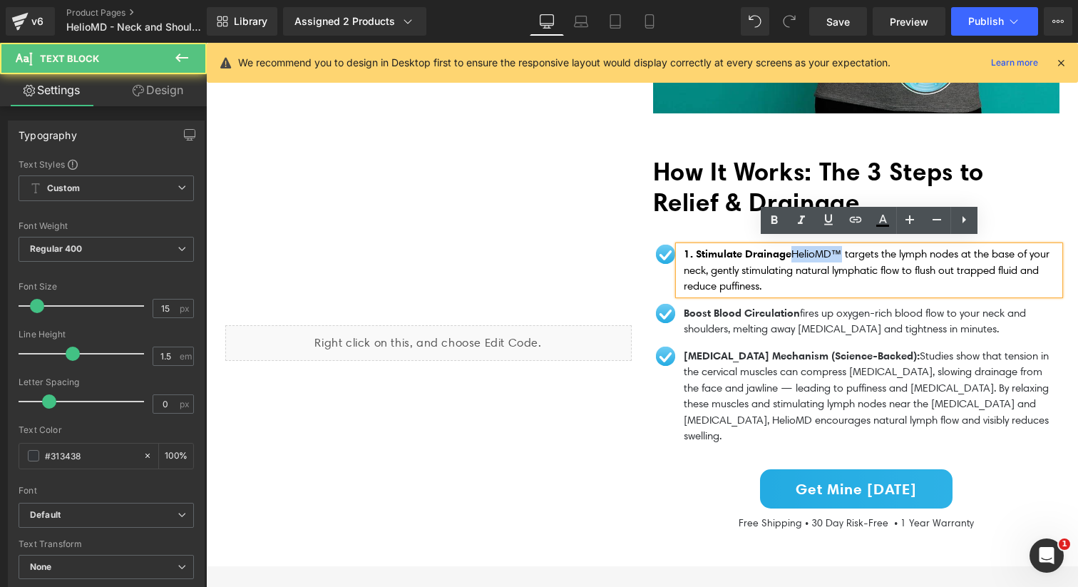
drag, startPoint x: 845, startPoint y: 249, endPoint x: 796, endPoint y: 250, distance: 49.2
click at [796, 250] on span "HelioMD™ targets the lymph nodes at the base of your neck, gently stimulating n…" at bounding box center [866, 269] width 366 height 45
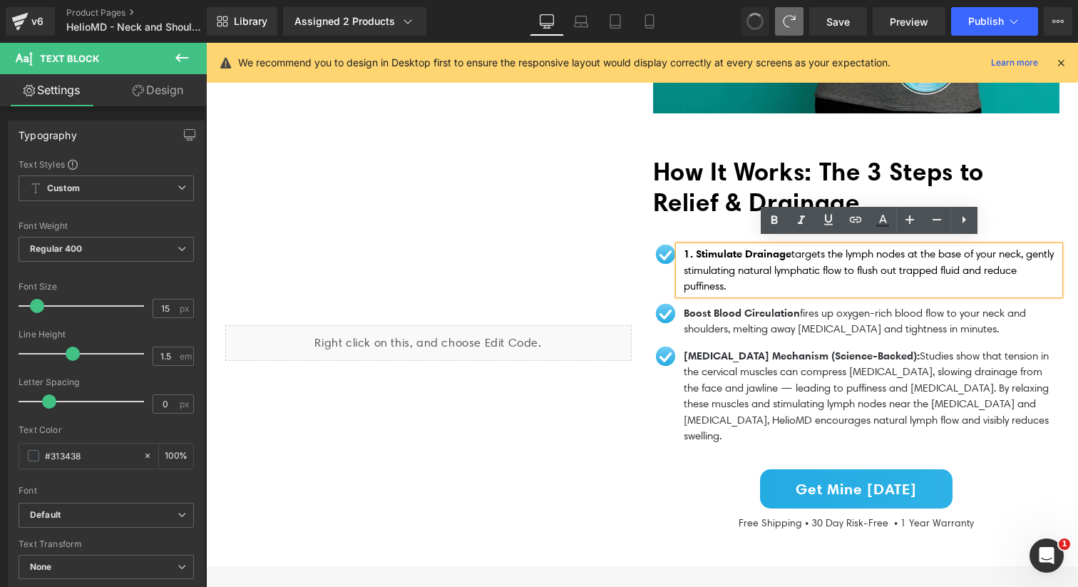
click at [617, 271] on div "Liquid" at bounding box center [429, 342] width 428 height 373
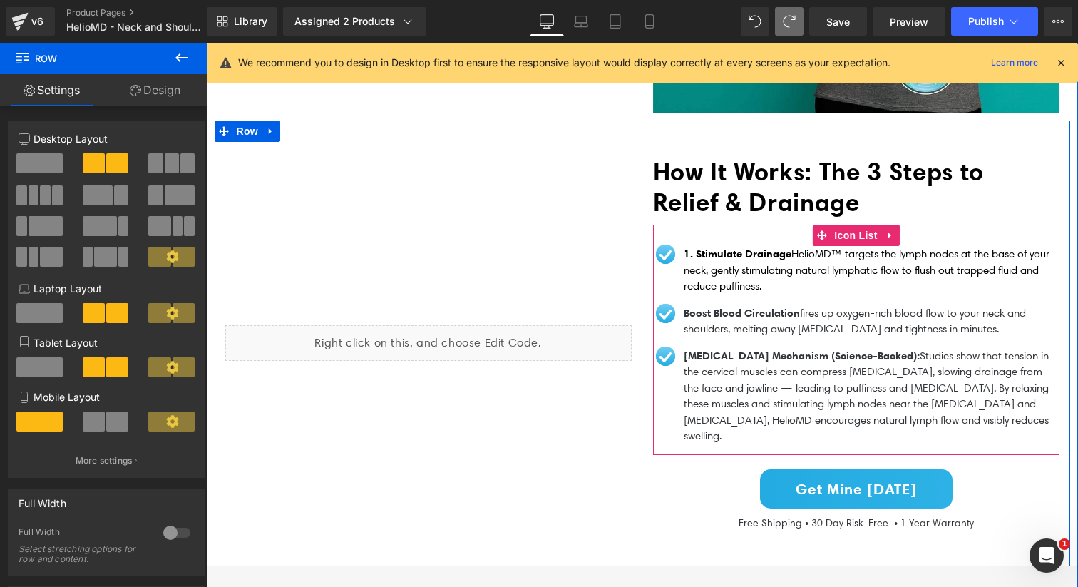
click at [789, 319] on span "ires up oxygen-rich blood flow to your neck and shoulders, melting away stiffne…" at bounding box center [854, 320] width 342 height 29
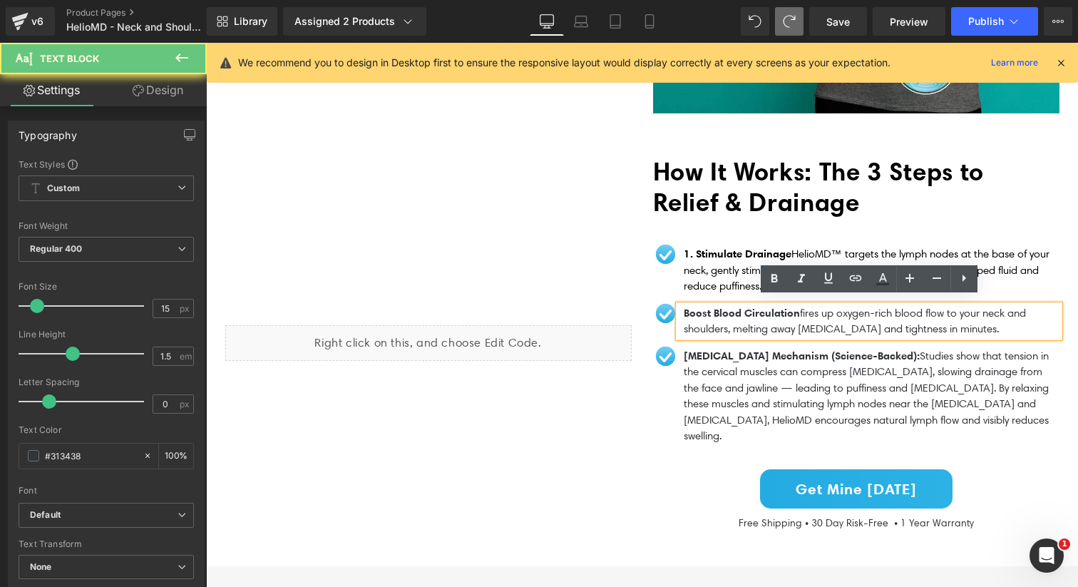
click at [789, 319] on span "ires up oxygen-rich blood flow to your neck and shoulders, melting away stiffne…" at bounding box center [854, 320] width 342 height 29
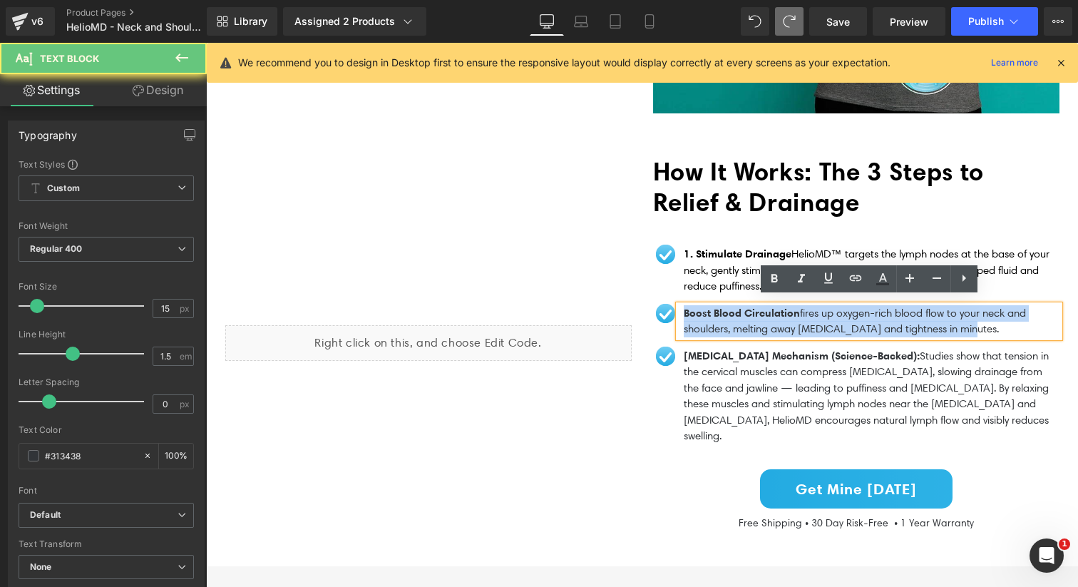
click at [789, 319] on span "ires up oxygen-rich blood flow to your neck and shoulders, melting away stiffne…" at bounding box center [854, 320] width 342 height 29
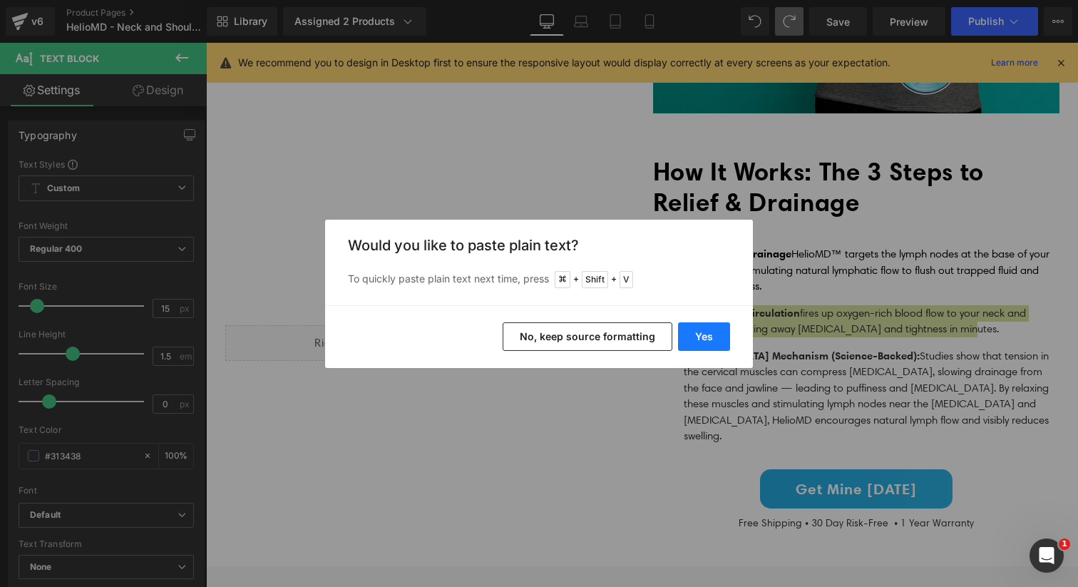
click at [720, 337] on button "Yes" at bounding box center [704, 336] width 52 height 29
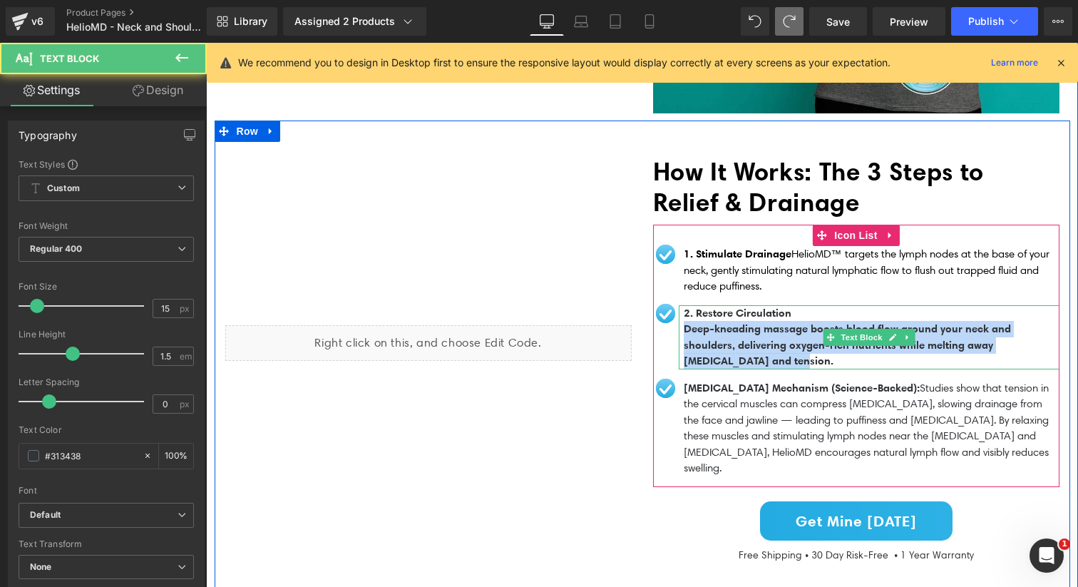
drag, startPoint x: 768, startPoint y: 353, endPoint x: 682, endPoint y: 326, distance: 89.5
click at [682, 326] on div "2. Restore Circulation Deep-kneading massage boosts blood flow around your neck…" at bounding box center [868, 337] width 381 height 64
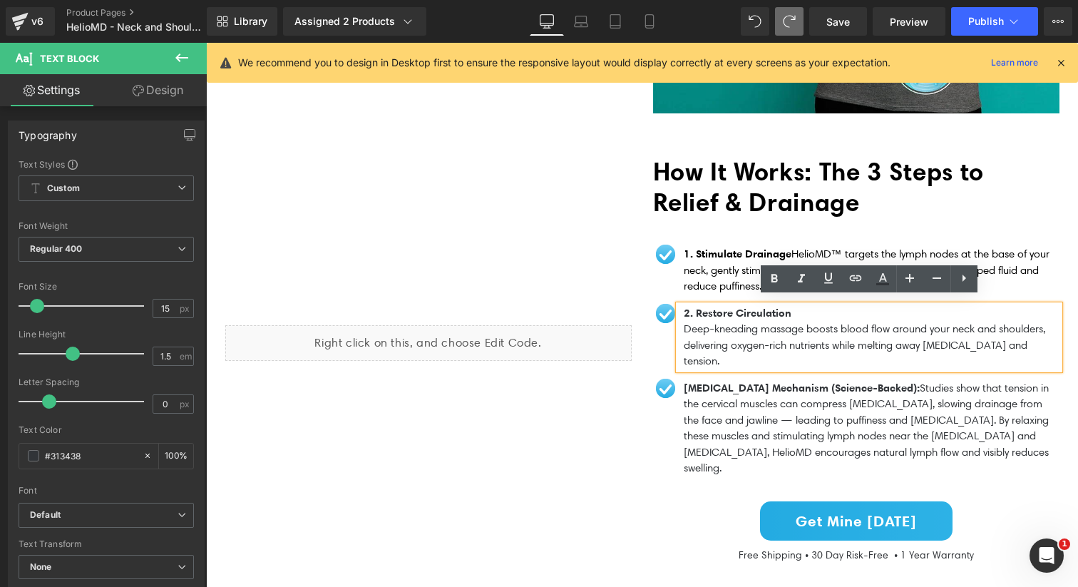
click at [688, 268] on span "HelioMD™ targets the lymph nodes at the base of your neck, gently stimulating n…" at bounding box center [866, 269] width 366 height 45
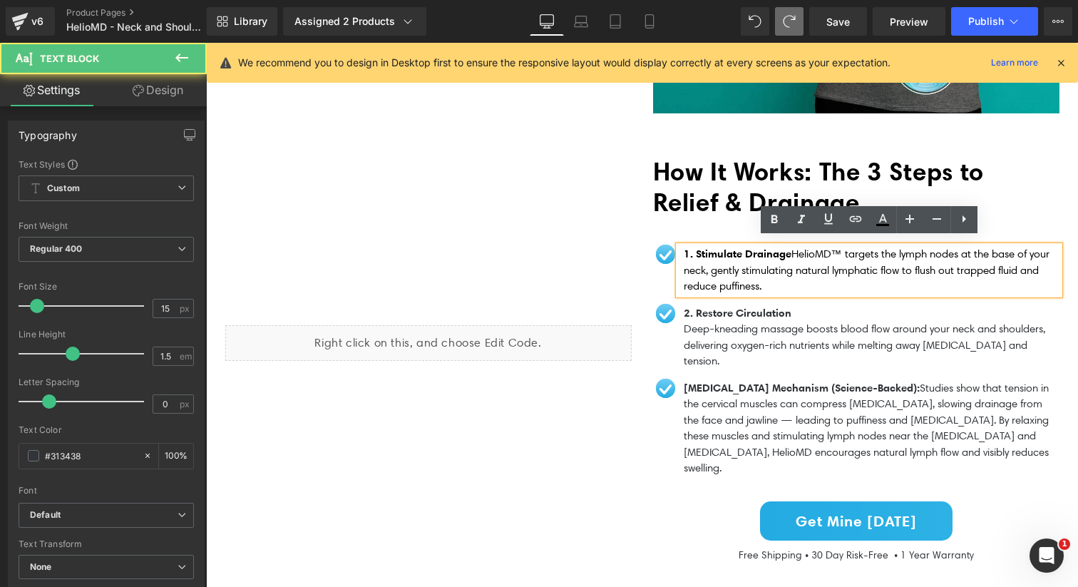
click at [795, 247] on span "HelioMD™ targets the lymph nodes at the base of your neck, gently stimulating n…" at bounding box center [866, 269] width 366 height 45
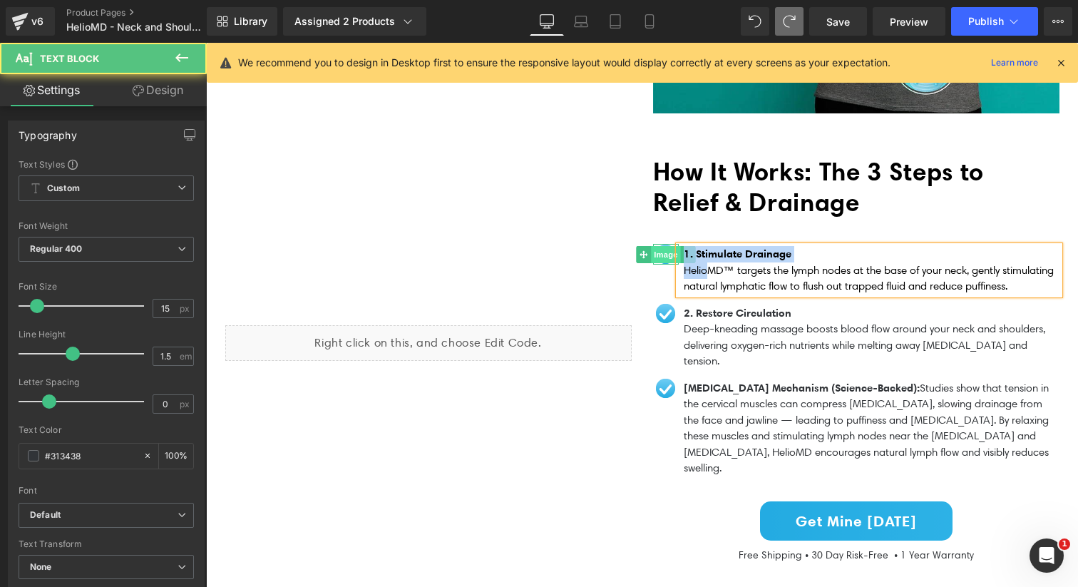
drag, startPoint x: 798, startPoint y: 249, endPoint x: 671, endPoint y: 248, distance: 126.9
click at [671, 248] on li "Image 1. Stimulate Drainage HelioMD™ targets the lymph nodes at the base of you…" at bounding box center [856, 270] width 406 height 48
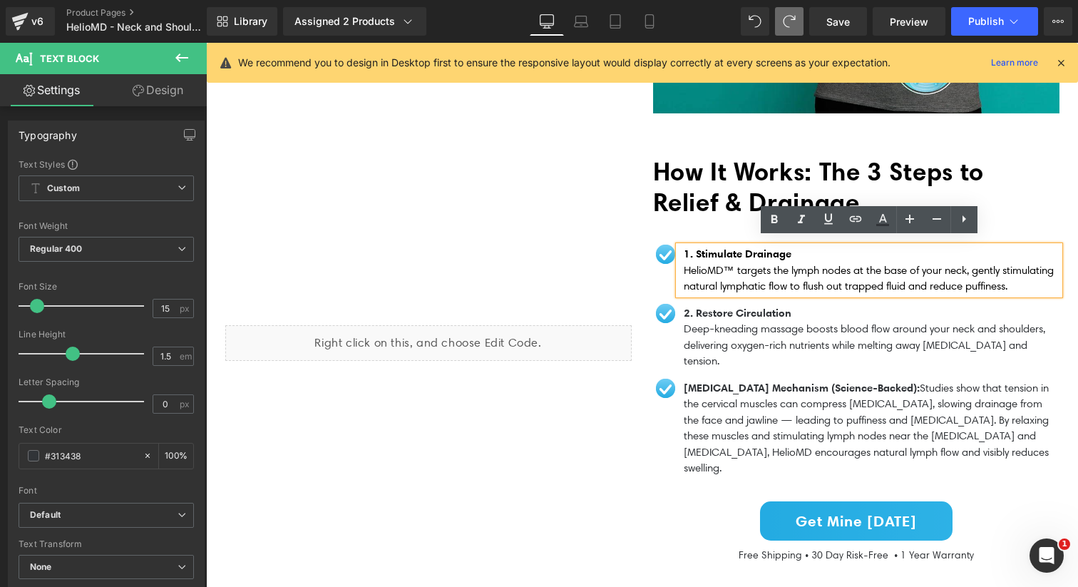
click at [713, 279] on span "HelioMD™ targets the lymph nodes at the base of your neck, gently stimulating n…" at bounding box center [868, 278] width 370 height 29
click at [744, 446] on p "Lymphatic Drainage Mechanism (Science-Backed) : Studies show that tension in th…" at bounding box center [871, 428] width 376 height 96
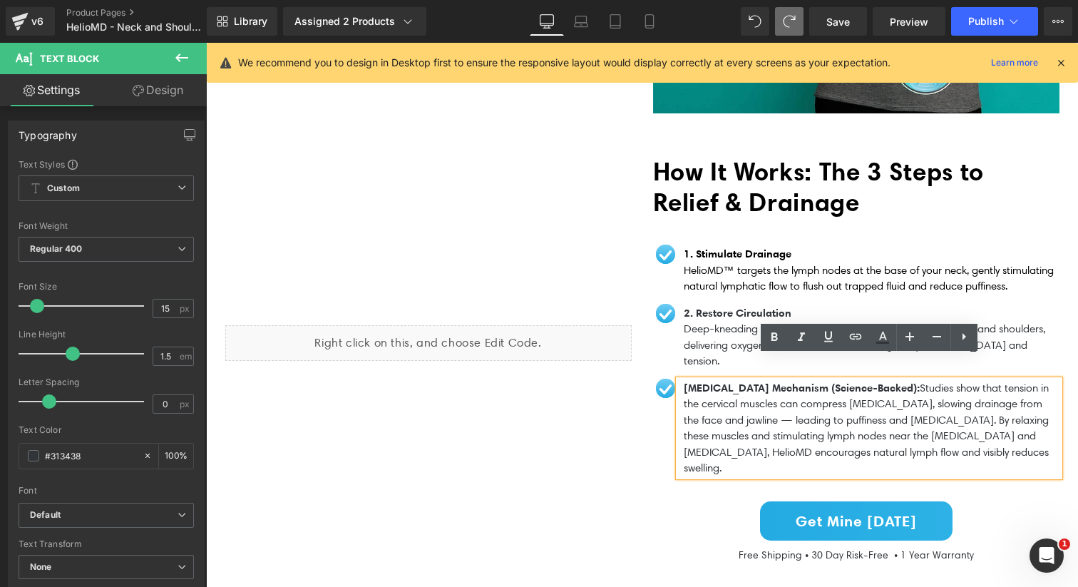
drag, startPoint x: 745, startPoint y: 445, endPoint x: 675, endPoint y: 365, distance: 106.5
click at [678, 380] on div "Lymphatic Drainage Mechanism (Science-Backed) : Studies show that tension in th…" at bounding box center [868, 428] width 381 height 96
click at [735, 438] on p "Lymphatic Drainage Mechanism (Science-Backed) : Studies show that tension in th…" at bounding box center [871, 428] width 376 height 96
drag, startPoint x: 735, startPoint y: 446, endPoint x: 683, endPoint y: 366, distance: 95.9
click at [683, 380] on p "Lymphatic Drainage Mechanism (Science-Backed) : Studies show that tension in th…" at bounding box center [871, 428] width 376 height 96
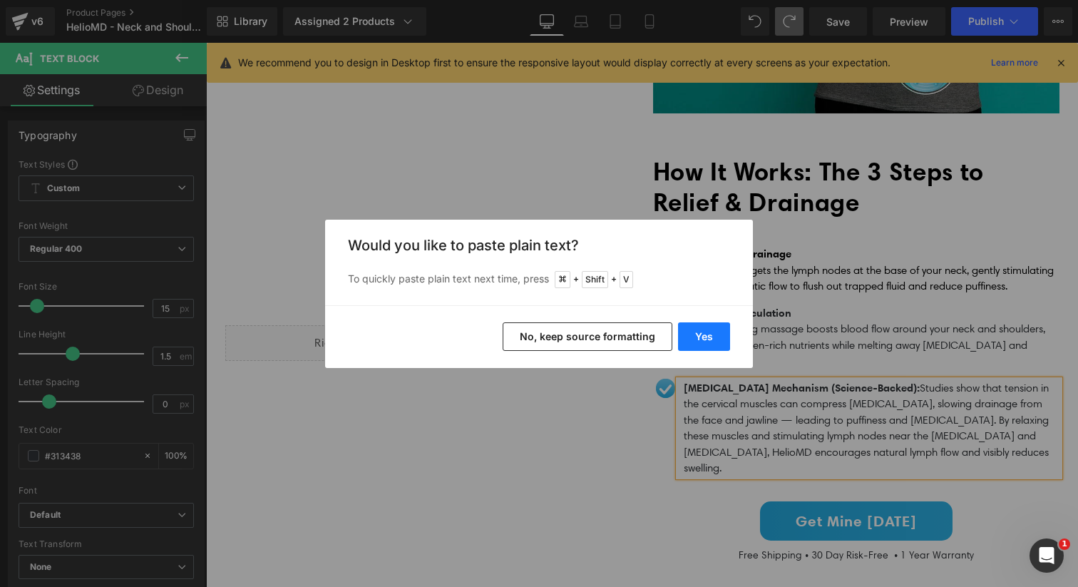
click at [689, 341] on button "Yes" at bounding box center [704, 336] width 52 height 29
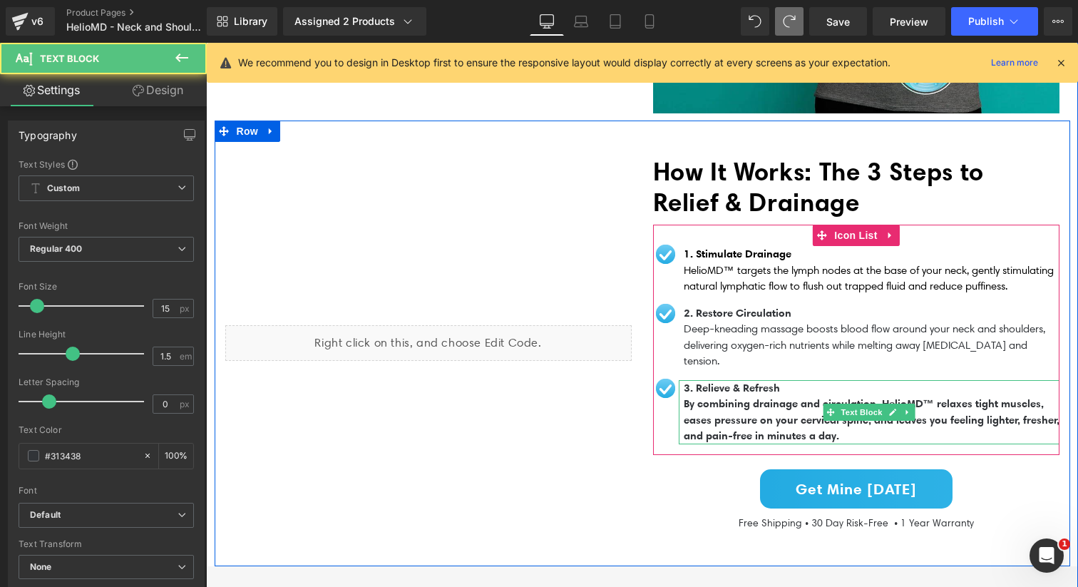
click at [877, 415] on span "By combining drainage and circulation, HelioMD™ relaxes tight muscles, eases pr…" at bounding box center [871, 419] width 376 height 46
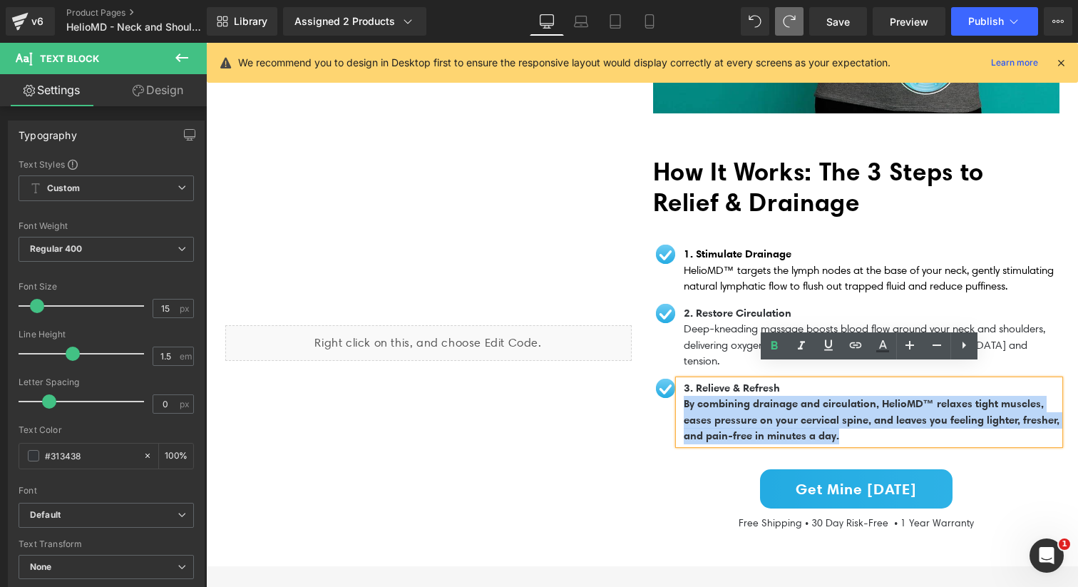
drag, startPoint x: 895, startPoint y: 421, endPoint x: 679, endPoint y: 393, distance: 217.8
click at [679, 393] on div "3. Relieve & Refresh By combining drainage and circulation, HelioMD™ relaxes ti…" at bounding box center [868, 412] width 381 height 64
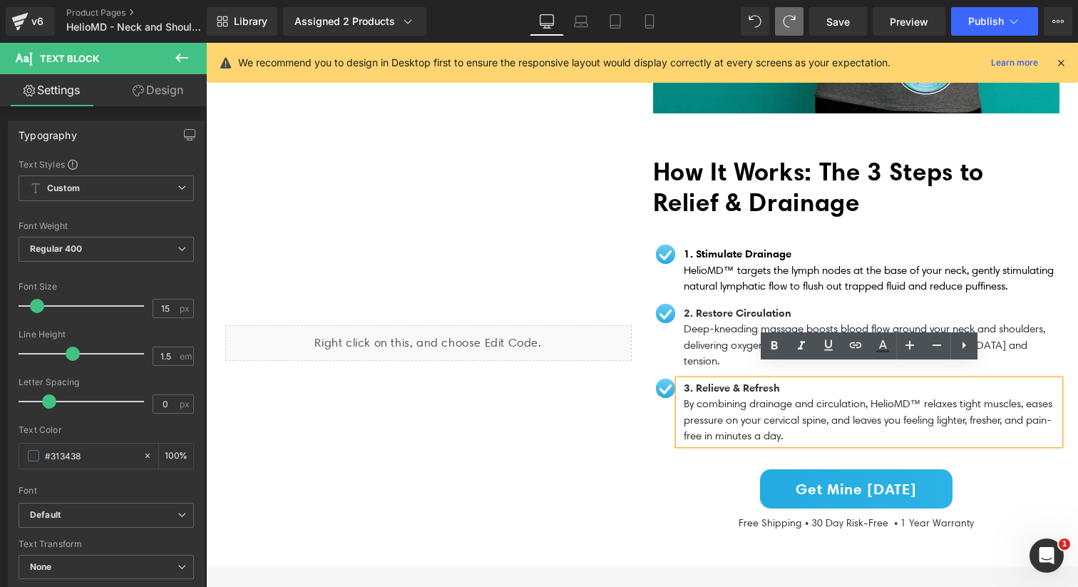
click at [629, 455] on div "Liquid" at bounding box center [429, 342] width 428 height 373
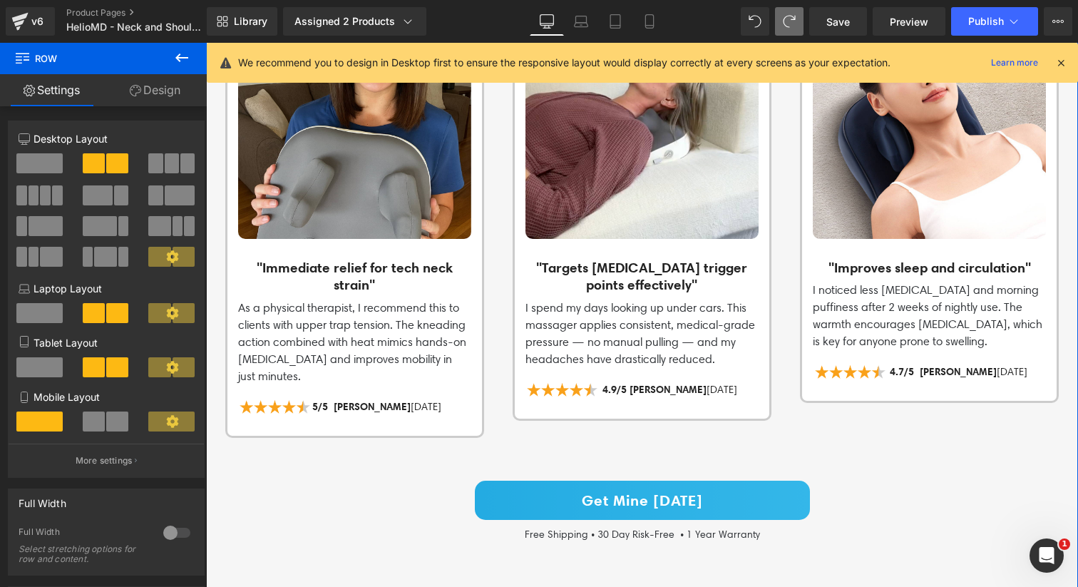
scroll to position [2150, 0]
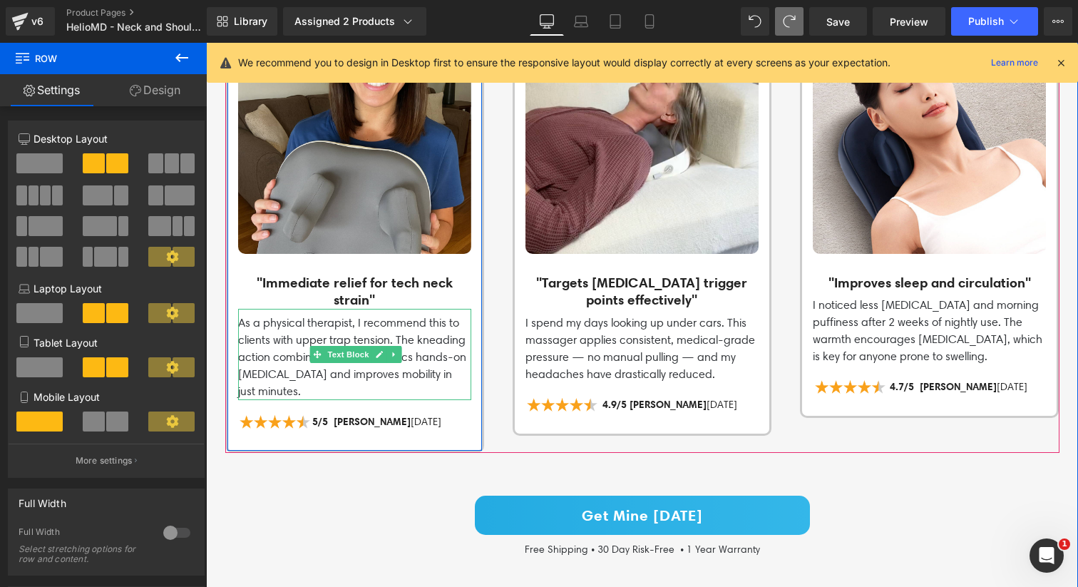
click at [289, 343] on p "As a physical therapist, I recommend this to clients with upper trap tension. T…" at bounding box center [354, 357] width 233 height 86
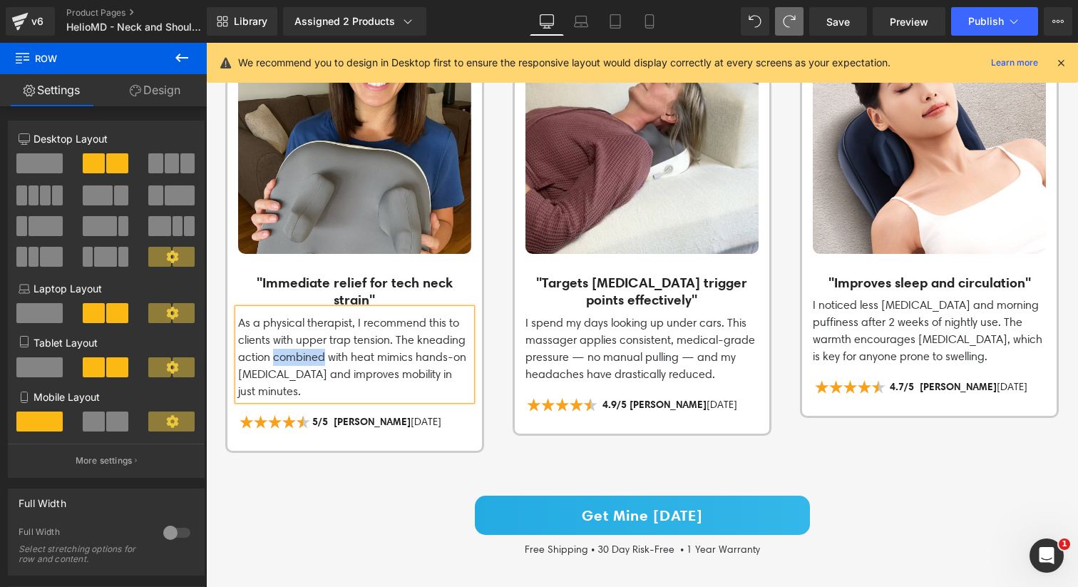
click at [289, 343] on p "As a physical therapist, I recommend this to clients with upper trap tension. T…" at bounding box center [354, 357] width 233 height 86
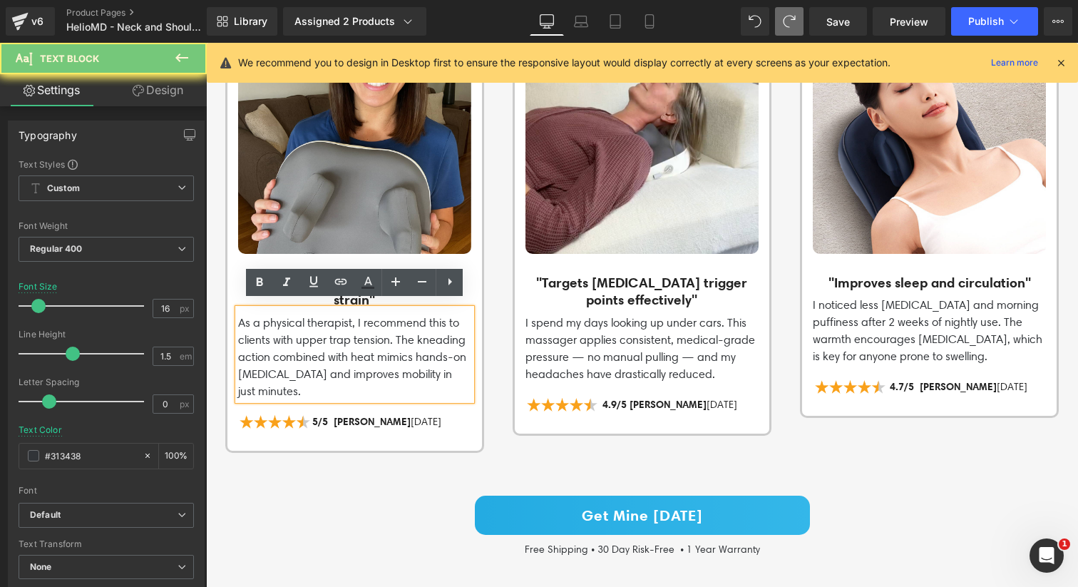
click at [319, 380] on p "As a physical therapist, I recommend this to clients with upper trap tension. T…" at bounding box center [354, 357] width 233 height 86
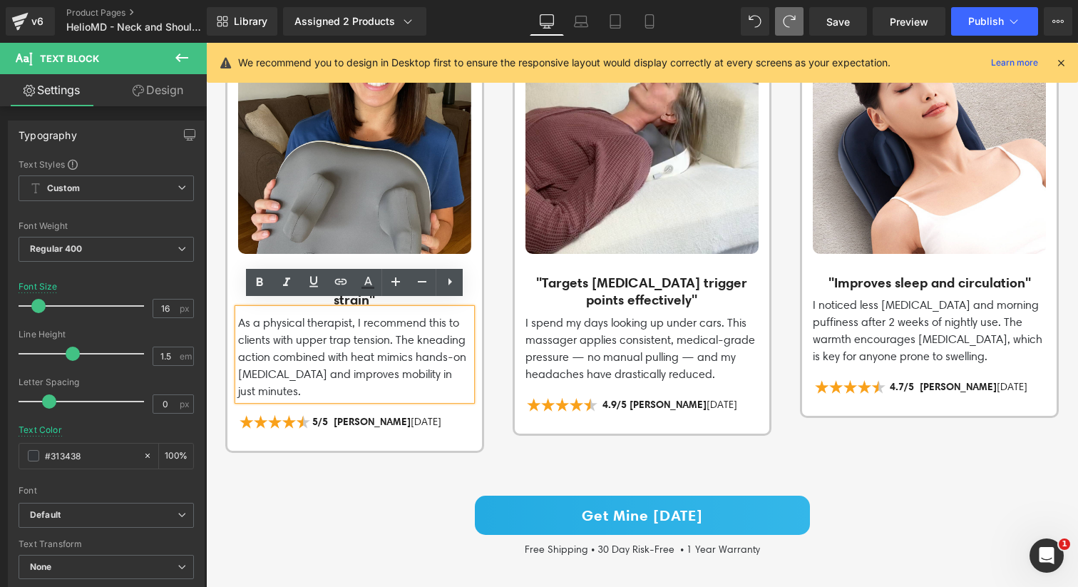
drag, startPoint x: 324, startPoint y: 381, endPoint x: 227, endPoint y: 310, distance: 120.3
click at [227, 309] on div "Image "Immediate relief for tech neck strain" Heading As a physical therapist, …" at bounding box center [354, 232] width 254 height 423
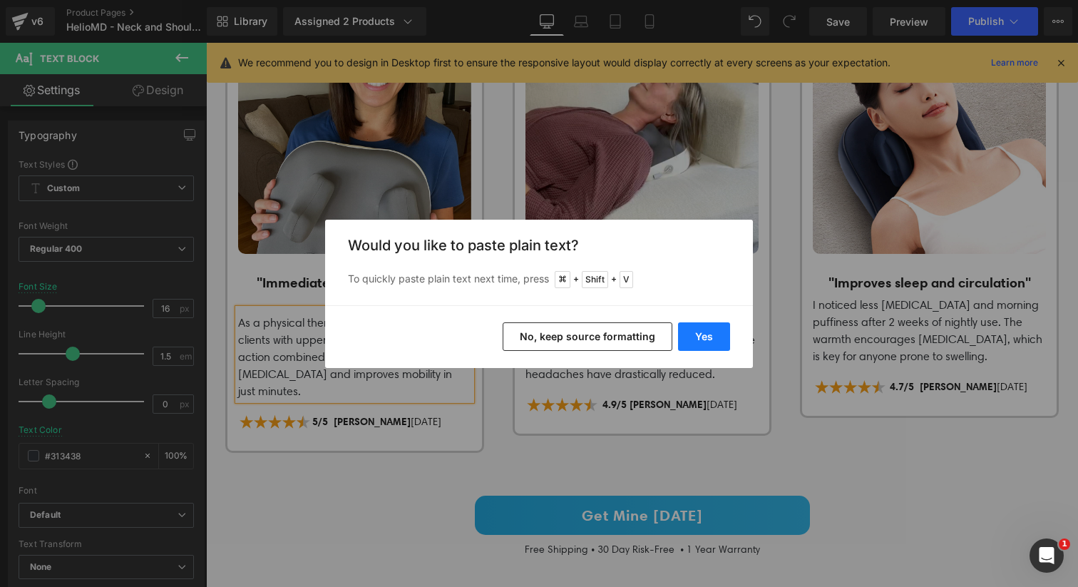
click at [697, 338] on button "Yes" at bounding box center [704, 336] width 52 height 29
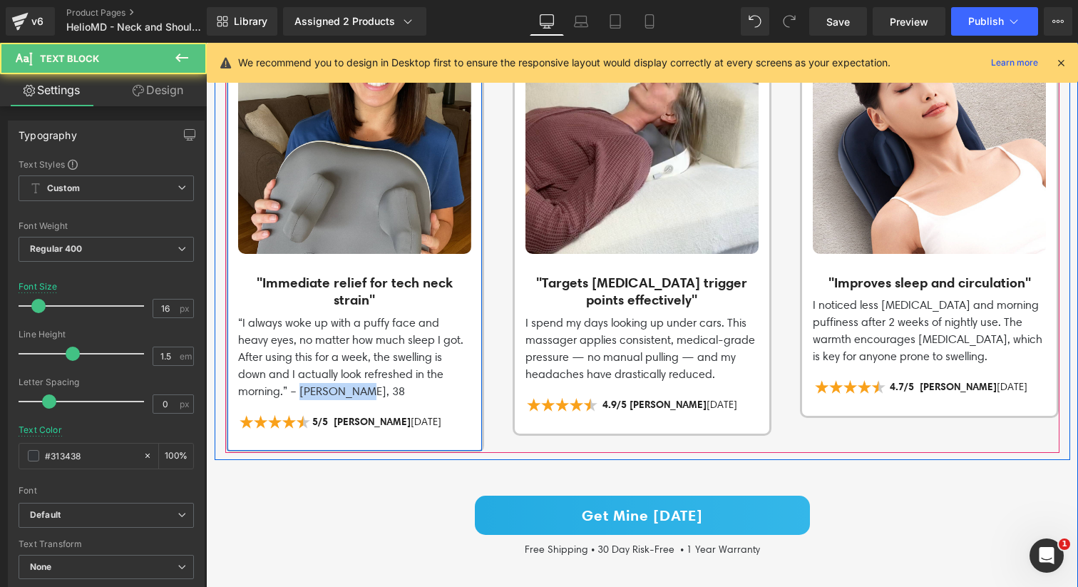
drag, startPoint x: 309, startPoint y: 383, endPoint x: 234, endPoint y: 383, distance: 74.1
click at [234, 383] on div "Image "Immediate relief for tech neck strain" Heading “I always woke up with a …" at bounding box center [354, 232] width 254 height 423
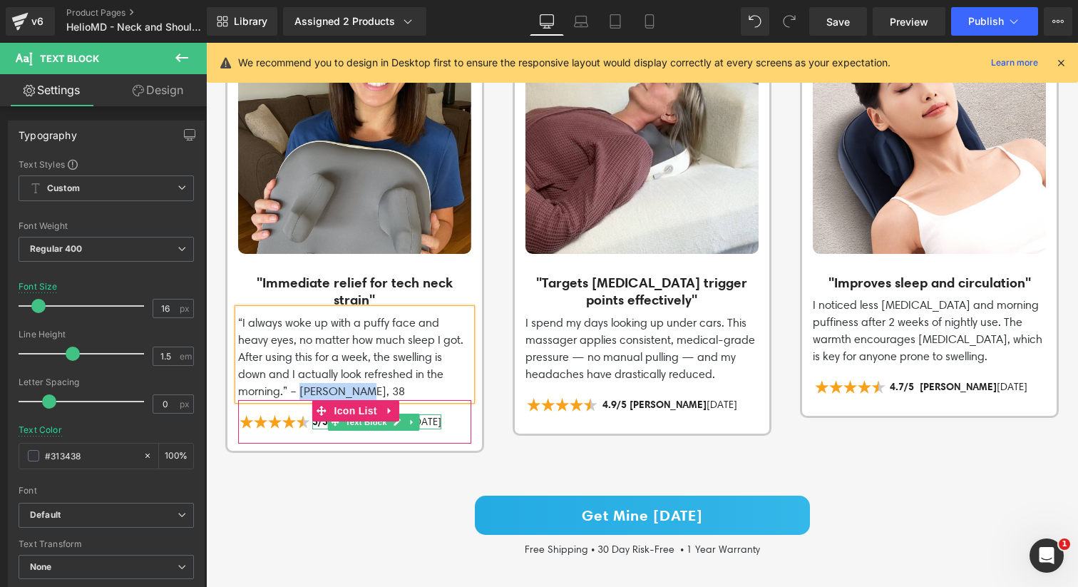
click at [319, 425] on div at bounding box center [376, 427] width 129 height 4
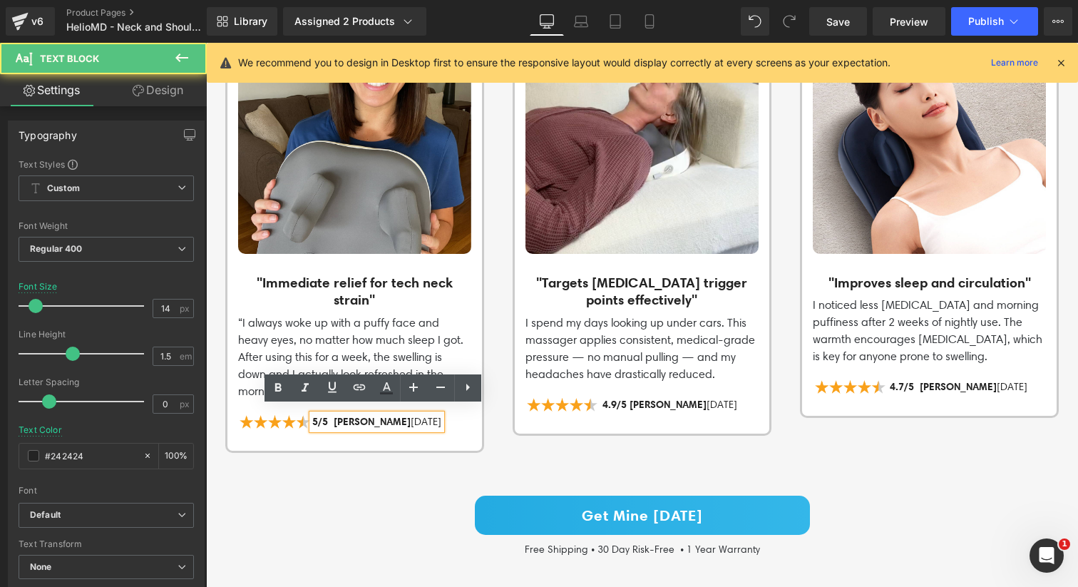
click at [346, 415] on span "5/5 Amy H." at bounding box center [361, 421] width 98 height 13
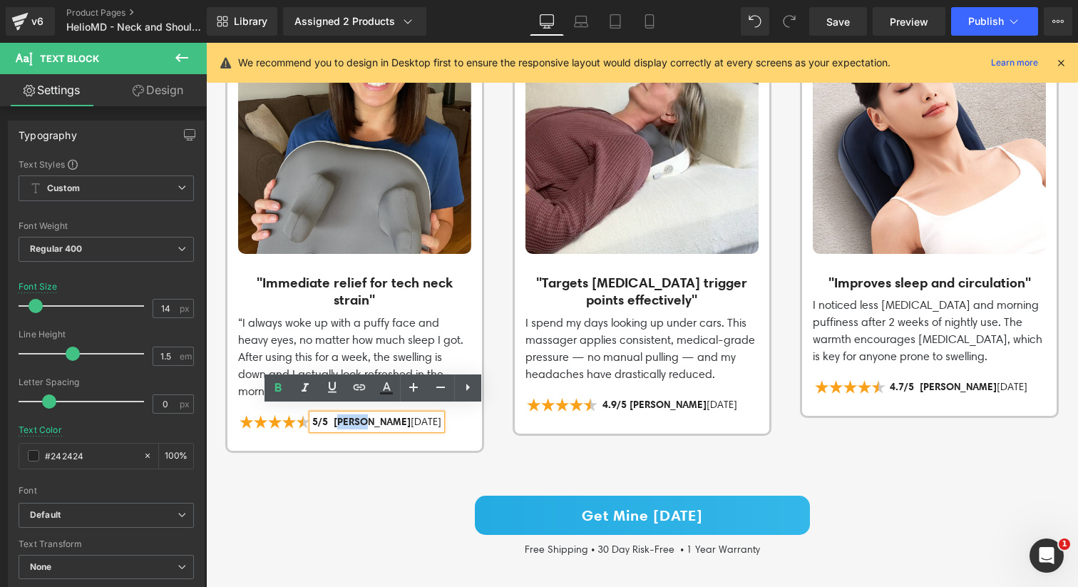
drag, startPoint x: 363, startPoint y: 416, endPoint x: 334, endPoint y: 413, distance: 28.7
click at [334, 415] on span "5/5 Amy H." at bounding box center [361, 421] width 98 height 13
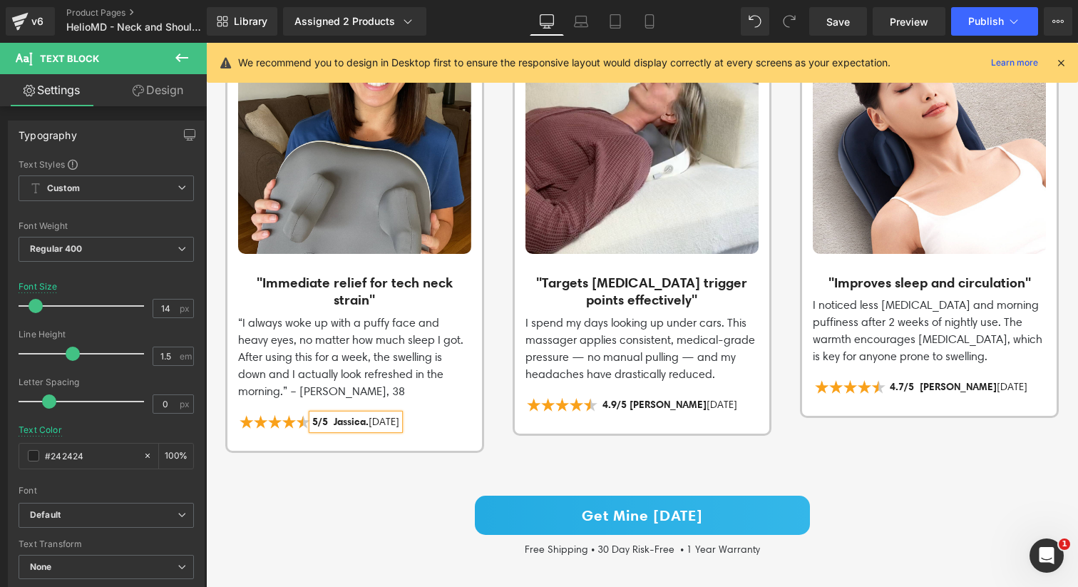
click at [399, 414] on p "5/5 Jassica. Nov/28/2024" at bounding box center [355, 421] width 87 height 15
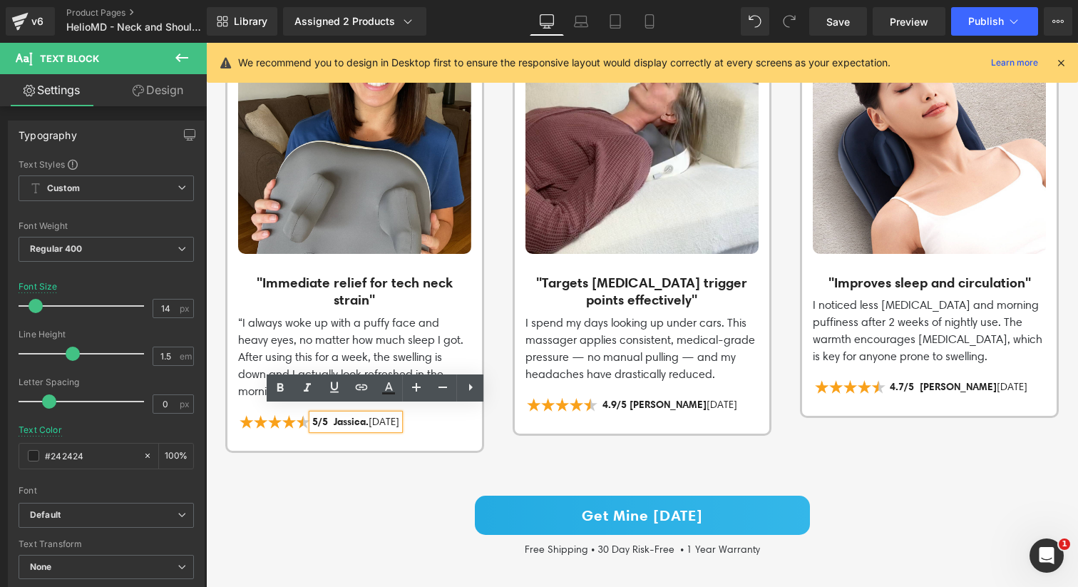
click at [399, 415] on p "5/5 Jassica. Nov/28/2024" at bounding box center [355, 421] width 87 height 15
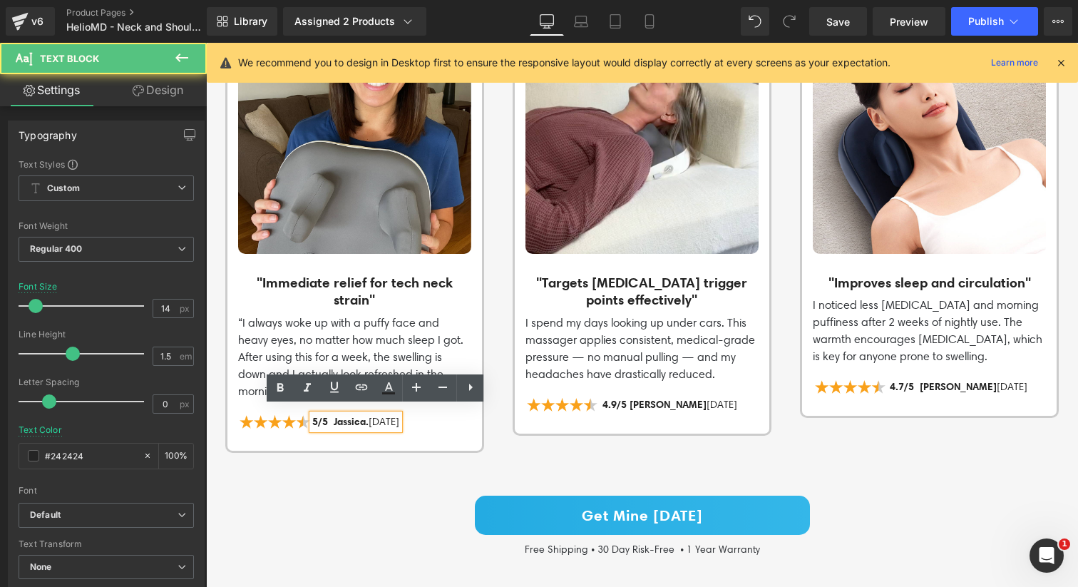
click at [399, 414] on p "5/5 Jassica. Nov/28/2024" at bounding box center [355, 421] width 87 height 15
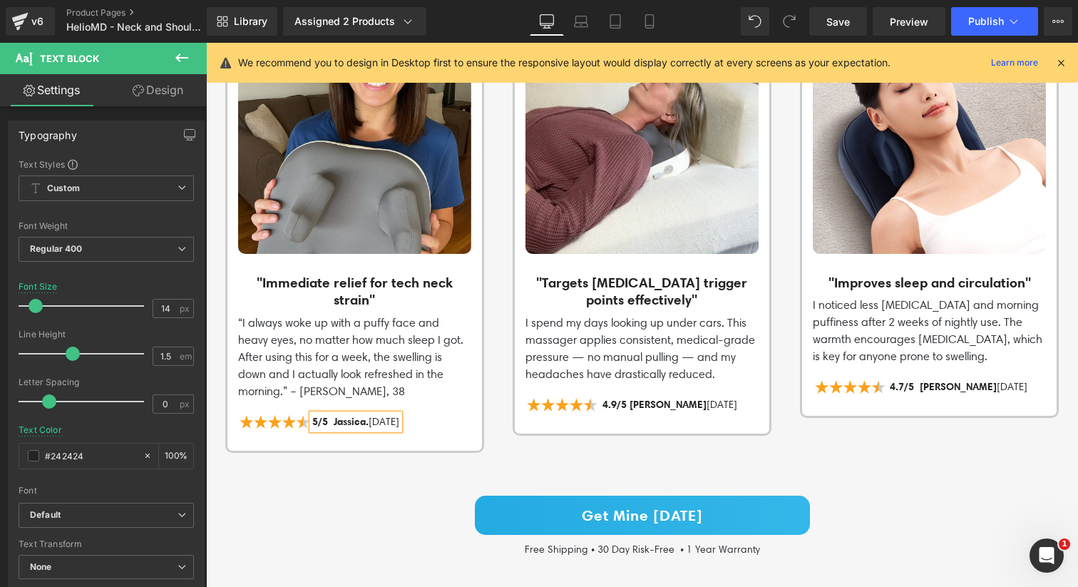
click at [399, 416] on p "5/5 Jassica. Aug/28/2024" at bounding box center [355, 421] width 87 height 15
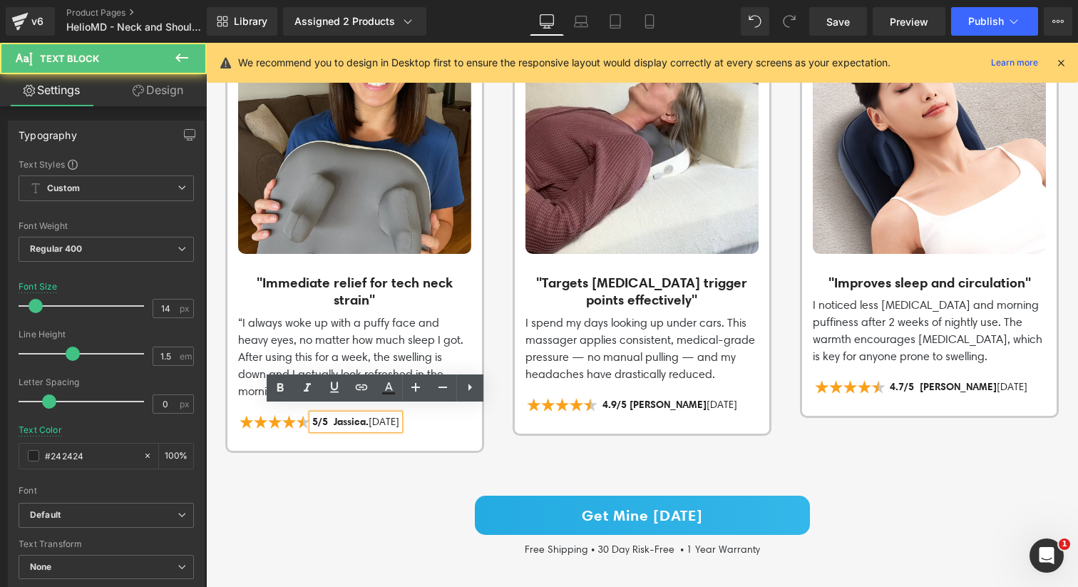
click at [396, 416] on p "5/5 Jassica. Aug/28/2024" at bounding box center [355, 421] width 87 height 15
click at [398, 416] on p "5/5 Jassica. Aug/28/2024" at bounding box center [355, 421] width 87 height 15
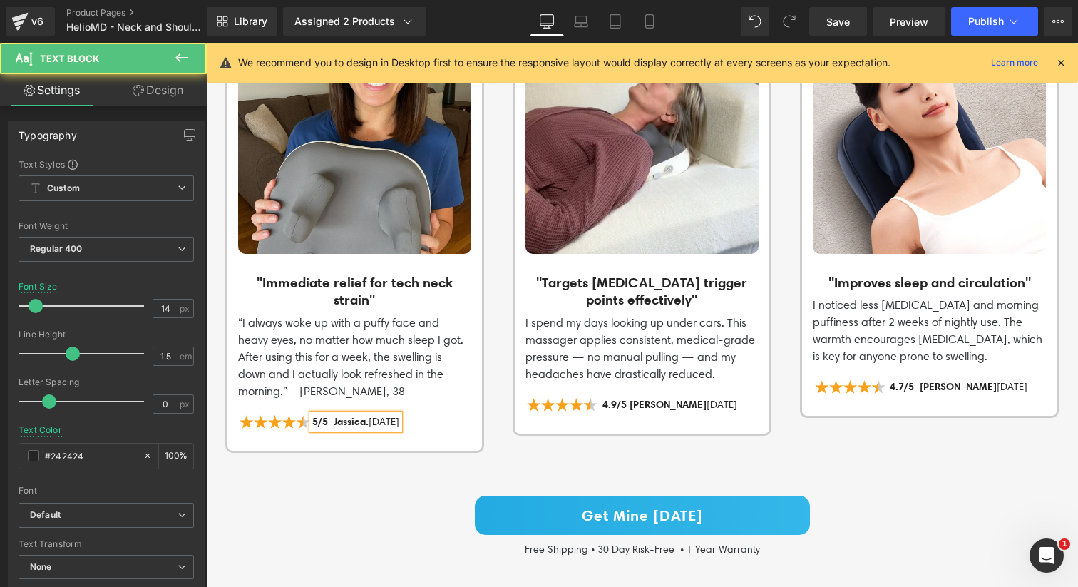
click at [399, 414] on p "5/5 Jassica. AUG/28/2024" at bounding box center [355, 421] width 87 height 15
click at [399, 416] on p "5/5 Jassica. AUG/10/2024" at bounding box center [355, 421] width 87 height 15
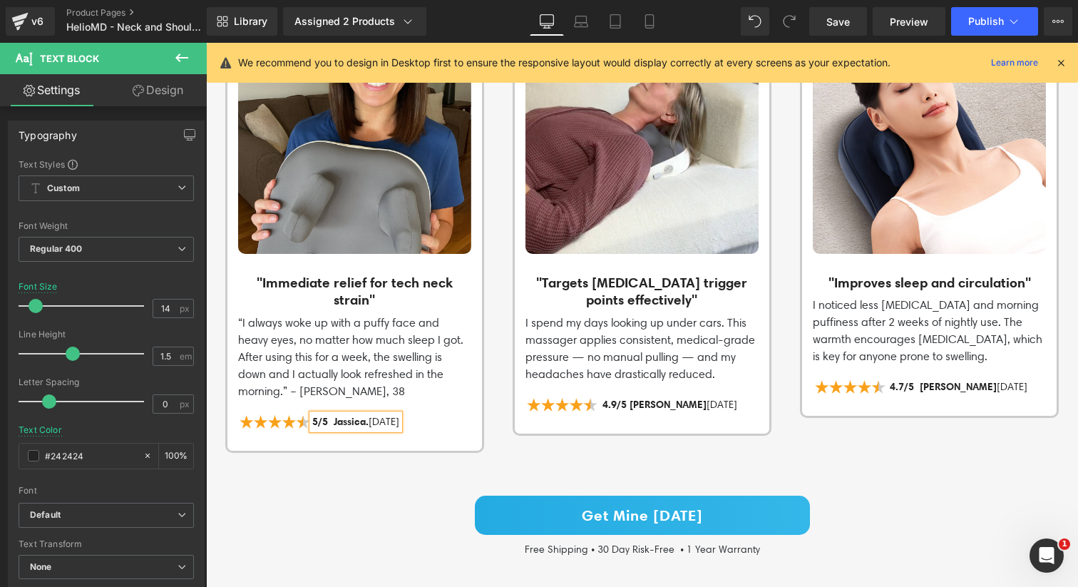
click at [334, 438] on div "Image "Immediate relief for tech neck strain" Heading “I always woke up with a …" at bounding box center [354, 224] width 259 height 455
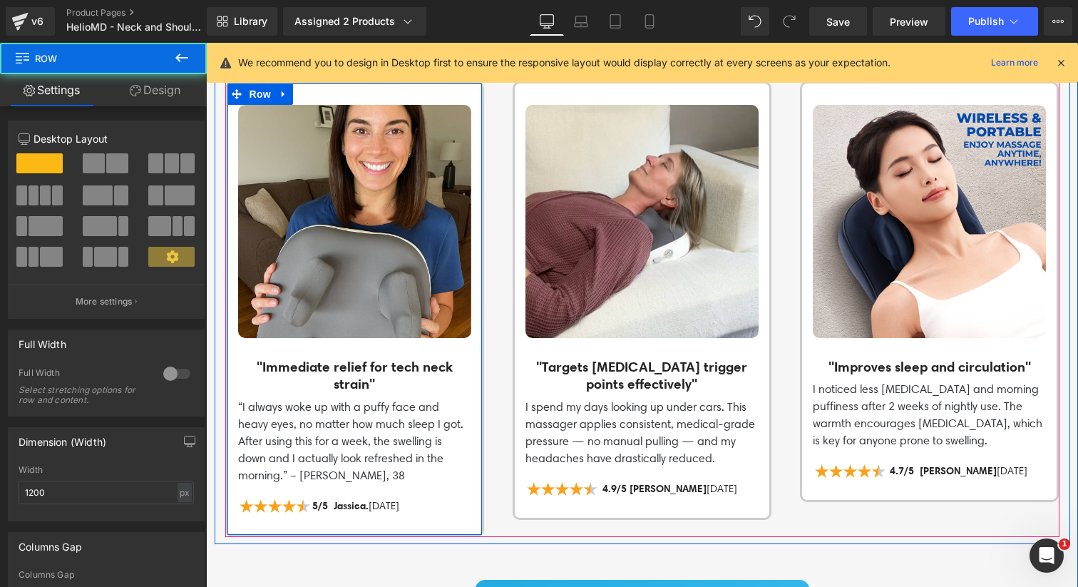
scroll to position [2065, 0]
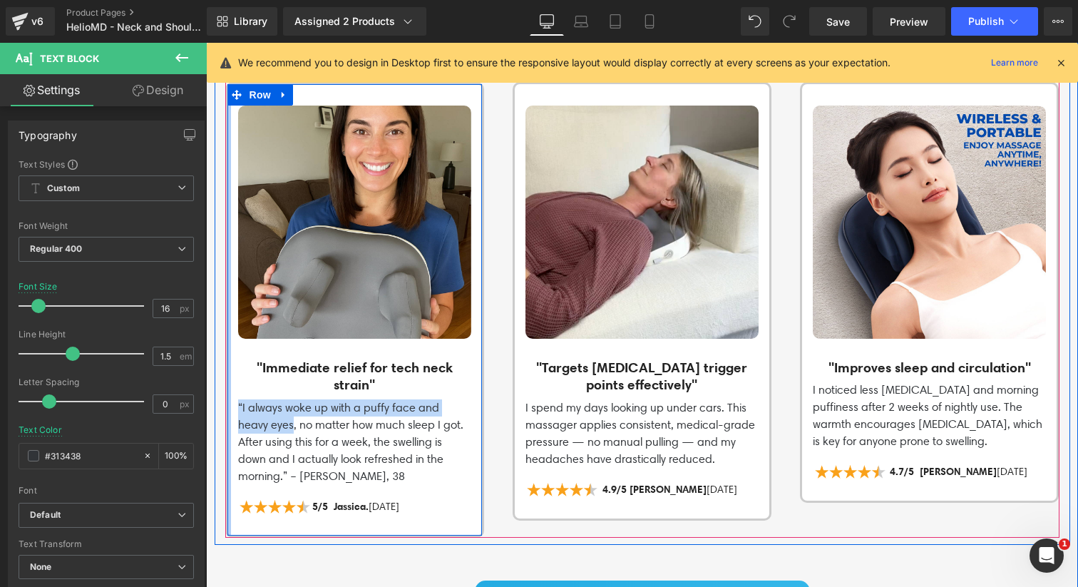
drag, startPoint x: 262, startPoint y: 420, endPoint x: 228, endPoint y: 402, distance: 37.9
click at [228, 402] on div "Image "Immediate relief for tech neck strain" Heading “I always woke up with a …" at bounding box center [354, 309] width 259 height 455
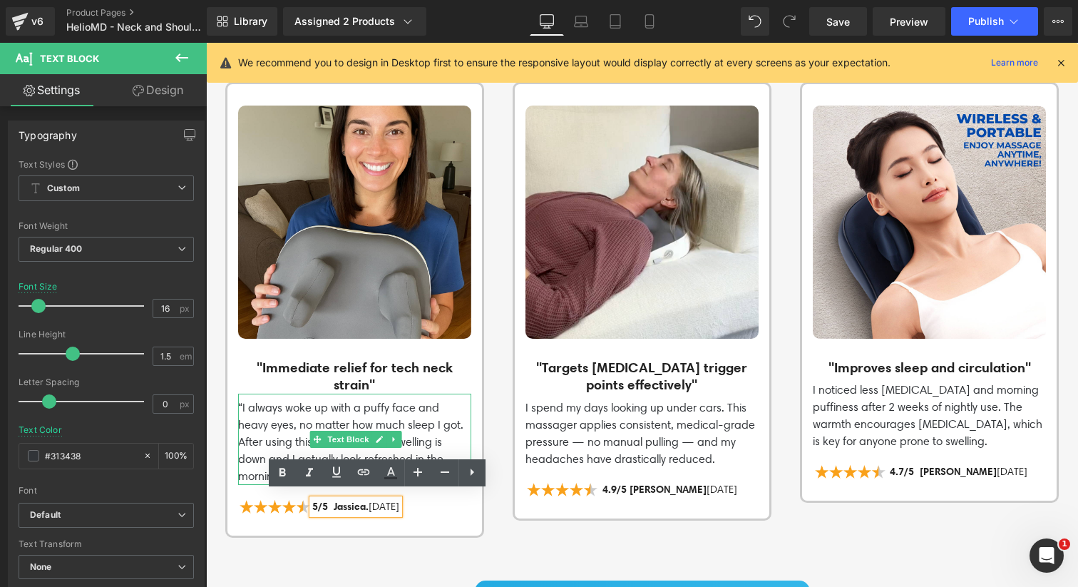
click at [256, 413] on p "“I always woke up with a puffy face and heavy eyes, no matter how much sleep I …" at bounding box center [354, 442] width 233 height 86
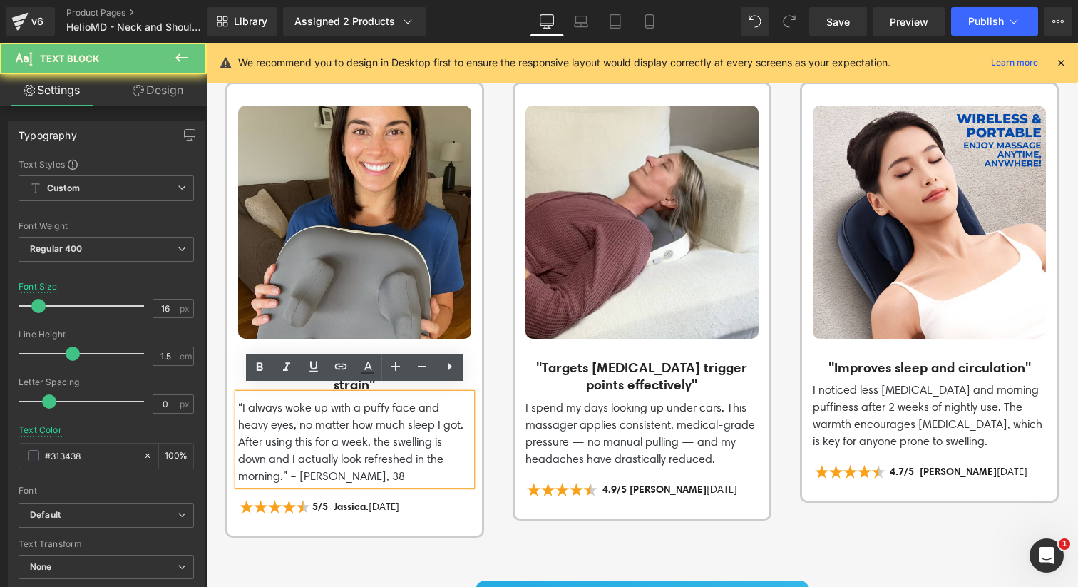
click at [262, 419] on p "“I always woke up with a puffy face and heavy eyes, no matter how much sleep I …" at bounding box center [354, 442] width 233 height 86
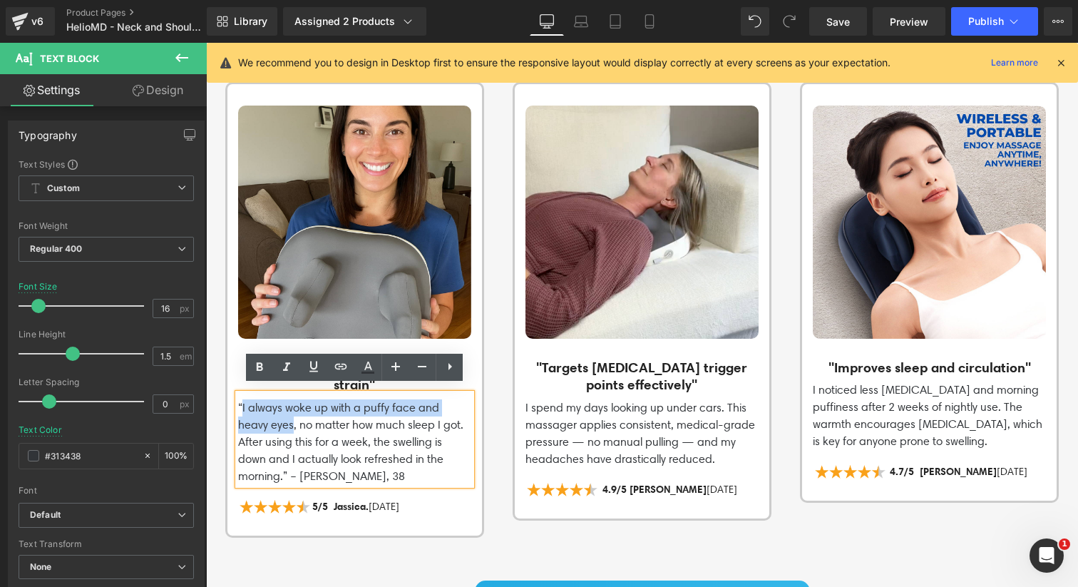
drag, startPoint x: 259, startPoint y: 418, endPoint x: 239, endPoint y: 400, distance: 26.7
click at [239, 400] on p "“I always woke up with a puffy face and heavy eyes, no matter how much sleep I …" at bounding box center [354, 442] width 233 height 86
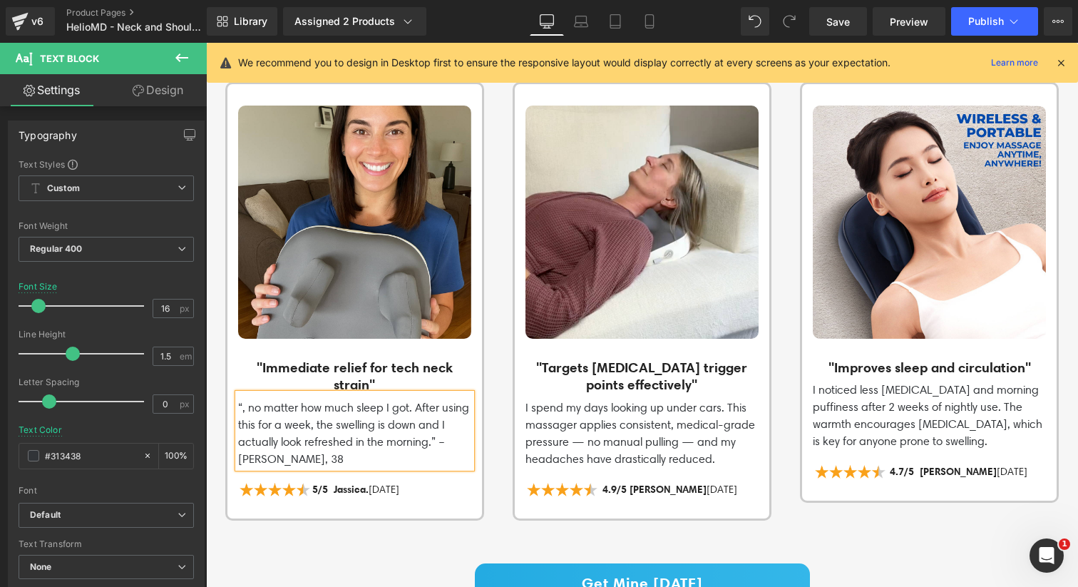
click at [249, 401] on p "“, no matter how much sleep I got. After using this for a week, the swelling is…" at bounding box center [354, 433] width 233 height 68
click at [244, 400] on p "“no matter how much sleep I got. After using this for a week, the swelling is d…" at bounding box center [354, 433] width 233 height 68
click at [304, 428] on p "“No matter how much sleep I got. After using this for a week, the swelling is d…" at bounding box center [354, 433] width 233 height 68
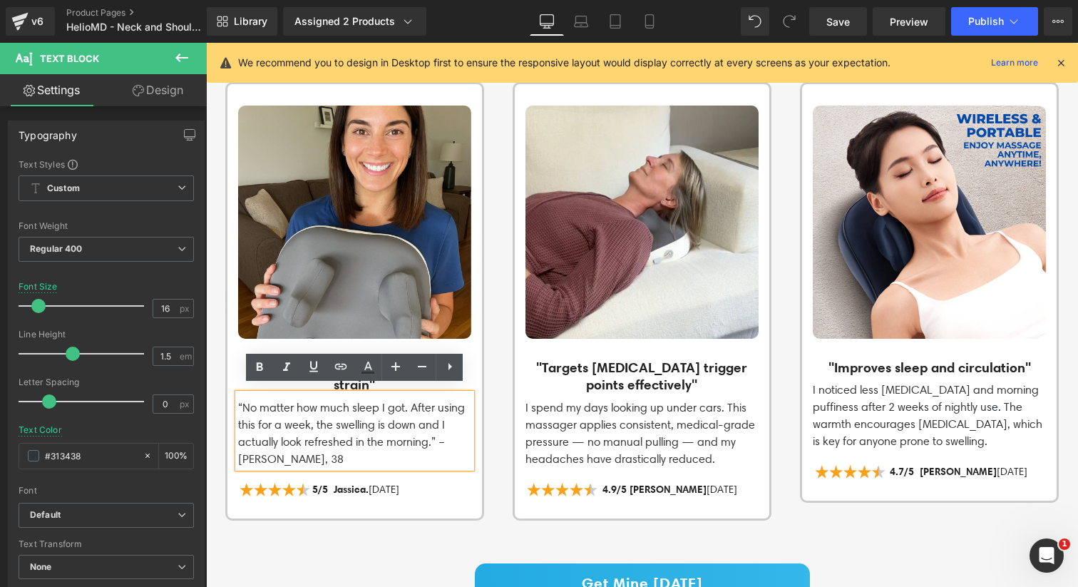
click at [229, 370] on div "Image "Immediate relief for tech neck strain" Heading “No matter how much sleep…" at bounding box center [354, 308] width 254 height 406
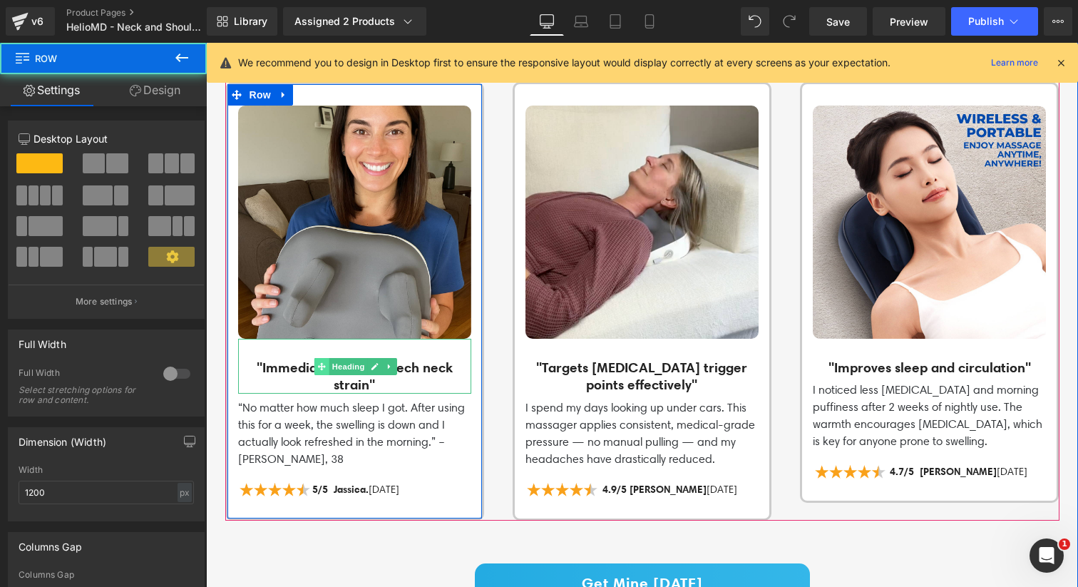
click at [314, 363] on span at bounding box center [321, 366] width 15 height 17
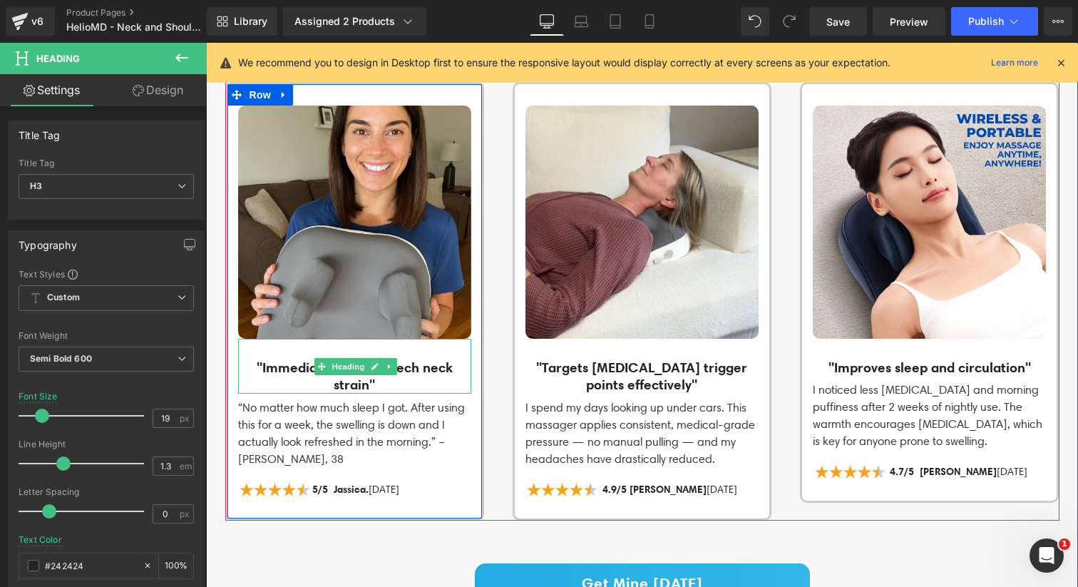
click at [287, 360] on h3 ""Immediate relief for tech neck strain"" at bounding box center [354, 375] width 233 height 35
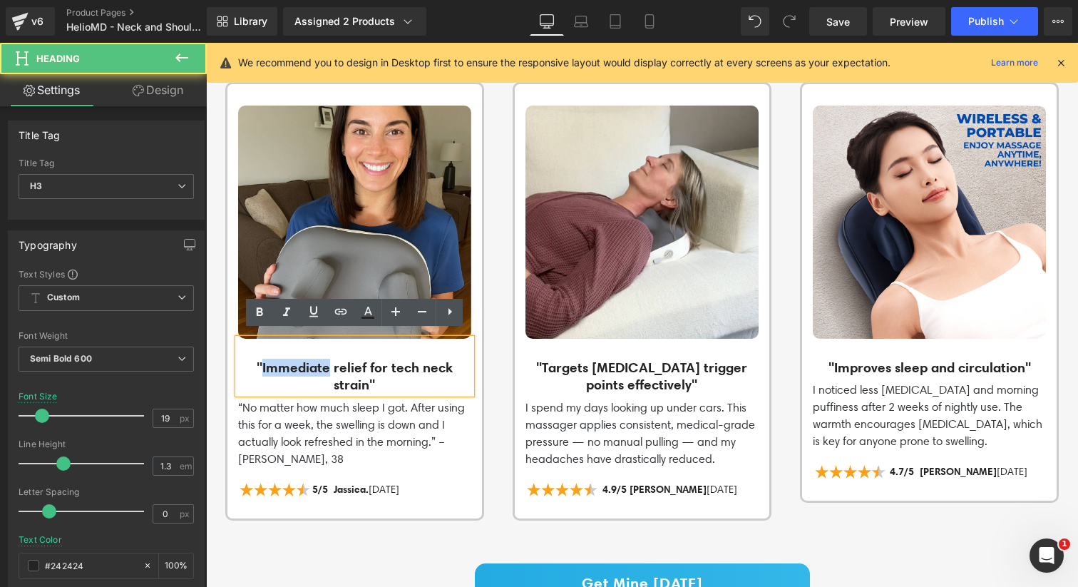
click at [287, 360] on h3 ""Immediate relief for tech neck strain"" at bounding box center [354, 375] width 233 height 35
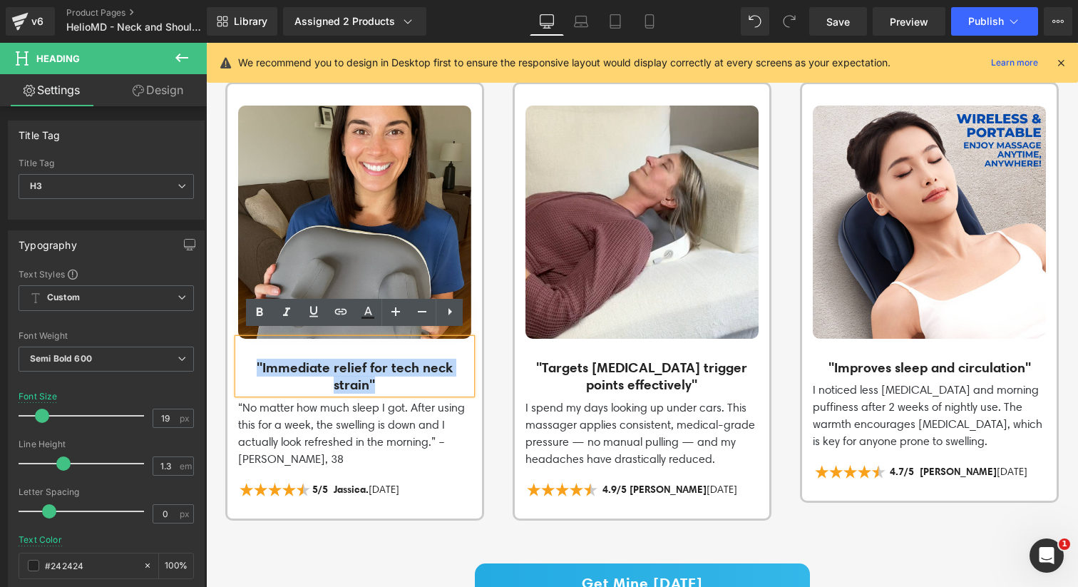
paste div
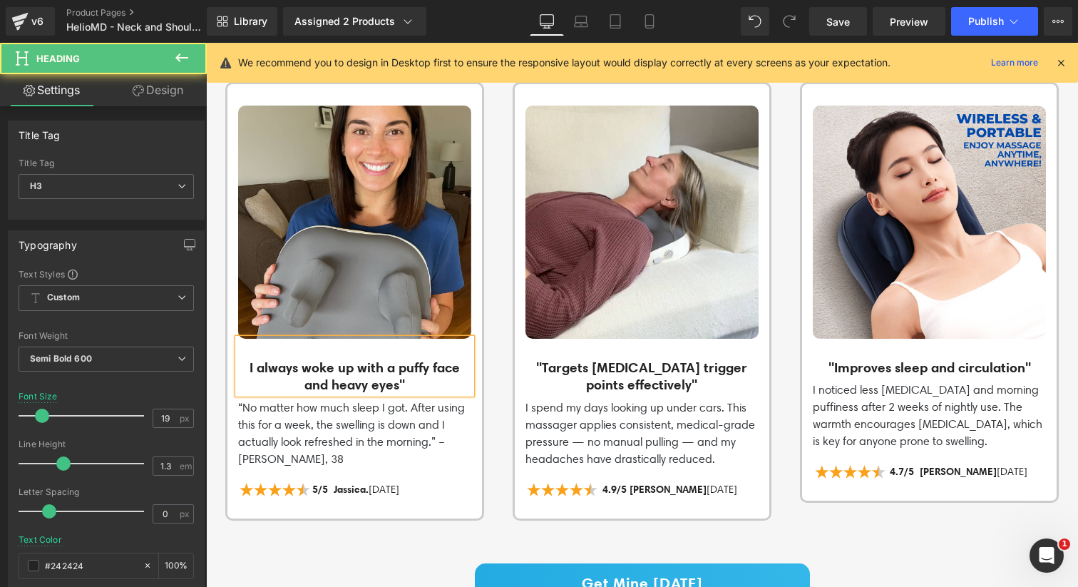
click at [244, 361] on h3 "I always woke up with a puffy face and heavy eyes"" at bounding box center [354, 375] width 233 height 35
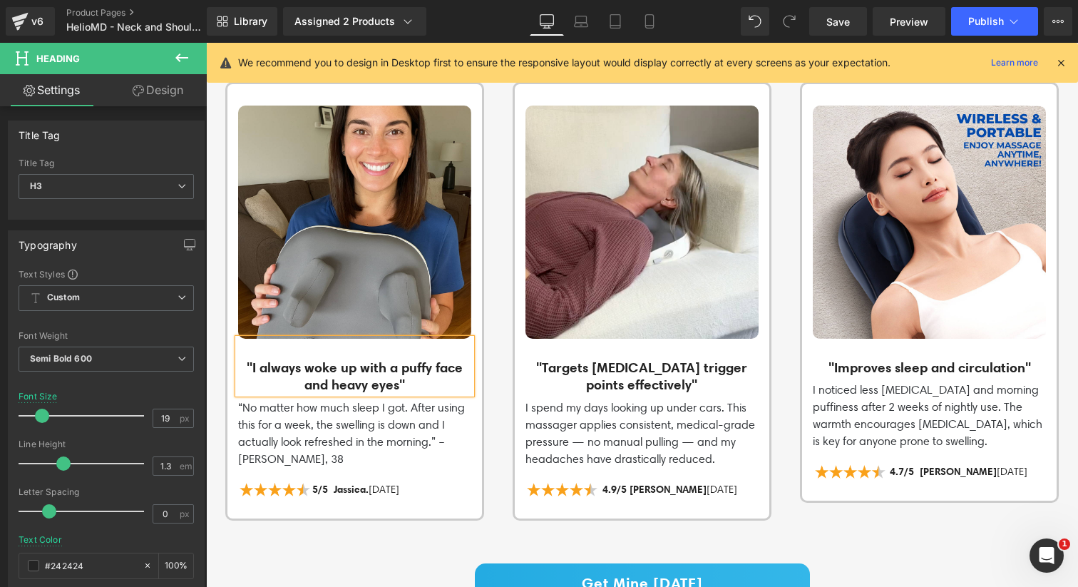
click at [366, 532] on div "What Our Customers Have To Say Heading See what our customers are saying Text B…" at bounding box center [642, 297] width 872 height 667
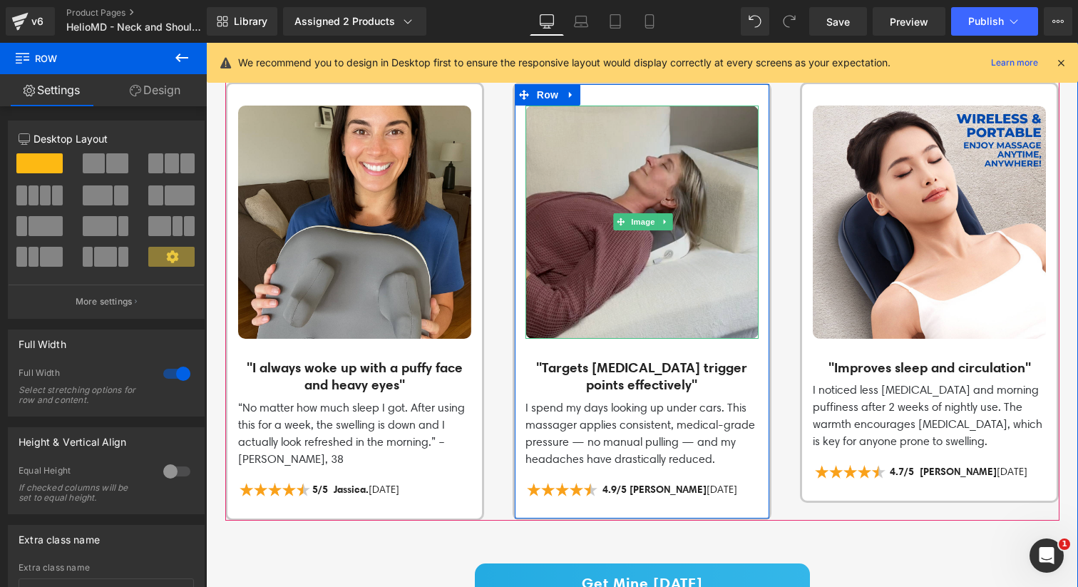
click at [629, 279] on img at bounding box center [641, 221] width 233 height 233
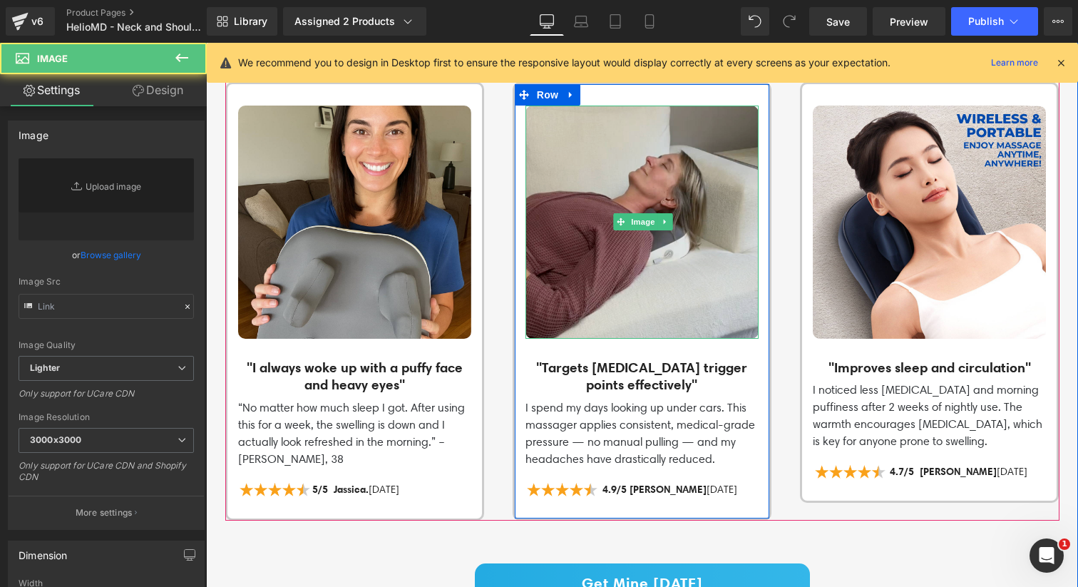
type input "https://ucarecdn.com/fc4ec4e0-7f70-4ad7-b589-ae00ef08bda5/-/format/auto/-/previ…"
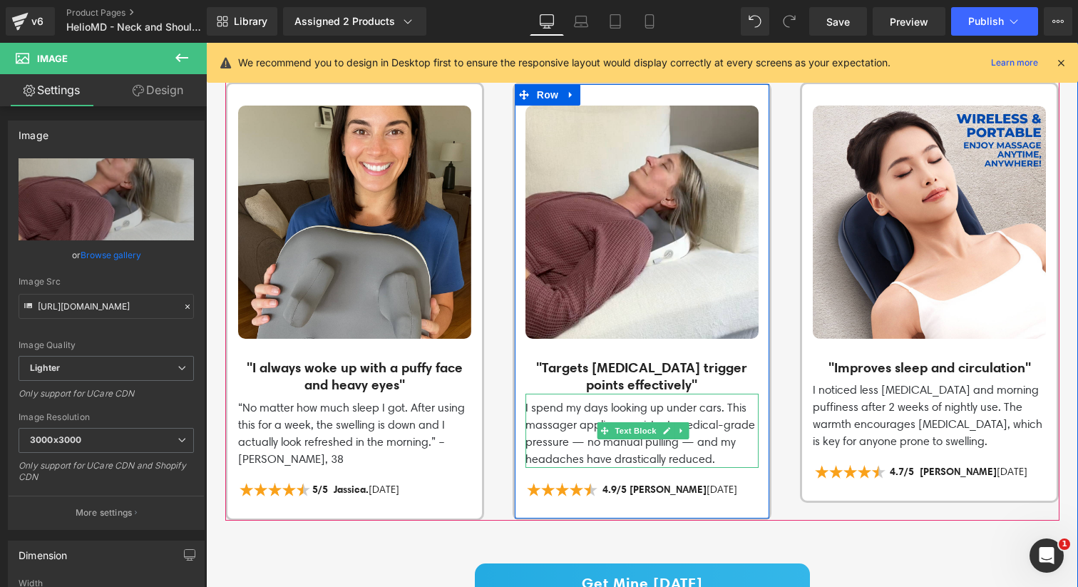
click at [570, 406] on p "I spend my days looking up under cars. This massager applies consistent, medica…" at bounding box center [641, 433] width 233 height 68
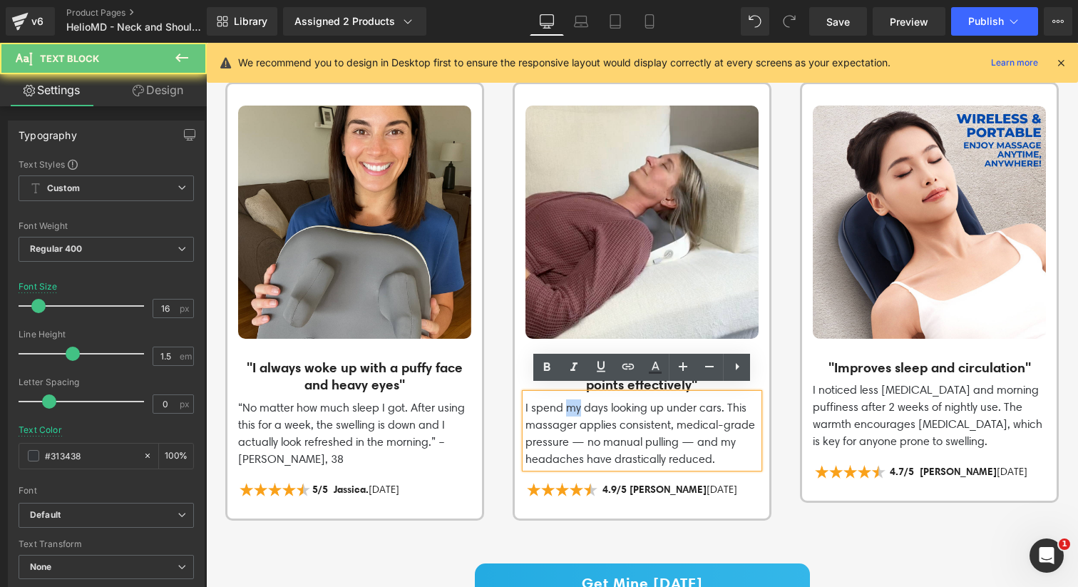
click at [570, 406] on p "I spend my days looking up under cars. This massager applies consistent, medica…" at bounding box center [641, 433] width 233 height 68
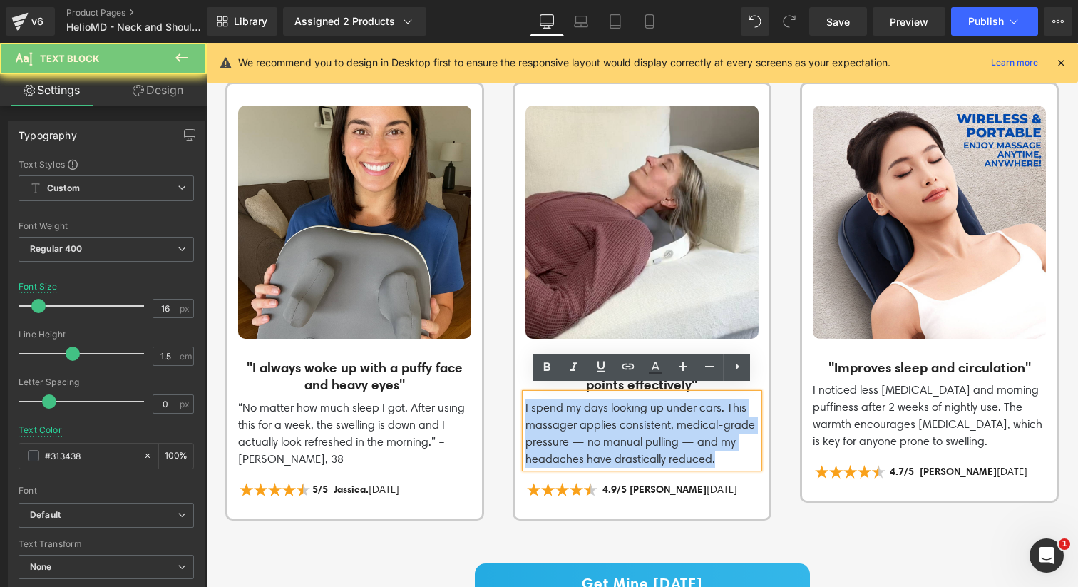
click at [570, 406] on p "I spend my days looking up under cars. This massager applies consistent, medica…" at bounding box center [641, 433] width 233 height 68
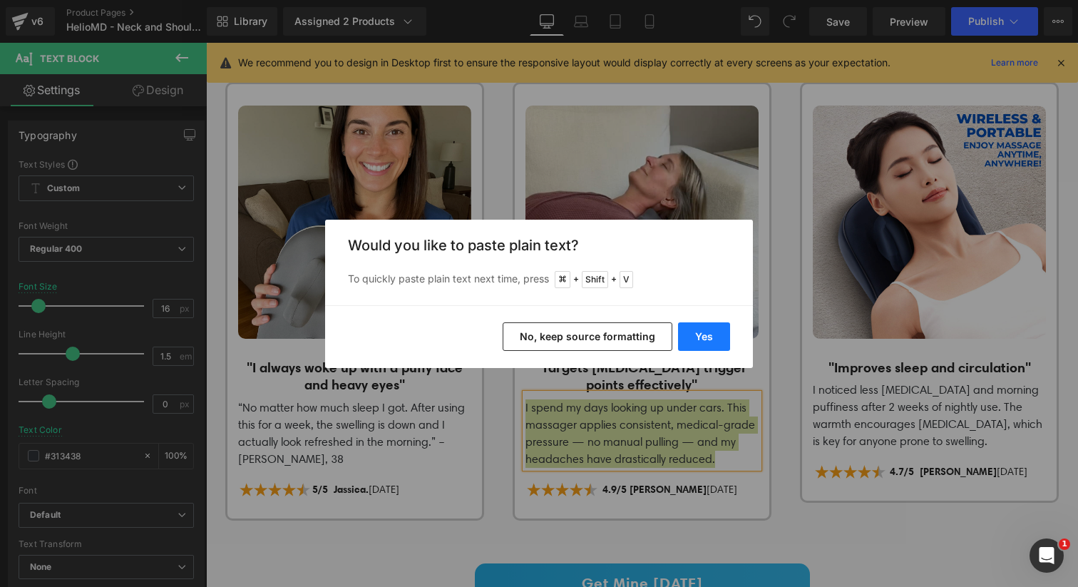
click at [716, 323] on button "Yes" at bounding box center [704, 336] width 52 height 29
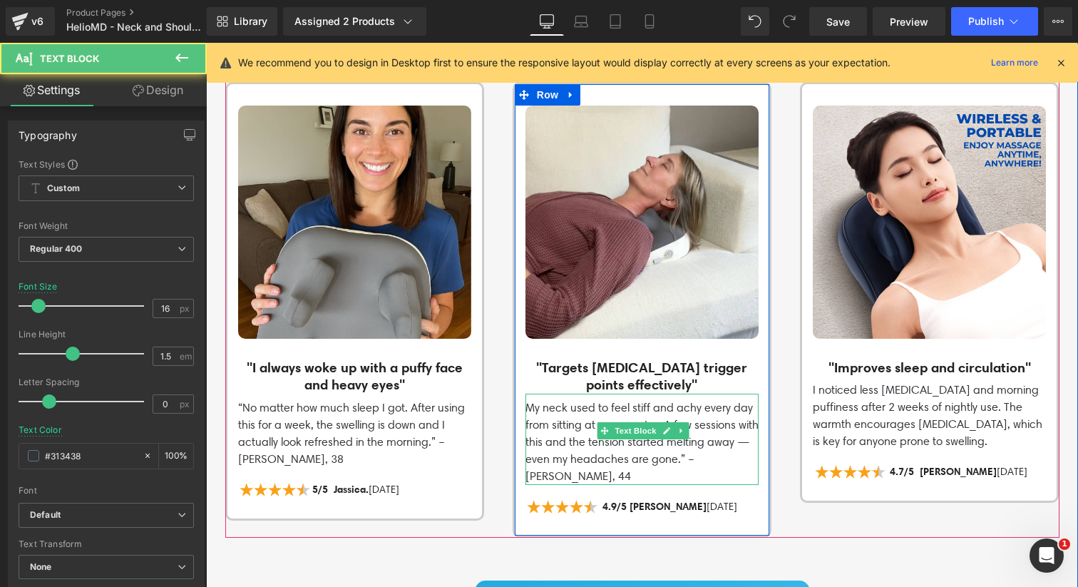
click at [735, 403] on p "My neck used to feel stiff and achy every day from sitting at a computer. A few…" at bounding box center [641, 442] width 233 height 86
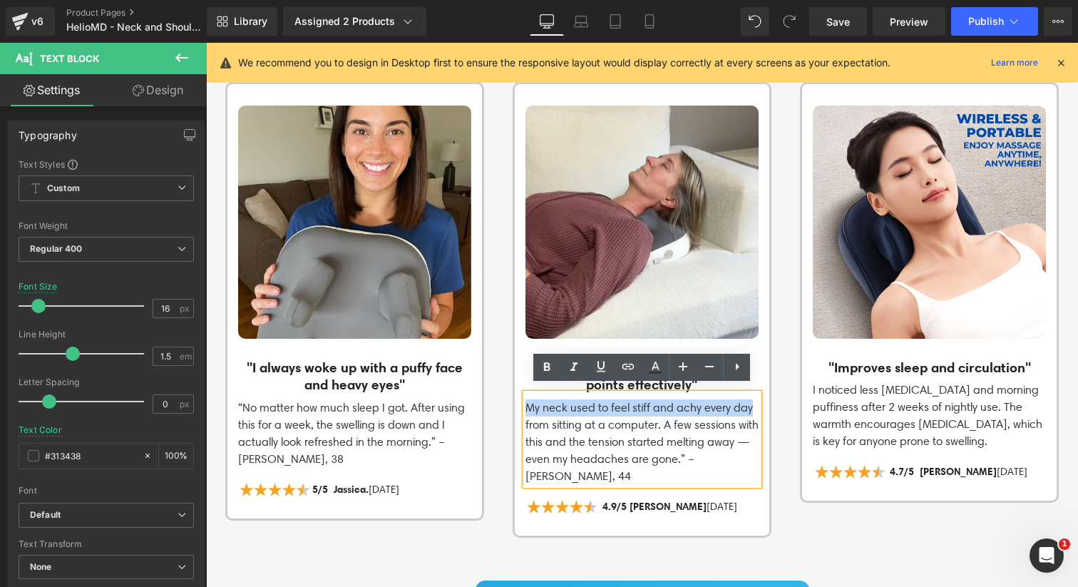
drag, startPoint x: 750, startPoint y: 401, endPoint x: 525, endPoint y: 402, distance: 225.2
click at [525, 402] on p "My neck used to feel stiff and achy every day from sitting at a computer. A few…" at bounding box center [641, 442] width 233 height 86
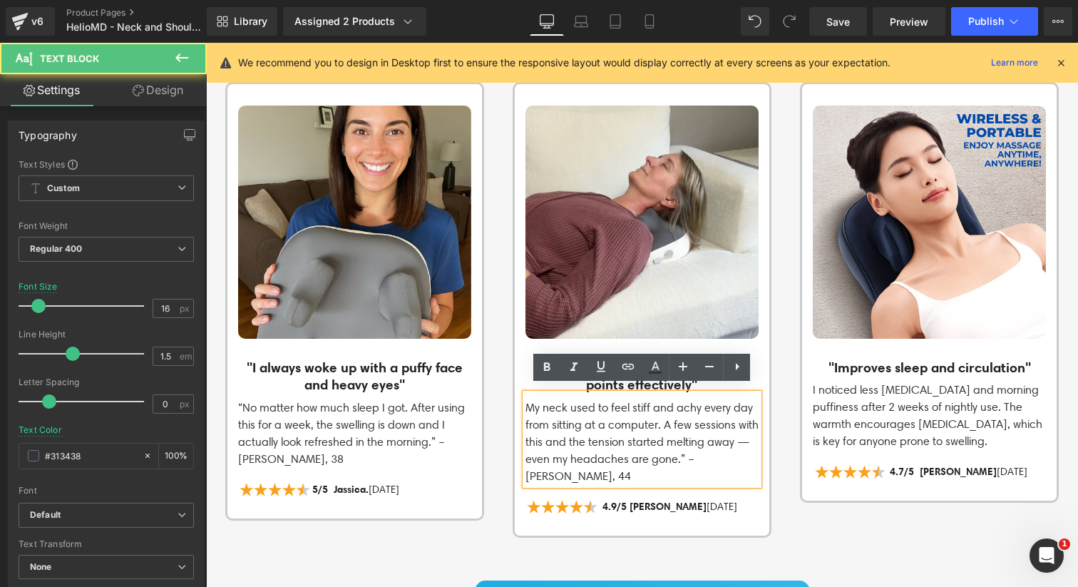
click at [497, 389] on div "Image "I always woke up with a puffy face and heavy eyes" Heading “No matter ho…" at bounding box center [656, 309] width 862 height 455
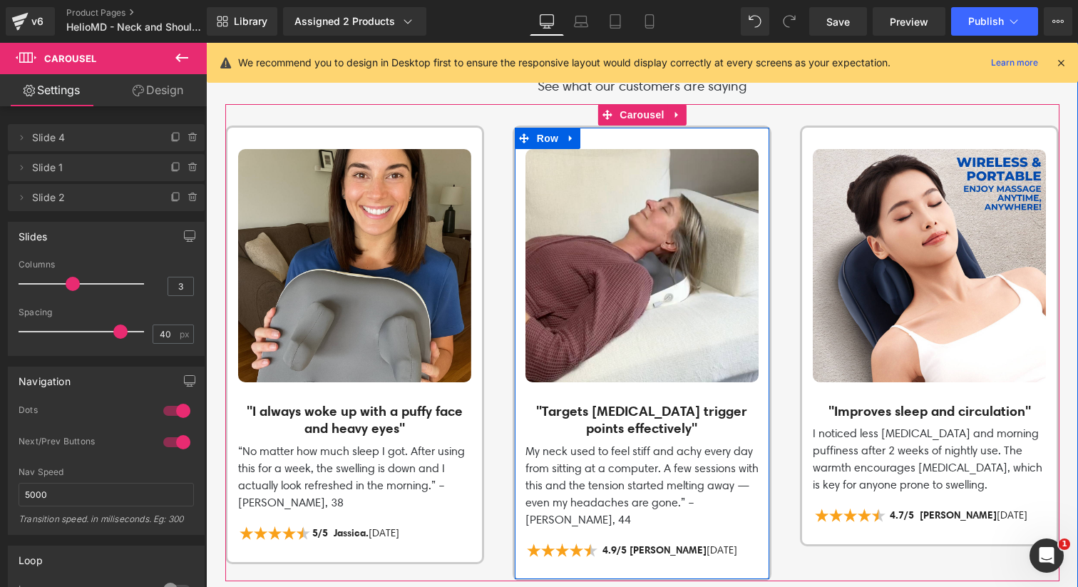
scroll to position [2018, 0]
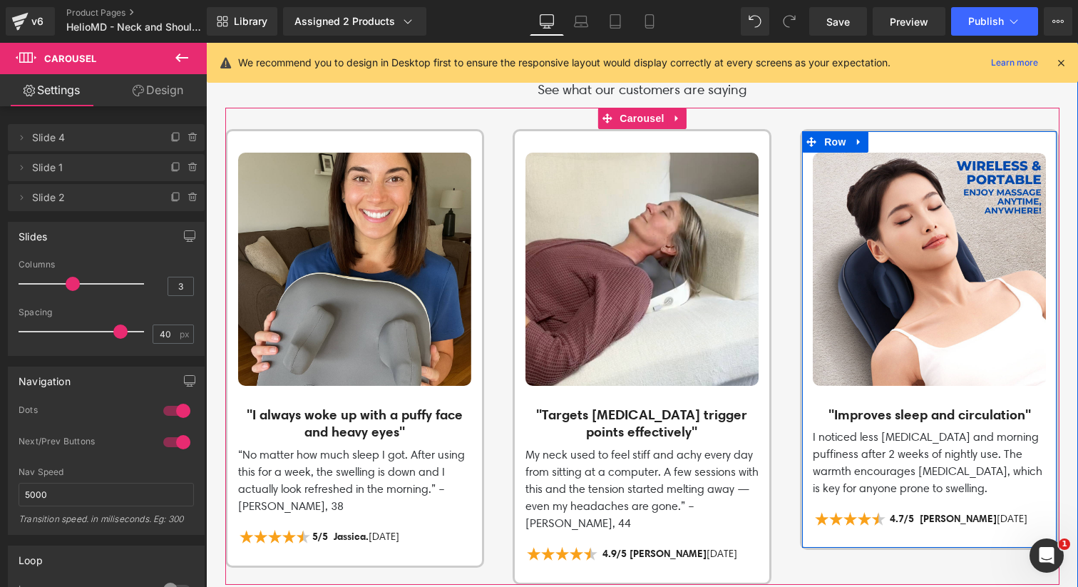
click at [856, 454] on p "I noticed less stiffness and morning puffiness after 2 weeks of nightly use. Th…" at bounding box center [928, 462] width 233 height 68
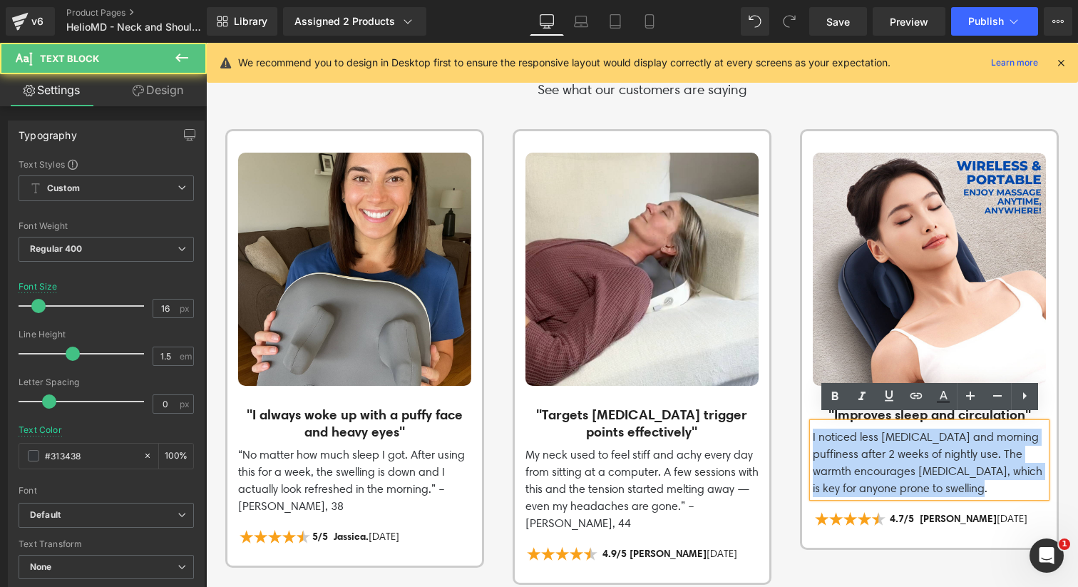
drag, startPoint x: 960, startPoint y: 482, endPoint x: 802, endPoint y: 423, distance: 169.2
click at [802, 423] on div "Image "Improves sleep and circulation" Heading I noticed less stiffness and mor…" at bounding box center [929, 347] width 254 height 388
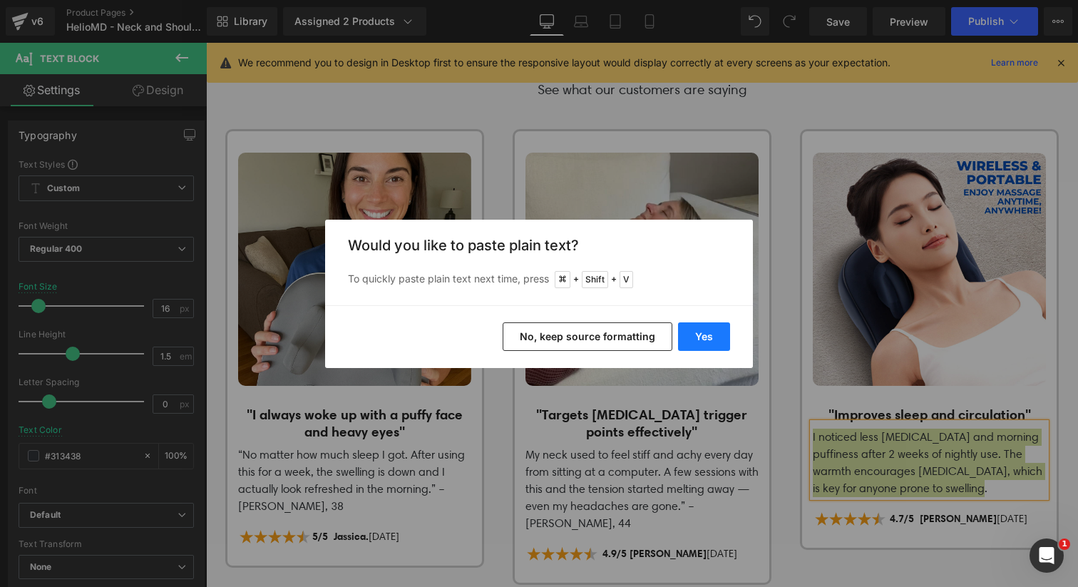
click at [699, 334] on button "Yes" at bounding box center [704, 336] width 52 height 29
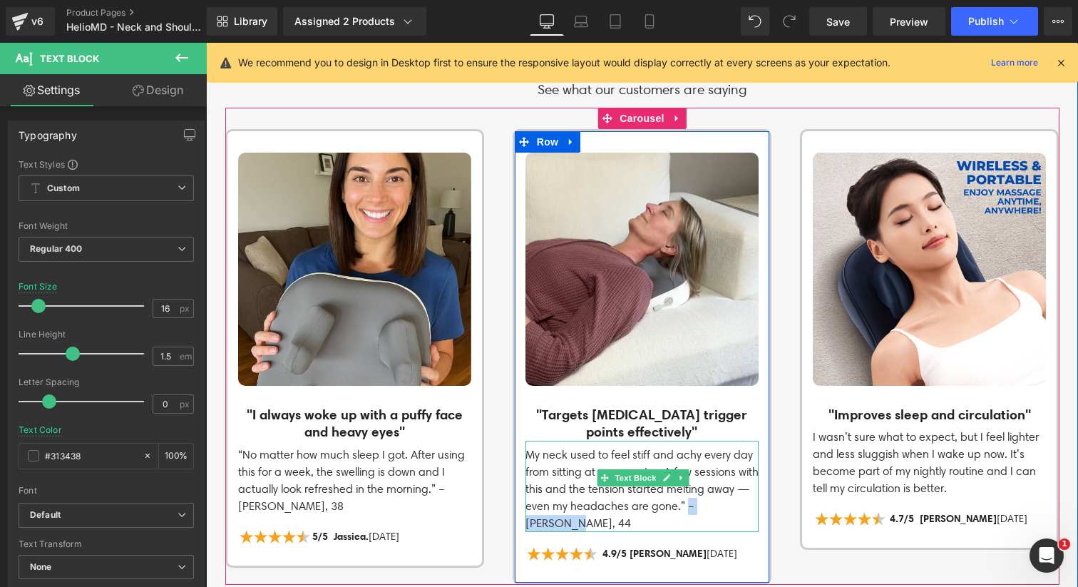
drag, startPoint x: 747, startPoint y: 499, endPoint x: 686, endPoint y: 499, distance: 60.6
click at [686, 499] on p "My neck used to feel stiff and achy every day from sitting at a computer. A few…" at bounding box center [641, 489] width 233 height 86
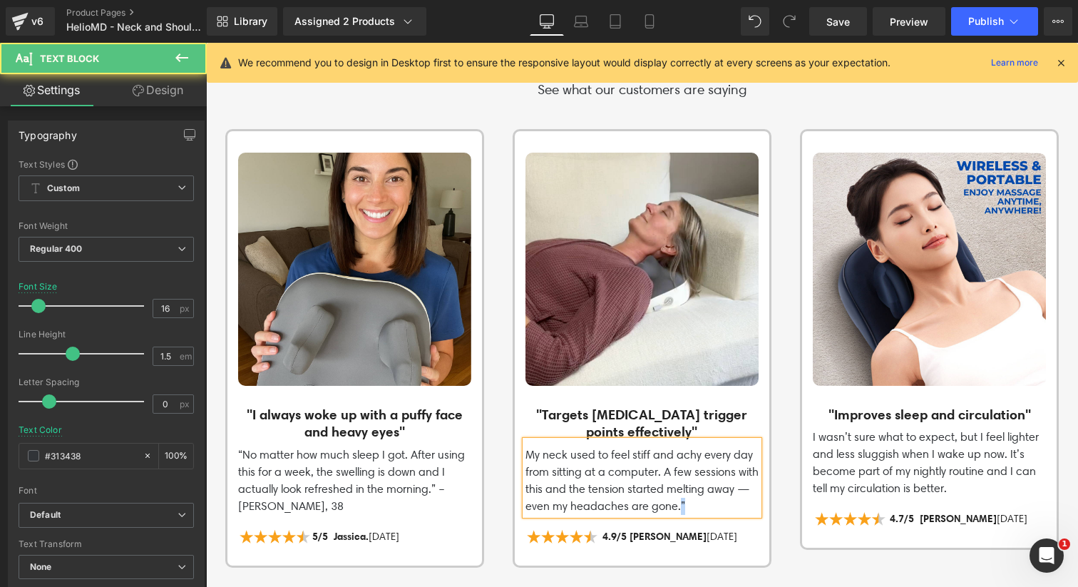
click at [677, 498] on p "My neck used to feel stiff and achy every day from sitting at a computer. A few…" at bounding box center [641, 480] width 233 height 68
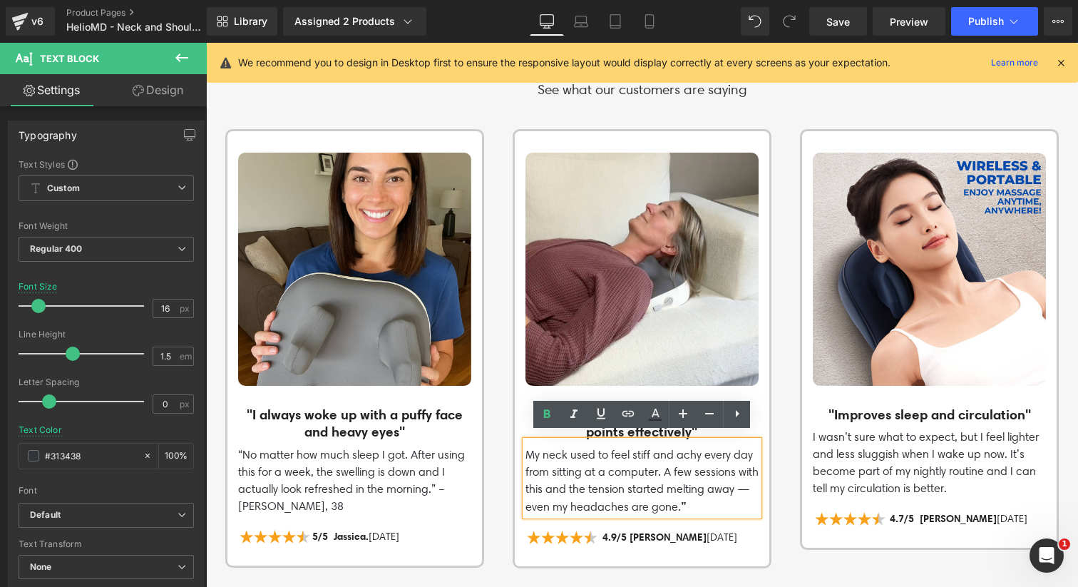
click at [642, 487] on p "My neck used to feel stiff and achy every day from sitting at a computer. A few…" at bounding box center [641, 480] width 233 height 69
click at [527, 446] on p "My neck used to feel stiff and achy every day from sitting at a computer. A few…" at bounding box center [641, 480] width 233 height 69
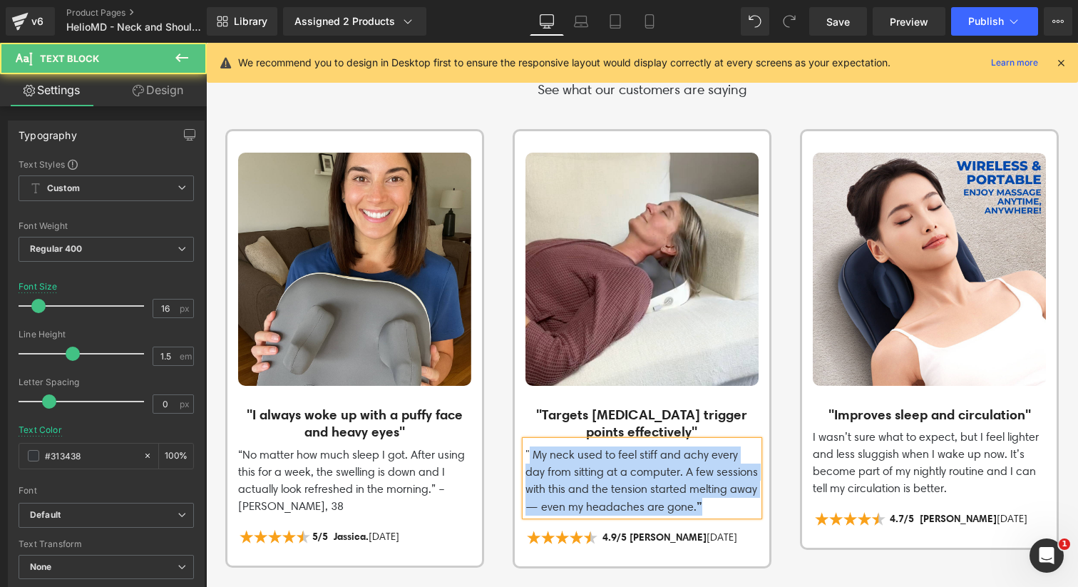
drag, startPoint x: 530, startPoint y: 448, endPoint x: 520, endPoint y: 447, distance: 9.3
click at [525, 447] on div "" My neck used to feel stiff and achy every day from sitting at a computer. A f…" at bounding box center [641, 477] width 233 height 75
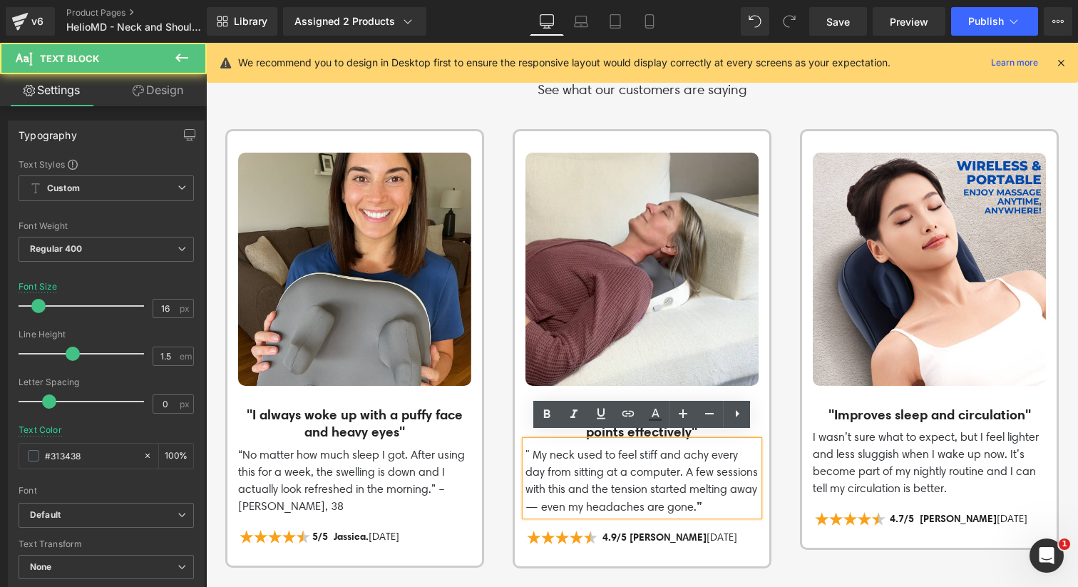
click at [534, 446] on p "" My neck used to feel stiff and achy every day from sitting at a computer. A f…" at bounding box center [641, 480] width 233 height 69
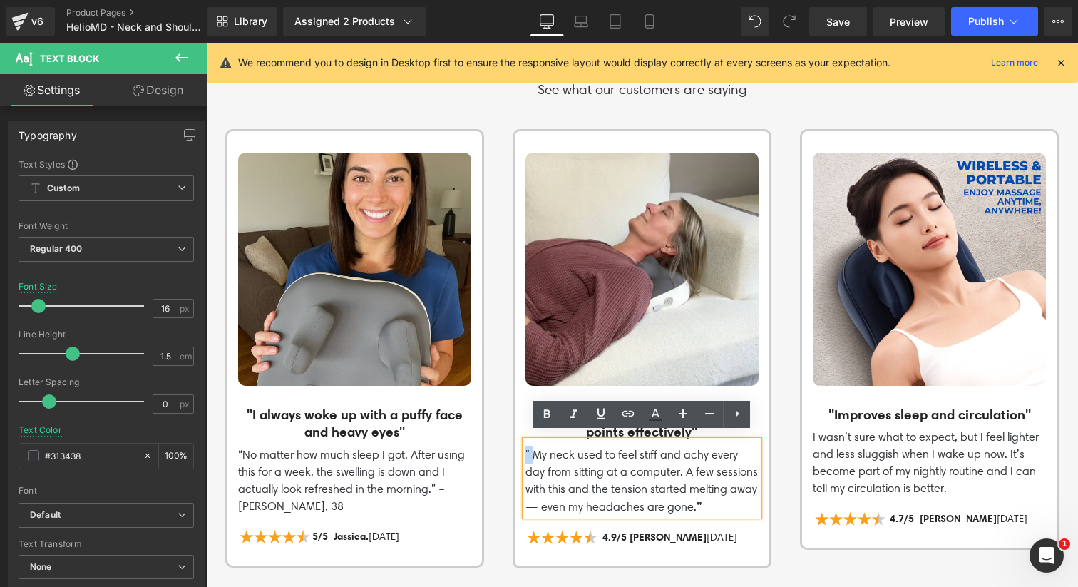
click at [525, 446] on p "" My neck used to feel stiff and achy every day from sitting at a computer. A f…" at bounding box center [641, 480] width 233 height 69
click at [510, 450] on div "Image "I always woke up with a puffy face and heavy eyes" Heading “No matter ho…" at bounding box center [656, 349] width 862 height 440
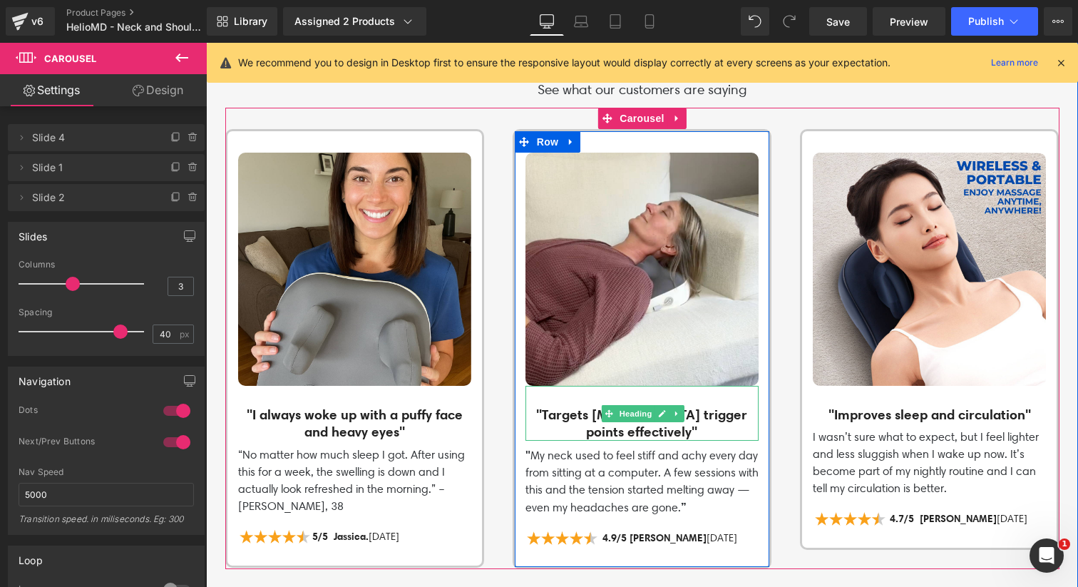
click at [546, 407] on h3 ""Targets [MEDICAL_DATA] trigger points effectively"" at bounding box center [641, 423] width 233 height 35
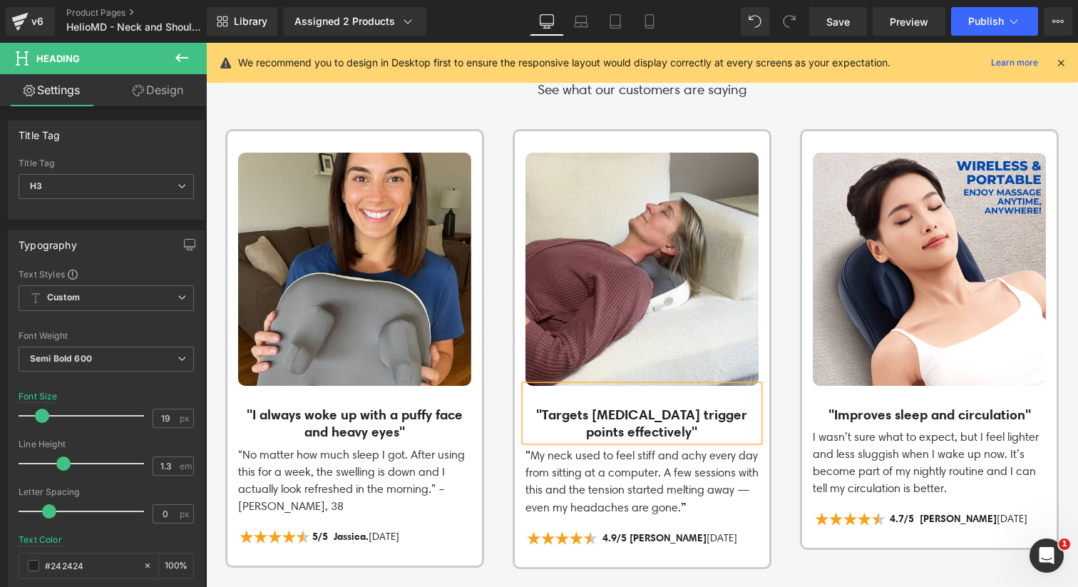
click at [552, 406] on h3 ""Targets [MEDICAL_DATA] trigger points effectively"" at bounding box center [641, 423] width 233 height 35
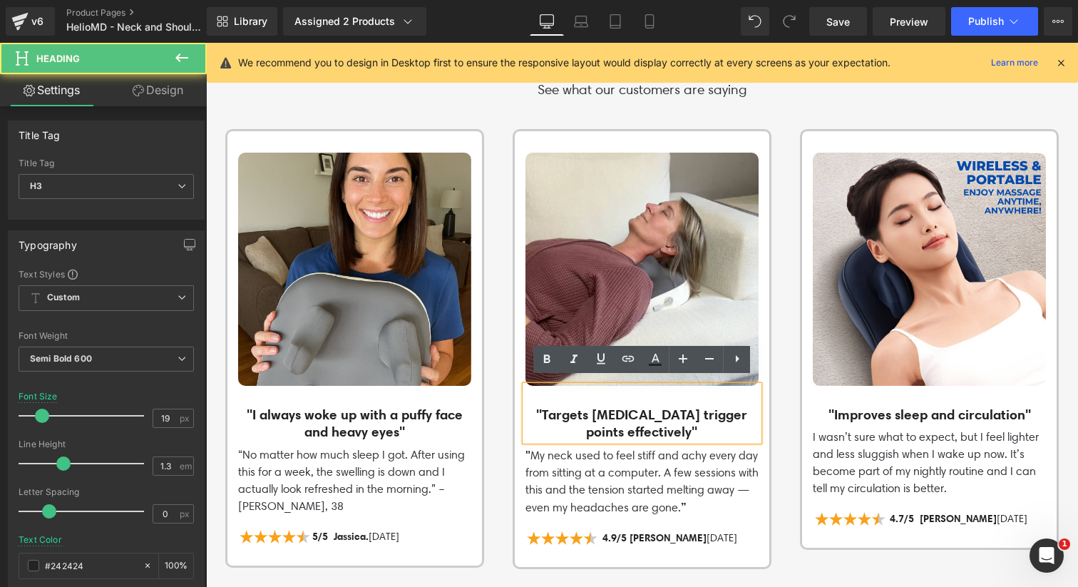
click at [547, 408] on h3 ""Targets [MEDICAL_DATA] trigger points effectively"" at bounding box center [641, 423] width 233 height 35
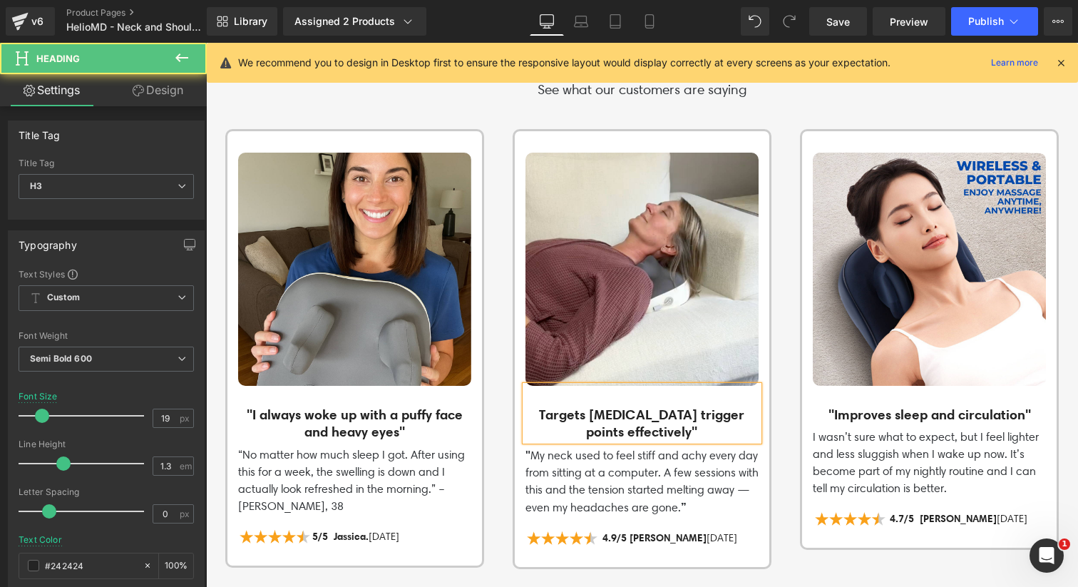
click at [674, 424] on h3 "Targets trapezius trigger points effectively"" at bounding box center [641, 423] width 233 height 35
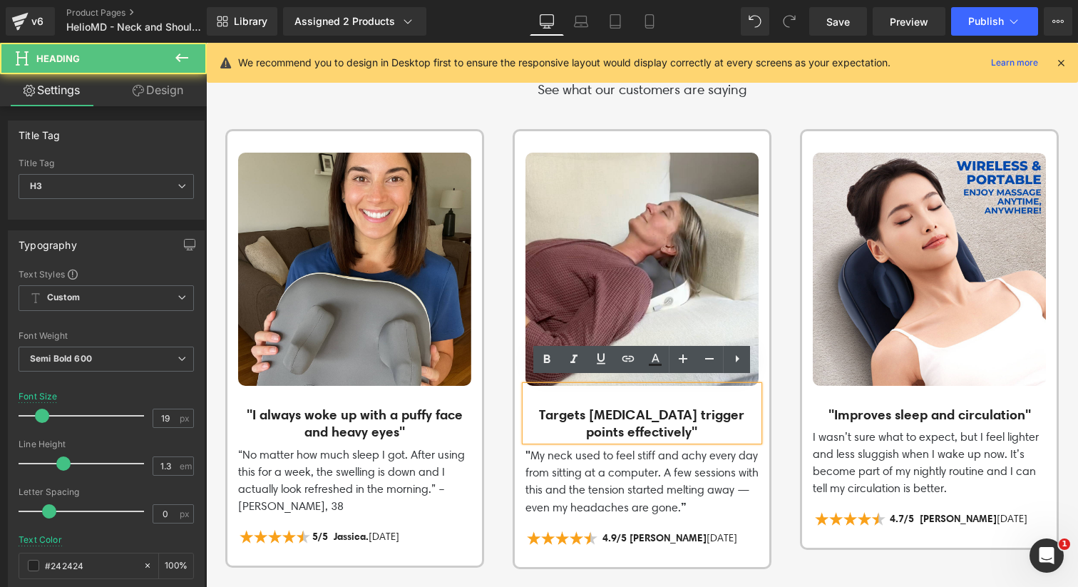
click at [681, 423] on h3 "Targets trapezius trigger points effectively"" at bounding box center [641, 423] width 233 height 35
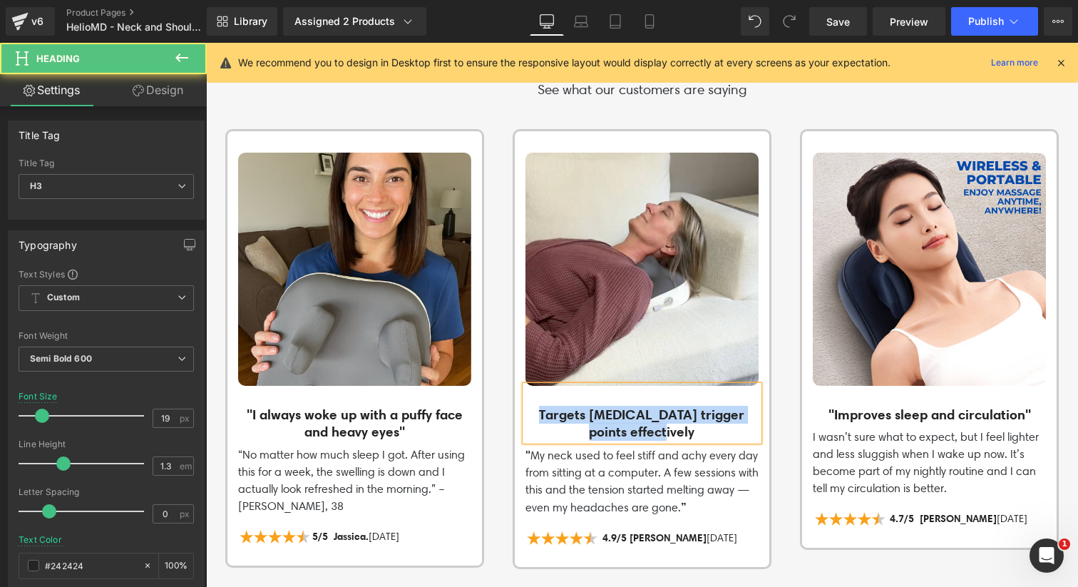
drag, startPoint x: 691, startPoint y: 427, endPoint x: 535, endPoint y: 403, distance: 157.8
click at [535, 406] on h3 "Targets [MEDICAL_DATA] trigger points effectively" at bounding box center [641, 423] width 233 height 35
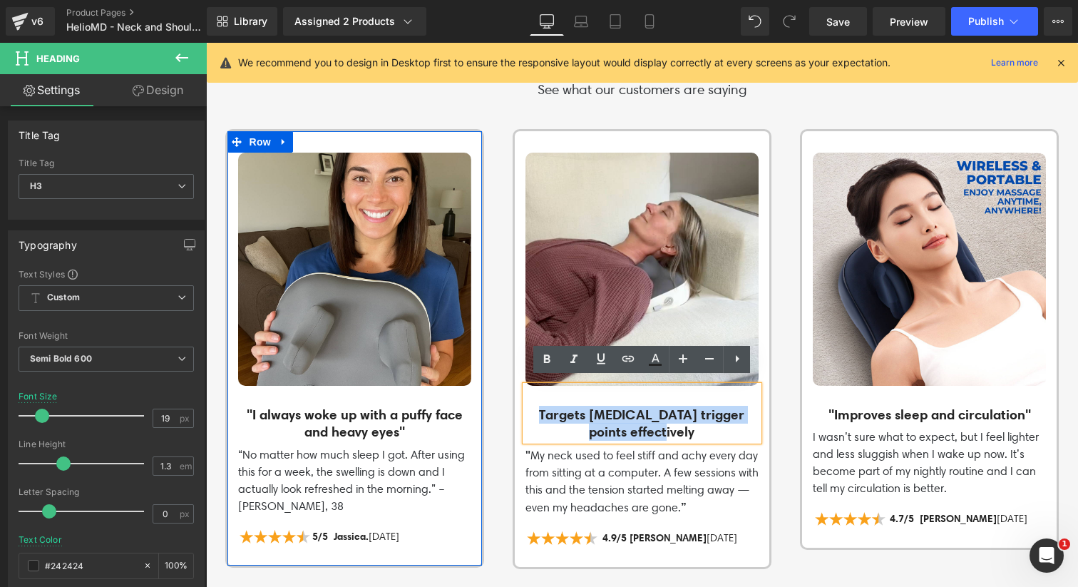
click at [476, 395] on div "Image "I always woke up with a puffy face and heavy eyes" Heading “No matter ho…" at bounding box center [354, 356] width 254 height 406
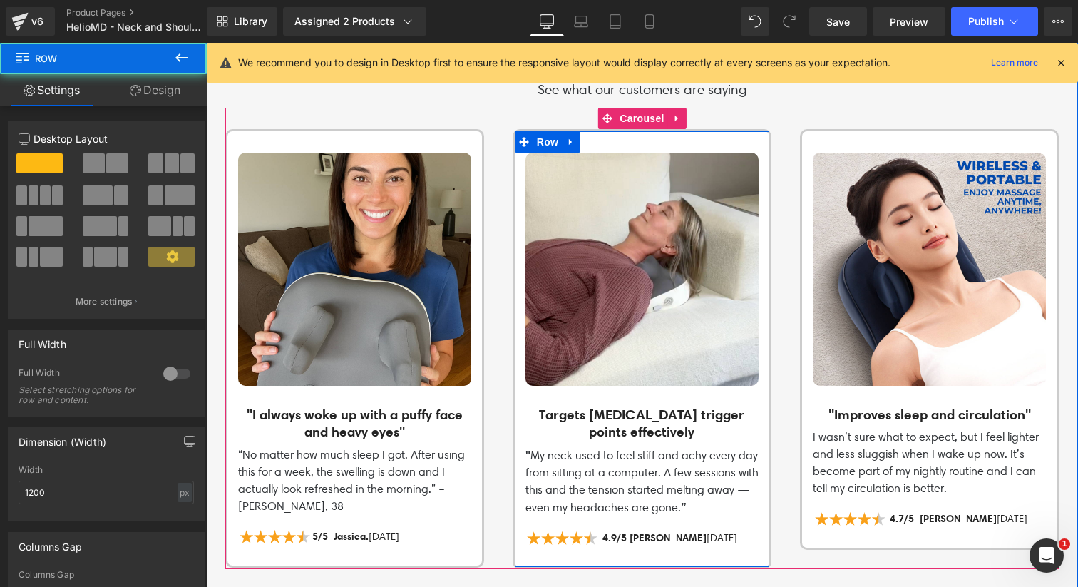
click at [579, 460] on p "" My neck used to feel stiff and achy every day from sitting at a computer. A f…" at bounding box center [641, 481] width 233 height 70
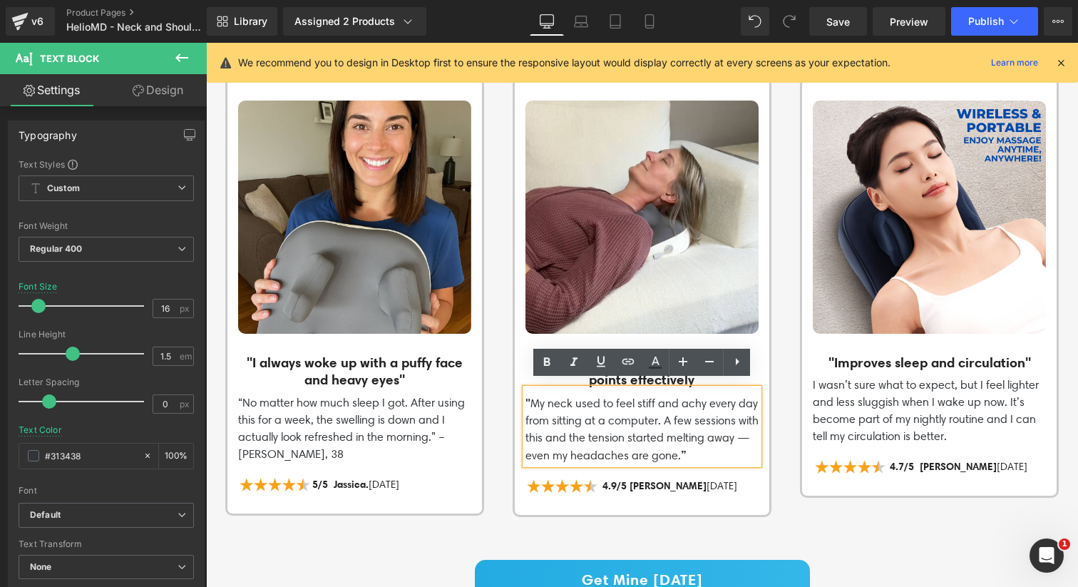
scroll to position [2074, 0]
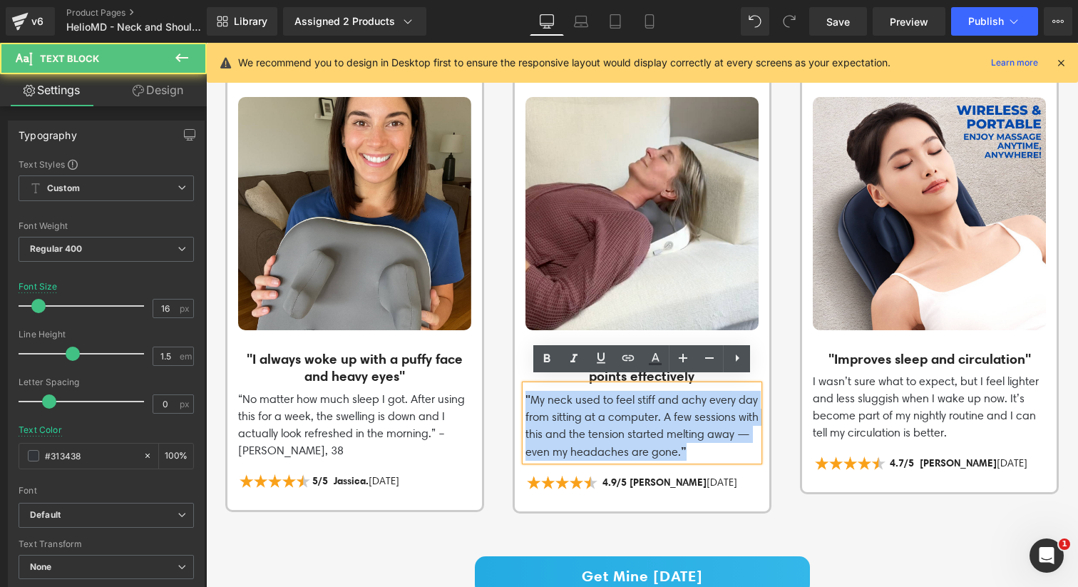
drag, startPoint x: 708, startPoint y: 442, endPoint x: 517, endPoint y: 393, distance: 197.2
click at [517, 393] on div "Image Targets trapezius trigger points effectively Heading " My neck used to fe…" at bounding box center [642, 300] width 254 height 407
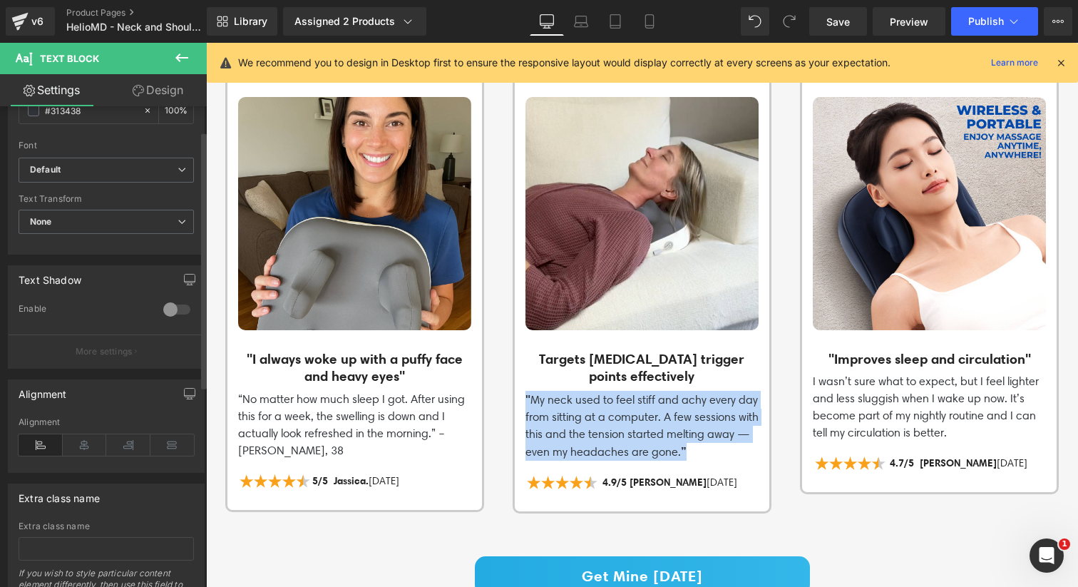
scroll to position [422, 0]
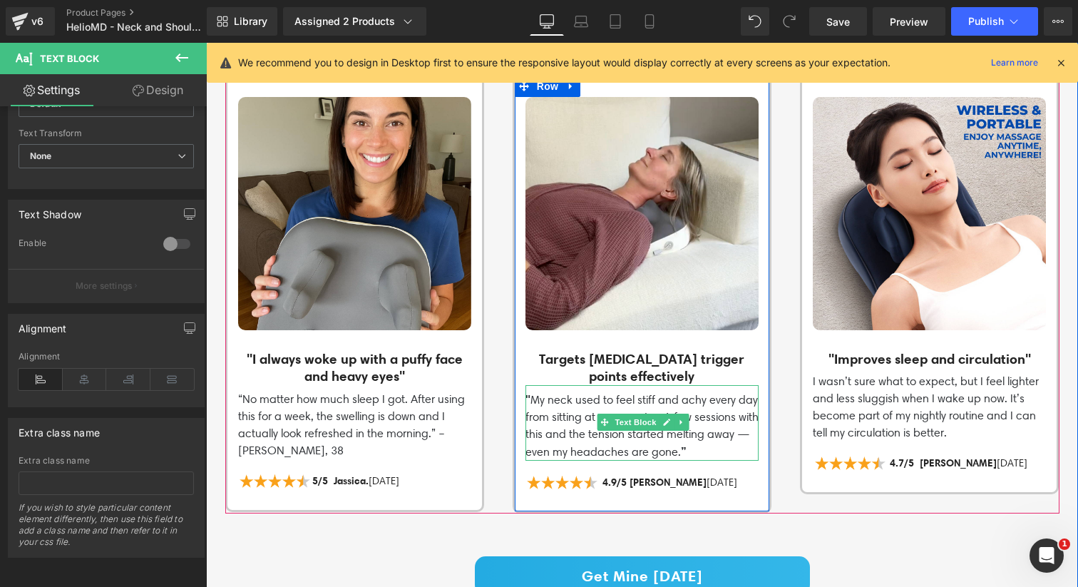
click at [541, 431] on p "" My neck used to feel stiff and achy every day from sitting at a computer. A f…" at bounding box center [641, 426] width 233 height 70
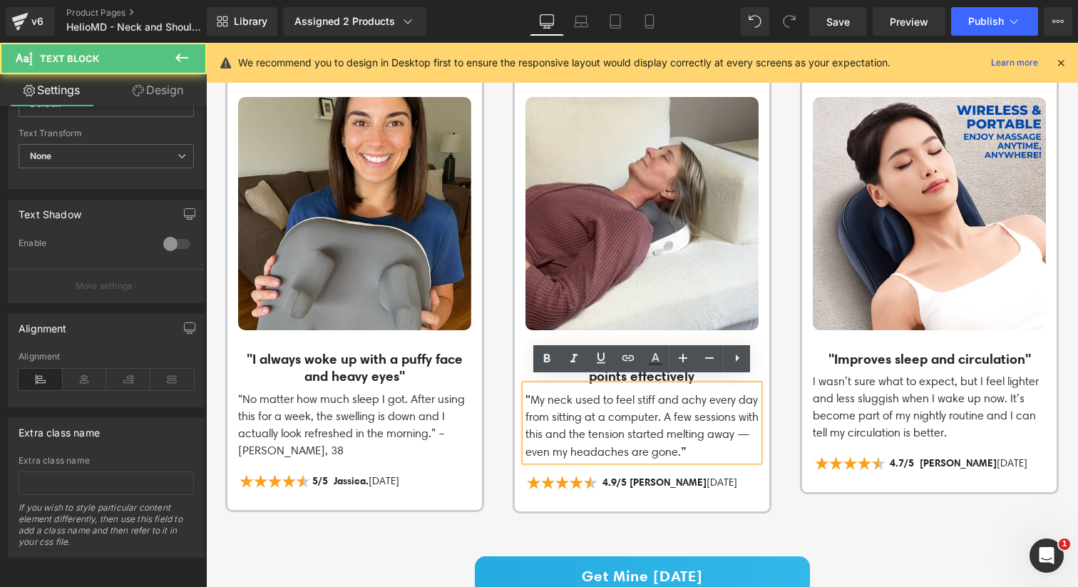
click at [541, 440] on p "" My neck used to feel stiff and achy every day from sitting at a computer. A f…" at bounding box center [641, 426] width 233 height 70
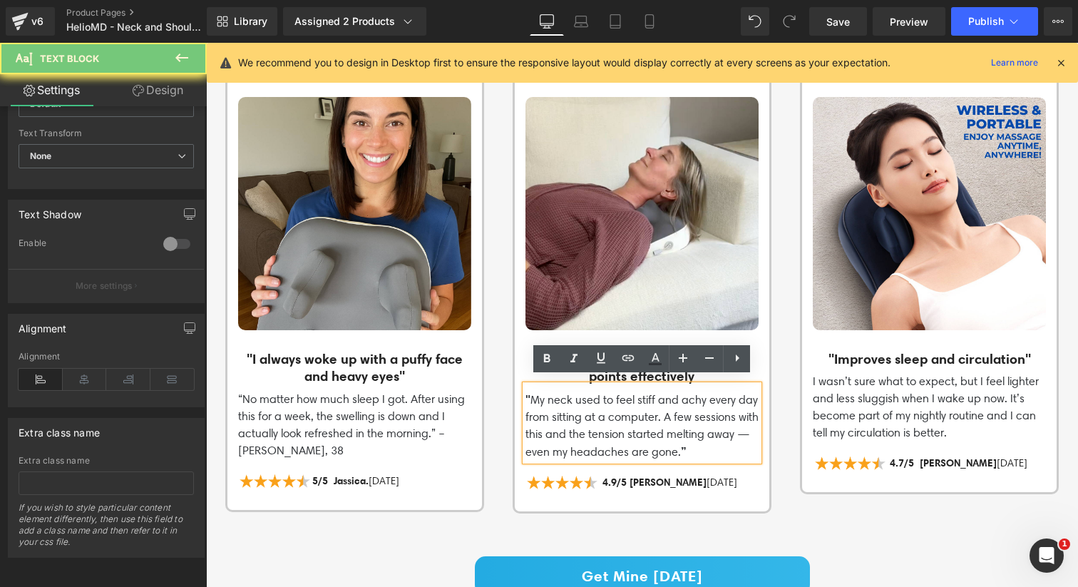
click at [540, 444] on p "" My neck used to feel stiff and achy every day from sitting at a computer. A f…" at bounding box center [641, 426] width 233 height 70
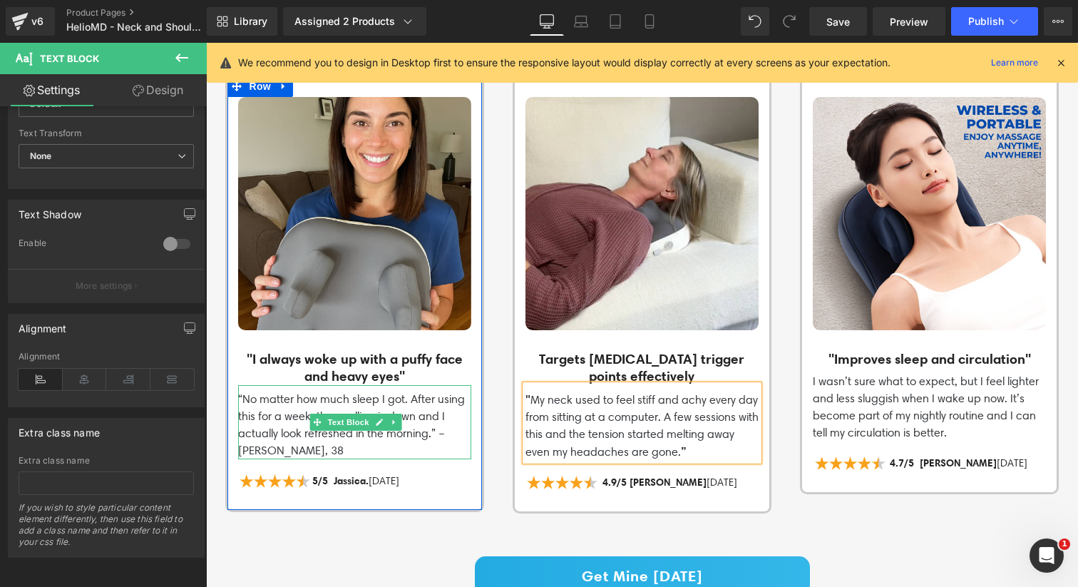
click at [450, 426] on p "“No matter how much sleep I got. After using this for a week, the swelling is d…" at bounding box center [354, 425] width 233 height 68
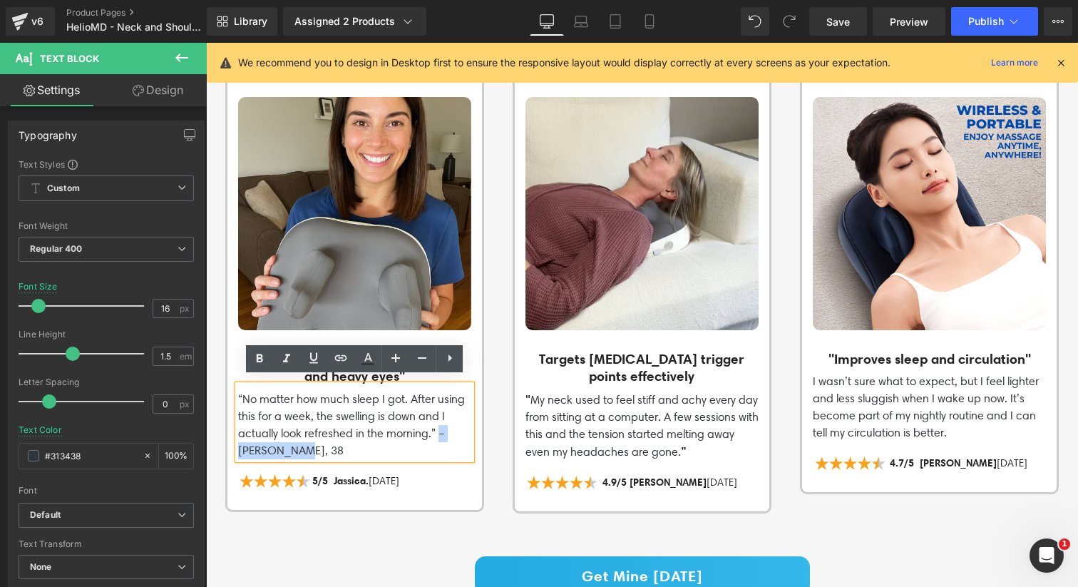
click at [435, 428] on p "“No matter how much sleep I got. After using this for a week, the swelling is d…" at bounding box center [354, 425] width 233 height 68
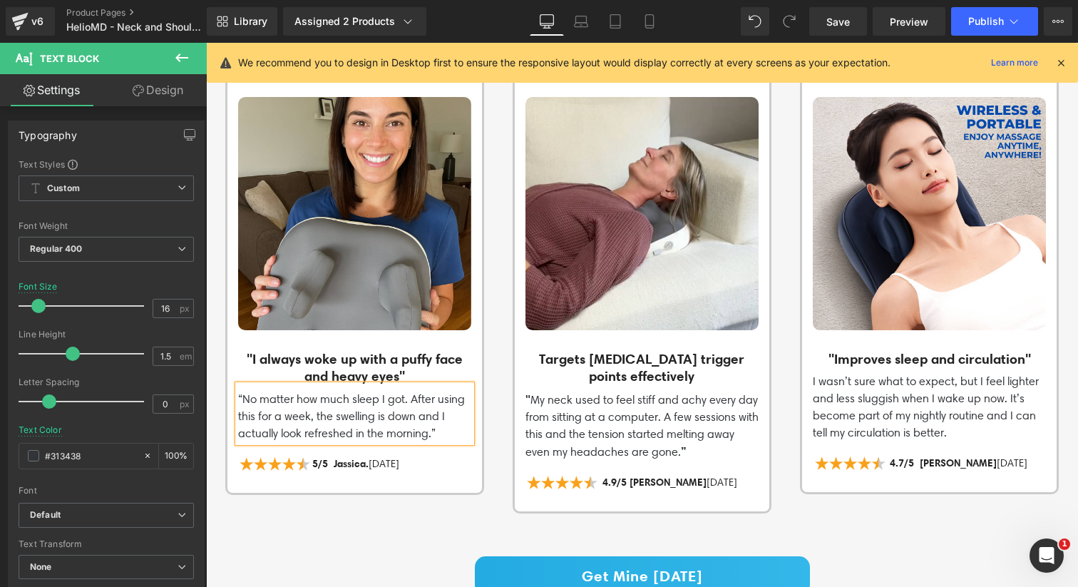
click at [276, 518] on div "What Our Customers Have To Say Heading See what our customers are saying Text B…" at bounding box center [642, 290] width 872 height 669
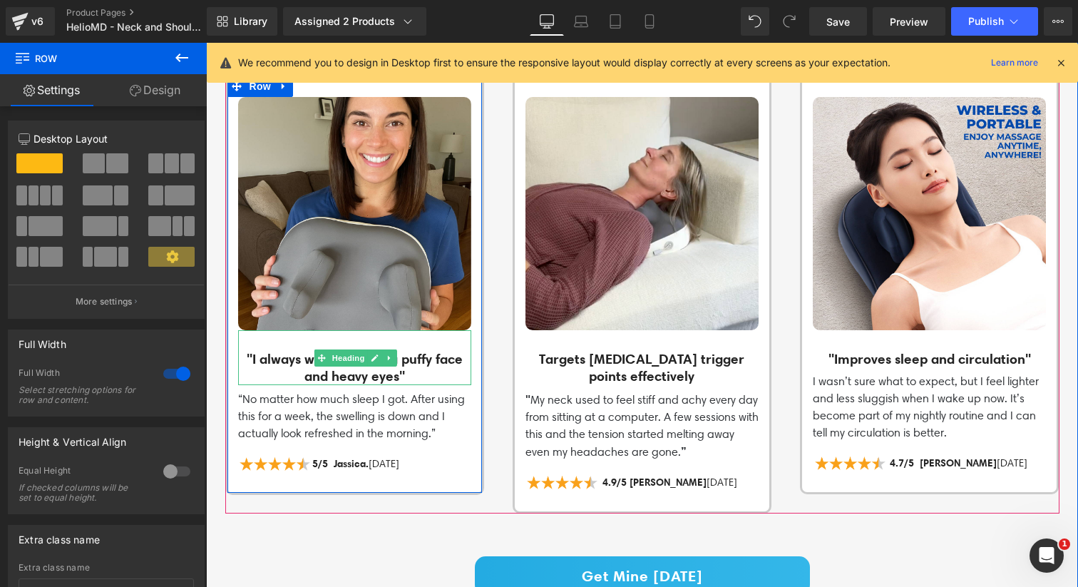
click at [247, 350] on h3 ""I always woke up with a puffy face and heavy eyes"" at bounding box center [354, 367] width 233 height 35
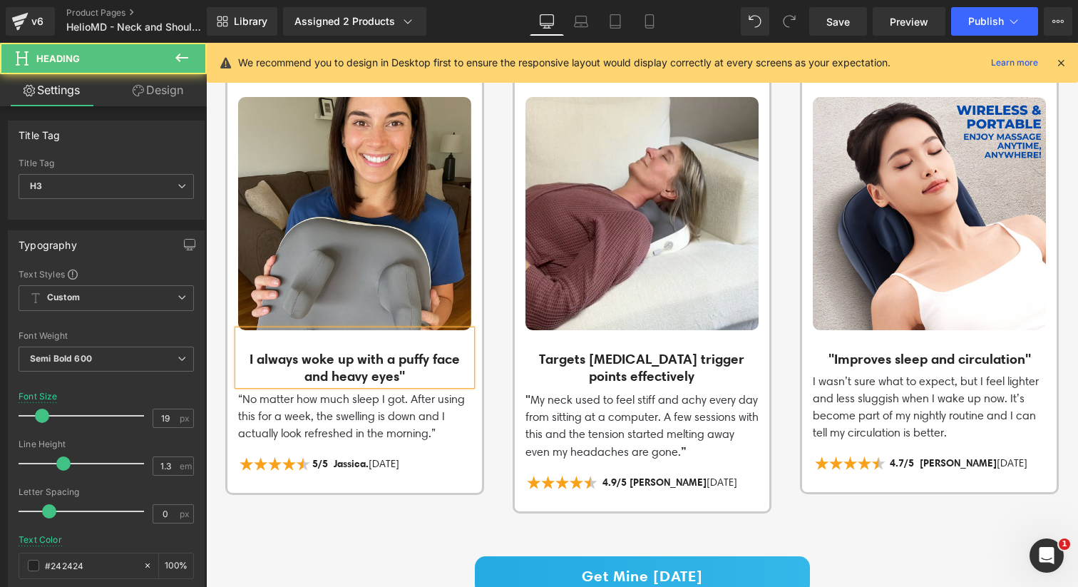
click at [407, 366] on h3 "I always woke up with a puffy face and heavy eyes"" at bounding box center [354, 367] width 233 height 35
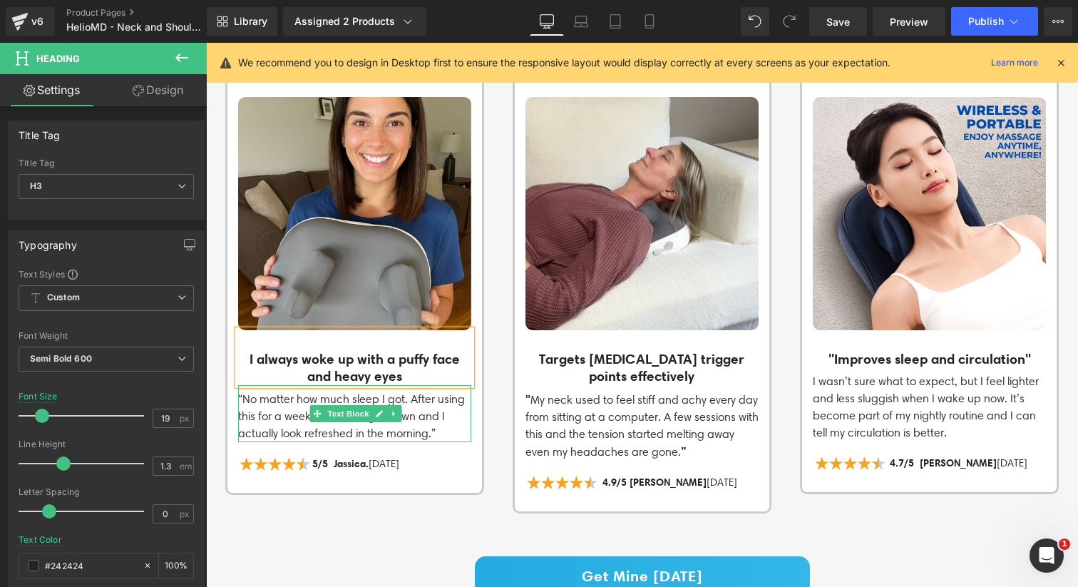
click at [243, 391] on p "“No matter how much sleep I got. After using this for a week, the swelling is d…" at bounding box center [354, 416] width 233 height 51
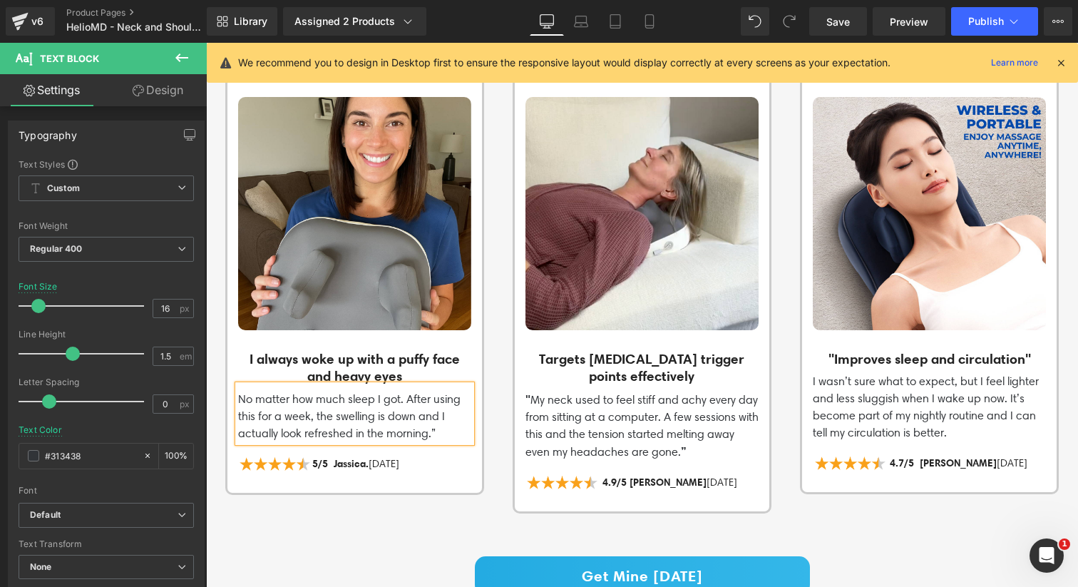
click at [268, 481] on div "Image I always woke up with a puffy face and heavy eyes Heading No matter how m…" at bounding box center [354, 283] width 259 height 421
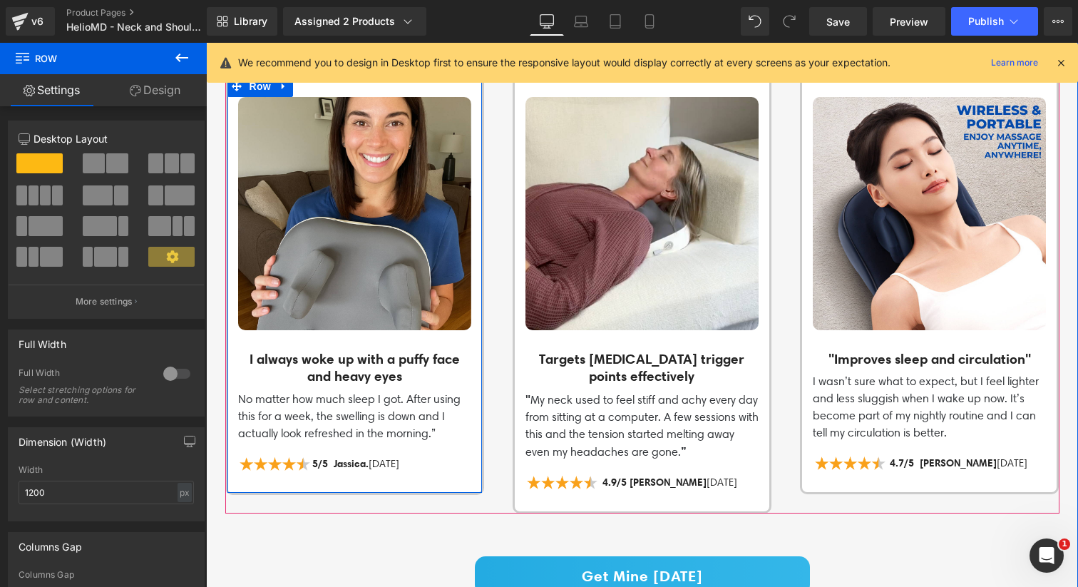
click at [435, 428] on p "No matter how much sleep I got. After using this for a week, the swelling is do…" at bounding box center [354, 416] width 233 height 51
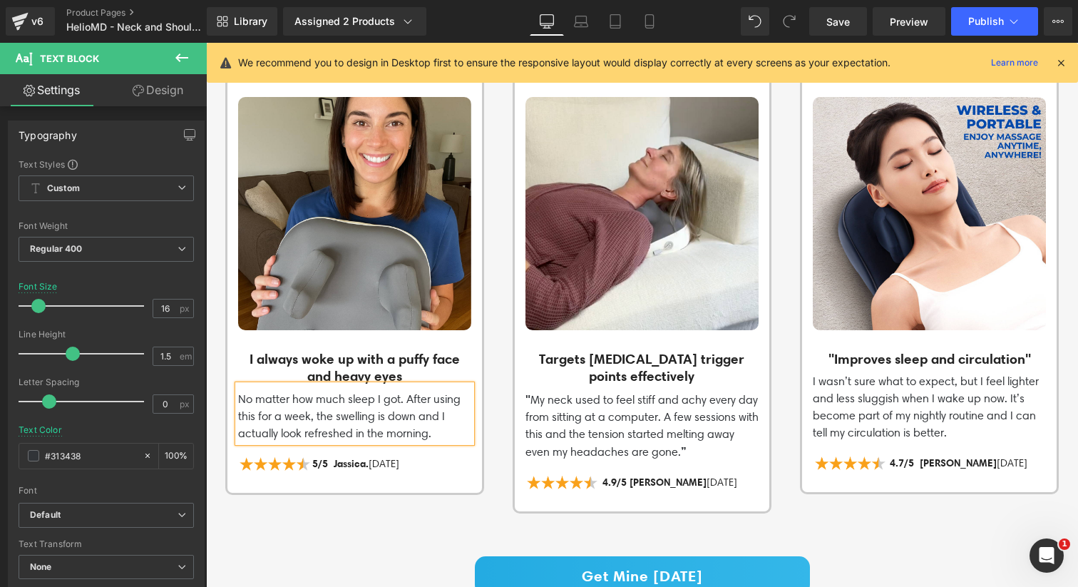
click at [437, 505] on div "Image I always woke up with a puffy face and heavy eyes Heading No matter how m…" at bounding box center [642, 286] width 855 height 468
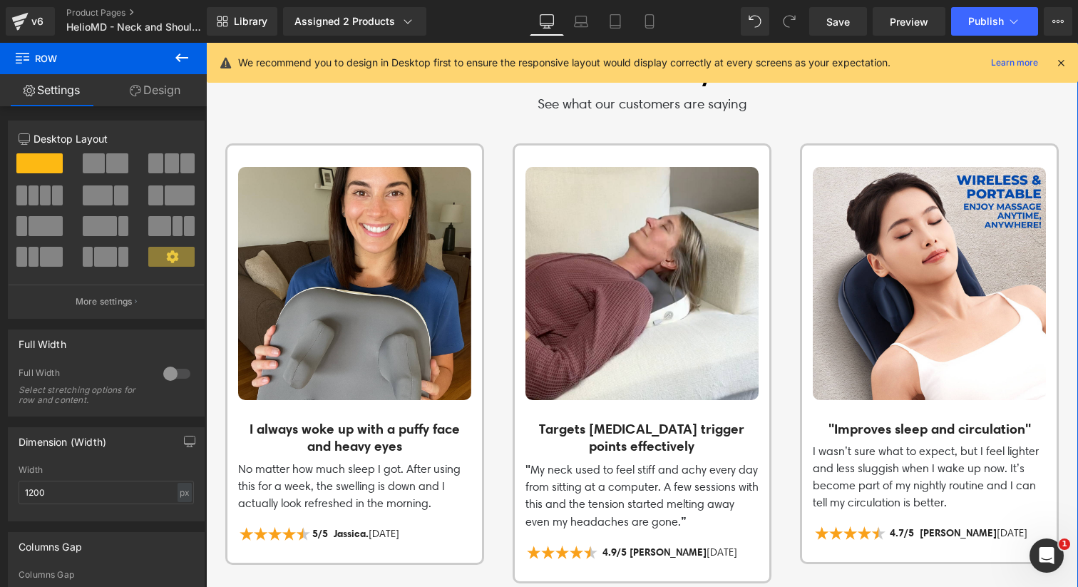
scroll to position [1998, 0]
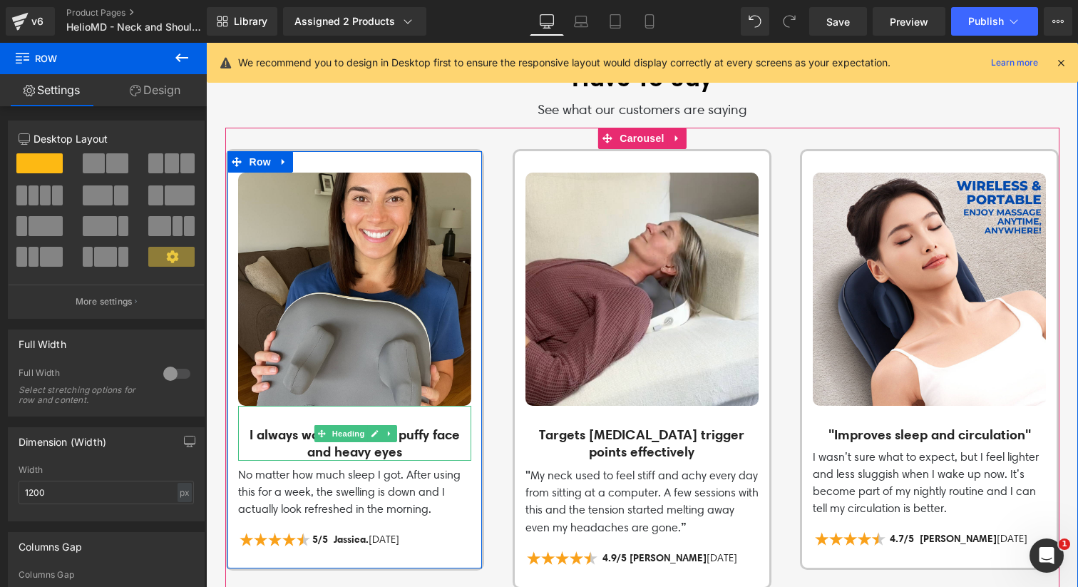
click at [242, 428] on h3 "I always woke up with a puffy face and heavy eyes" at bounding box center [354, 442] width 233 height 35
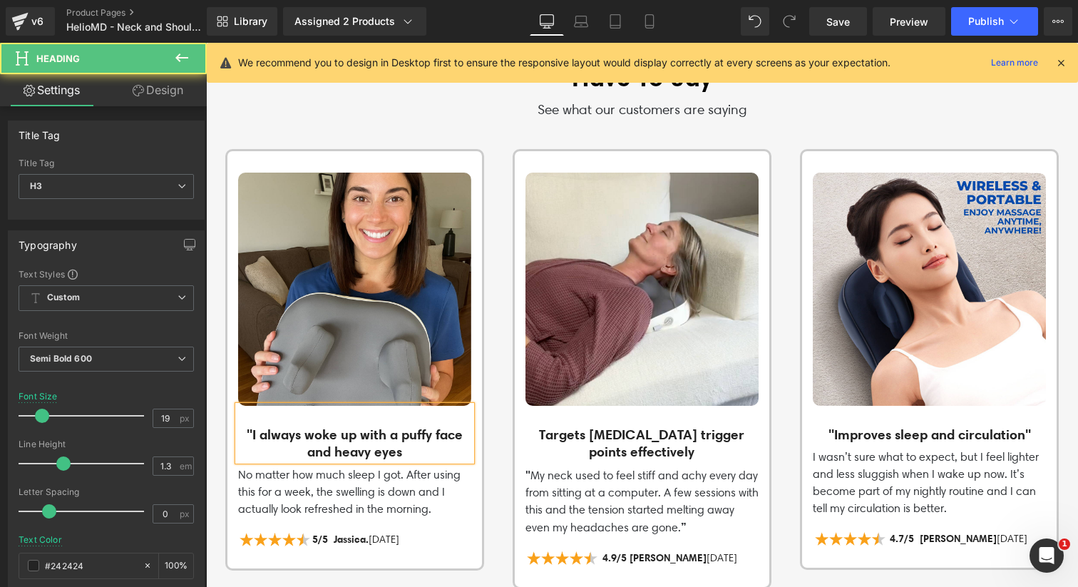
click at [406, 445] on h3 ""I always woke up with a puffy face and heavy eyes" at bounding box center [354, 442] width 233 height 35
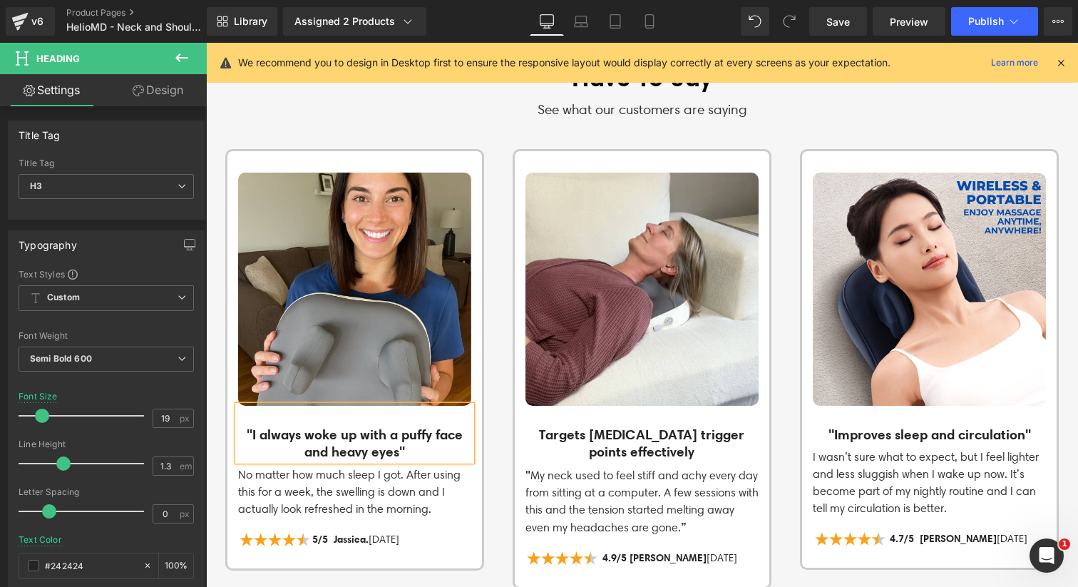
click at [536, 447] on h3 "Targets [MEDICAL_DATA] trigger points effectively" at bounding box center [641, 442] width 233 height 35
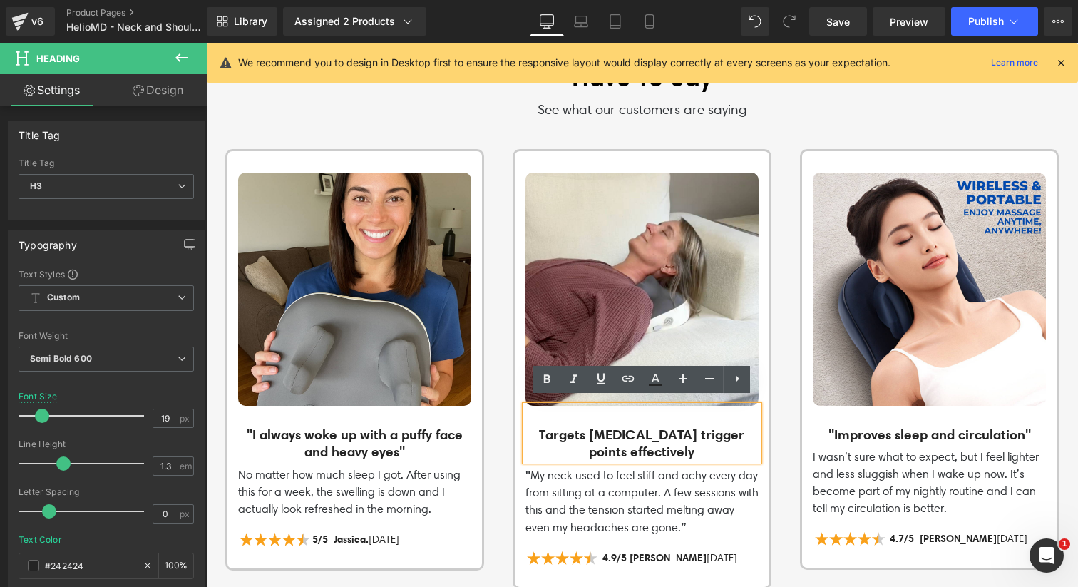
click at [540, 425] on h3 "Targets [MEDICAL_DATA] trigger points effectively" at bounding box center [641, 442] width 233 height 35
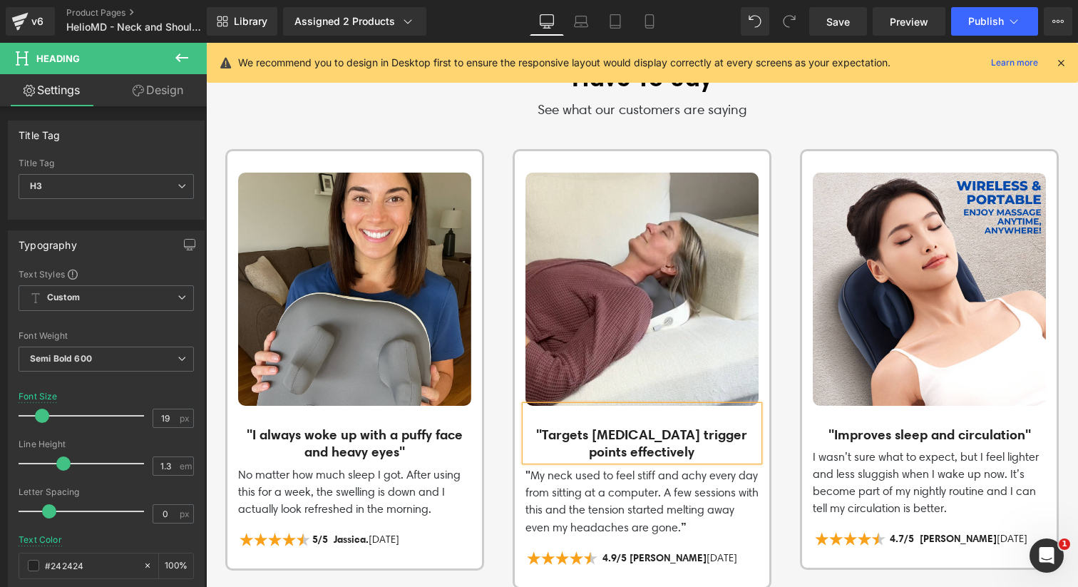
click at [688, 447] on h3 ""Targets [MEDICAL_DATA] trigger points effectively" at bounding box center [641, 442] width 233 height 35
click at [534, 470] on p "" My neck used to feel stiff and achy every day from sitting at a computer. A f…" at bounding box center [641, 501] width 233 height 70
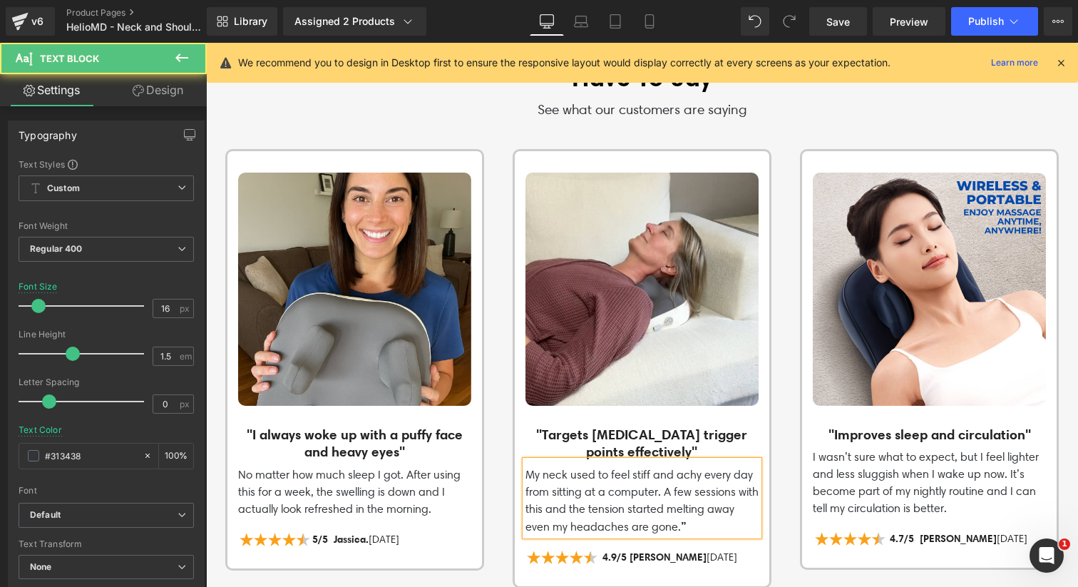
click at [661, 519] on p "My neck used to feel stiff and achy every day from sitting at a computer. A few…" at bounding box center [641, 500] width 233 height 69
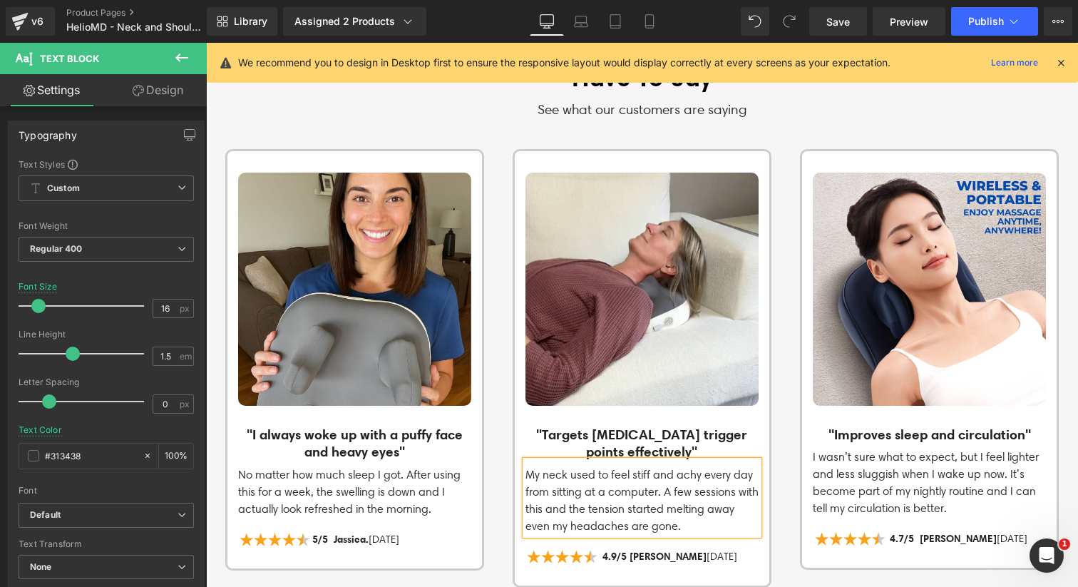
click at [790, 445] on div "Image "I always woke up with a puffy face and heavy eyes" Heading No matter how…" at bounding box center [656, 368] width 862 height 438
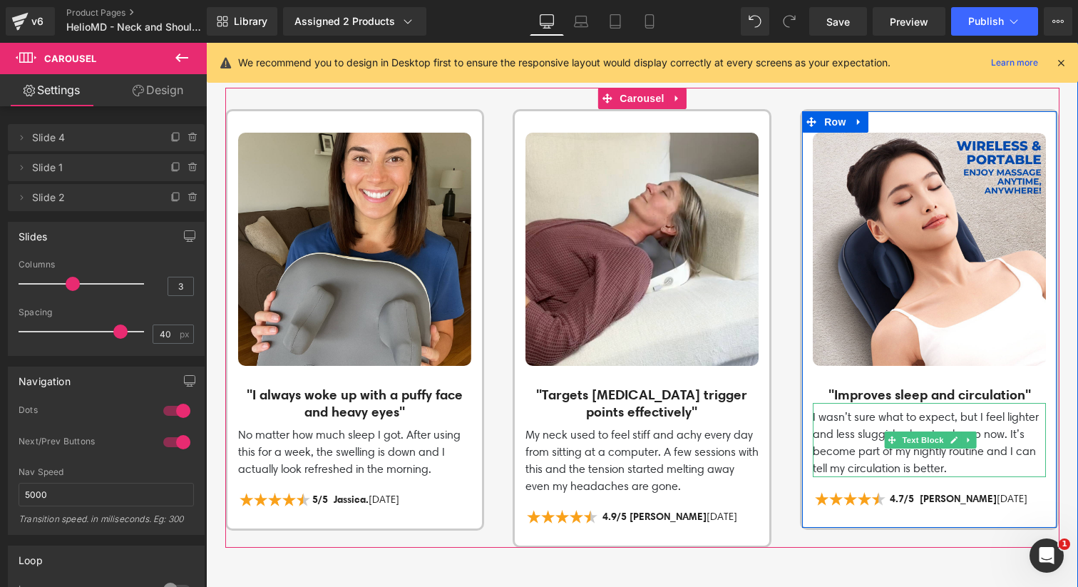
scroll to position [2060, 0]
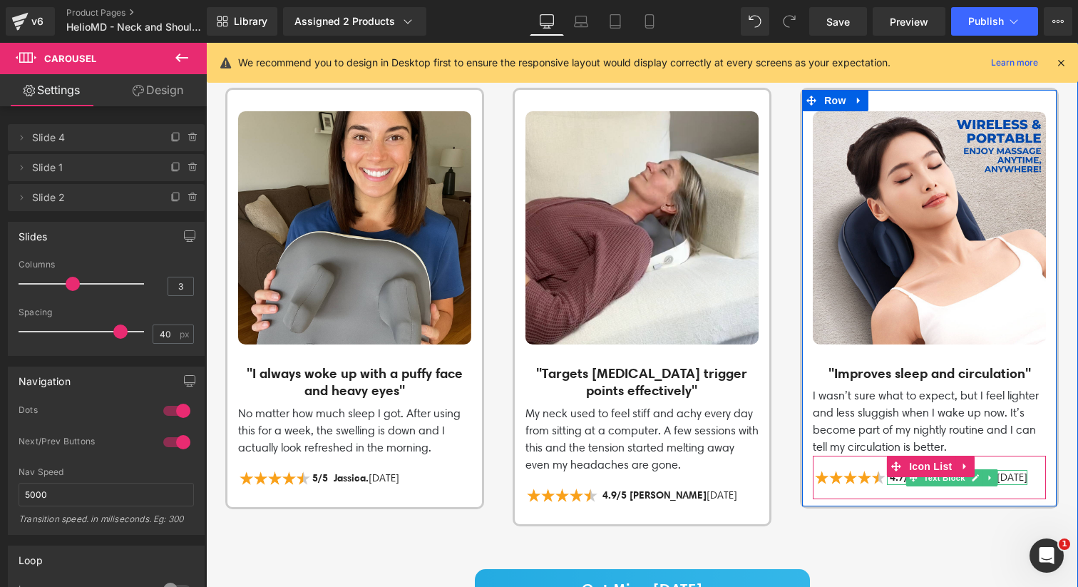
click at [901, 472] on span "4.7/5 [PERSON_NAME]" at bounding box center [942, 476] width 107 height 13
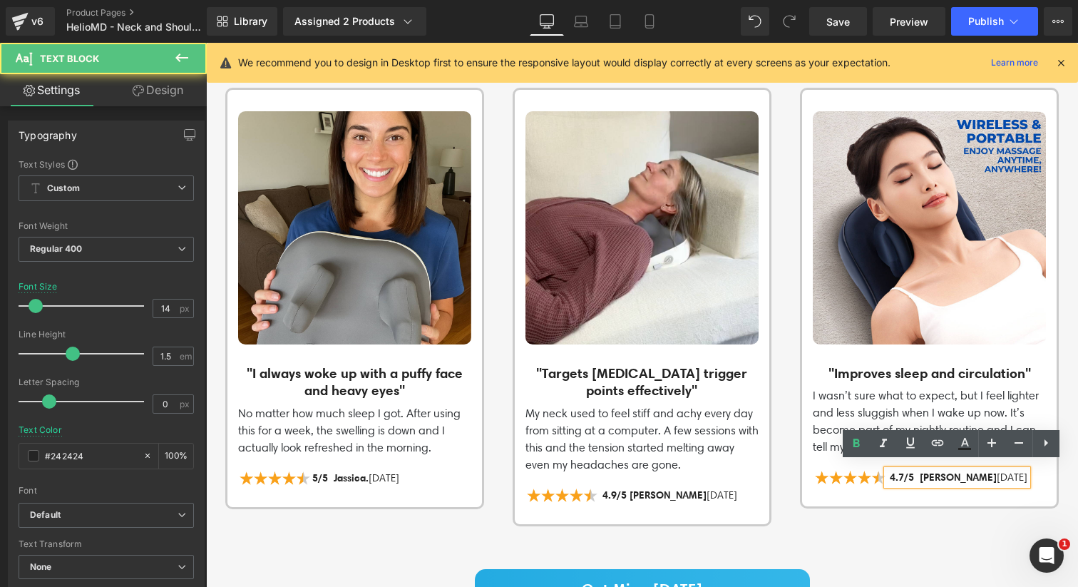
click at [930, 472] on span "4.7/5 [PERSON_NAME]" at bounding box center [942, 476] width 107 height 13
click at [945, 472] on span "4.7/5 [PERSON_NAME]" at bounding box center [942, 476] width 107 height 13
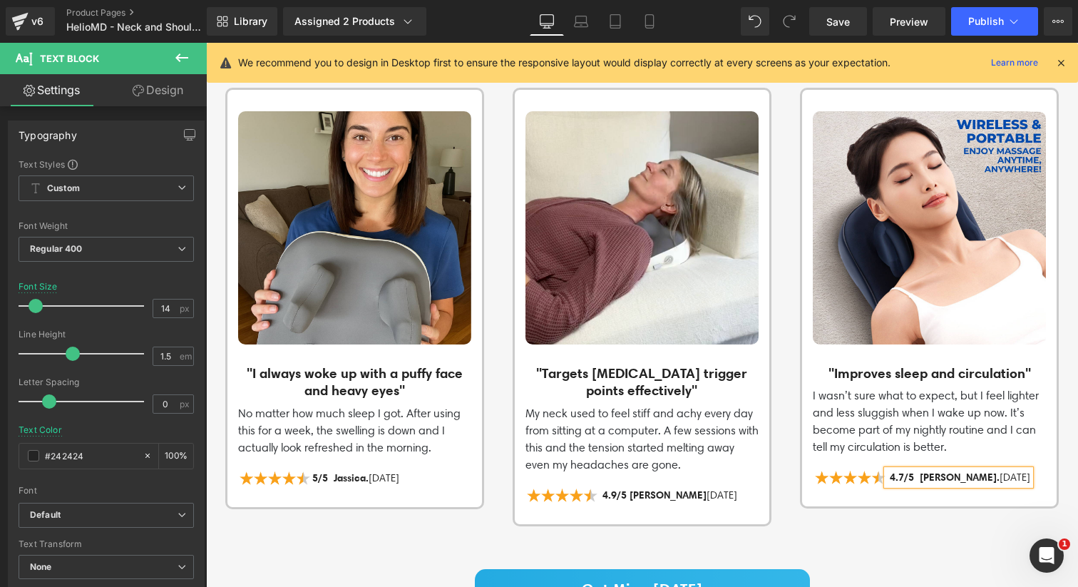
click at [979, 470] on p "4.7/5 [PERSON_NAME]. [DATE]" at bounding box center [958, 477] width 143 height 15
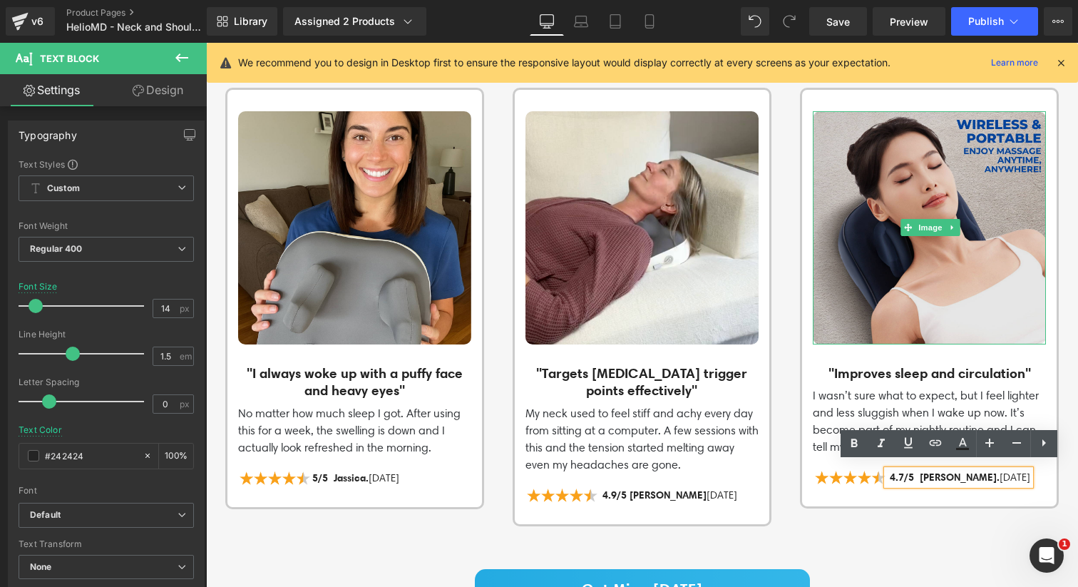
click at [917, 284] on img at bounding box center [928, 227] width 233 height 233
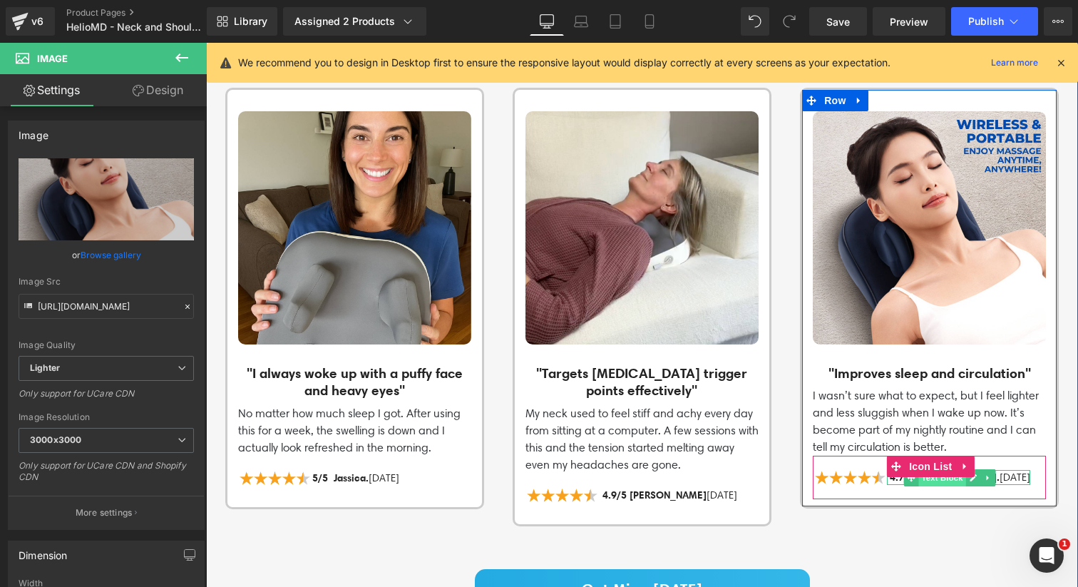
click at [957, 473] on span "Text Block" at bounding box center [942, 477] width 47 height 17
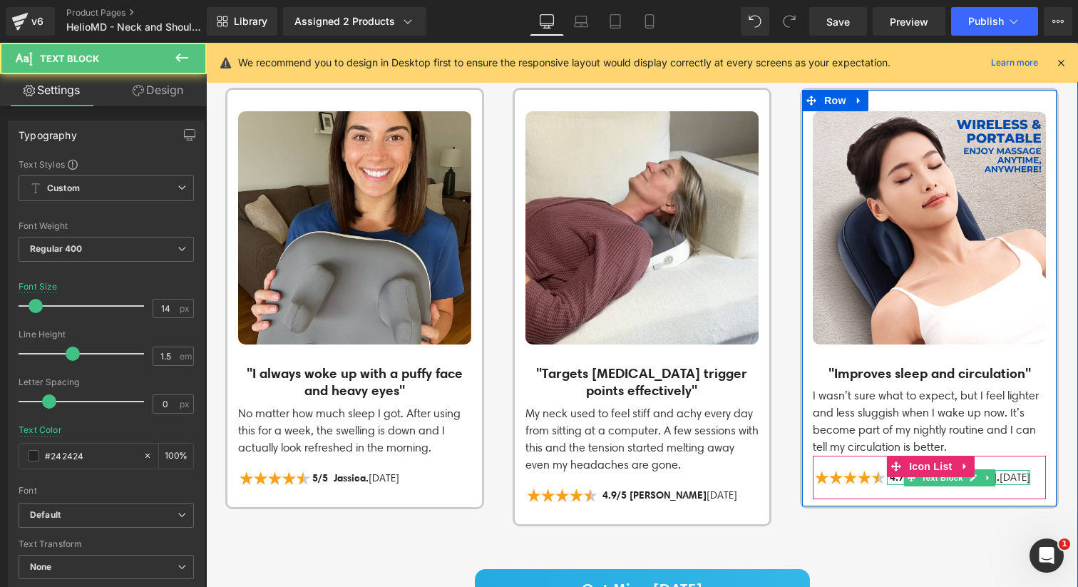
click at [1006, 475] on div "4.7/5 [PERSON_NAME]. [DATE] Text Block" at bounding box center [958, 477] width 143 height 15
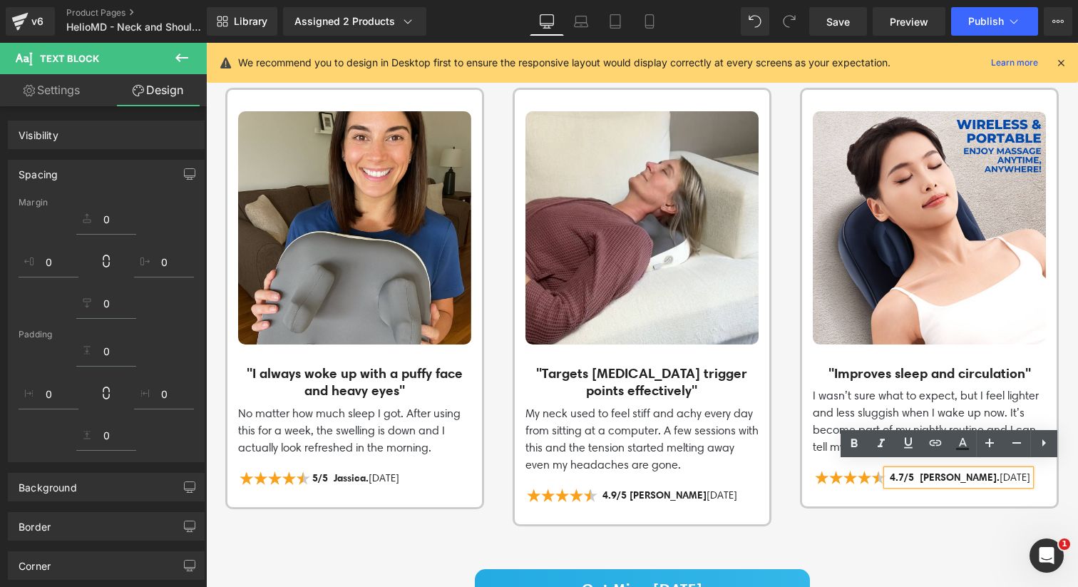
click at [1002, 472] on p "4.7/5 [PERSON_NAME]. [DATE]" at bounding box center [958, 477] width 143 height 15
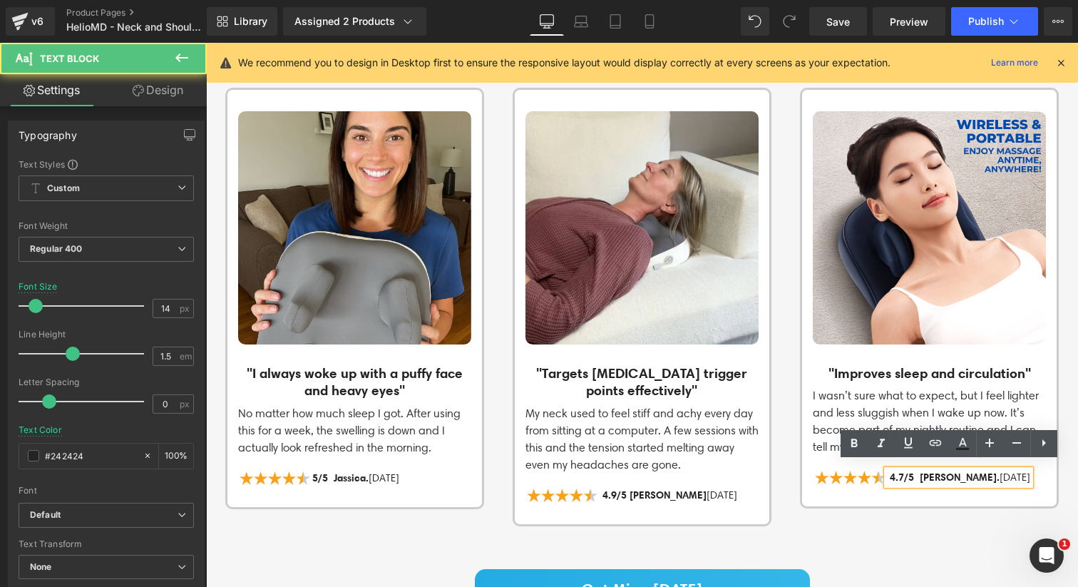
click at [971, 473] on p "4.7/5 [PERSON_NAME]. [DATE]" at bounding box center [958, 477] width 143 height 15
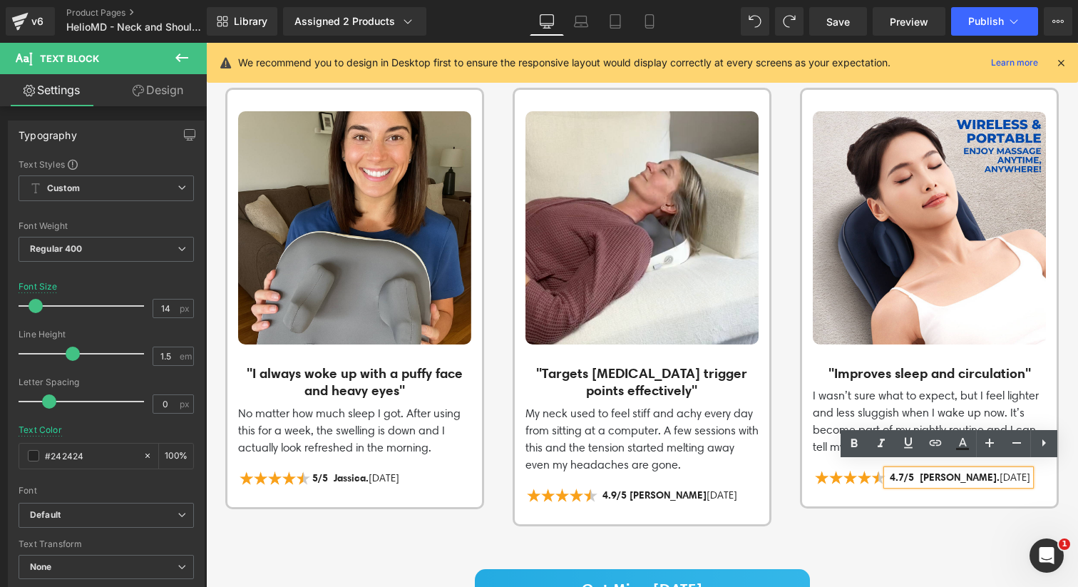
click at [1006, 470] on p "4.7/5 [PERSON_NAME]. [DATE]" at bounding box center [958, 477] width 143 height 15
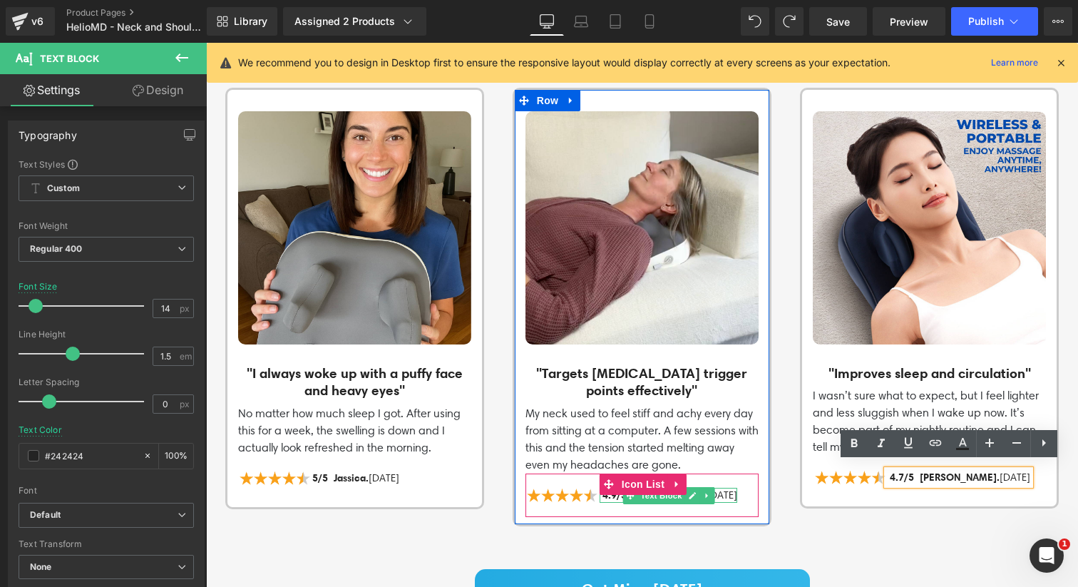
click at [724, 488] on p "4.9/5 [PERSON_NAME] [DATE]" at bounding box center [668, 494] width 138 height 15
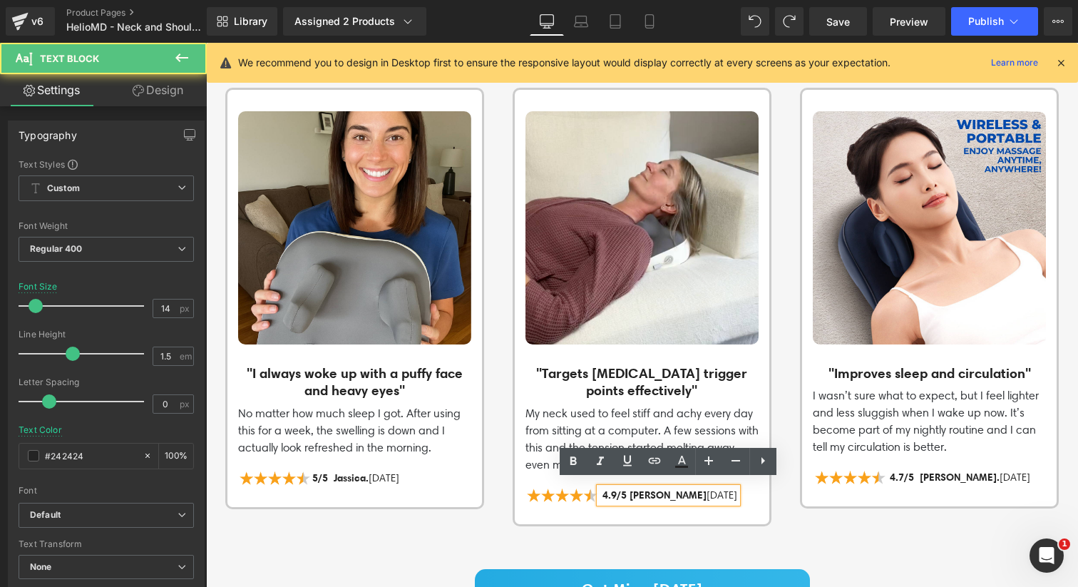
click at [697, 487] on p "4.9/5 [PERSON_NAME] [DATE]" at bounding box center [668, 494] width 138 height 15
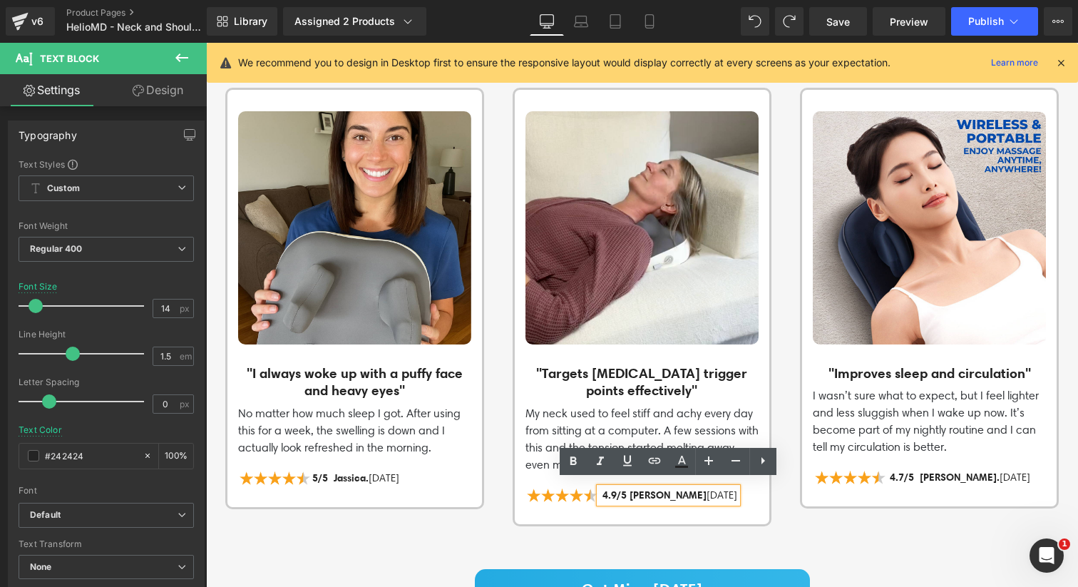
click at [640, 492] on span "4.9/5 [PERSON_NAME]" at bounding box center [654, 494] width 104 height 13
drag, startPoint x: 656, startPoint y: 488, endPoint x: 628, endPoint y: 487, distance: 27.8
click at [628, 488] on span "4.9/5 [PERSON_NAME]" at bounding box center [654, 494] width 104 height 13
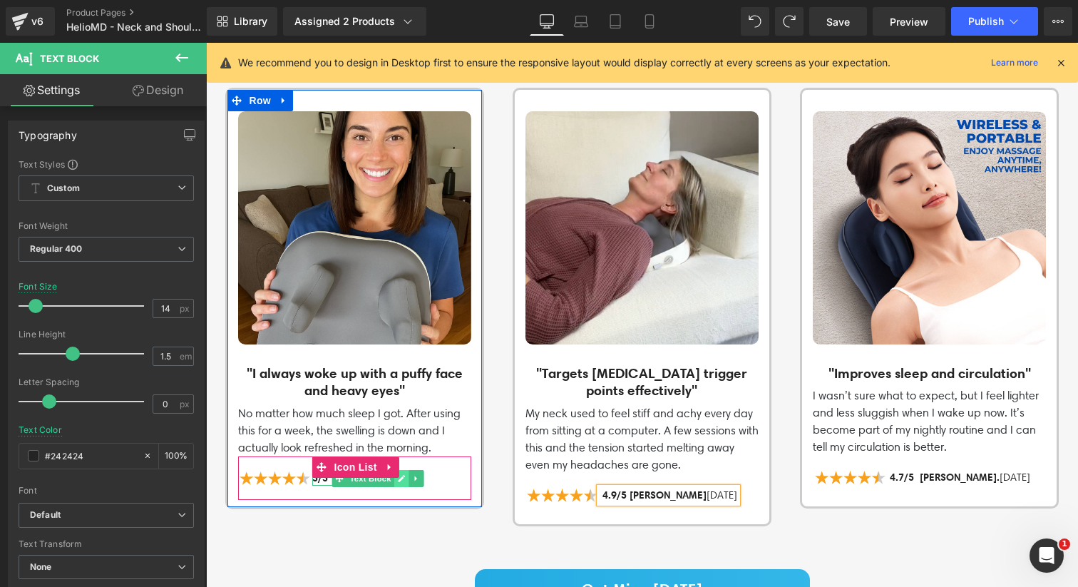
click at [401, 474] on icon at bounding box center [402, 478] width 8 height 9
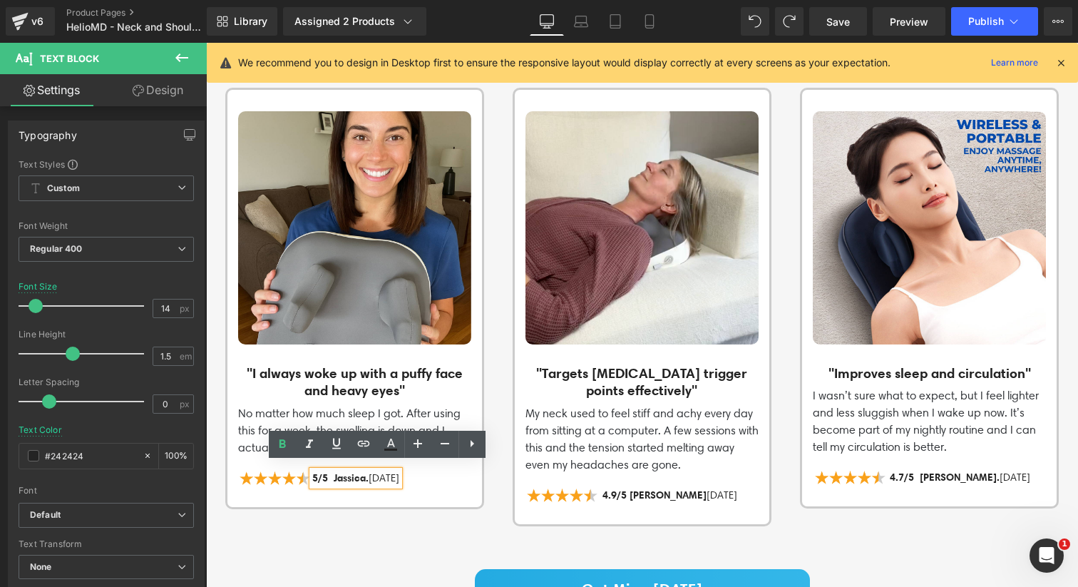
click at [368, 471] on span "5/5 Jassica." at bounding box center [340, 477] width 56 height 13
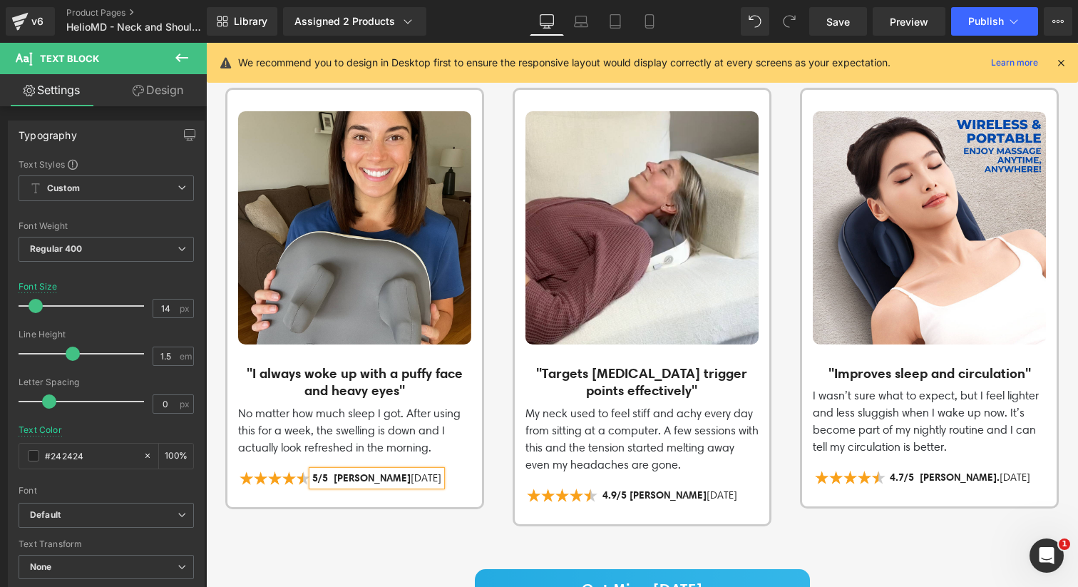
click at [363, 515] on div "Image "I always woke up with a puffy face and heavy eyes" Heading No matter how…" at bounding box center [656, 307] width 862 height 438
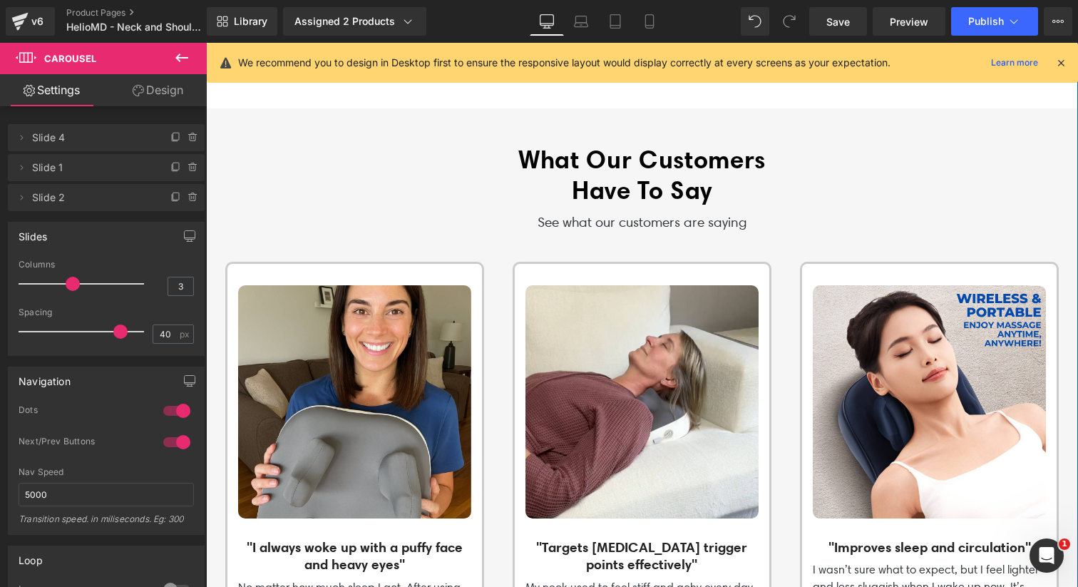
scroll to position [1872, 0]
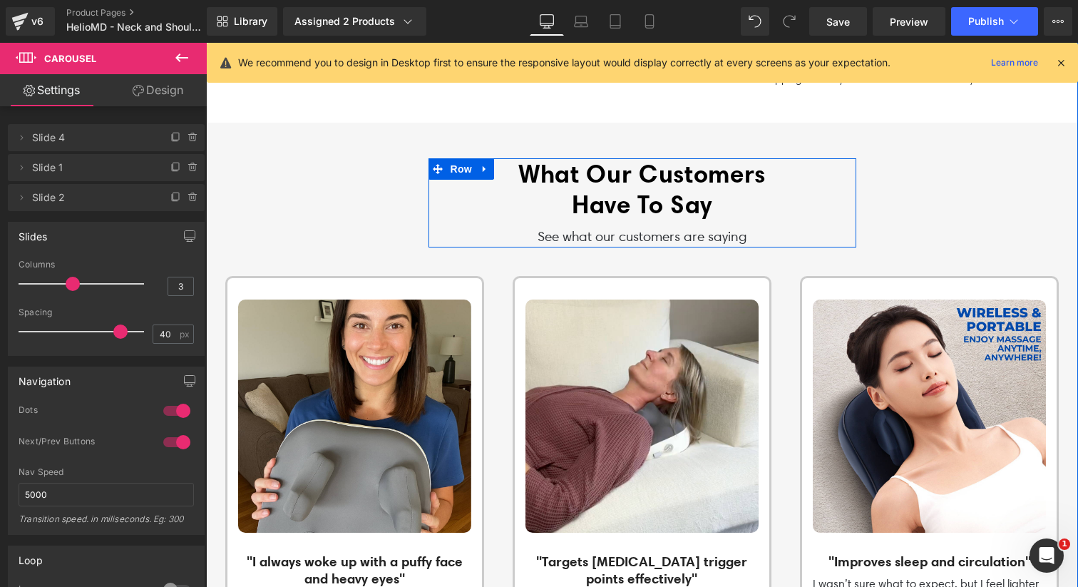
click at [559, 231] on p "See what our customers are saying" at bounding box center [642, 237] width 428 height 21
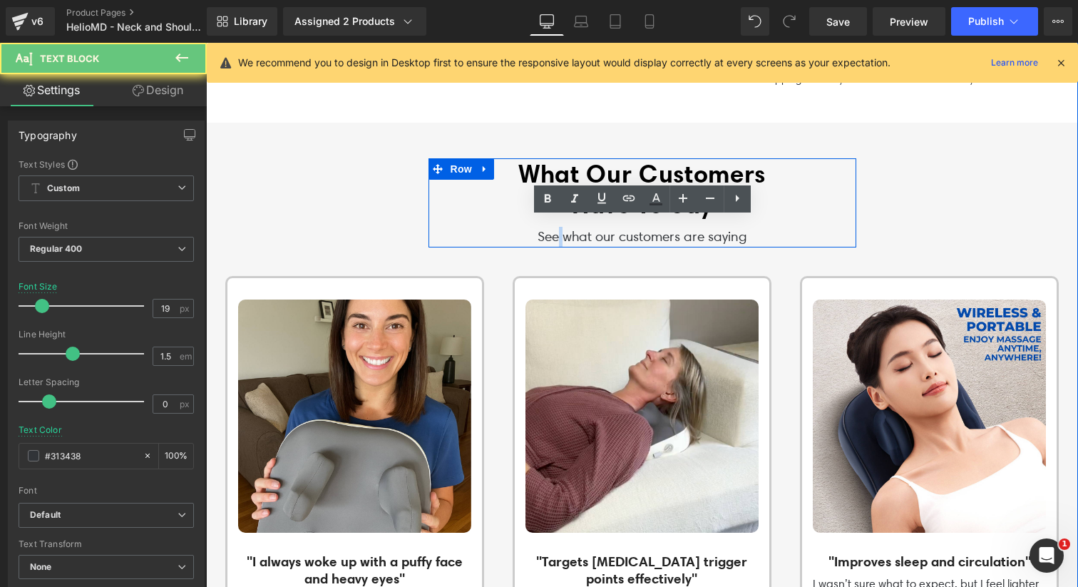
click at [559, 231] on p "See what our customers are saying" at bounding box center [642, 237] width 428 height 21
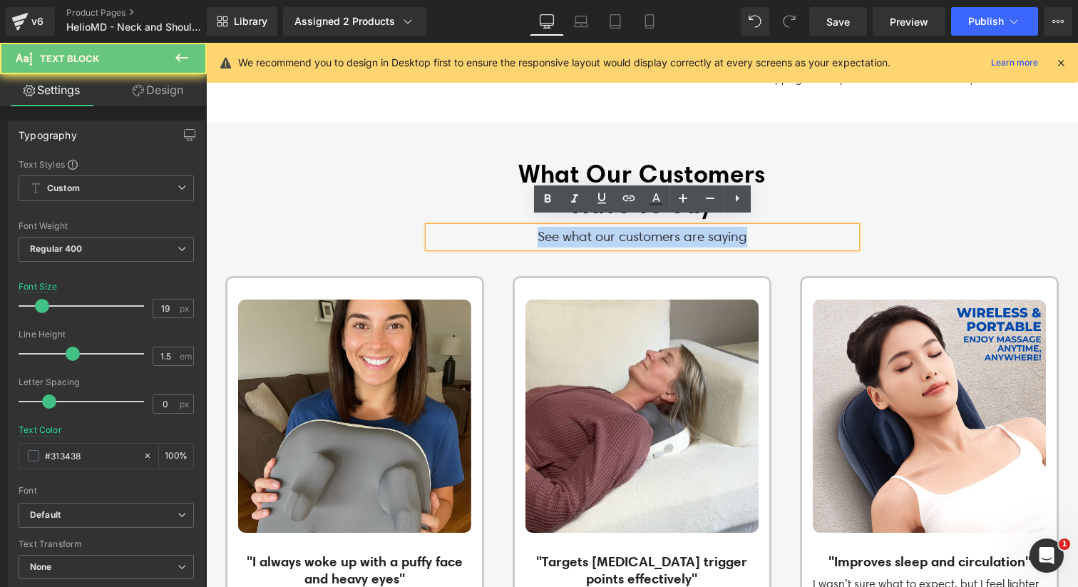
click at [559, 231] on p "See what our customers are saying" at bounding box center [642, 237] width 428 height 21
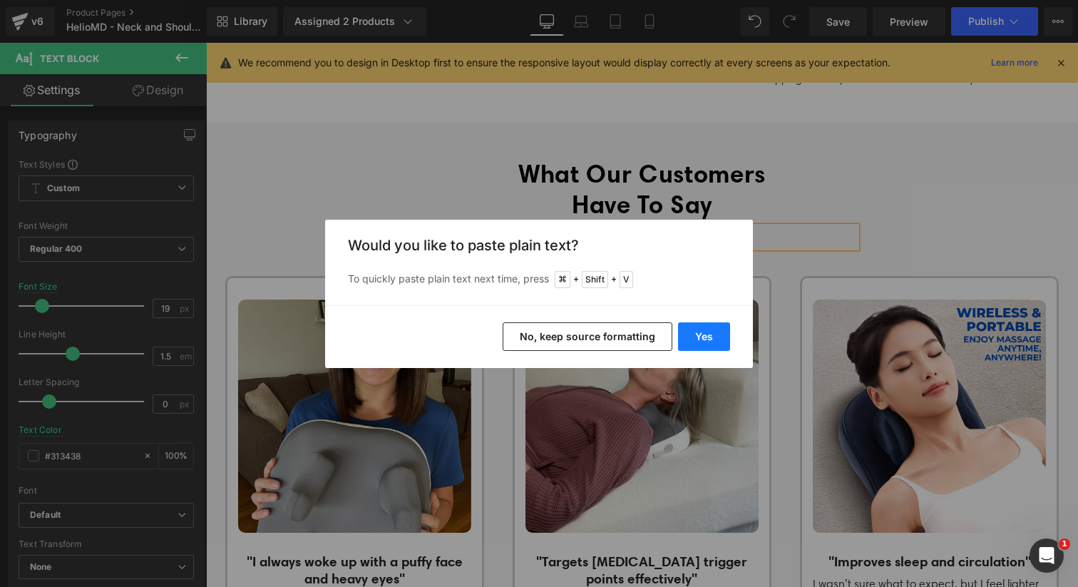
click at [698, 331] on button "Yes" at bounding box center [704, 336] width 52 height 29
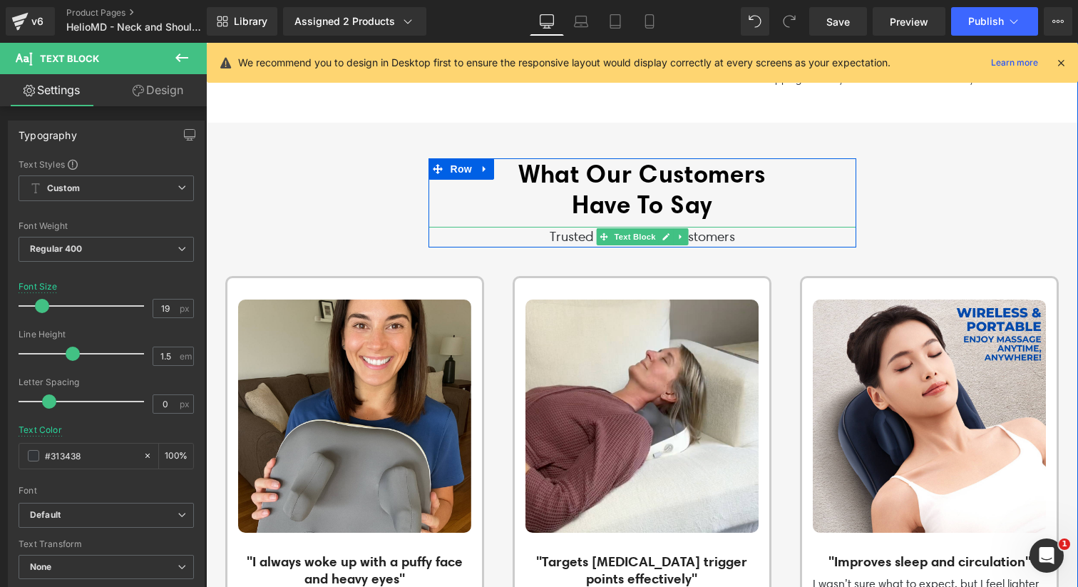
click at [581, 227] on p "Trusted by 30,000+ Customers" at bounding box center [642, 237] width 428 height 21
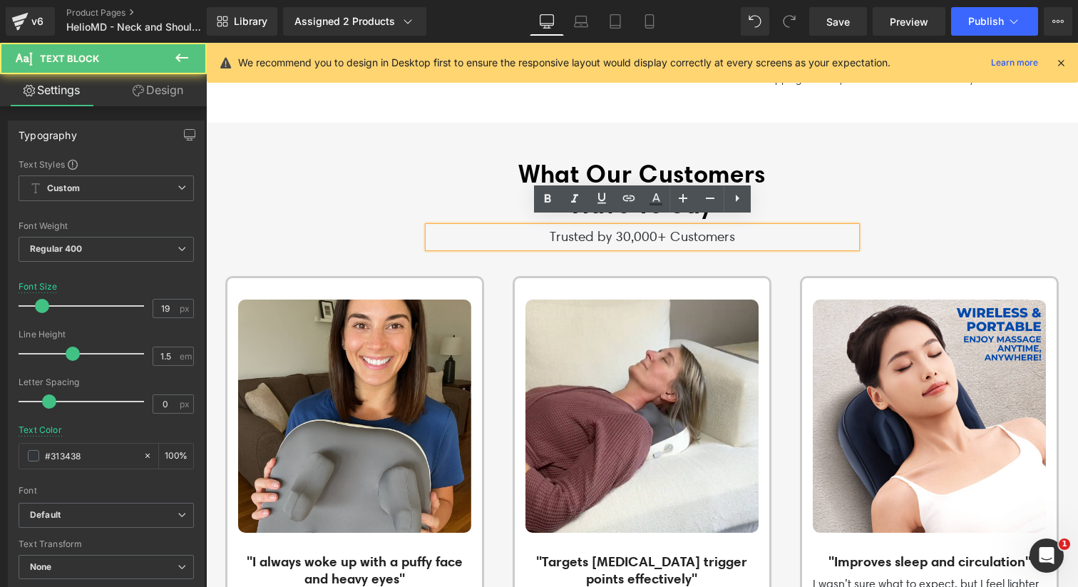
click at [628, 228] on p "Trusted by 30,000+ Customers" at bounding box center [642, 237] width 428 height 21
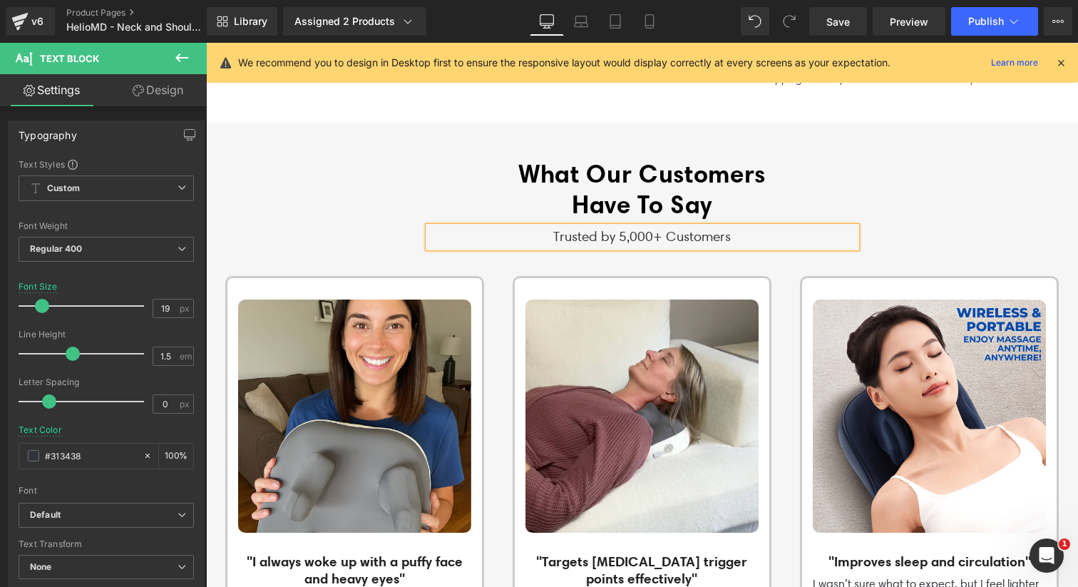
click at [641, 232] on p "Trusted by 5,000+ Customers" at bounding box center [642, 237] width 428 height 21
click at [644, 228] on p "Trusted by 5,600+ Customers" at bounding box center [642, 237] width 428 height 21
click at [651, 229] on p "Trusted by 5,690+ Customers" at bounding box center [642, 237] width 428 height 21
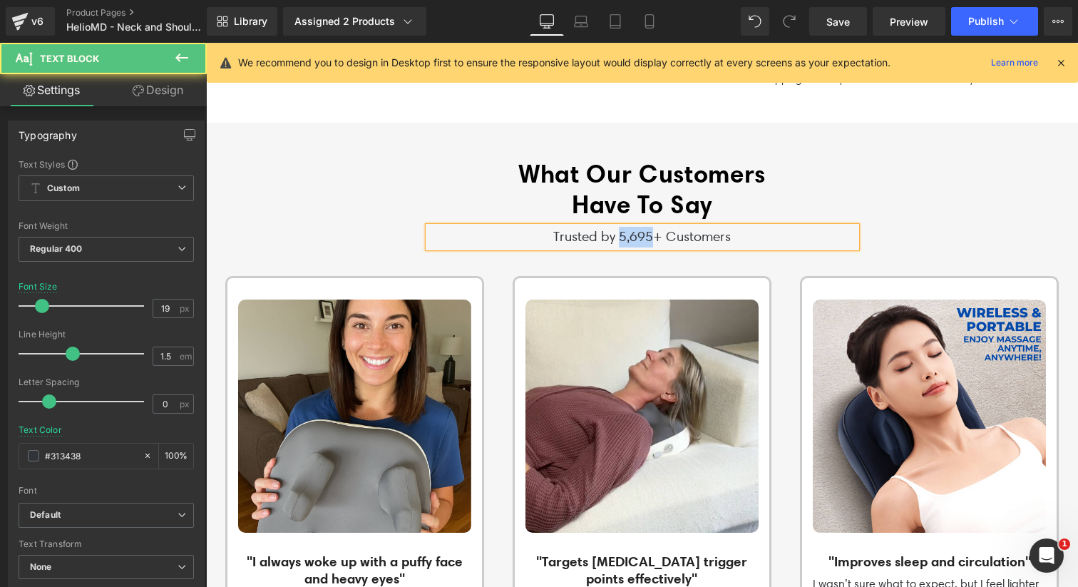
drag, startPoint x: 654, startPoint y: 229, endPoint x: 620, endPoint y: 229, distance: 33.5
click at [620, 229] on p "Trusted by 5,695+ Customers" at bounding box center [642, 237] width 428 height 21
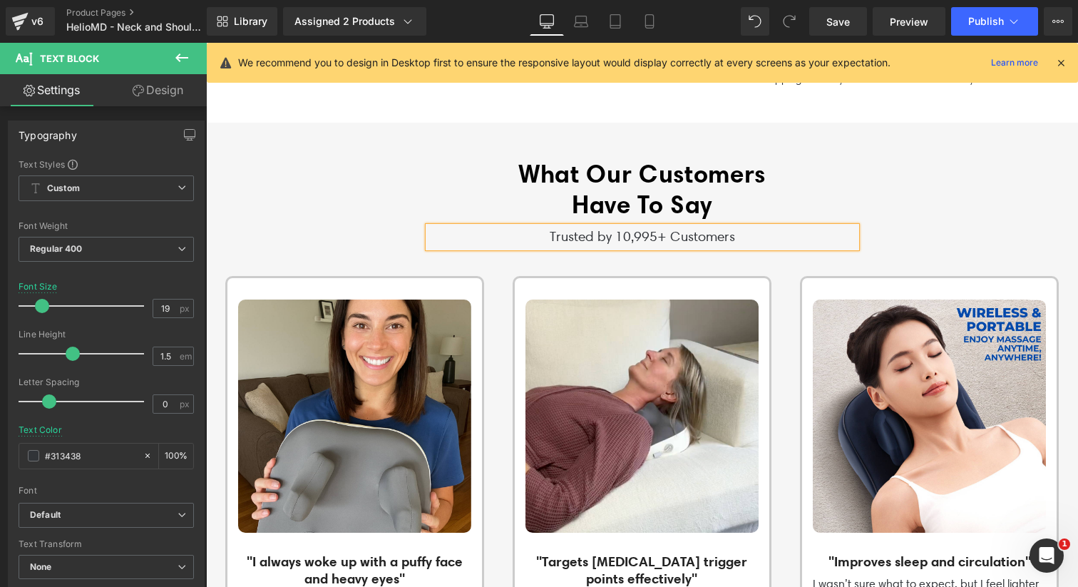
click at [369, 200] on div "What Our Customers Have To Say Heading Trusted by 10,995+ Customers Text Block …" at bounding box center [642, 202] width 855 height 89
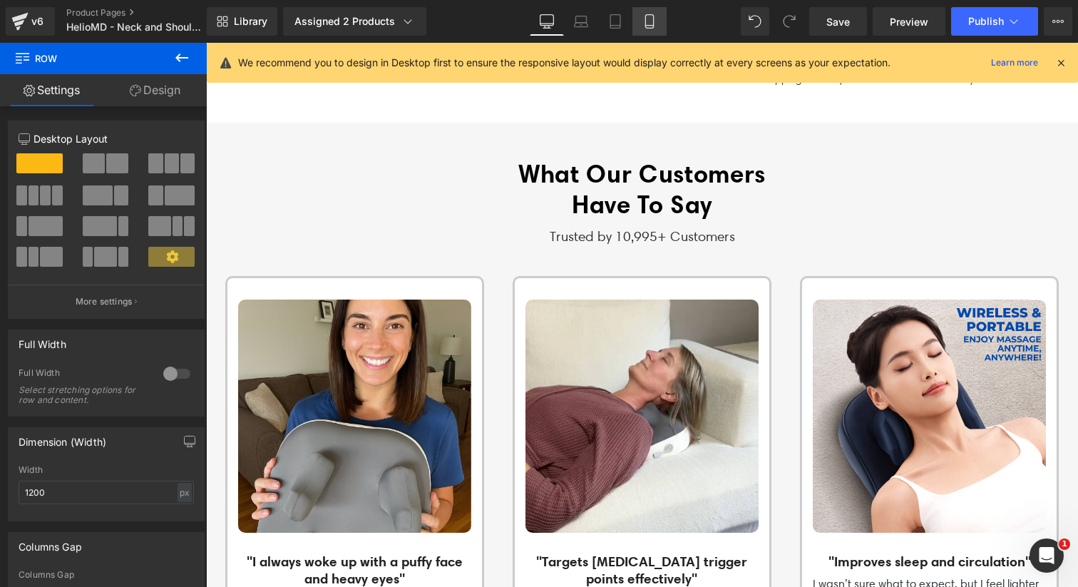
click at [651, 21] on icon at bounding box center [649, 21] width 14 height 14
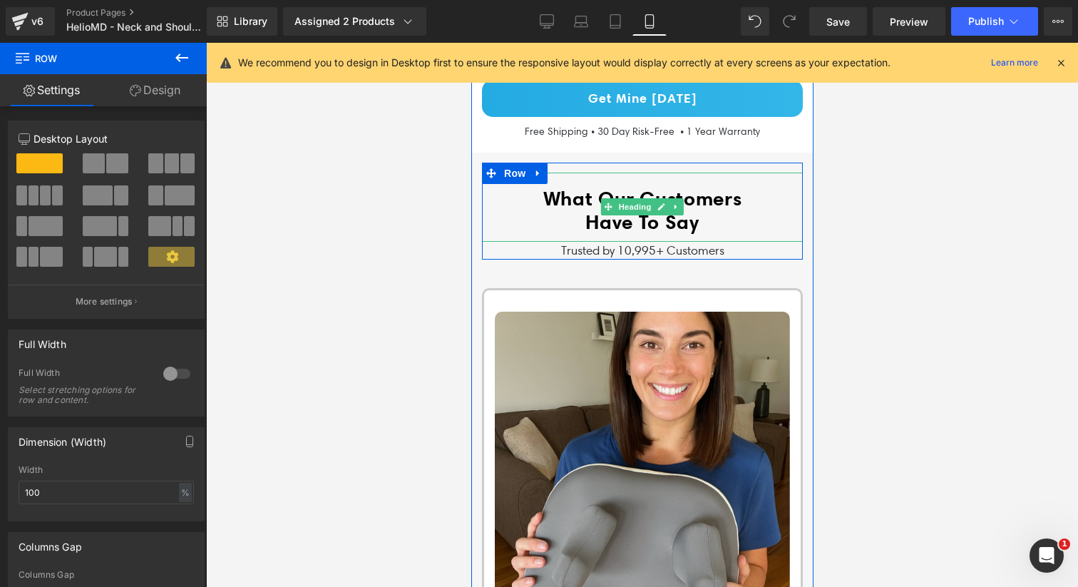
scroll to position [2644, 0]
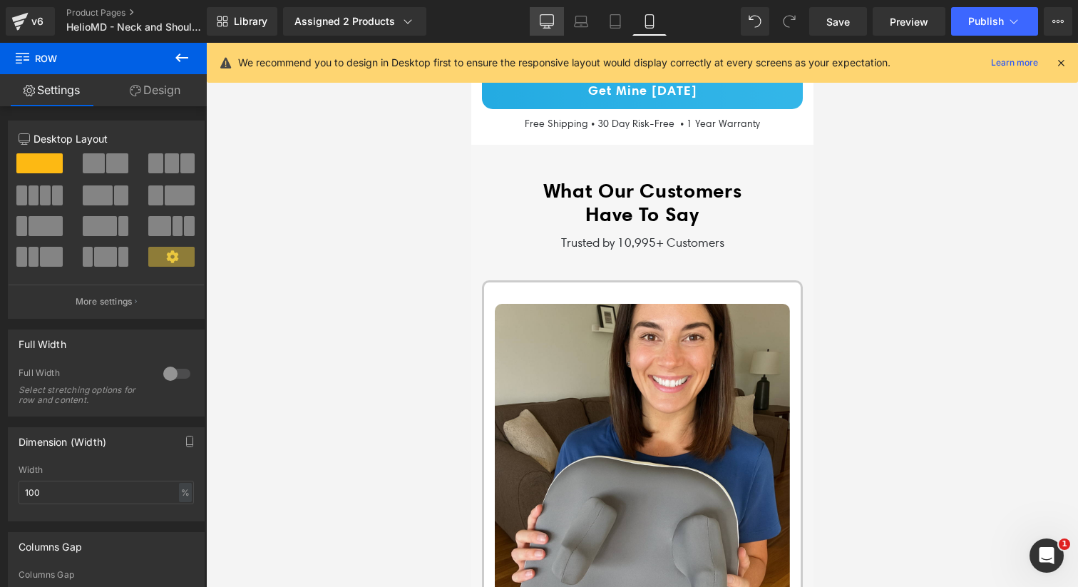
click at [540, 19] on icon at bounding box center [547, 21] width 14 height 14
type input "1200"
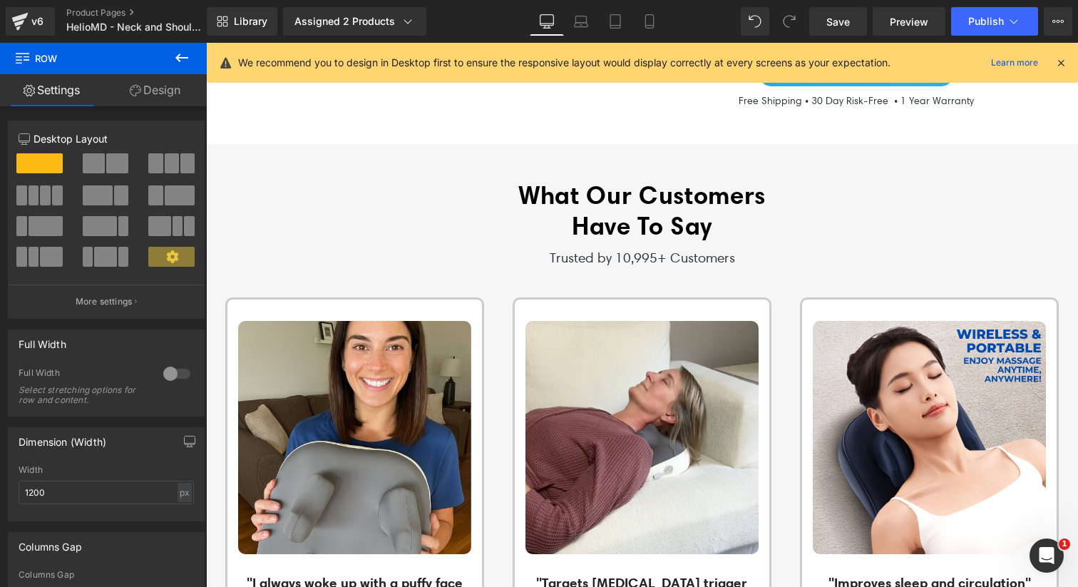
scroll to position [1852, 0]
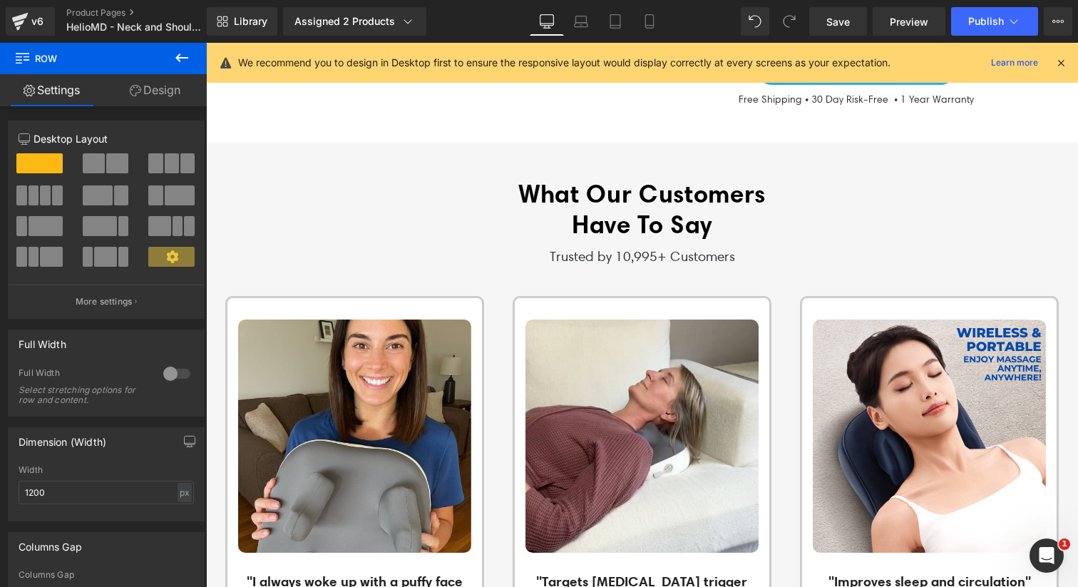
click at [584, 247] on p "Trusted by 10,995+ Customers" at bounding box center [642, 257] width 428 height 21
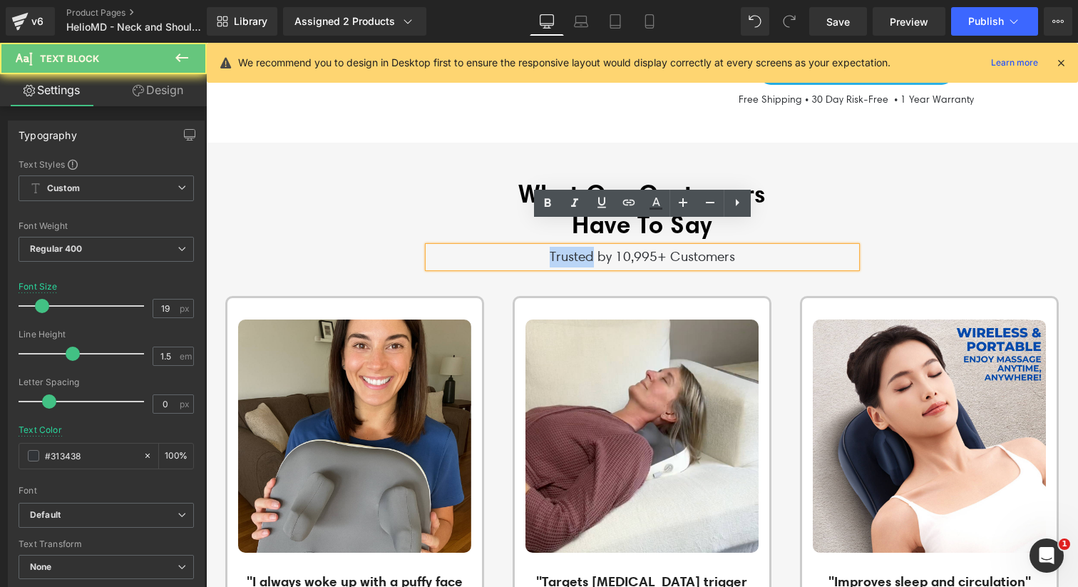
click at [584, 247] on p "Trusted by 10,995+ Customers" at bounding box center [642, 257] width 428 height 21
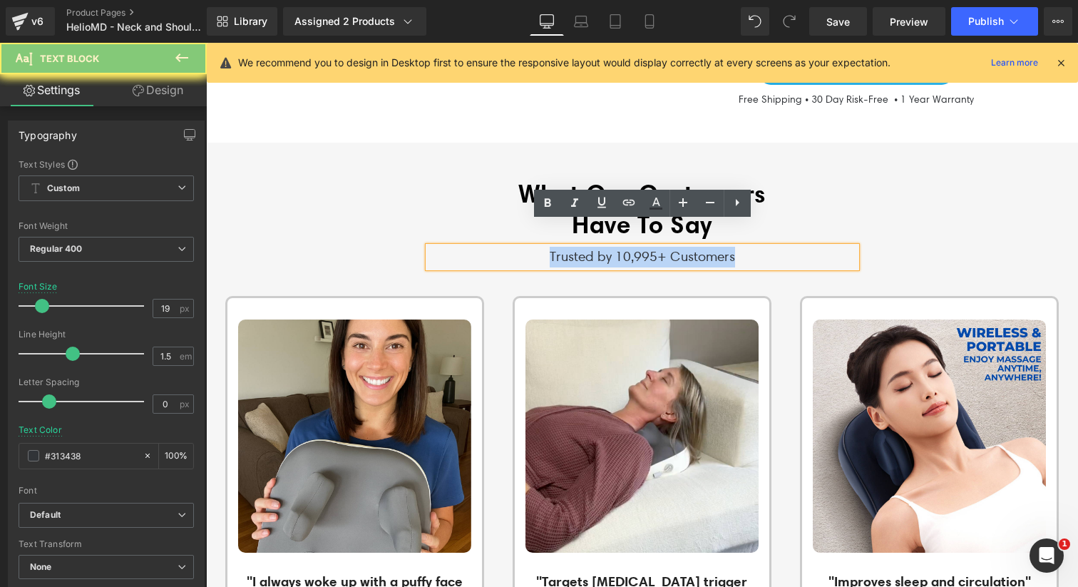
click at [584, 247] on p "Trusted by 10,995+ Customers" at bounding box center [642, 257] width 428 height 21
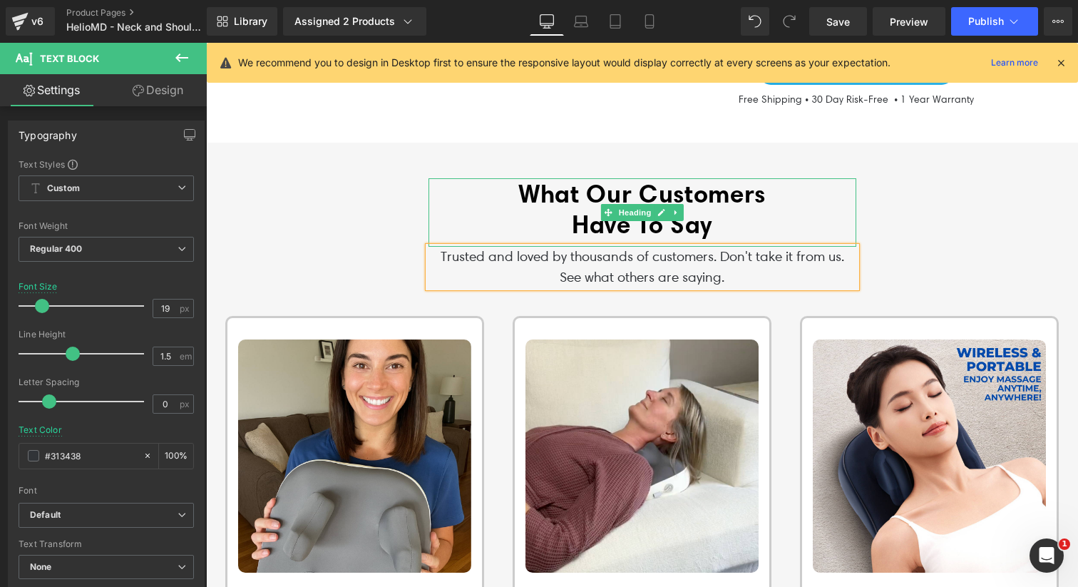
click at [910, 181] on div "What Our Customers Have To Say Heading Trusted and loved by thousands of custom…" at bounding box center [642, 232] width 855 height 109
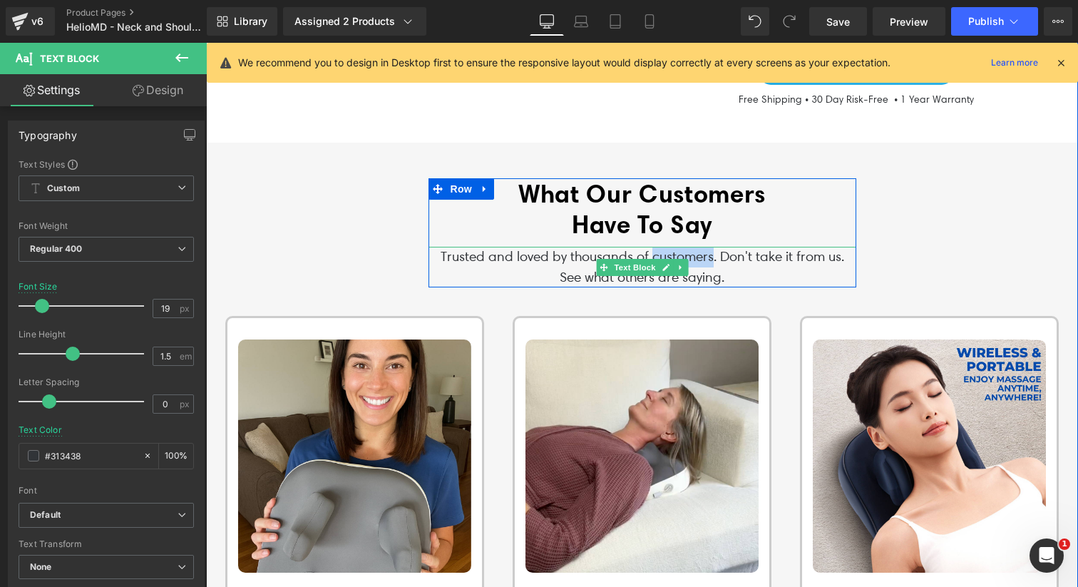
drag, startPoint x: 713, startPoint y: 236, endPoint x: 652, endPoint y: 229, distance: 60.9
click at [652, 247] on p "Trusted and loved by thousands of customers. Don't take it from us. See what ot…" at bounding box center [642, 267] width 428 height 41
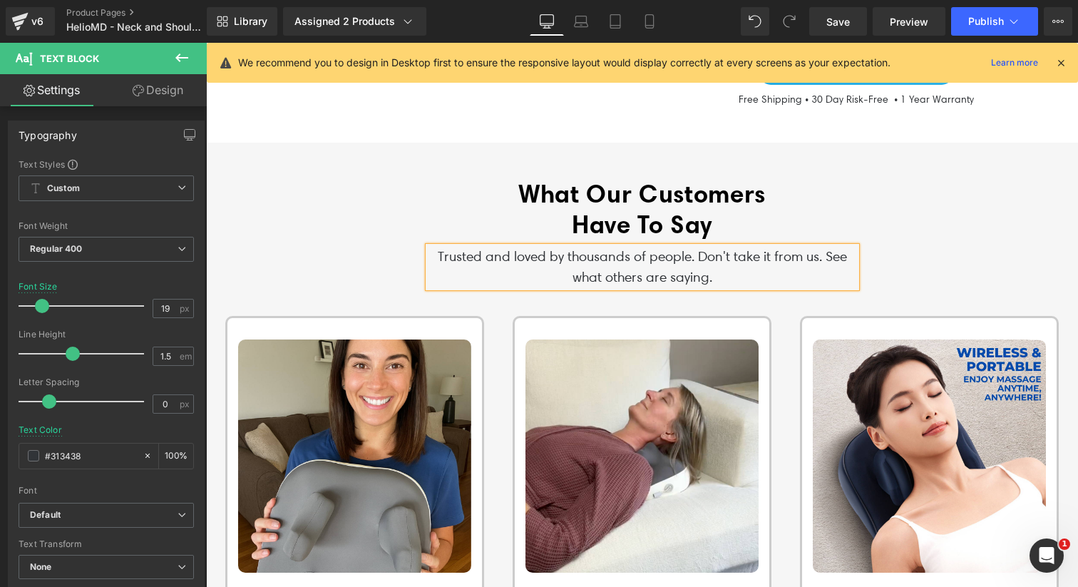
click at [879, 178] on div "What Our Customers Have To Say Heading Trusted and loved by thousands of people…" at bounding box center [642, 232] width 855 height 109
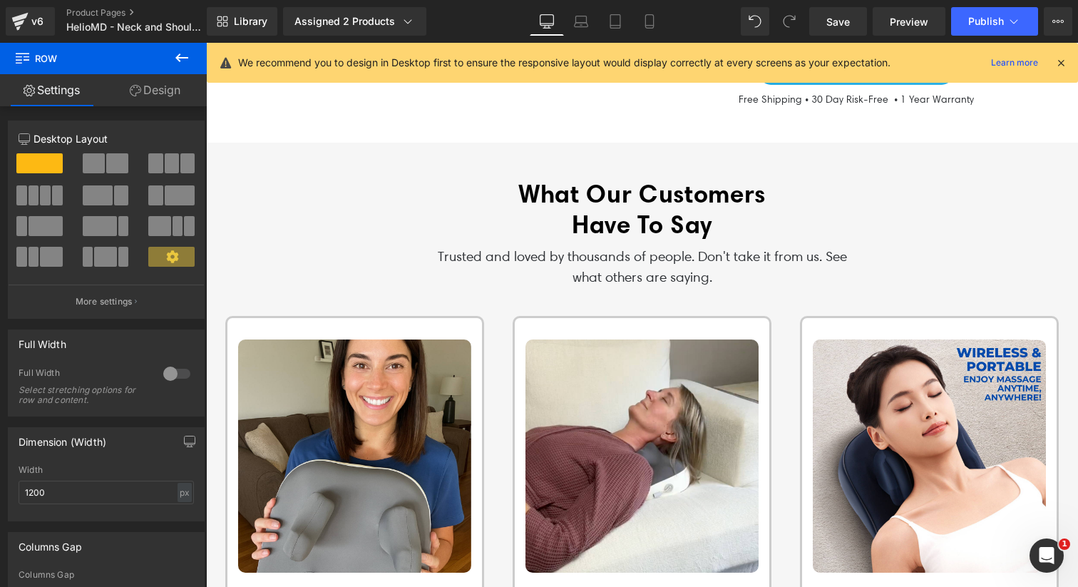
click at [206, 43] on div at bounding box center [206, 43] width 0 height 0
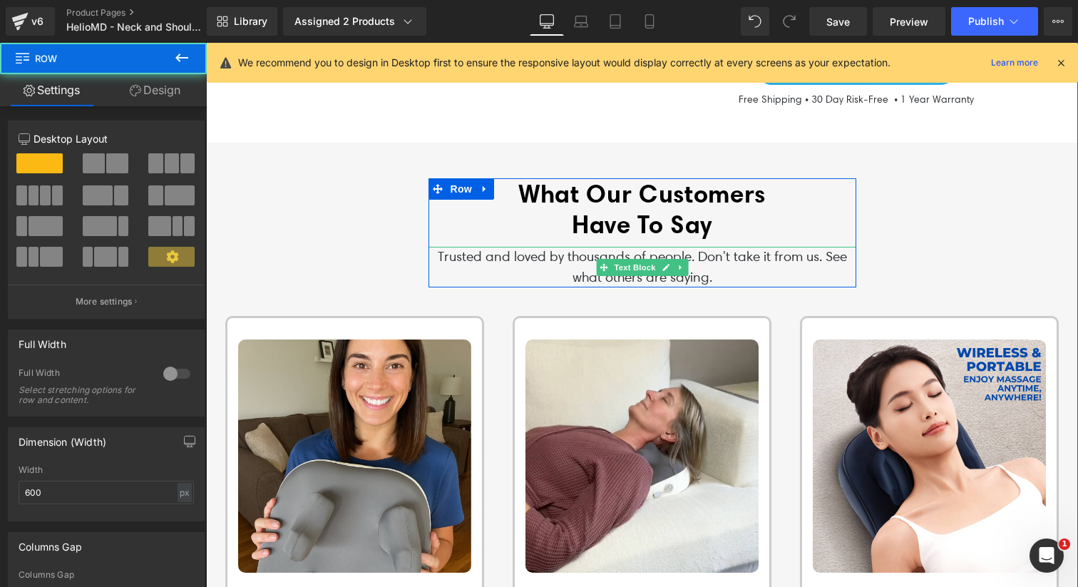
click at [845, 247] on p "Trusted and loved by thousands of people. Don't take it from us. See what other…" at bounding box center [642, 267] width 428 height 41
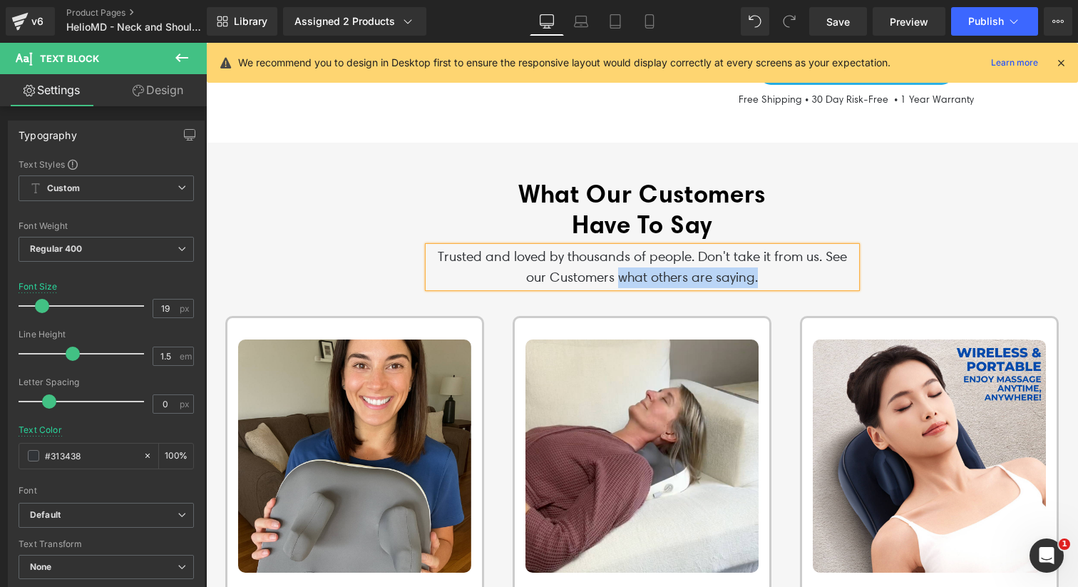
drag, startPoint x: 763, startPoint y: 252, endPoint x: 616, endPoint y: 254, distance: 146.8
click at [616, 254] on p "Trusted and loved by thousands of people. Don't take it from us. See our Custom…" at bounding box center [642, 267] width 428 height 41
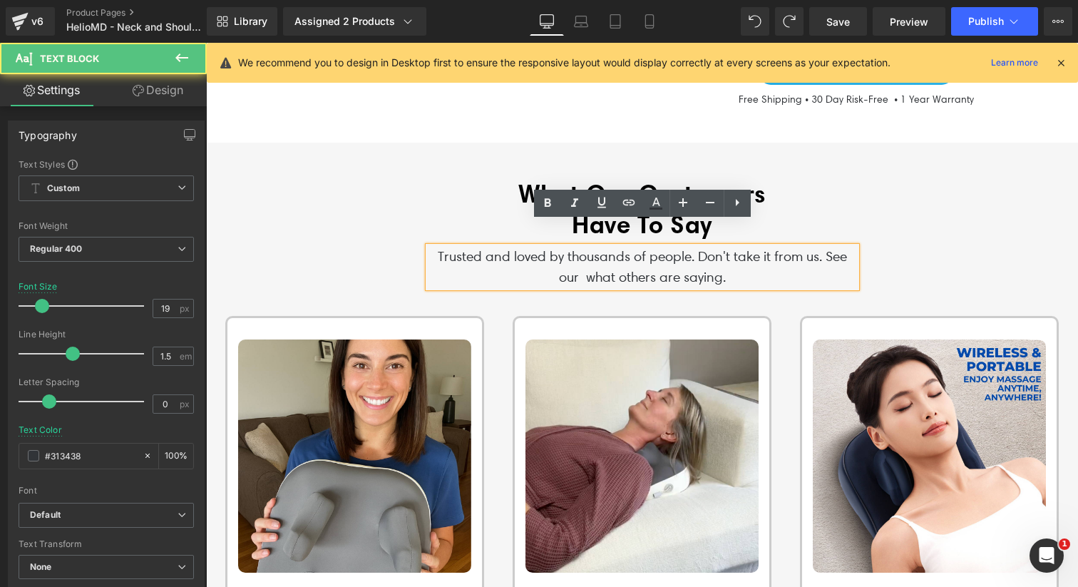
click at [586, 256] on p "Trusted and loved by thousands of people. Don't take it from us. See our what o…" at bounding box center [642, 267] width 428 height 41
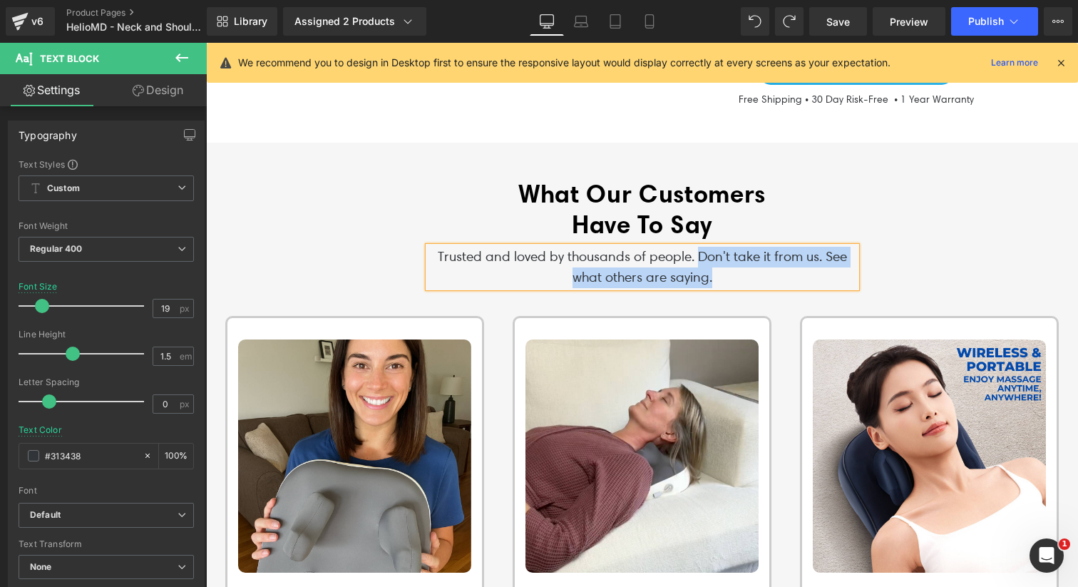
drag, startPoint x: 729, startPoint y: 255, endPoint x: 697, endPoint y: 233, distance: 38.9
click at [697, 247] on p "Trusted and loved by thousands of people. Don't take it from us. See what other…" at bounding box center [642, 267] width 428 height 41
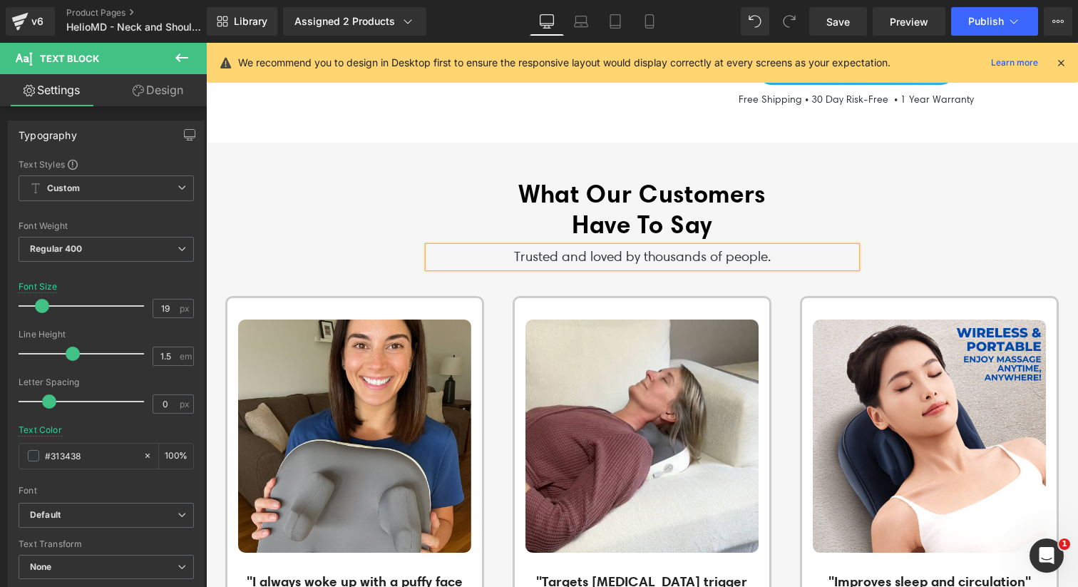
click at [893, 182] on div "What Our Customers Have To Say Heading Trusted and loved by thousands of people…" at bounding box center [642, 222] width 855 height 89
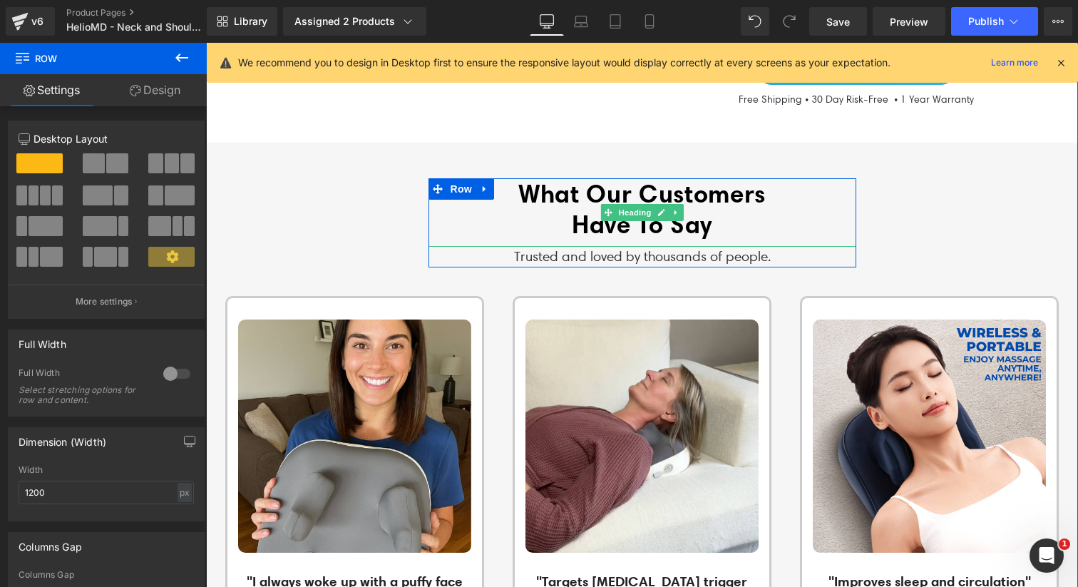
click at [572, 209] on b "Have To Say" at bounding box center [642, 224] width 140 height 31
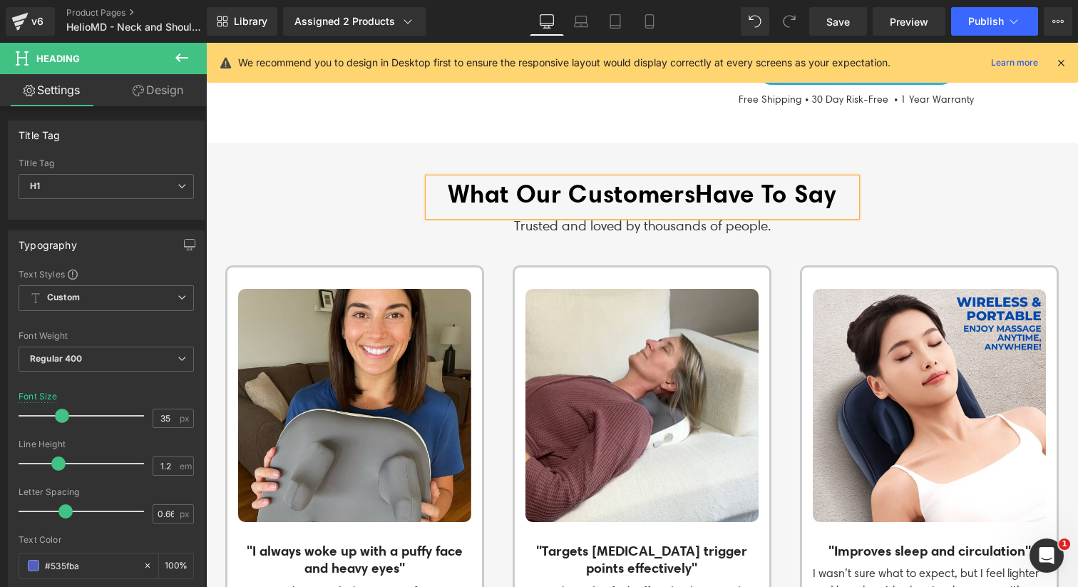
click at [931, 178] on div "What Our Customers Have To Say Heading Trusted and loved by thousands of people…" at bounding box center [642, 207] width 855 height 58
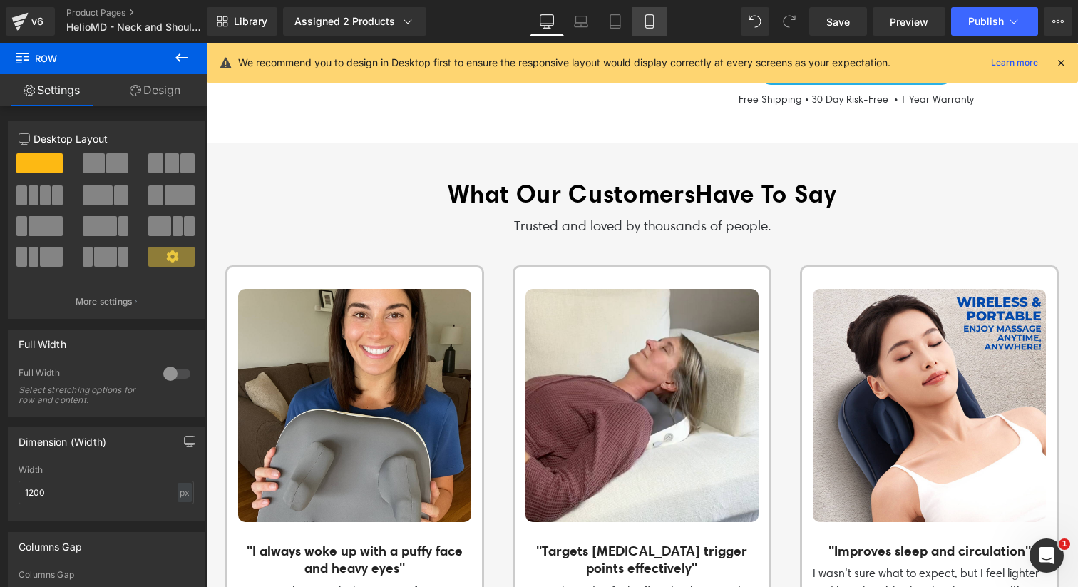
click at [646, 33] on link "Mobile" at bounding box center [649, 21] width 34 height 29
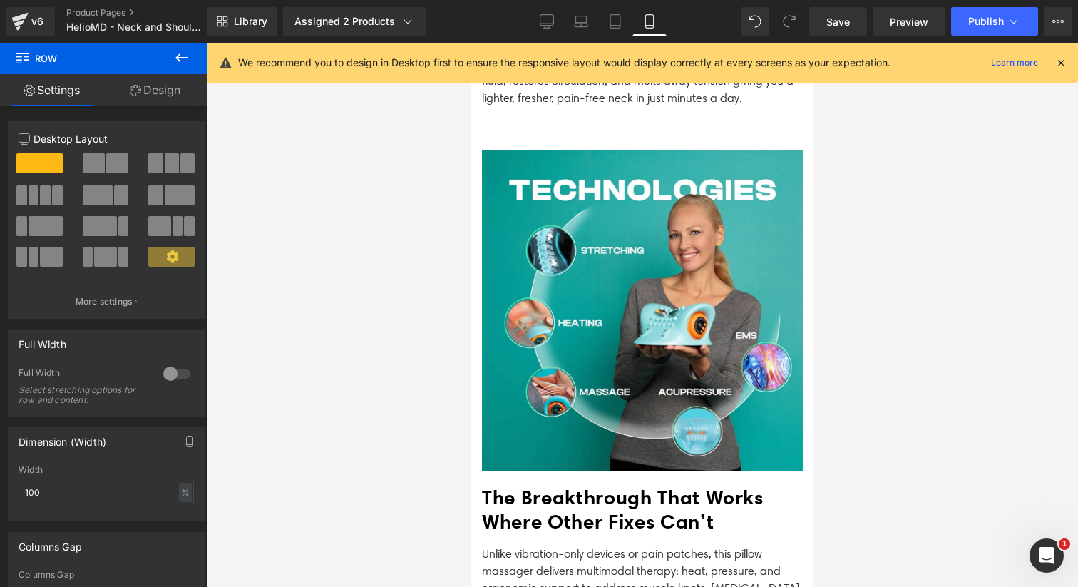
scroll to position [3241, 0]
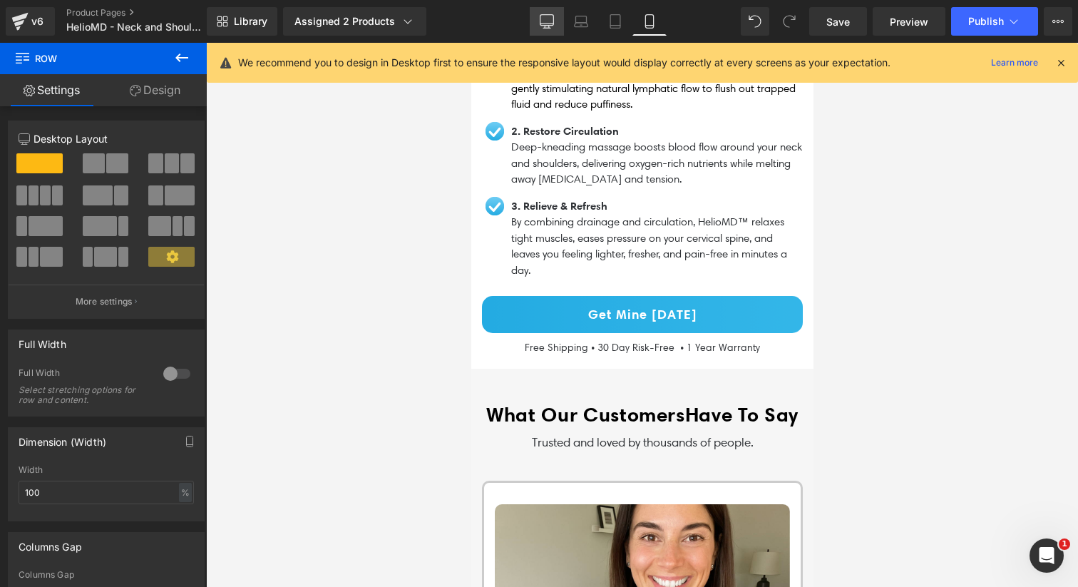
click at [550, 20] on icon at bounding box center [547, 21] width 14 height 14
type input "1200"
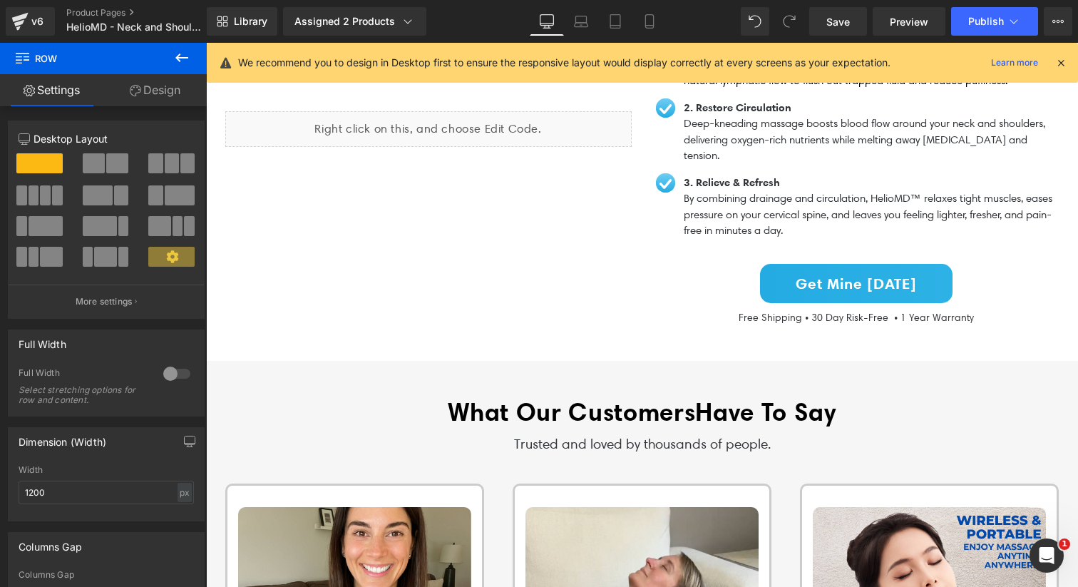
scroll to position [1634, 0]
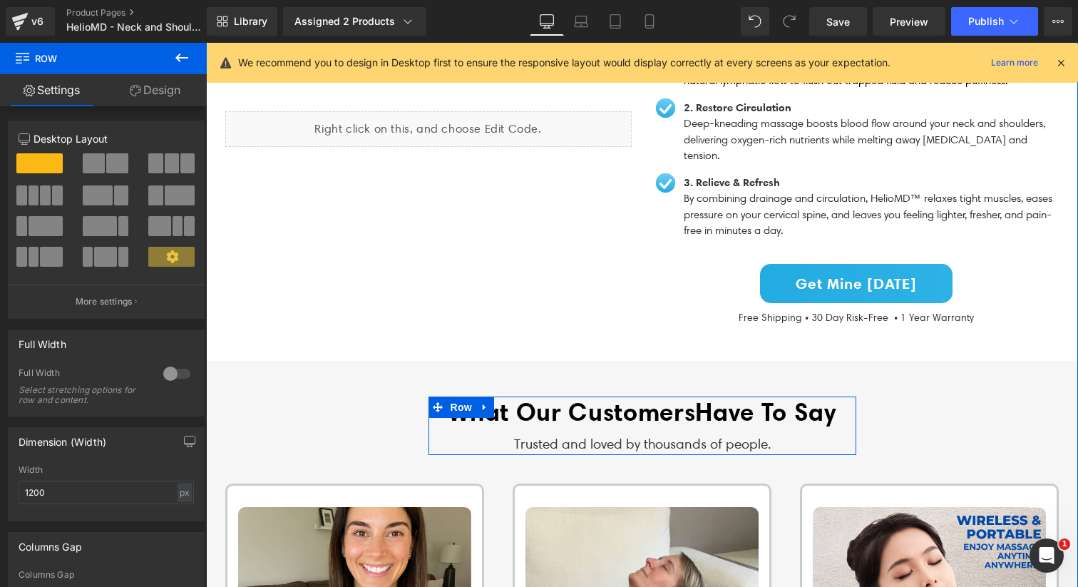
click at [701, 396] on b "Have To Say" at bounding box center [765, 411] width 140 height 31
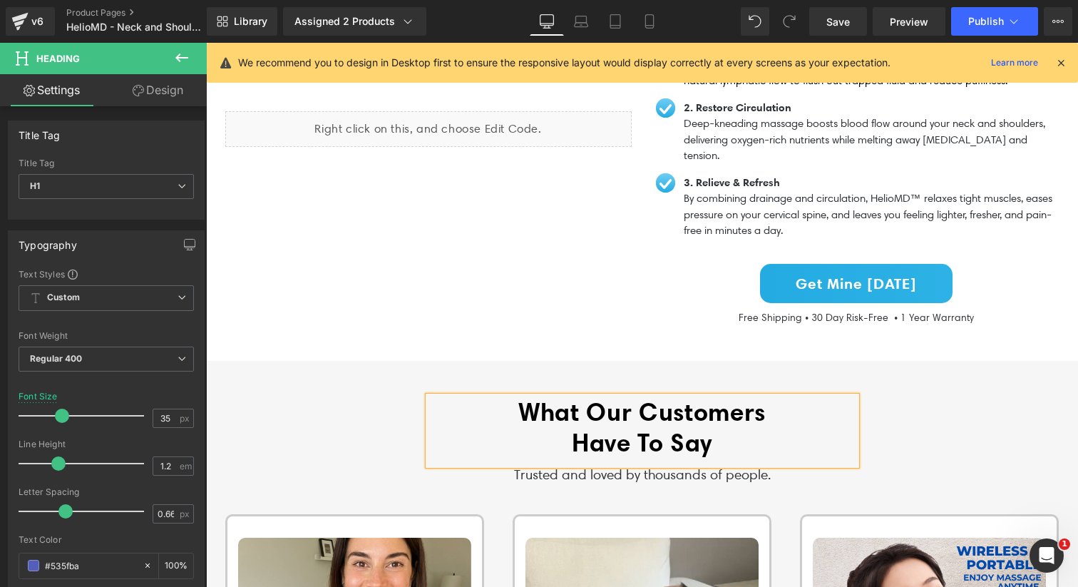
scroll to position [1747, 0]
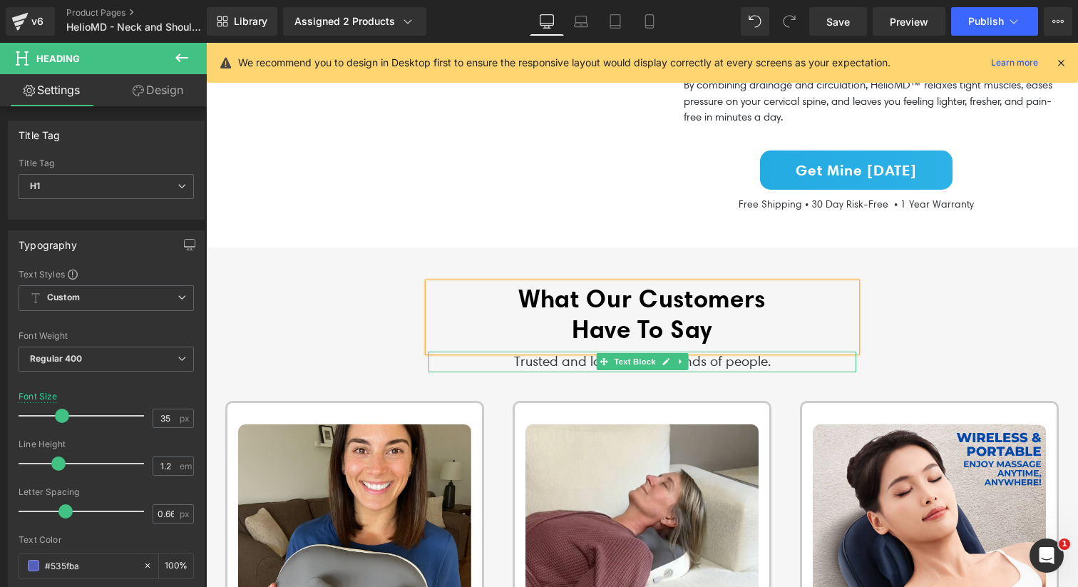
click at [549, 351] on p "Trusted and loved by thousands of people." at bounding box center [642, 361] width 428 height 21
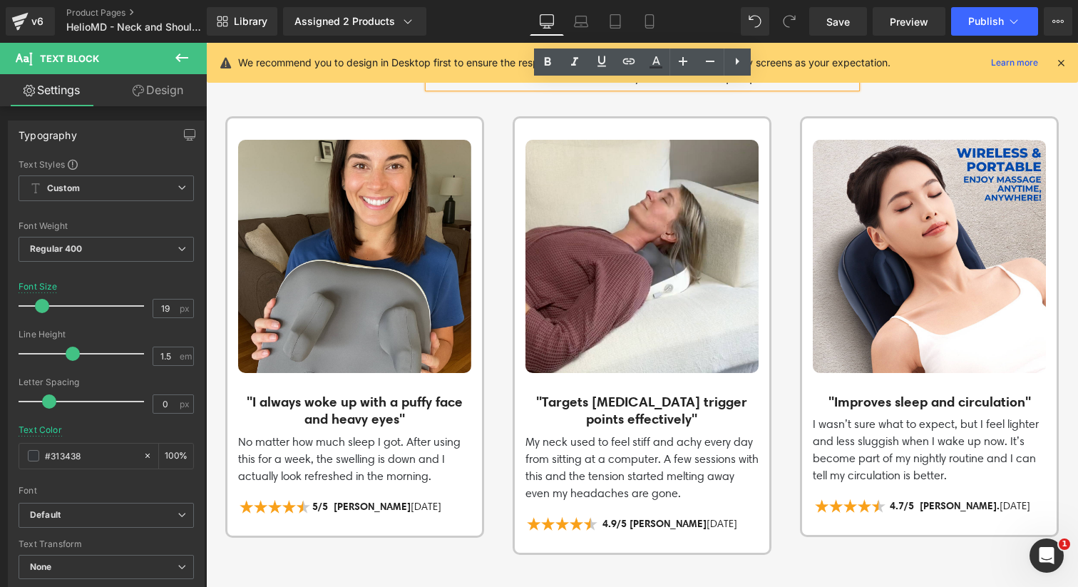
scroll to position [1883, 0]
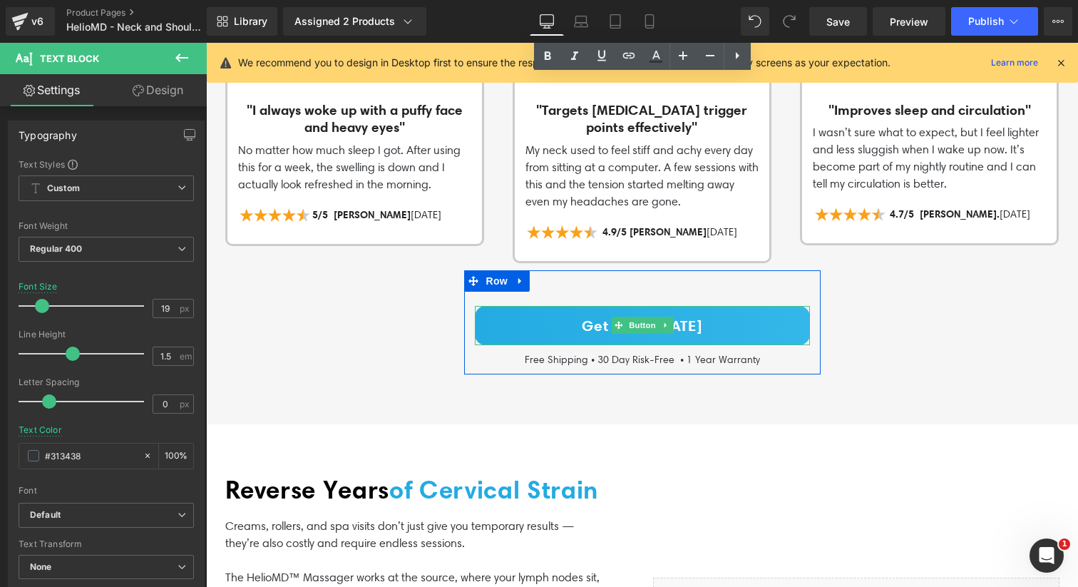
click at [580, 306] on link "Get Mine [DATE]" at bounding box center [642, 325] width 335 height 39
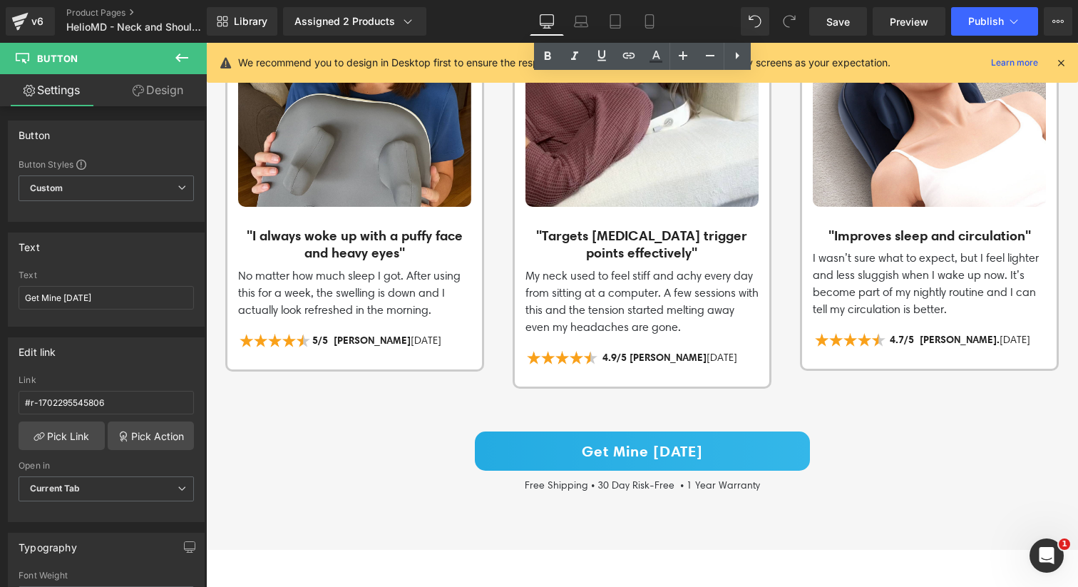
scroll to position [2234, 0]
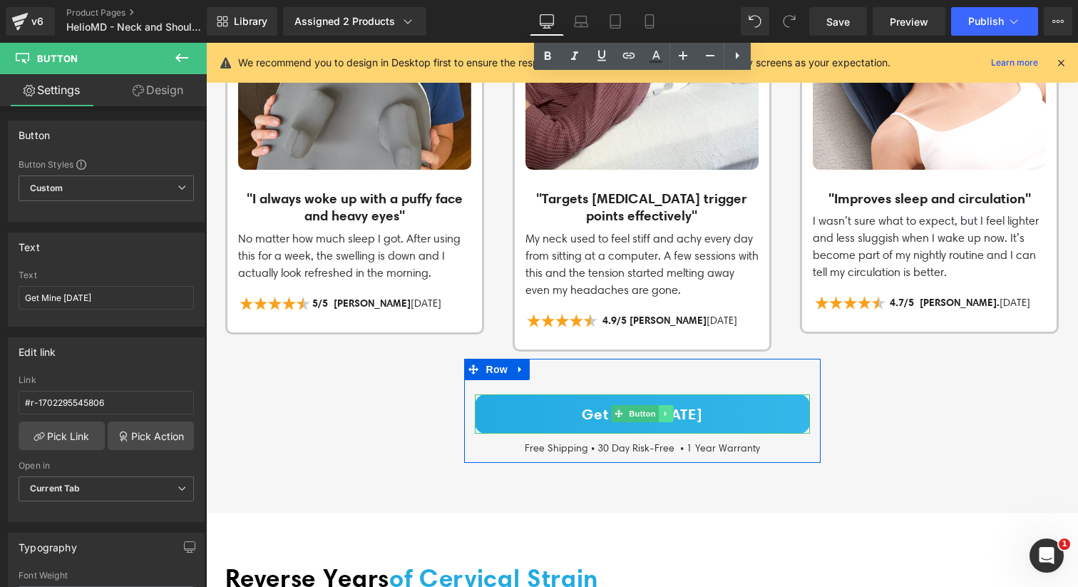
click at [666, 411] on icon at bounding box center [665, 413] width 2 height 5
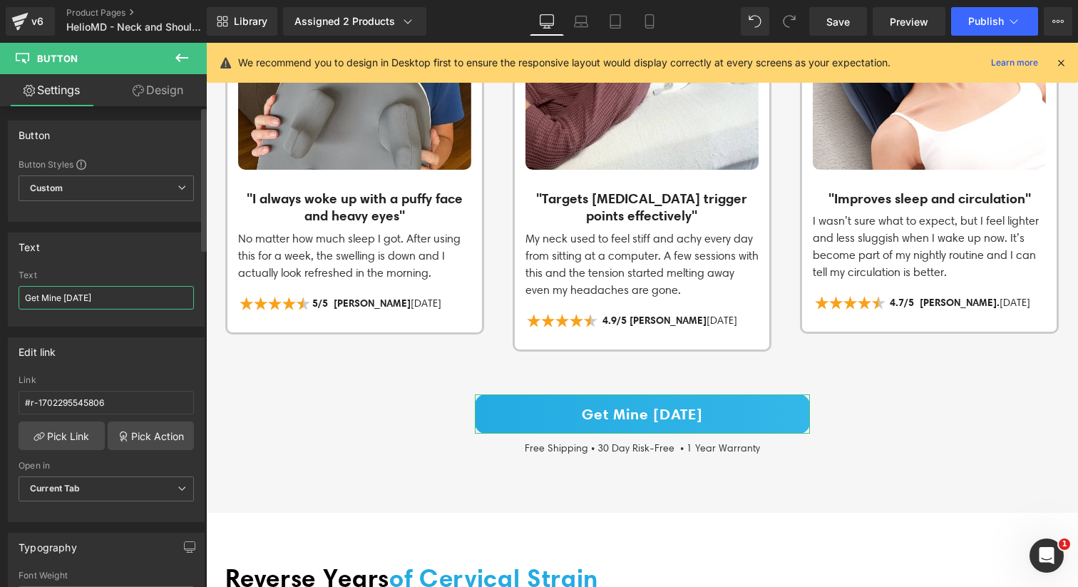
click at [138, 296] on input "Get Mine [DATE]" at bounding box center [106, 298] width 175 height 24
type input "Try Mine Now"
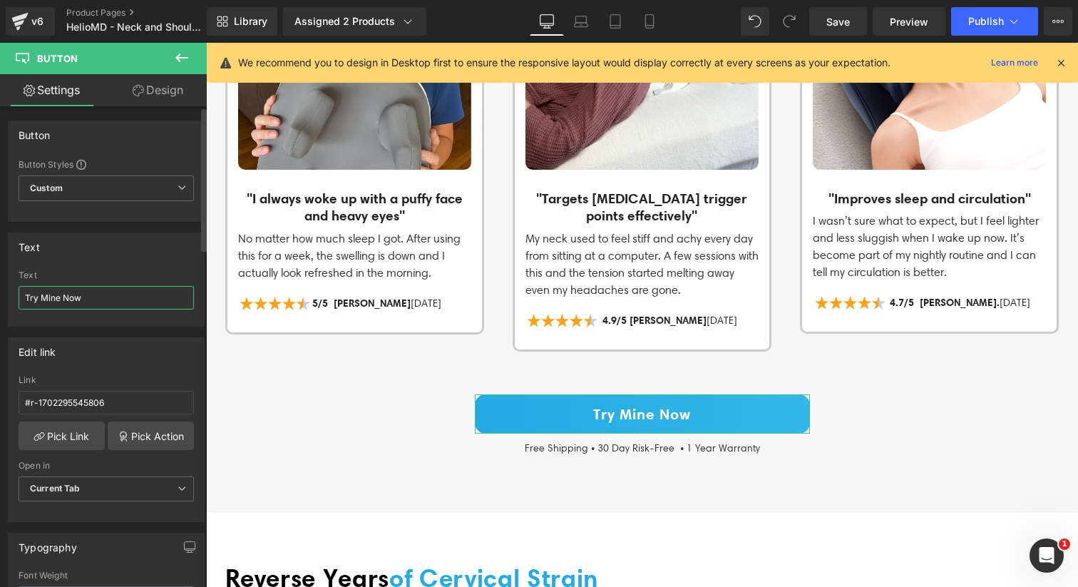
drag, startPoint x: 143, startPoint y: 297, endPoint x: 1, endPoint y: 297, distance: 141.8
click at [1, 297] on div "Text Try Mine Now Text Try Mine Now" at bounding box center [106, 274] width 213 height 105
type input "Try"
click at [237, 347] on div "What Our Customers Have To Say Heading Trusted and loved by thousands of people…" at bounding box center [642, 128] width 872 height 667
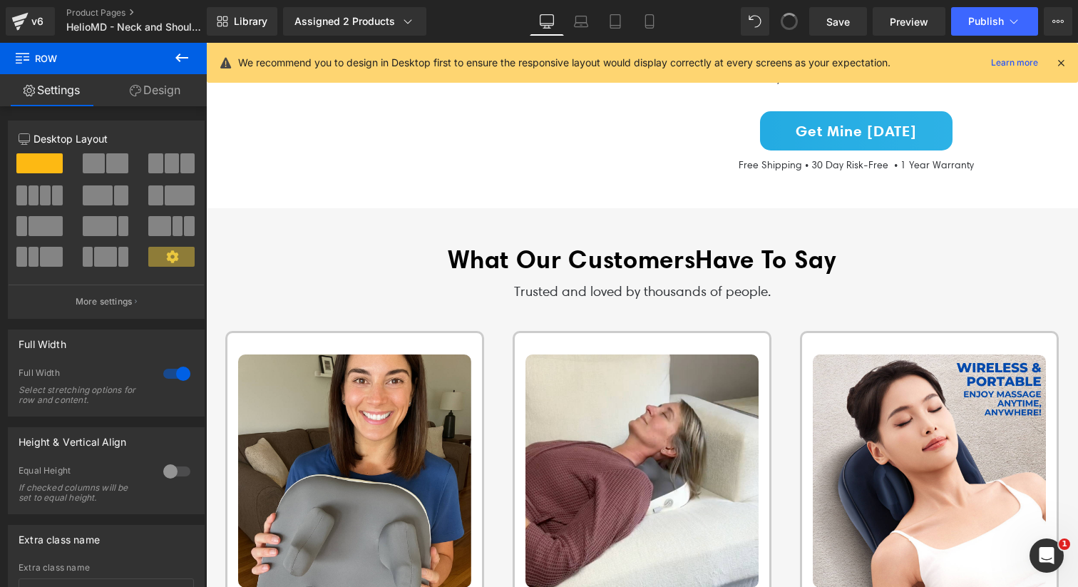
scroll to position [1780, 0]
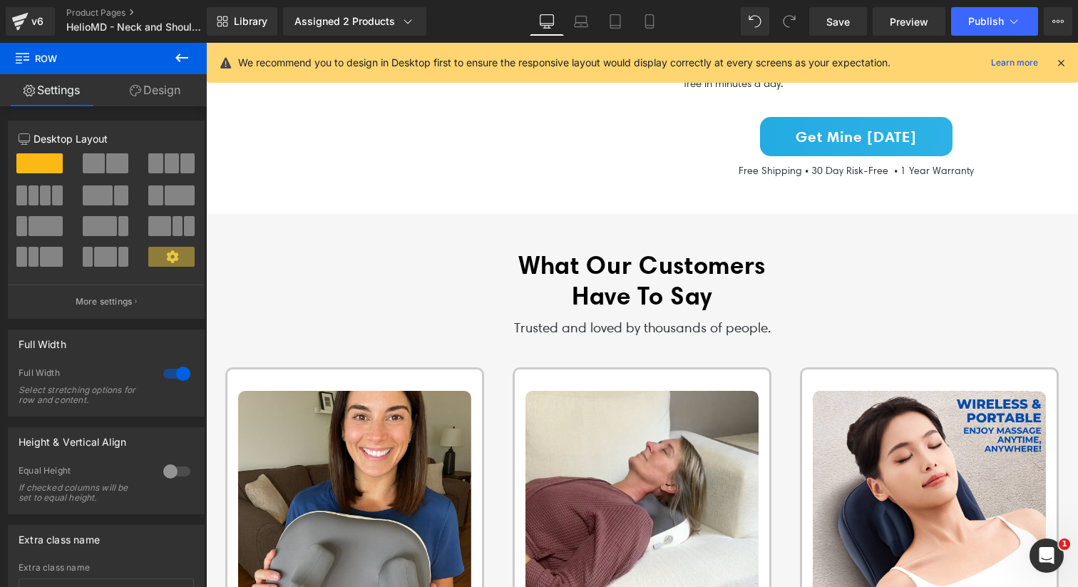
click at [790, 25] on icon at bounding box center [789, 21] width 13 height 13
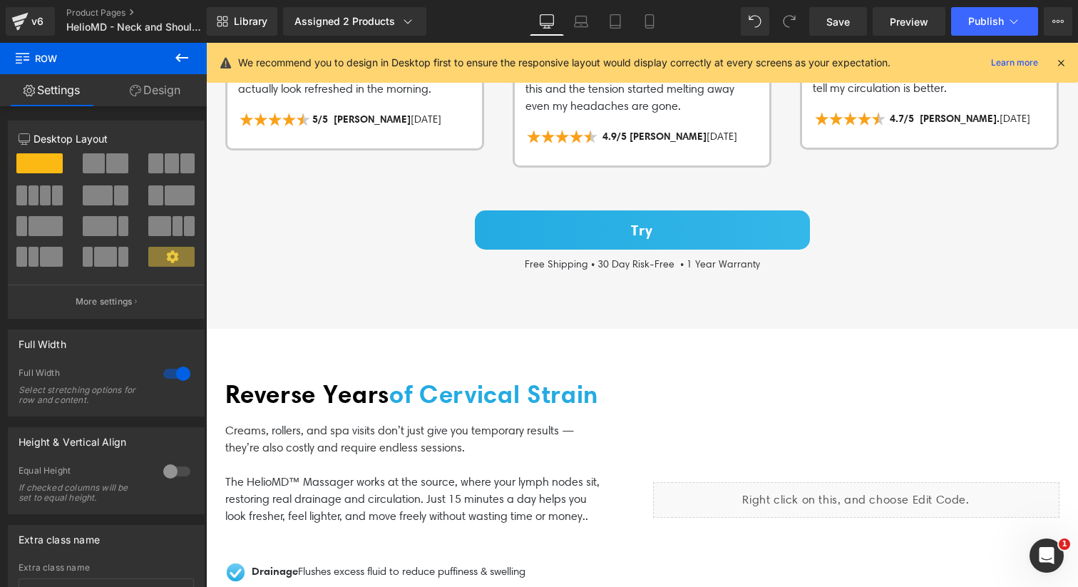
scroll to position [2255, 0]
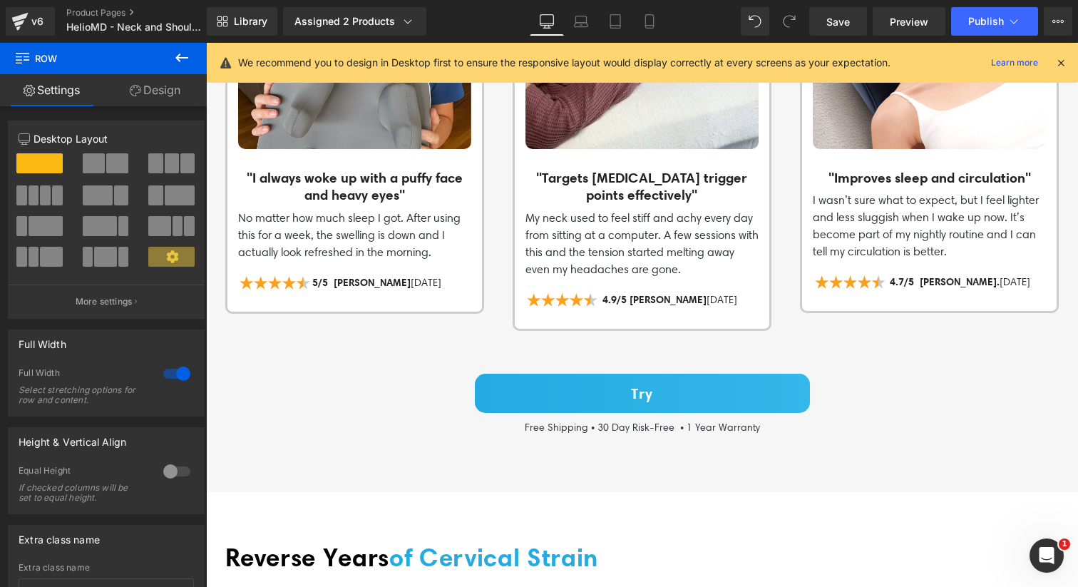
click at [640, 375] on div "Try Button" at bounding box center [642, 392] width 335 height 39
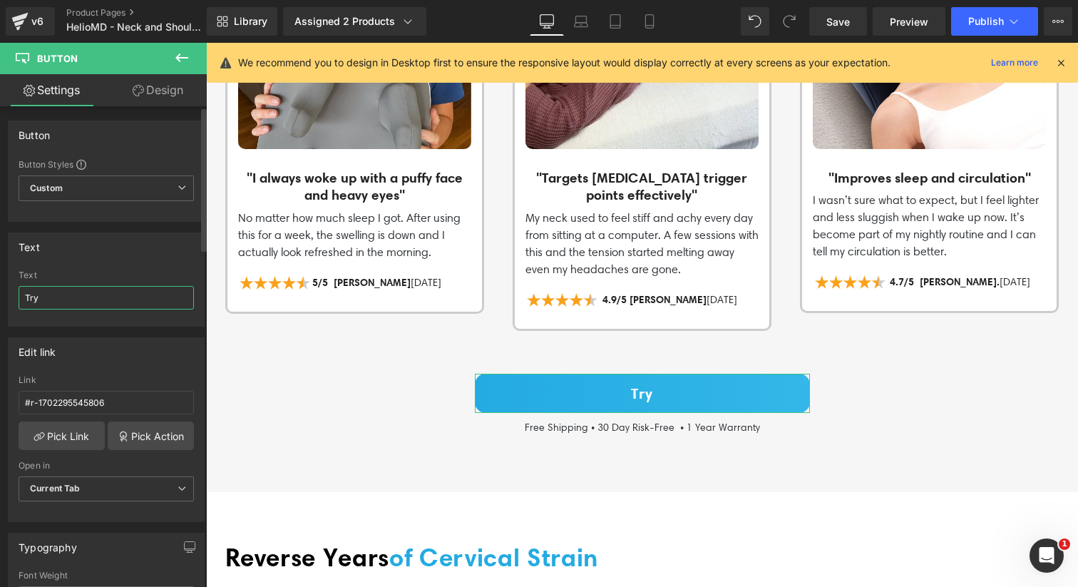
click at [85, 304] on input "Try" at bounding box center [106, 298] width 175 height 24
type input "Get Mine [DATE]"
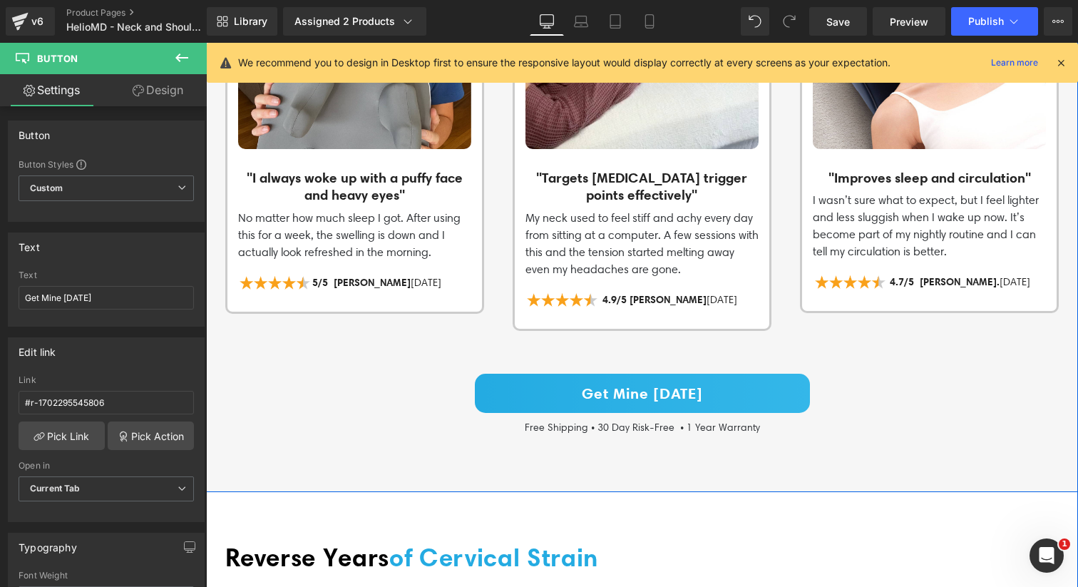
click at [297, 374] on div "What Our Customers Have To Say Heading Trusted and loved by thousands of people…" at bounding box center [642, 108] width 872 height 667
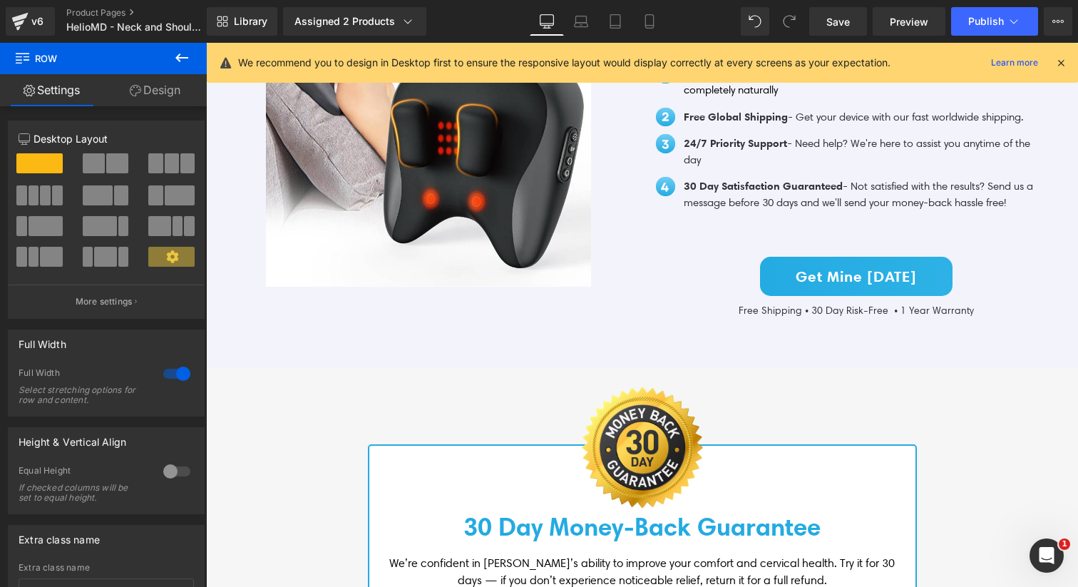
scroll to position [3702, 0]
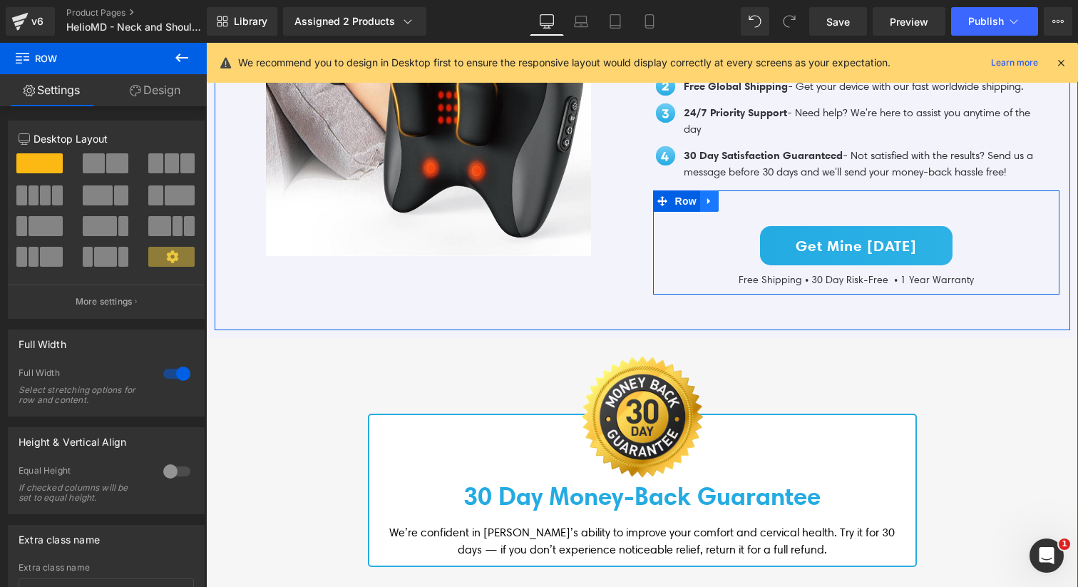
click at [709, 206] on icon at bounding box center [709, 201] width 10 height 11
click at [750, 206] on icon at bounding box center [746, 201] width 10 height 10
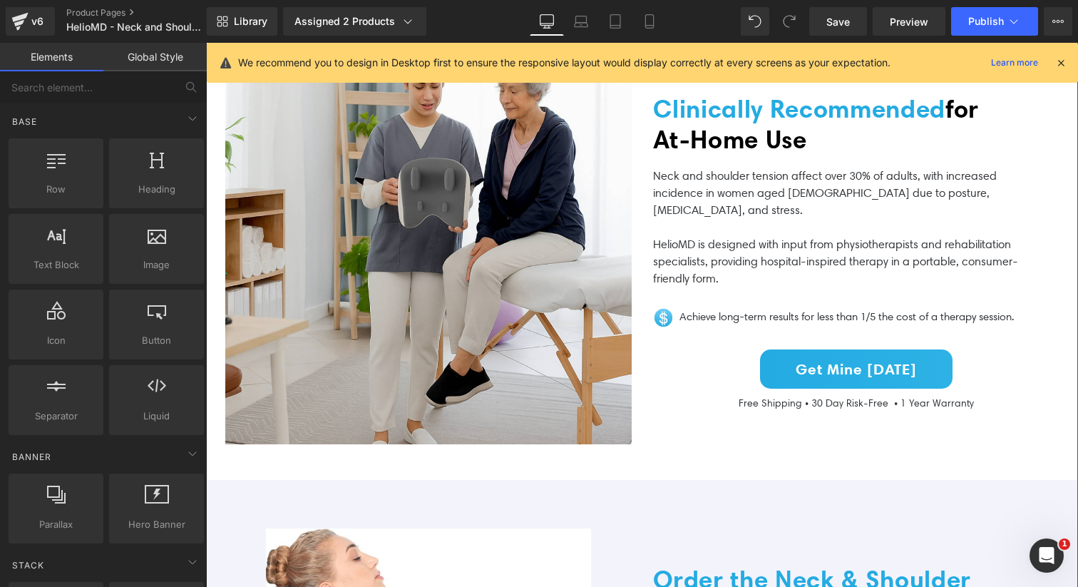
scroll to position [3064, 0]
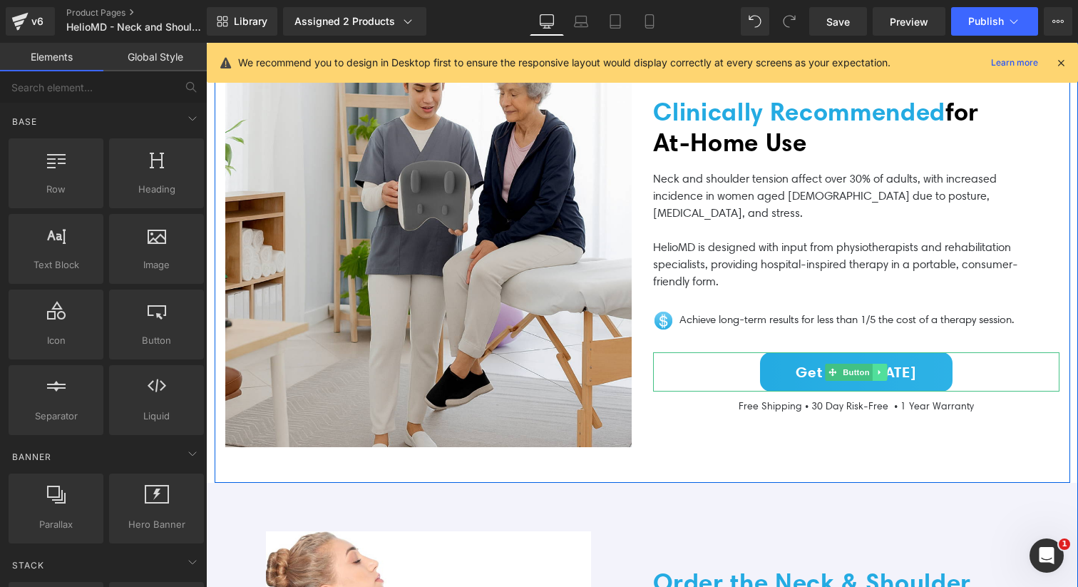
click at [881, 375] on icon at bounding box center [879, 372] width 8 height 9
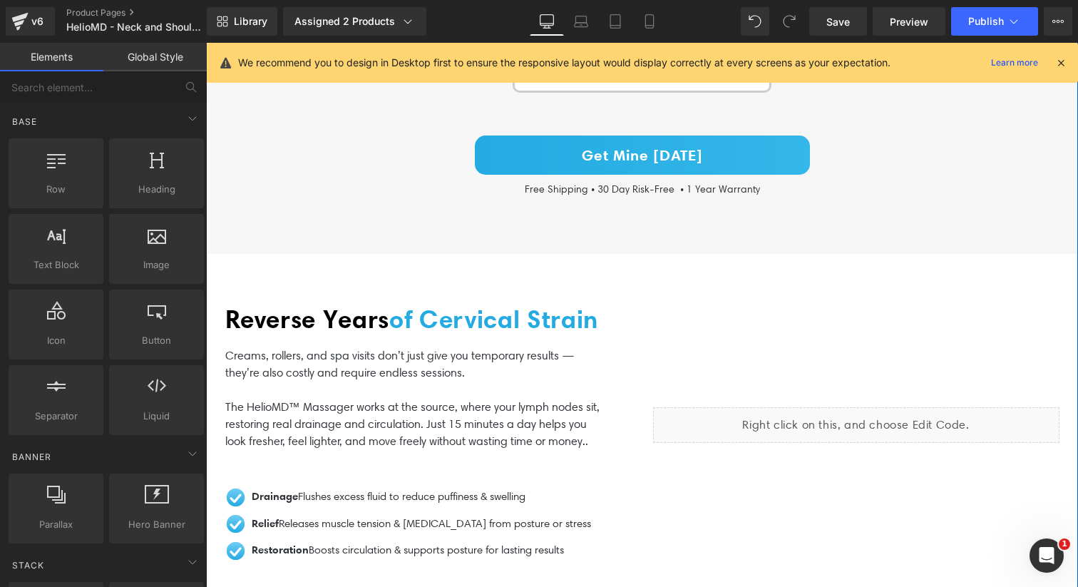
scroll to position [2246, 0]
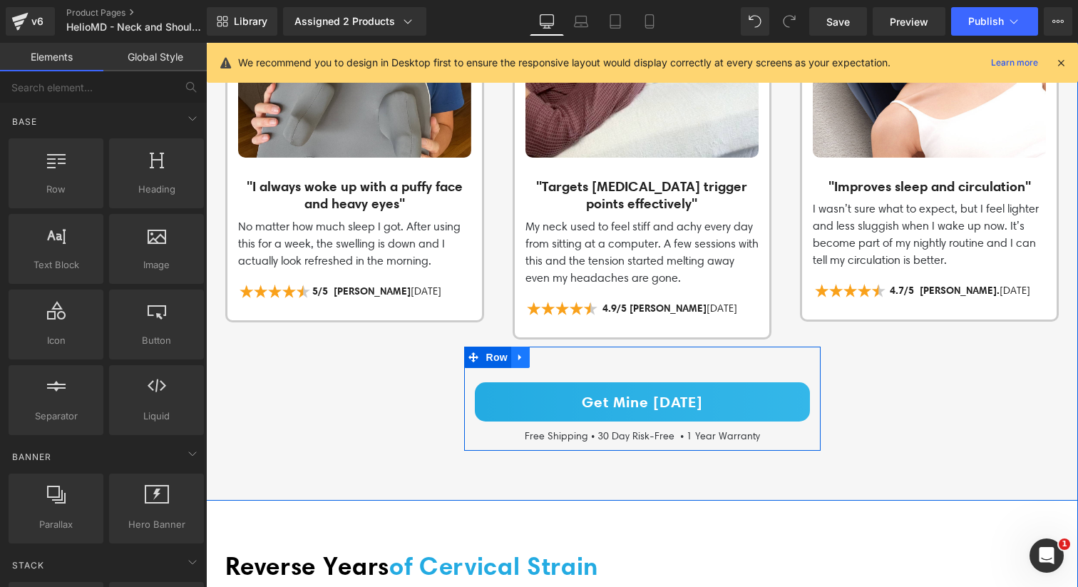
click at [523, 351] on icon at bounding box center [520, 356] width 10 height 11
click at [555, 352] on icon at bounding box center [557, 357] width 10 height 10
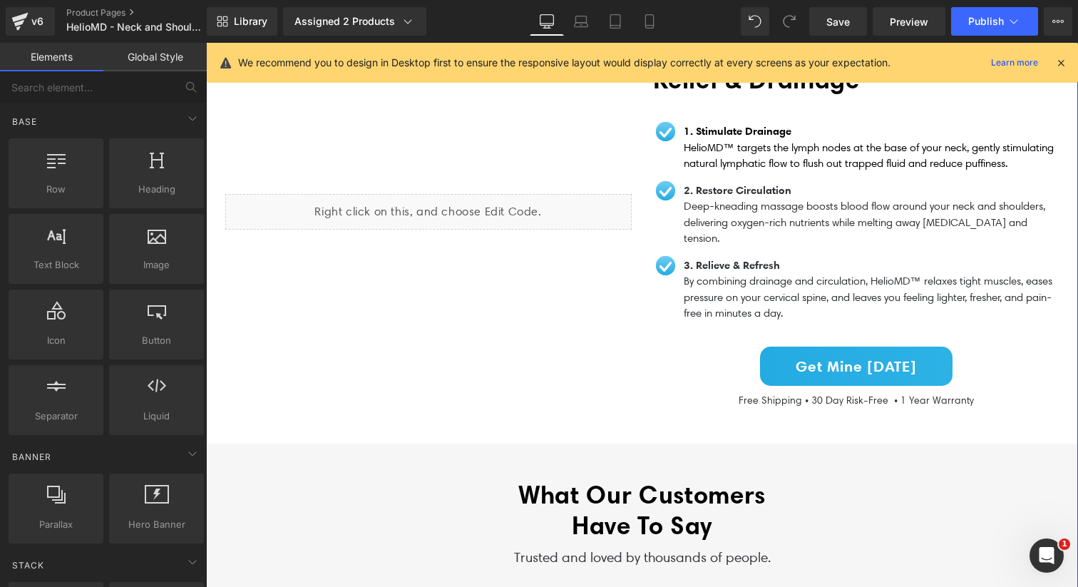
scroll to position [1527, 0]
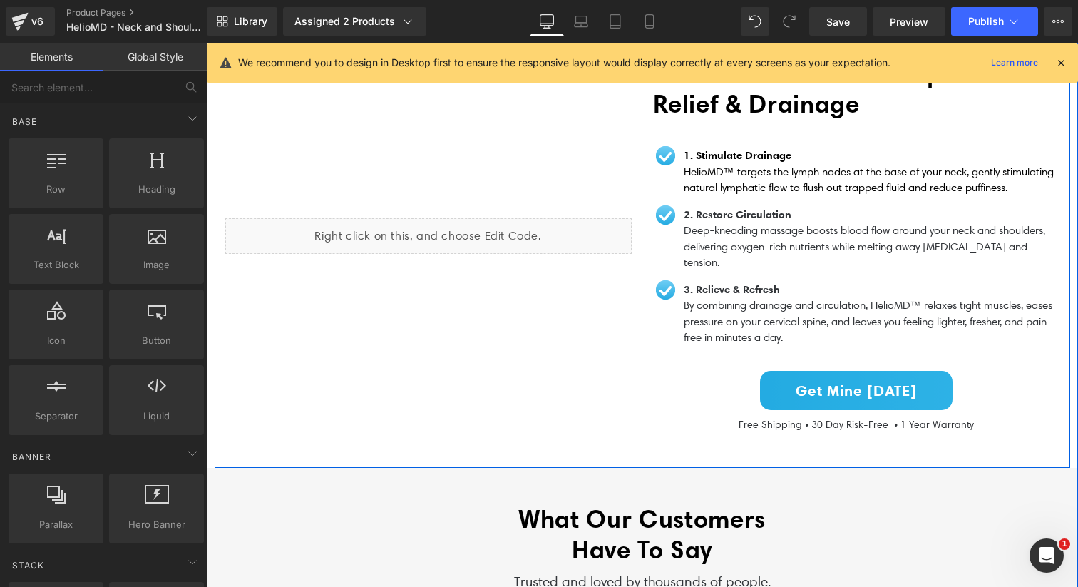
click at [1006, 371] on div "Get Mine [DATE]" at bounding box center [856, 390] width 406 height 39
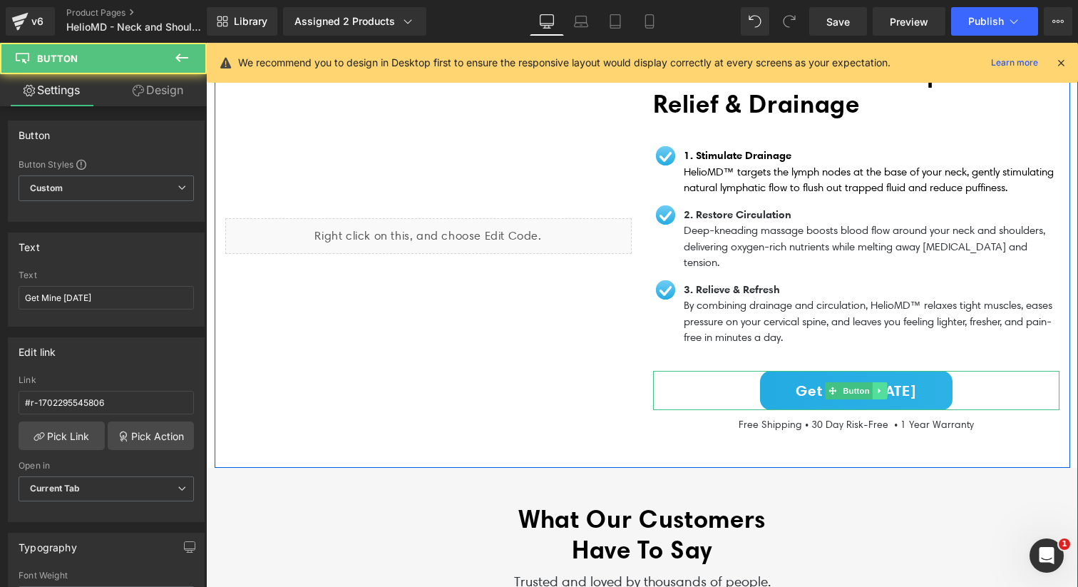
click at [874, 382] on link at bounding box center [879, 390] width 15 height 17
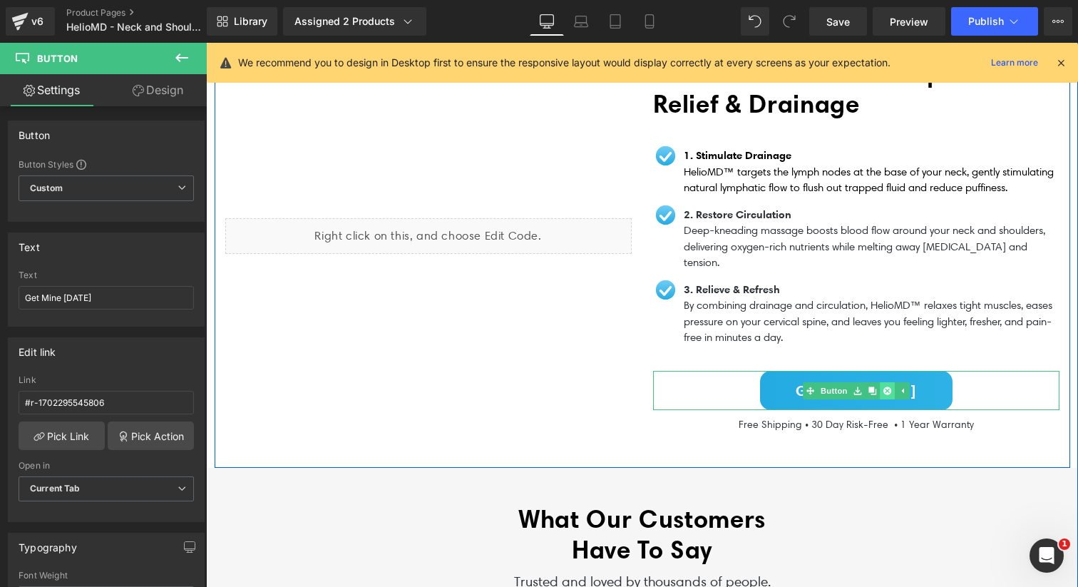
click at [884, 386] on icon at bounding box center [886, 390] width 8 height 8
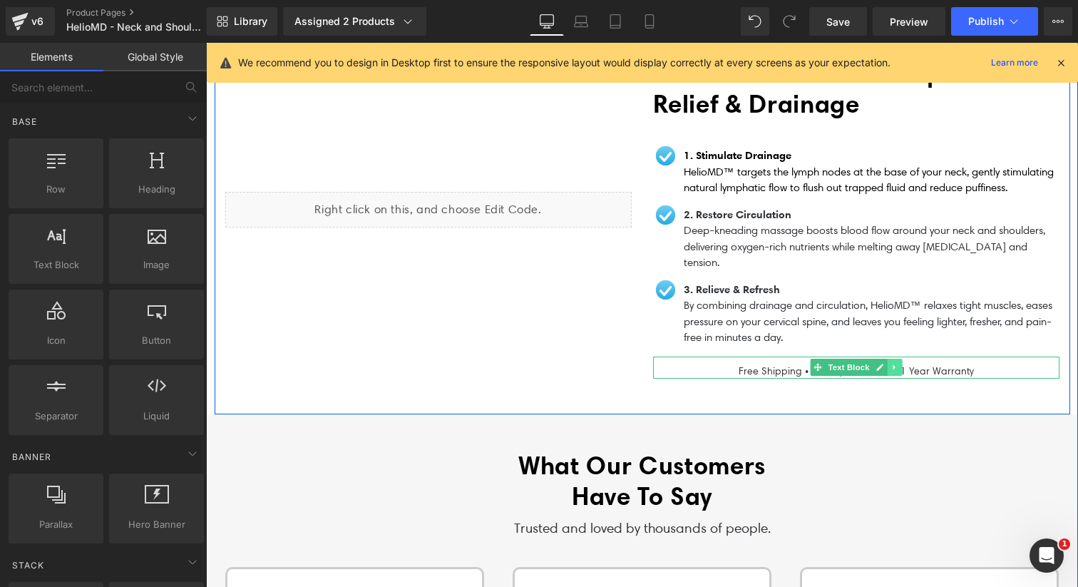
click at [894, 363] on icon at bounding box center [894, 367] width 8 height 9
click at [903, 363] on icon at bounding box center [901, 367] width 8 height 8
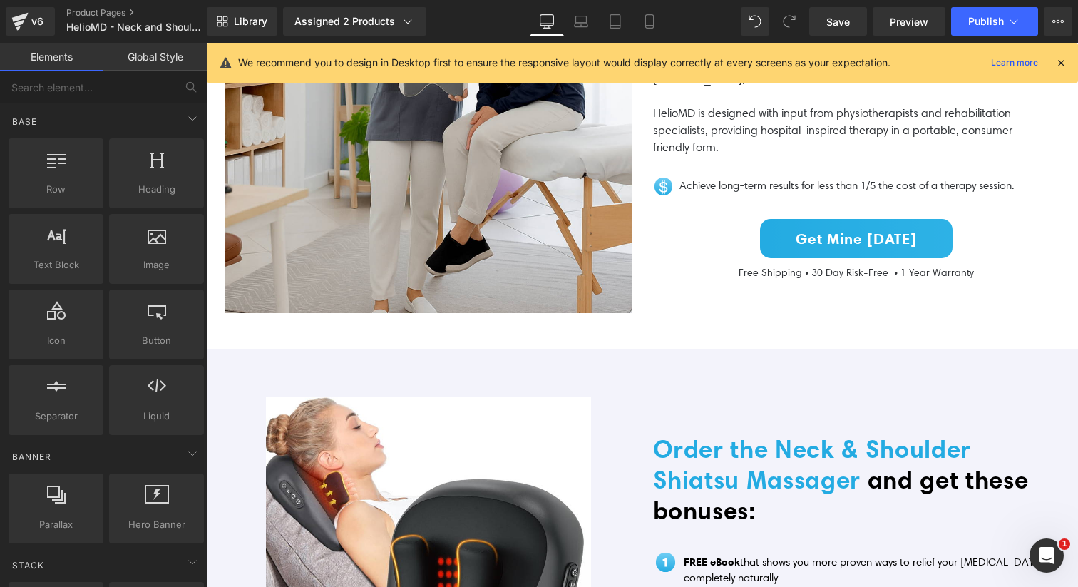
scroll to position [2956, 0]
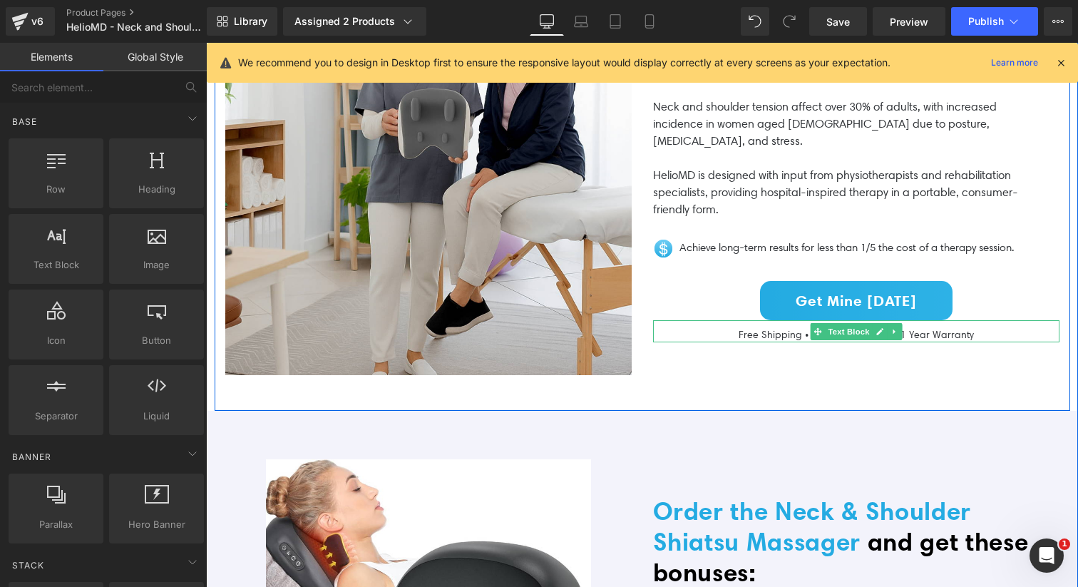
click at [785, 339] on p "Free Shipping • 30 Day Risk-Free • 1 Year Warranty" at bounding box center [856, 334] width 406 height 15
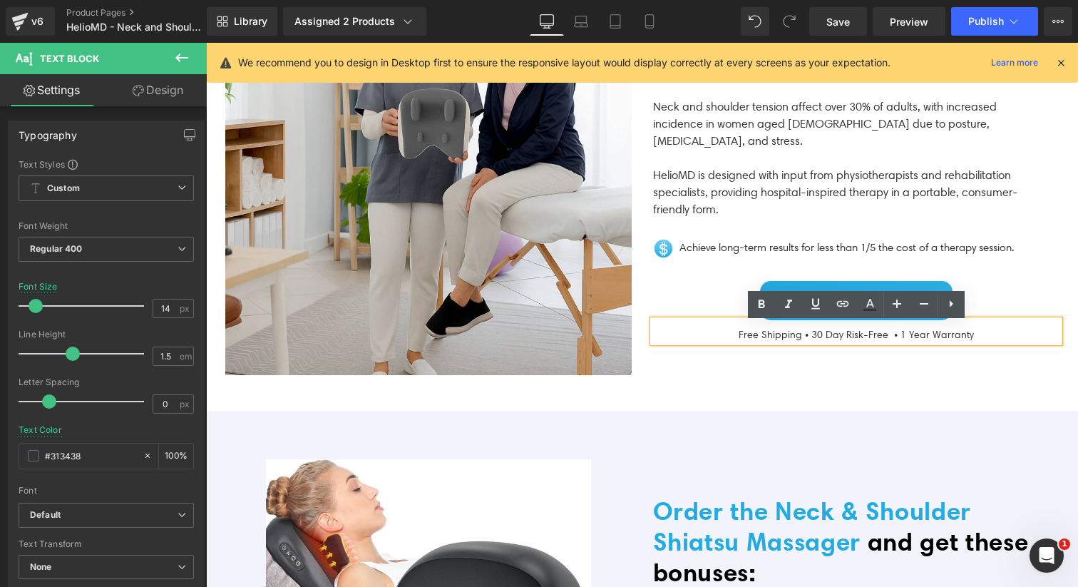
click at [764, 279] on div "Clinically Recommended for At‑Home Use Heading Neck and shoulder tension affect…" at bounding box center [856, 172] width 428 height 406
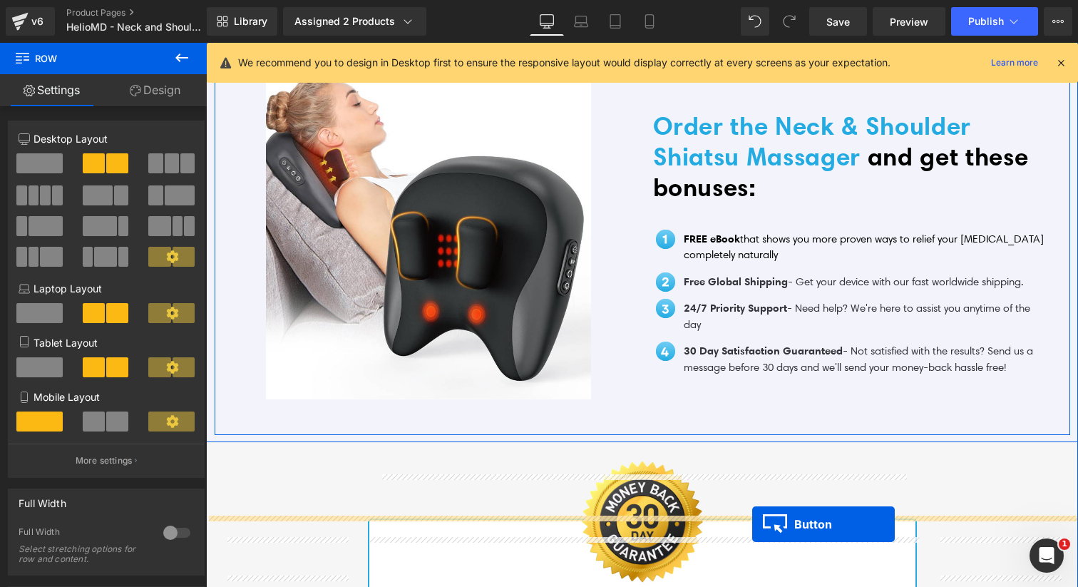
scroll to position [3369, 0]
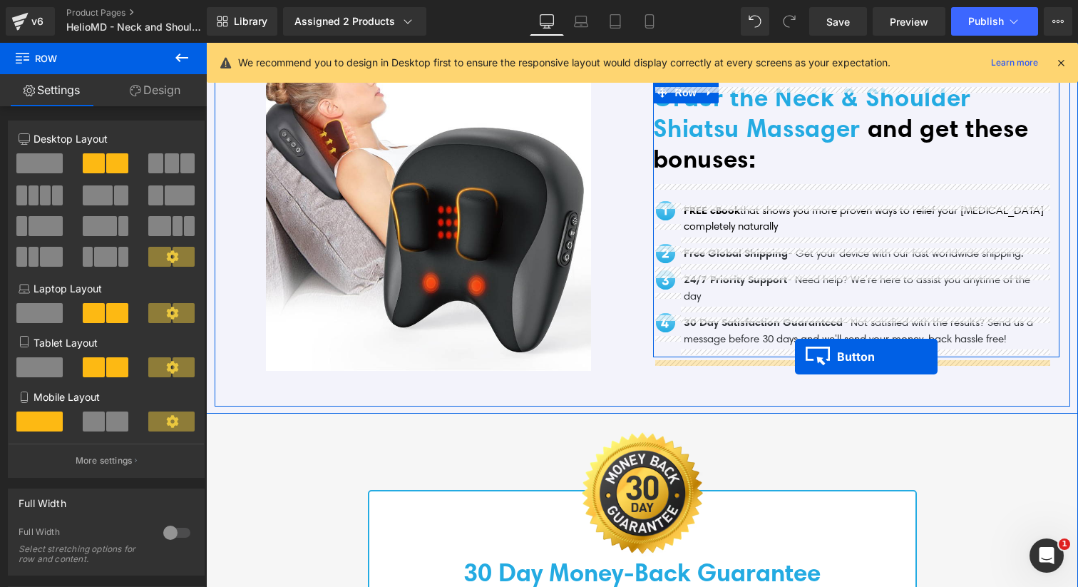
drag, startPoint x: 806, startPoint y: 303, endPoint x: 795, endPoint y: 356, distance: 54.7
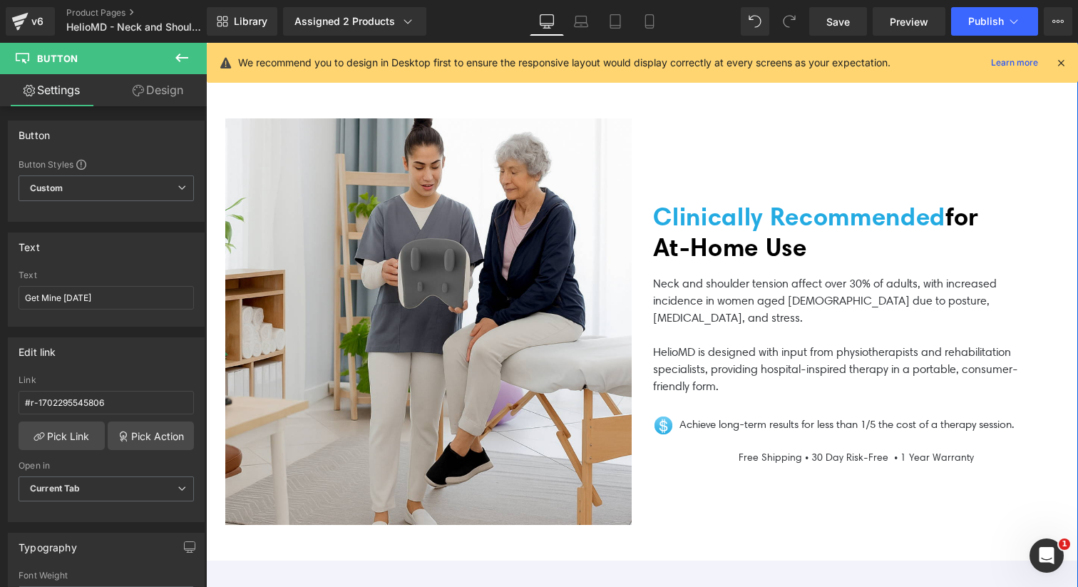
scroll to position [2813, 0]
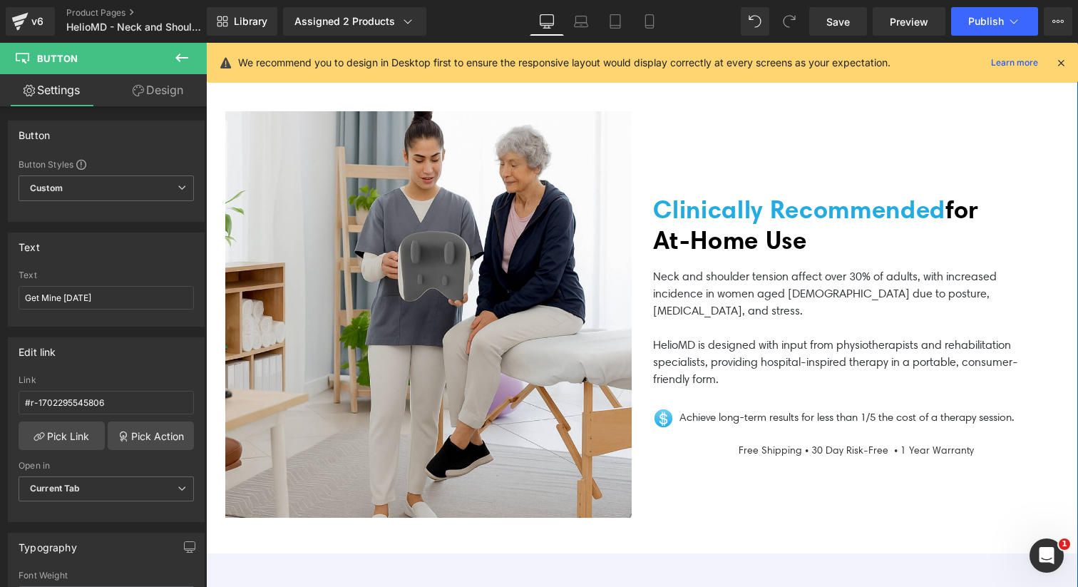
click at [753, 453] on p "Free Shipping • 30 Day Risk-Free • 1 Year Warranty" at bounding box center [856, 450] width 406 height 15
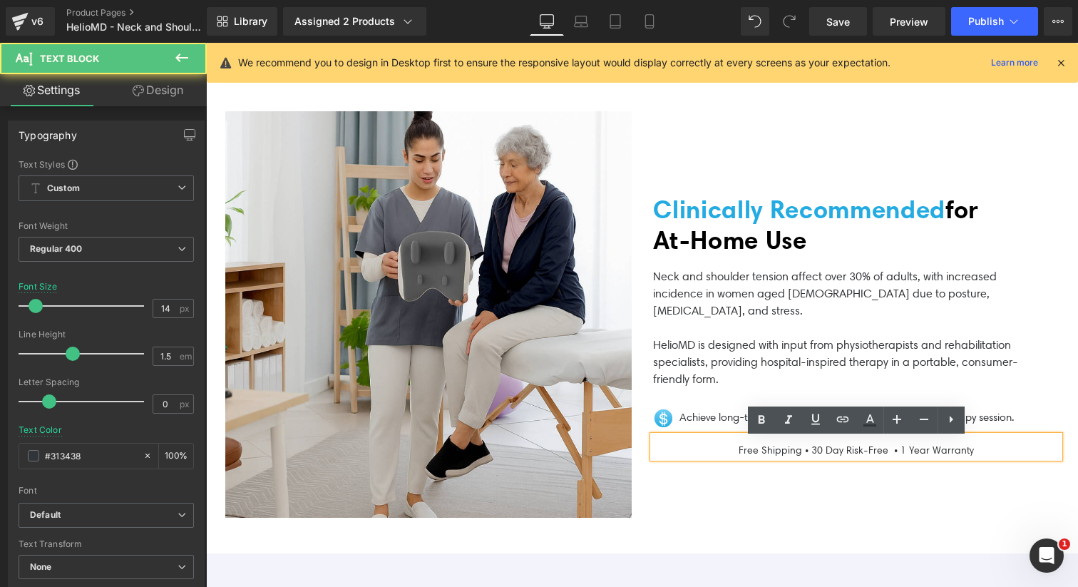
click at [702, 458] on div "Free Shipping • 30 Day Risk-Free • 1 Year Warranty" at bounding box center [856, 446] width 406 height 22
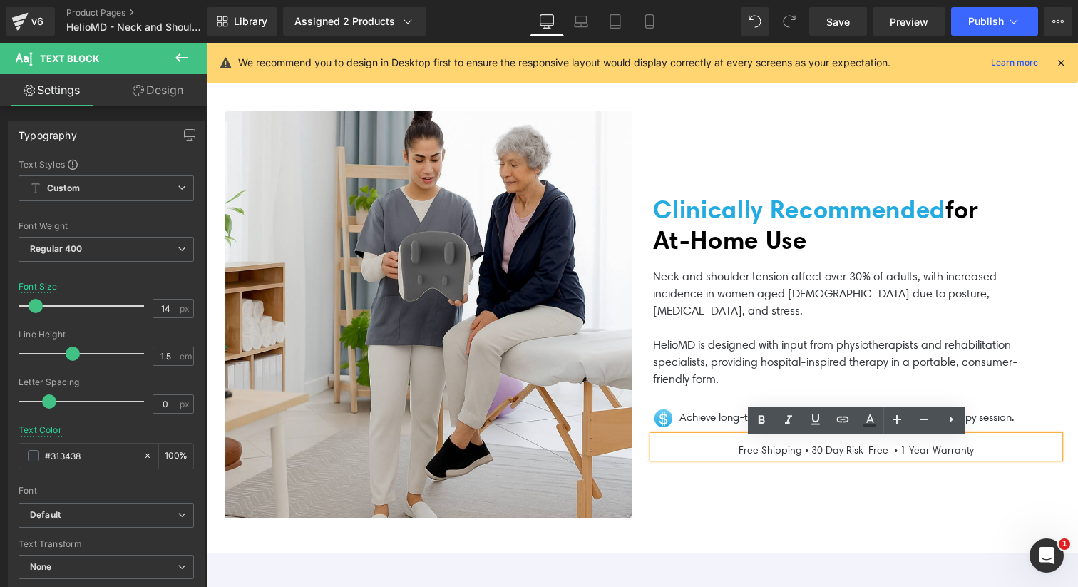
click at [656, 508] on div "Clinically Recommended for At‑Home Use Heading Neck and shoulder tension affect…" at bounding box center [856, 314] width 428 height 406
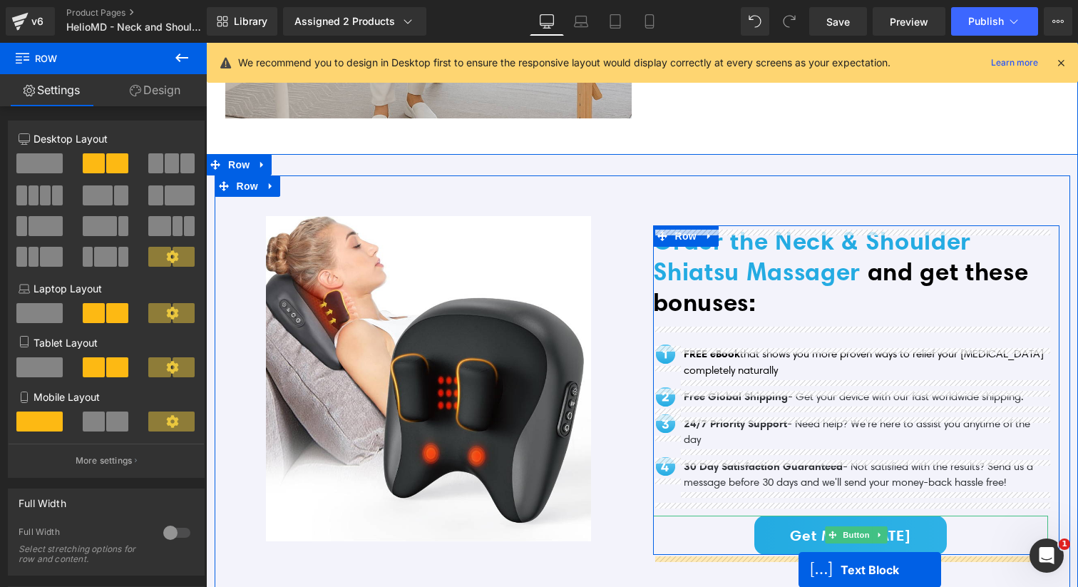
scroll to position [3312, 0]
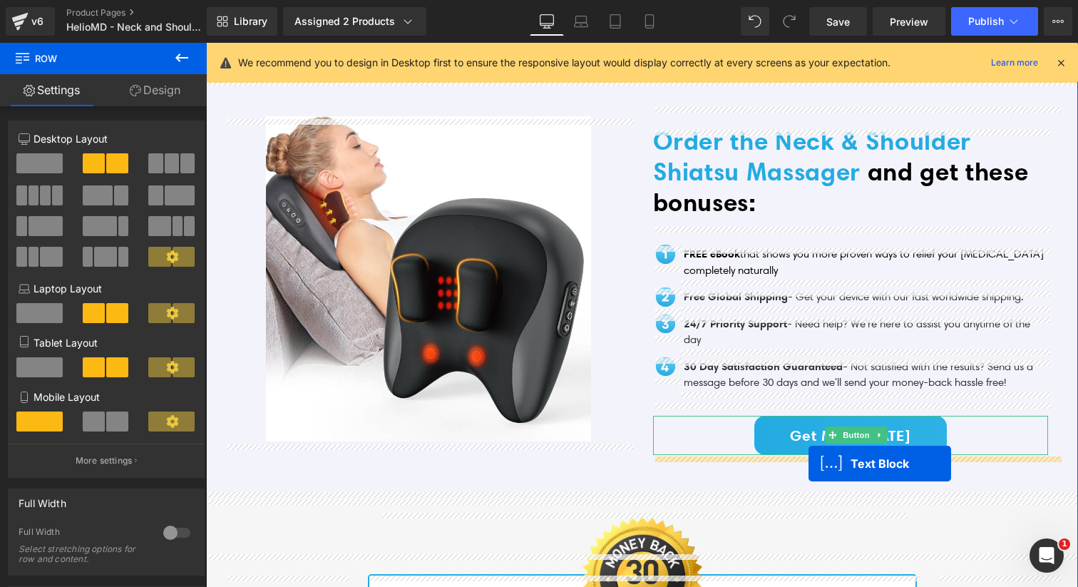
drag, startPoint x: 815, startPoint y: 453, endPoint x: 808, endPoint y: 464, distance: 13.4
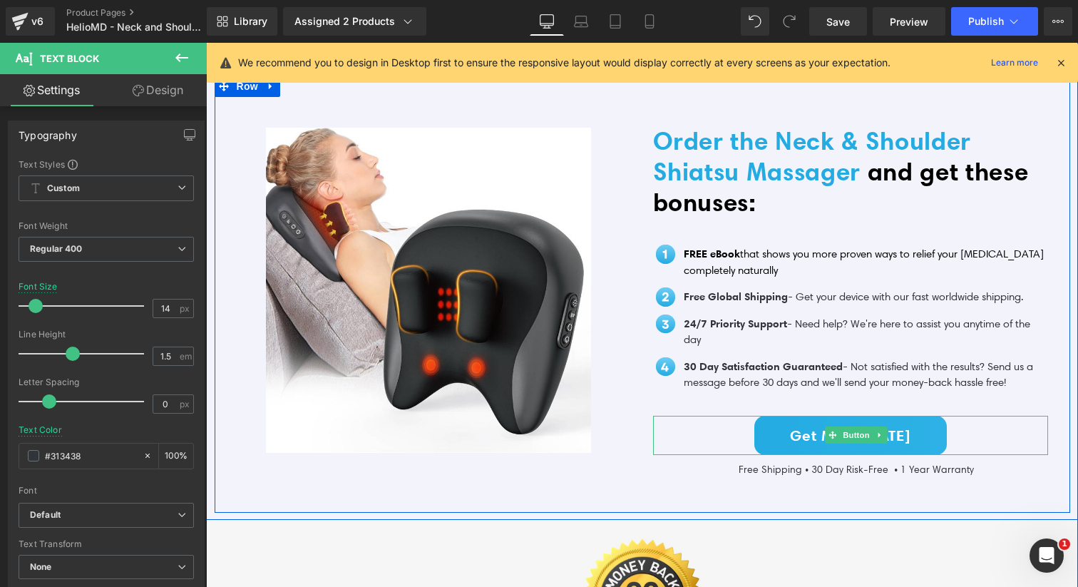
click at [515, 475] on div "Image" at bounding box center [429, 290] width 428 height 374
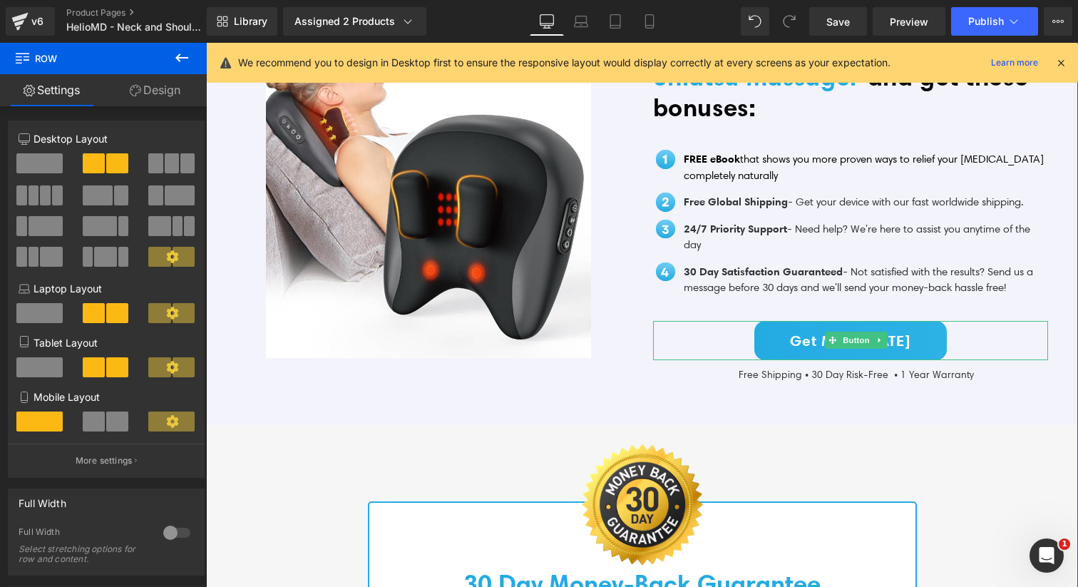
scroll to position [3266, 0]
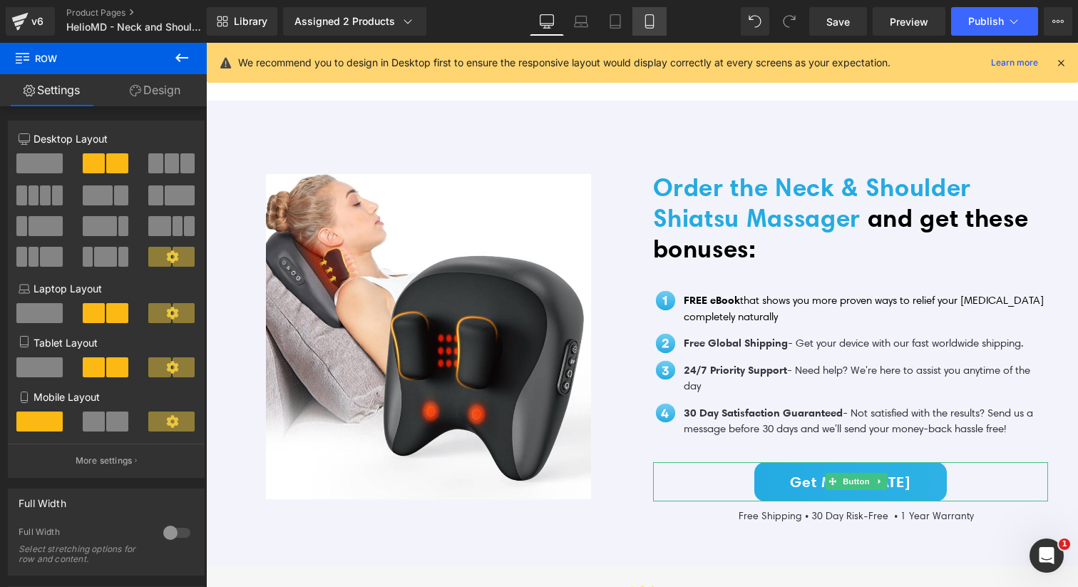
click at [648, 28] on icon at bounding box center [649, 22] width 8 height 14
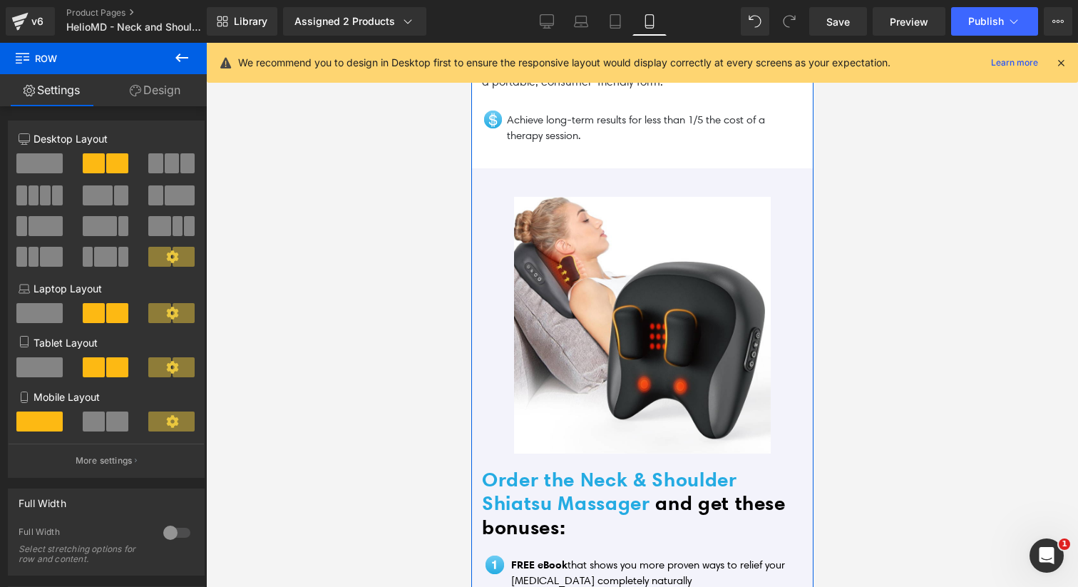
scroll to position [4155, 0]
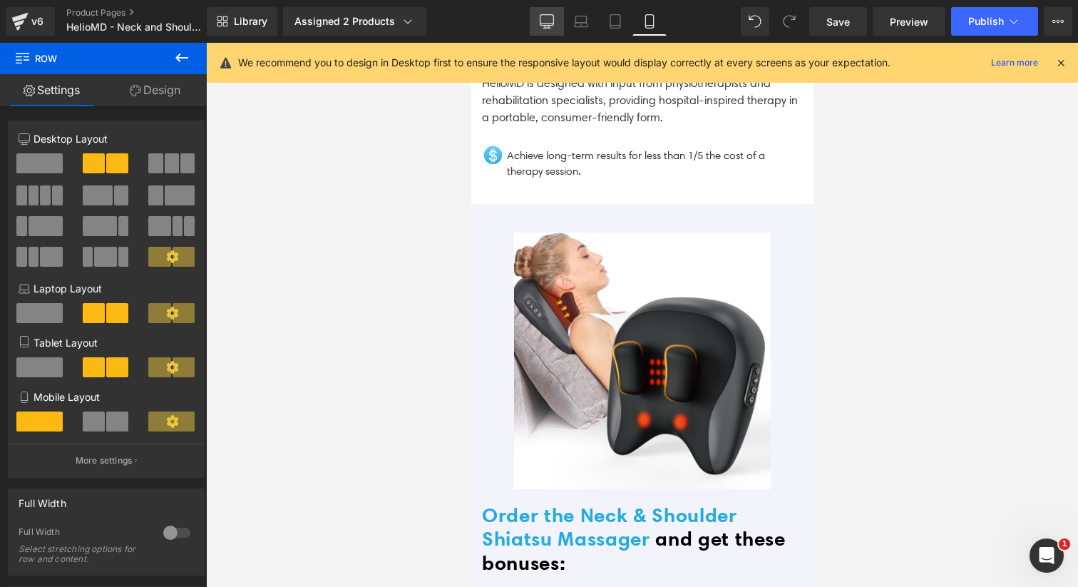
click at [551, 24] on icon at bounding box center [547, 21] width 14 height 14
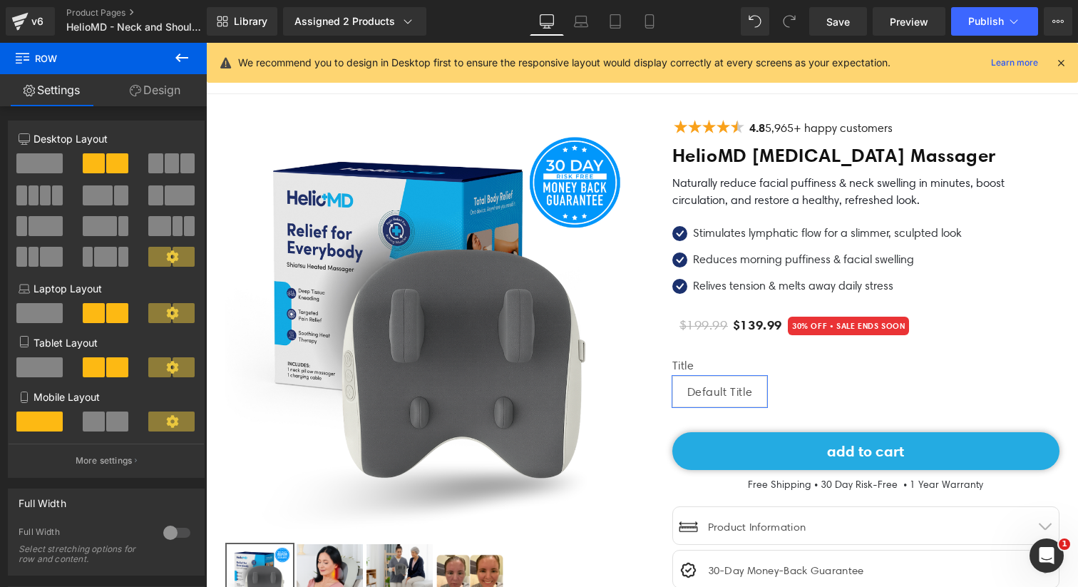
scroll to position [0, 0]
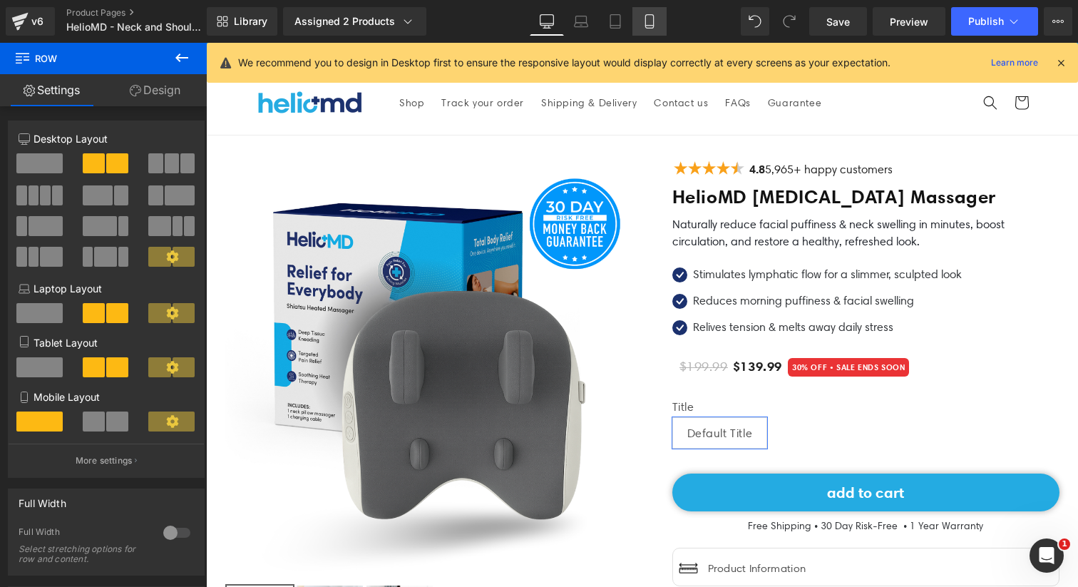
click at [660, 29] on link "Mobile" at bounding box center [649, 21] width 34 height 29
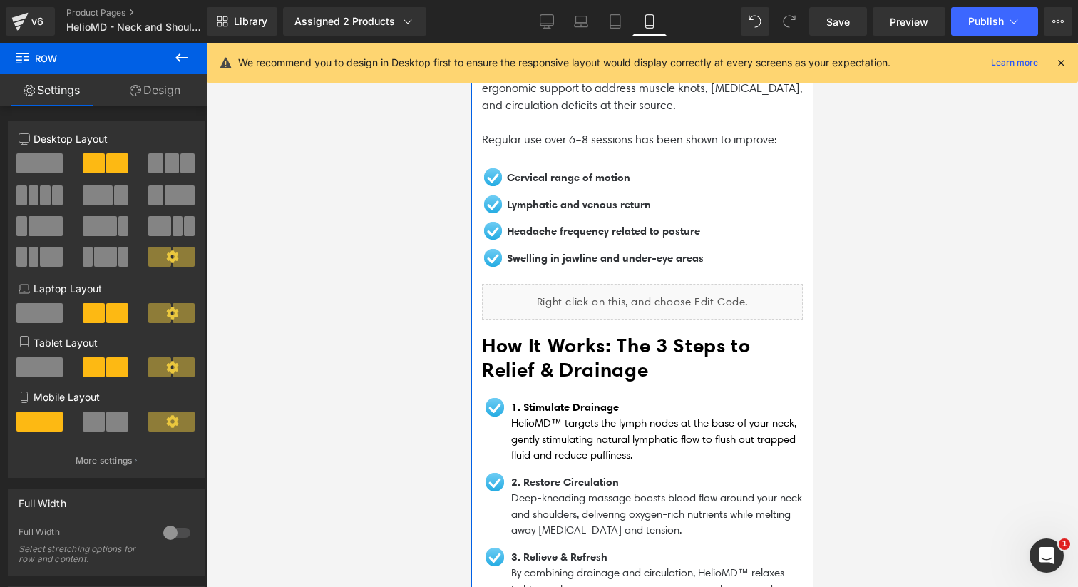
scroll to position [2125, 0]
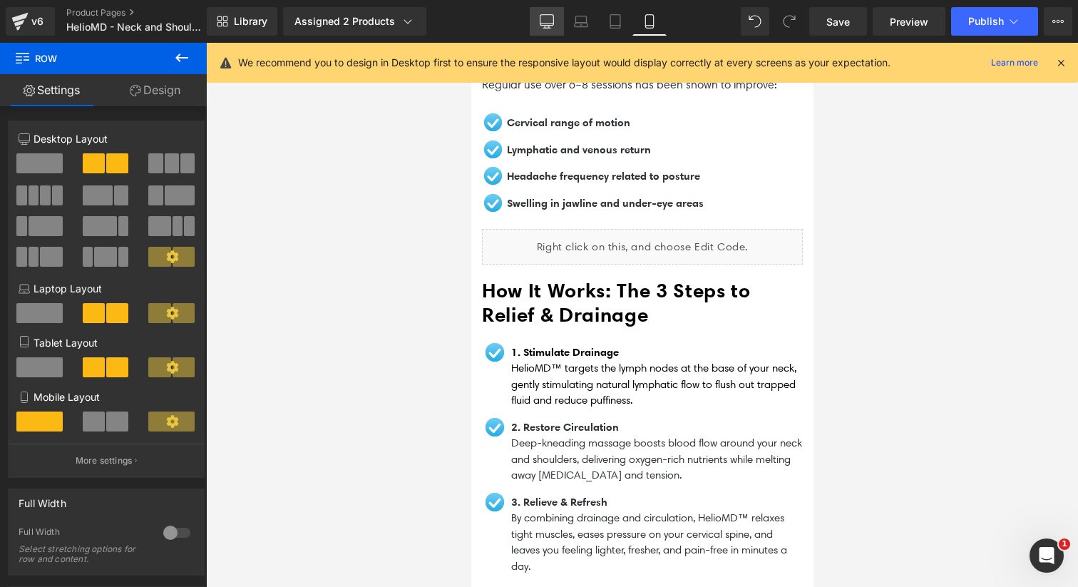
click at [554, 15] on icon at bounding box center [547, 20] width 14 height 11
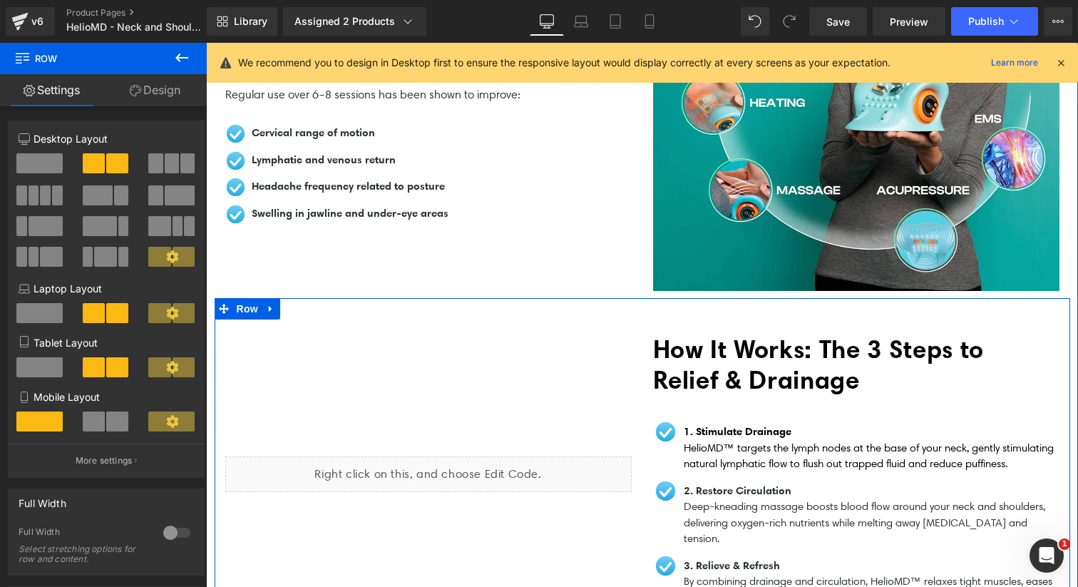
scroll to position [1368, 0]
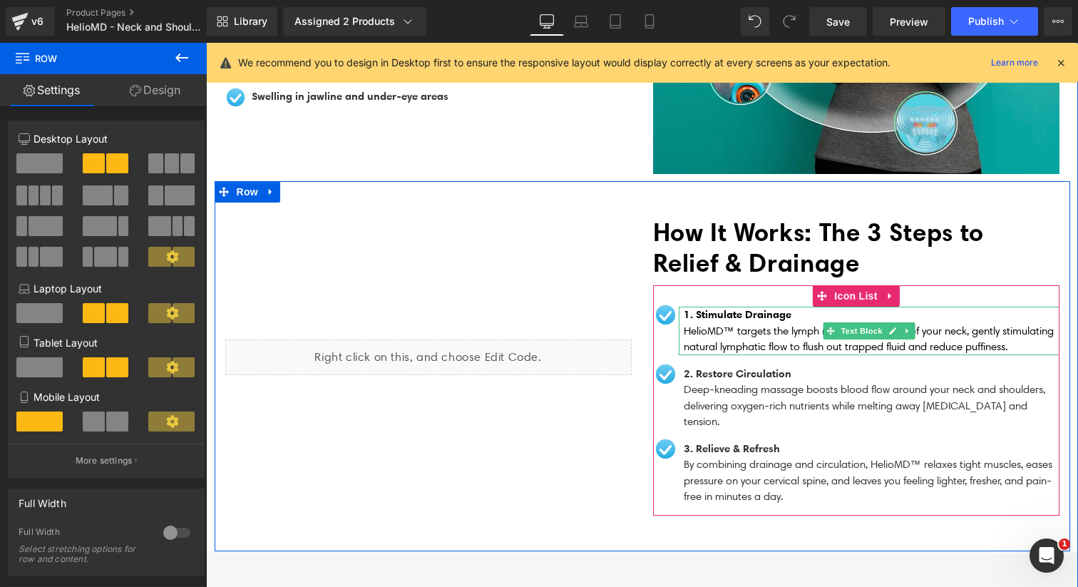
click at [697, 308] on span "1. Stimulate Drainage" at bounding box center [737, 314] width 108 height 14
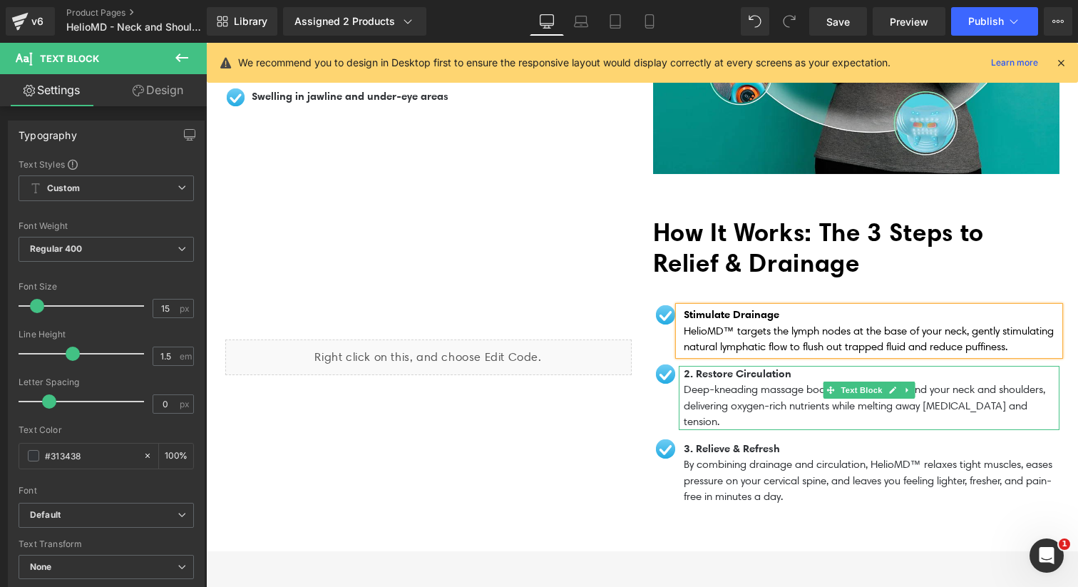
click at [696, 369] on span "2. Restore Circulation" at bounding box center [737, 373] width 108 height 14
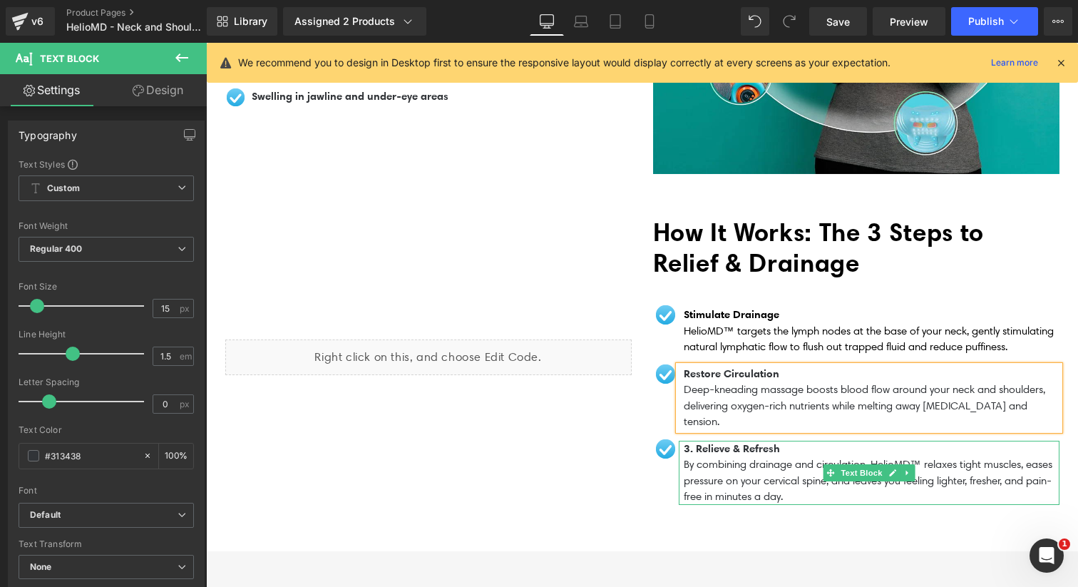
click at [696, 441] on span "3. Relieve & Refresh" at bounding box center [731, 448] width 96 height 14
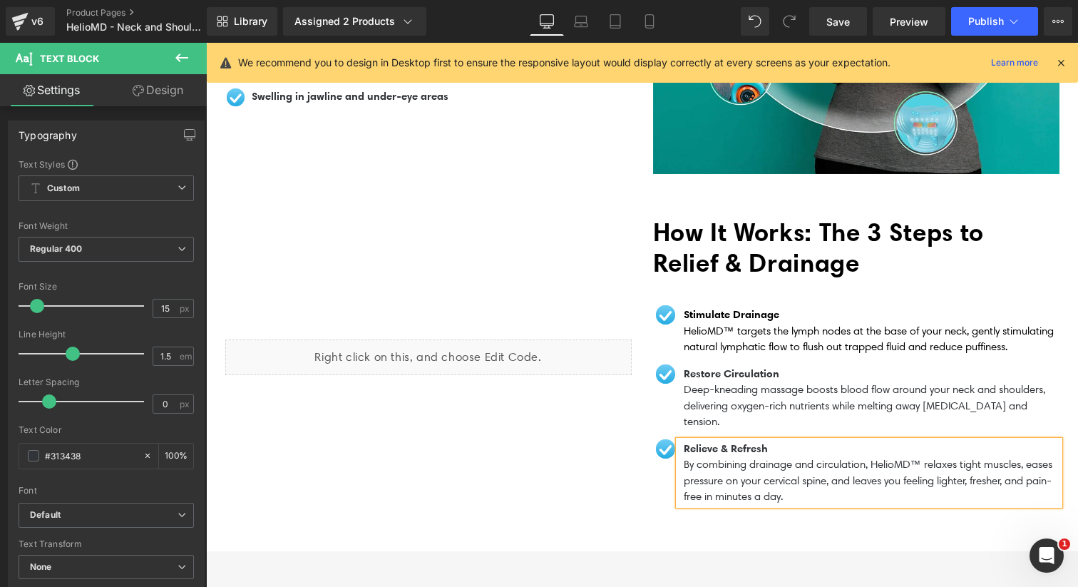
click at [622, 455] on div "Liquid" at bounding box center [429, 357] width 428 height 281
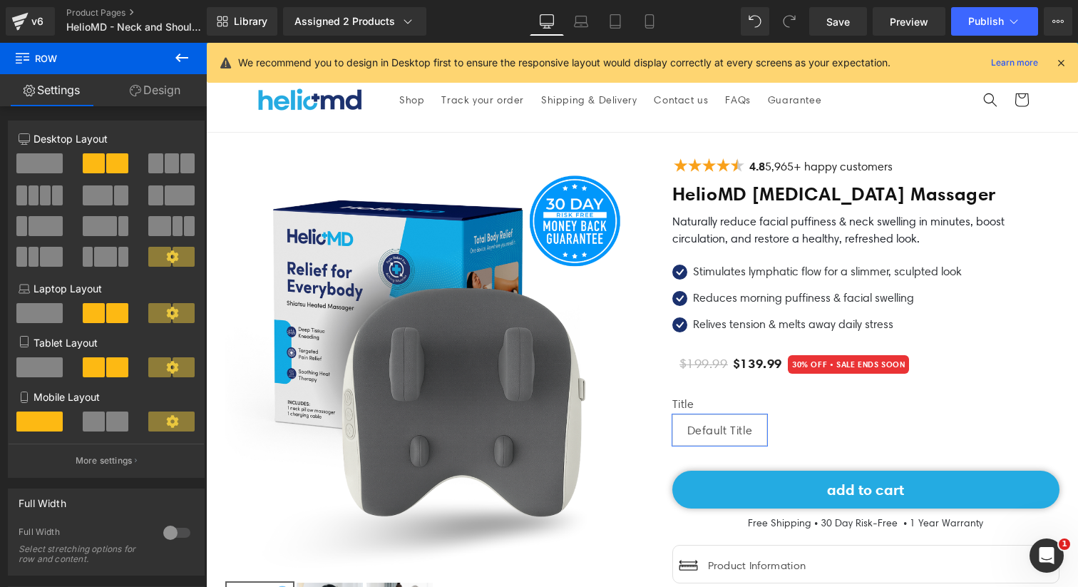
scroll to position [0, 0]
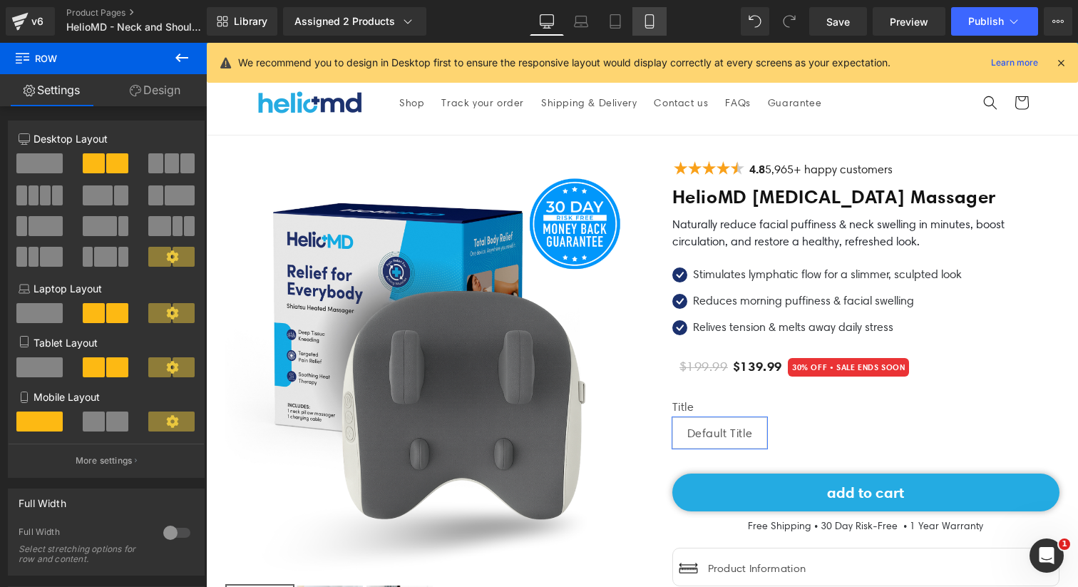
click at [657, 24] on link "Mobile" at bounding box center [649, 21] width 34 height 29
type input "100"
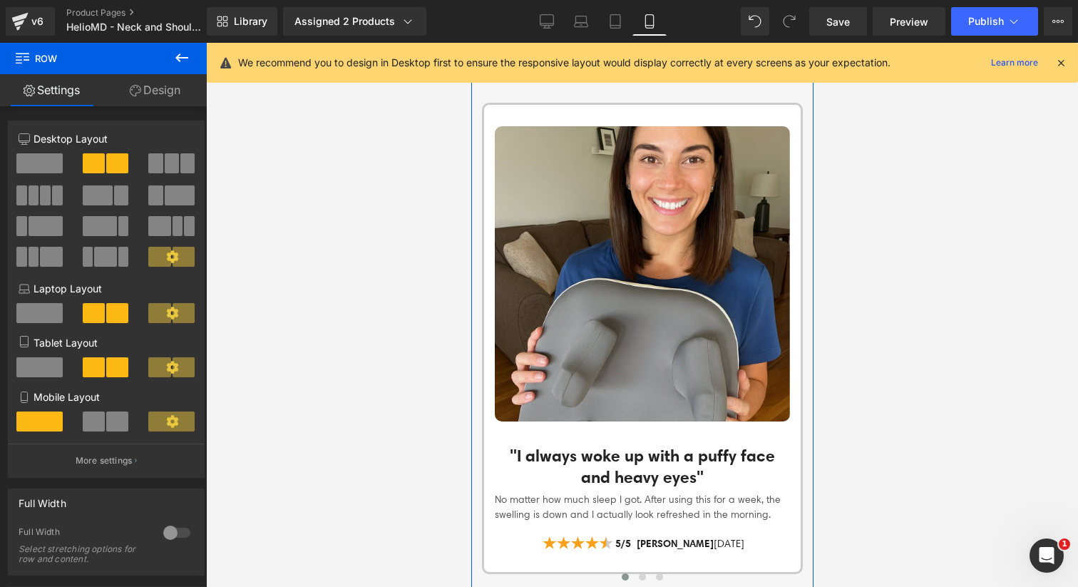
scroll to position [2757, 0]
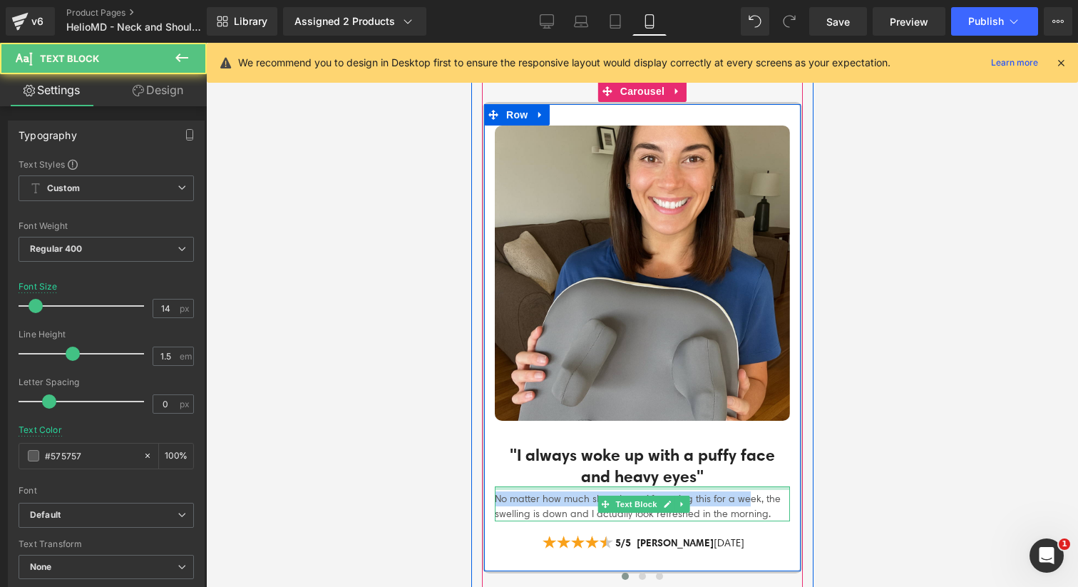
drag, startPoint x: 726, startPoint y: 494, endPoint x: 616, endPoint y: 485, distance: 110.1
click at [616, 486] on div "No matter how much sleep I got. After using this for a week, the swelling is do…" at bounding box center [641, 503] width 295 height 35
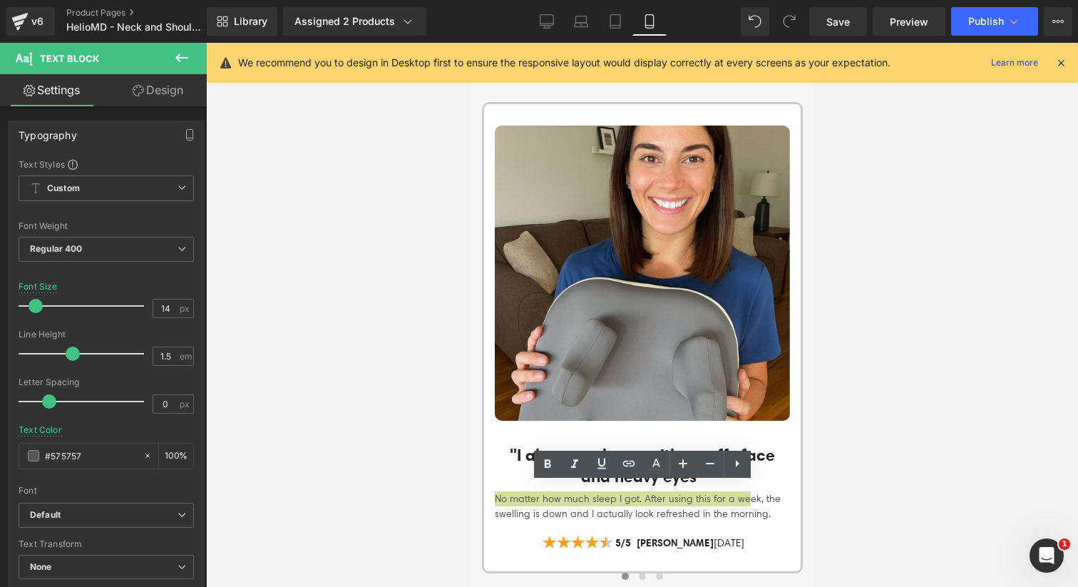
click at [422, 450] on div at bounding box center [642, 315] width 872 height 544
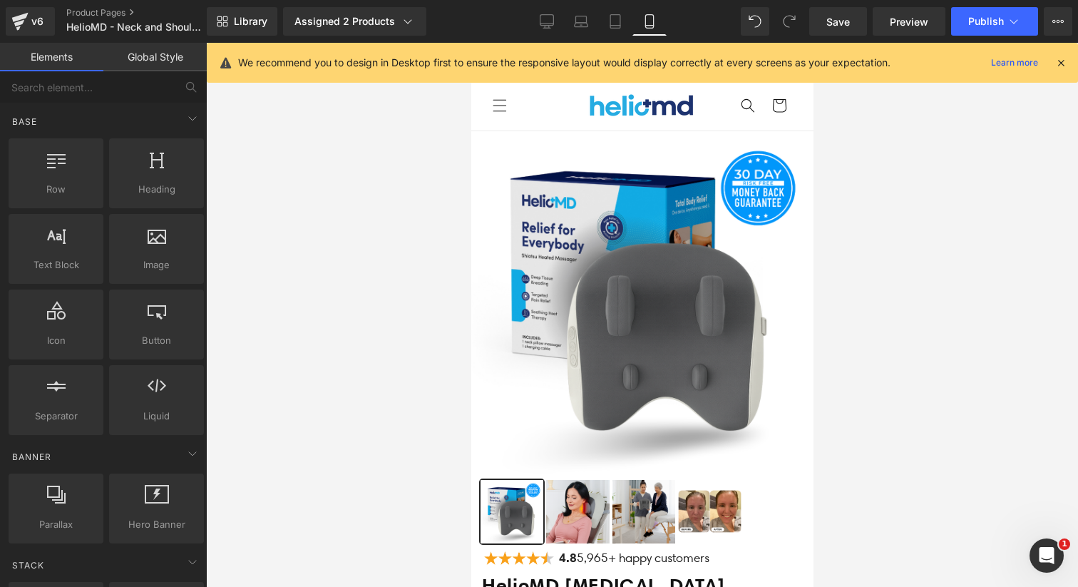
scroll to position [1, 0]
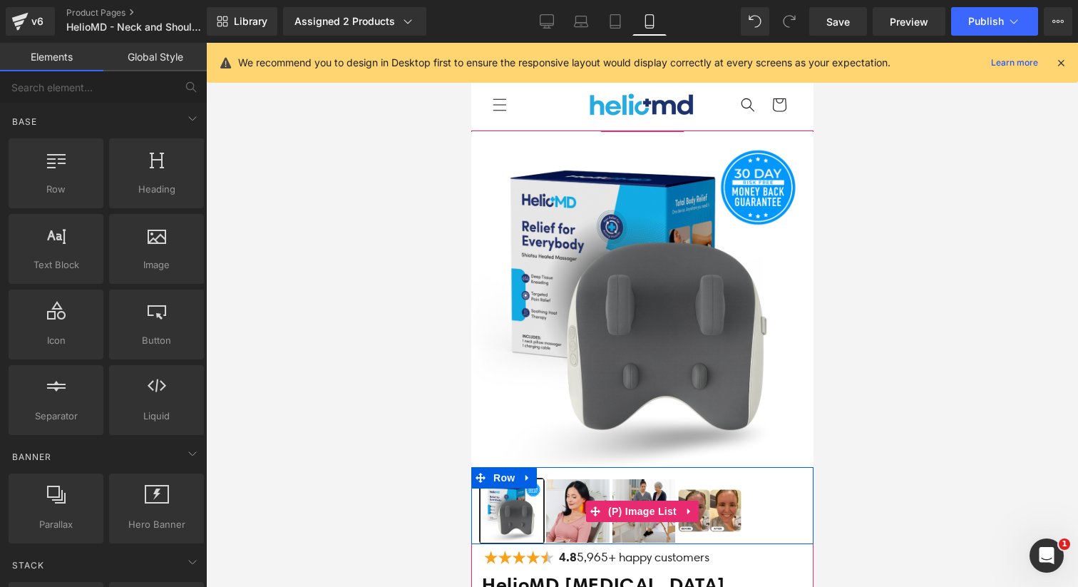
click at [567, 515] on img at bounding box center [576, 510] width 63 height 63
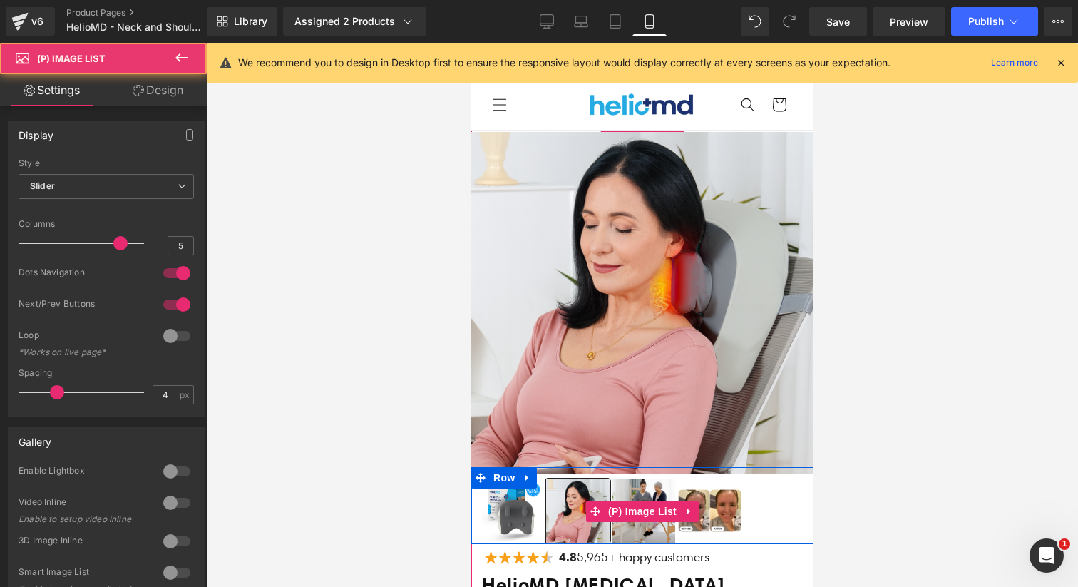
click at [630, 526] on img at bounding box center [642, 510] width 63 height 63
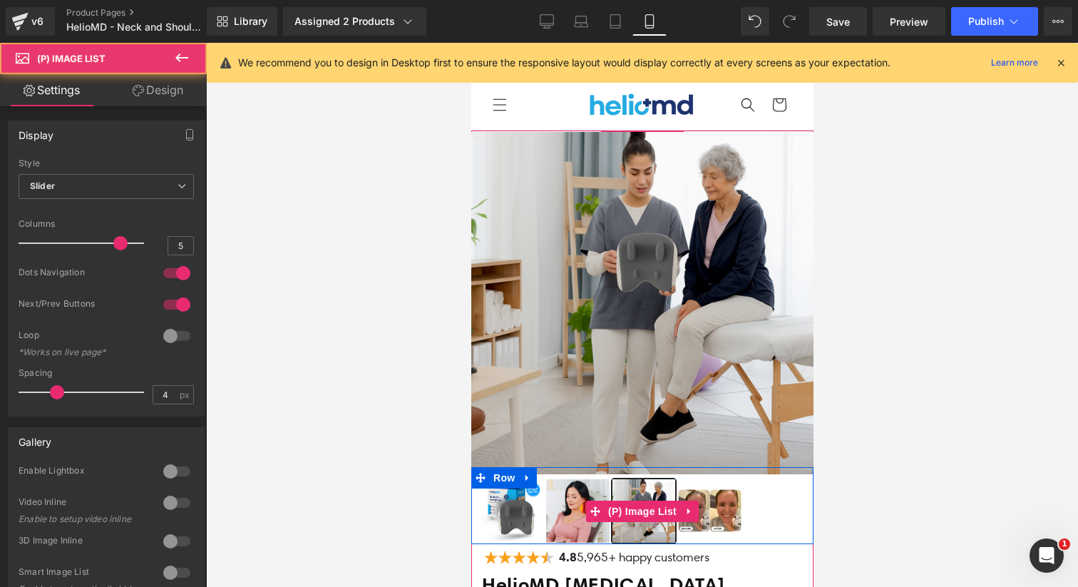
click at [711, 530] on img at bounding box center [708, 510] width 63 height 63
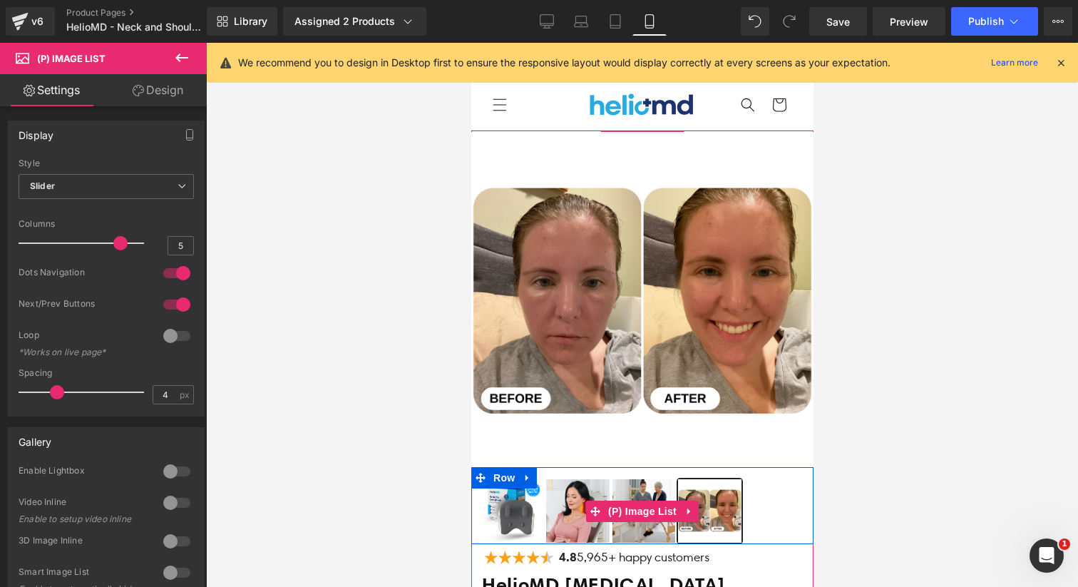
click at [499, 520] on img at bounding box center [511, 510] width 63 height 63
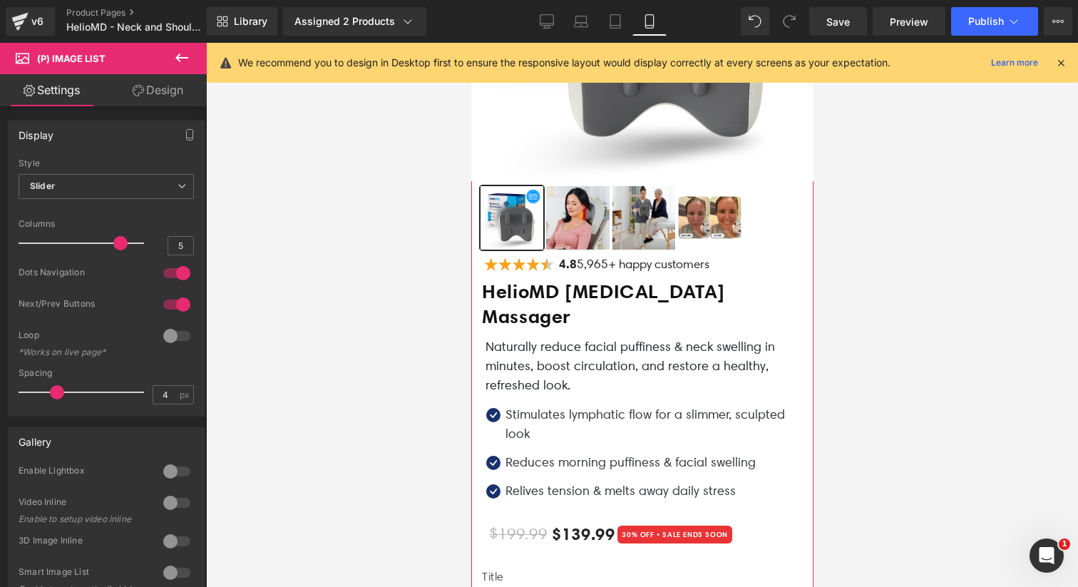
scroll to position [0, 0]
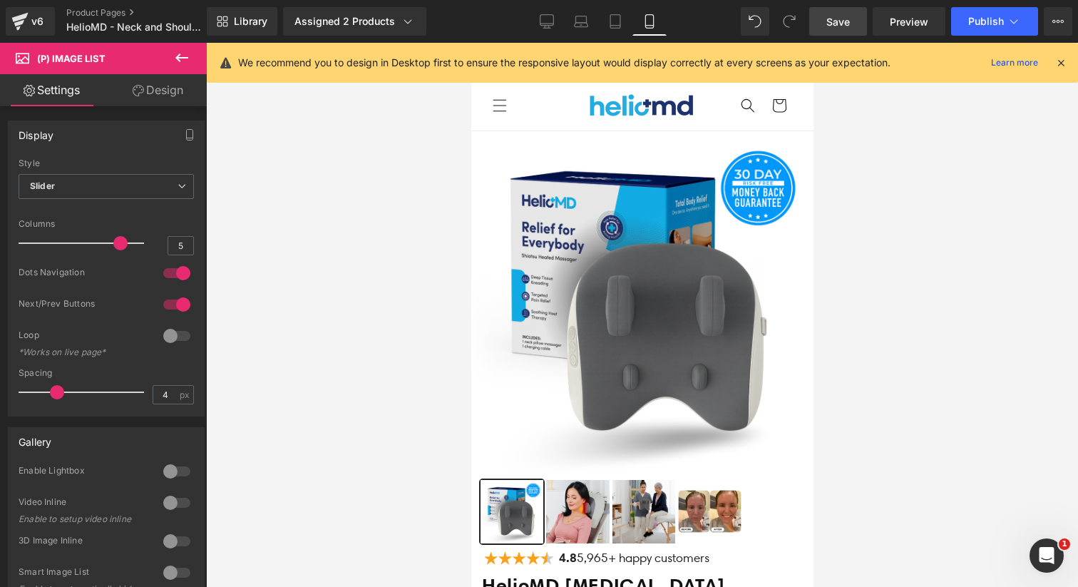
click at [844, 28] on span "Save" at bounding box center [838, 21] width 24 height 15
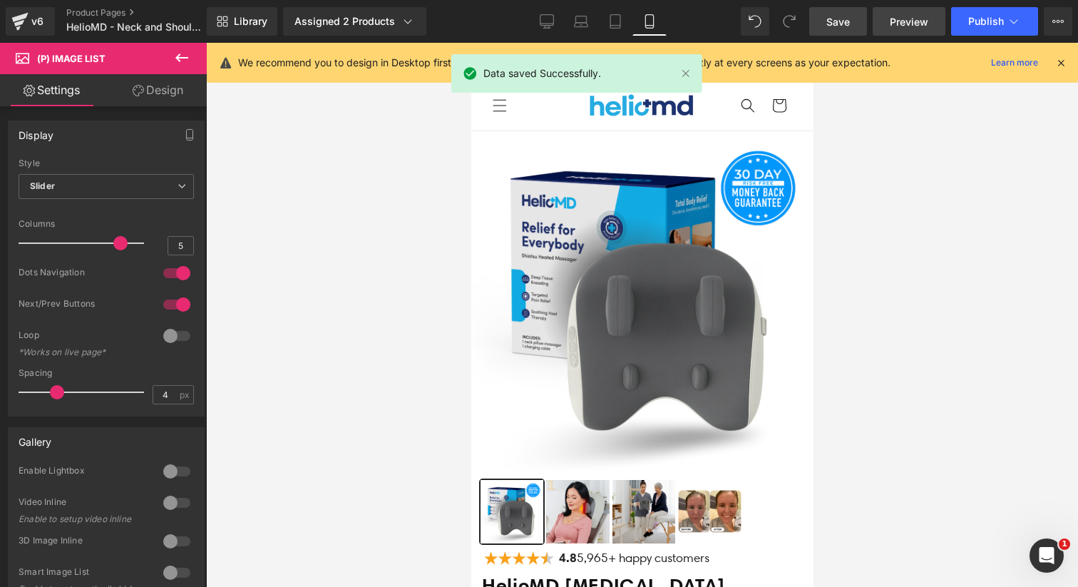
click at [924, 22] on span "Preview" at bounding box center [908, 21] width 38 height 15
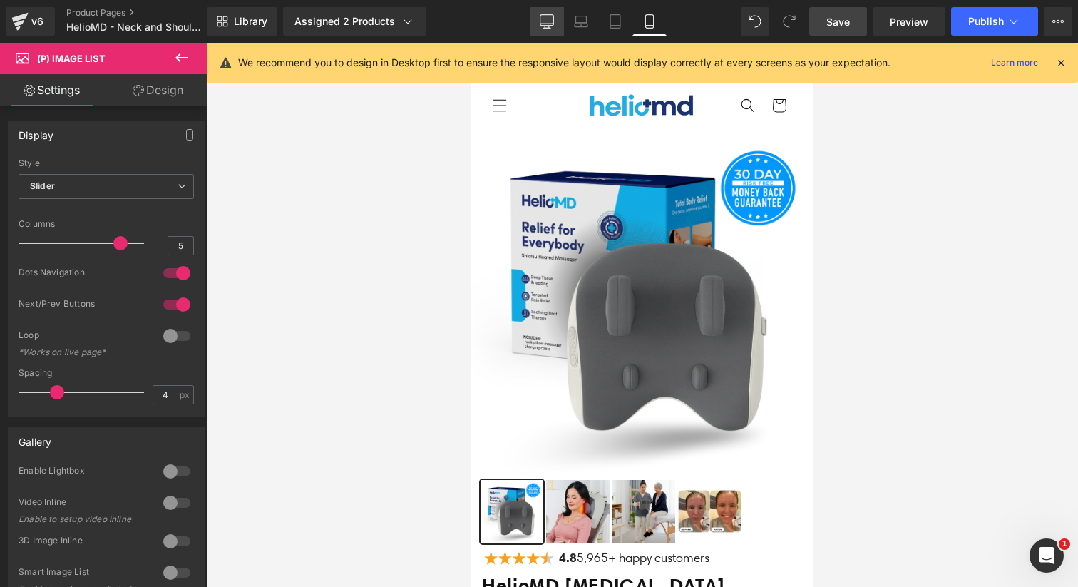
click at [555, 20] on link "Desktop" at bounding box center [547, 21] width 34 height 29
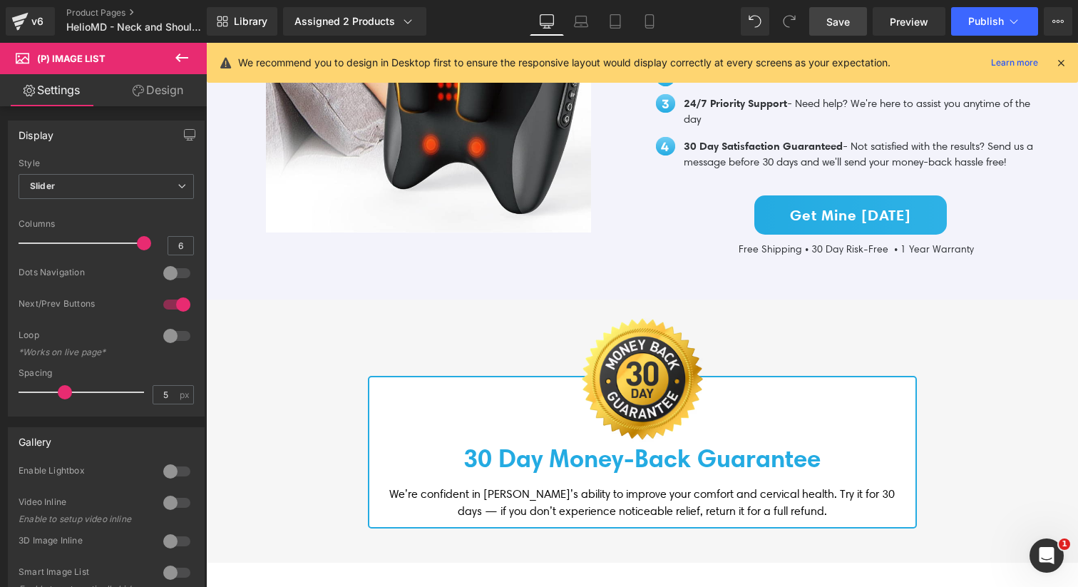
scroll to position [3308, 0]
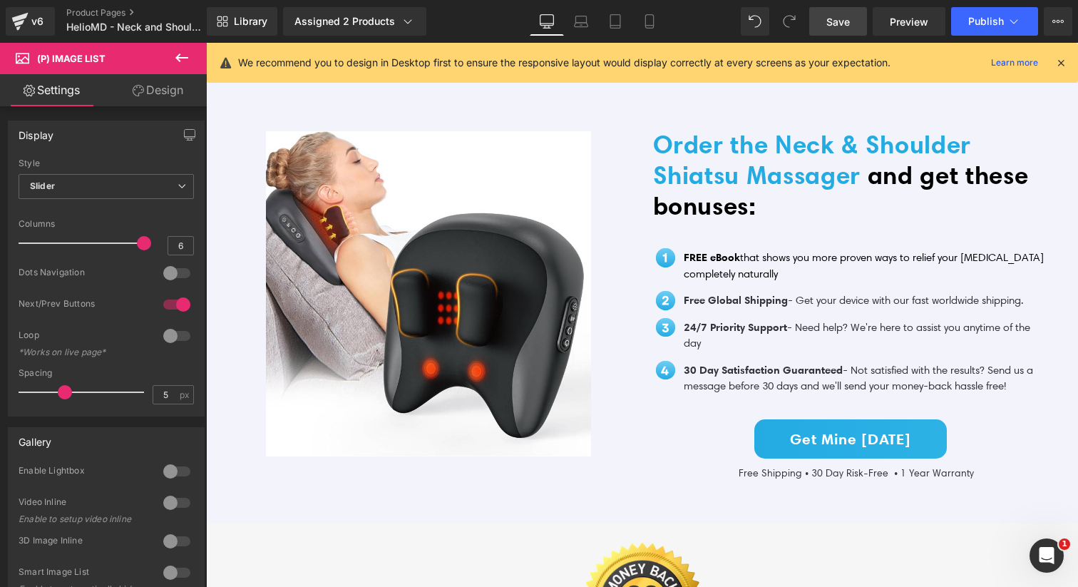
click at [703, 295] on div "Free Global Shipping - Get your device with our fast worldwide shipping. Text B…" at bounding box center [862, 300] width 369 height 16
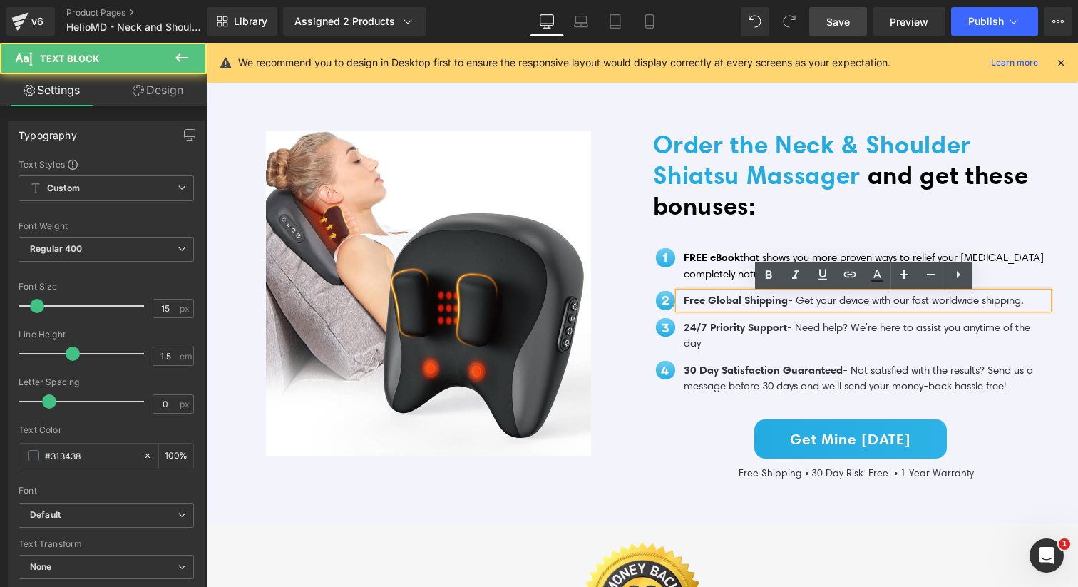
click at [703, 304] on span "Free Global Shipping" at bounding box center [735, 300] width 104 height 14
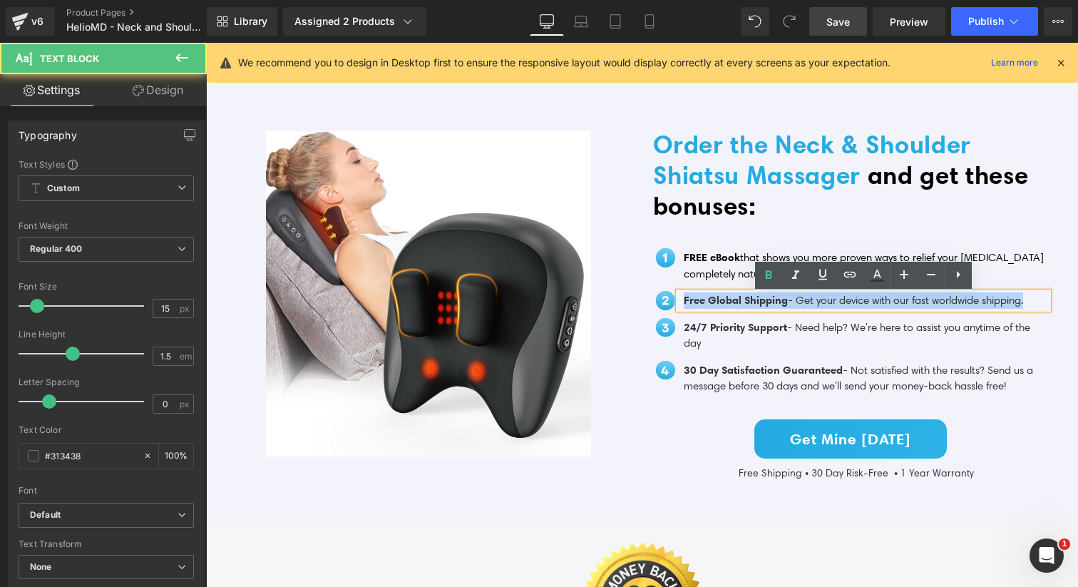
click at [703, 304] on span "Free Global Shipping" at bounding box center [735, 300] width 104 height 14
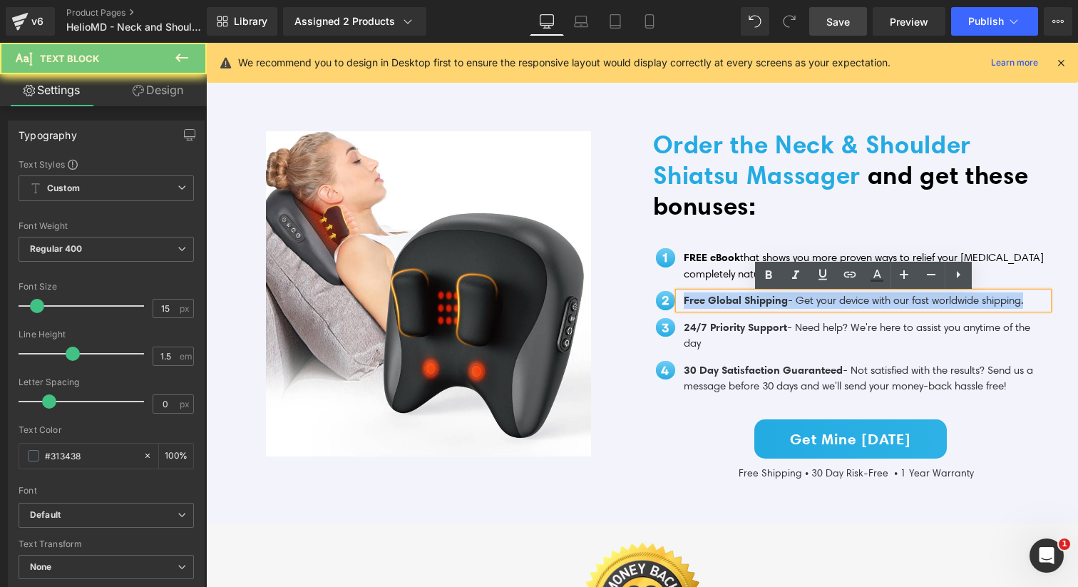
click at [703, 304] on span "Free Global Shipping" at bounding box center [735, 300] width 104 height 14
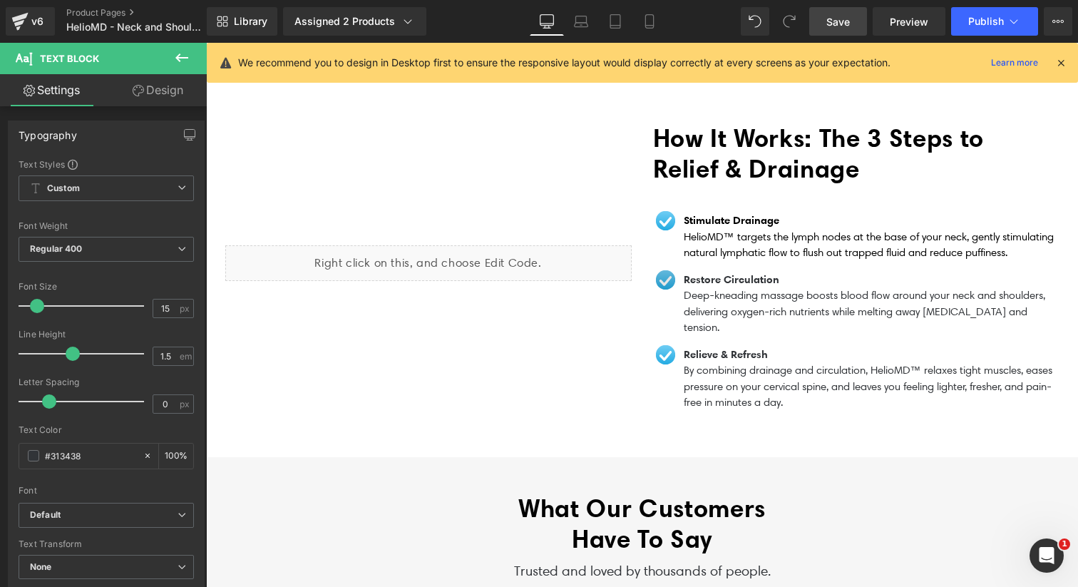
scroll to position [1418, 0]
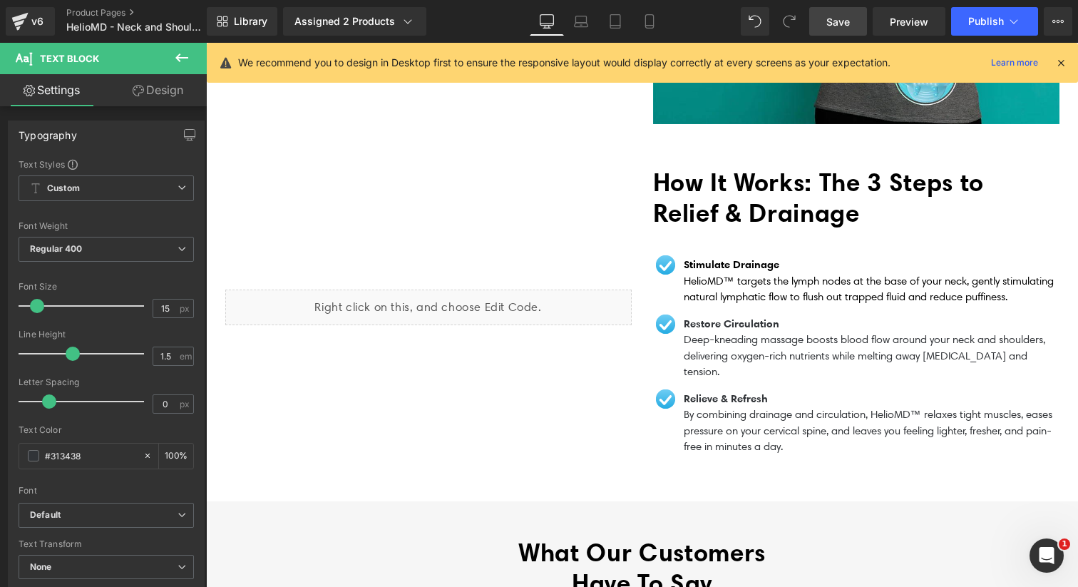
click at [711, 274] on span "HelioMD™ targets the lymph nodes at the base of your neck, gently stimulating n…" at bounding box center [868, 288] width 370 height 29
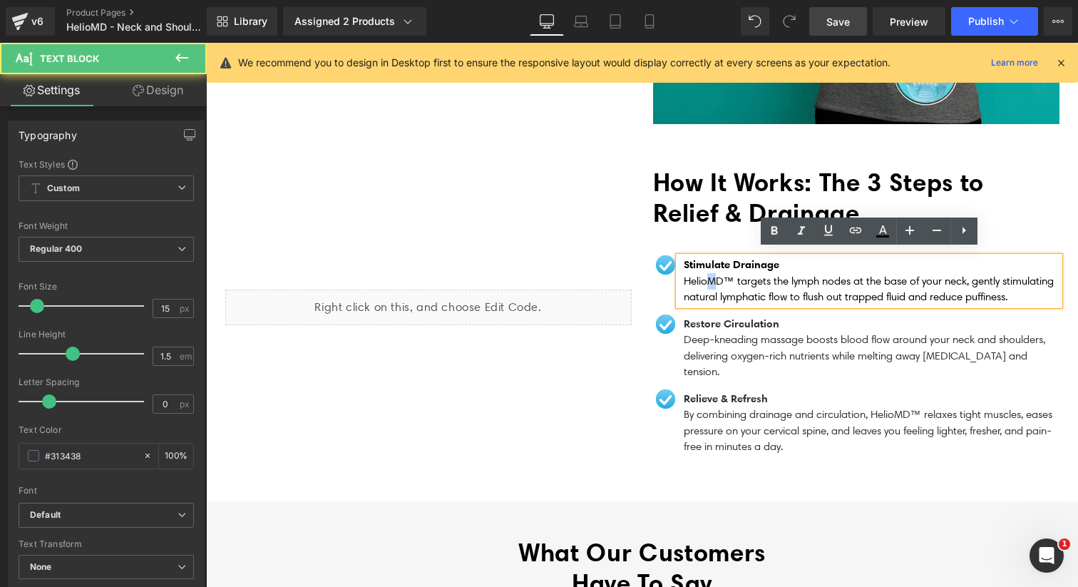
click at [711, 274] on span "HelioMD™ targets the lymph nodes at the base of your neck, gently stimulating n…" at bounding box center [868, 288] width 370 height 29
click at [706, 284] on span "HelioMD™ targets the lymph nodes at the base of your neck, gently stimulating n…" at bounding box center [868, 288] width 370 height 29
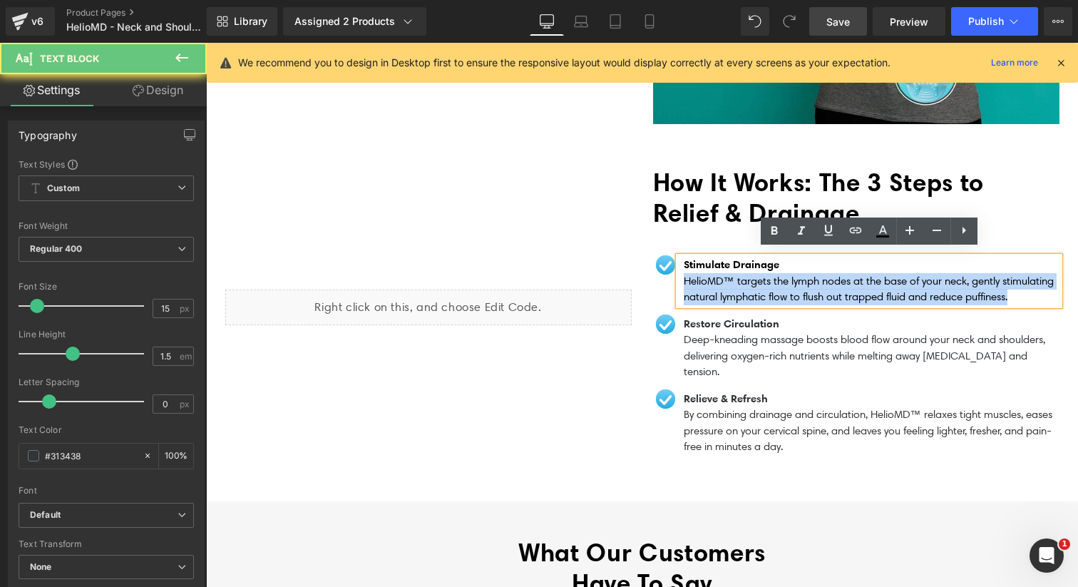
click at [706, 284] on span "HelioMD™ targets the lymph nodes at the base of your neck, gently stimulating n…" at bounding box center [868, 288] width 370 height 29
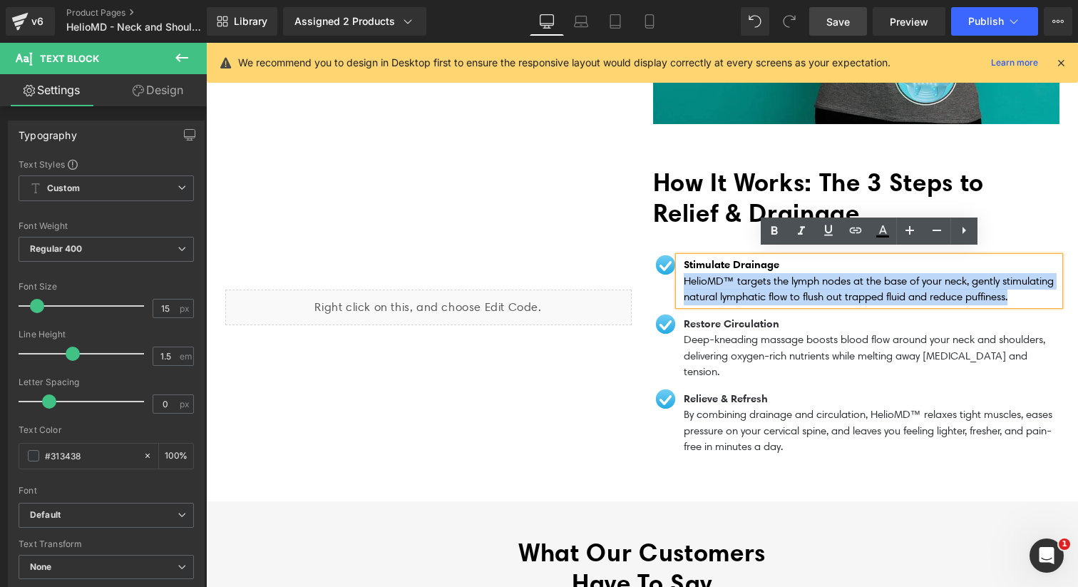
click at [614, 360] on div "Liquid" at bounding box center [429, 307] width 428 height 281
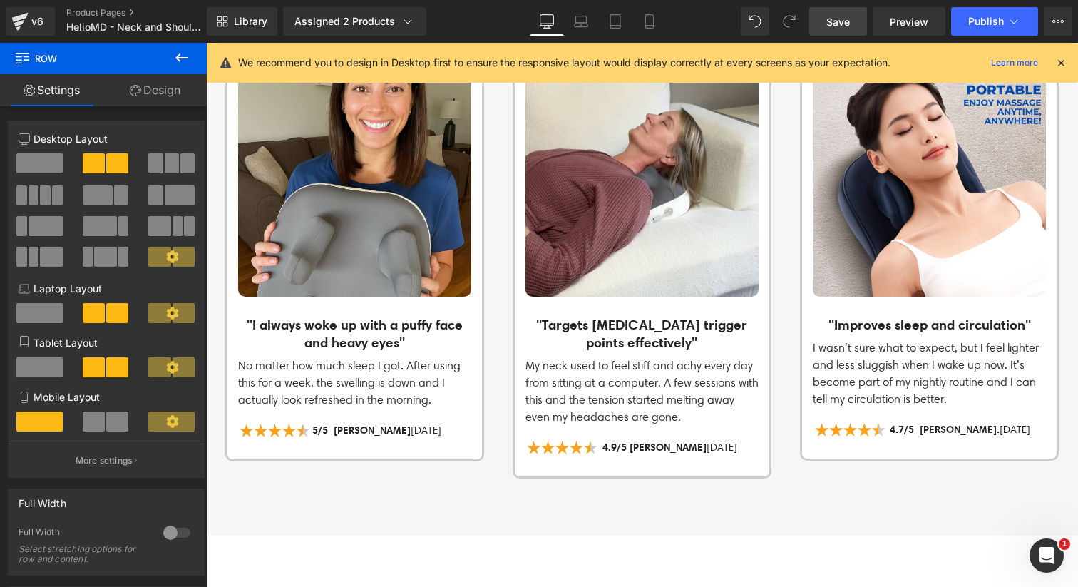
scroll to position [2033, 0]
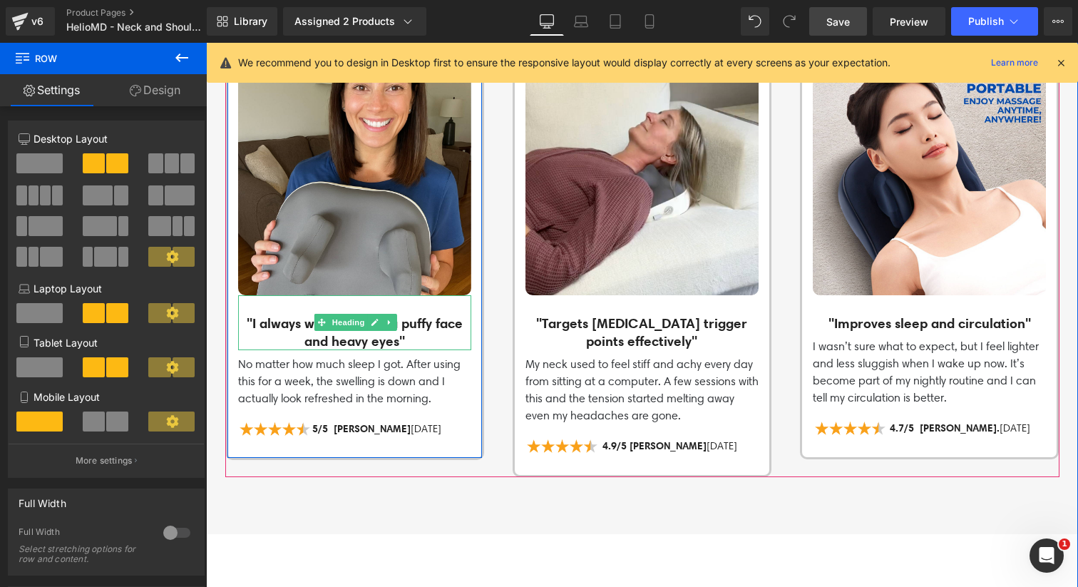
click at [359, 314] on h3 ""I always woke up with a puffy face and heavy eyes"" at bounding box center [354, 331] width 233 height 35
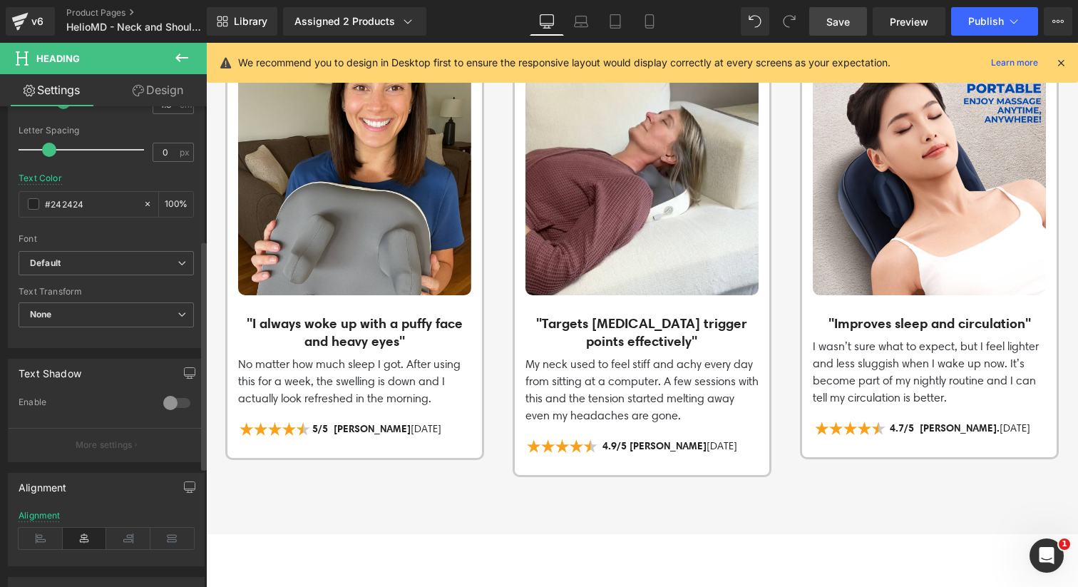
scroll to position [390, 0]
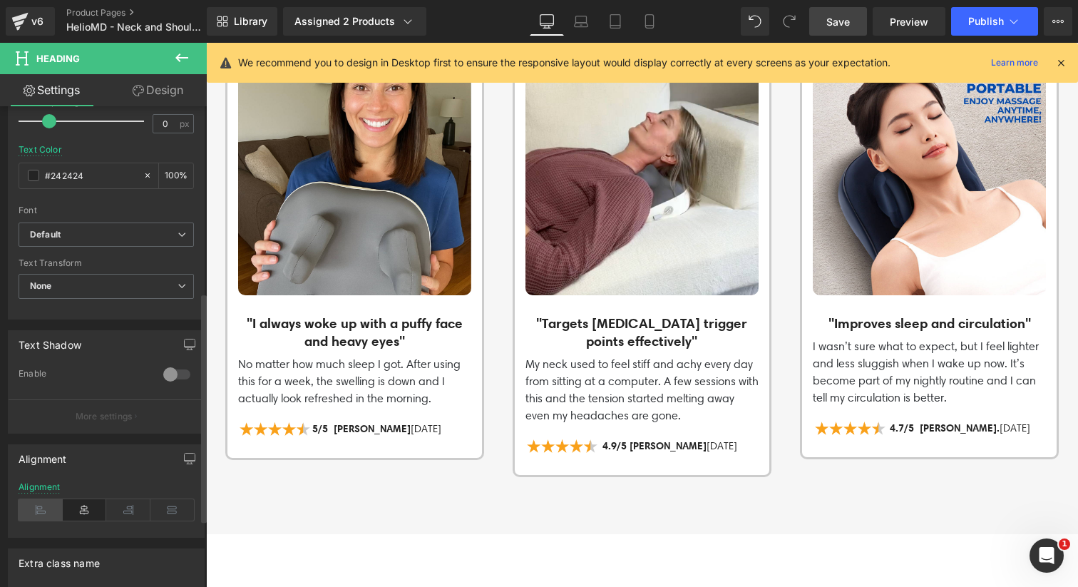
click at [50, 503] on icon at bounding box center [41, 509] width 44 height 21
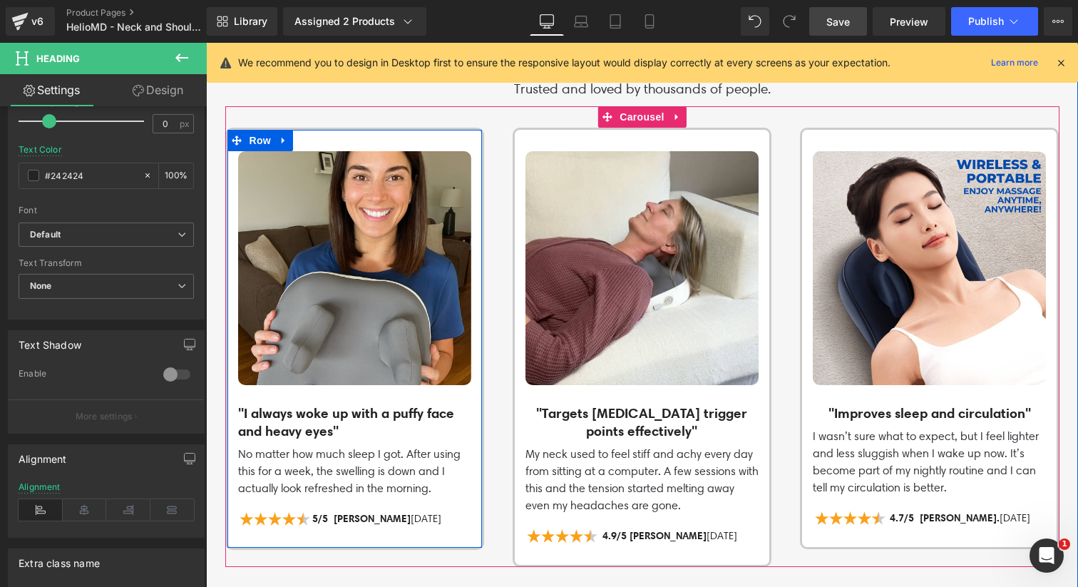
scroll to position [1955, 0]
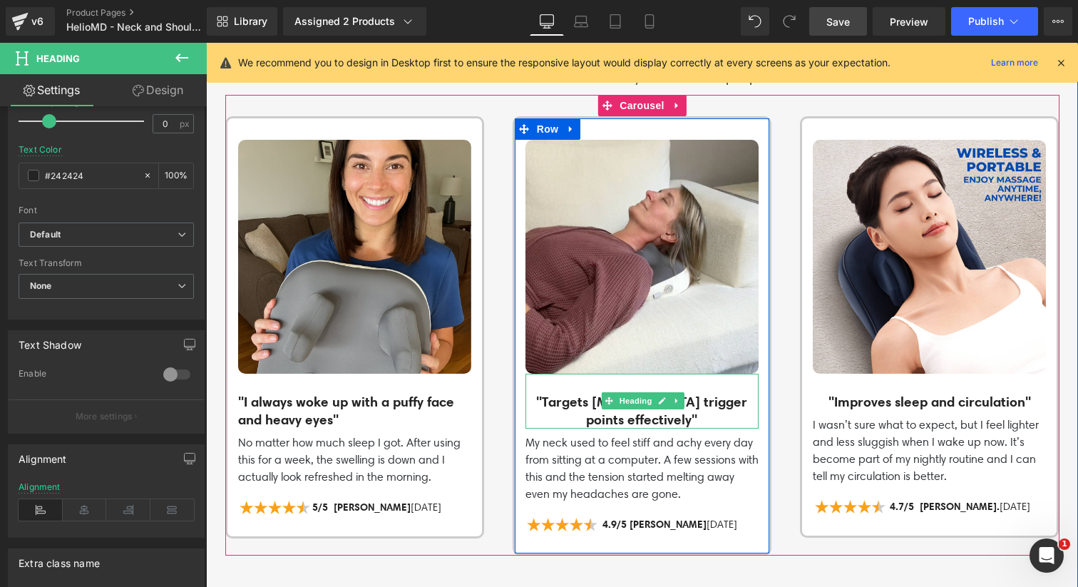
click at [582, 393] on h3 ""Targets [MEDICAL_DATA] trigger points effectively"" at bounding box center [641, 410] width 233 height 35
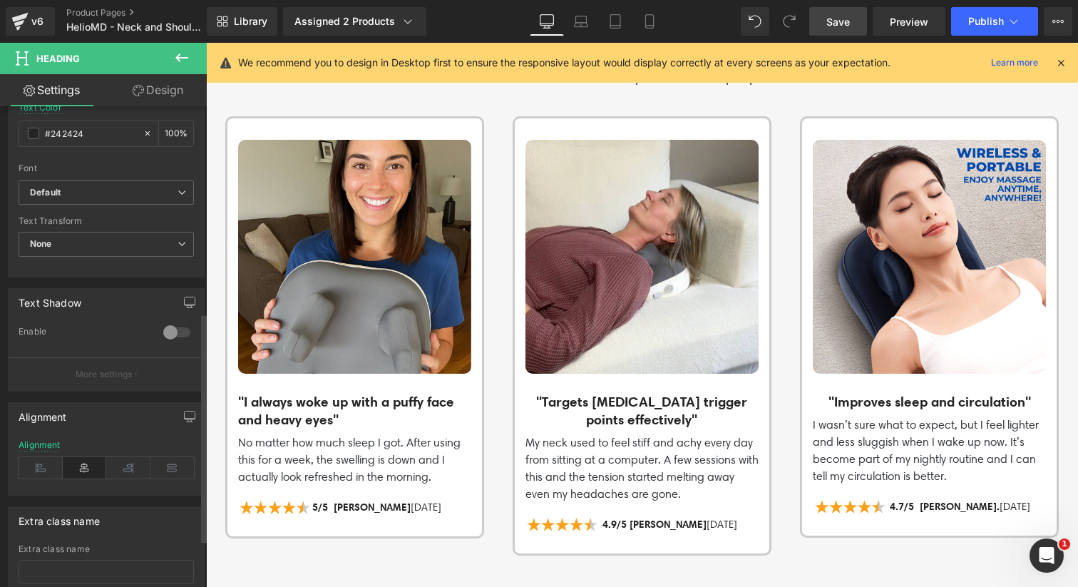
scroll to position [433, 0]
click at [44, 473] on icon at bounding box center [41, 466] width 44 height 21
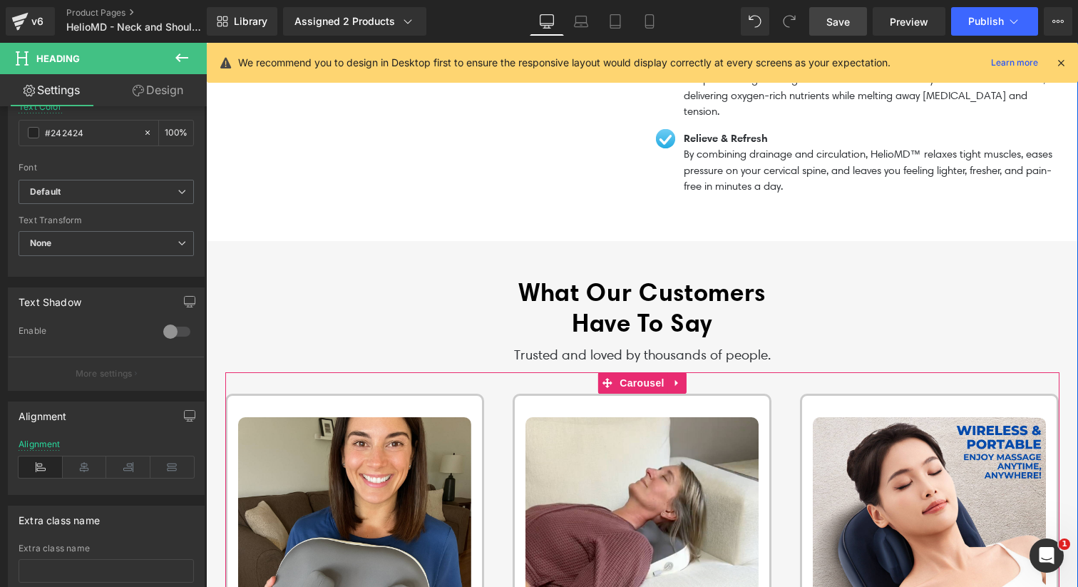
scroll to position [1985, 0]
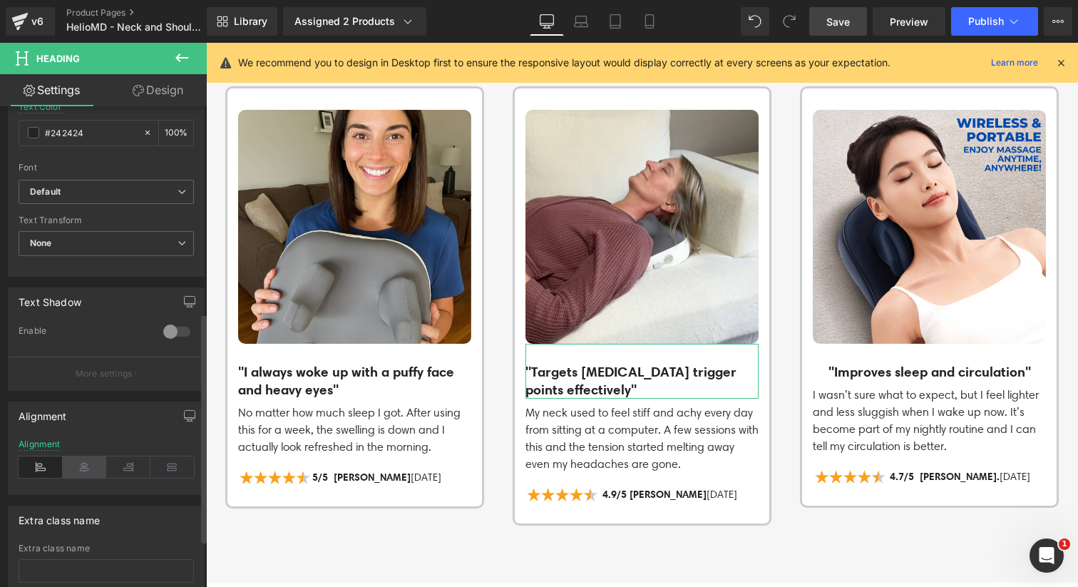
click at [85, 471] on icon at bounding box center [85, 466] width 44 height 21
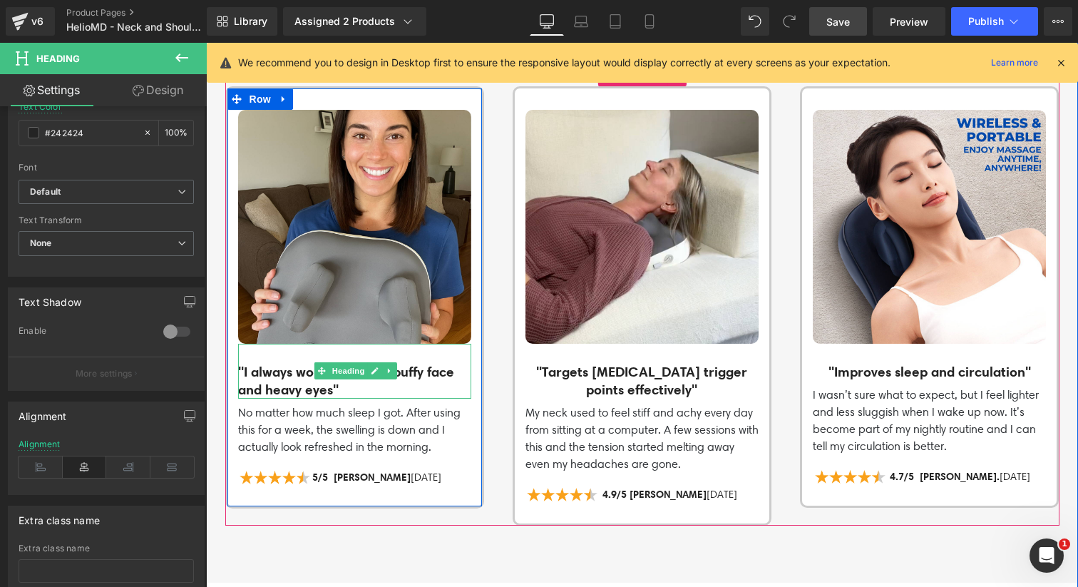
click at [303, 363] on h3 ""I always woke up with a puffy face and heavy eyes"" at bounding box center [354, 380] width 233 height 35
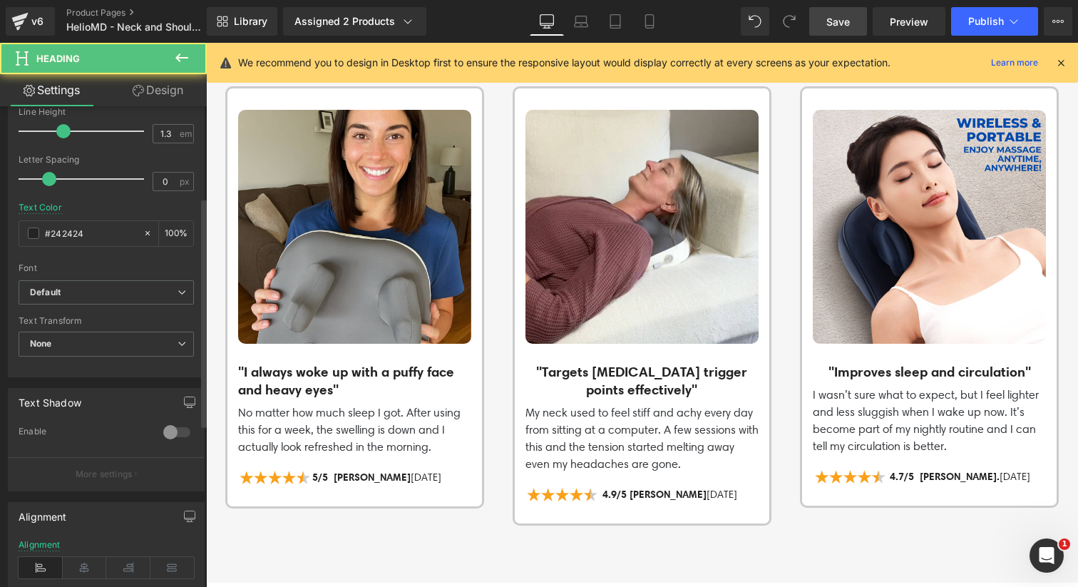
scroll to position [531, 0]
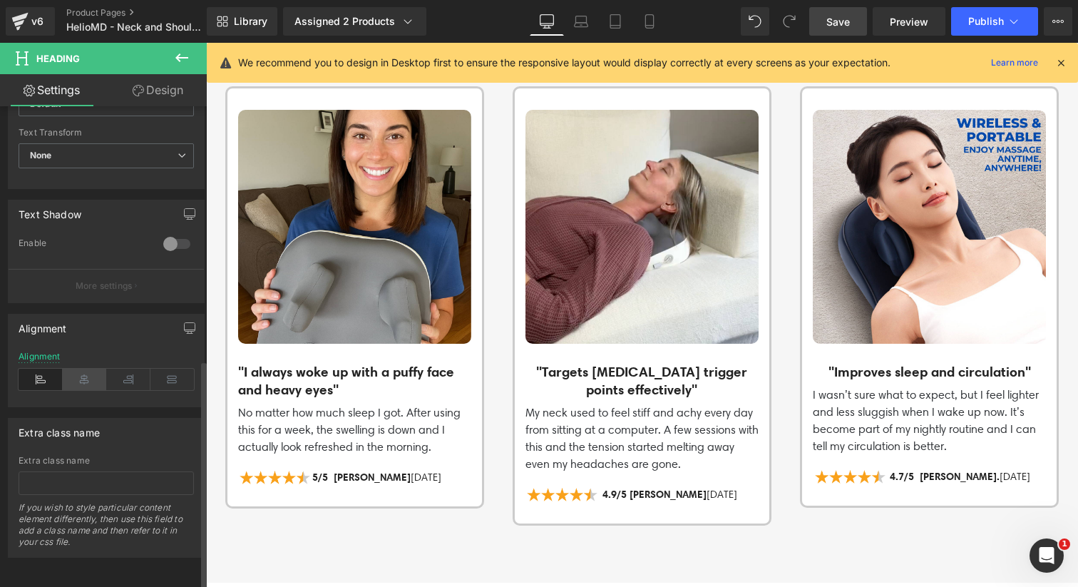
click at [83, 369] on icon at bounding box center [85, 378] width 44 height 21
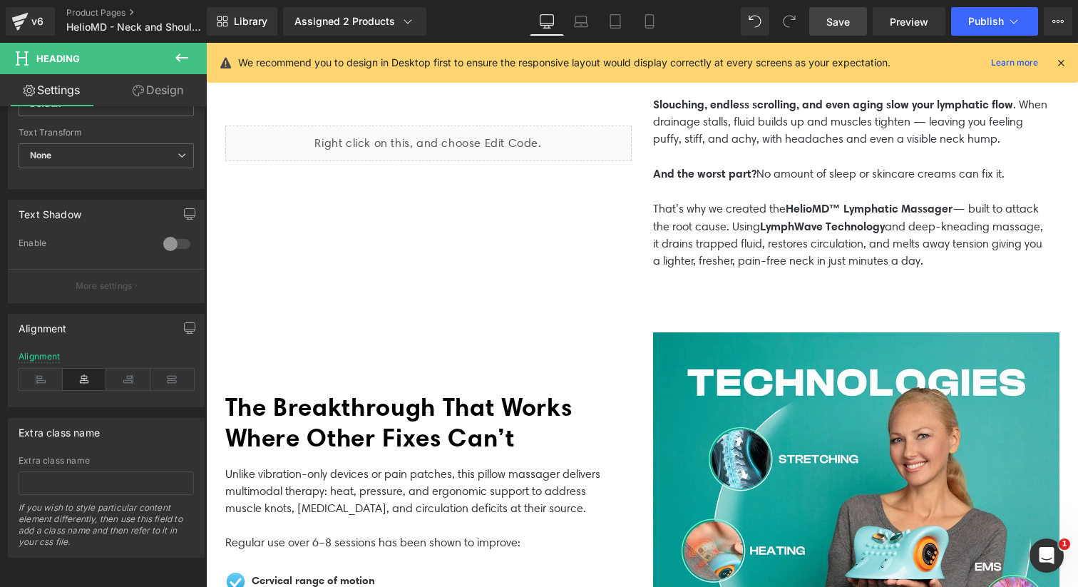
scroll to position [782, 0]
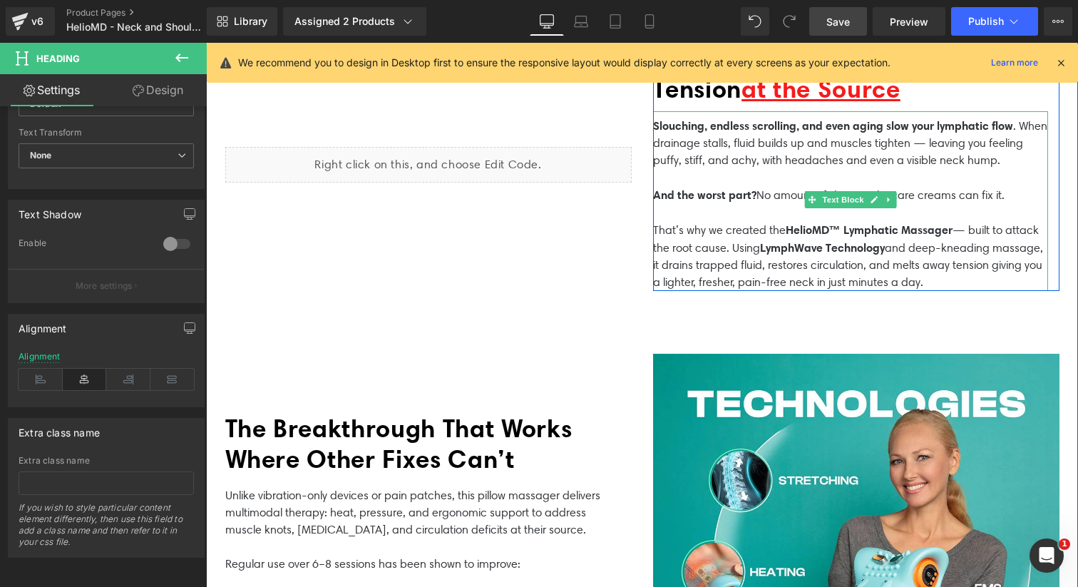
click at [752, 279] on p "That’s why we created the HelioMD™ Lymphatic Massager — built to attack the roo…" at bounding box center [850, 256] width 395 height 70
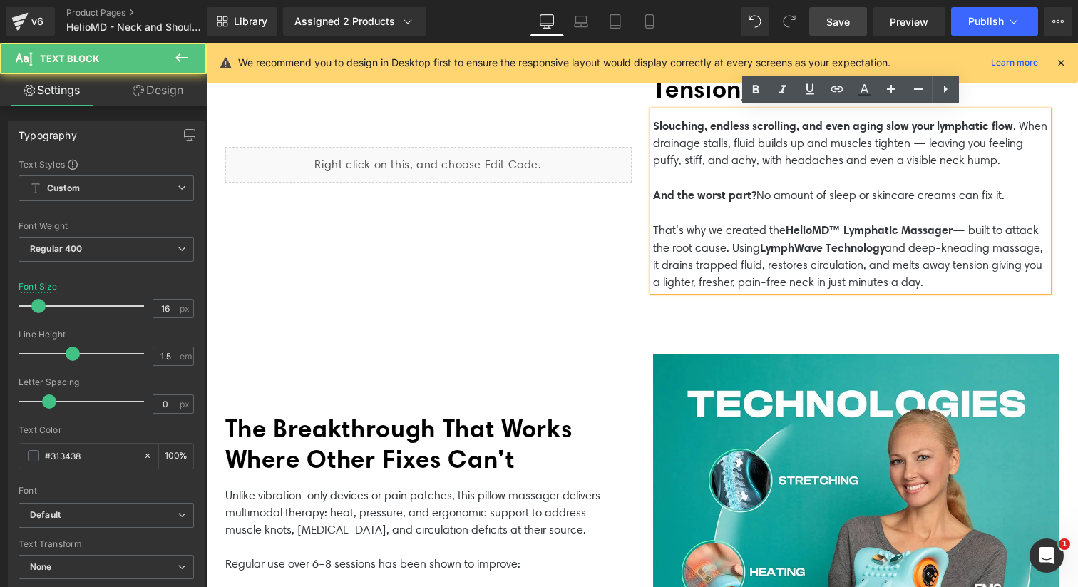
click at [715, 316] on div "Liquid Eliminate Puffiness, Stiff Necks & Tension at the Source Heading Slouchi…" at bounding box center [642, 166] width 855 height 319
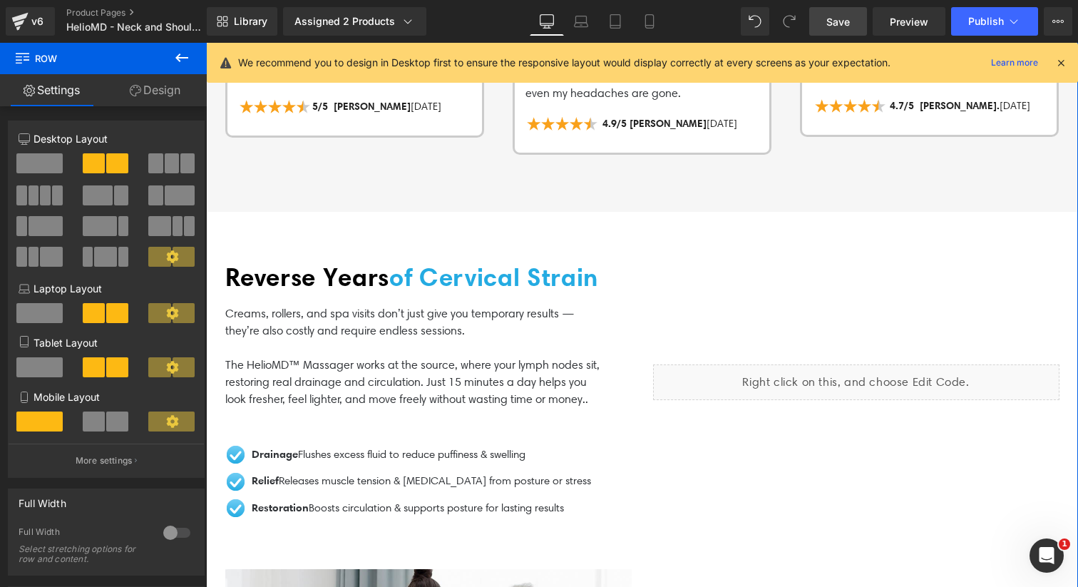
scroll to position [2360, 0]
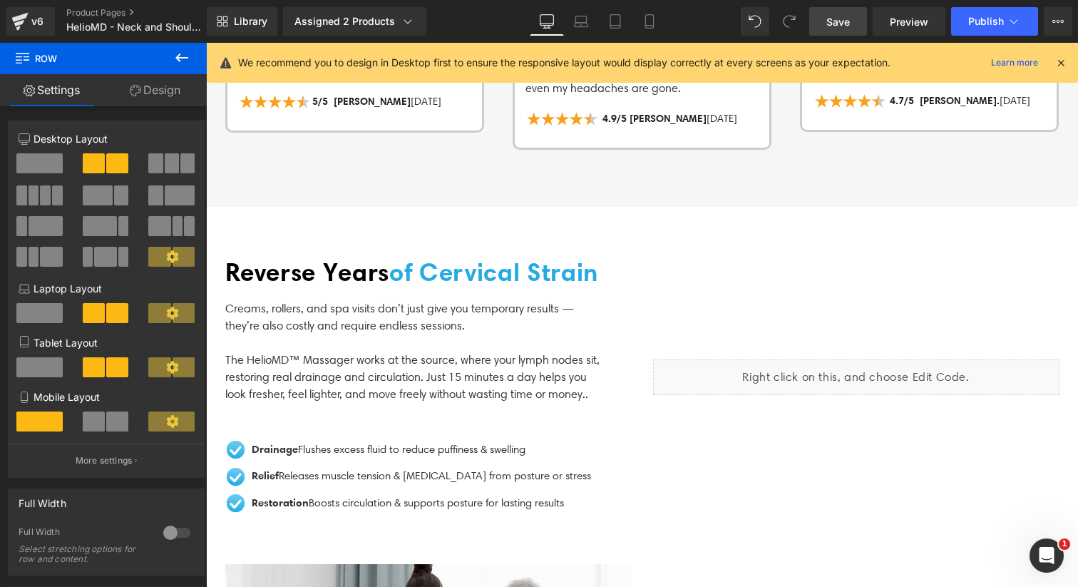
click at [818, 20] on link "Save" at bounding box center [838, 21] width 58 height 29
click at [1015, 20] on icon at bounding box center [1013, 21] width 14 height 14
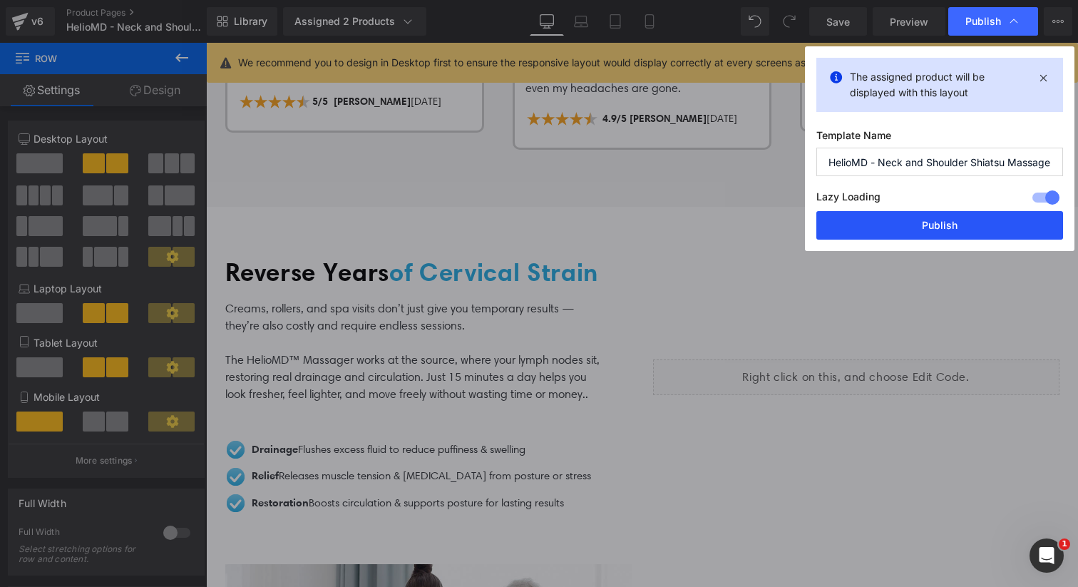
click at [933, 219] on button "Publish" at bounding box center [939, 225] width 247 height 29
